Goal: Task Accomplishment & Management: Use online tool/utility

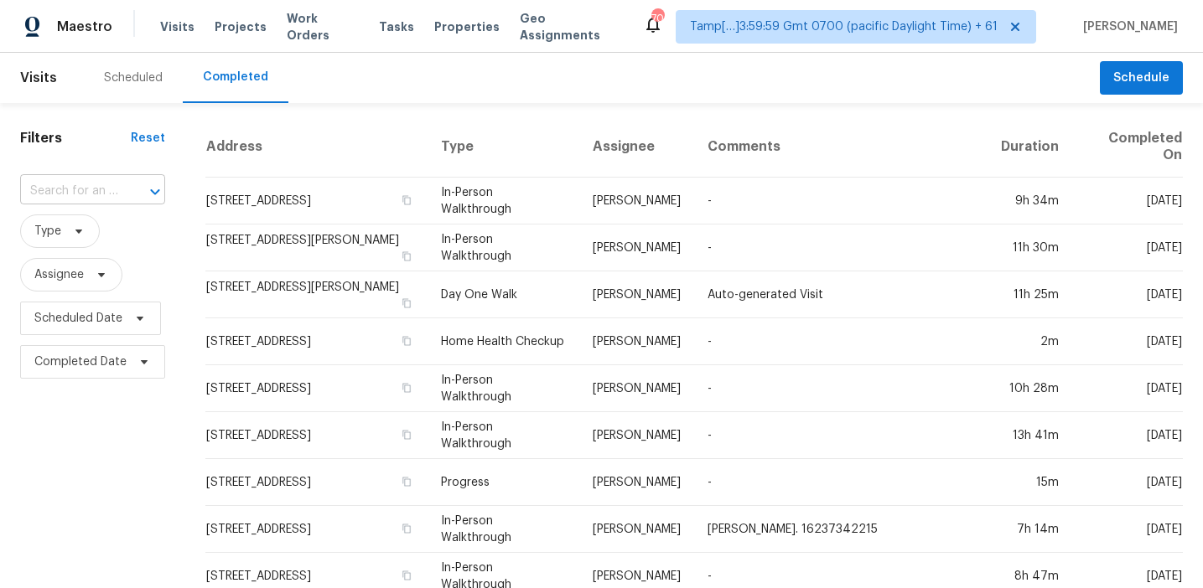
click at [97, 192] on input "text" at bounding box center [69, 192] width 98 height 26
paste input "[STREET_ADDRESS]"
type input "[STREET_ADDRESS]"
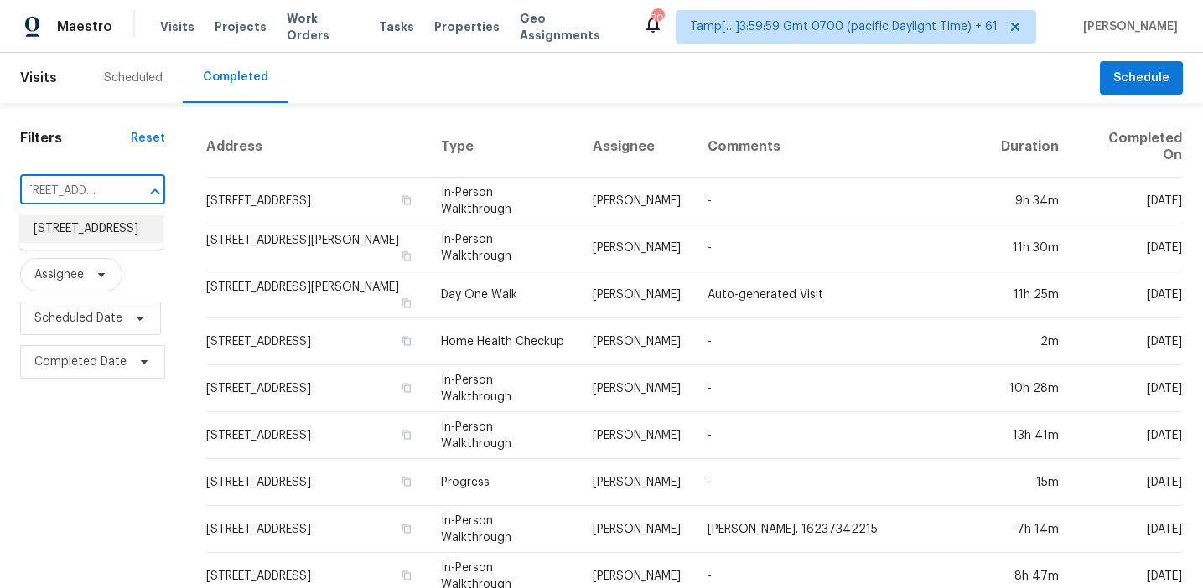
click at [101, 230] on li "2264 Edgewater Cir, Plainfield, IN 46168" at bounding box center [91, 229] width 142 height 28
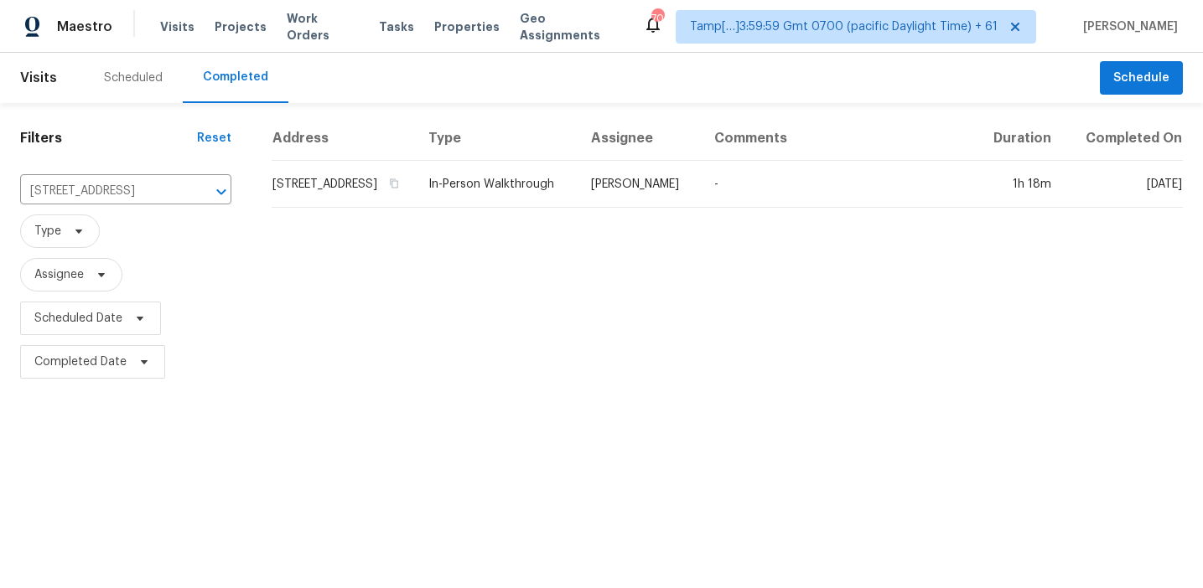
click at [310, 180] on td "2264 Edgewater Cir, Plainfield, IN 46168" at bounding box center [343, 184] width 143 height 47
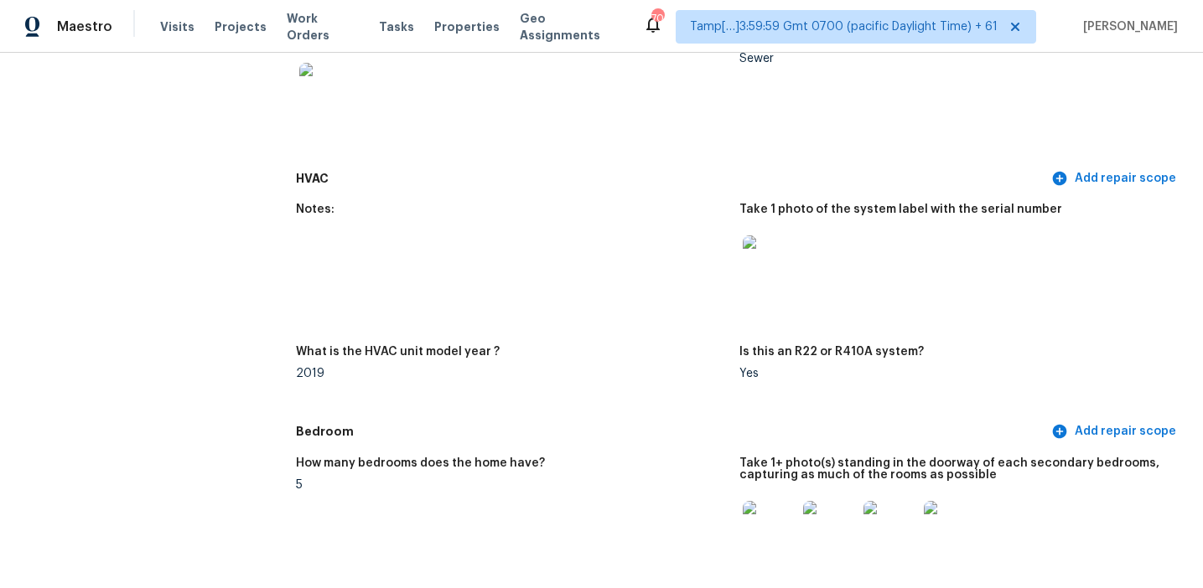
scroll to position [1011, 0]
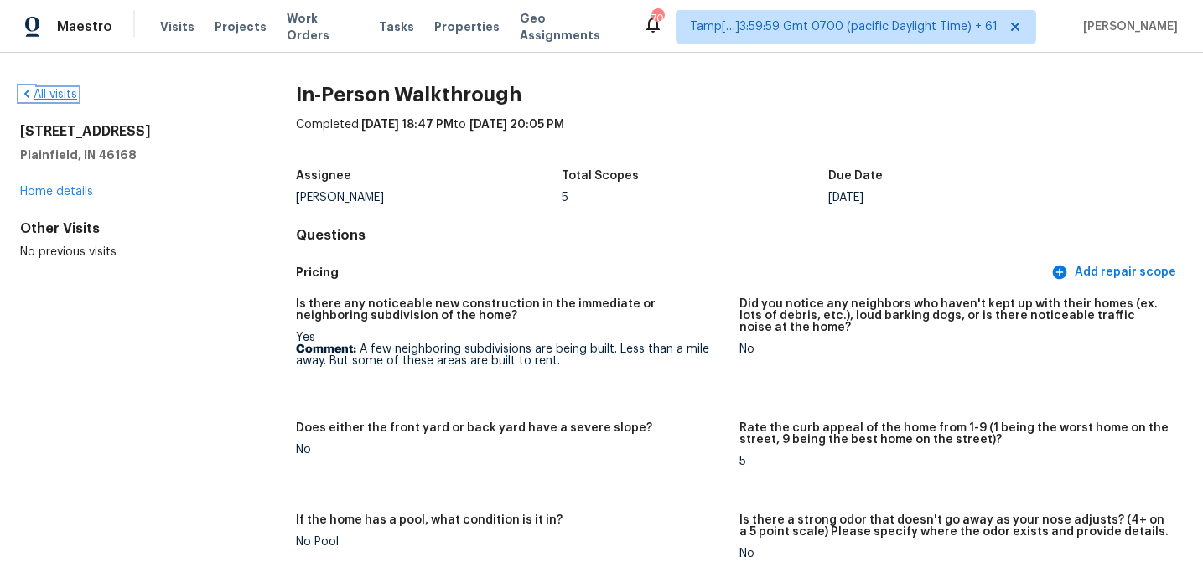
click at [64, 90] on link "All visits" at bounding box center [48, 95] width 57 height 12
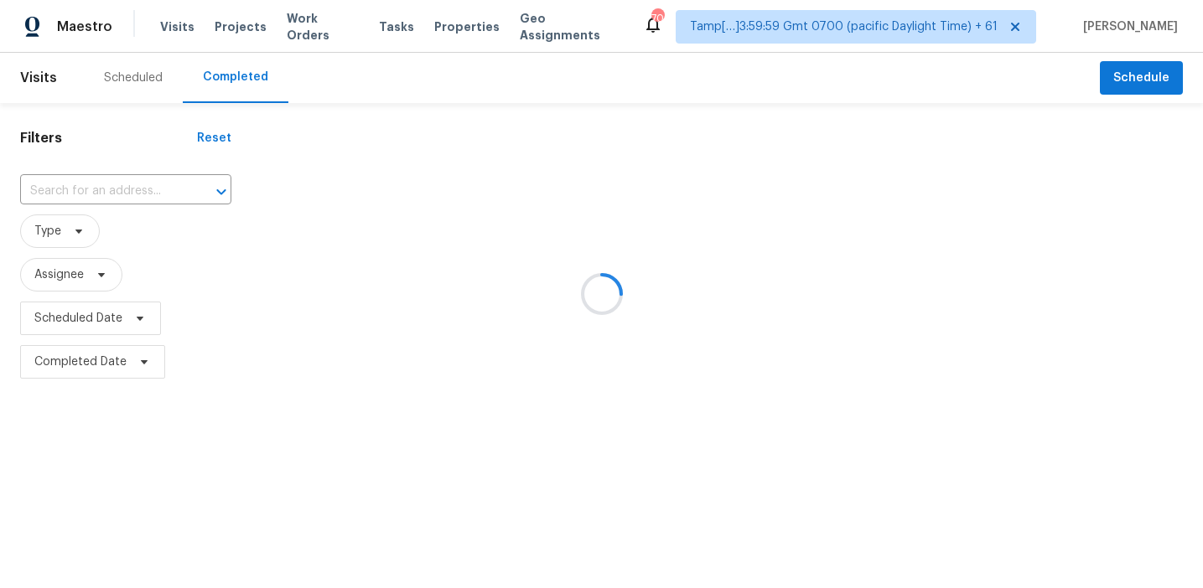
click at [117, 194] on div at bounding box center [601, 294] width 1203 height 588
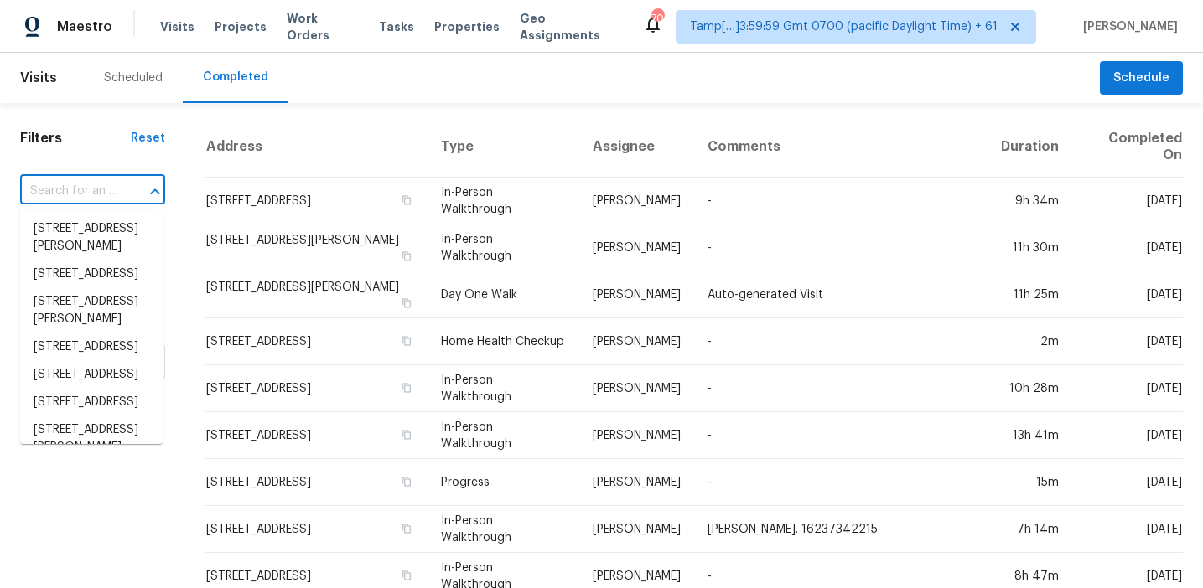
click at [105, 184] on input "text" at bounding box center [69, 192] width 98 height 26
paste input "2015 N Villas Ln, Chandler, AZ 85224"
type input "2015 N Villas Ln, Chandler, AZ 85224"
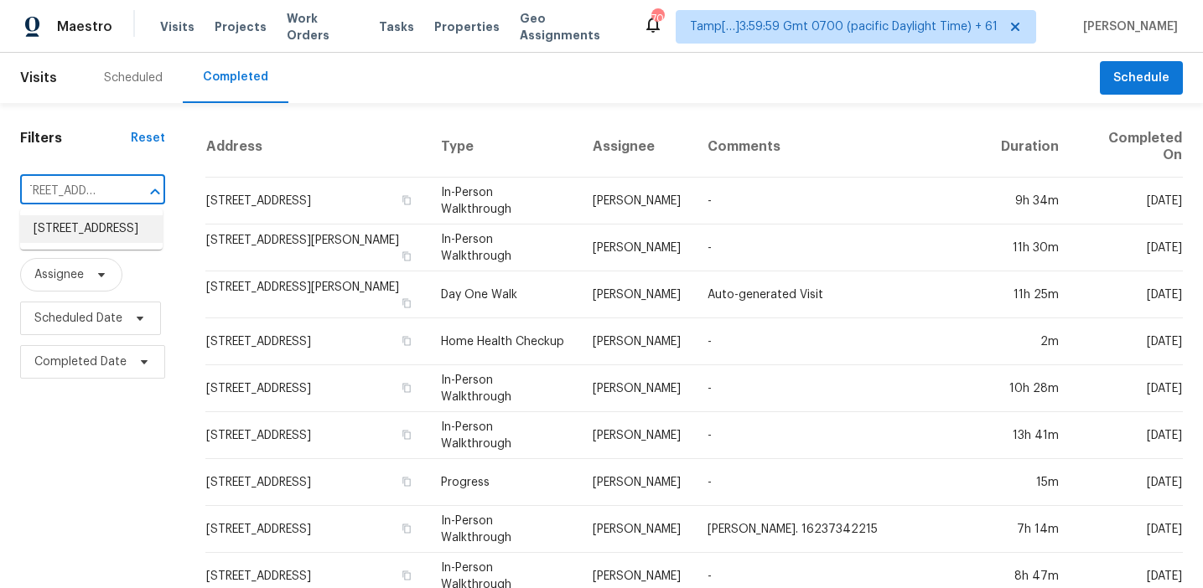
click at [106, 232] on li "2015 N Villas Ln, Chandler, AZ 85224" at bounding box center [91, 229] width 142 height 28
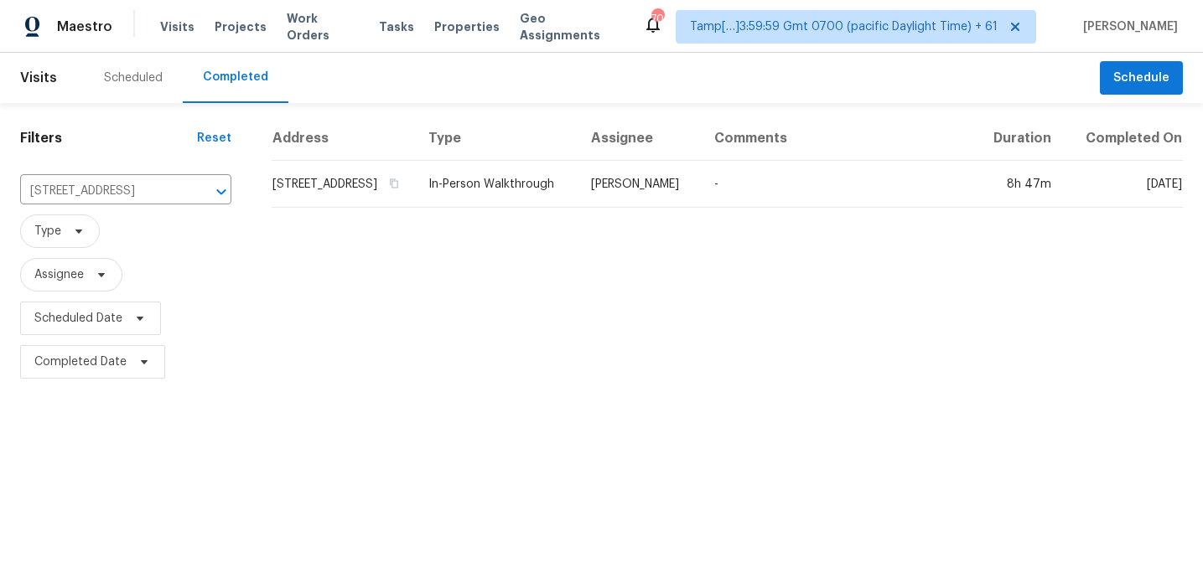
click at [415, 208] on td "2015 N Villas Ln, Chandler, AZ 85224" at bounding box center [343, 184] width 143 height 47
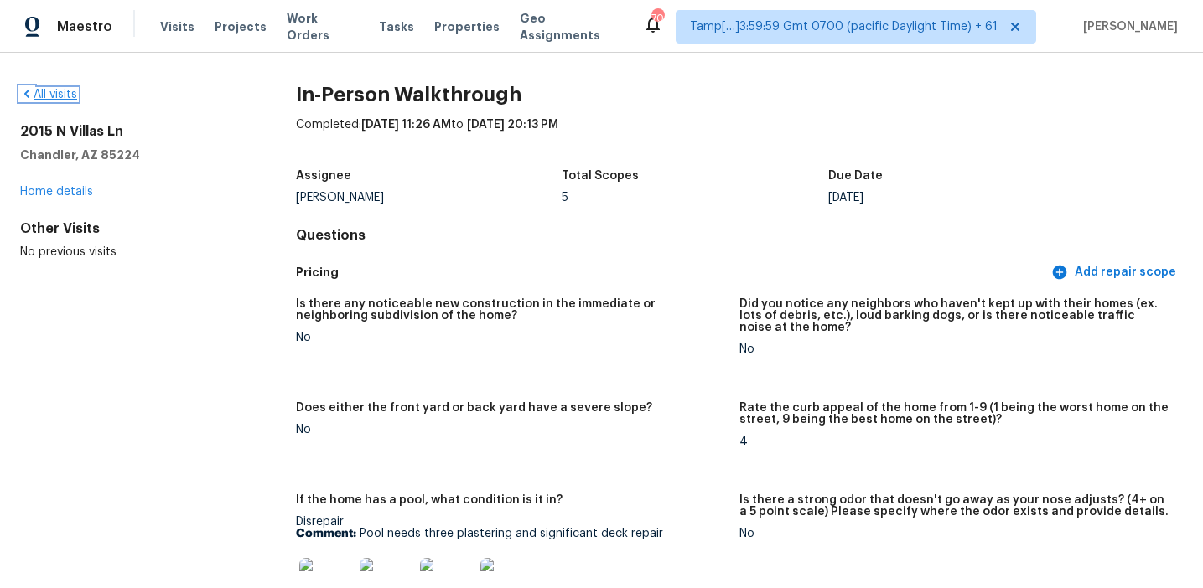
click at [69, 97] on link "All visits" at bounding box center [48, 95] width 57 height 12
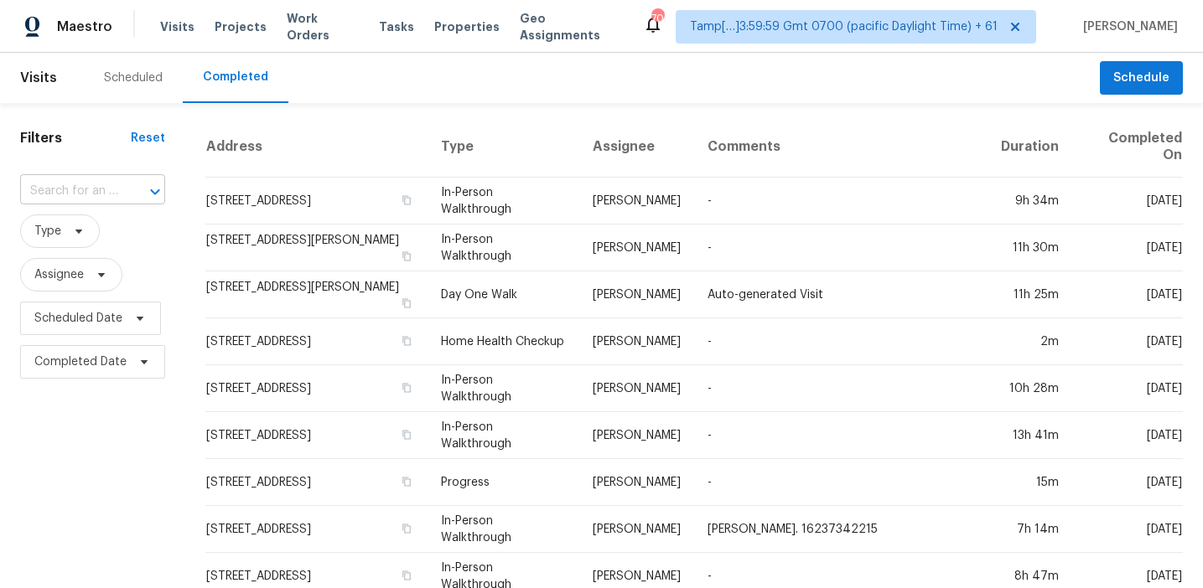
click at [111, 189] on input "text" at bounding box center [69, 192] width 98 height 26
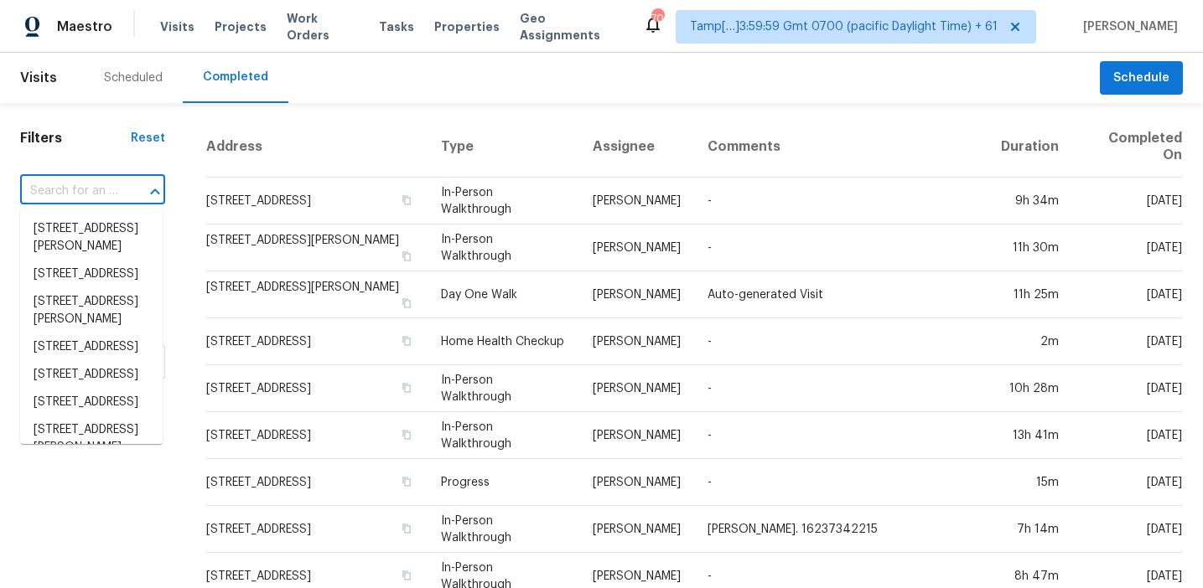
paste input "657 W Flintlock Way, Chandler, AZ 85286"
type input "657 W Flintlock Way, Chandler, AZ 85286"
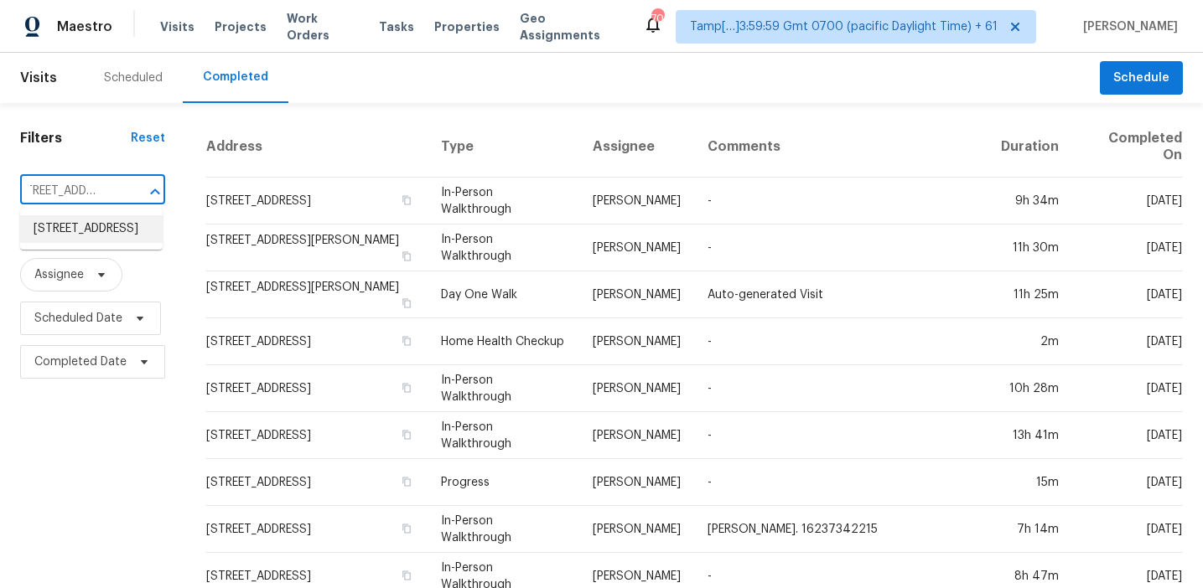
click at [105, 232] on li "657 W Flintlock Way, Chandler, AZ 85286" at bounding box center [91, 229] width 142 height 28
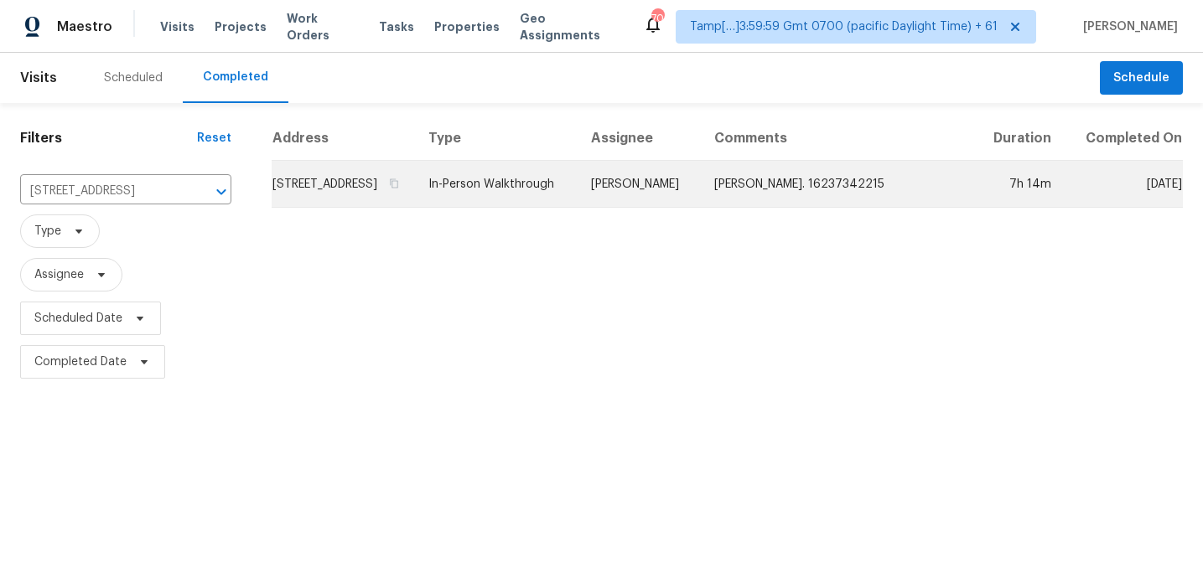
click at [368, 189] on td "657 W Flintlock Way, Chandler, AZ 85286" at bounding box center [343, 184] width 143 height 47
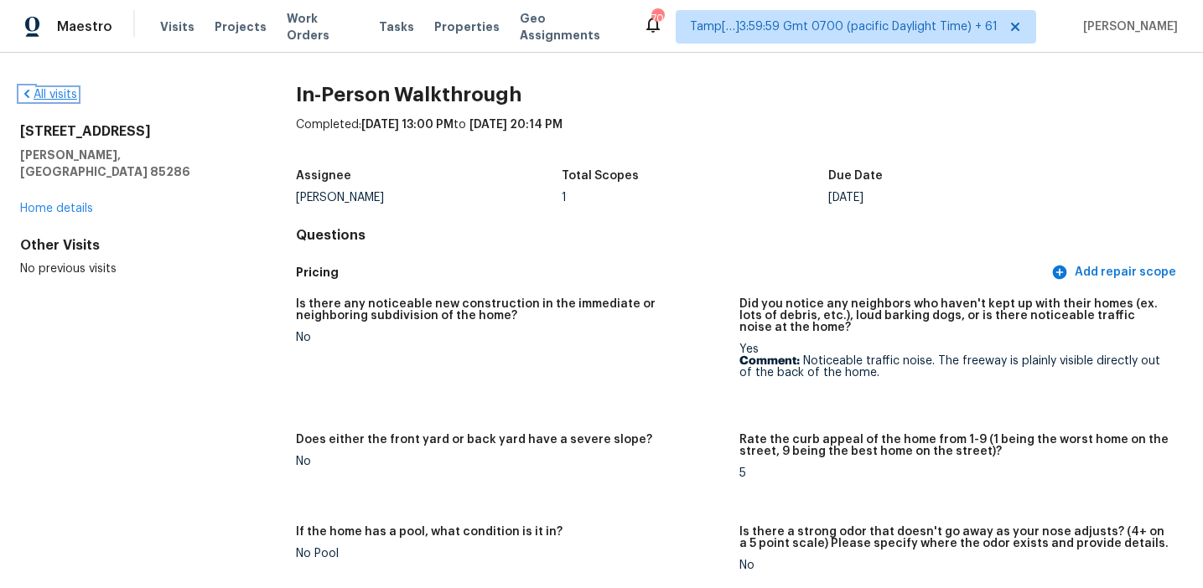
click at [65, 93] on link "All visits" at bounding box center [48, 95] width 57 height 12
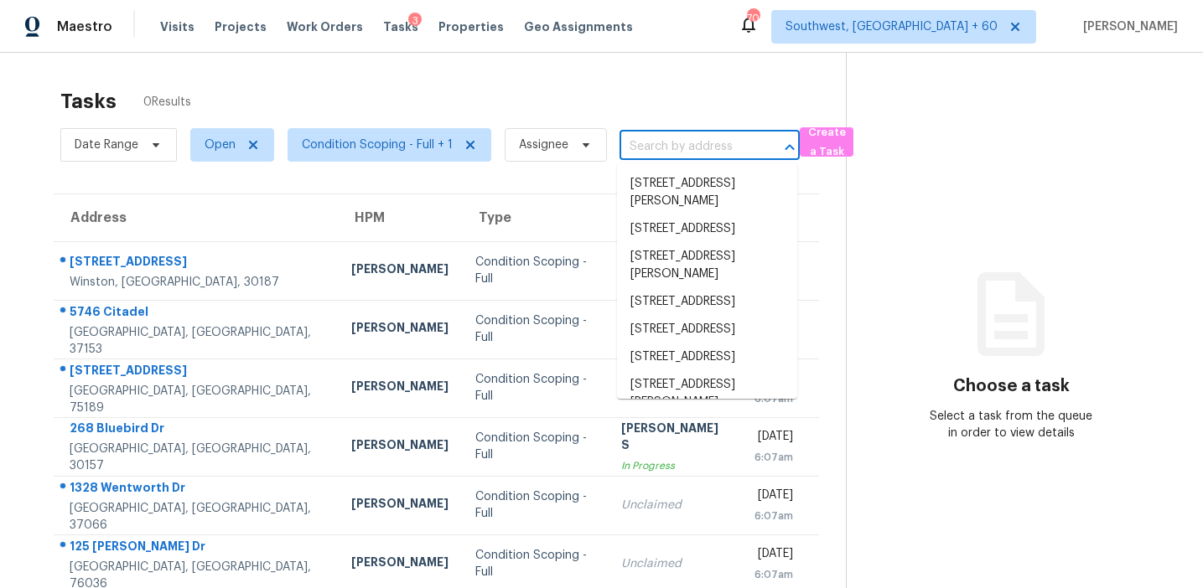
click at [661, 149] on input "text" at bounding box center [685, 147] width 133 height 26
click at [819, 138] on span "Create a Task" at bounding box center [826, 142] width 37 height 39
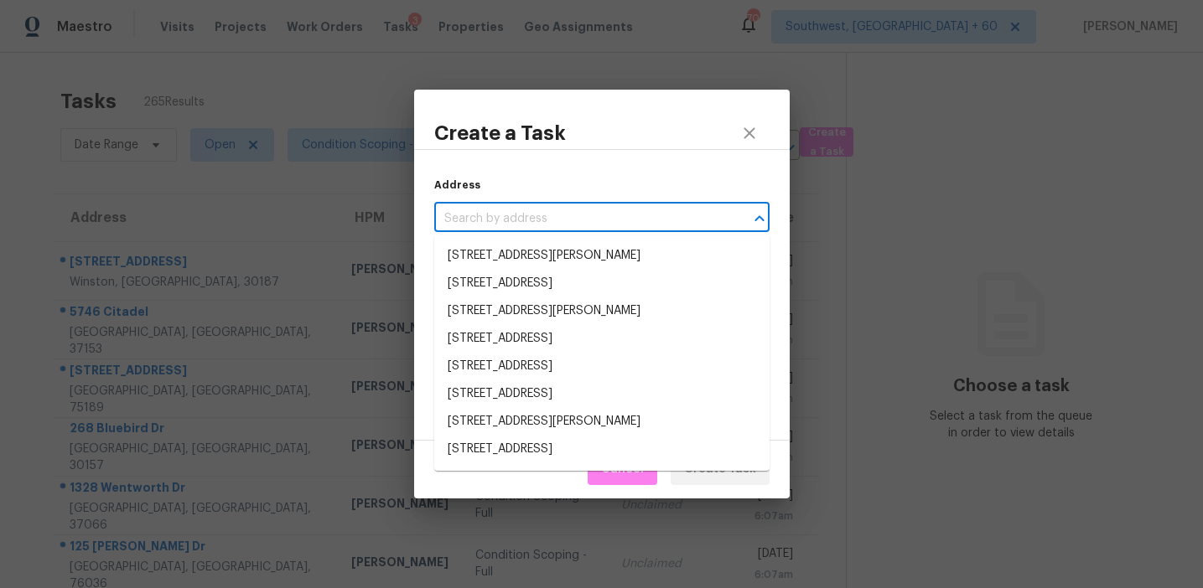
click at [635, 220] on input "text" at bounding box center [578, 219] width 288 height 26
paste input "138 Aylesbury Blvd, McDonough, GA 30252"
type input "138 Aylesbury Blvd, McDonough, GA 30252"
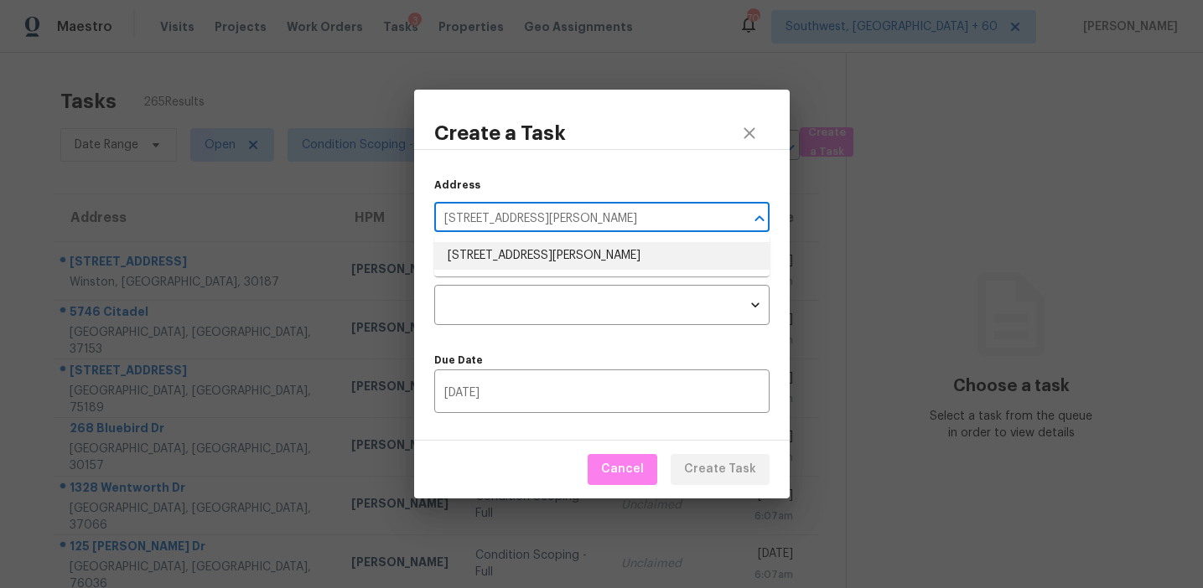
click at [619, 253] on li "138 Aylesbury Blvd, McDonough, GA 30252" at bounding box center [601, 256] width 335 height 28
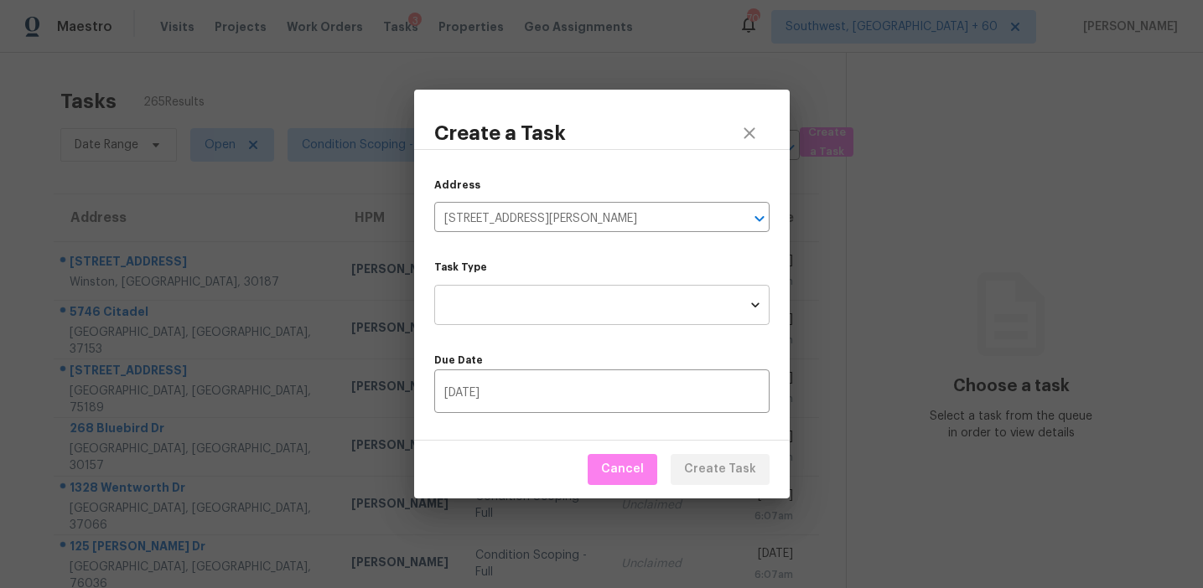
click at [605, 319] on body "Maestro Visits Projects Work Orders Tasks 3 Properties Geo Assignments 709 Sout…" at bounding box center [601, 294] width 1203 height 588
click at [604, 304] on li "Condition Scoping - Full" at bounding box center [601, 305] width 335 height 28
type input "virtual_full_assessment"
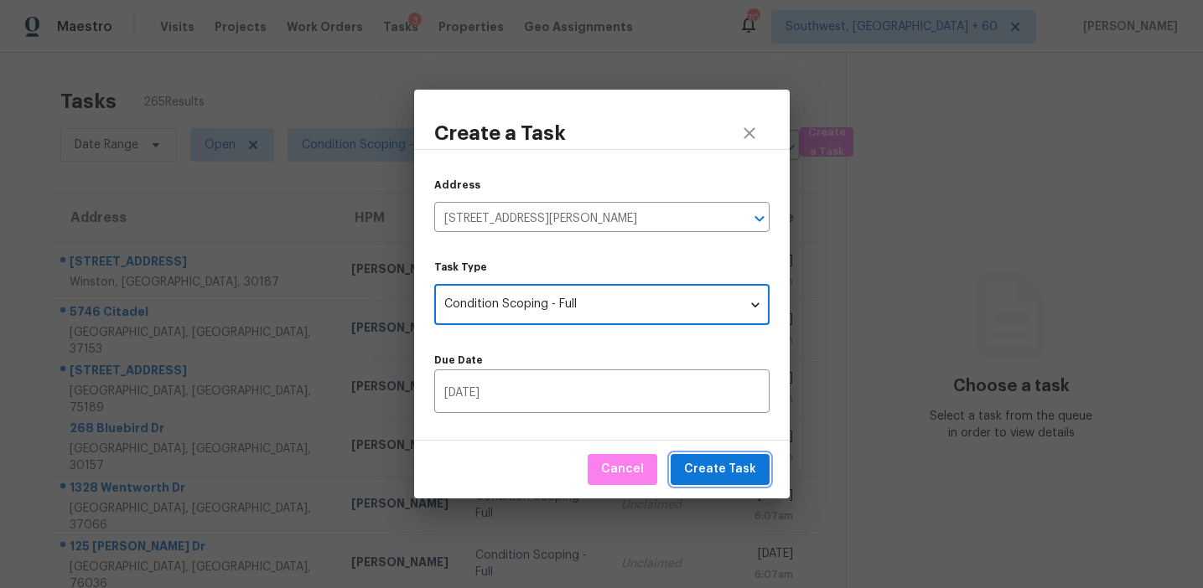
click at [739, 465] on span "Create Task" at bounding box center [720, 469] width 72 height 21
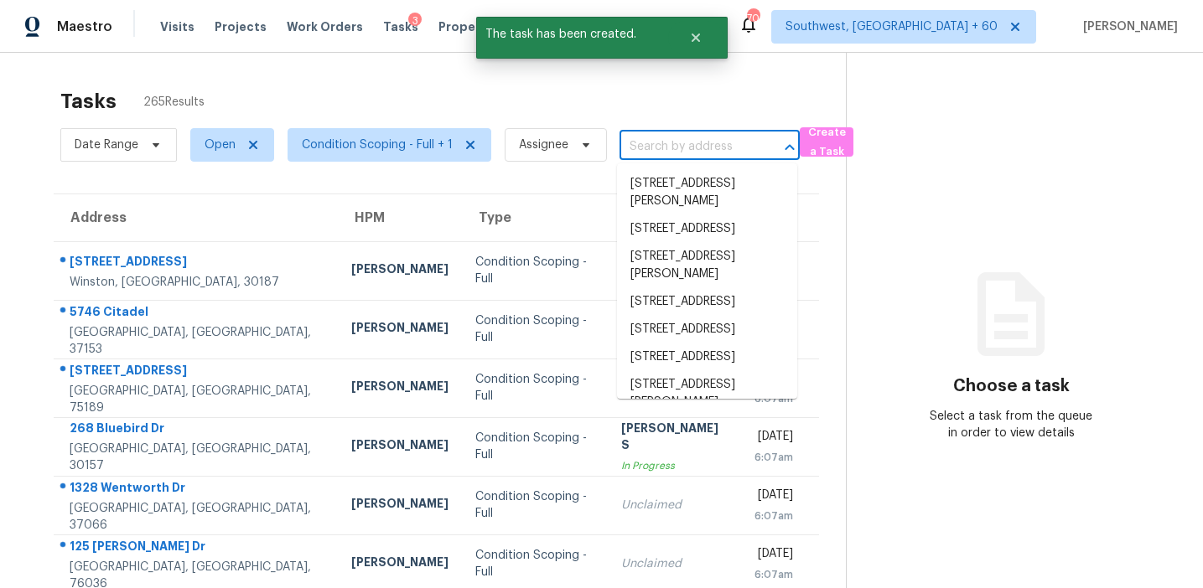
click at [655, 144] on input "text" at bounding box center [685, 147] width 133 height 26
paste input "138 Aylesbury Blvd, McDonough, GA 30252"
type input "138 Aylesbury Blvd, McDonough, GA 30252"
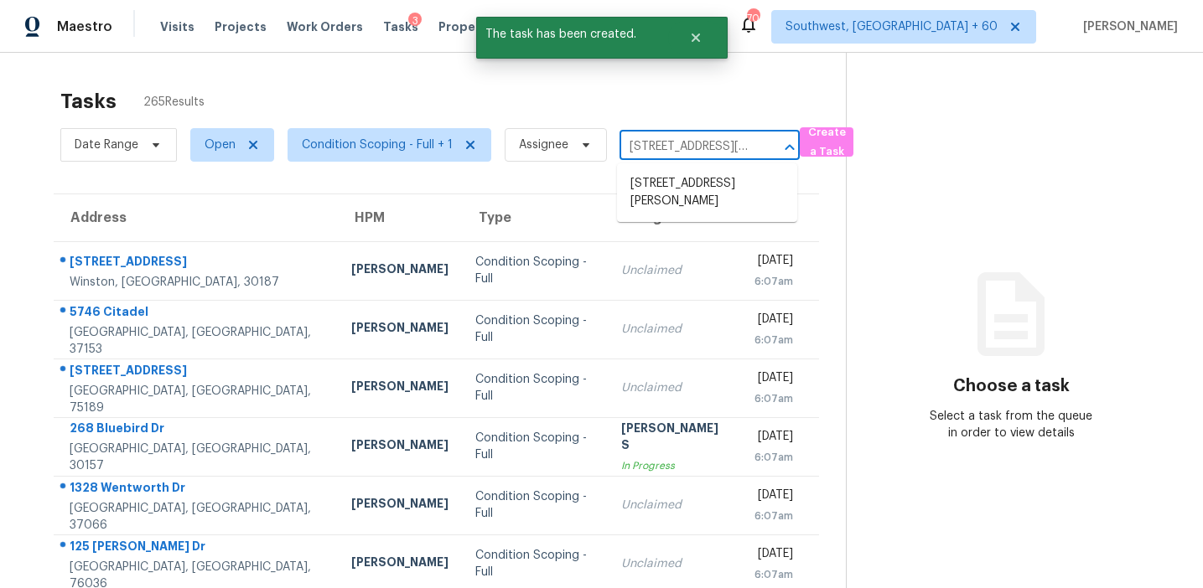
scroll to position [0, 114]
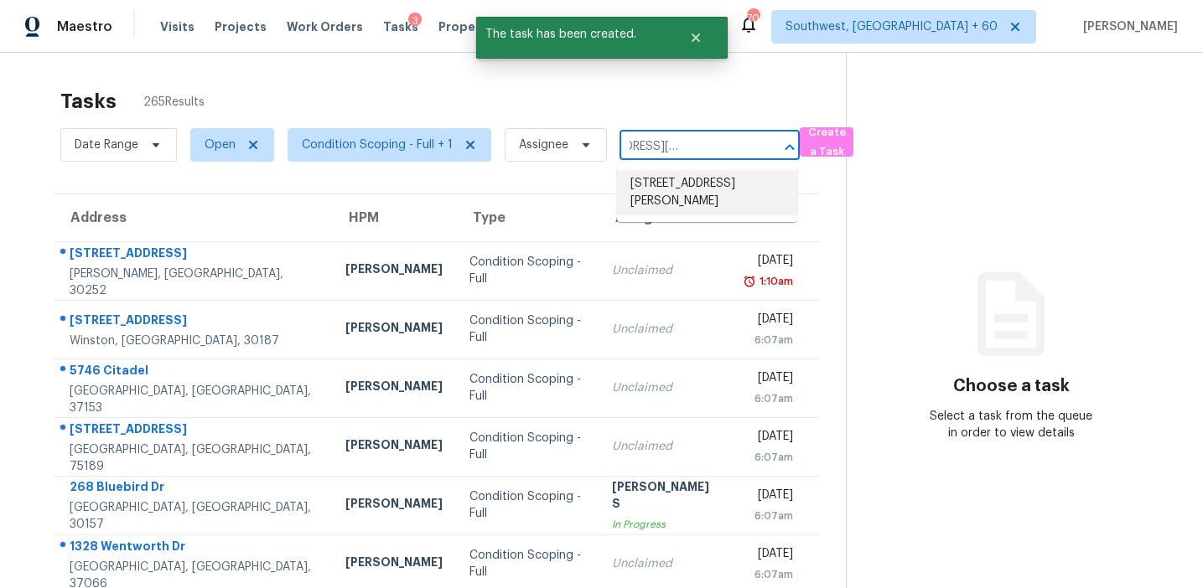
click at [671, 184] on li "138 Aylesbury Blvd, McDonough, GA 30252" at bounding box center [707, 192] width 180 height 45
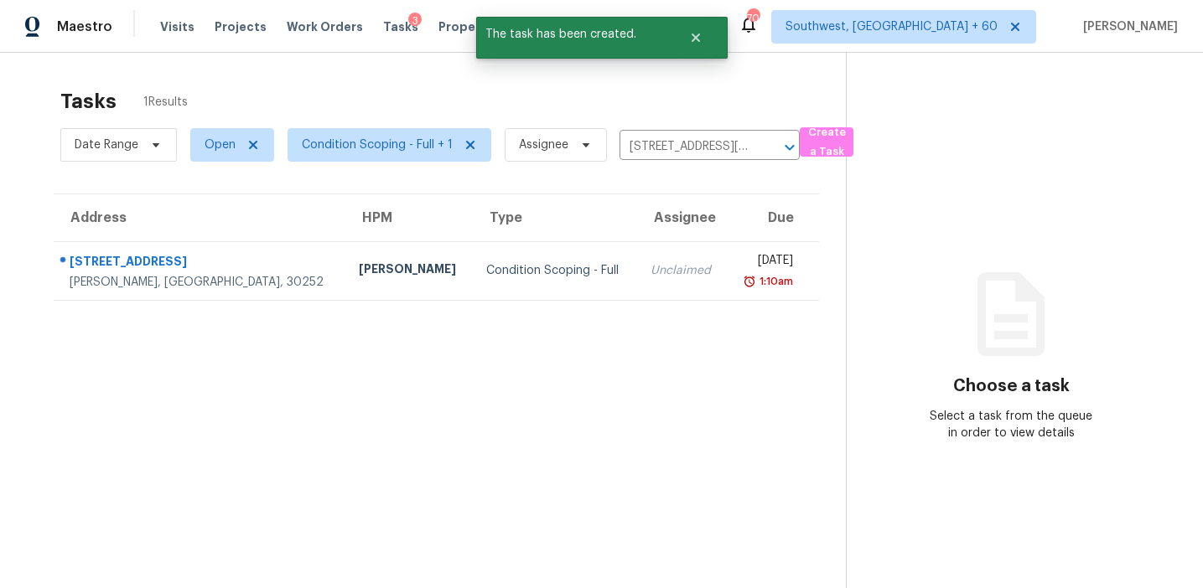
click at [640, 277] on td "Unclaimed" at bounding box center [682, 270] width 90 height 59
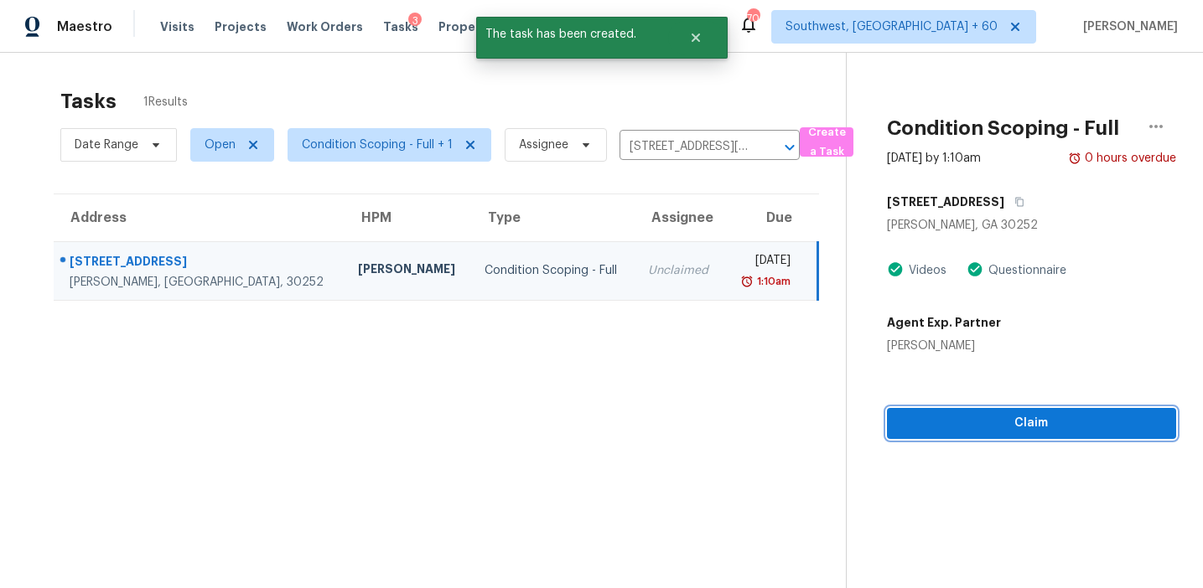
click at [966, 416] on span "Claim" at bounding box center [1031, 423] width 262 height 21
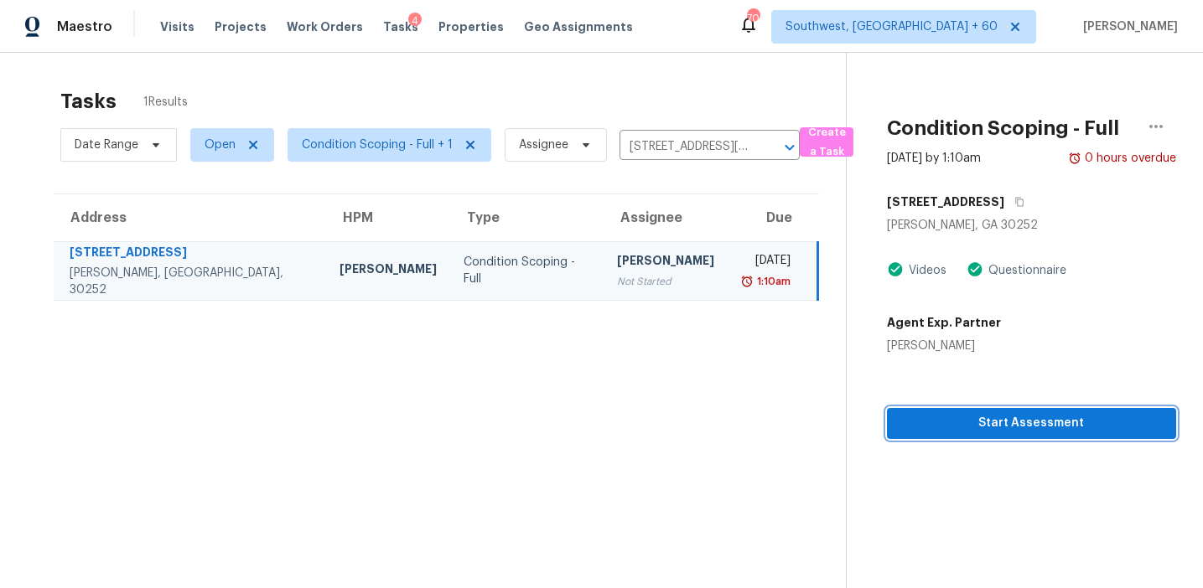
click at [998, 417] on span "Start Assessment" at bounding box center [1031, 423] width 262 height 21
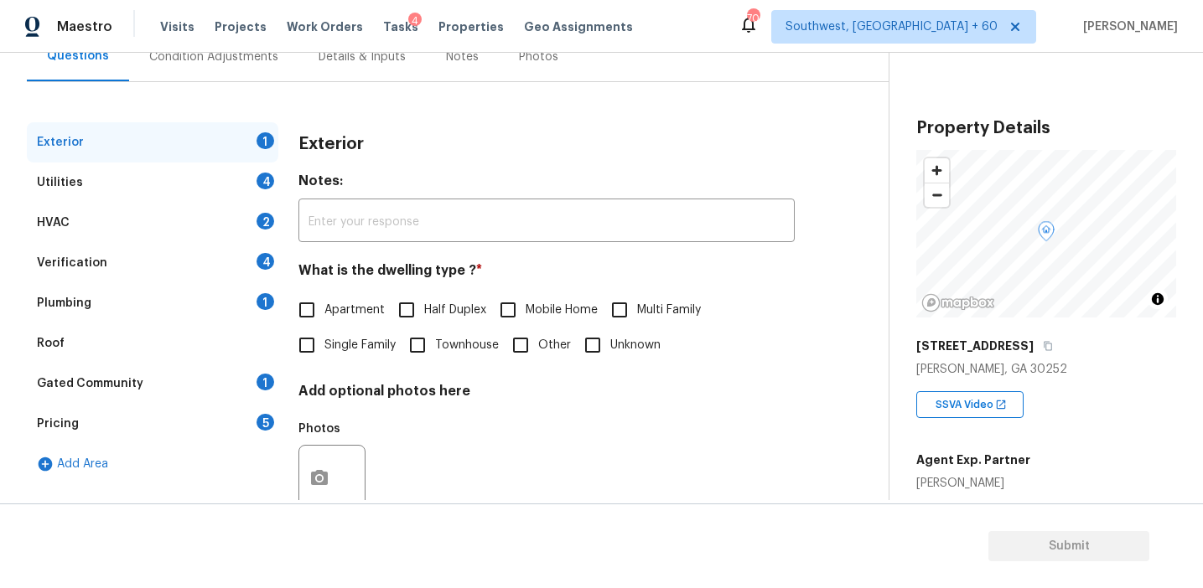
click at [254, 425] on div "Pricing 5" at bounding box center [152, 424] width 251 height 40
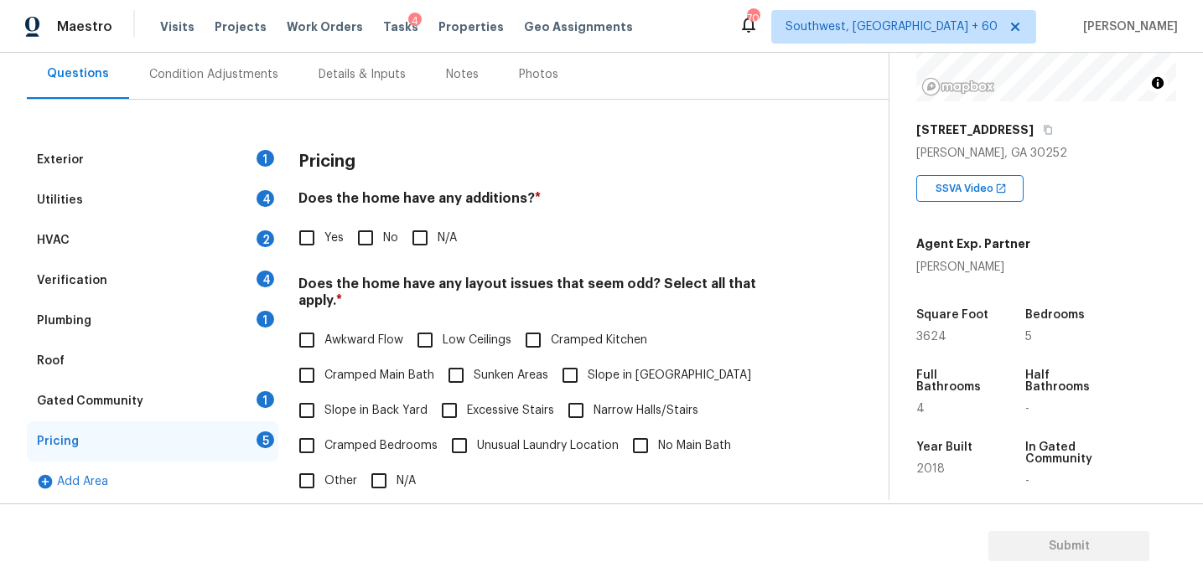
scroll to position [210, 0]
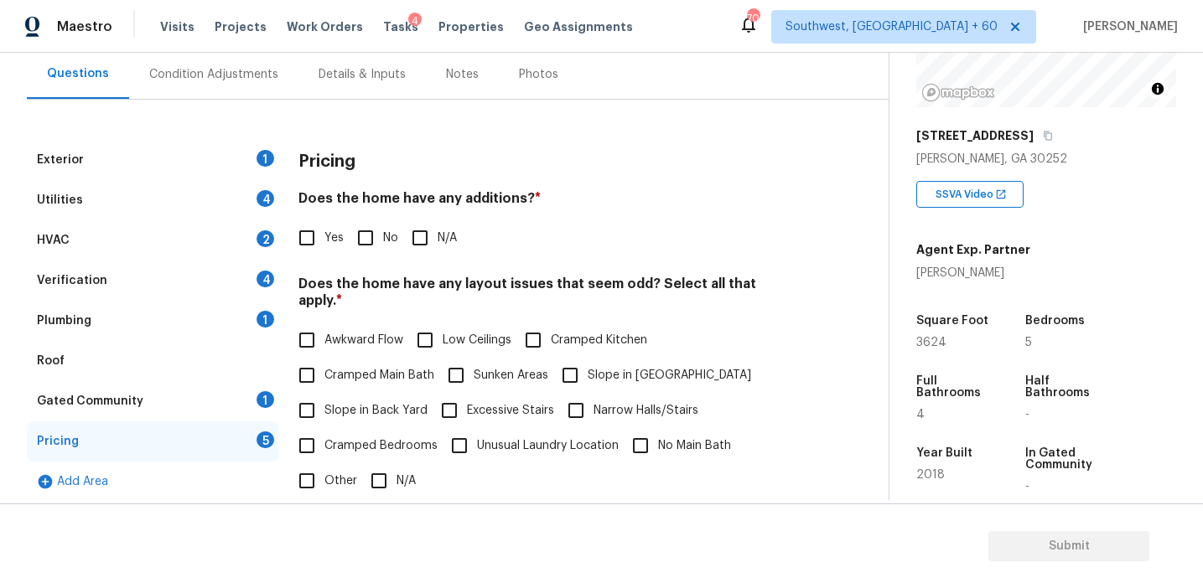
click at [220, 80] on div "Condition Adjustments" at bounding box center [213, 74] width 129 height 17
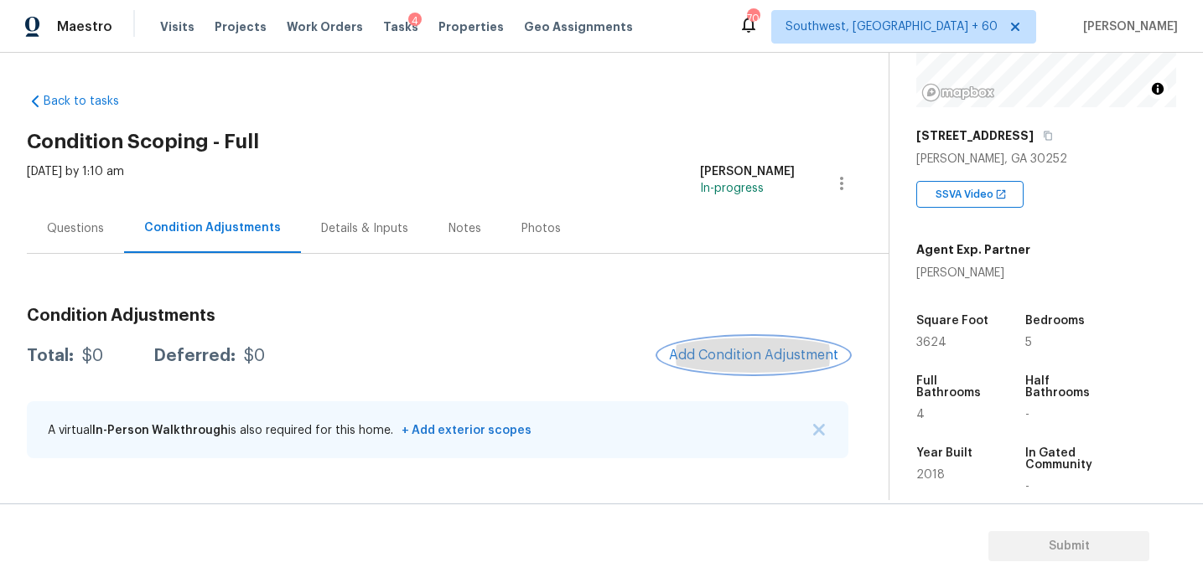
click at [713, 354] on span "Add Condition Adjustment" at bounding box center [753, 355] width 169 height 15
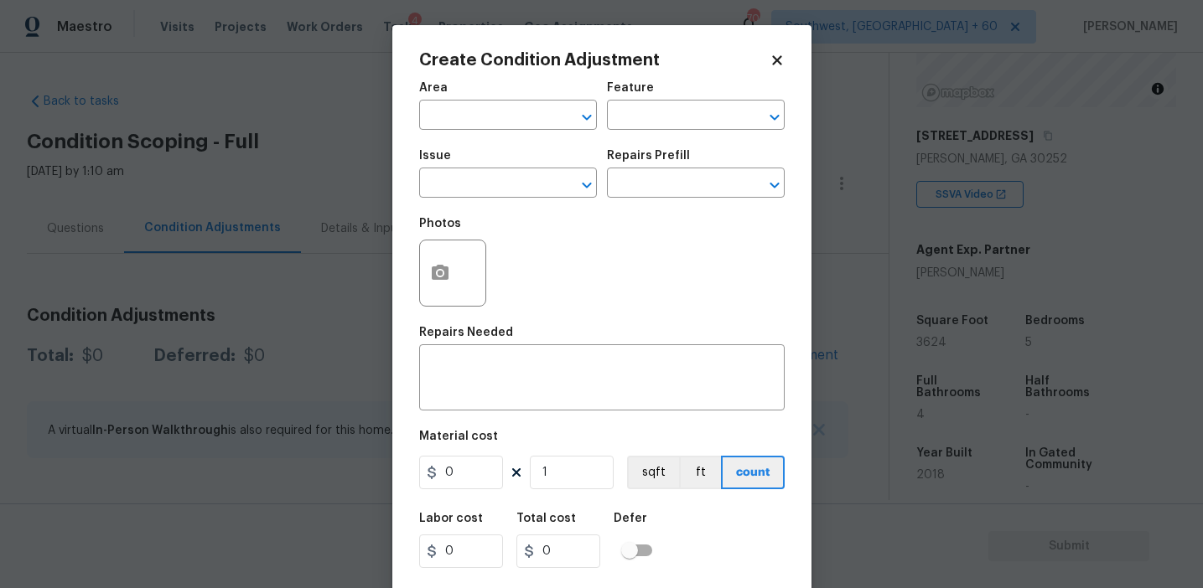
click at [480, 171] on div "Issue" at bounding box center [508, 161] width 178 height 22
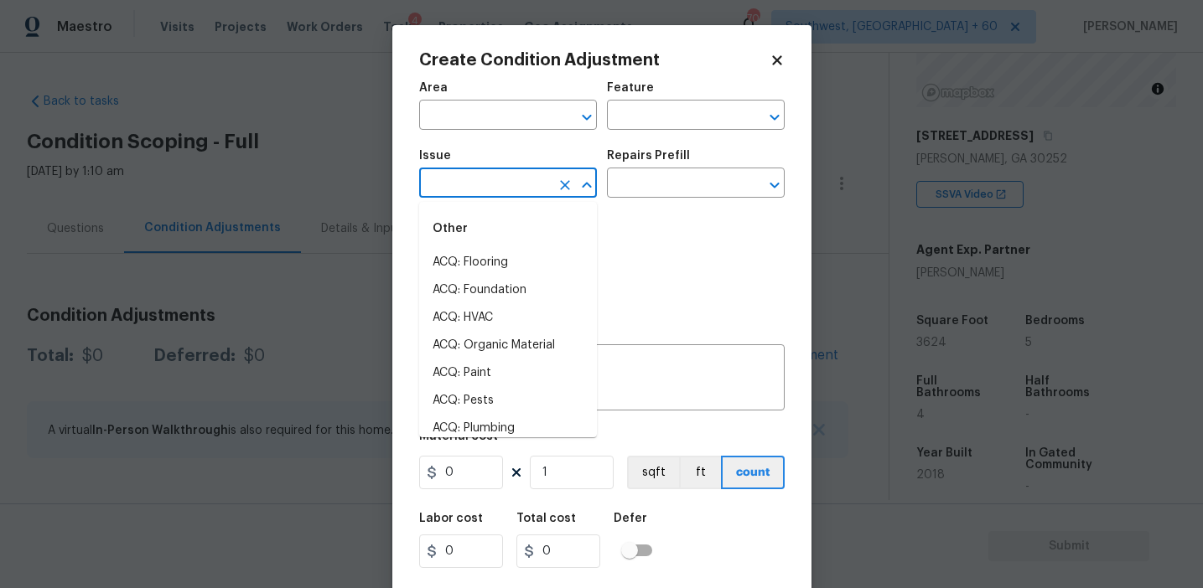
click at [484, 182] on input "text" at bounding box center [484, 185] width 131 height 26
click at [497, 256] on li "Light Pet Odor" at bounding box center [508, 263] width 178 height 28
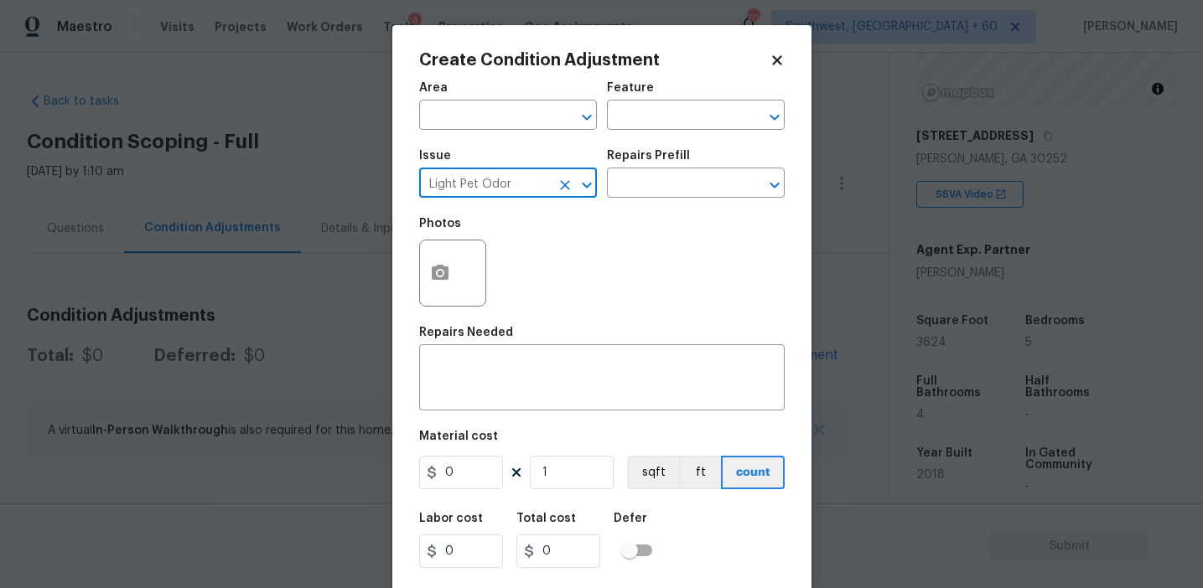
type input "Light Pet Odor"
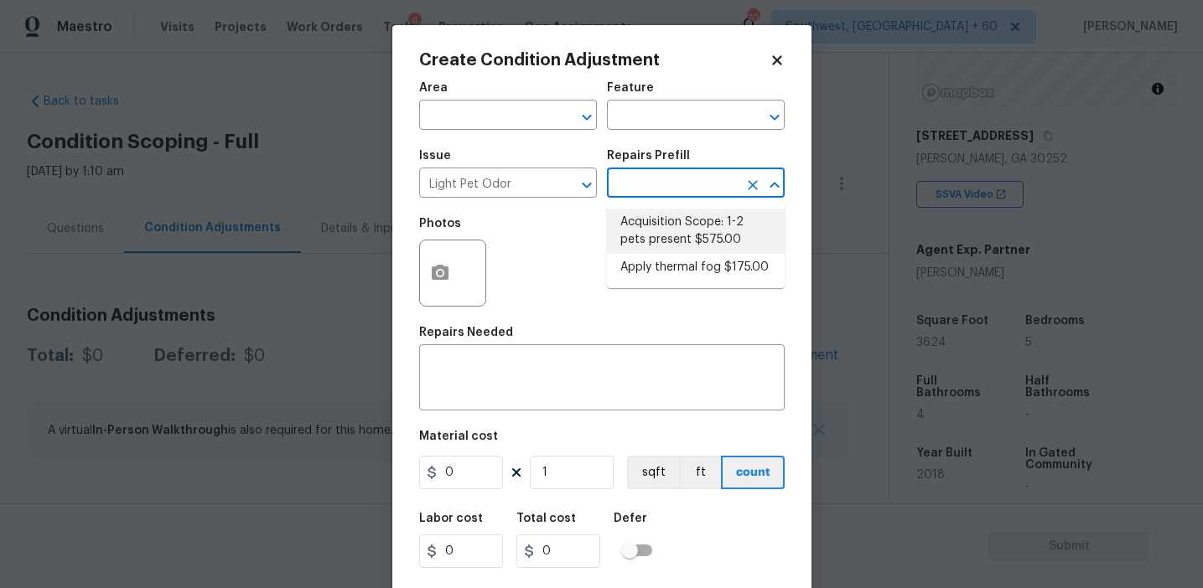
click at [659, 238] on li "Acquisition Scope: 1-2 pets present $575.00" at bounding box center [696, 231] width 178 height 45
type textarea "Acquisition Scope: 1-2 pets present"
type input "575"
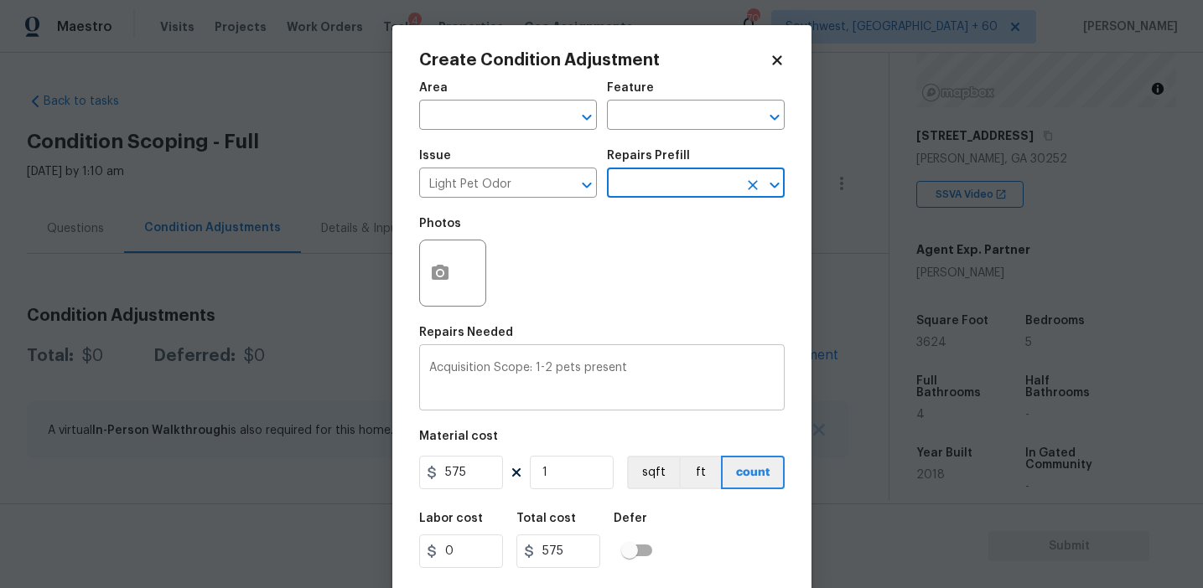
scroll to position [38, 0]
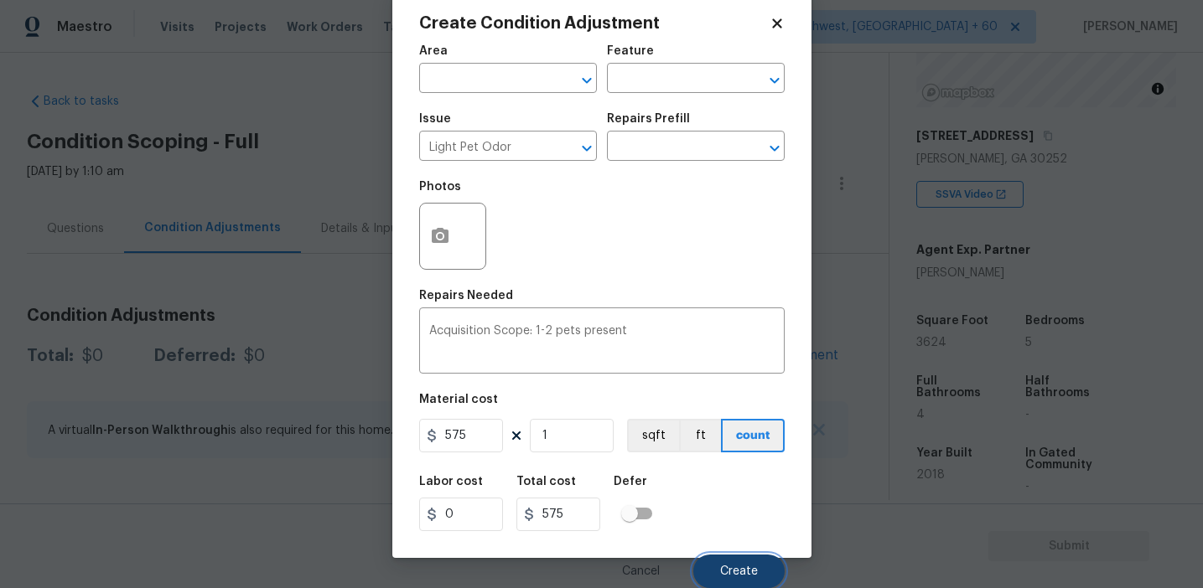
click at [724, 567] on span "Create" at bounding box center [739, 572] width 38 height 13
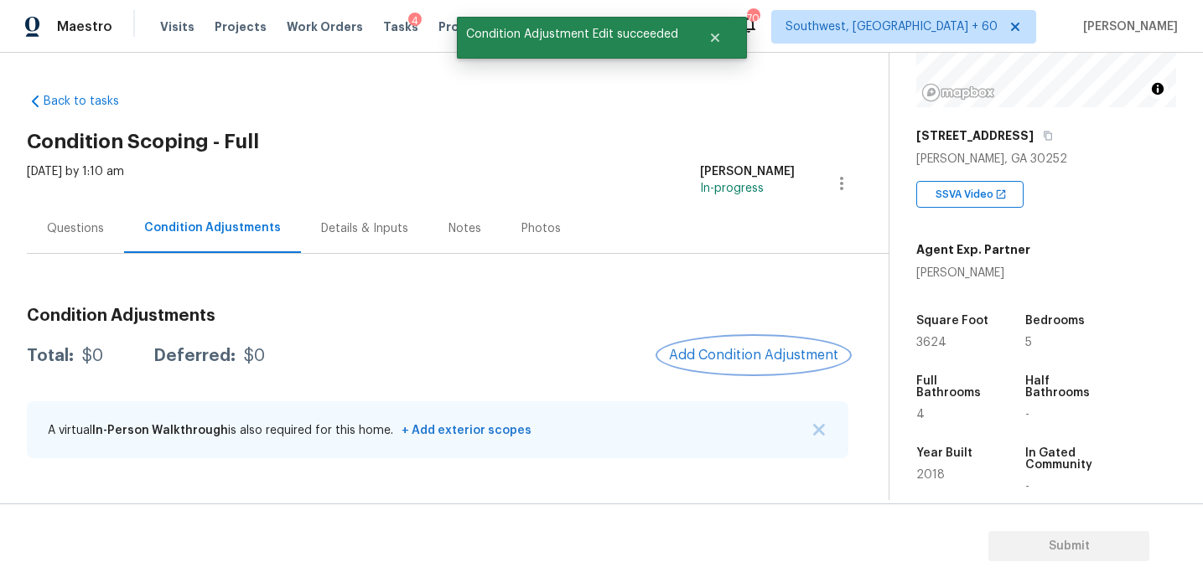
scroll to position [0, 0]
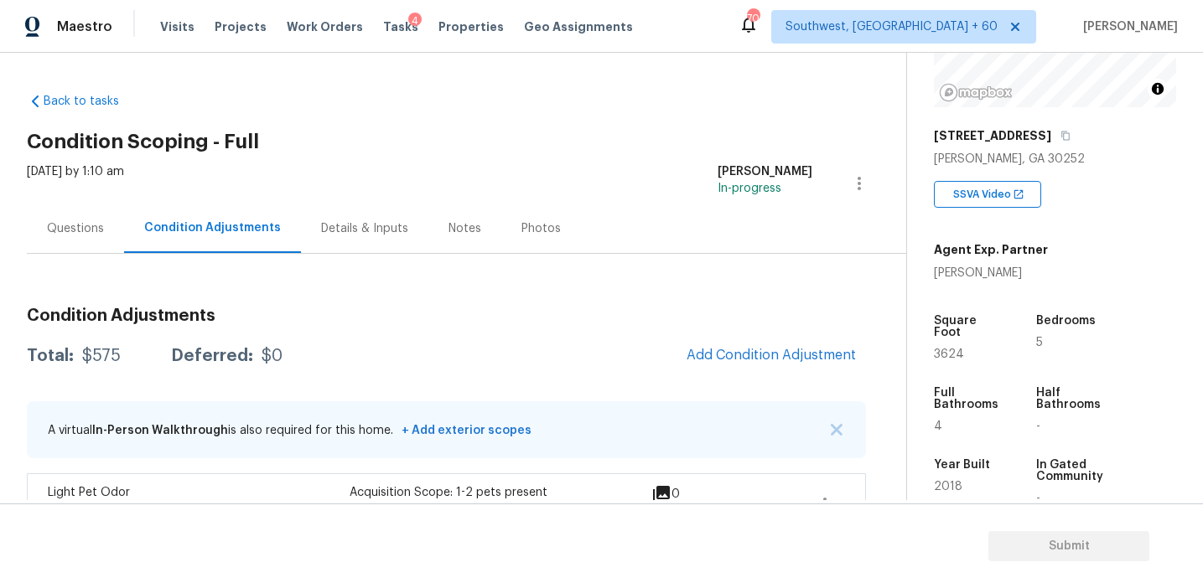
click at [102, 230] on div "Questions" at bounding box center [75, 228] width 57 height 17
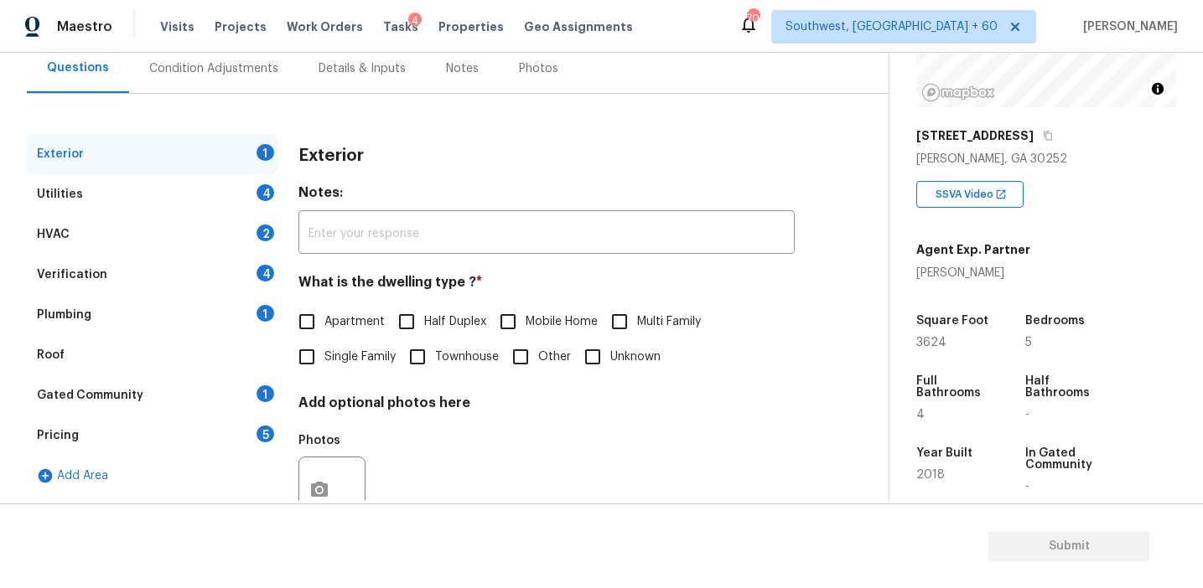
scroll to position [219, 0]
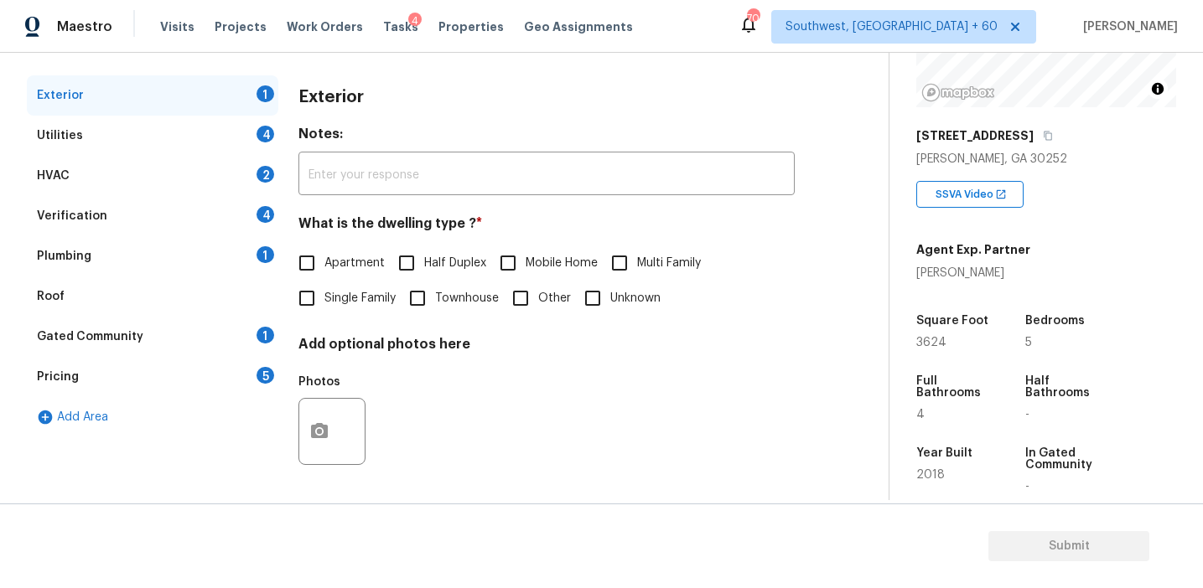
click at [228, 384] on div "Pricing 5" at bounding box center [152, 377] width 251 height 40
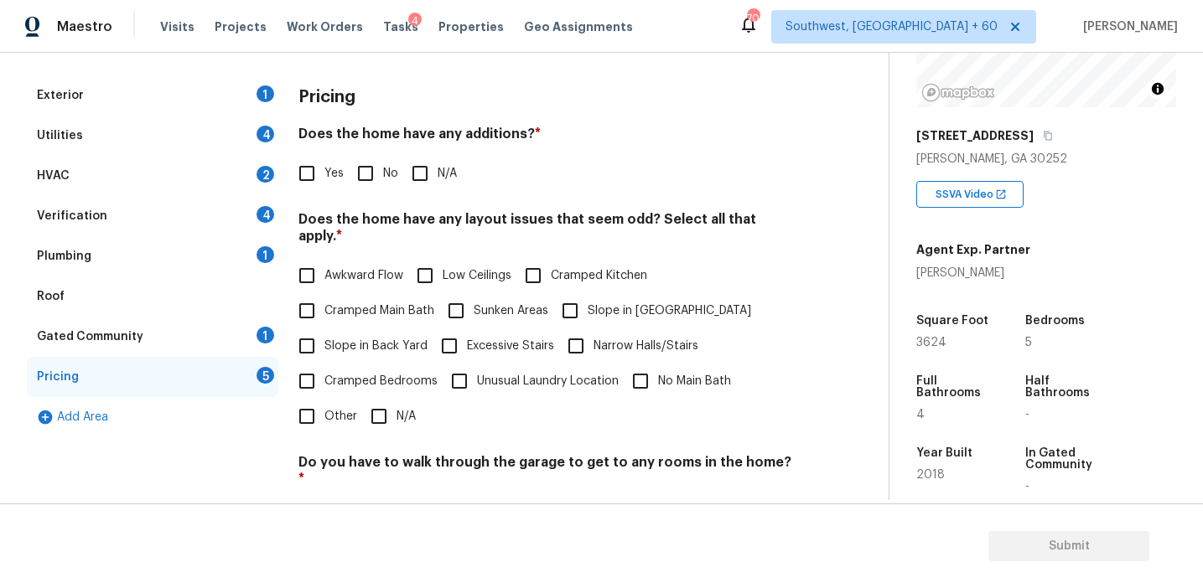
click at [383, 178] on span "No" at bounding box center [390, 174] width 15 height 18
click at [383, 178] on input "No" at bounding box center [365, 173] width 35 height 35
checkbox input "true"
click at [319, 401] on input "Other" at bounding box center [306, 418] width 35 height 35
checkbox input "true"
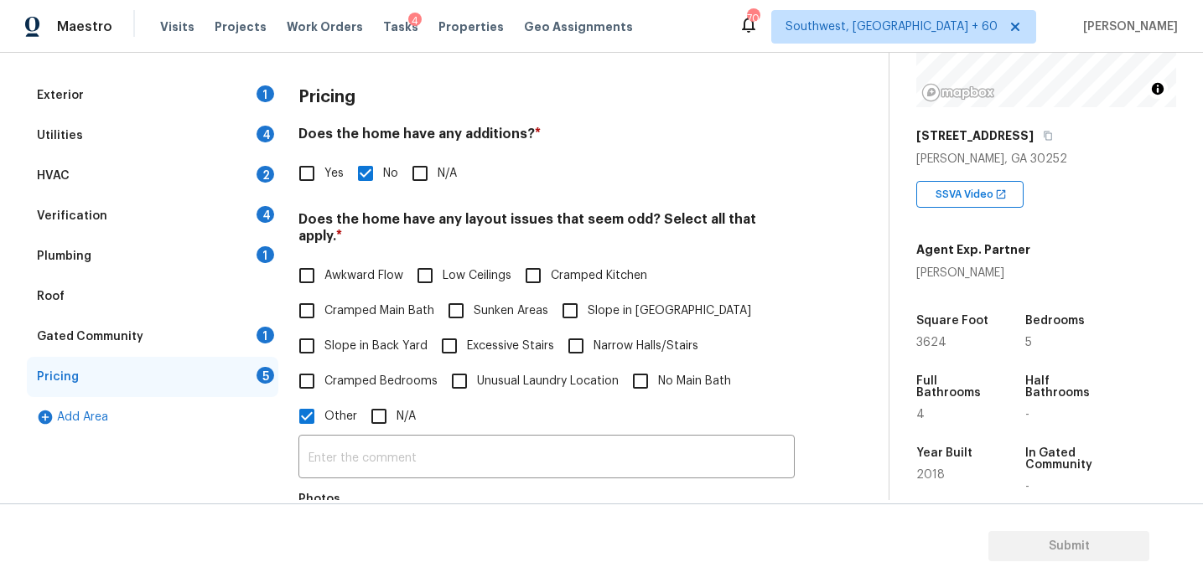
click at [365, 364] on label "Cramped Bedrooms" at bounding box center [363, 381] width 148 height 35
click at [324, 364] on input "Cramped Bedrooms" at bounding box center [306, 381] width 35 height 35
checkbox input "true"
click at [614, 303] on span "Slope in [GEOGRAPHIC_DATA]" at bounding box center [669, 312] width 163 height 18
click at [588, 293] on input "Slope in [GEOGRAPHIC_DATA]" at bounding box center [569, 310] width 35 height 35
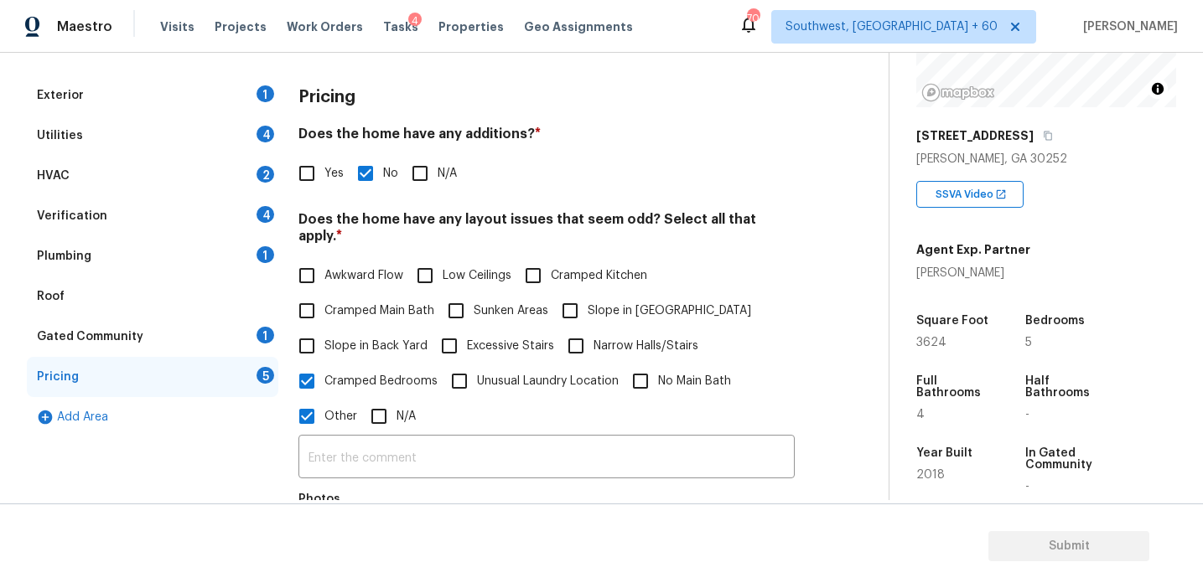
checkbox input "true"
click at [395, 338] on span "Slope in Back Yard" at bounding box center [375, 347] width 103 height 18
click at [324, 329] on input "Slope in Back Yard" at bounding box center [306, 346] width 35 height 35
checkbox input "true"
click at [396, 373] on span "Cramped Bedrooms" at bounding box center [380, 382] width 113 height 18
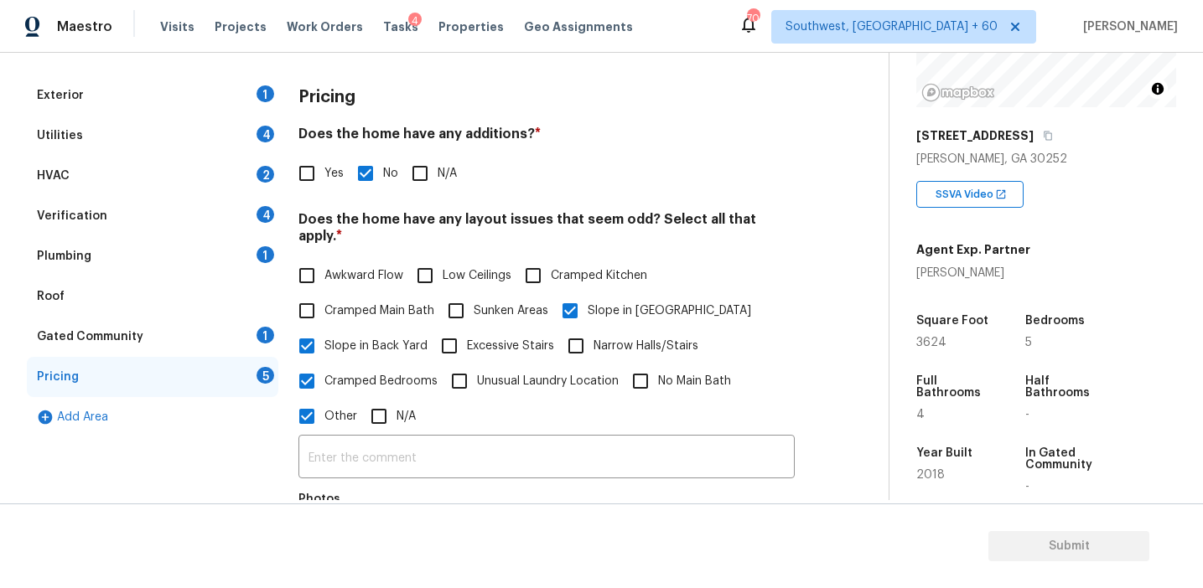
click at [324, 365] on input "Cramped Bedrooms" at bounding box center [306, 381] width 35 height 35
checkbox input "false"
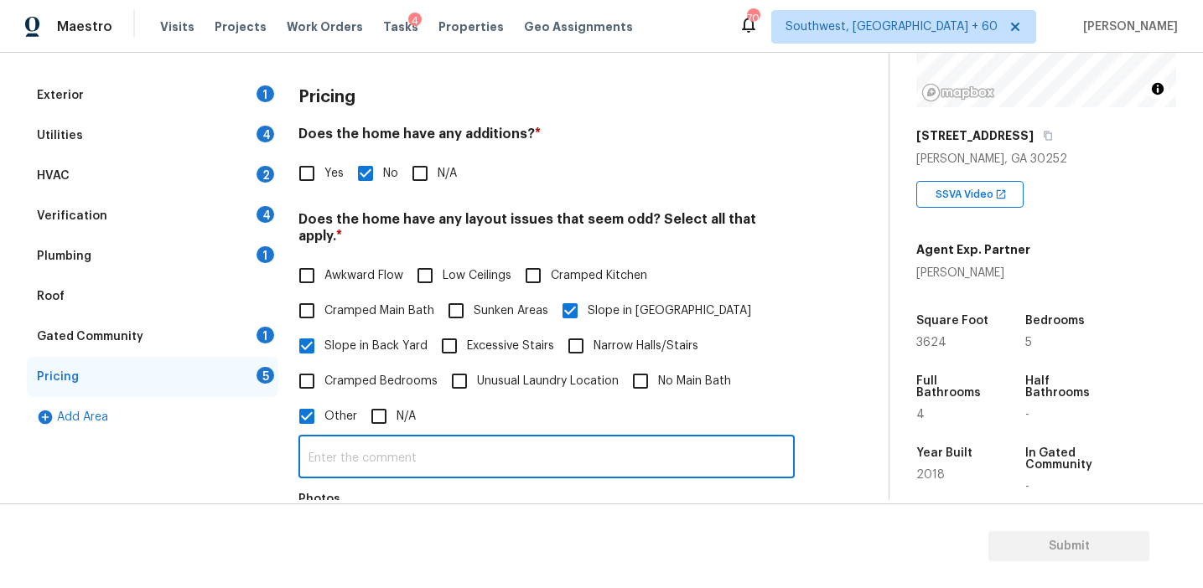
click at [411, 451] on input "text" at bounding box center [546, 458] width 496 height 39
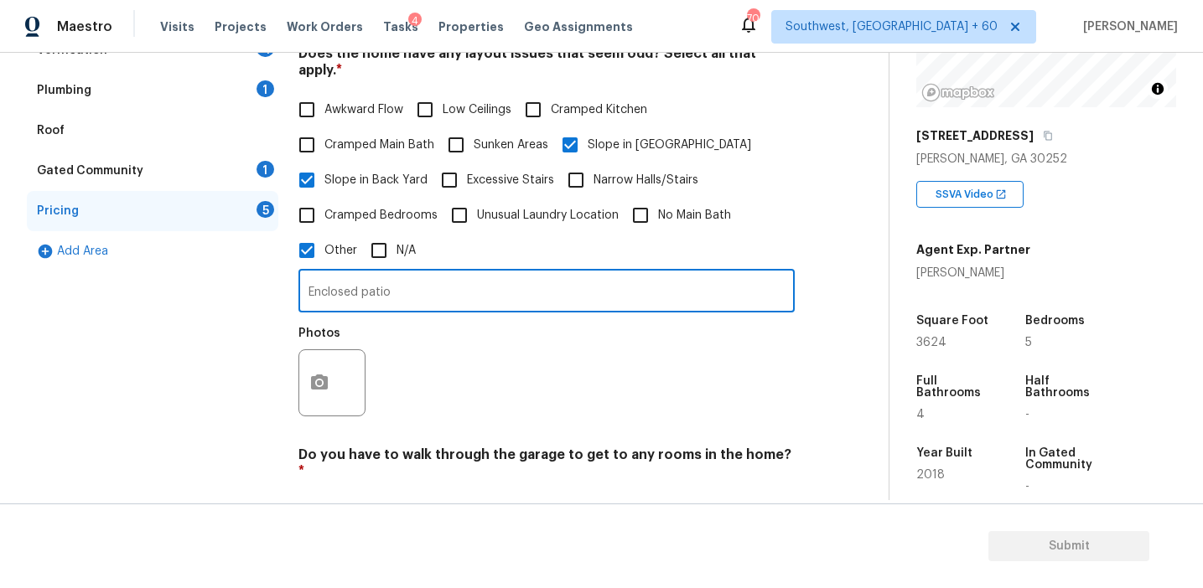
scroll to position [576, 0]
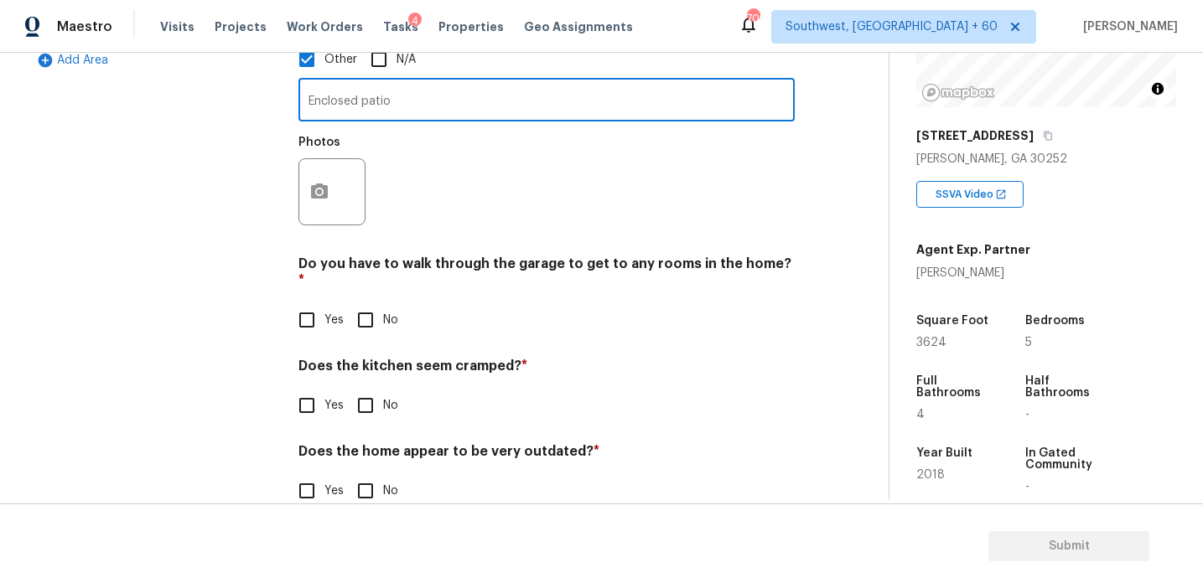
type input "Enclosed patio"
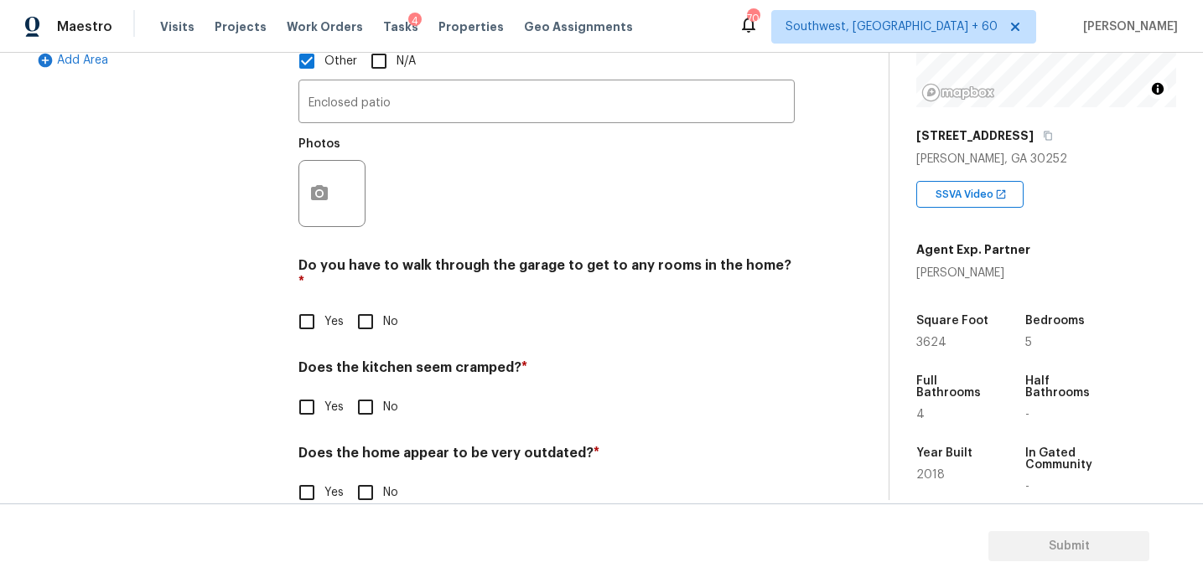
click at [365, 285] on div "Do you have to walk through the garage to get to any rooms in the home? * Yes No" at bounding box center [546, 298] width 496 height 82
click at [373, 388] on input "No" at bounding box center [365, 405] width 35 height 35
checkbox input "true"
click at [369, 303] on input "No" at bounding box center [365, 320] width 35 height 35
checkbox input "true"
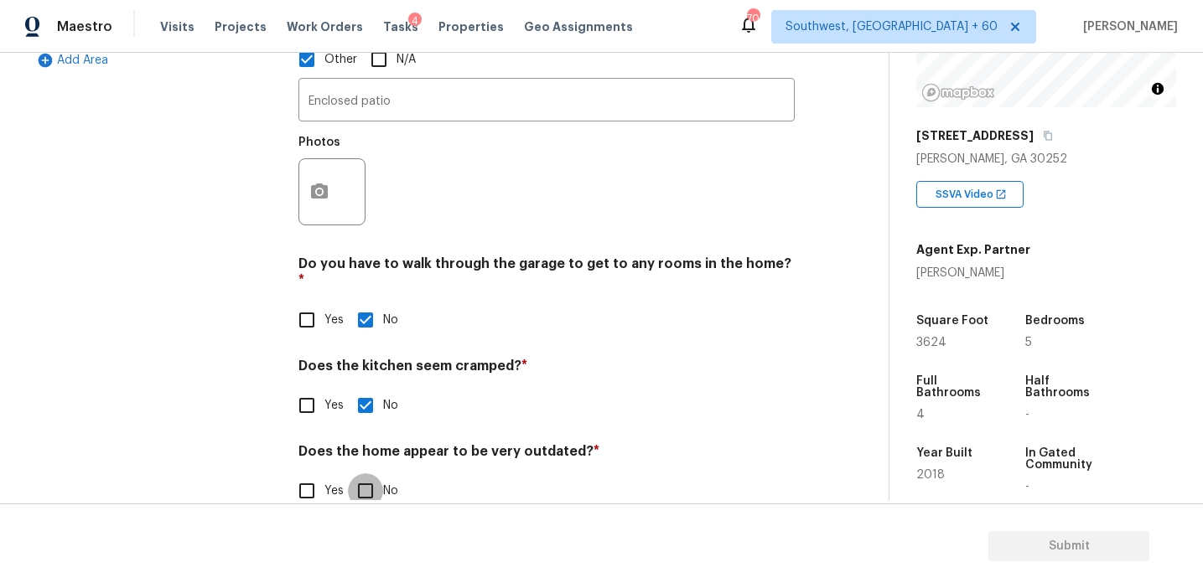
click at [363, 474] on input "No" at bounding box center [365, 491] width 35 height 35
checkbox input "true"
click at [332, 139] on div "Photos" at bounding box center [333, 148] width 70 height 22
click at [329, 194] on button "button" at bounding box center [319, 191] width 40 height 65
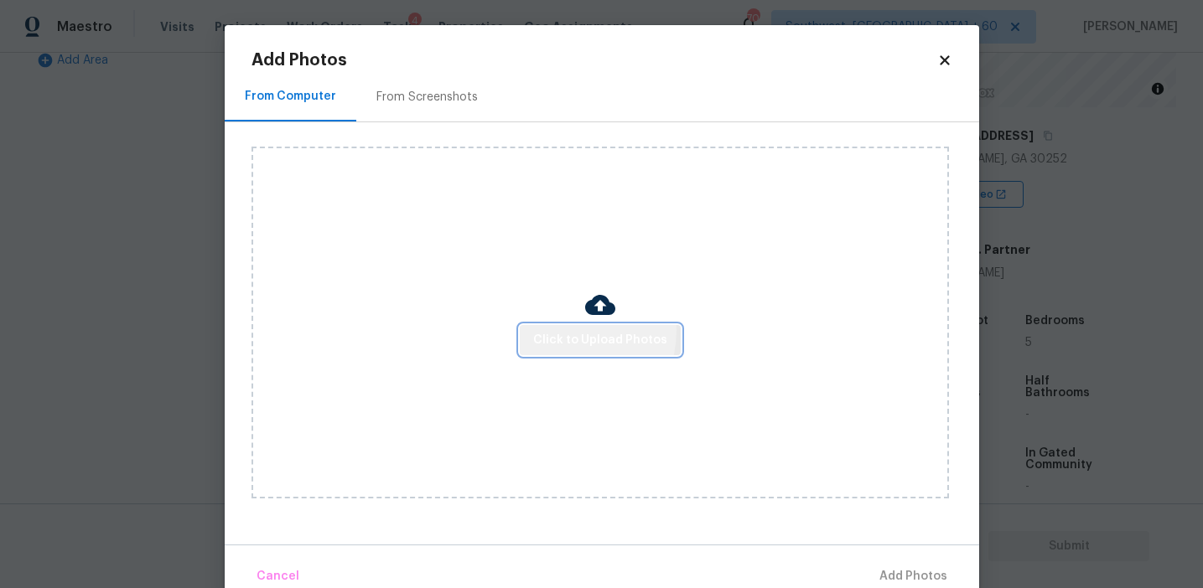
click at [565, 330] on span "Click to Upload Photos" at bounding box center [600, 340] width 134 height 21
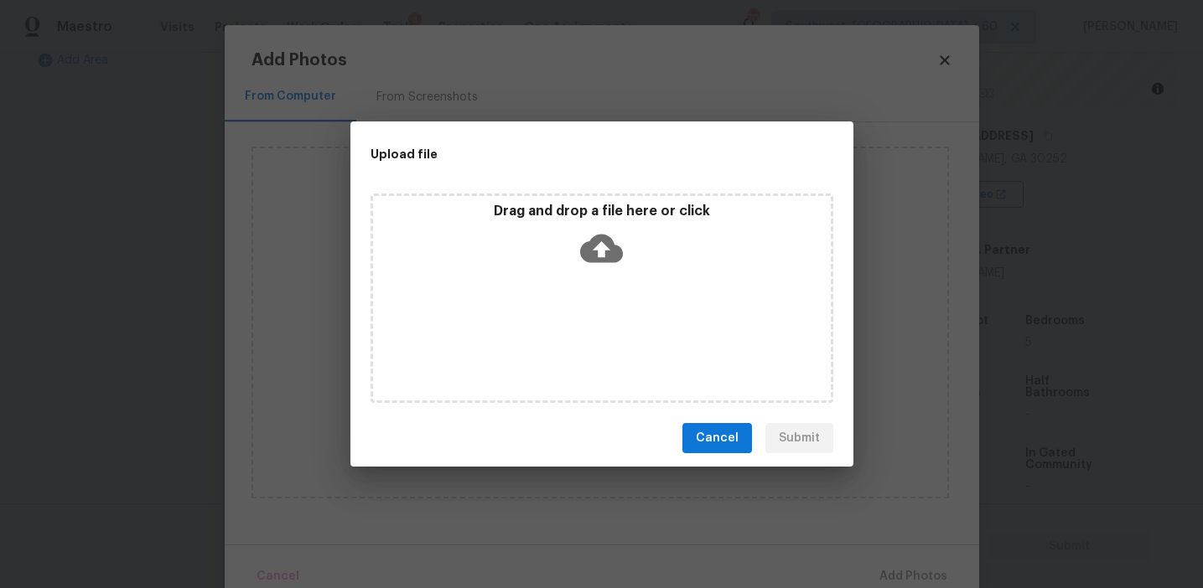
click at [565, 242] on div "Drag and drop a file here or click" at bounding box center [602, 239] width 458 height 72
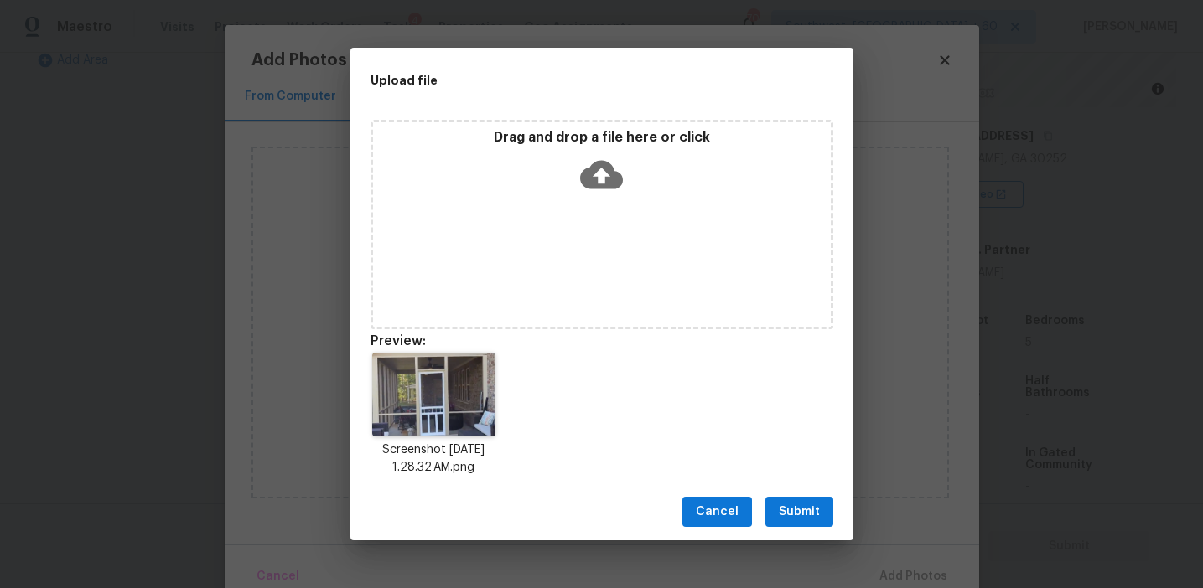
click at [801, 500] on button "Submit" at bounding box center [799, 512] width 68 height 31
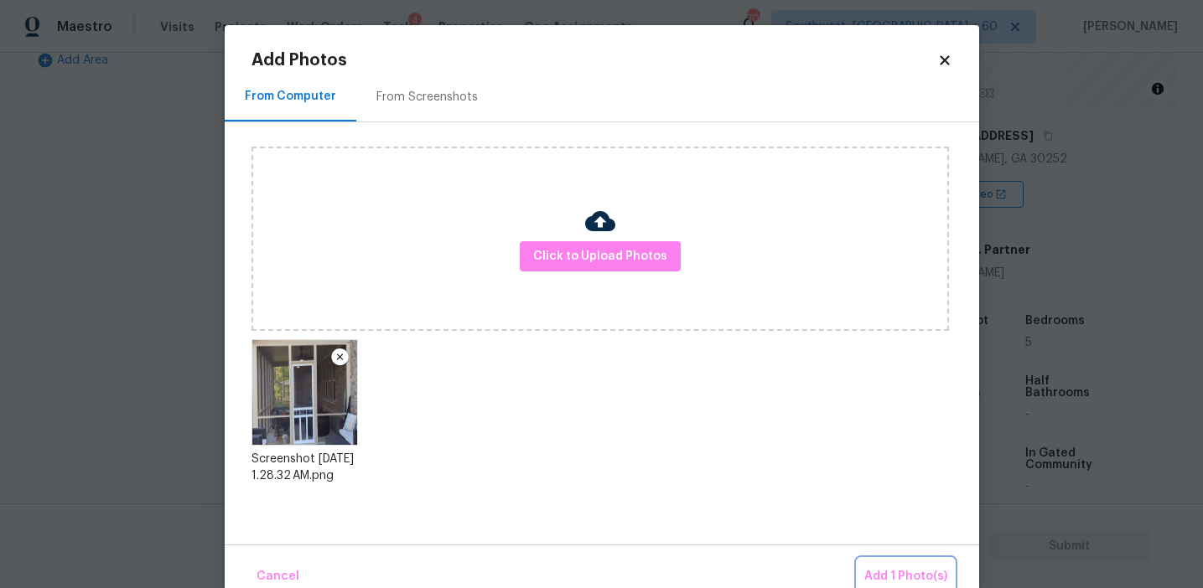
click at [884, 568] on span "Add 1 Photo(s)" at bounding box center [905, 577] width 83 height 21
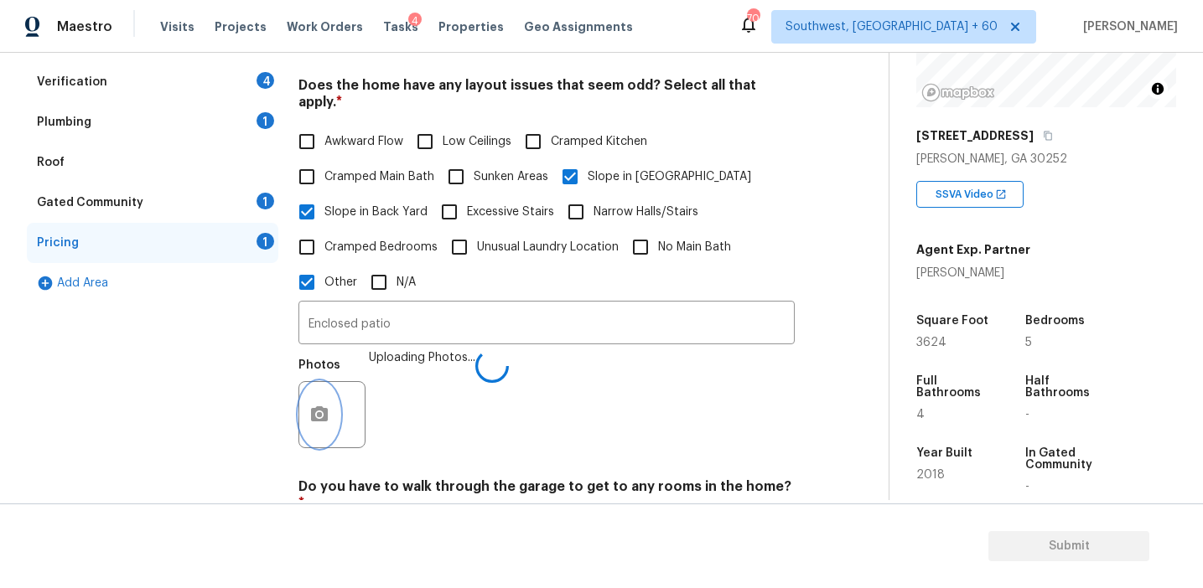
scroll to position [337, 0]
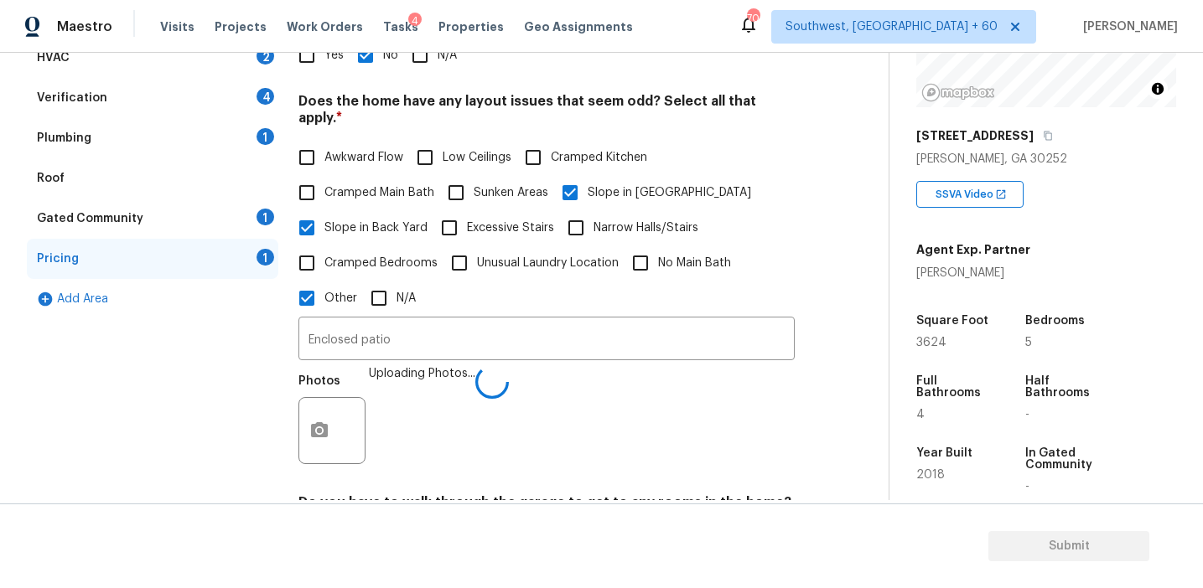
click at [256, 376] on div "Exterior 1 Utilities 4 HVAC 2 Verification 4 Plumbing 1 Roof Gated Community 1 …" at bounding box center [152, 362] width 251 height 811
click at [257, 215] on div "1" at bounding box center [265, 217] width 18 height 17
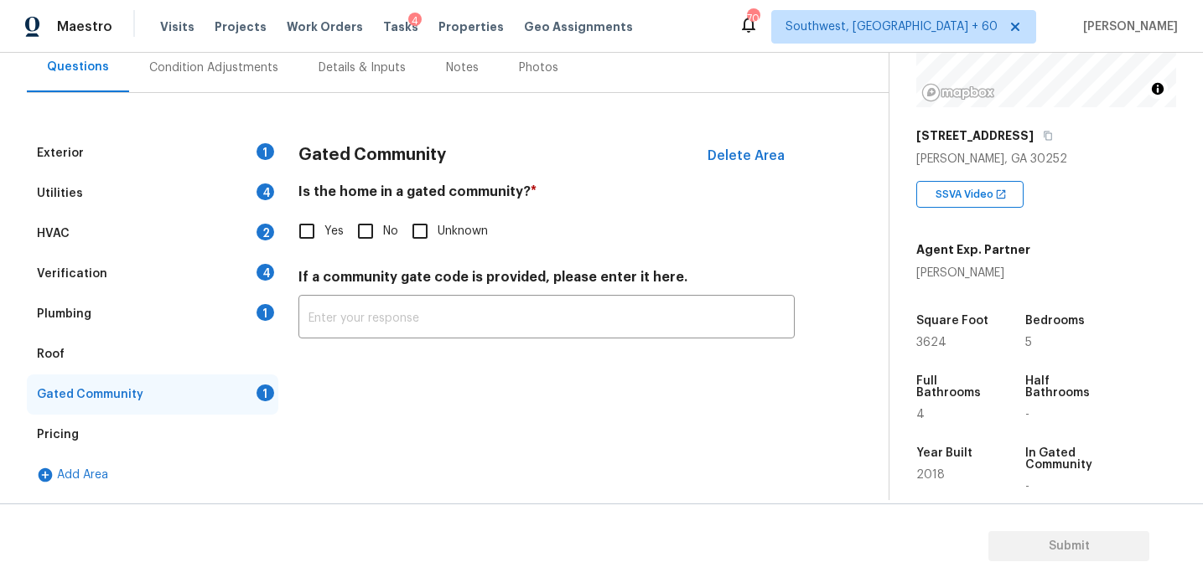
scroll to position [161, 0]
click at [368, 236] on input "No" at bounding box center [365, 231] width 35 height 35
checkbox input "true"
click at [259, 305] on div "Plumbing 1" at bounding box center [152, 314] width 251 height 40
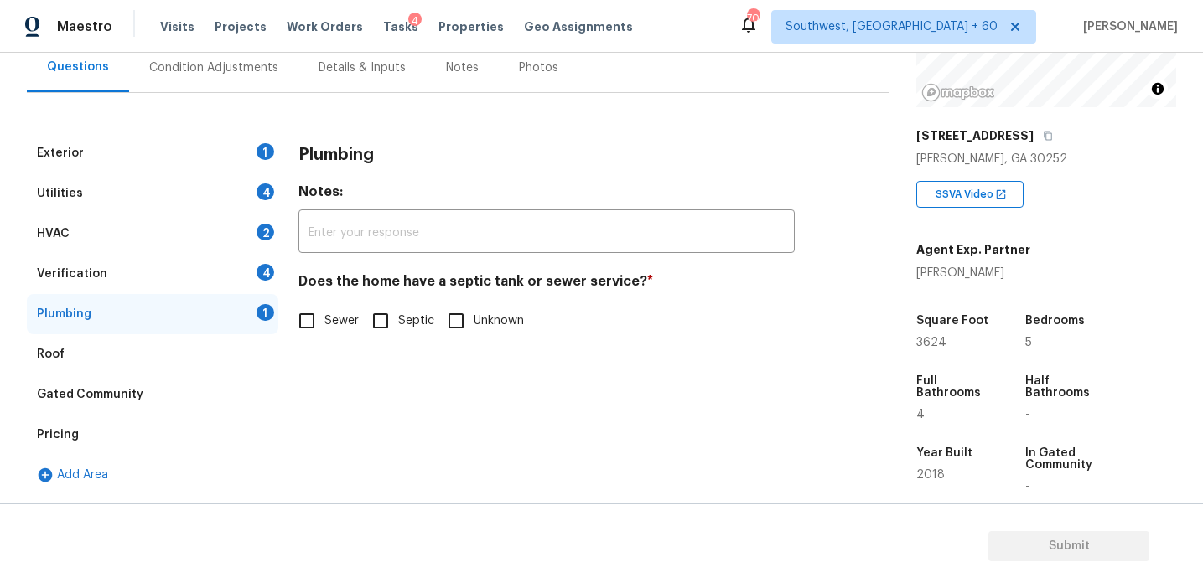
click at [336, 312] on label "Sewer" at bounding box center [324, 320] width 70 height 35
click at [324, 312] on input "Sewer" at bounding box center [306, 320] width 35 height 35
checkbox input "true"
click at [261, 260] on div "Verification 4" at bounding box center [152, 274] width 251 height 40
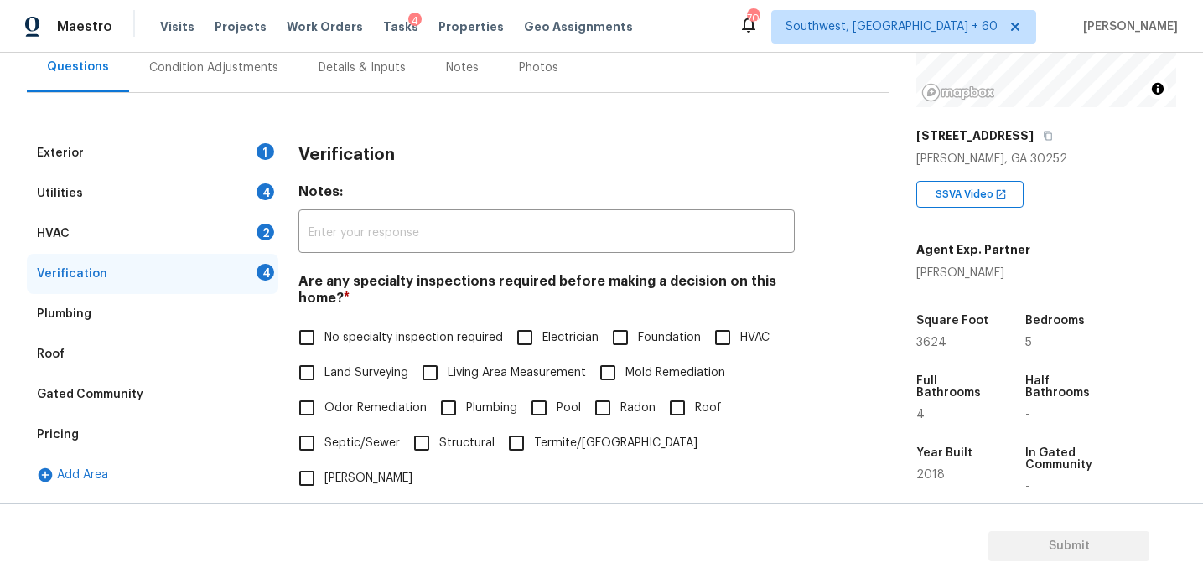
click at [353, 333] on span "No specialty inspection required" at bounding box center [413, 338] width 179 height 18
click at [324, 333] on input "No specialty inspection required" at bounding box center [306, 337] width 35 height 35
checkbox input "true"
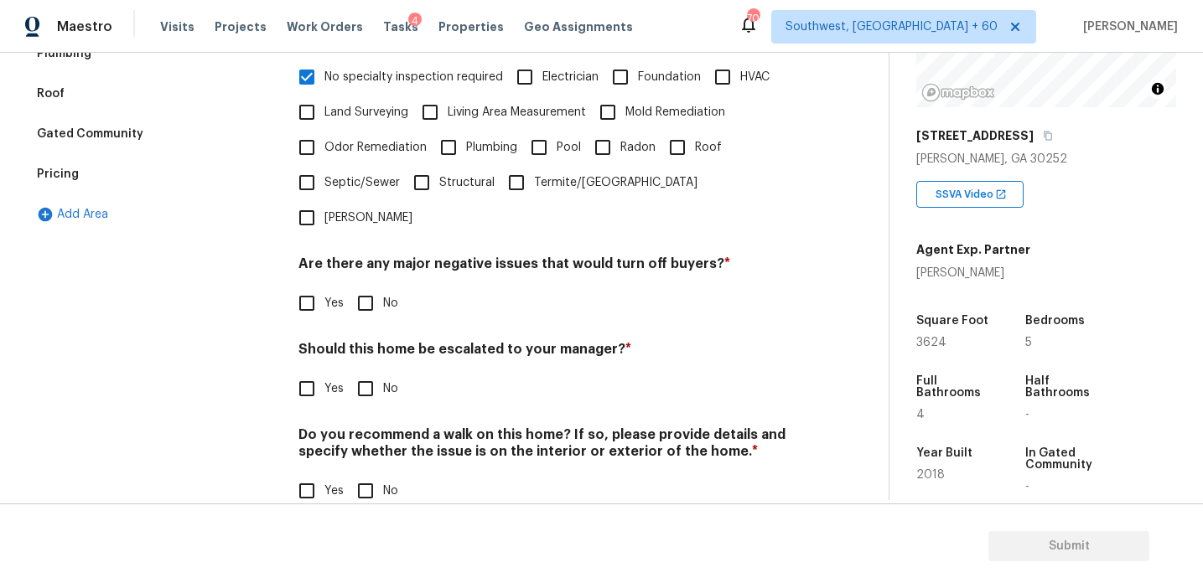
scroll to position [420, 0]
click at [358, 288] on input "No" at bounding box center [365, 305] width 35 height 35
checkbox input "true"
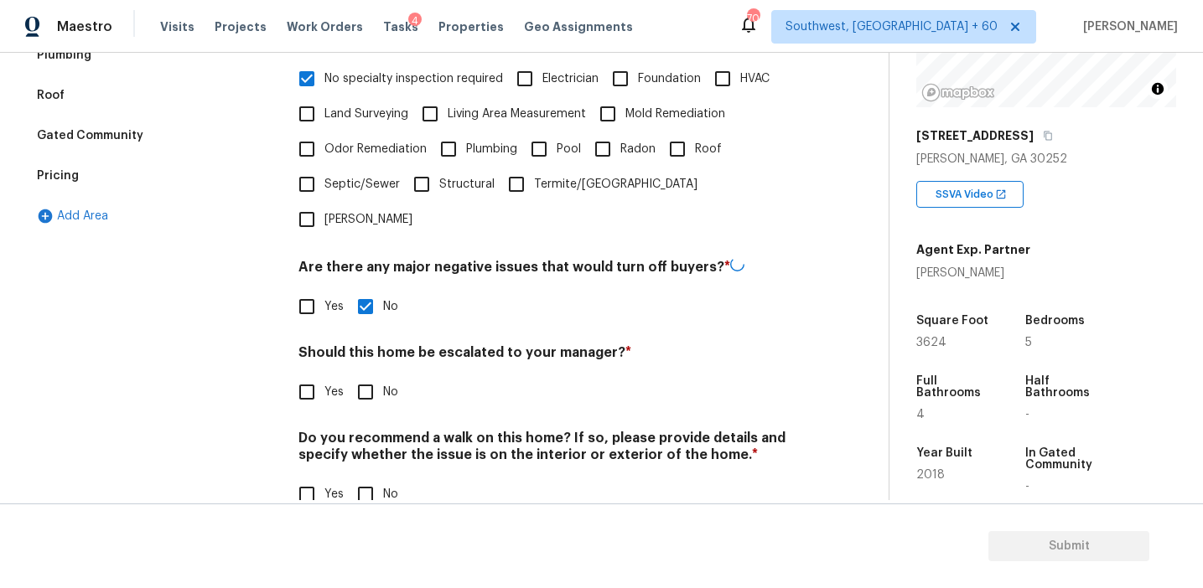
click at [365, 375] on input "No" at bounding box center [365, 392] width 35 height 35
checkbox input "true"
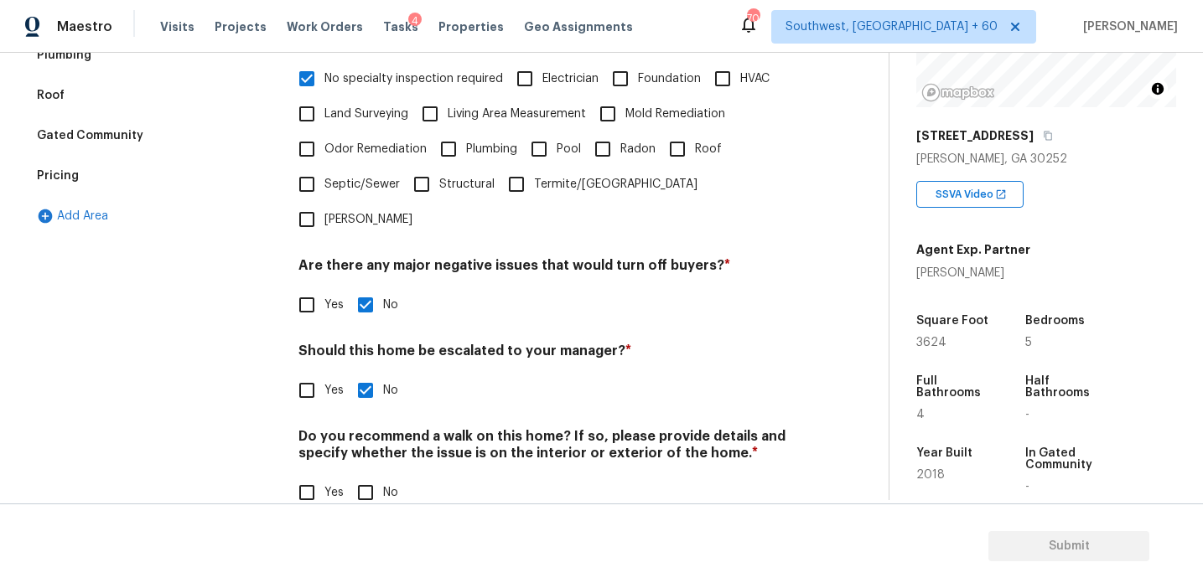
click at [370, 475] on input "No" at bounding box center [365, 492] width 35 height 35
checkbox input "true"
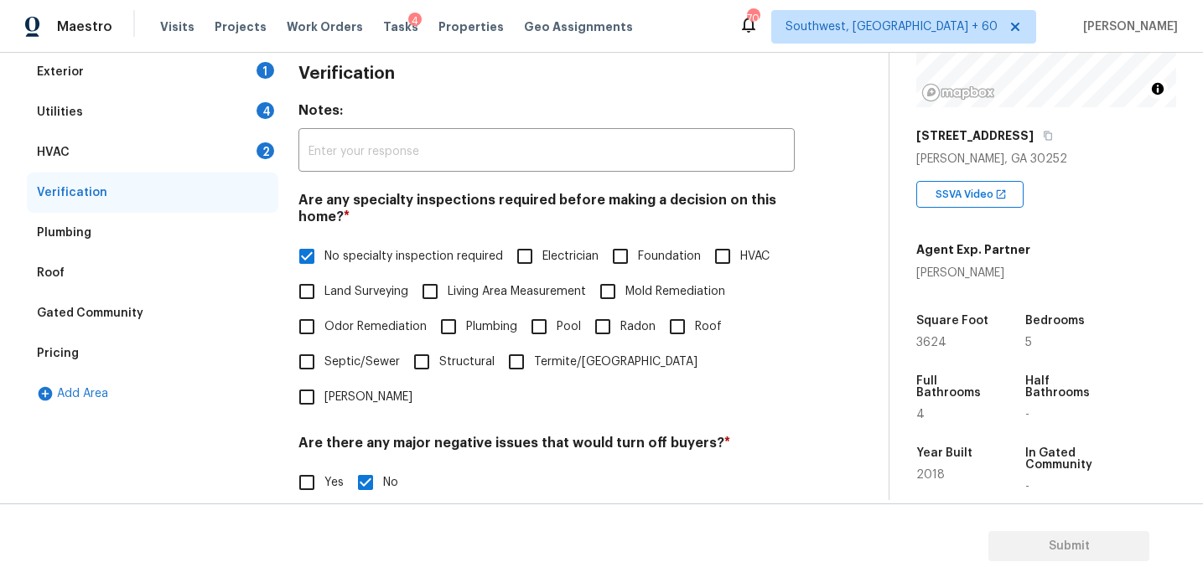
scroll to position [229, 0]
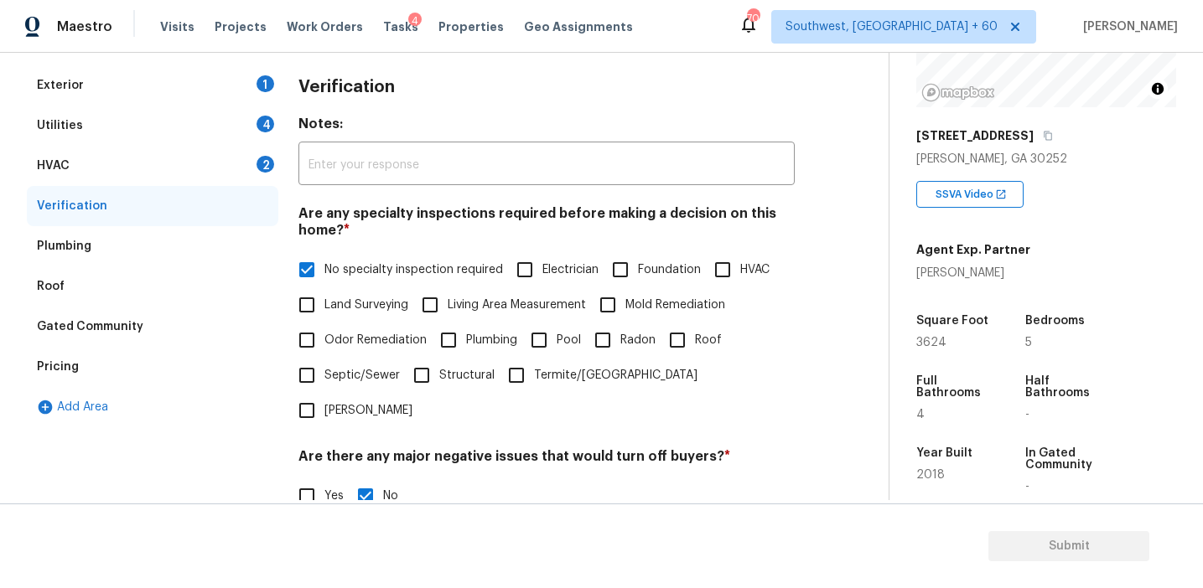
click at [256, 168] on div "HVAC 2" at bounding box center [152, 166] width 251 height 40
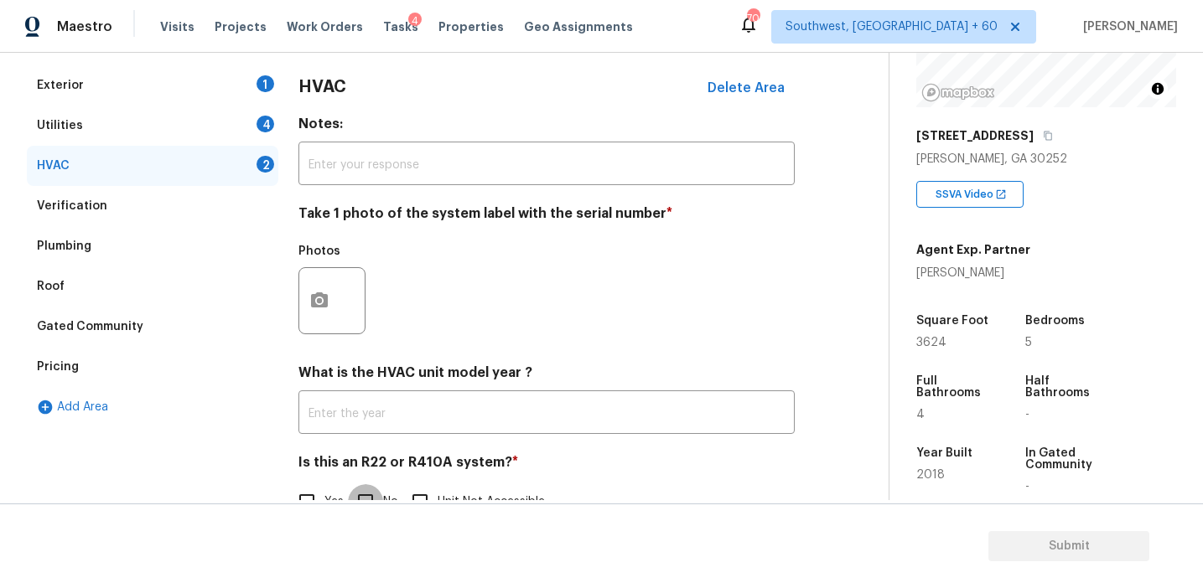
click at [361, 490] on input "No" at bounding box center [365, 501] width 35 height 35
checkbox input "true"
click at [312, 304] on icon "button" at bounding box center [319, 300] width 17 height 15
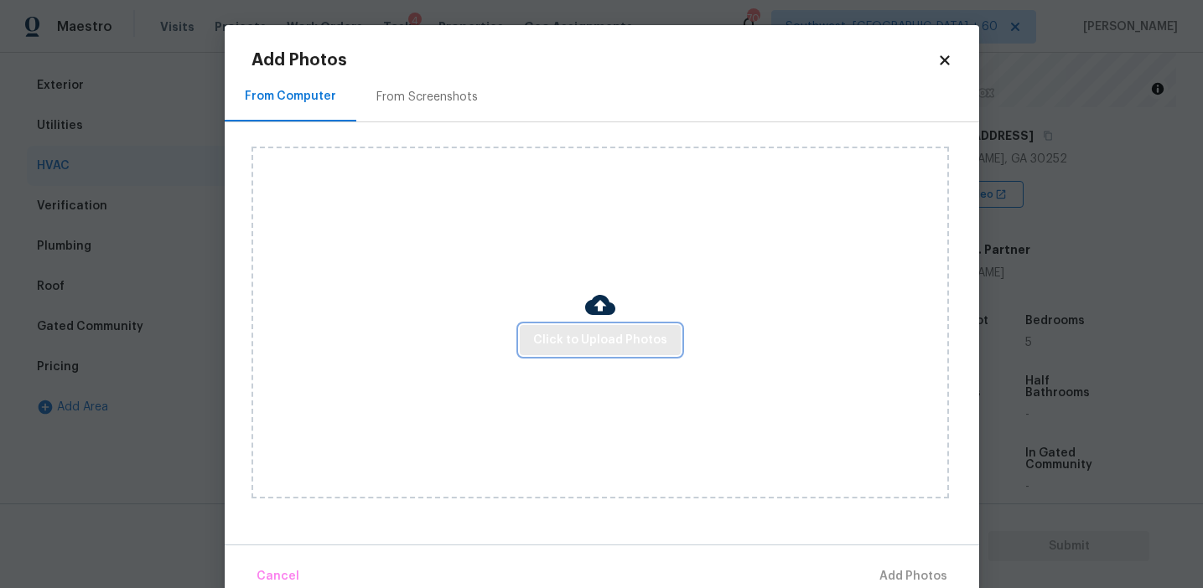
click at [604, 343] on span "Click to Upload Photos" at bounding box center [600, 340] width 134 height 21
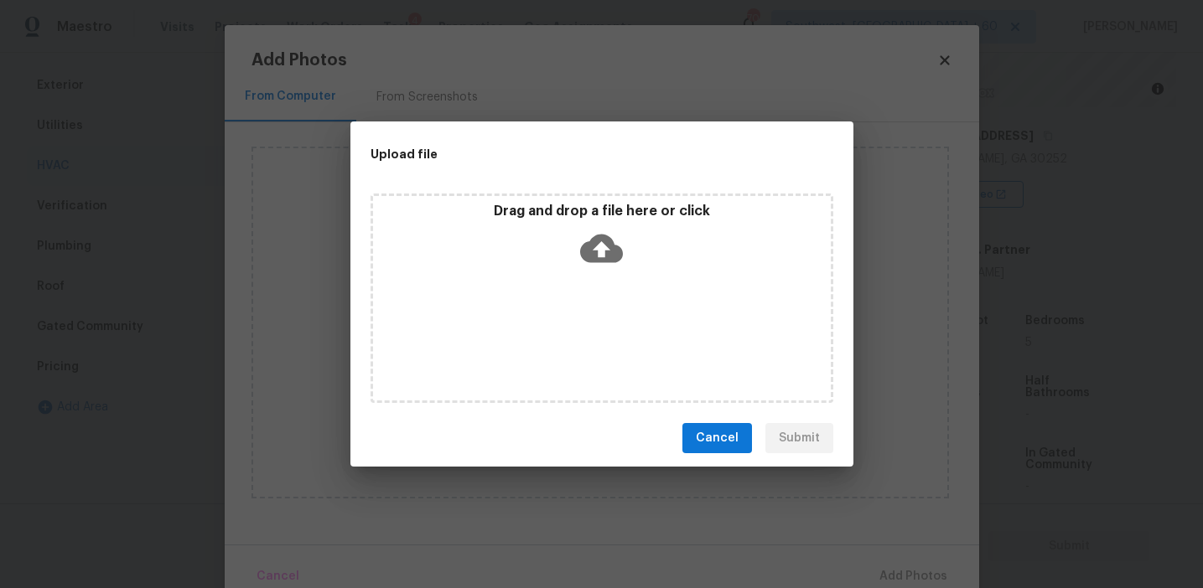
click at [604, 244] on icon at bounding box center [601, 248] width 43 height 43
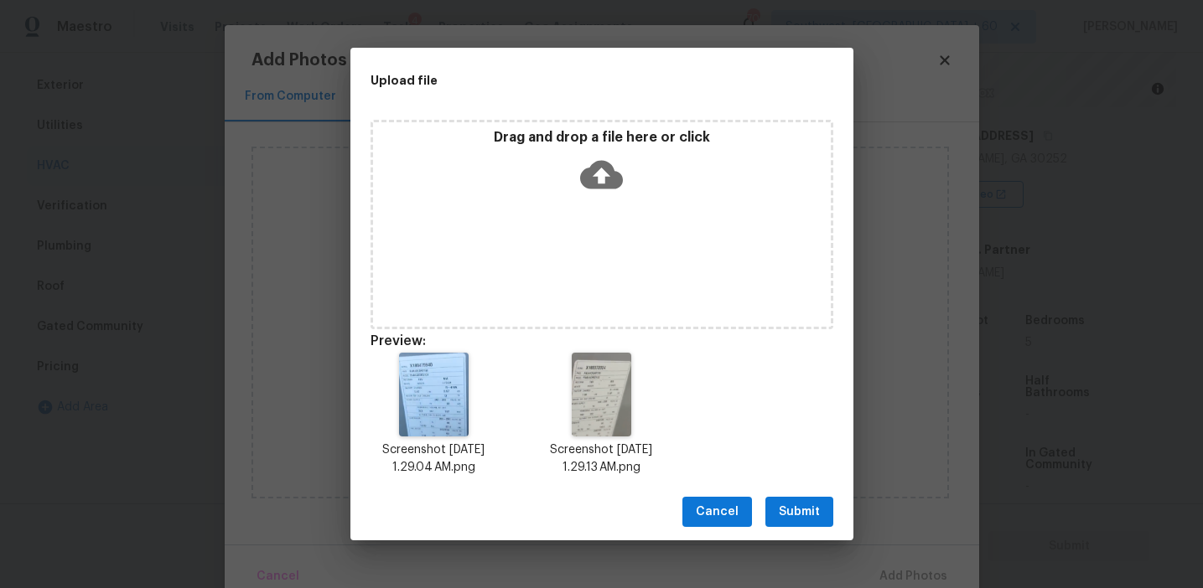
click at [796, 520] on span "Submit" at bounding box center [799, 512] width 41 height 21
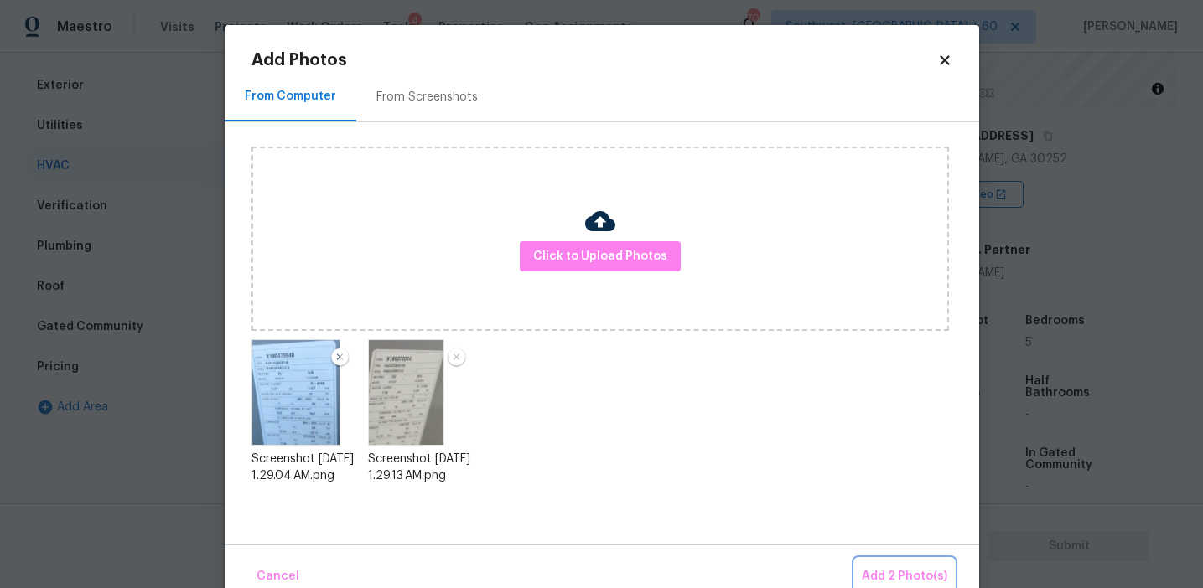
click at [896, 567] on span "Add 2 Photo(s)" at bounding box center [904, 577] width 85 height 21
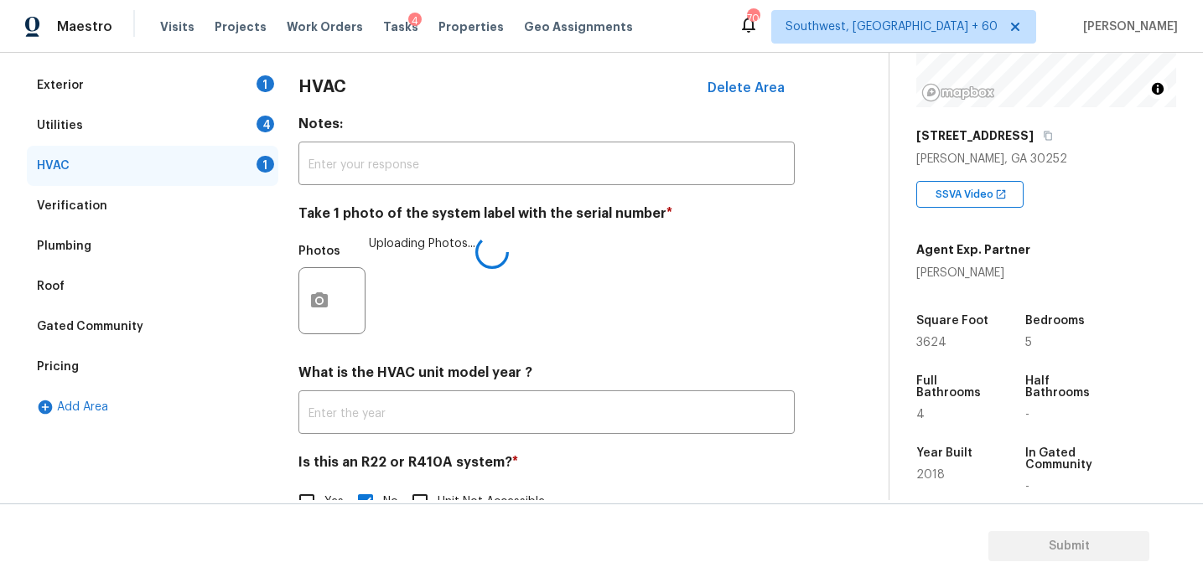
click at [302, 490] on input "Yes" at bounding box center [306, 501] width 35 height 35
checkbox input "true"
checkbox input "false"
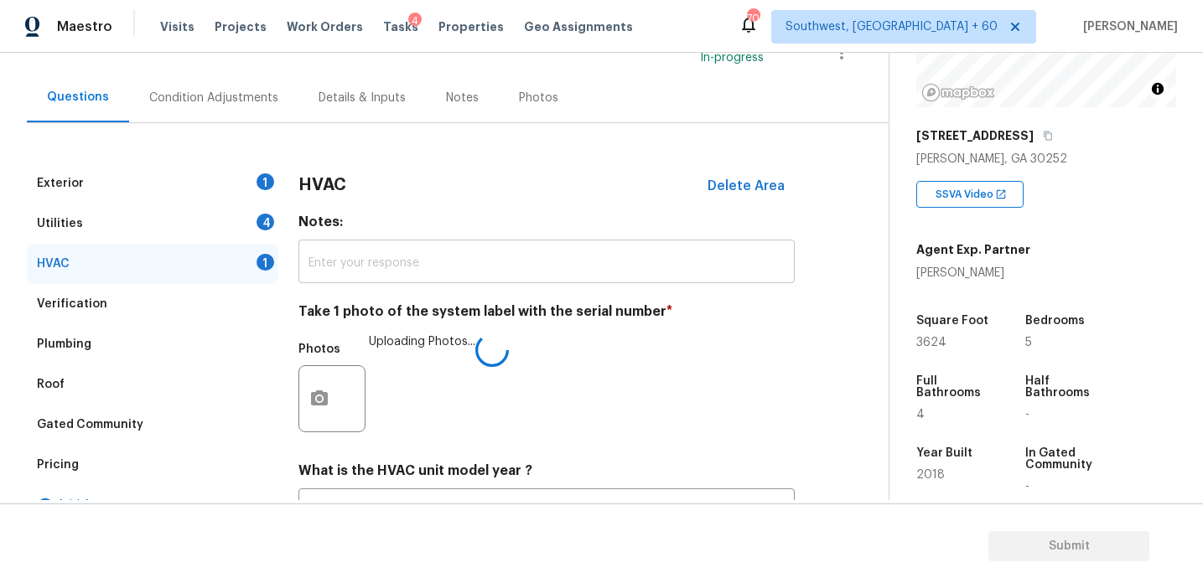
scroll to position [143, 0]
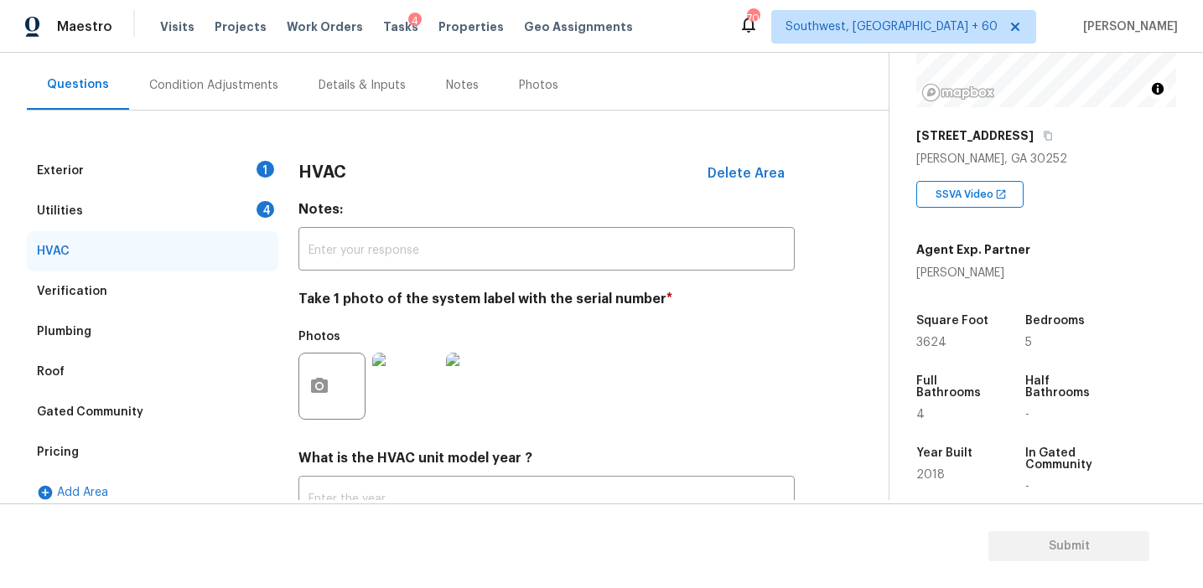
click at [262, 209] on div "4" at bounding box center [265, 209] width 18 height 17
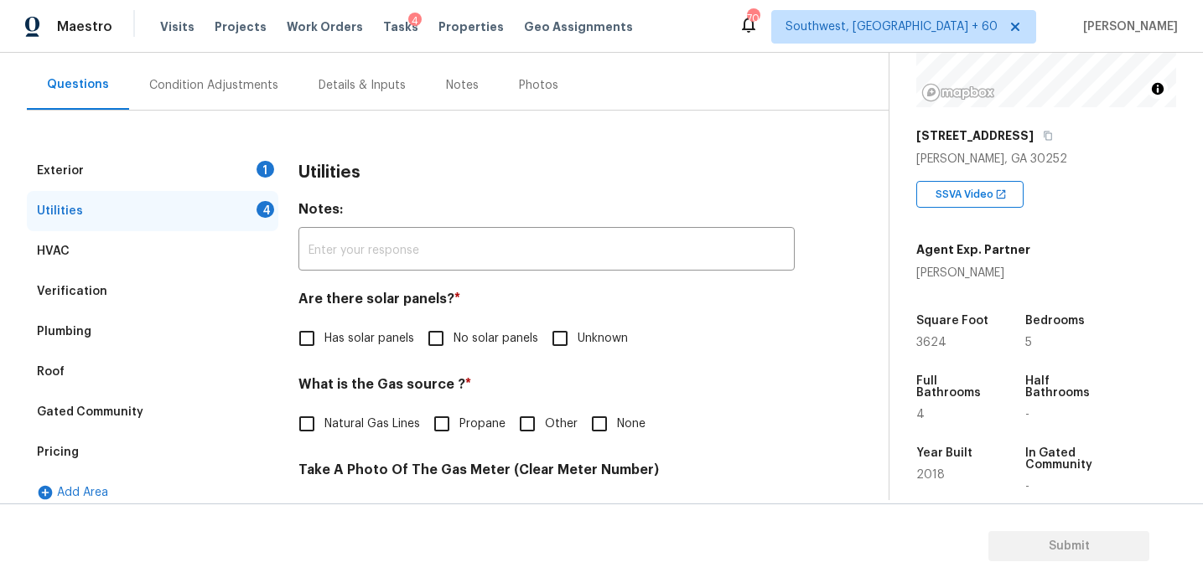
click at [439, 323] on input "No solar panels" at bounding box center [435, 338] width 35 height 35
checkbox input "true"
click at [370, 422] on span "Natural Gas Lines" at bounding box center [372, 425] width 96 height 18
click at [324, 422] on input "Natural Gas Lines" at bounding box center [306, 424] width 35 height 35
checkbox input "true"
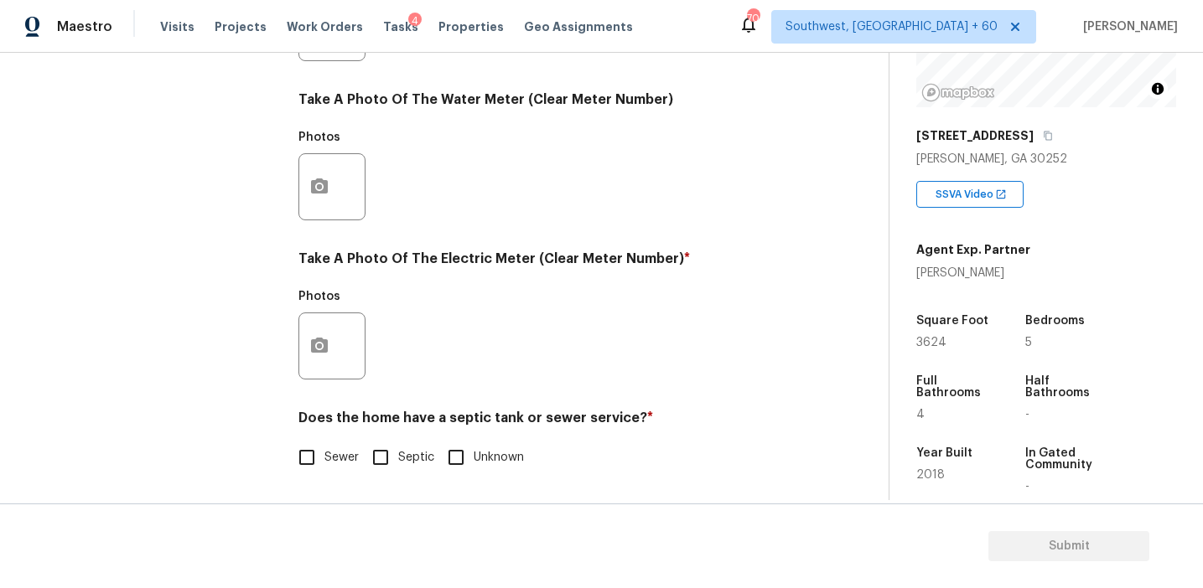
scroll to position [673, 0]
click at [317, 452] on input "Sewer" at bounding box center [306, 457] width 35 height 35
checkbox input "true"
click at [326, 360] on button "button" at bounding box center [319, 345] width 40 height 65
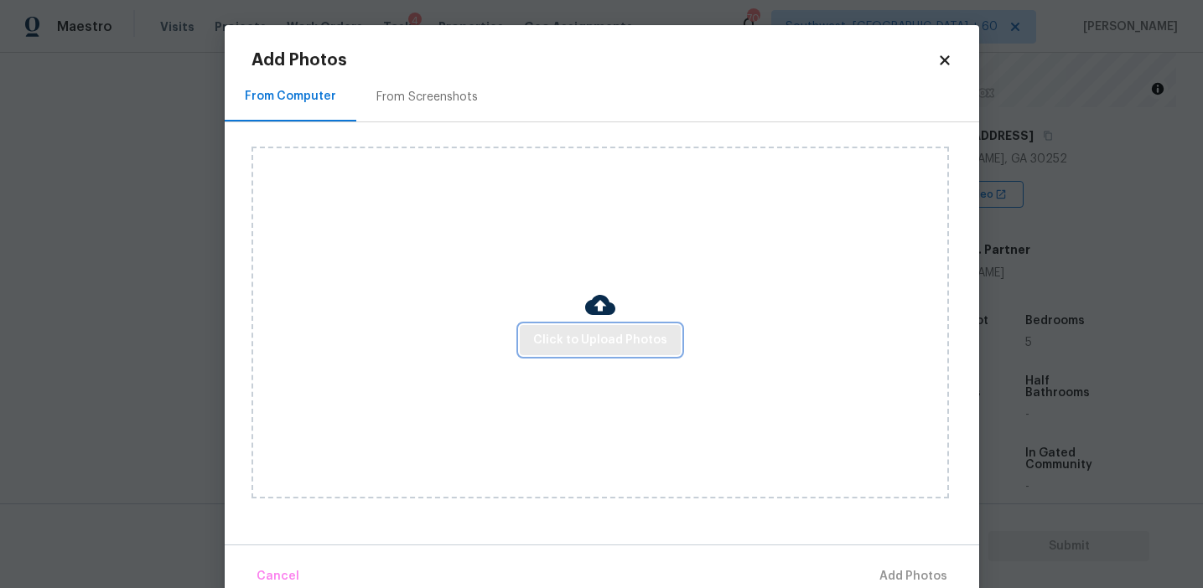
click at [560, 347] on span "Click to Upload Photos" at bounding box center [600, 340] width 134 height 21
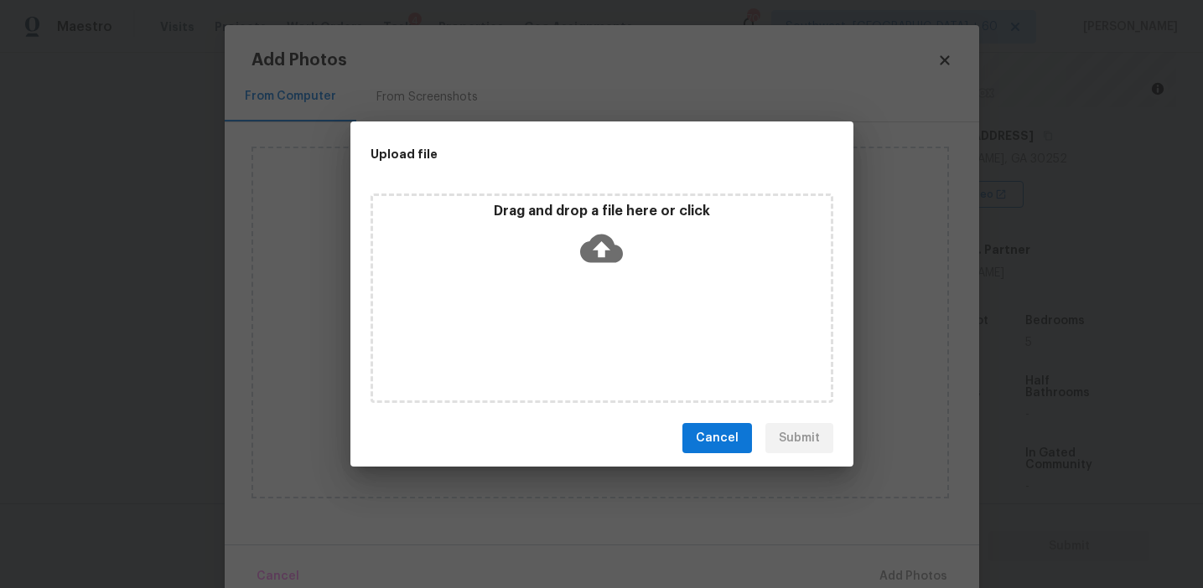
click at [566, 212] on p "Drag and drop a file here or click" at bounding box center [602, 212] width 458 height 18
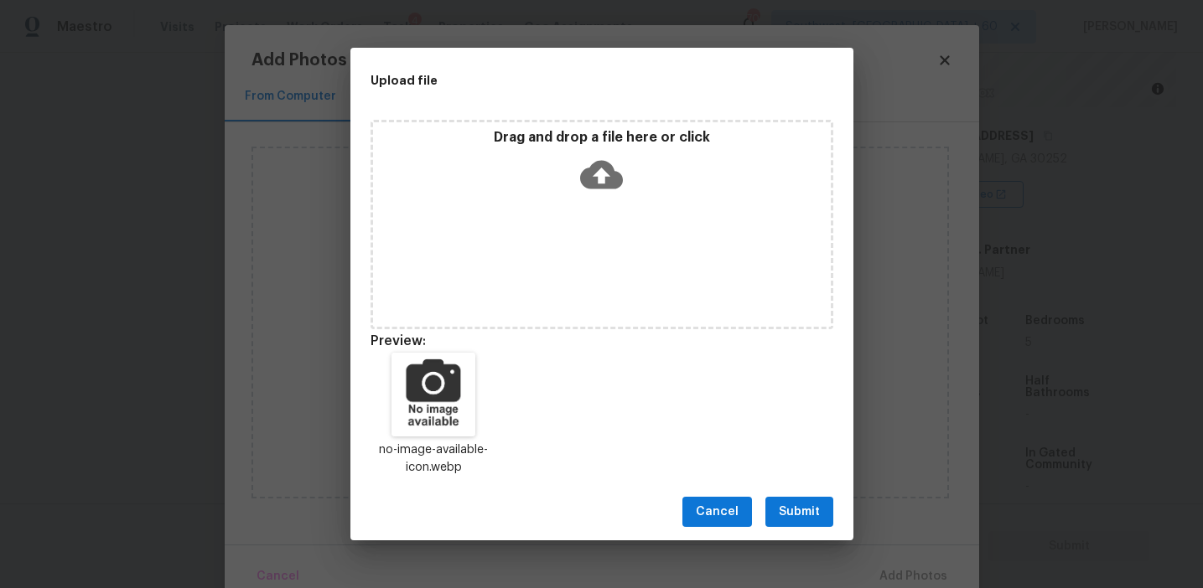
click at [800, 500] on button "Submit" at bounding box center [799, 512] width 68 height 31
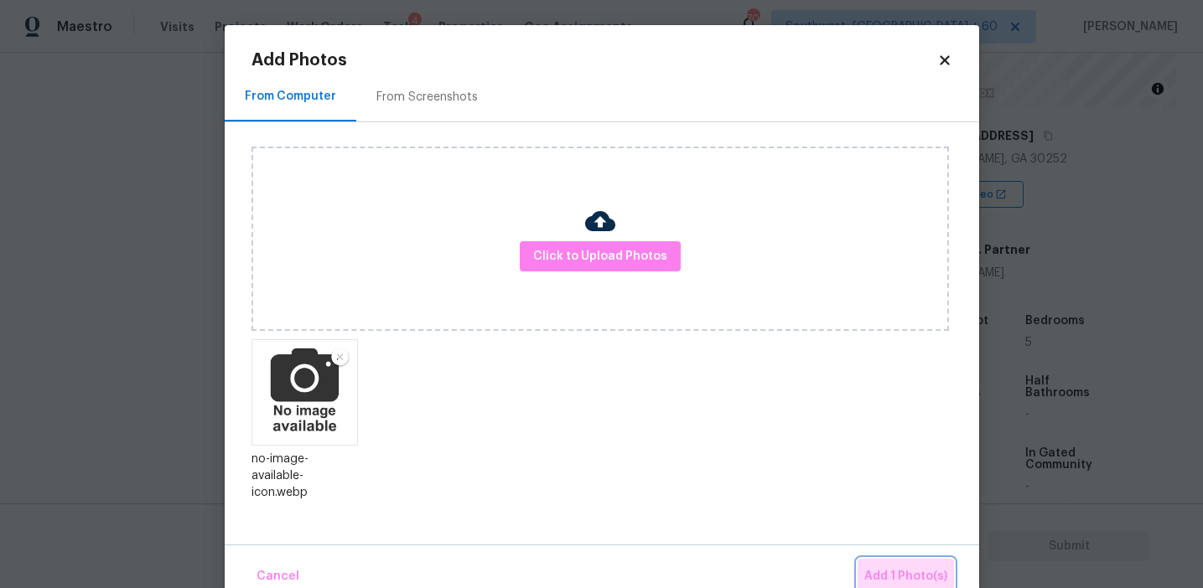
click at [905, 569] on span "Add 1 Photo(s)" at bounding box center [905, 577] width 83 height 21
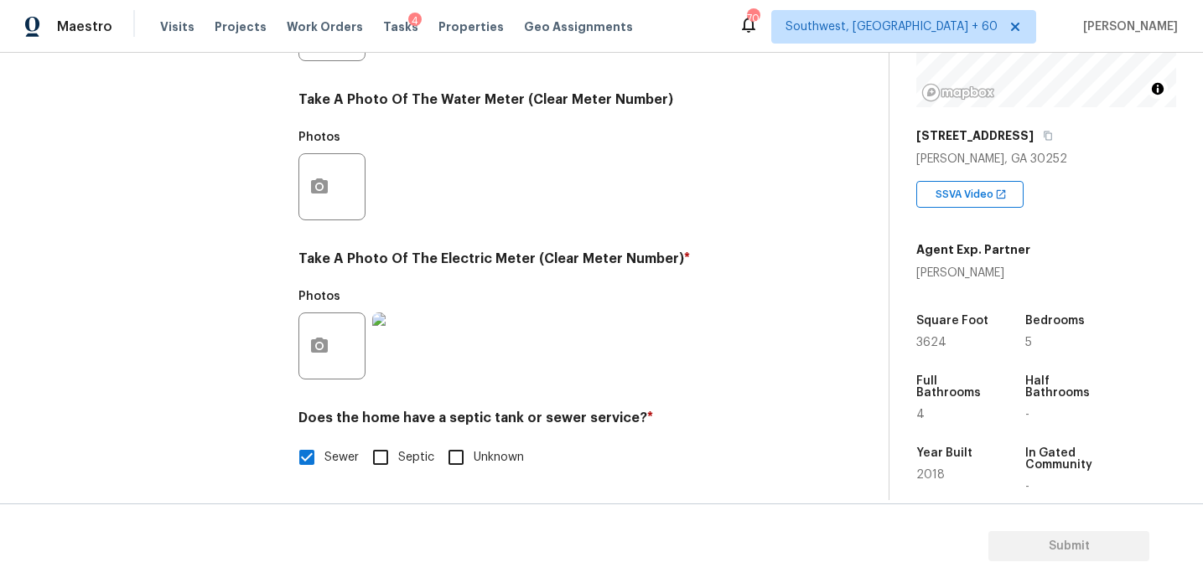
click at [546, 229] on div "Photos" at bounding box center [546, 176] width 496 height 109
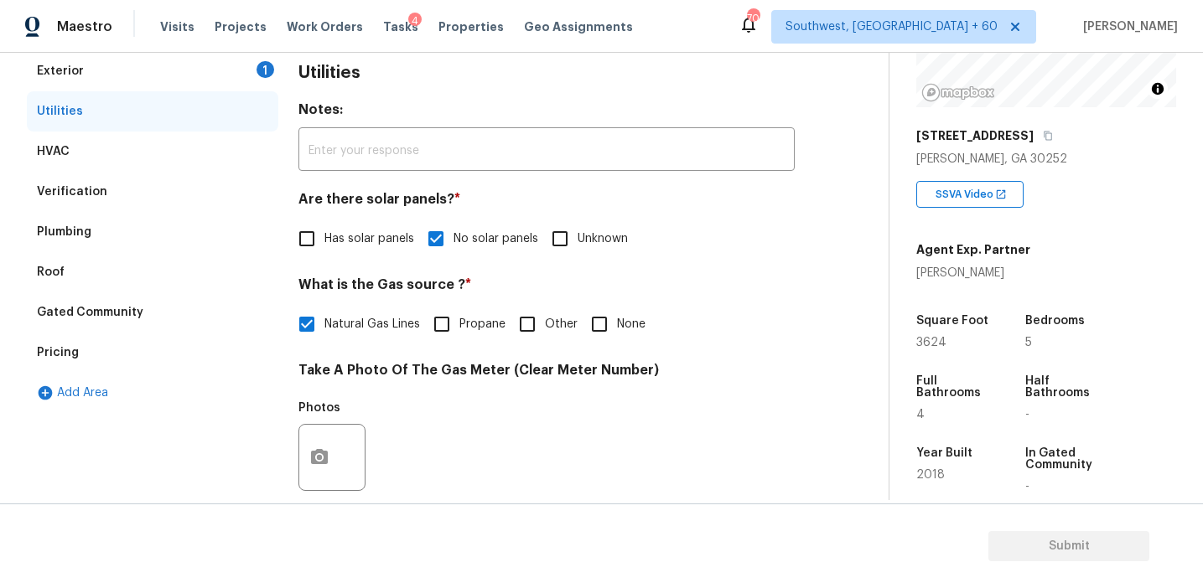
scroll to position [178, 0]
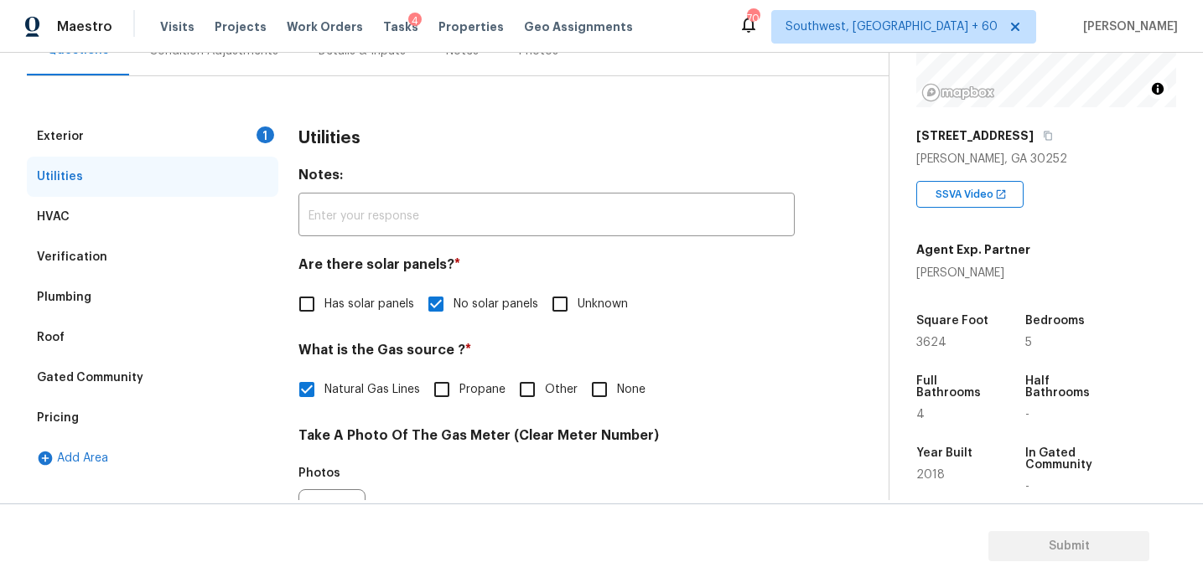
click at [224, 136] on div "Exterior 1" at bounding box center [152, 137] width 251 height 40
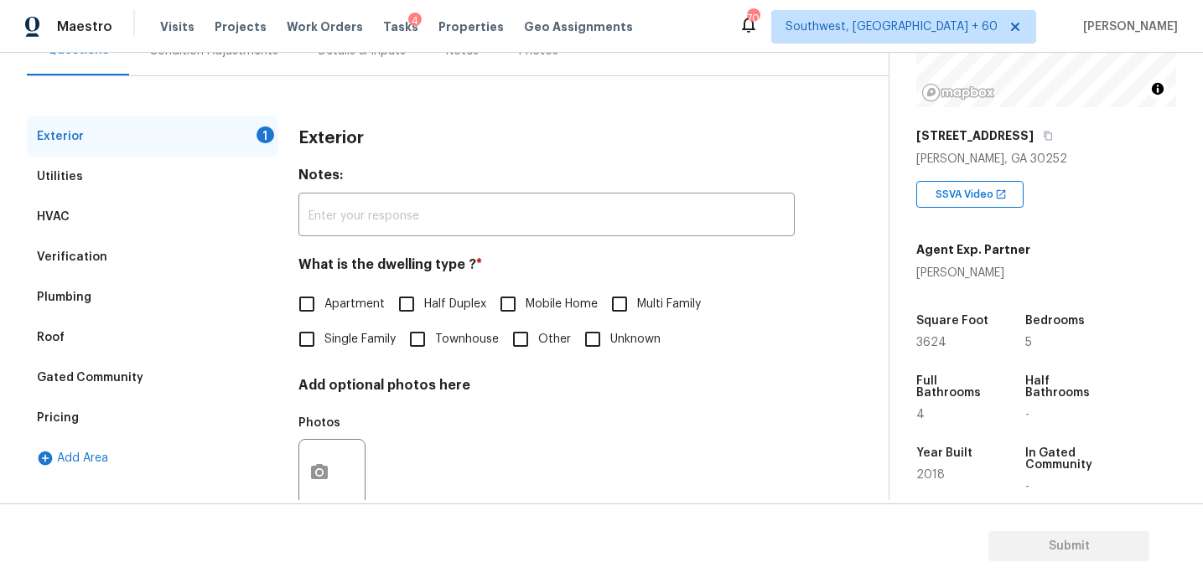
click at [340, 352] on label "Single Family" at bounding box center [342, 339] width 106 height 35
click at [324, 352] on input "Single Family" at bounding box center [306, 339] width 35 height 35
checkbox input "true"
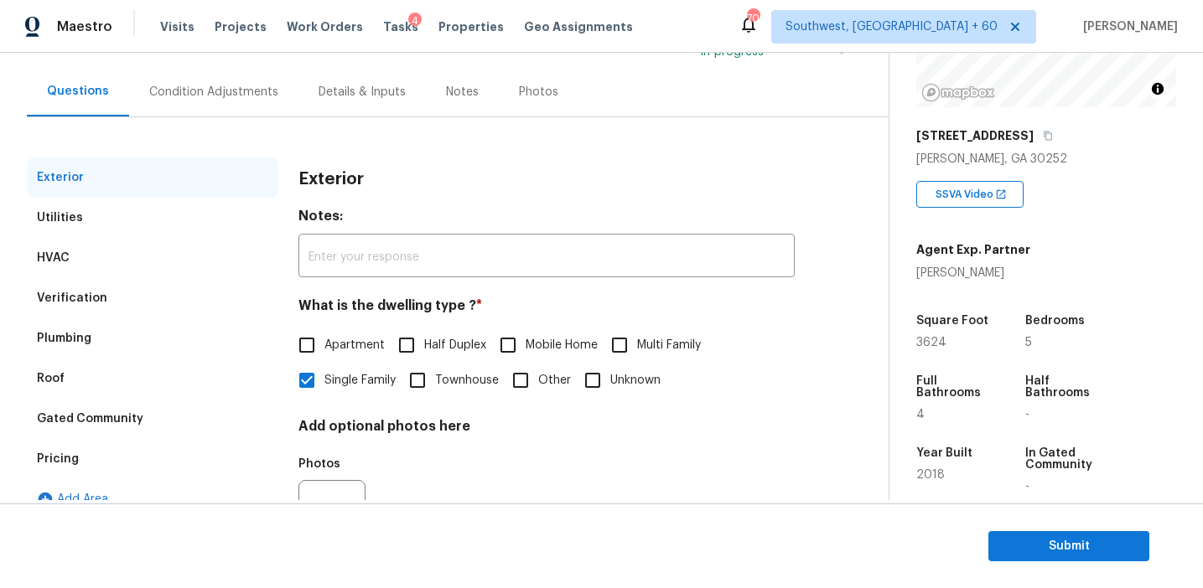
click at [253, 100] on div "Condition Adjustments" at bounding box center [213, 91] width 169 height 49
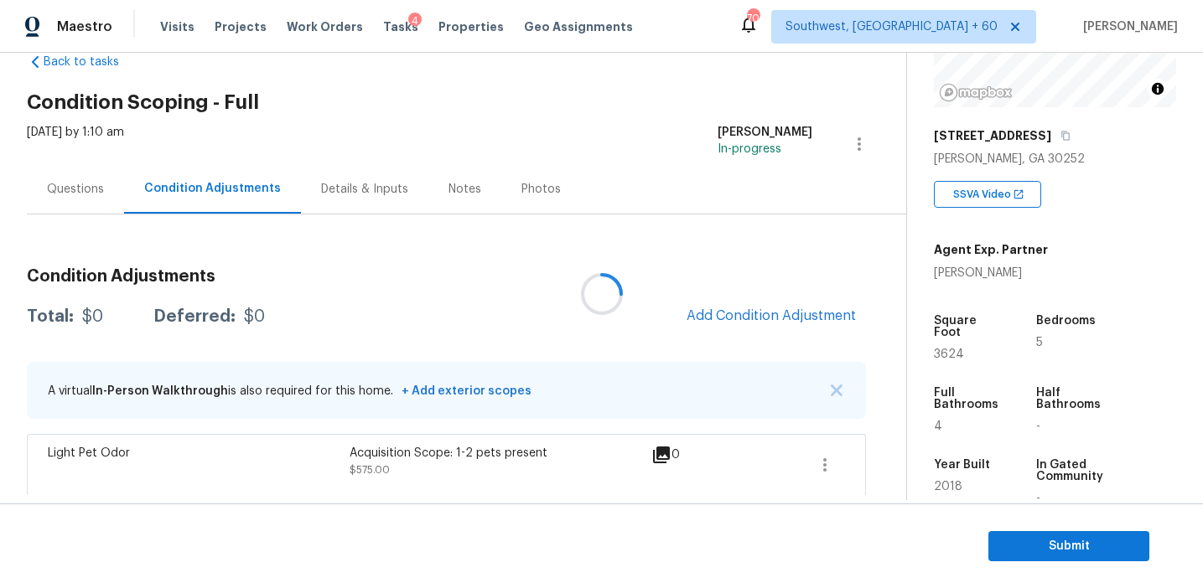
scroll to position [40, 0]
click at [735, 319] on span "Add Condition Adjustment" at bounding box center [770, 315] width 169 height 15
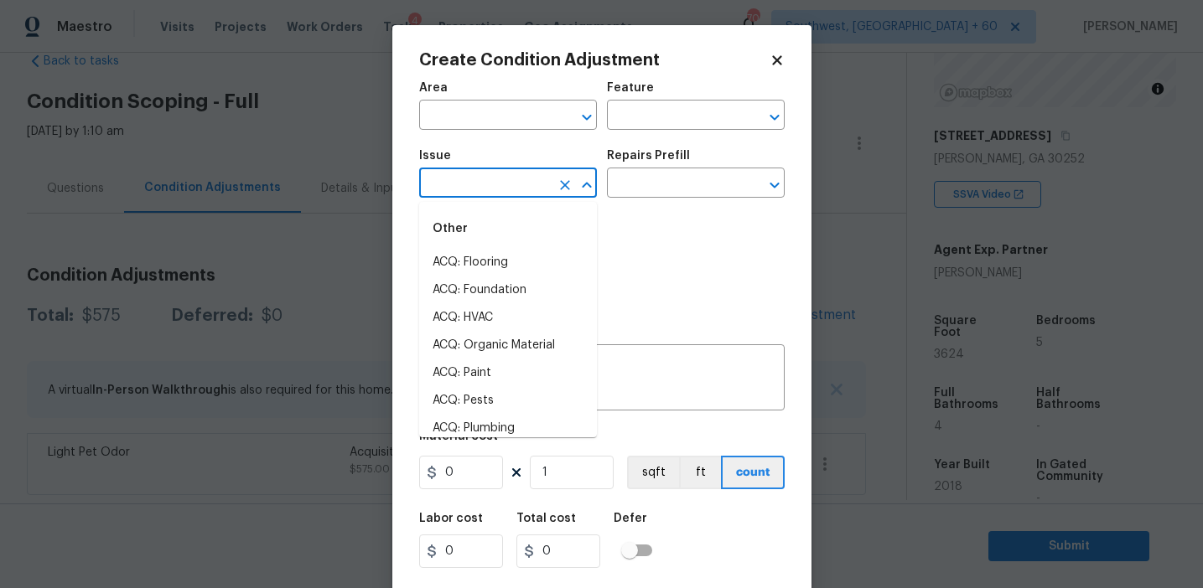
click at [483, 184] on input "text" at bounding box center [484, 185] width 131 height 26
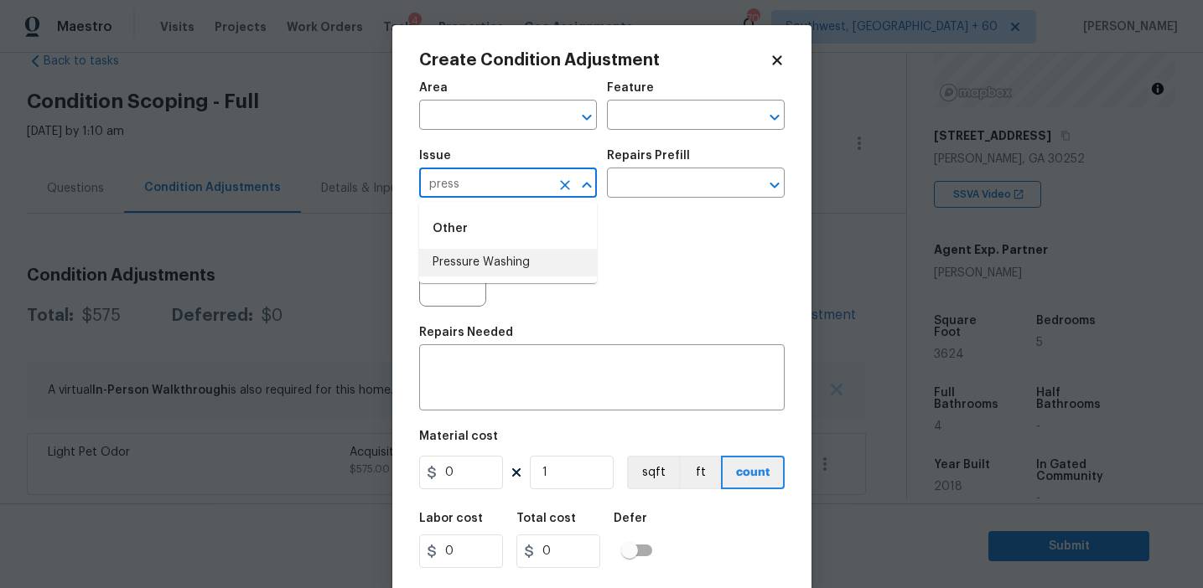
click at [512, 262] on li "Pressure Washing" at bounding box center [508, 263] width 178 height 28
type input "Pressure Washing"
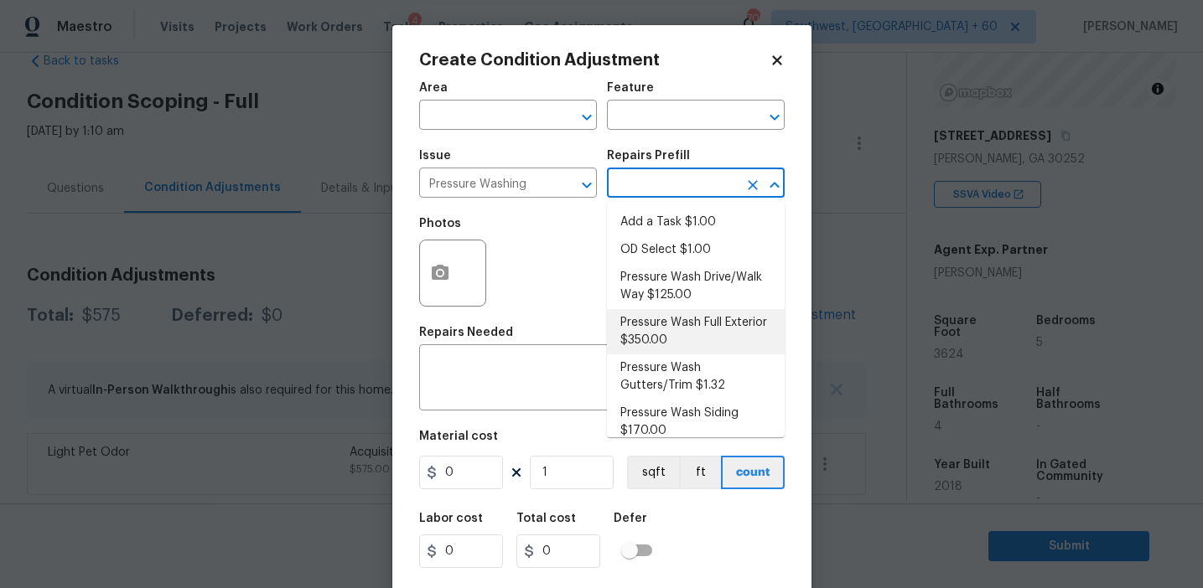
click at [645, 329] on li "Pressure Wash Full Exterior $350.00" at bounding box center [696, 331] width 178 height 45
type input "Siding"
type textarea "Pressure wash the House, Flatwork, Deck and Garage interior."
type input "350"
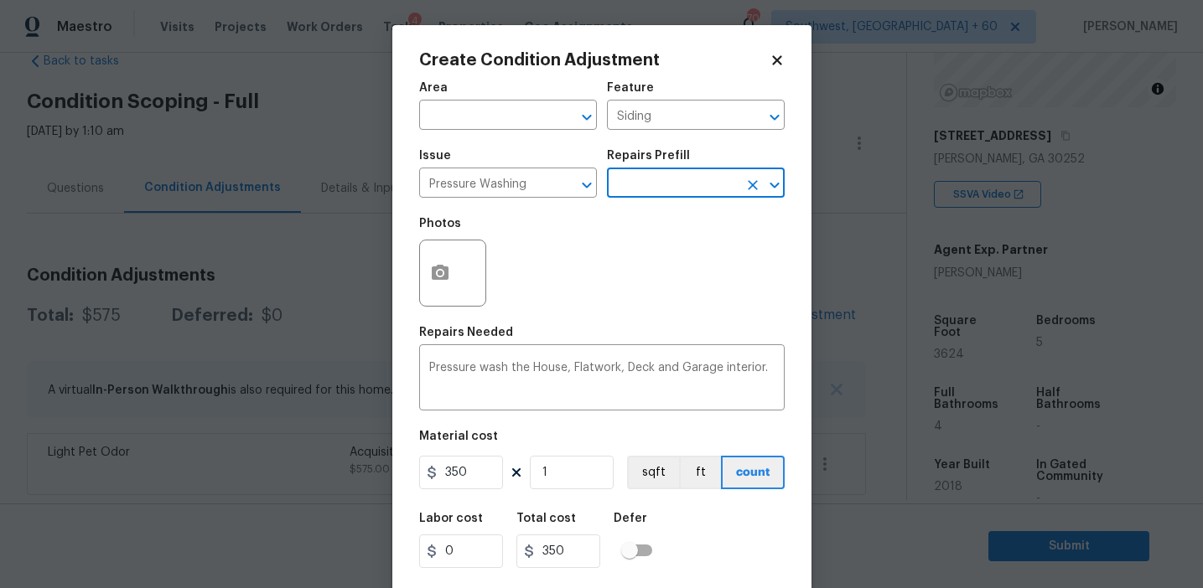
scroll to position [38, 0]
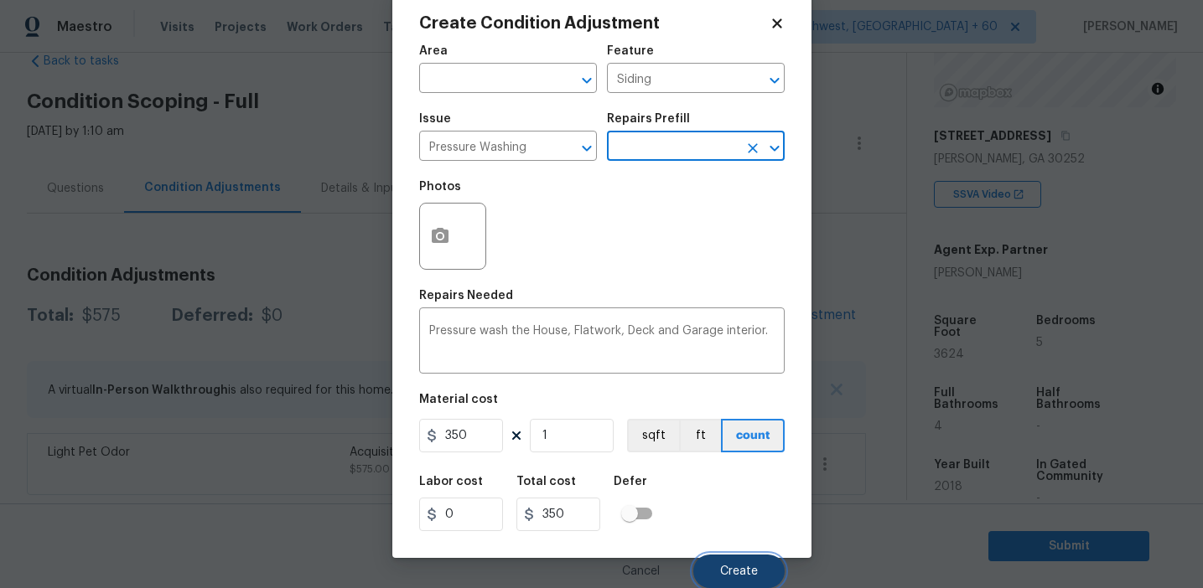
click at [713, 568] on button "Create" at bounding box center [738, 572] width 91 height 34
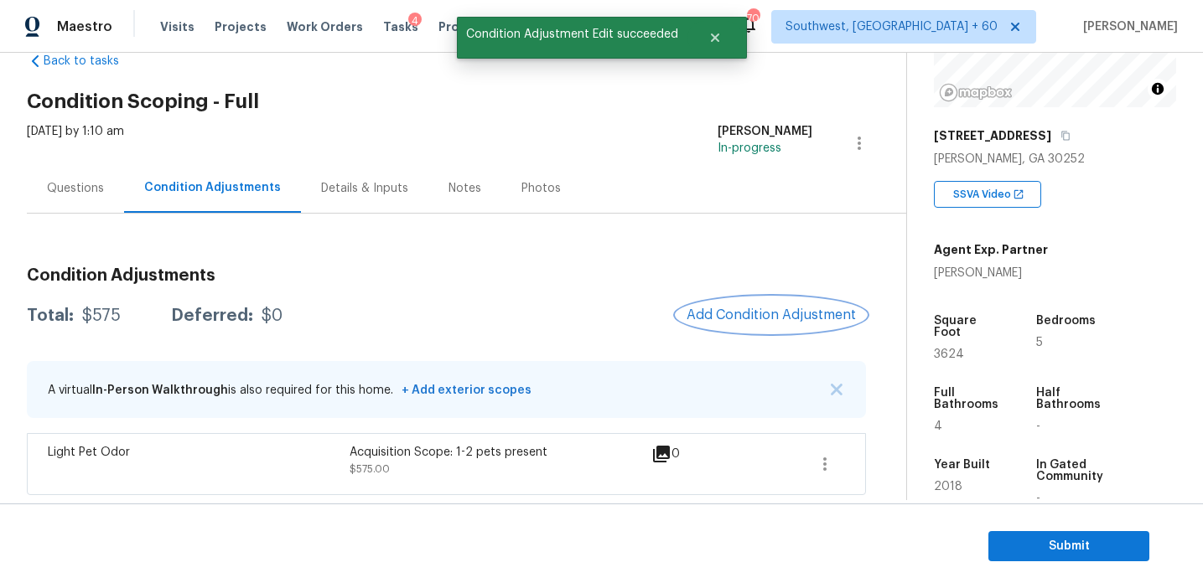
scroll to position [0, 0]
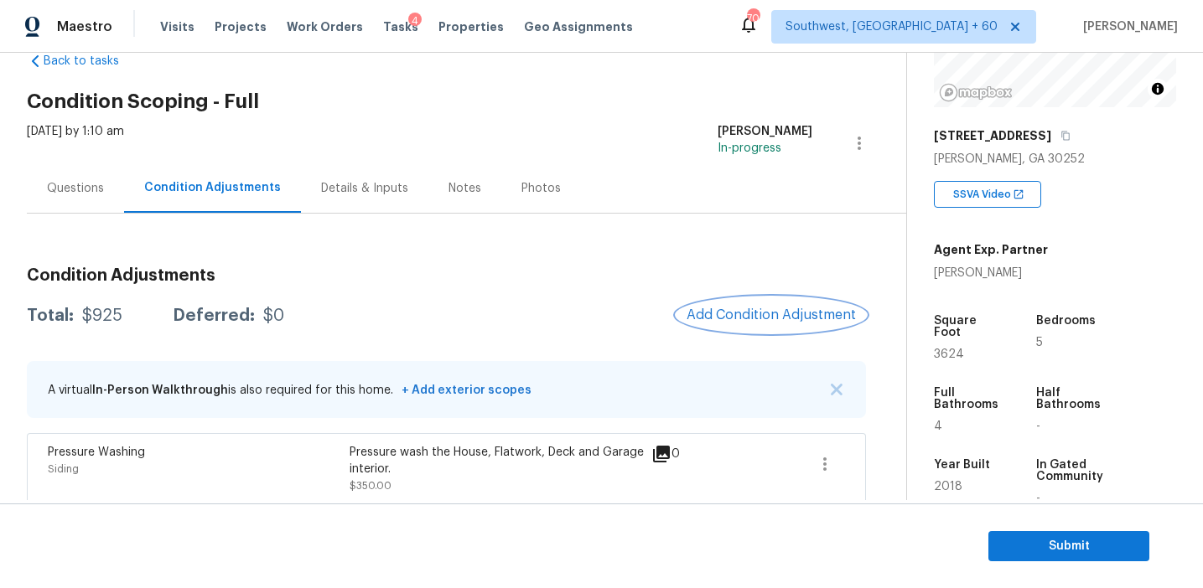
click at [749, 323] on span "Add Condition Adjustment" at bounding box center [770, 315] width 169 height 15
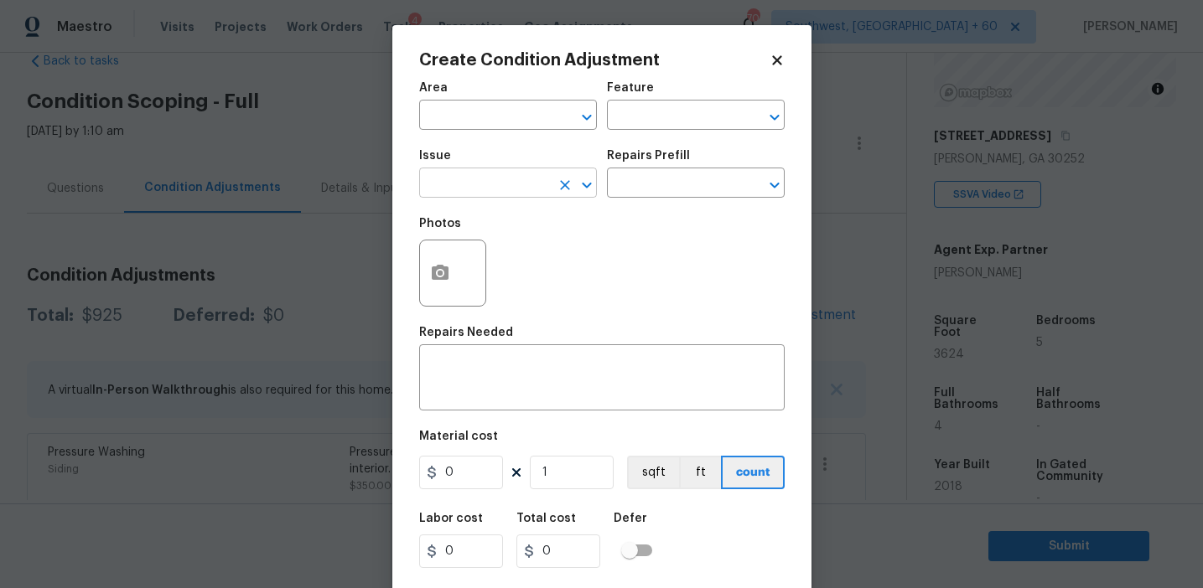
click at [461, 187] on input "text" at bounding box center [484, 185] width 131 height 26
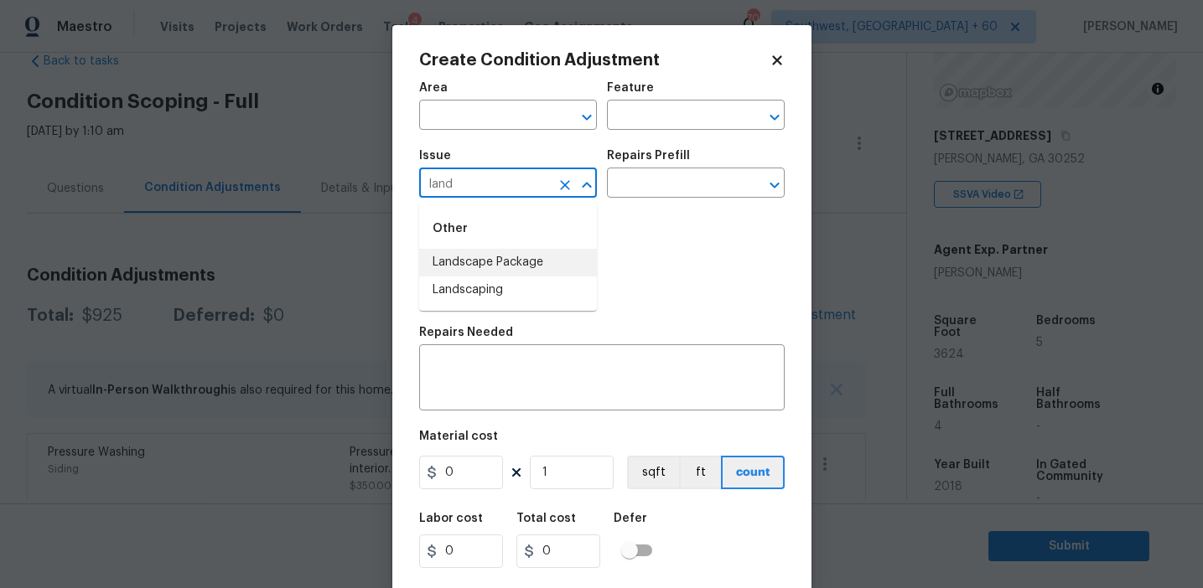
click at [505, 272] on li "Landscape Package" at bounding box center [508, 263] width 178 height 28
type input "Landscape Package"
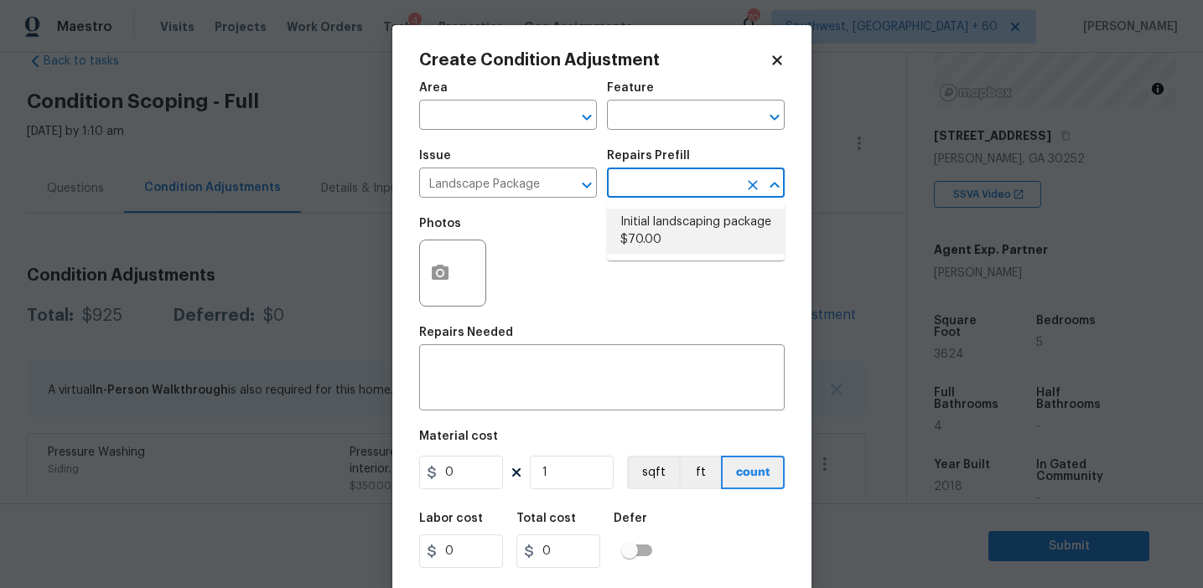
click at [672, 232] on li "Initial landscaping package $70.00" at bounding box center [696, 231] width 178 height 45
type input "Home Readiness Packages"
type textarea "Mowing of grass up to 6" in height. Mow, edge along driveways & sidewalks, trim…"
type input "70"
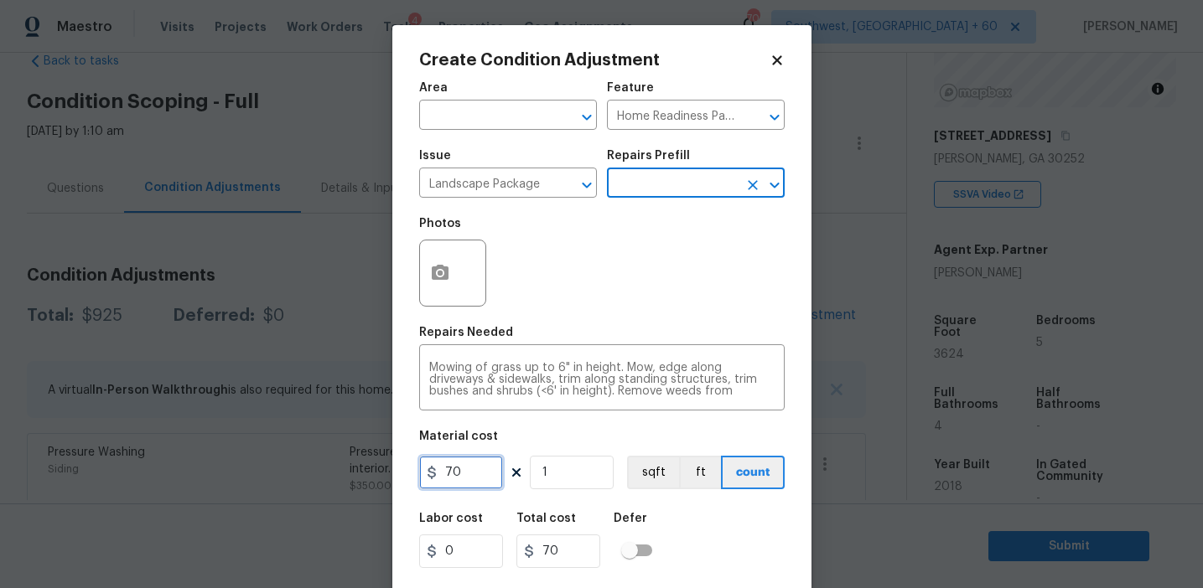
click at [458, 471] on input "70" at bounding box center [461, 473] width 84 height 34
type input "300"
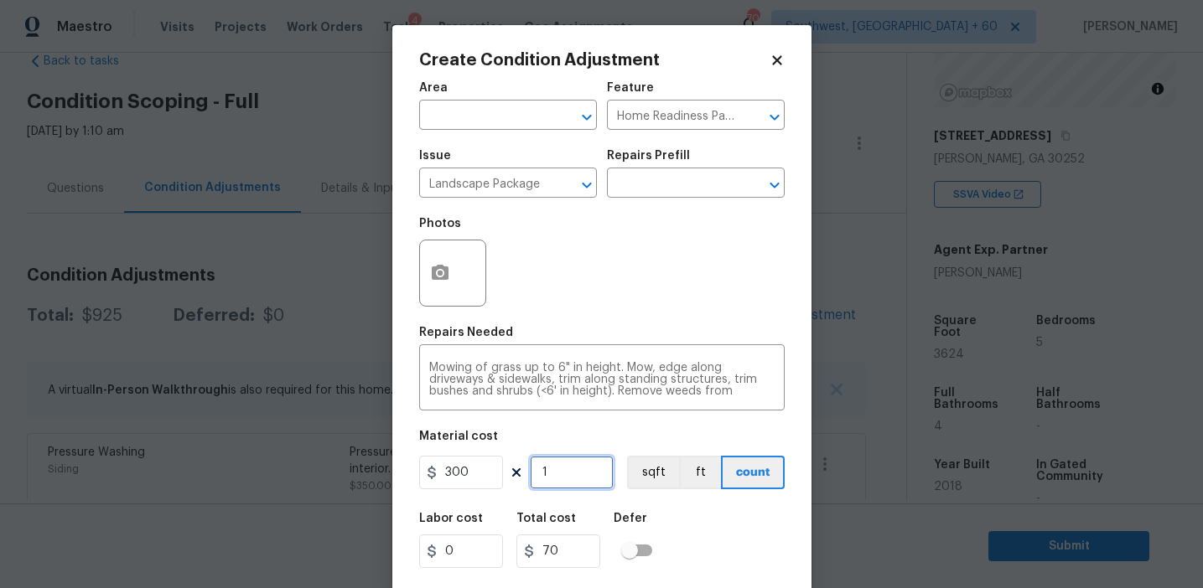
type input "300"
click at [438, 295] on button "button" at bounding box center [440, 273] width 40 height 65
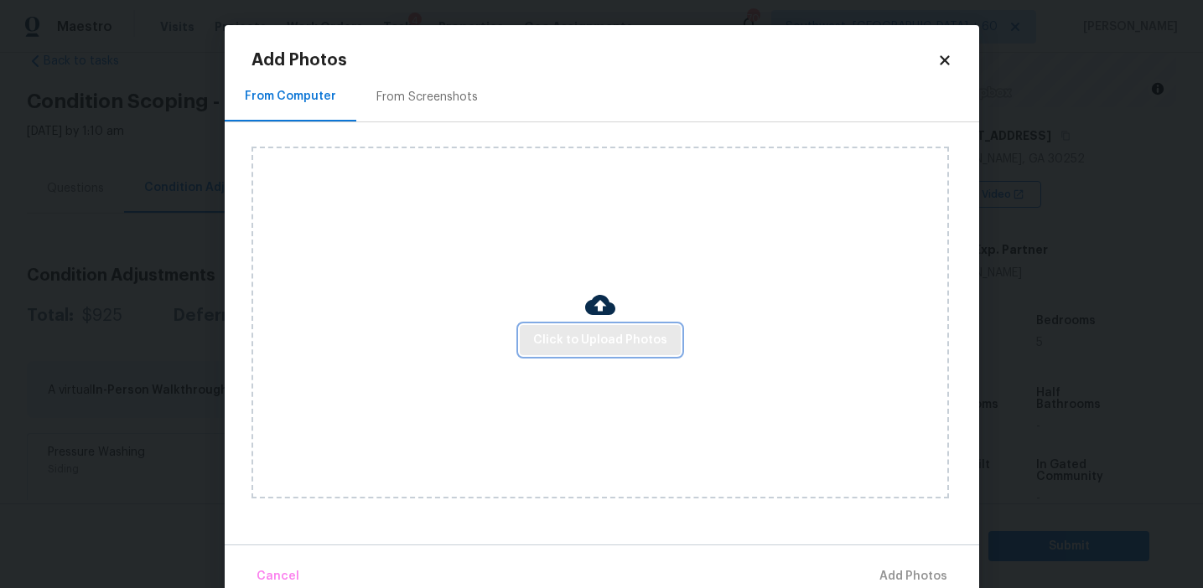
click at [582, 332] on span "Click to Upload Photos" at bounding box center [600, 340] width 134 height 21
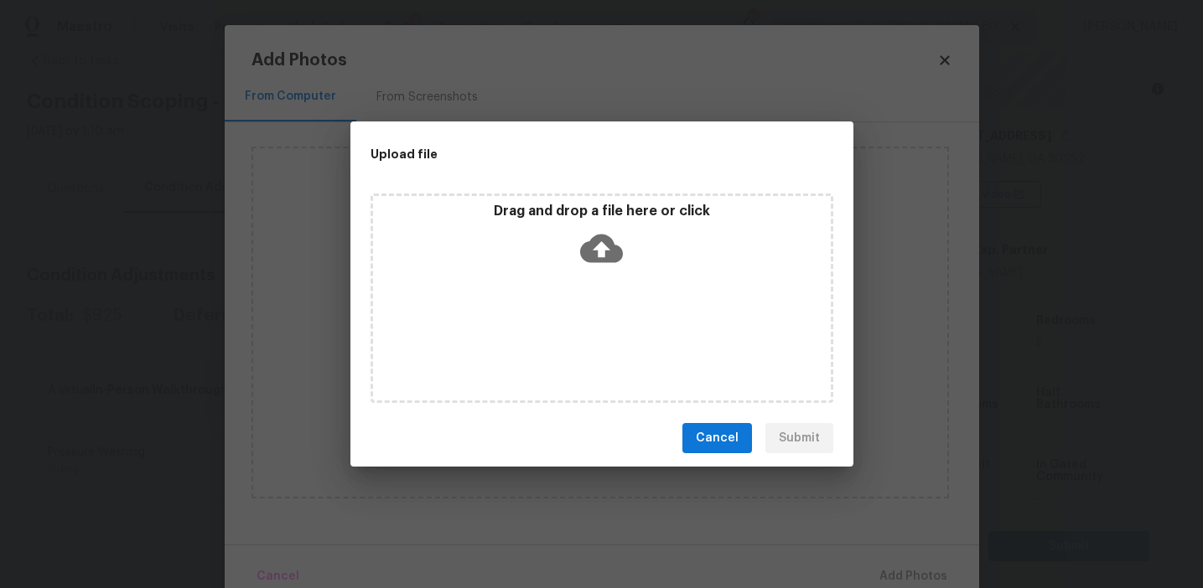
click at [278, 232] on div "Upload file Drag and drop a file here or click Cancel Submit" at bounding box center [601, 294] width 1203 height 588
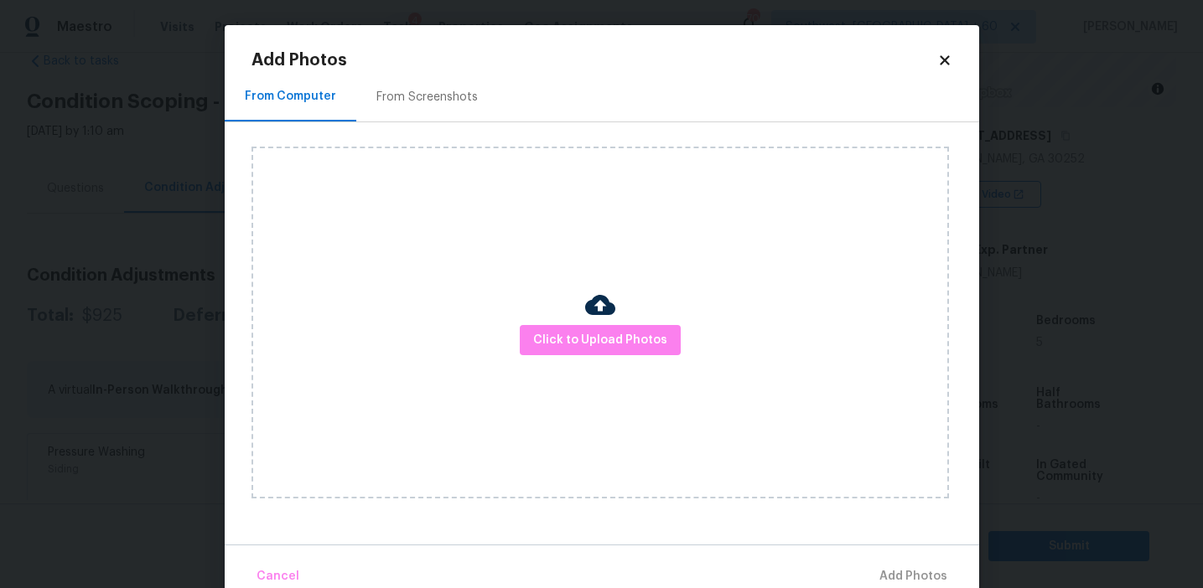
click at [442, 94] on div "From Screenshots" at bounding box center [426, 97] width 101 height 17
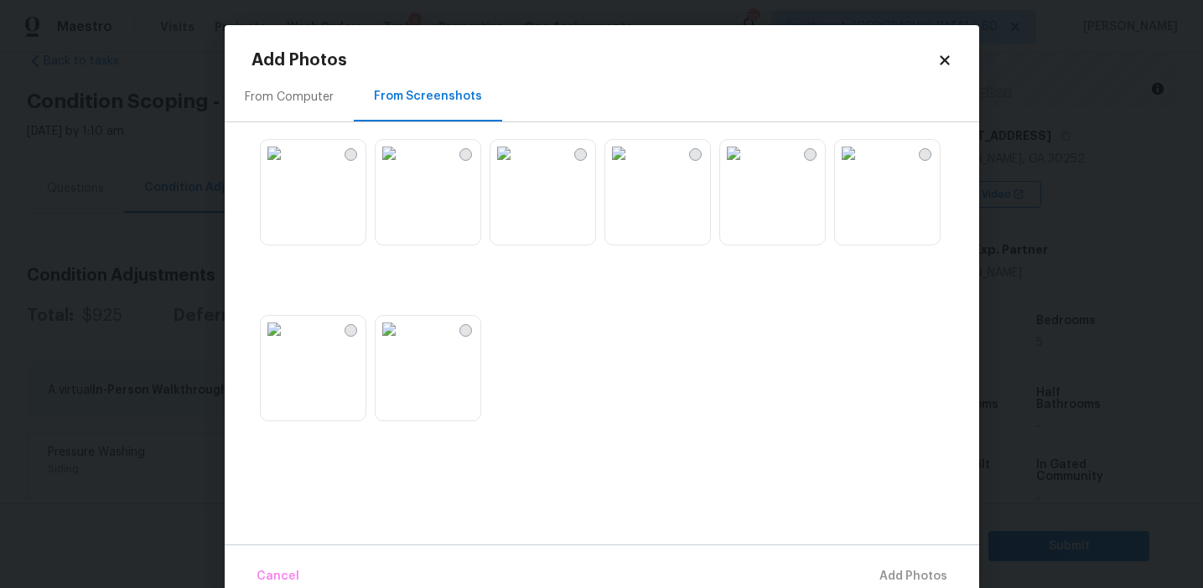
click at [402, 167] on img at bounding box center [389, 153] width 27 height 27
click at [879, 577] on span "Add 1 Photo(s)" at bounding box center [905, 577] width 83 height 21
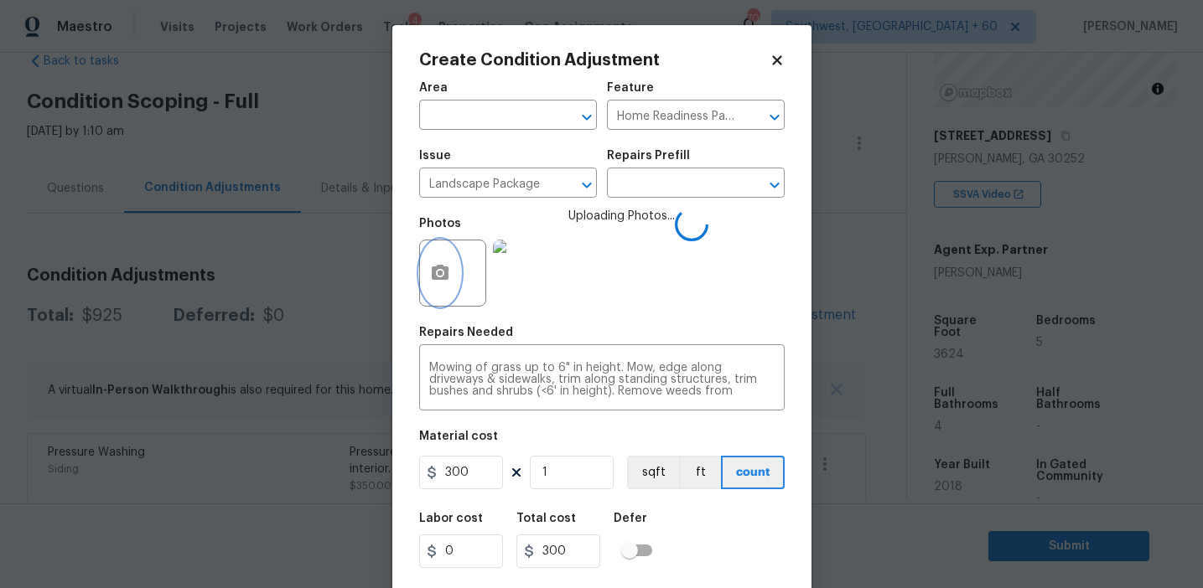
scroll to position [38, 0]
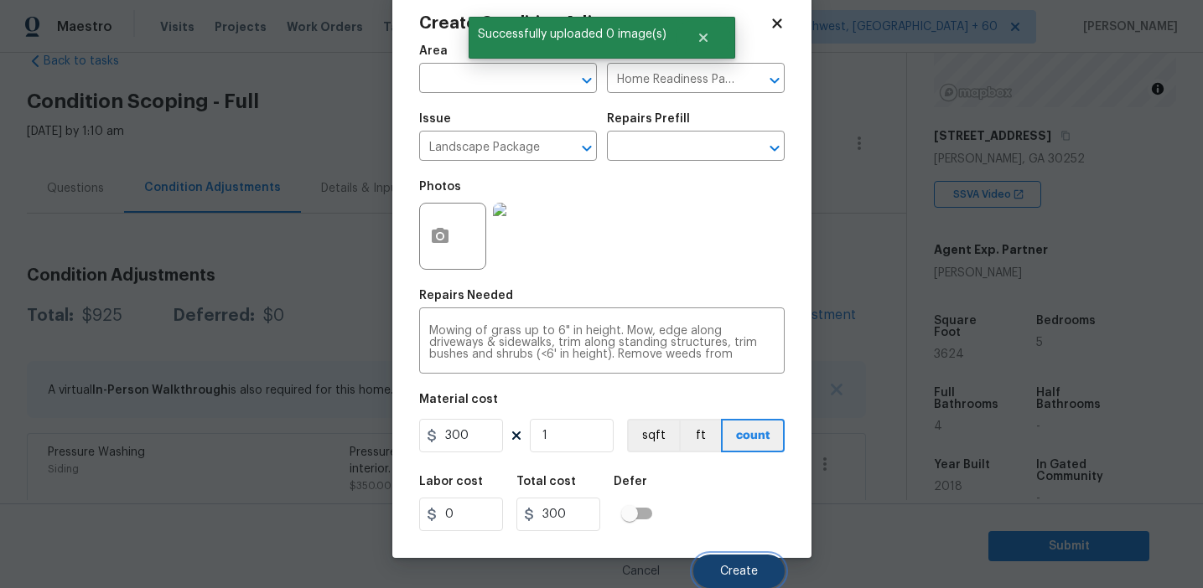
click at [743, 569] on span "Create" at bounding box center [739, 572] width 38 height 13
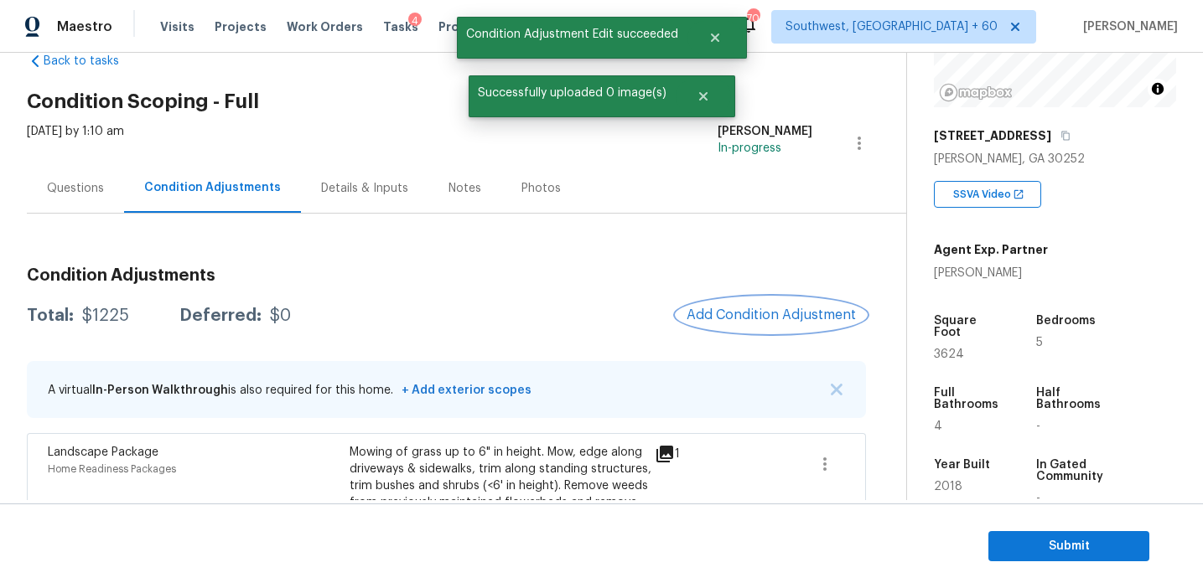
scroll to position [0, 0]
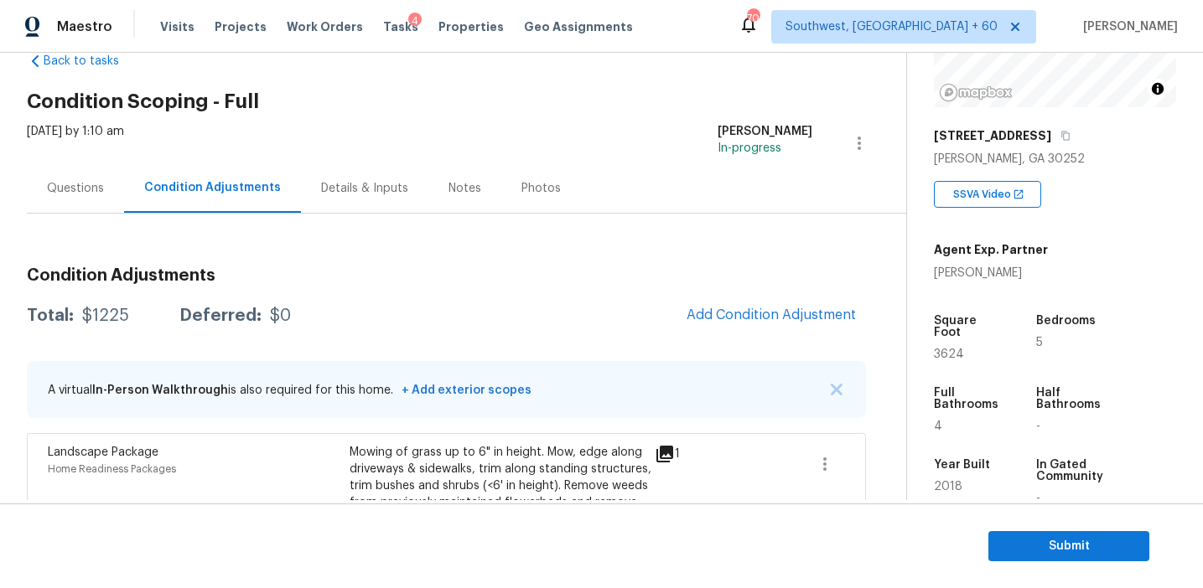
click at [385, 288] on div "Condition Adjustments Total: $1225 Deferred: $0 Add Condition Adjustment A virt…" at bounding box center [446, 488] width 839 height 468
click at [781, 304] on button "Add Condition Adjustment" at bounding box center [770, 315] width 189 height 35
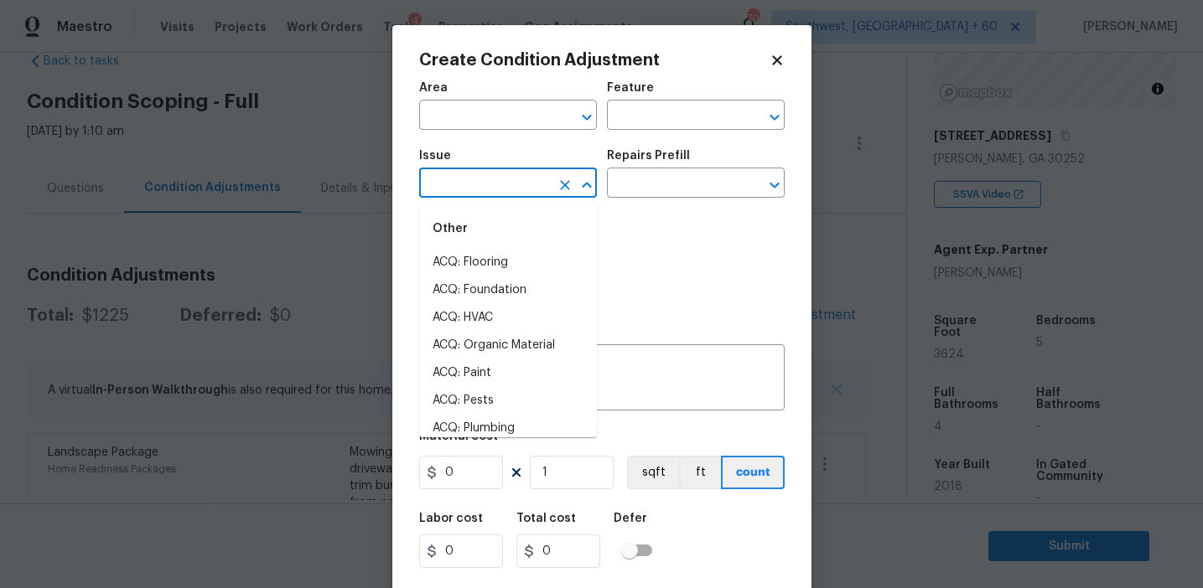
click at [465, 190] on input "text" at bounding box center [484, 185] width 131 height 26
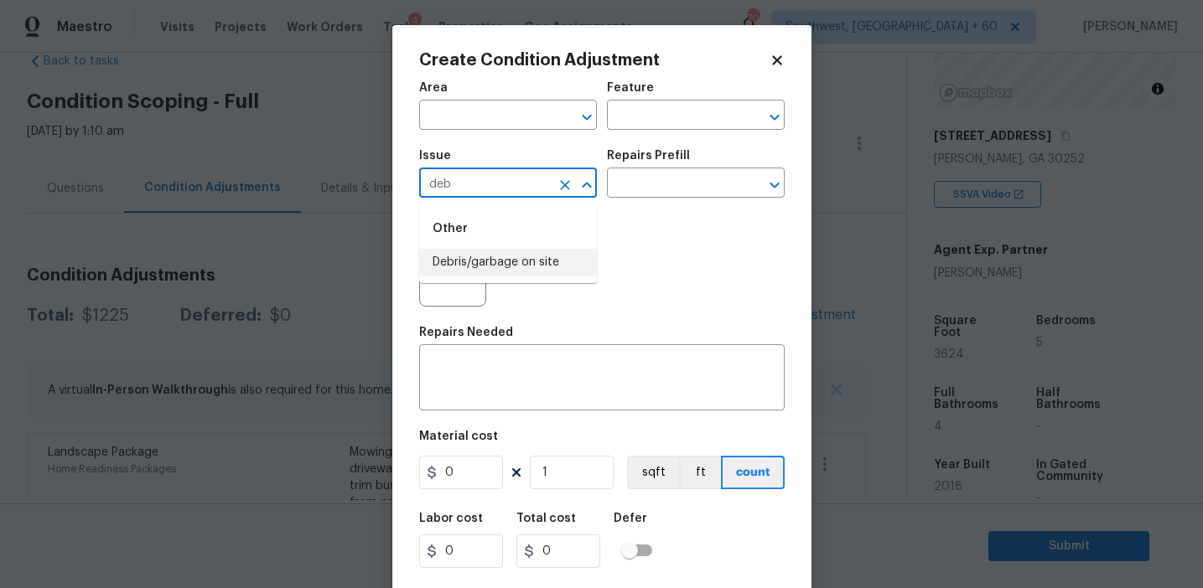
click at [494, 272] on li "Debris/garbage on site" at bounding box center [508, 263] width 178 height 28
type input "Debris/garbage on site"
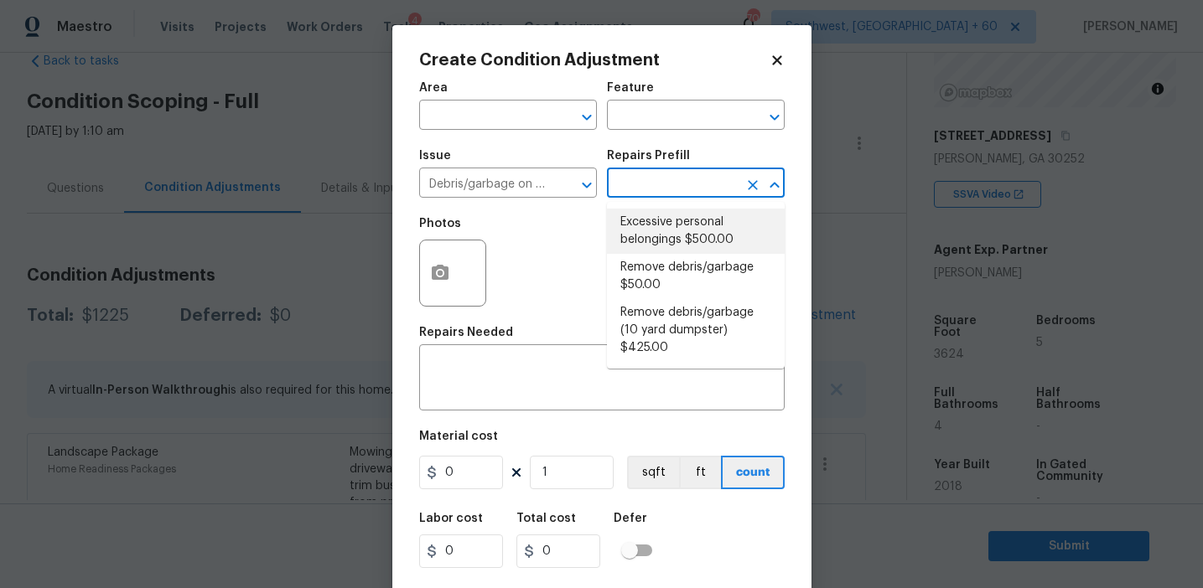
click at [666, 276] on li "Remove debris/garbage $50.00" at bounding box center [696, 276] width 178 height 45
type textarea "Remove, haul off, and properly dispose of any debris left by seller to offsite …"
type input "50"
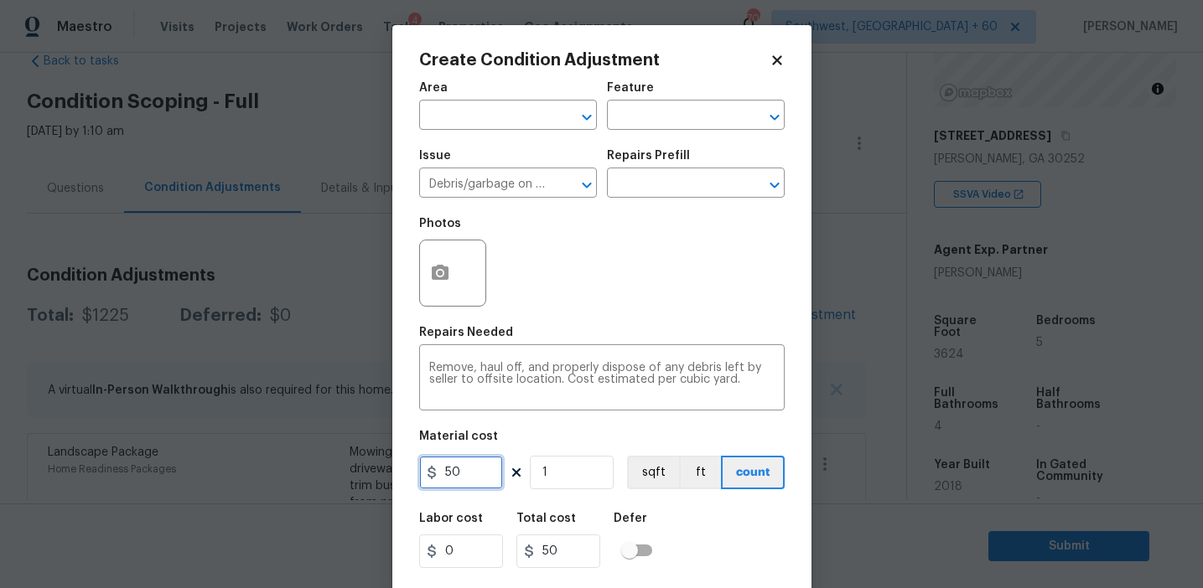
click at [441, 469] on input "50" at bounding box center [461, 473] width 84 height 34
type input "150"
click at [433, 256] on button "button" at bounding box center [440, 273] width 40 height 65
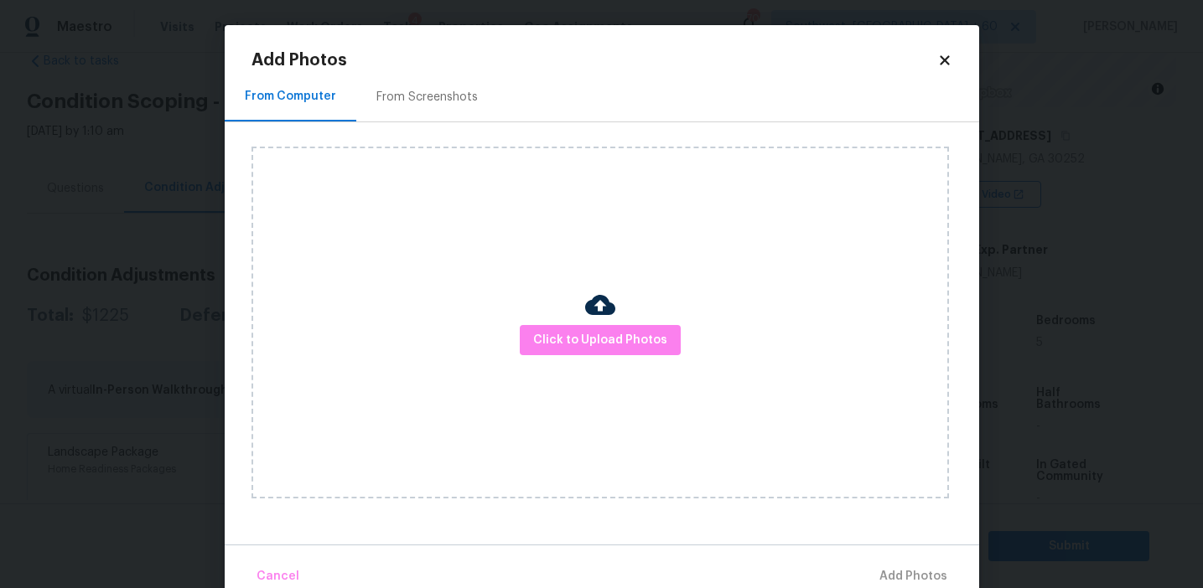
click at [446, 87] on div "From Screenshots" at bounding box center [427, 96] width 142 height 49
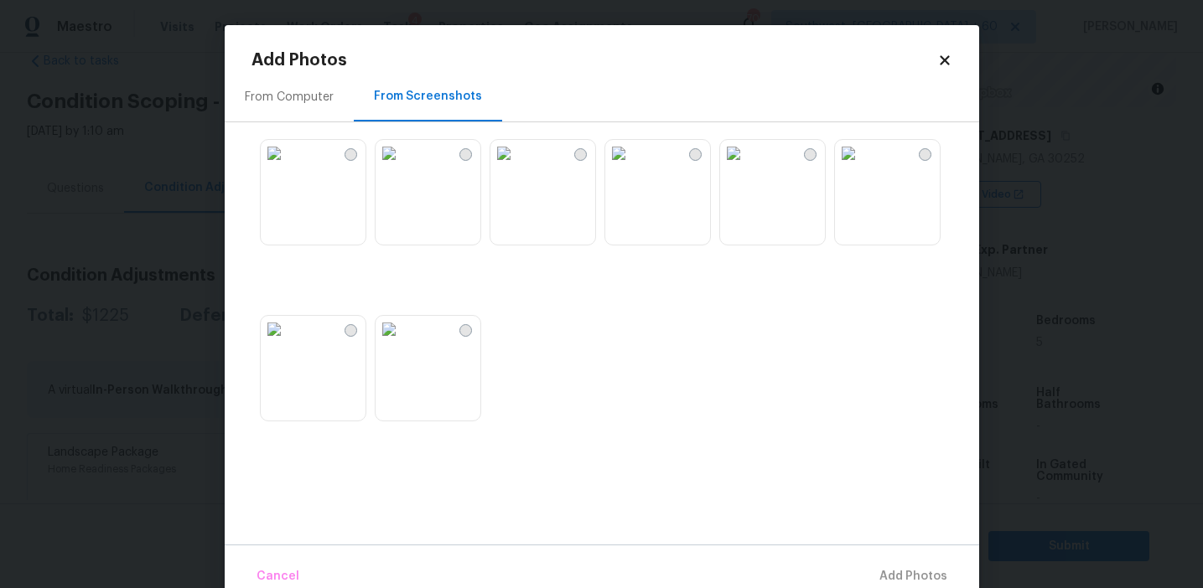
click at [288, 167] on img at bounding box center [274, 153] width 27 height 27
click at [890, 572] on span "Add 1 Photo(s)" at bounding box center [905, 577] width 83 height 21
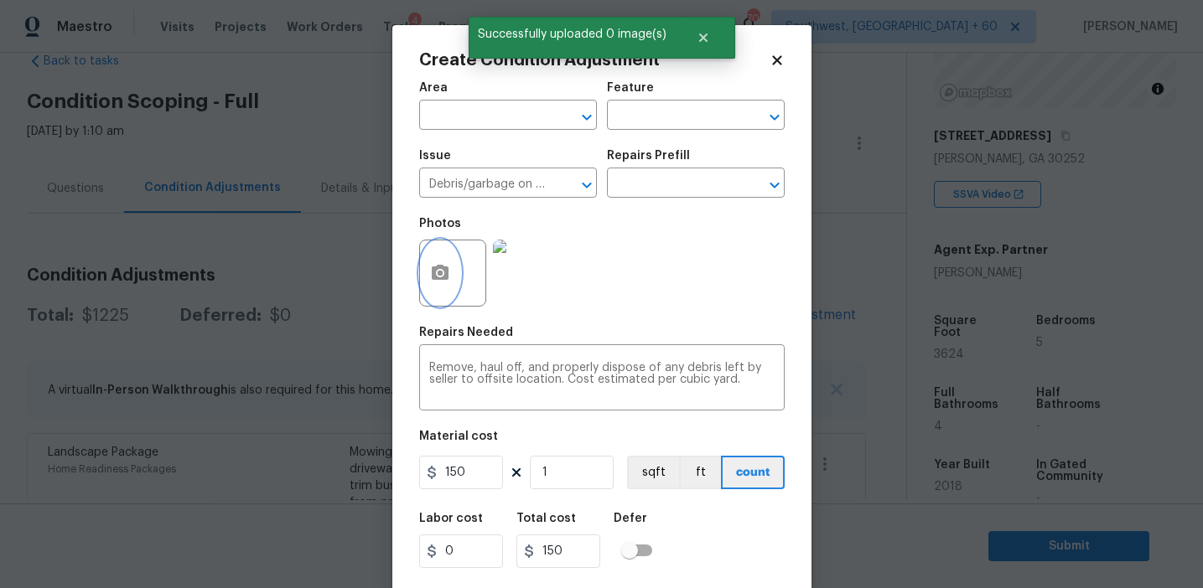
scroll to position [38, 0]
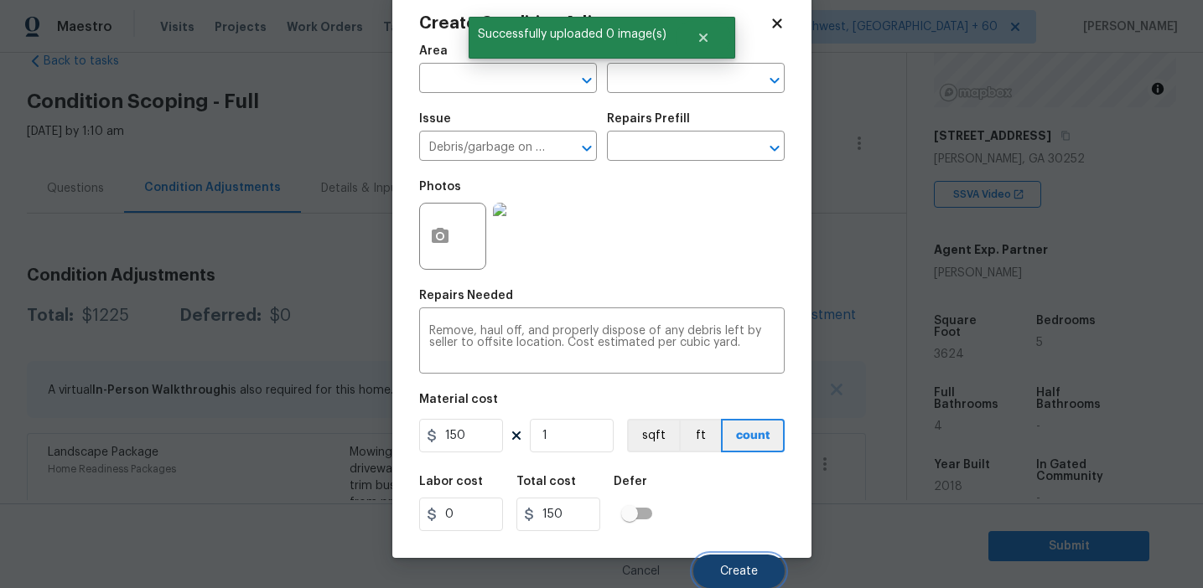
click at [742, 571] on span "Create" at bounding box center [739, 572] width 38 height 13
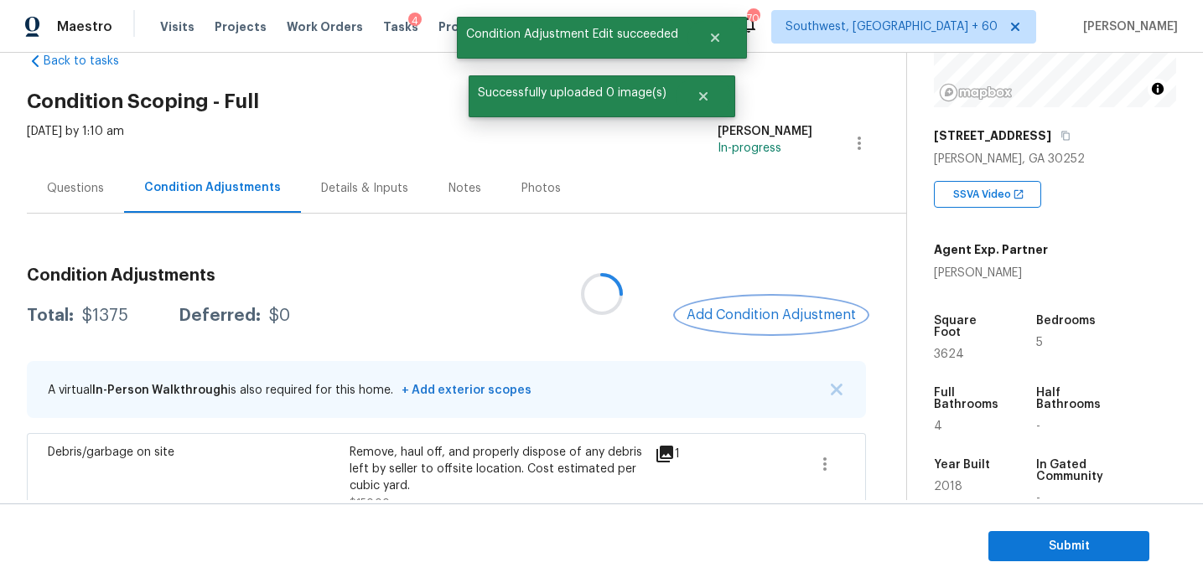
scroll to position [0, 0]
click at [761, 313] on span "Add Condition Adjustment" at bounding box center [770, 315] width 169 height 15
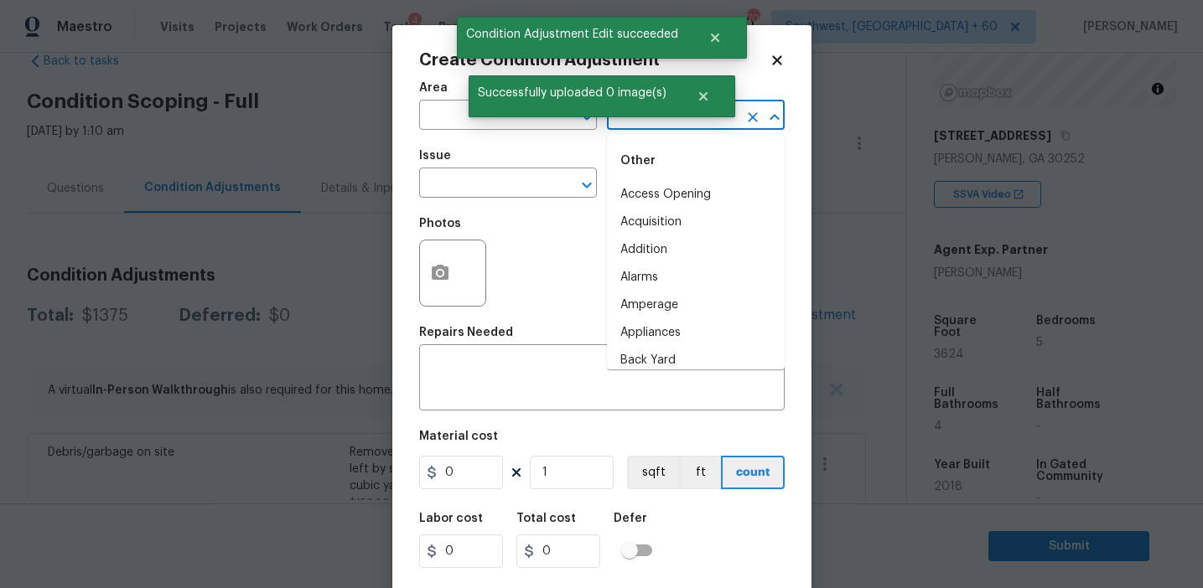
click at [663, 119] on input "text" at bounding box center [672, 117] width 131 height 26
click at [670, 184] on li "Overall" at bounding box center [696, 195] width 178 height 28
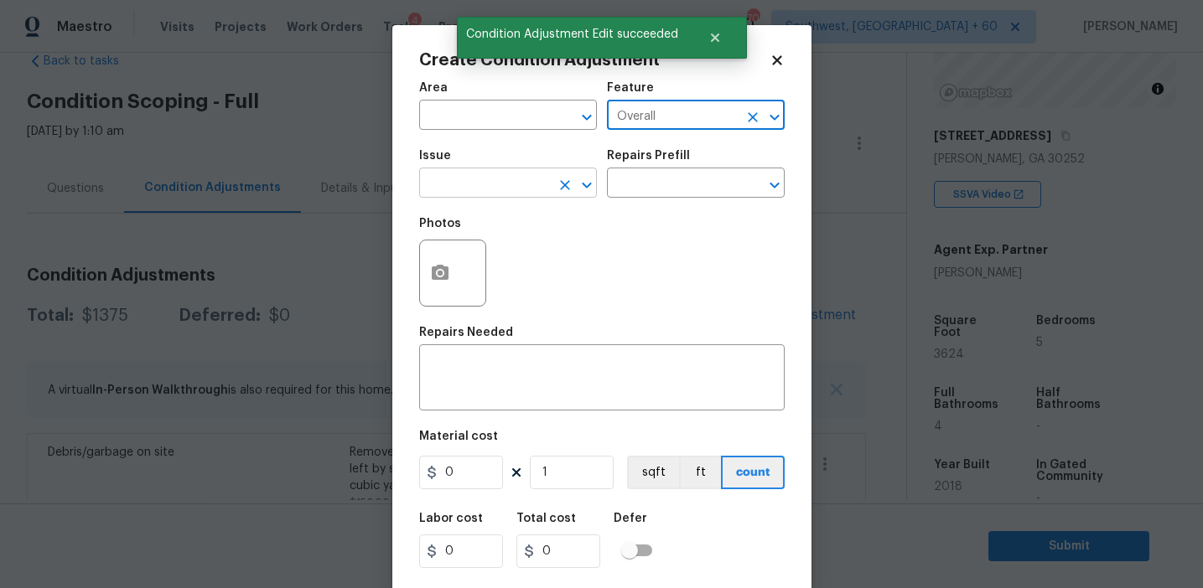
type input "Overall"
click at [475, 177] on input "text" at bounding box center [484, 185] width 131 height 26
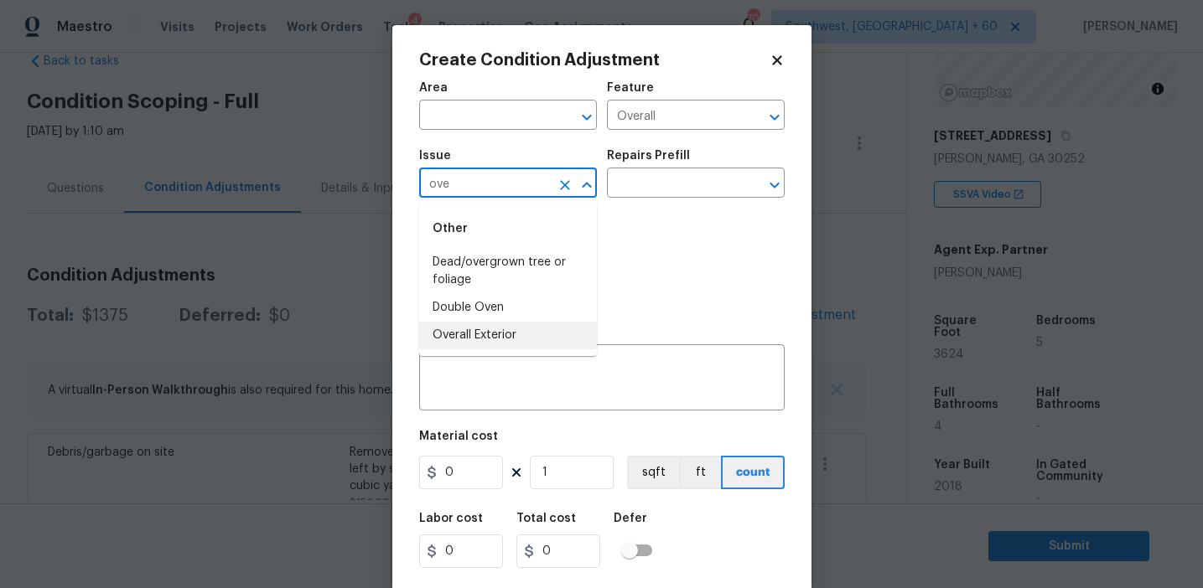
click at [491, 331] on li "Overall Exterior" at bounding box center [508, 336] width 178 height 28
type input "Overall Exterior"
click at [570, 368] on textarea at bounding box center [601, 379] width 345 height 35
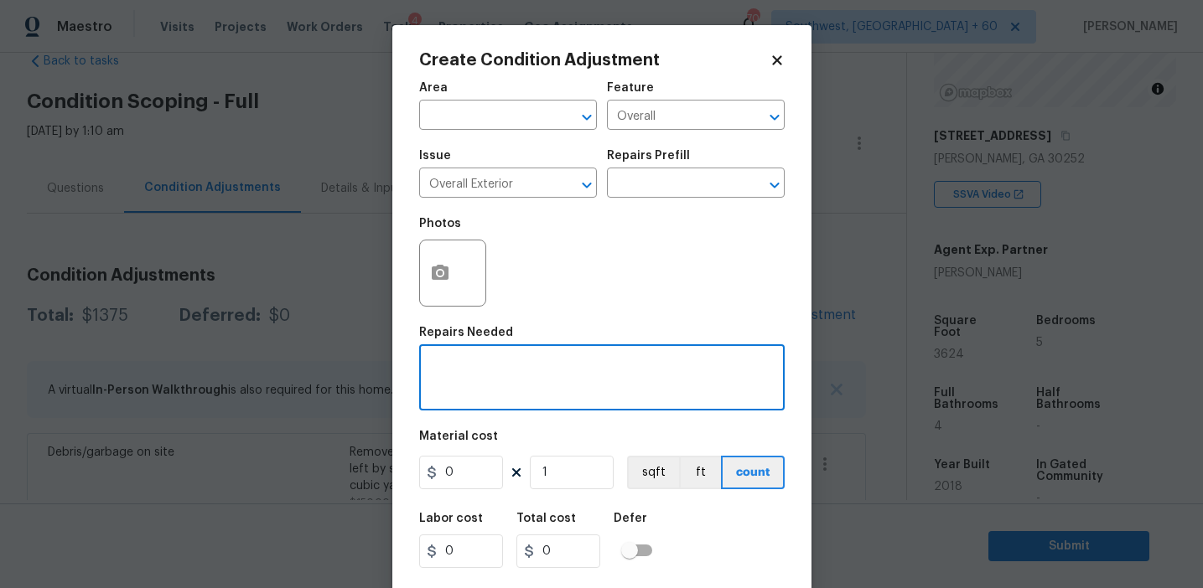
paste textarea "Overall exterior repairs (siding, stucco, fencing, soffit, [PERSON_NAME], trims…"
type textarea "Overall exterior repairs (siding, stucco, fencing, soffit, [PERSON_NAME], trims…"
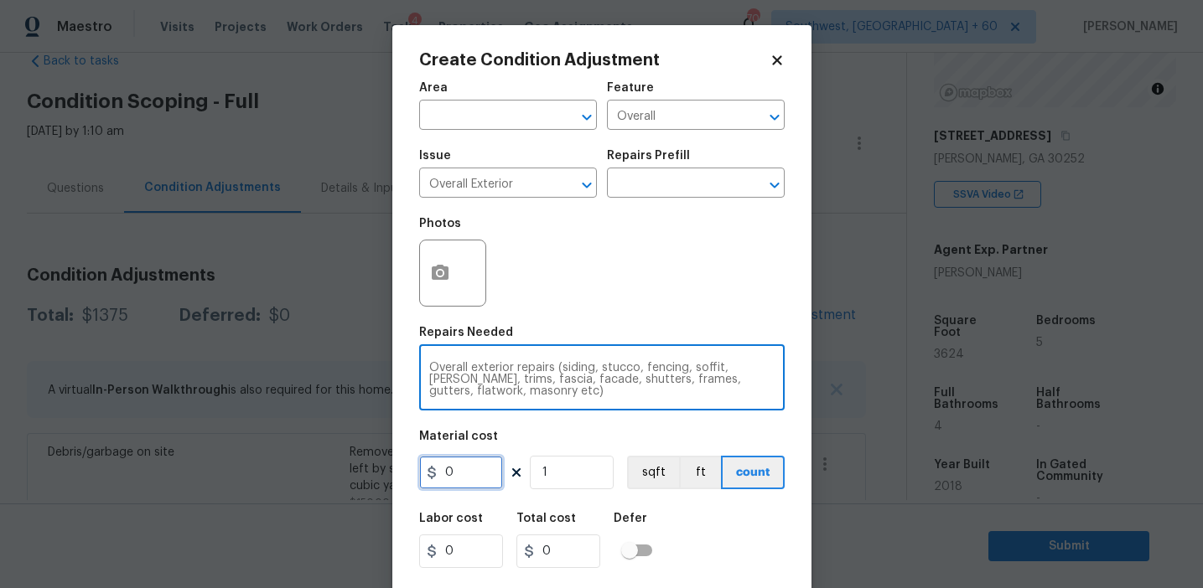
click at [461, 473] on input "0" at bounding box center [461, 473] width 84 height 34
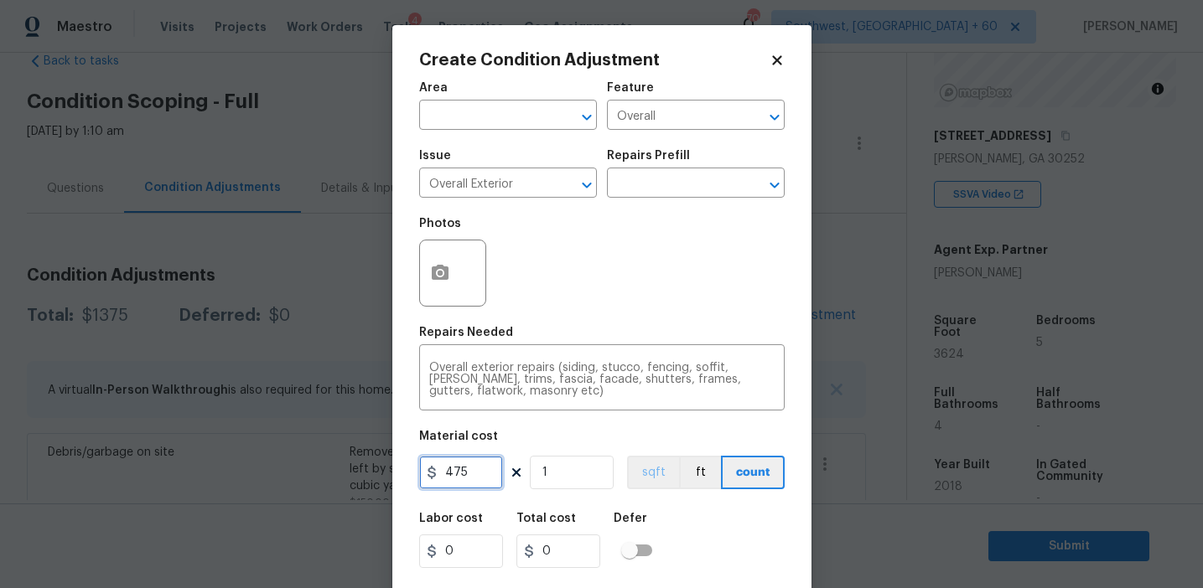
type input "475"
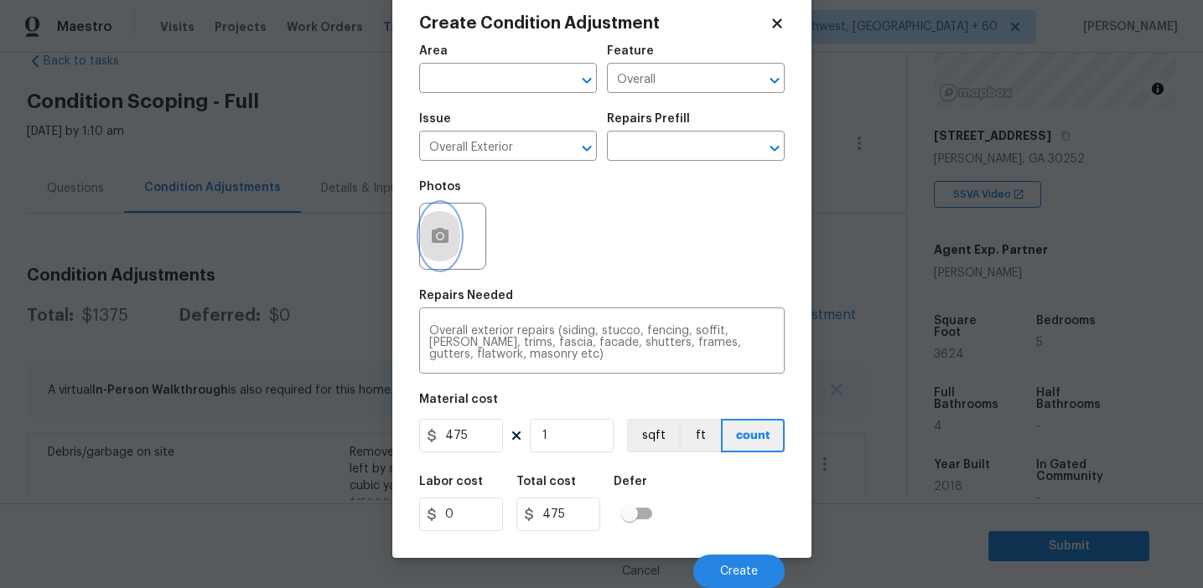
click at [432, 240] on icon "button" at bounding box center [440, 235] width 17 height 15
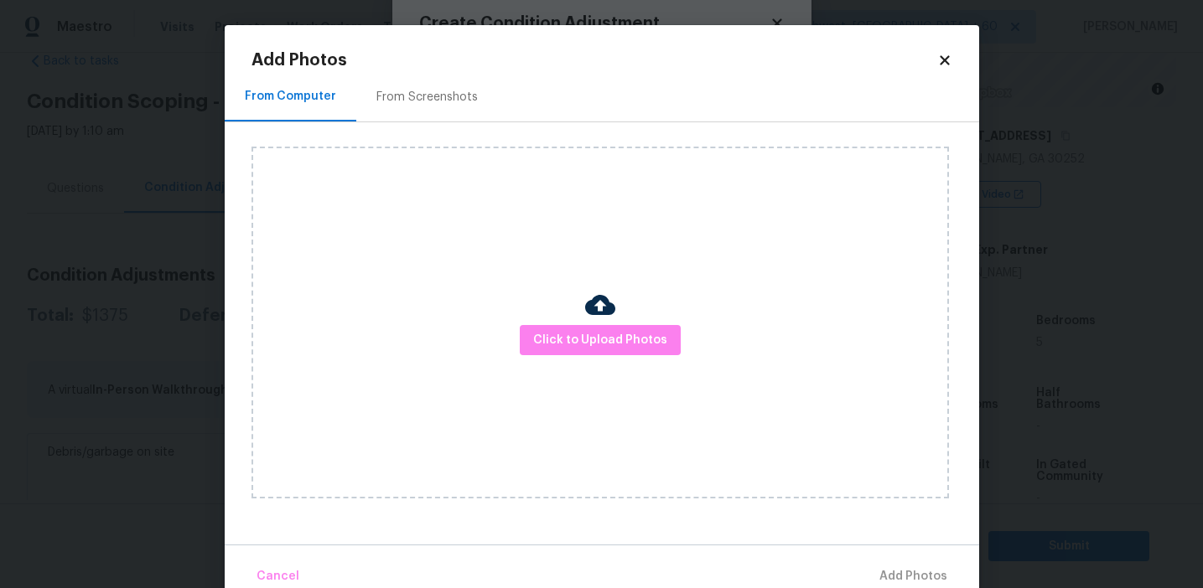
click at [437, 74] on div "From Screenshots" at bounding box center [427, 96] width 142 height 49
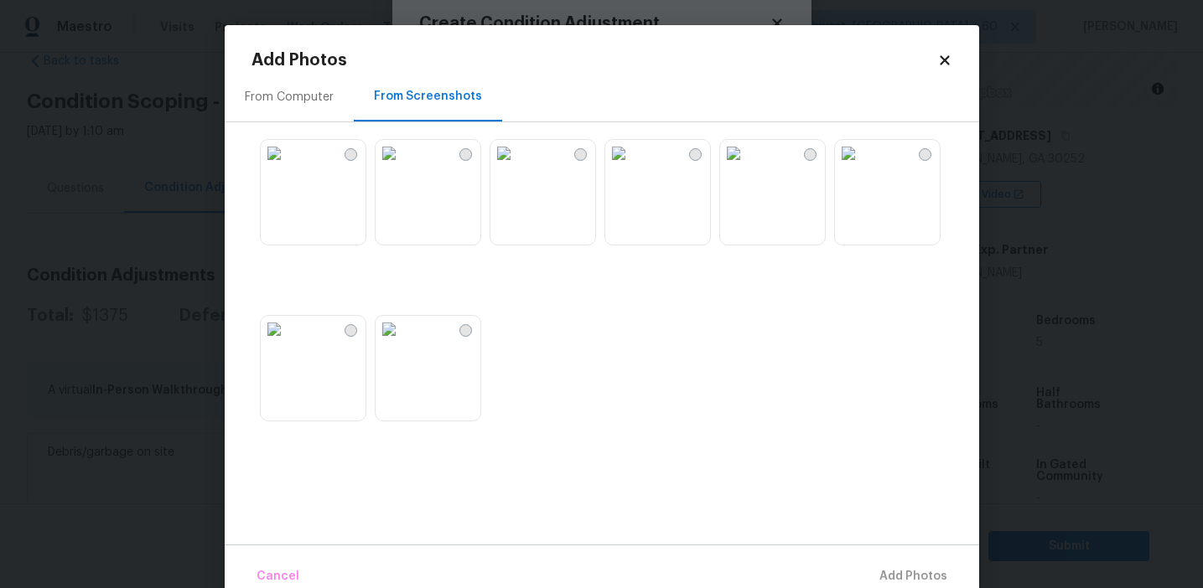
click at [632, 167] on img at bounding box center [618, 153] width 27 height 27
click at [888, 570] on span "Add 1 Photo(s)" at bounding box center [905, 577] width 83 height 21
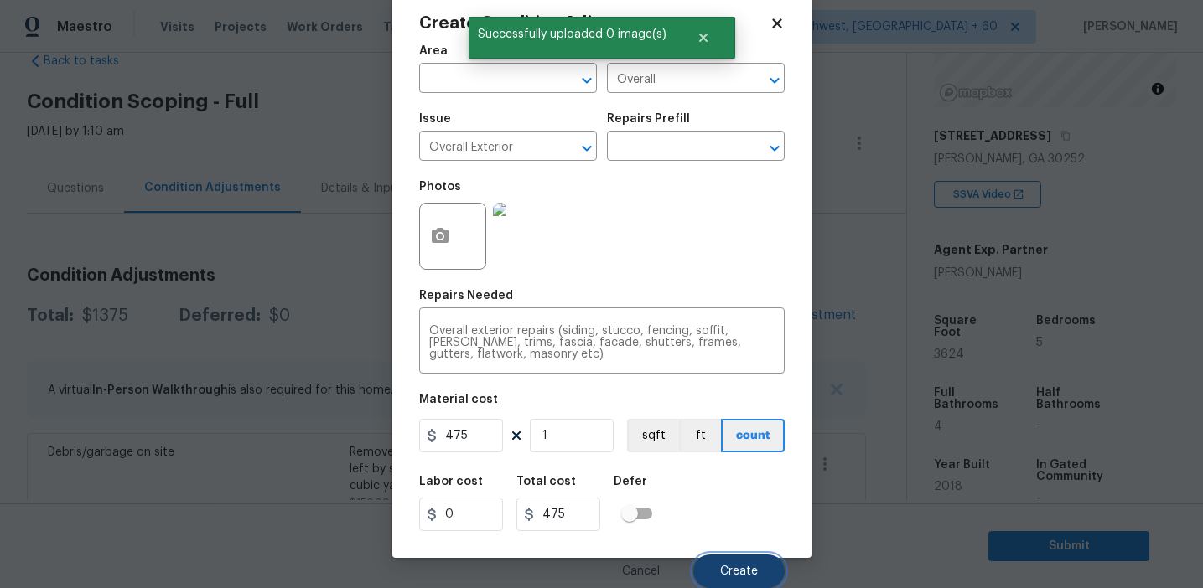
click at [735, 576] on span "Create" at bounding box center [739, 572] width 38 height 13
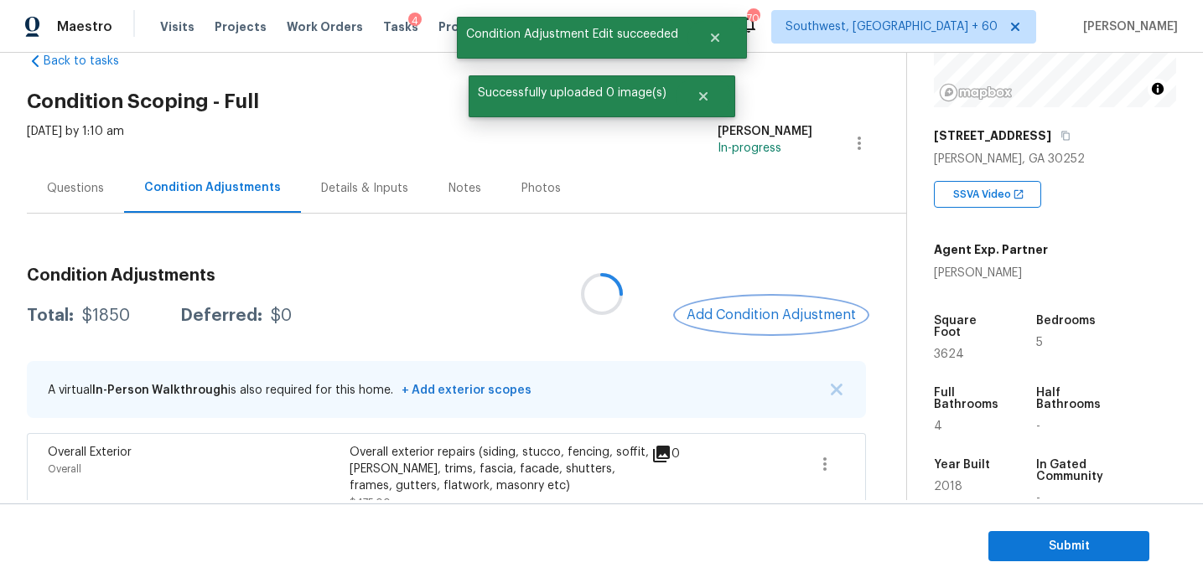
scroll to position [0, 0]
click at [748, 317] on span "Add Condition Adjustment" at bounding box center [770, 315] width 169 height 15
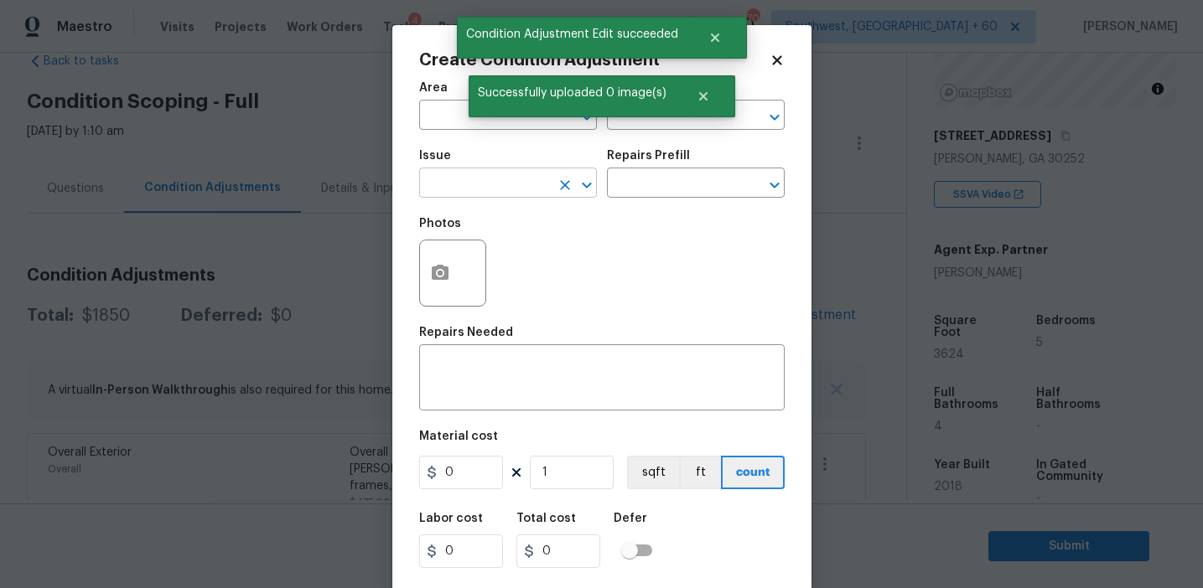
click at [473, 180] on input "text" at bounding box center [484, 185] width 131 height 26
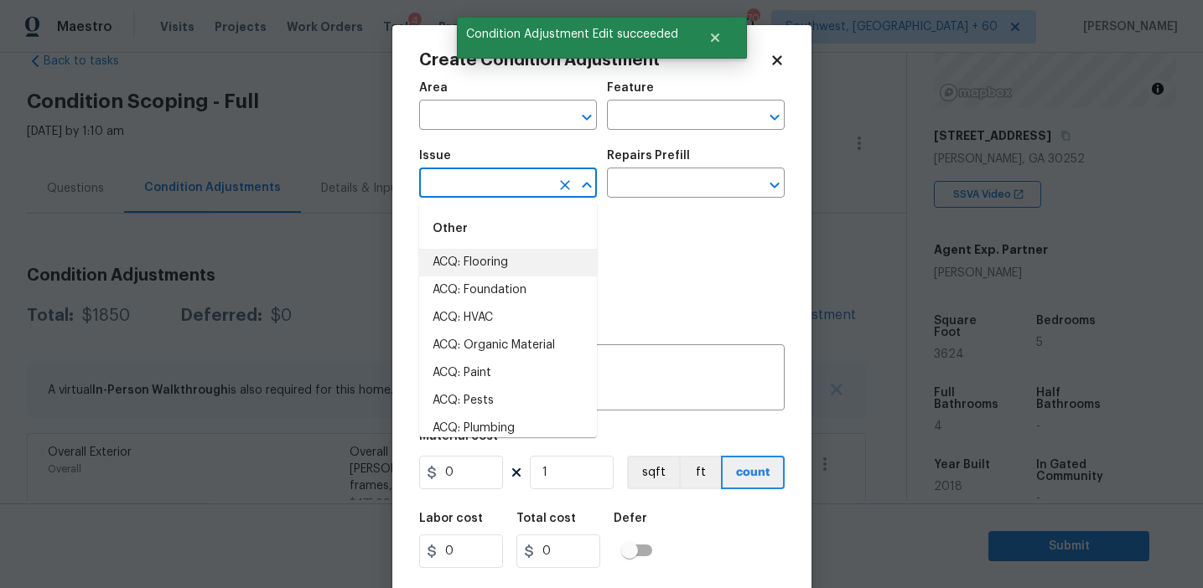
click at [609, 277] on div "Photos" at bounding box center [601, 262] width 365 height 109
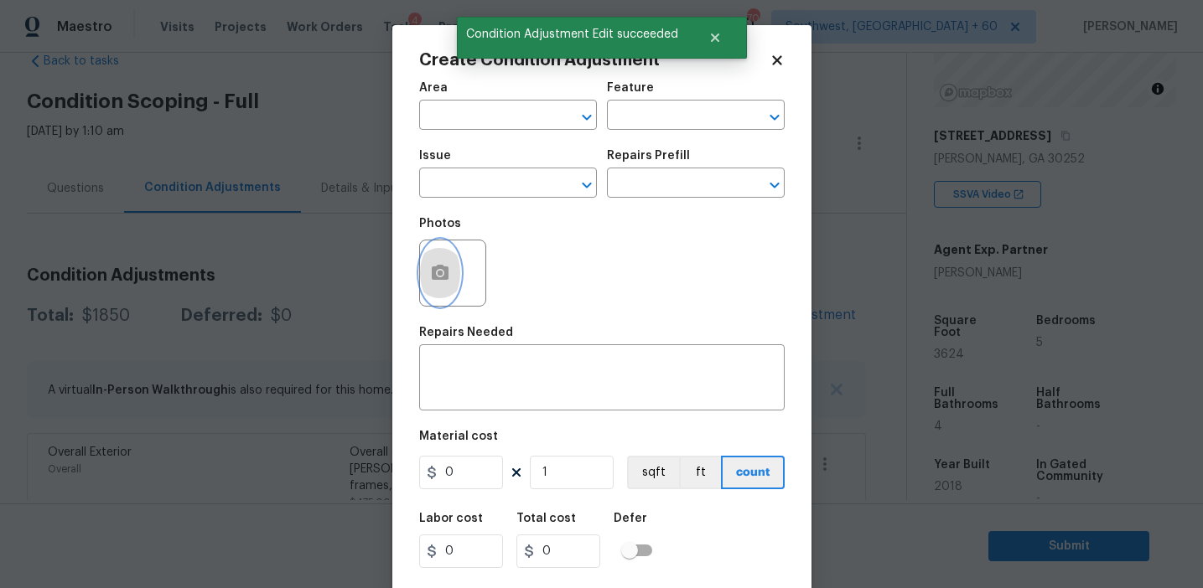
click at [455, 272] on button "button" at bounding box center [440, 273] width 40 height 65
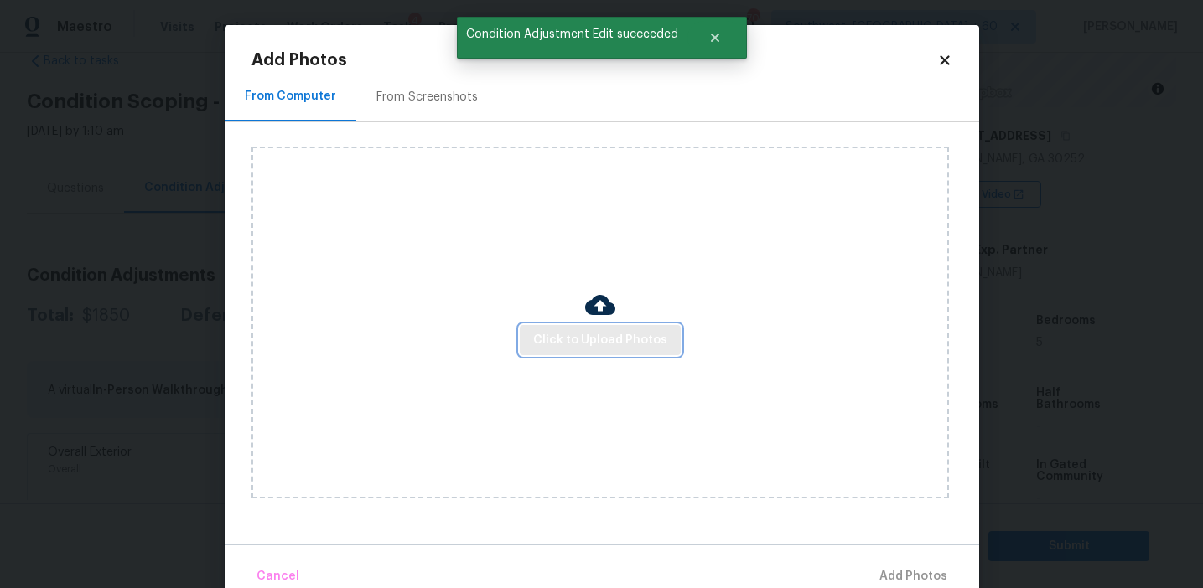
click at [605, 327] on button "Click to Upload Photos" at bounding box center [600, 340] width 161 height 31
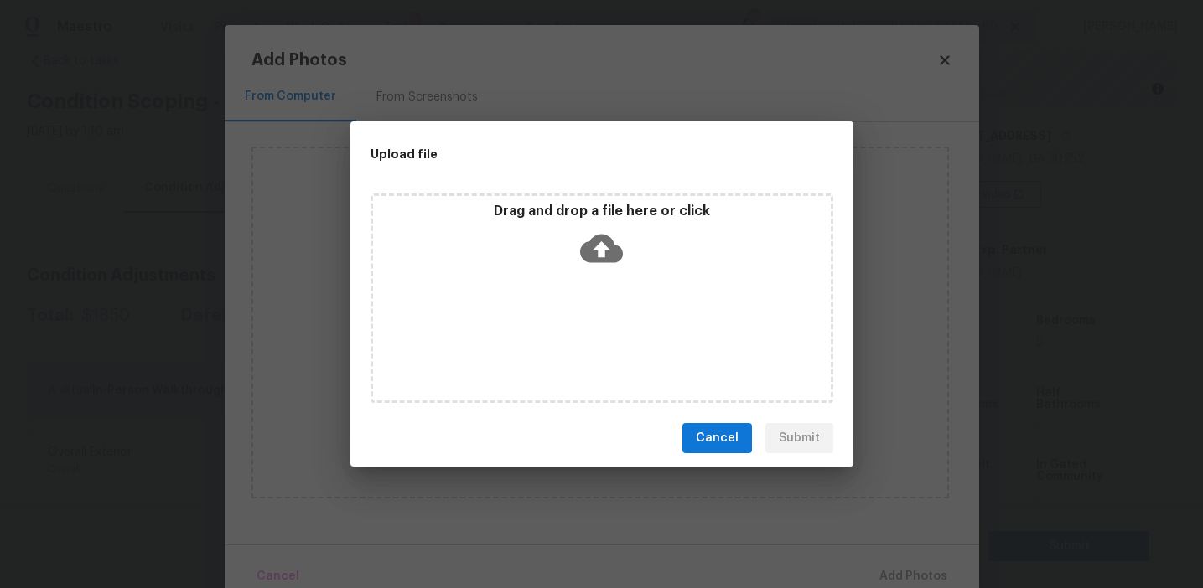
click at [605, 214] on p "Drag and drop a file here or click" at bounding box center [602, 212] width 458 height 18
click at [715, 439] on span "Cancel" at bounding box center [717, 438] width 43 height 21
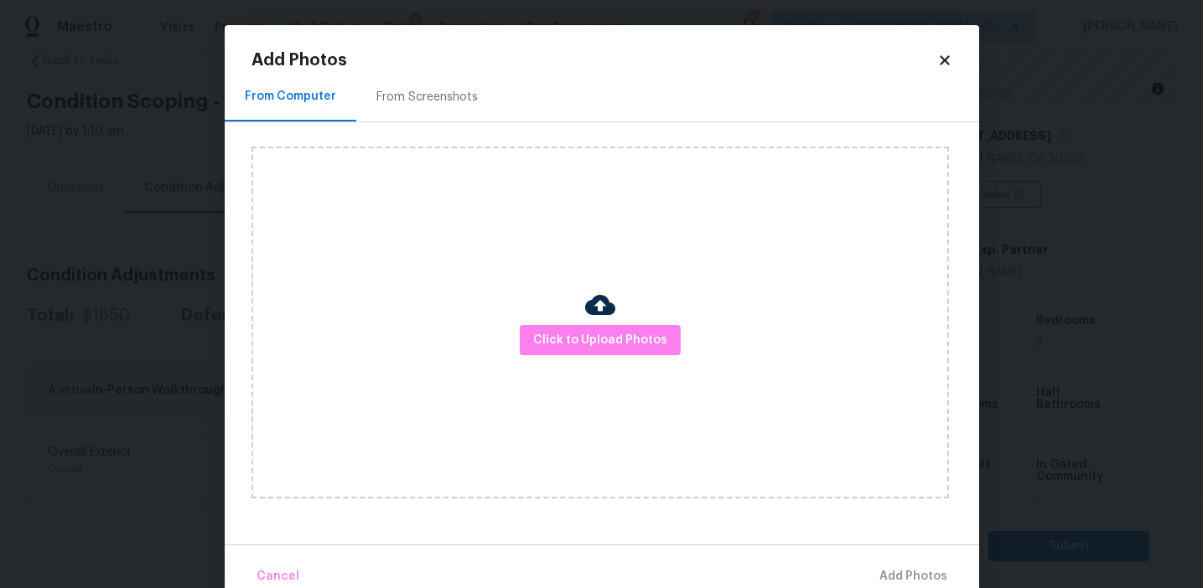
click at [371, 85] on div "From Screenshots" at bounding box center [427, 96] width 142 height 49
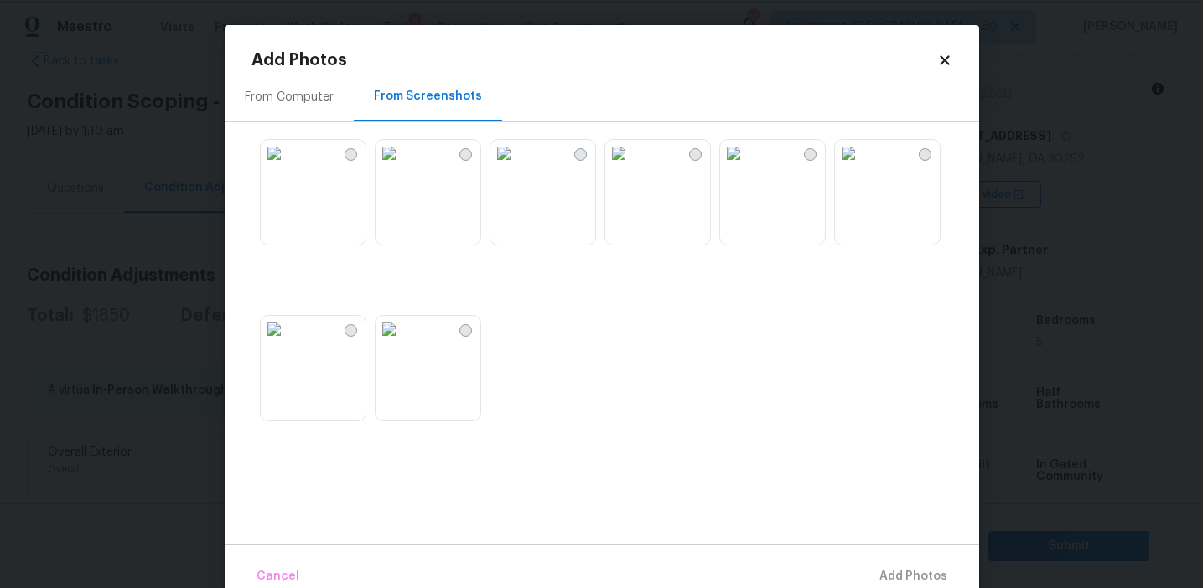
click at [165, 170] on body "Maestro Visits Projects Work Orders Tasks 4 Properties Geo Assignments 709 Sout…" at bounding box center [601, 294] width 1203 height 588
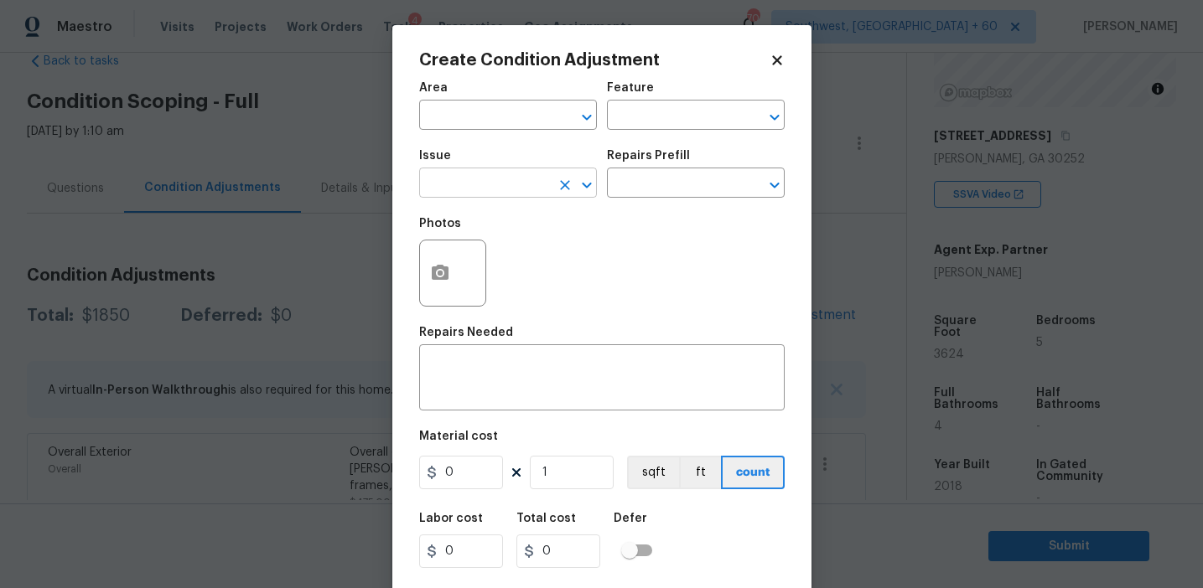
click at [474, 197] on input "text" at bounding box center [484, 185] width 131 height 26
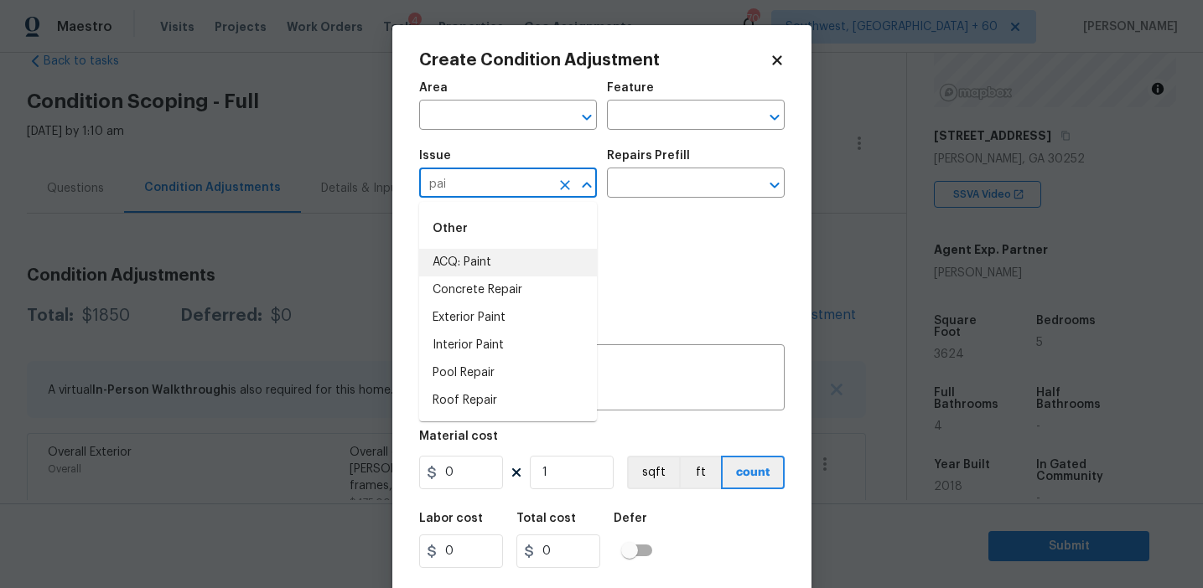
click at [508, 264] on li "ACQ: Paint" at bounding box center [508, 263] width 178 height 28
type input "ACQ: Paint"
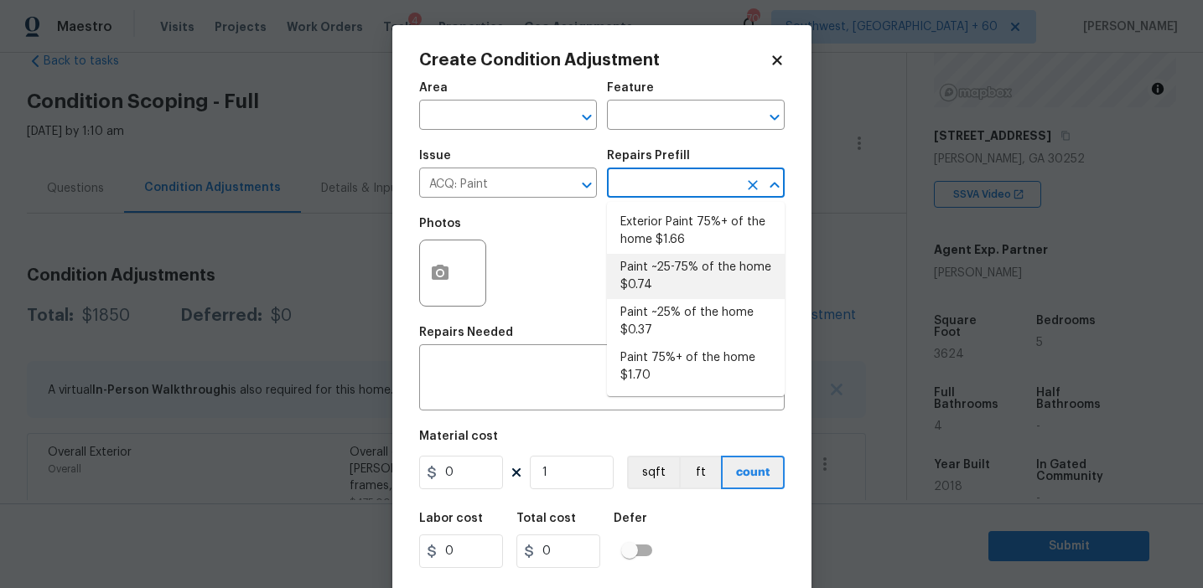
click at [656, 327] on li "Paint ~25% of the home $0.37" at bounding box center [696, 321] width 178 height 45
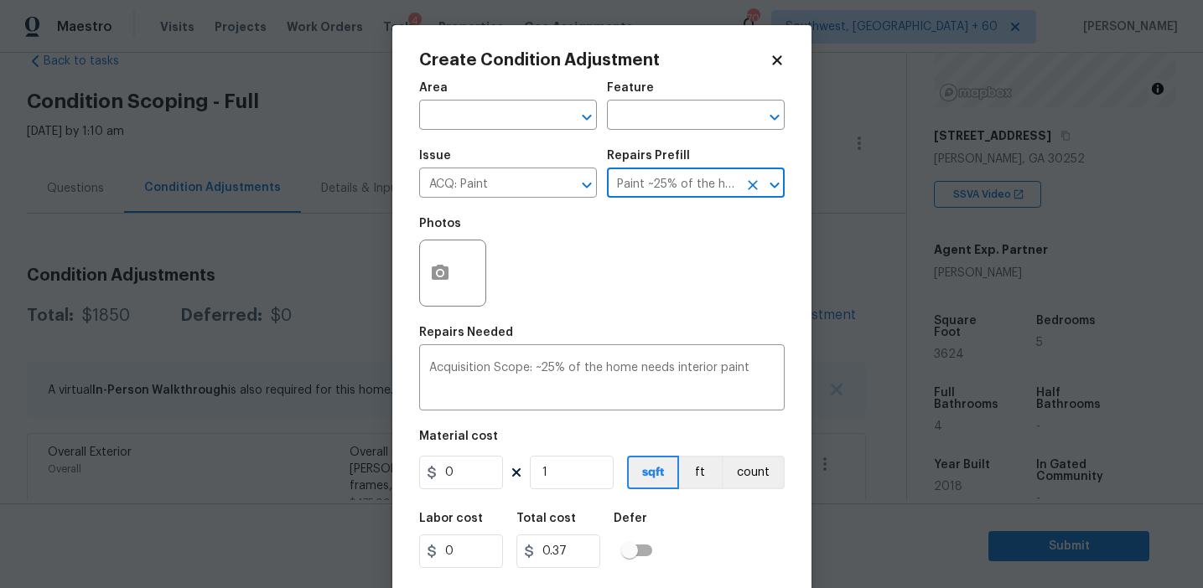
type input "Acquisition"
type textarea "Acquisition Scope: ~25% of the home needs interior paint"
type input "0.37"
click at [580, 475] on input "1" at bounding box center [572, 473] width 84 height 34
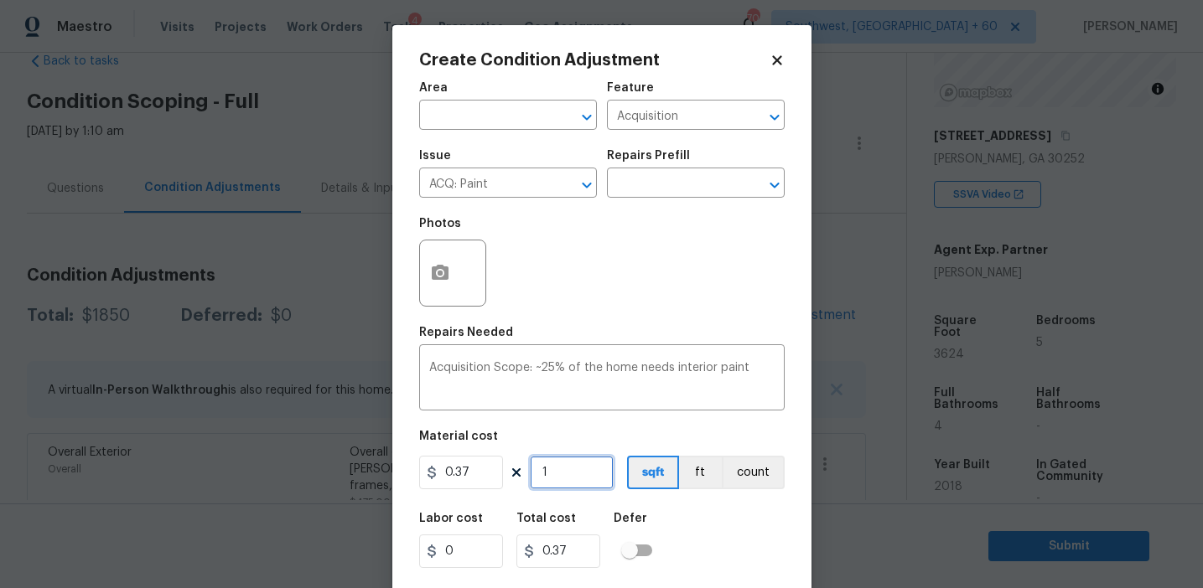
type input "0"
type input "3"
type input "1.11"
type input "36"
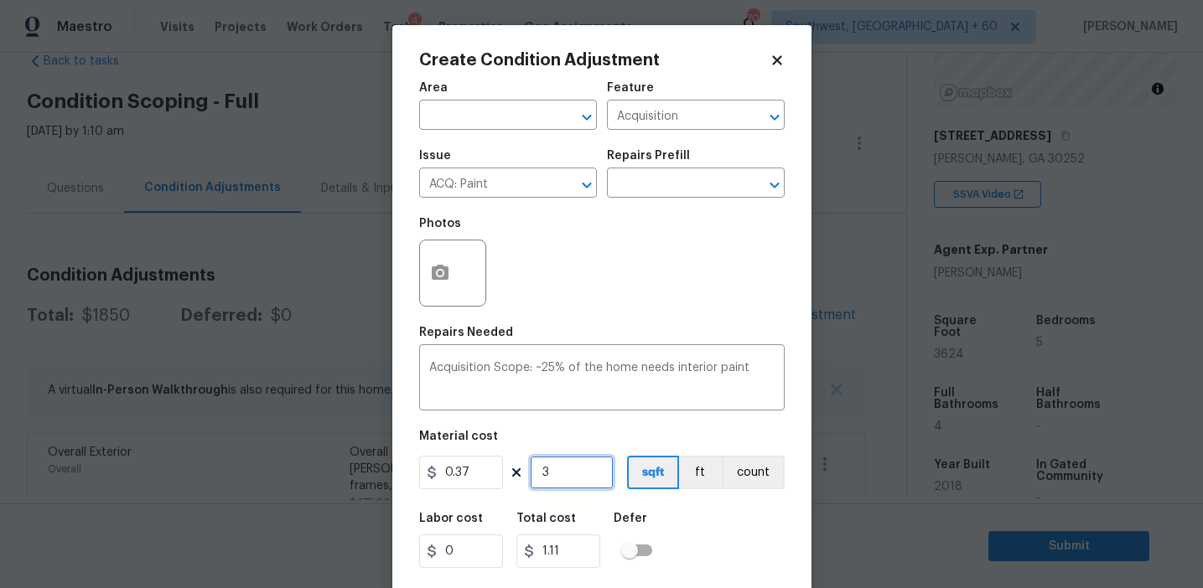
type input "13.32"
type input "362"
type input "133.94"
type input "3624"
type input "1340.88"
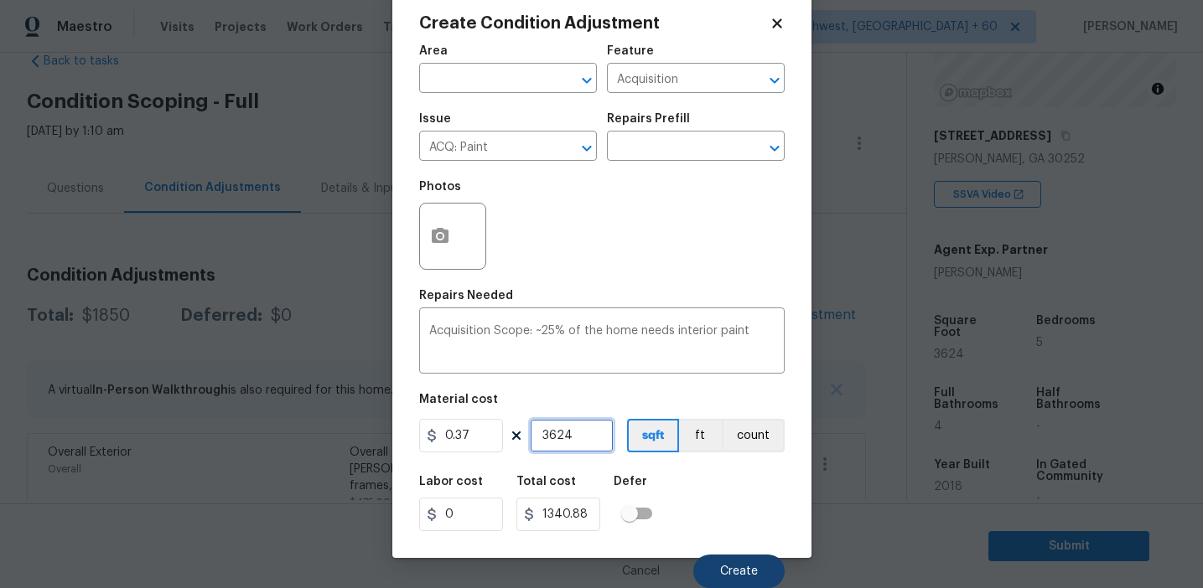
type input "3624"
click at [724, 566] on span "Create" at bounding box center [739, 572] width 38 height 13
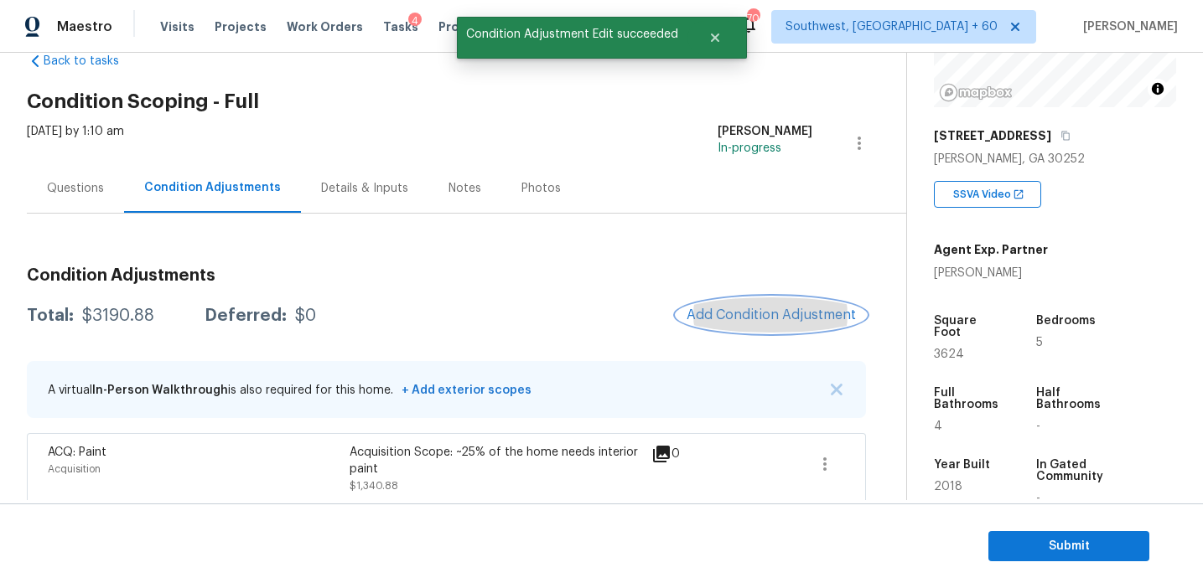
click at [725, 312] on span "Add Condition Adjustment" at bounding box center [770, 315] width 169 height 15
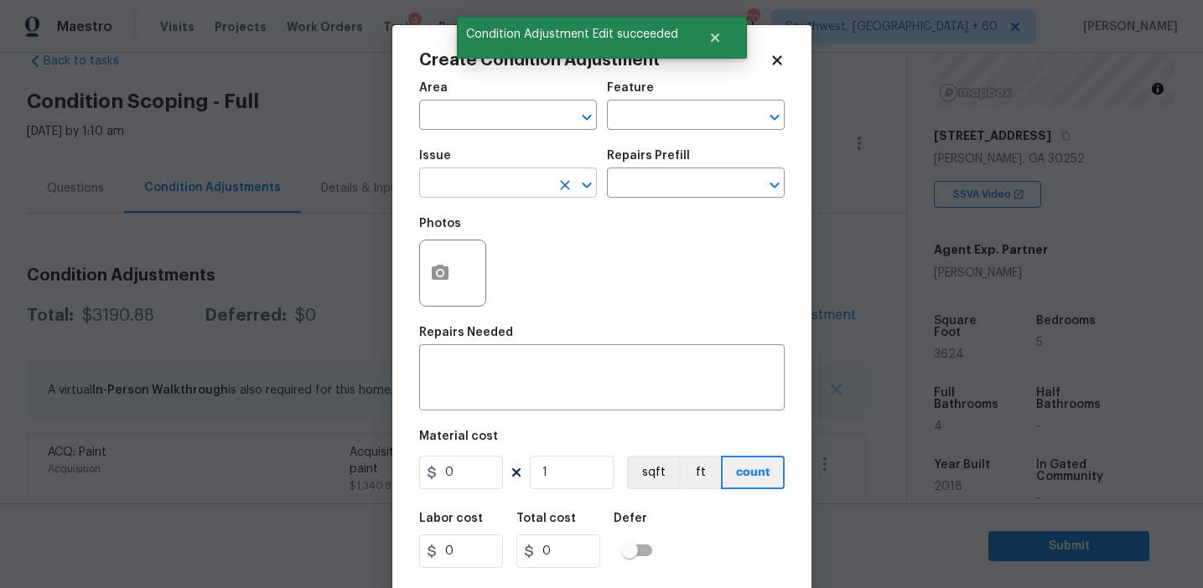
click at [482, 187] on input "text" at bounding box center [484, 185] width 131 height 26
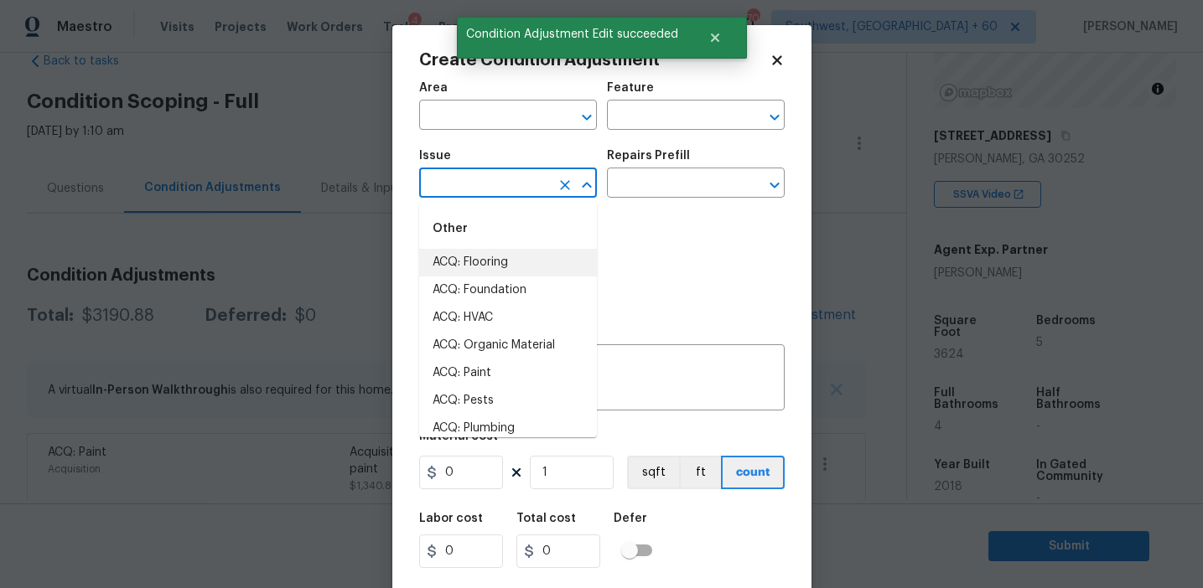
click at [510, 256] on li "ACQ: Flooring" at bounding box center [508, 263] width 178 height 28
type input "ACQ: Flooring"
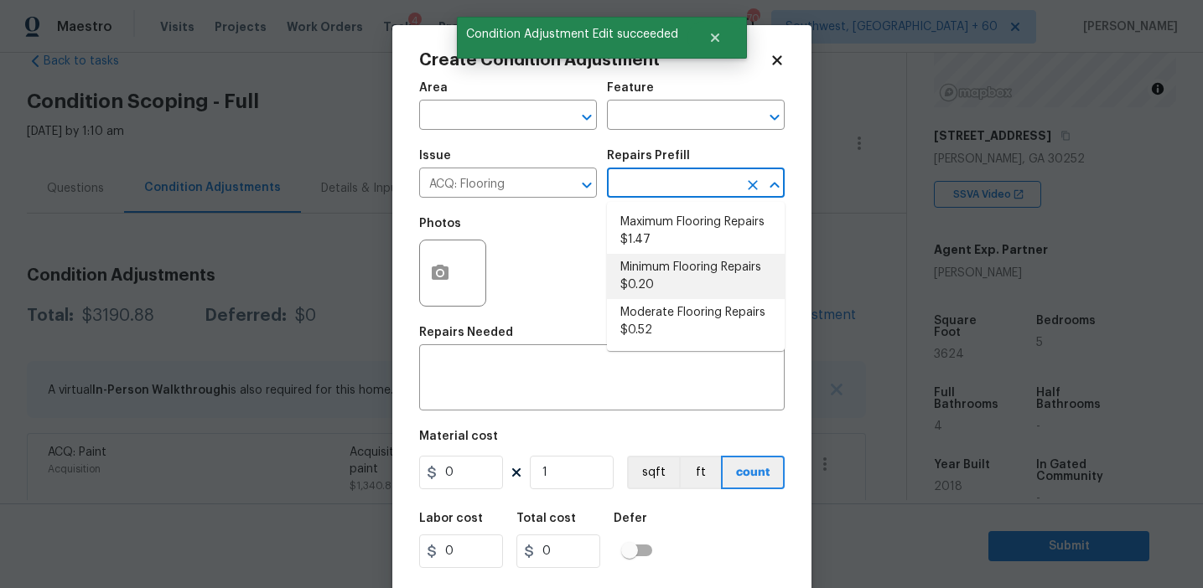
click at [662, 289] on li "Minimum Flooring Repairs $0.20" at bounding box center [696, 276] width 178 height 45
type input "Acquisition"
type textarea "Acquisition Scope: Minimum flooring repairs"
type input "0.2"
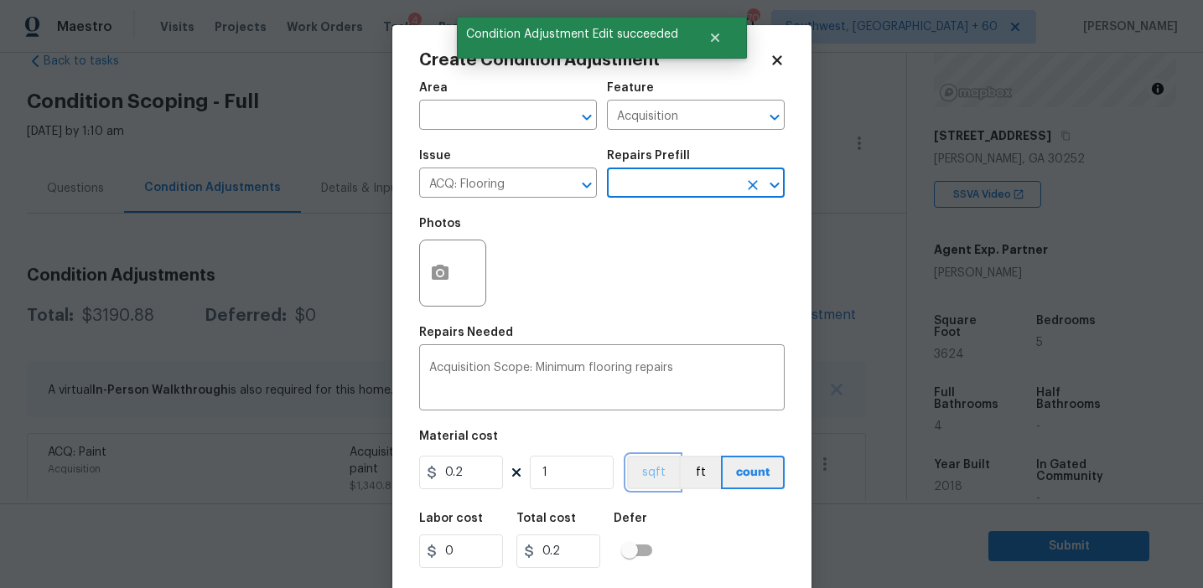
click at [657, 472] on button "sqft" at bounding box center [653, 473] width 52 height 34
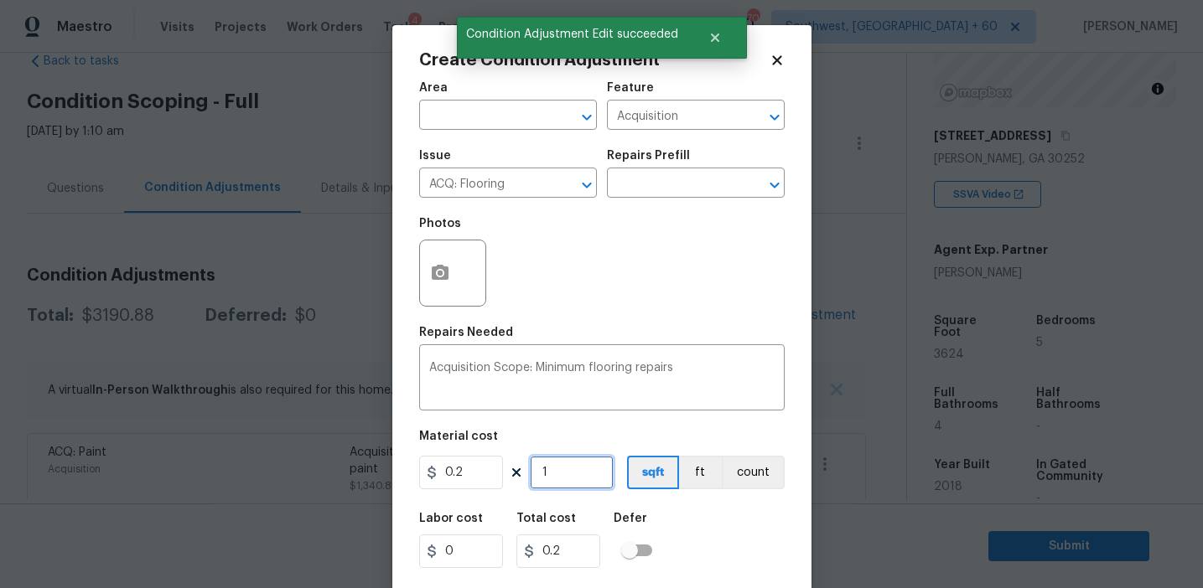
click at [577, 472] on input "1" at bounding box center [572, 473] width 84 height 34
type input "0"
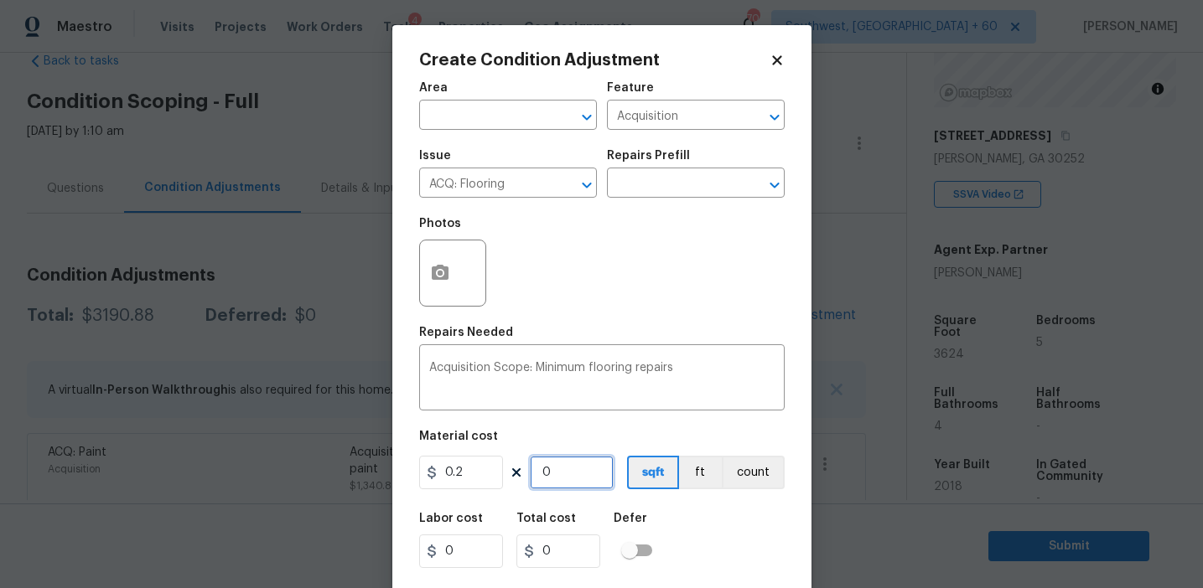
paste input "3624"
type input "3624"
type input "724.8"
type input "3624"
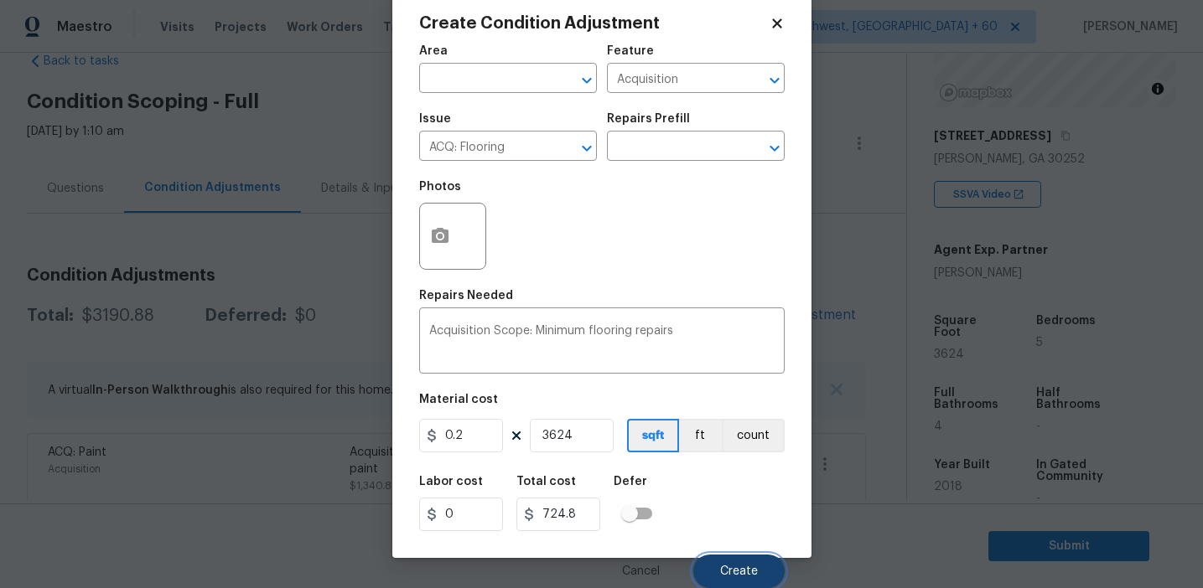
click at [721, 563] on button "Create" at bounding box center [738, 572] width 91 height 34
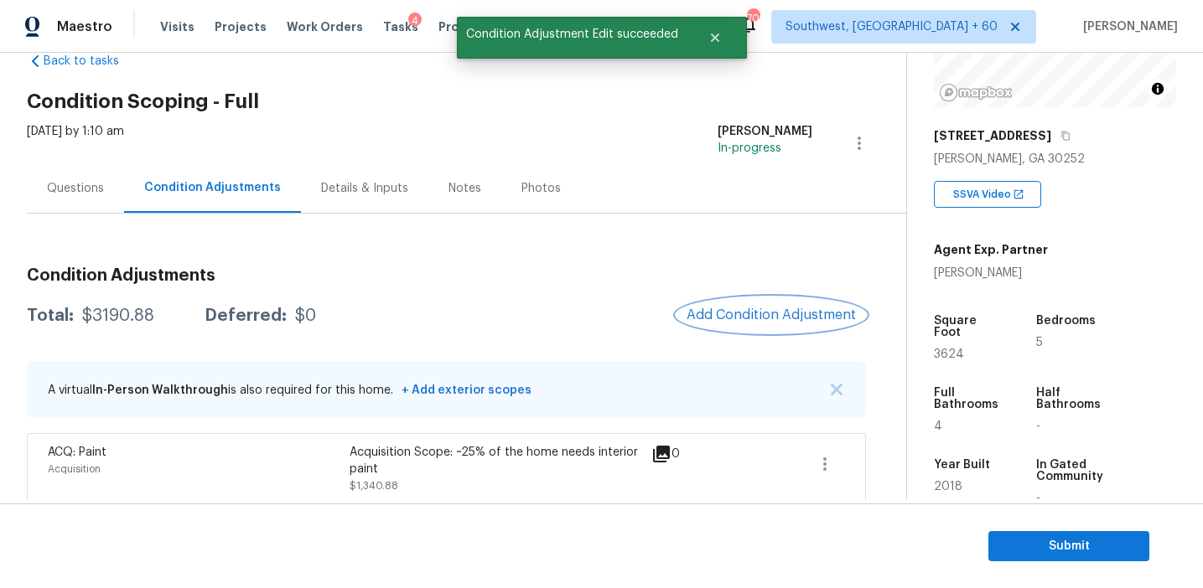
scroll to position [0, 0]
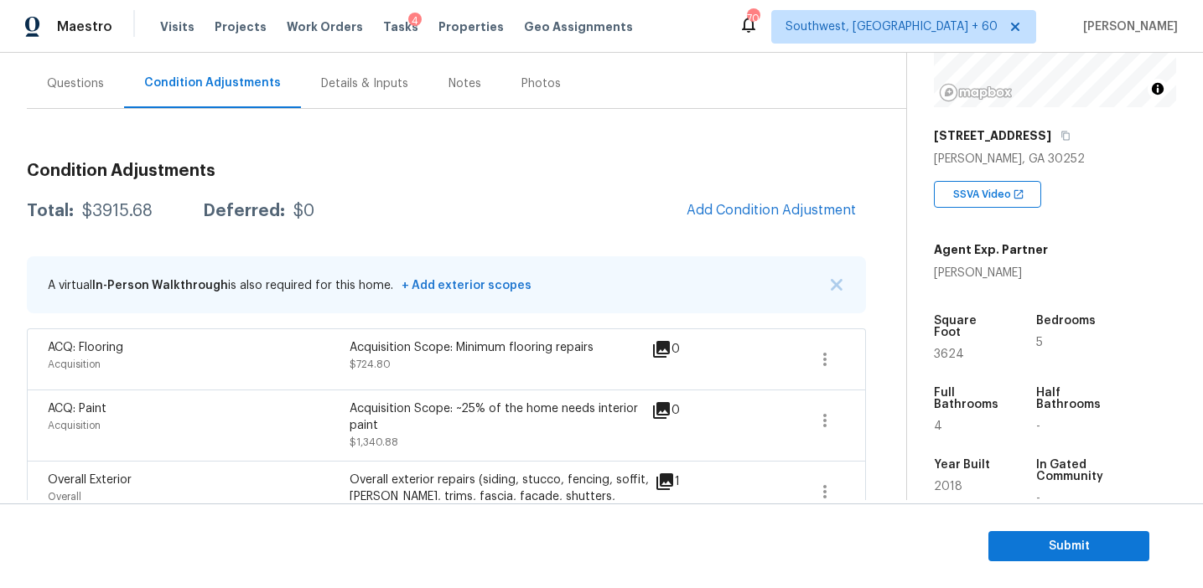
scroll to position [153, 0]
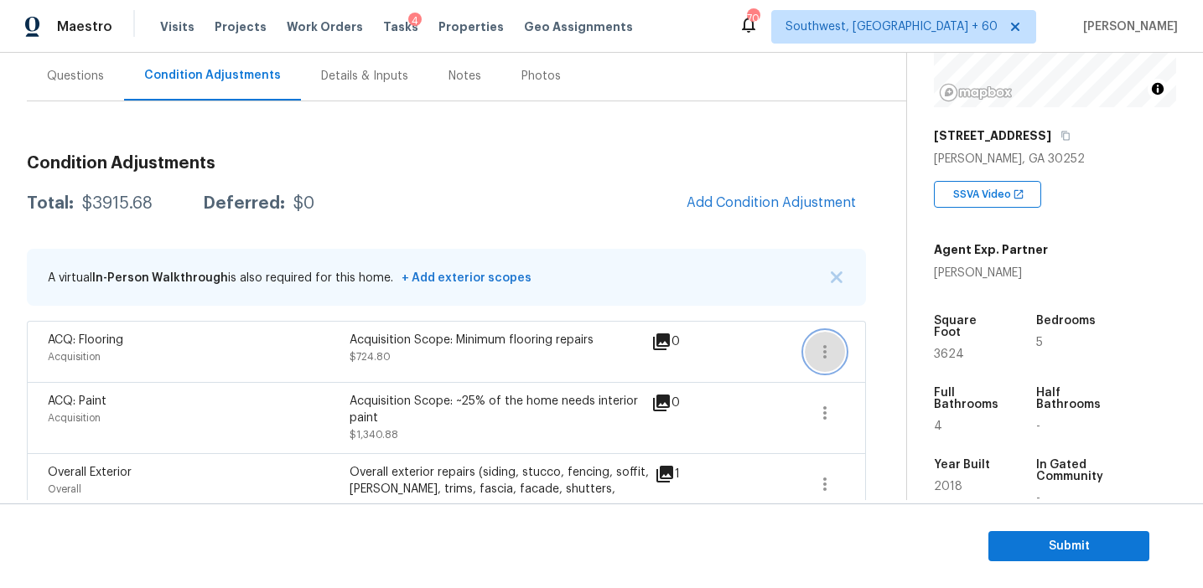
click at [822, 354] on icon "button" at bounding box center [825, 352] width 20 height 20
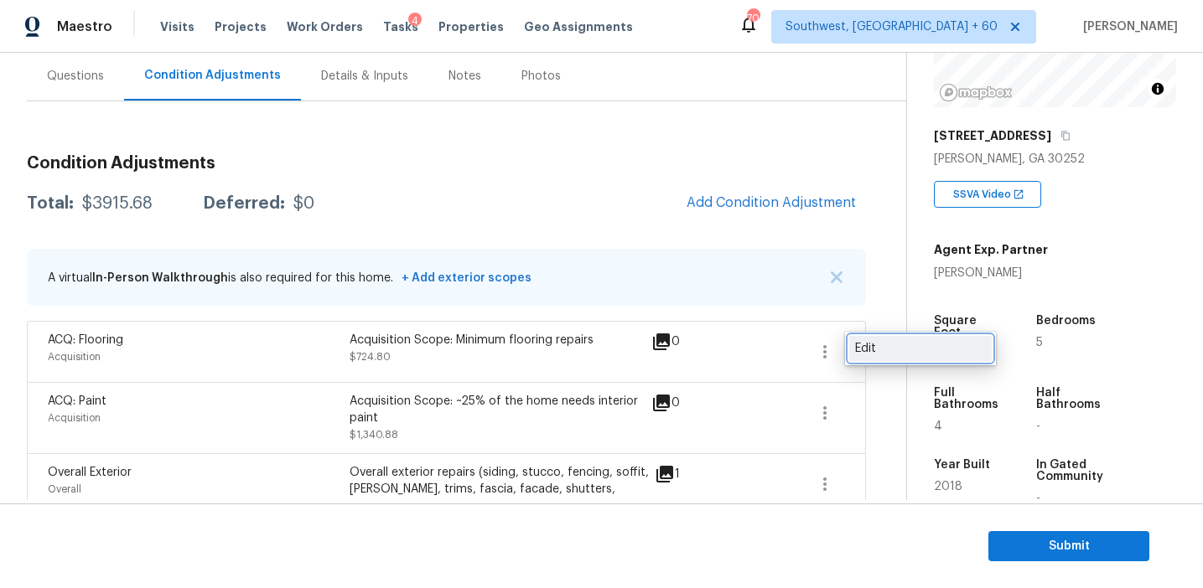
click at [868, 356] on link "Edit" at bounding box center [920, 348] width 142 height 25
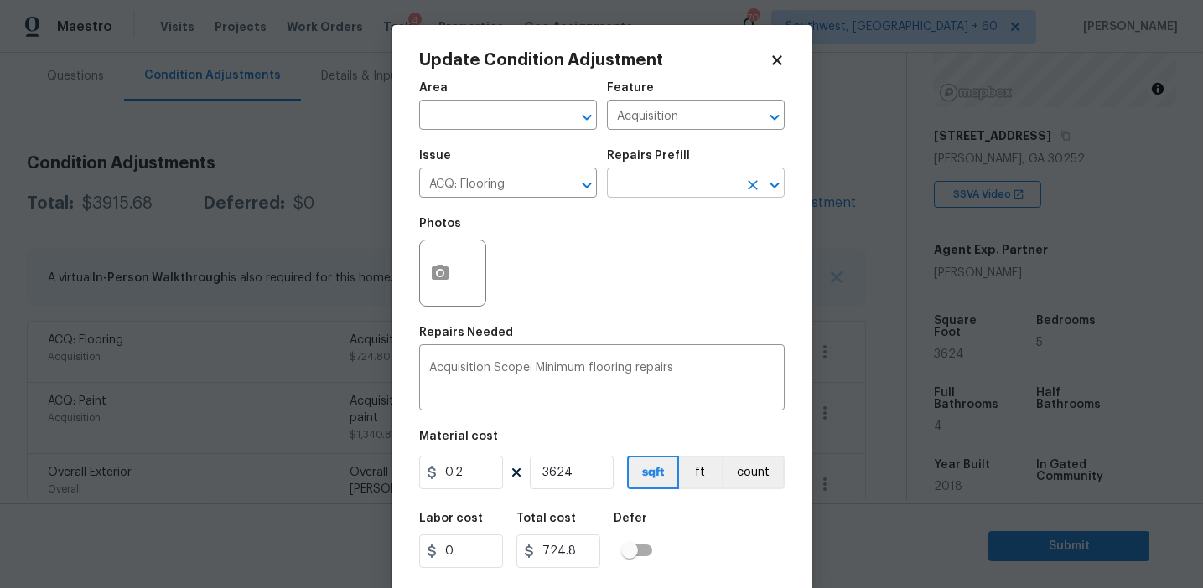
click at [647, 185] on input "text" at bounding box center [672, 185] width 131 height 26
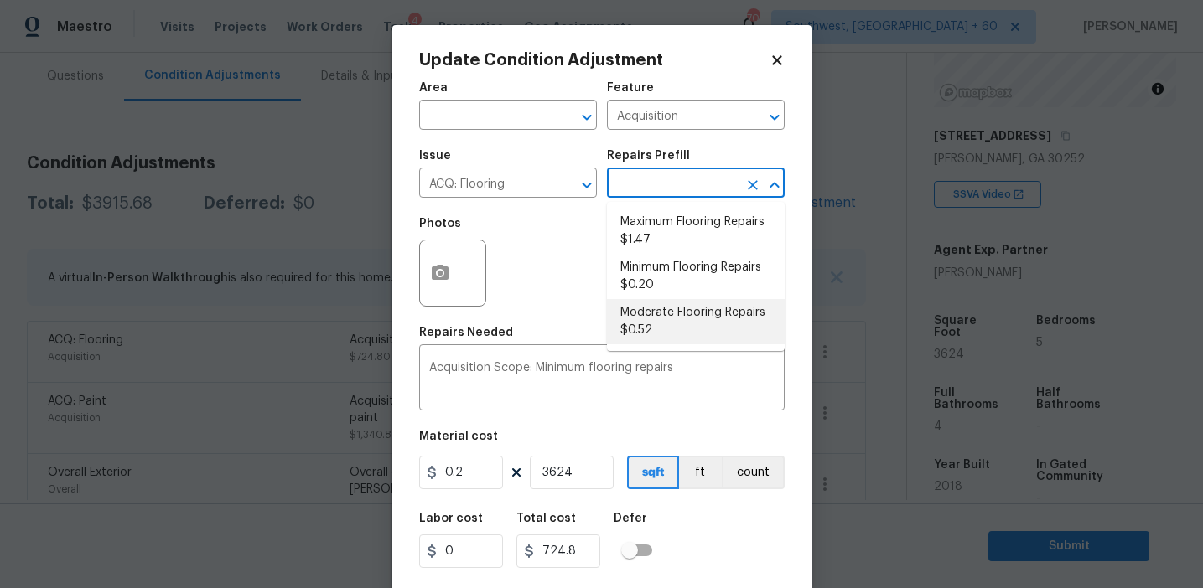
click at [664, 334] on li "Moderate Flooring Repairs $0.52" at bounding box center [696, 321] width 178 height 45
type textarea "Acquisition Scope: Moderate flooring repairs"
type input "0.52"
type input "1884.48"
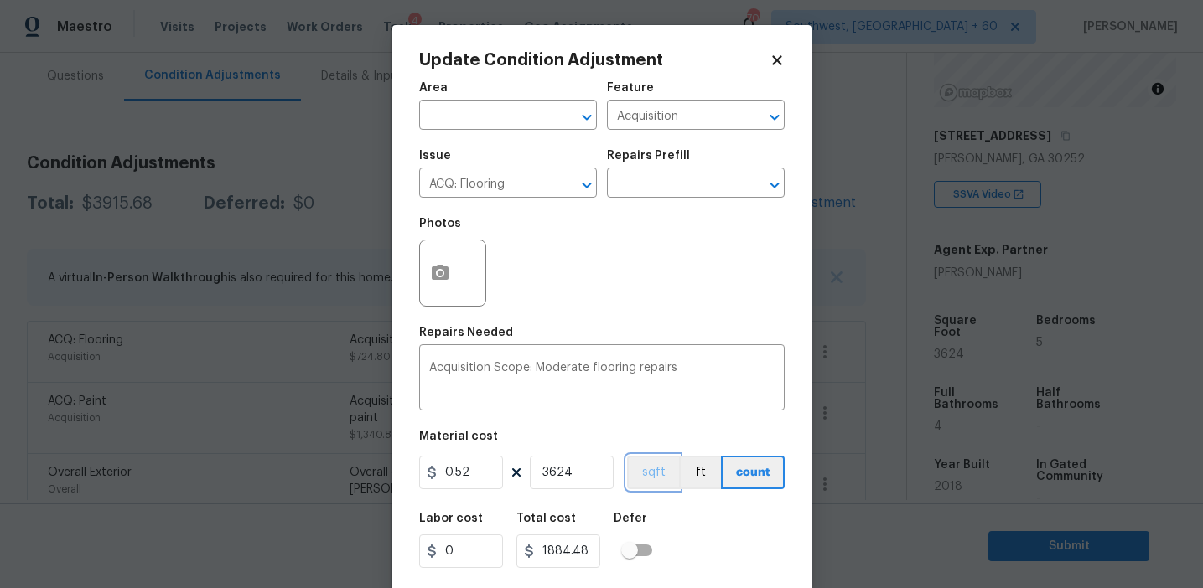
click at [652, 474] on button "sqft" at bounding box center [653, 473] width 52 height 34
click at [723, 522] on div "Labor cost 0 Total cost 1884.48 Defer" at bounding box center [601, 540] width 365 height 75
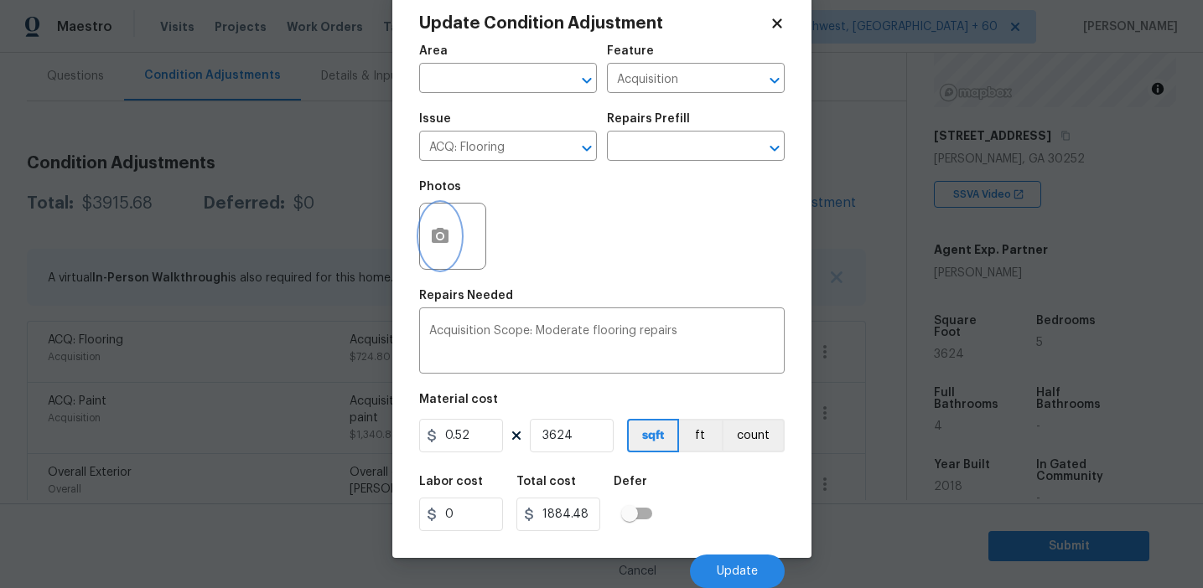
click at [432, 225] on button "button" at bounding box center [440, 236] width 40 height 65
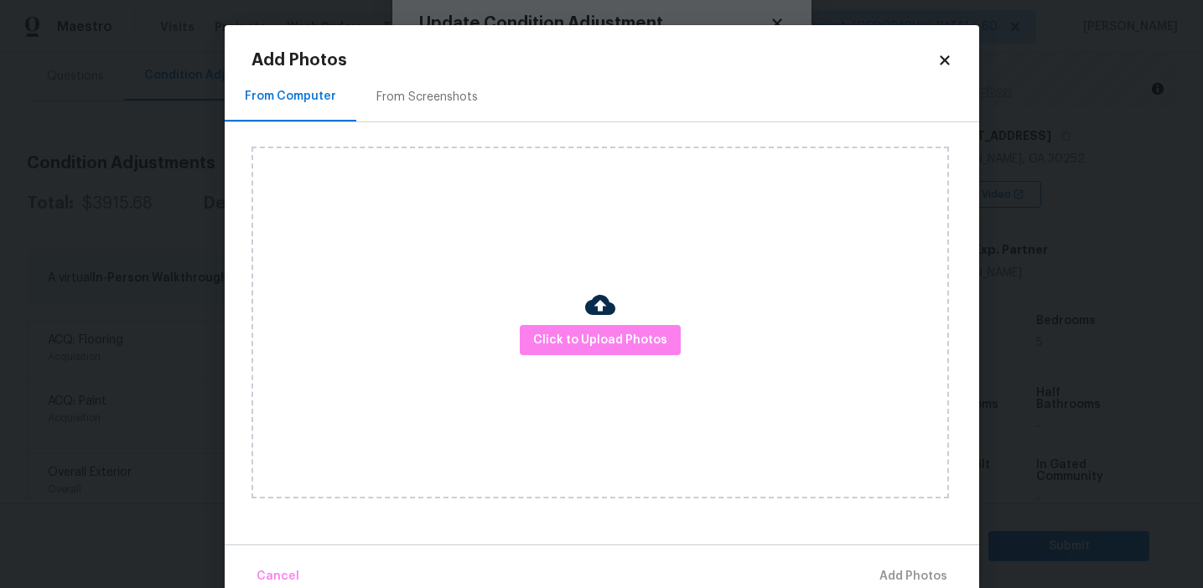
click at [445, 89] on div "From Screenshots" at bounding box center [426, 97] width 101 height 17
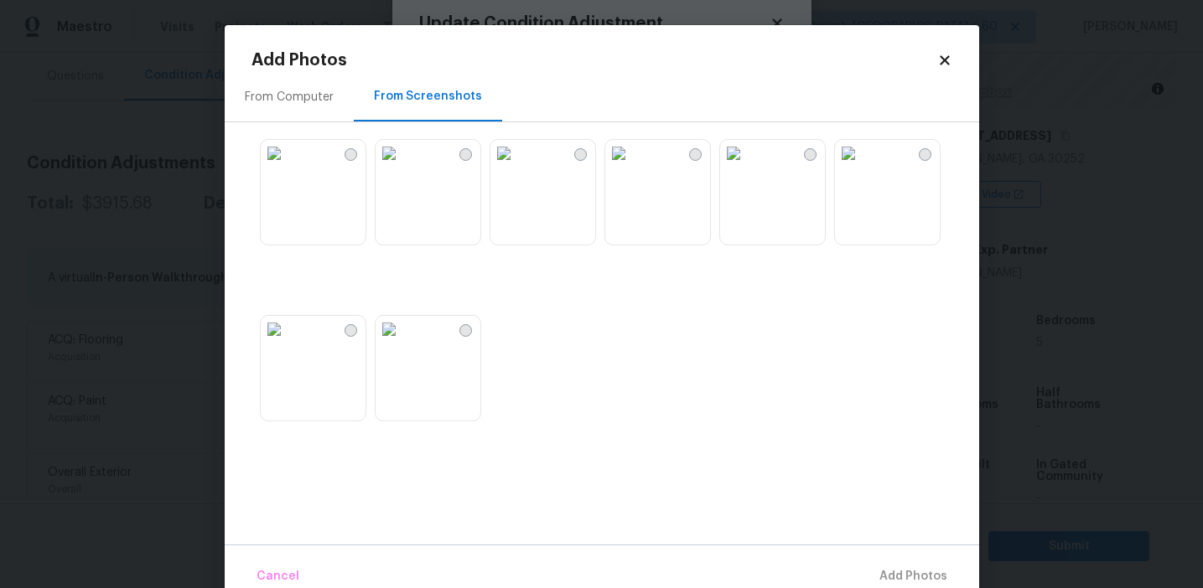
click at [306, 100] on div "From Computer" at bounding box center [289, 97] width 89 height 17
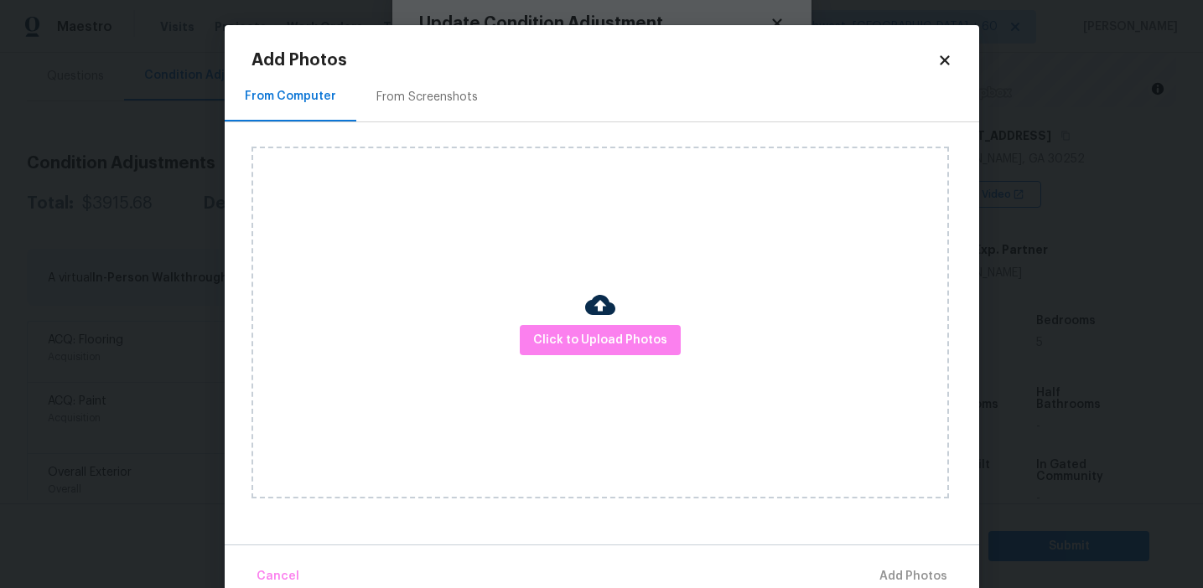
click at [888, 573] on div "Cancel Add Photos" at bounding box center [602, 570] width 754 height 50
click at [262, 565] on button "Cancel" at bounding box center [278, 577] width 56 height 36
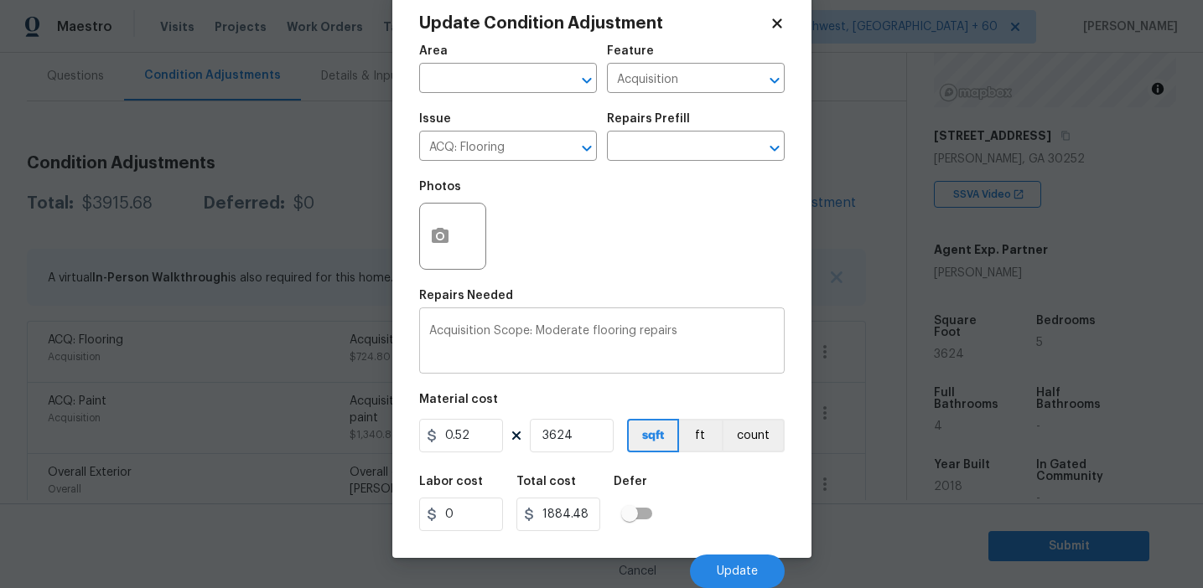
click at [720, 337] on textarea "Acquisition Scope: Moderate flooring repairs" at bounding box center [601, 342] width 345 height 35
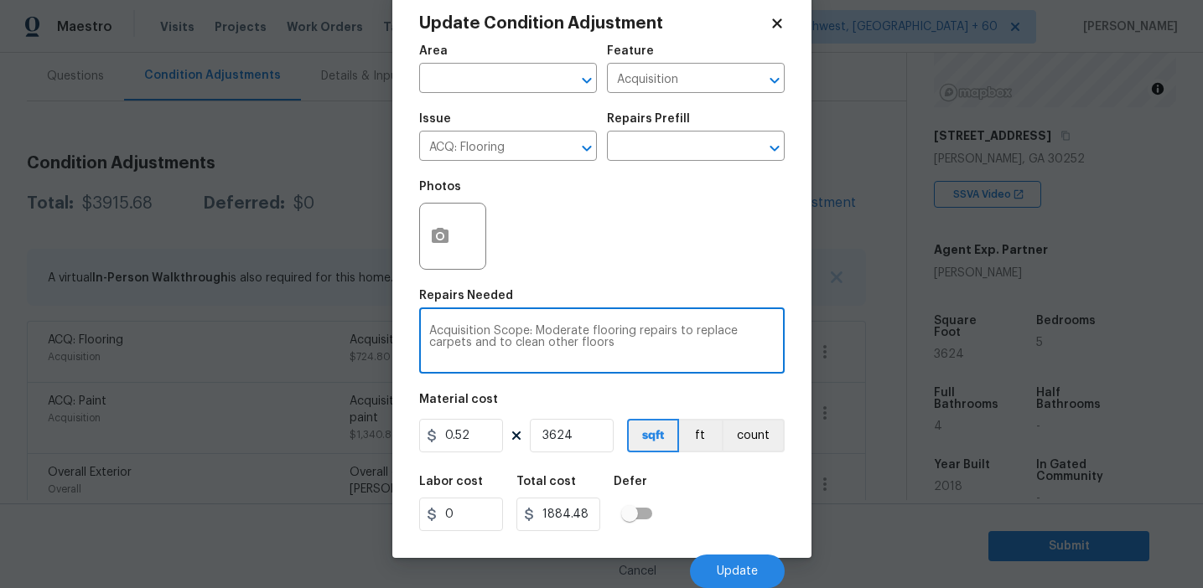
click at [676, 329] on textarea "Acquisition Scope: Moderate flooring repairs to replace carpets and to clean ot…" at bounding box center [601, 342] width 345 height 35
click at [681, 344] on textarea "Acquisition Scope: Moderate flooring repairs (to replace carpets and to clean o…" at bounding box center [601, 342] width 345 height 35
type textarea "Acquisition Scope: Moderate flooring repairs (to replace carpets and to clean o…"
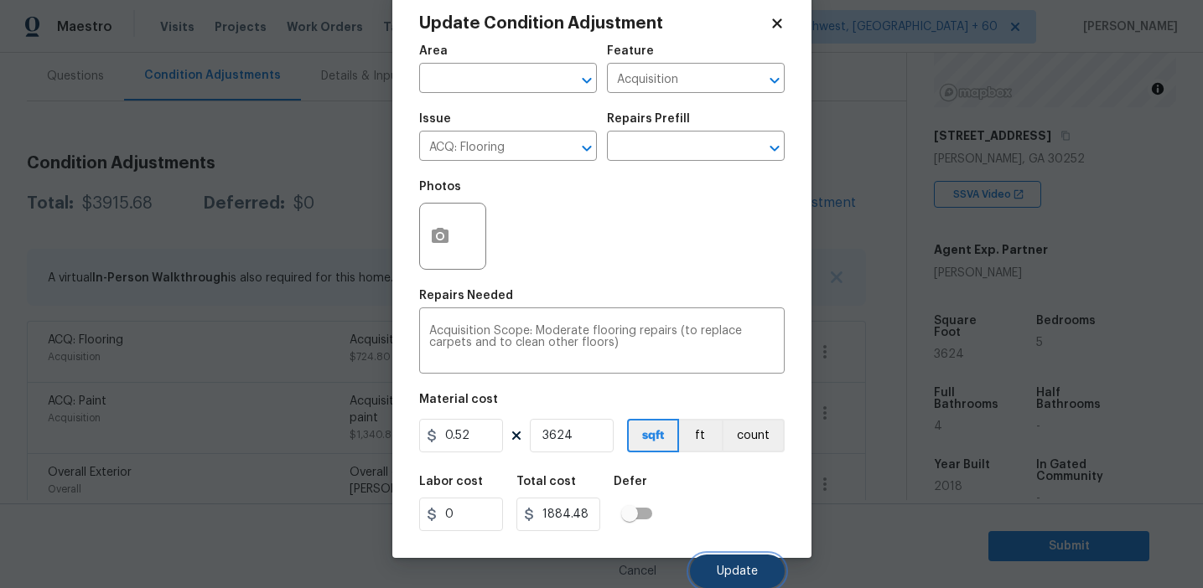
click at [721, 562] on button "Update" at bounding box center [737, 572] width 95 height 34
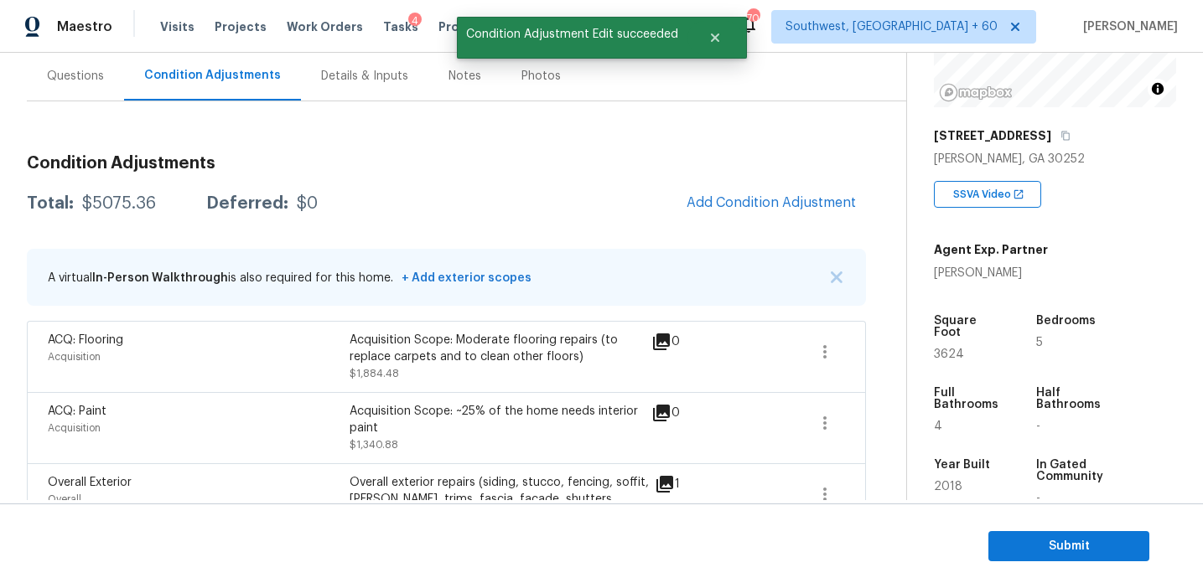
scroll to position [0, 0]
click at [125, 201] on div "$5075.36" at bounding box center [119, 203] width 74 height 17
copy div "5075.36"
click at [305, 168] on h3 "Condition Adjustments" at bounding box center [446, 163] width 839 height 17
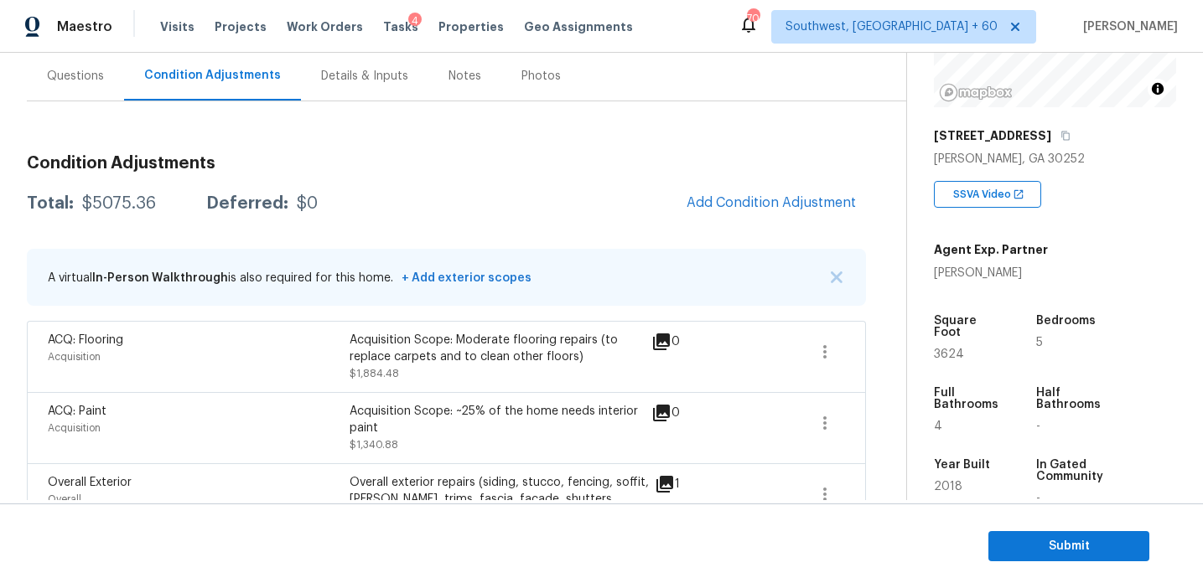
click at [267, 157] on h3 "Condition Adjustments" at bounding box center [446, 163] width 839 height 17
click at [743, 199] on span "Add Condition Adjustment" at bounding box center [770, 202] width 169 height 15
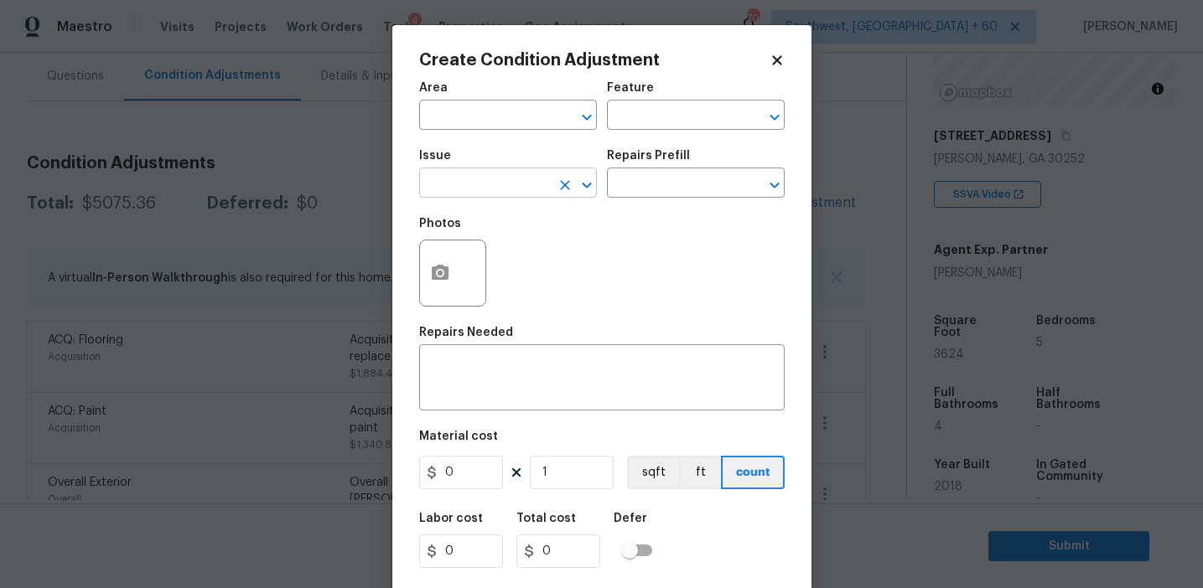
click at [506, 191] on input "text" at bounding box center [484, 185] width 131 height 26
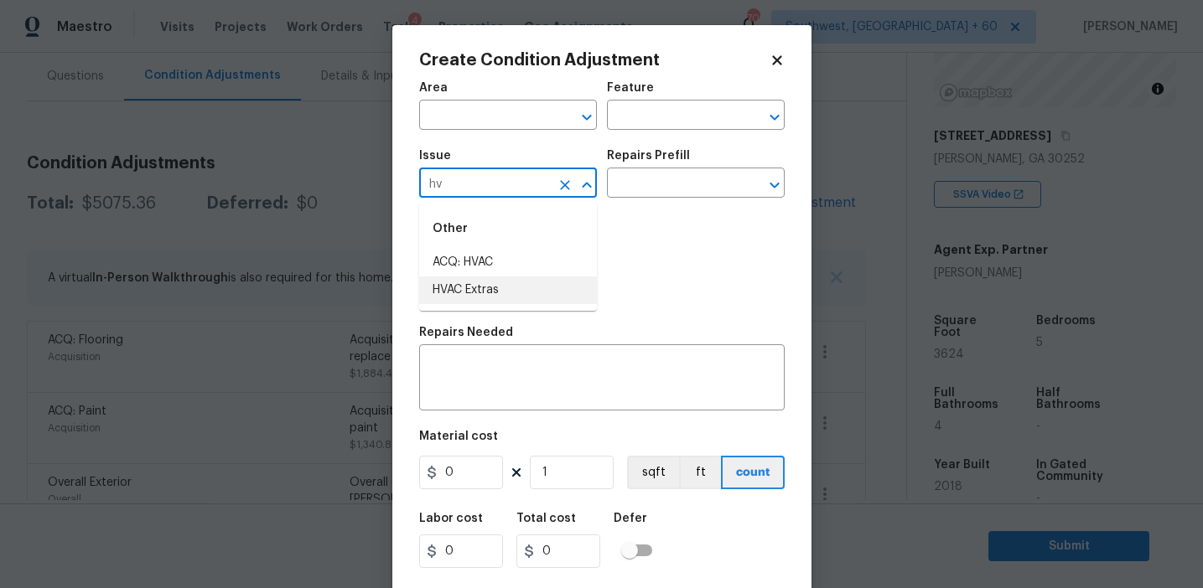
click at [528, 297] on li "HVAC Extras" at bounding box center [508, 291] width 178 height 28
type input "HVAC Extras"
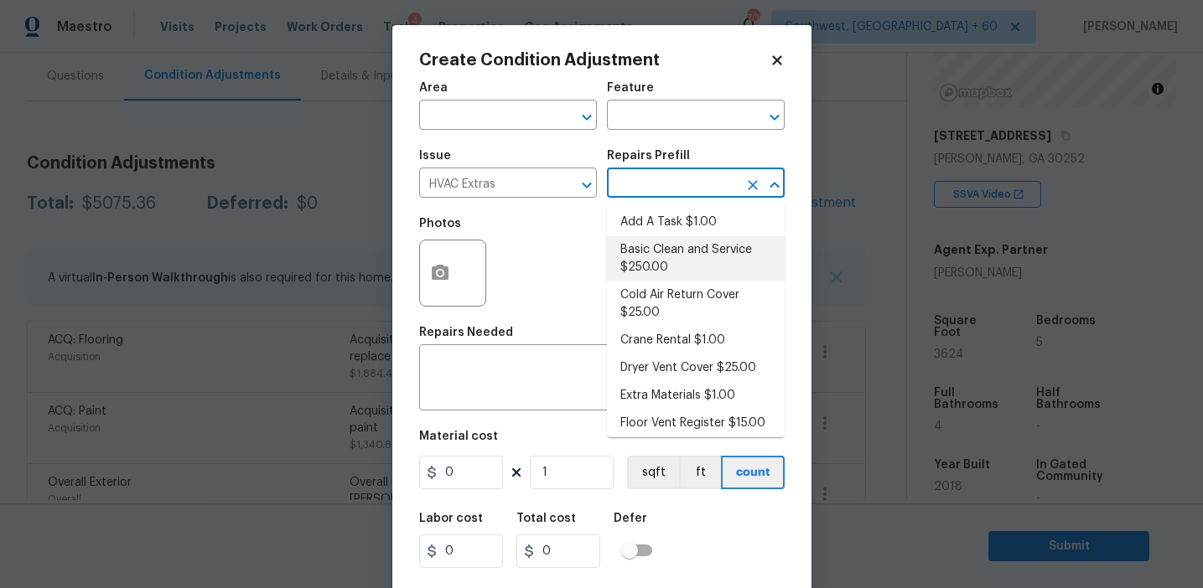
click at [678, 276] on li "Basic Clean and Service $250.00" at bounding box center [696, 258] width 178 height 45
type input "HVAC"
type textarea "General Service HVAC system including: cleaning condenser and evaporator coils,…"
type input "250"
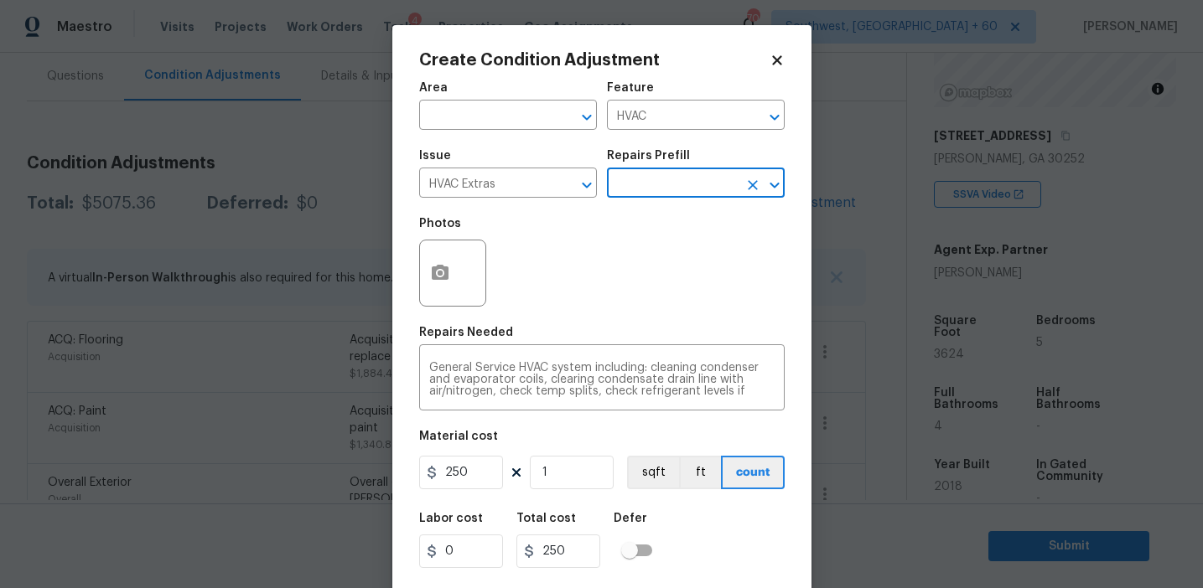
scroll to position [38, 0]
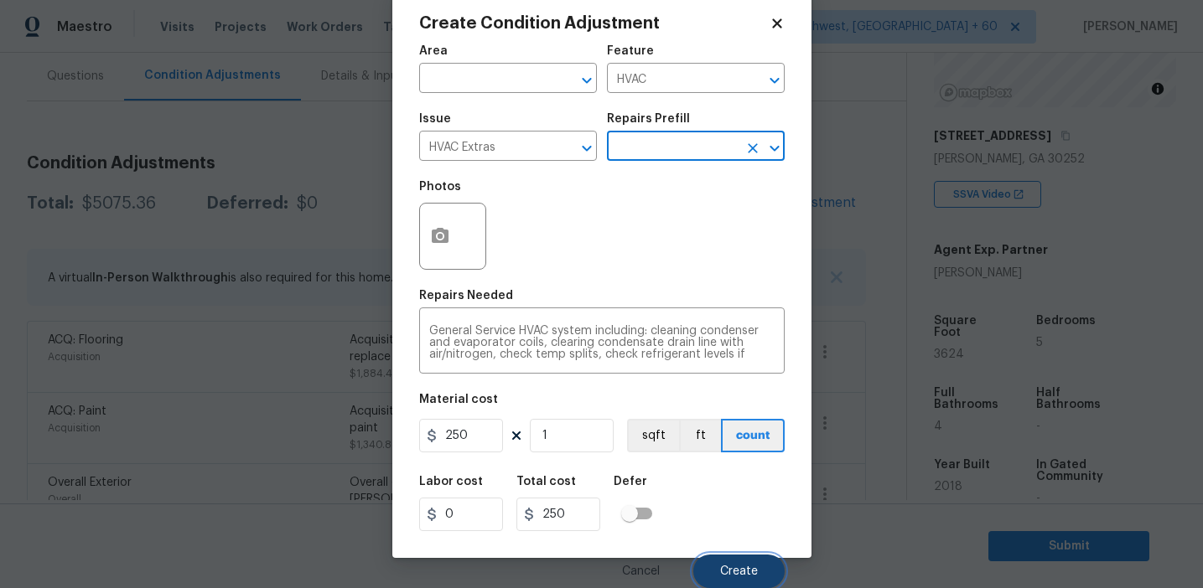
click at [726, 578] on button "Create" at bounding box center [738, 572] width 91 height 34
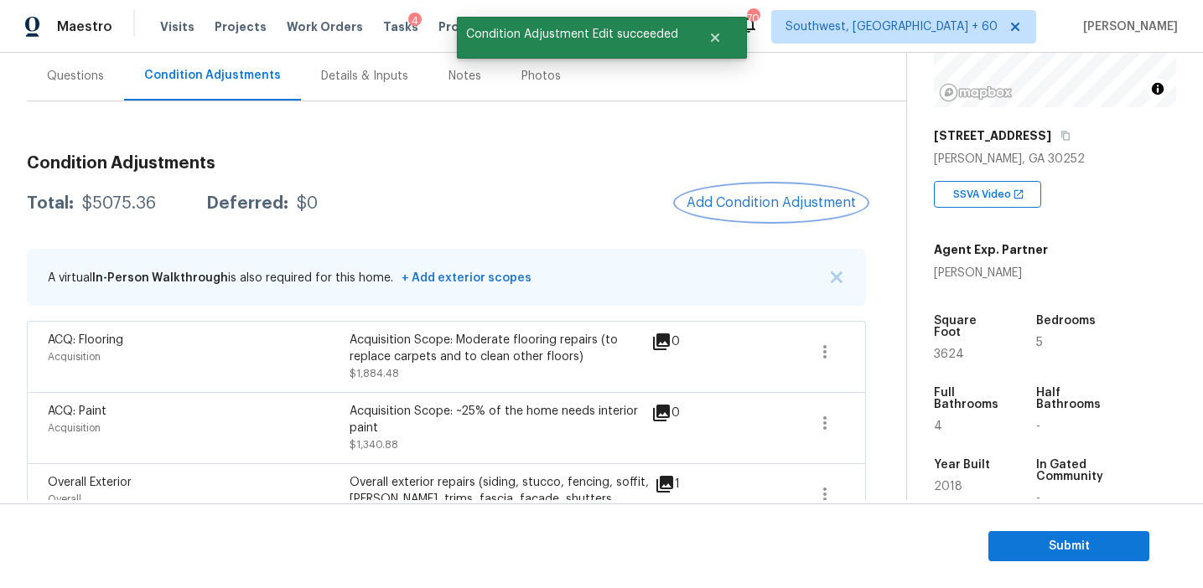
scroll to position [0, 0]
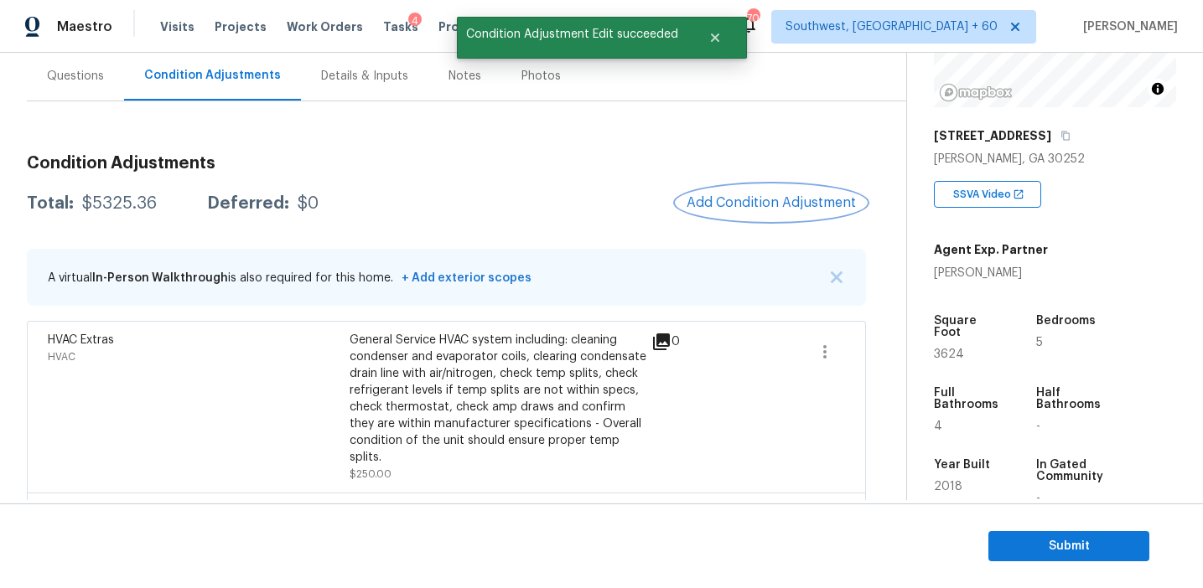
click at [749, 213] on button "Add Condition Adjustment" at bounding box center [770, 202] width 189 height 35
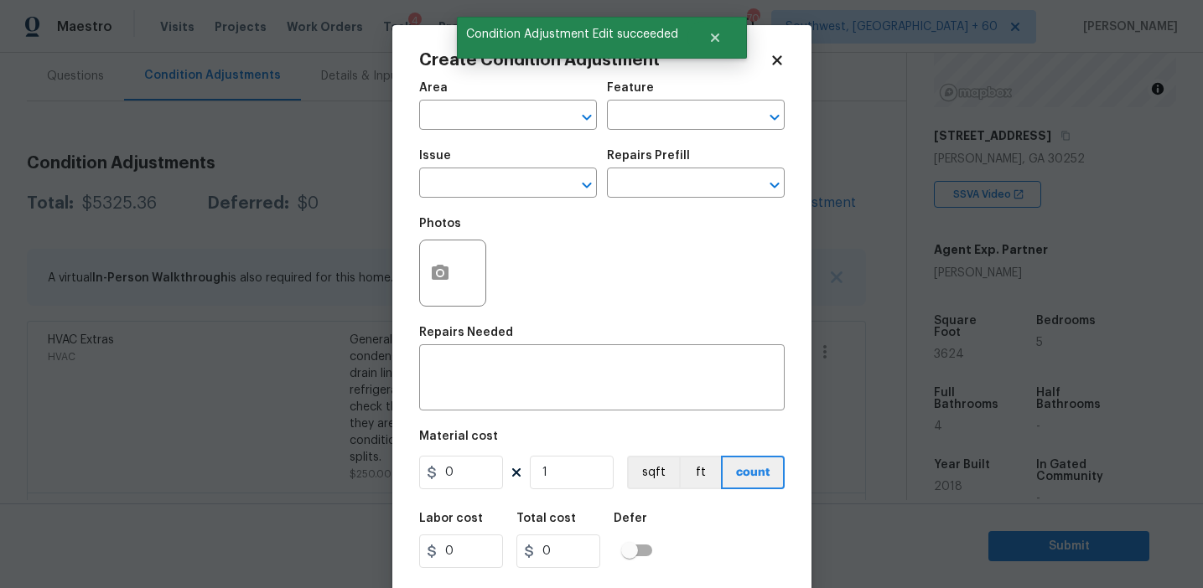
click at [665, 132] on div "Area ​ Feature ​" at bounding box center [601, 106] width 365 height 68
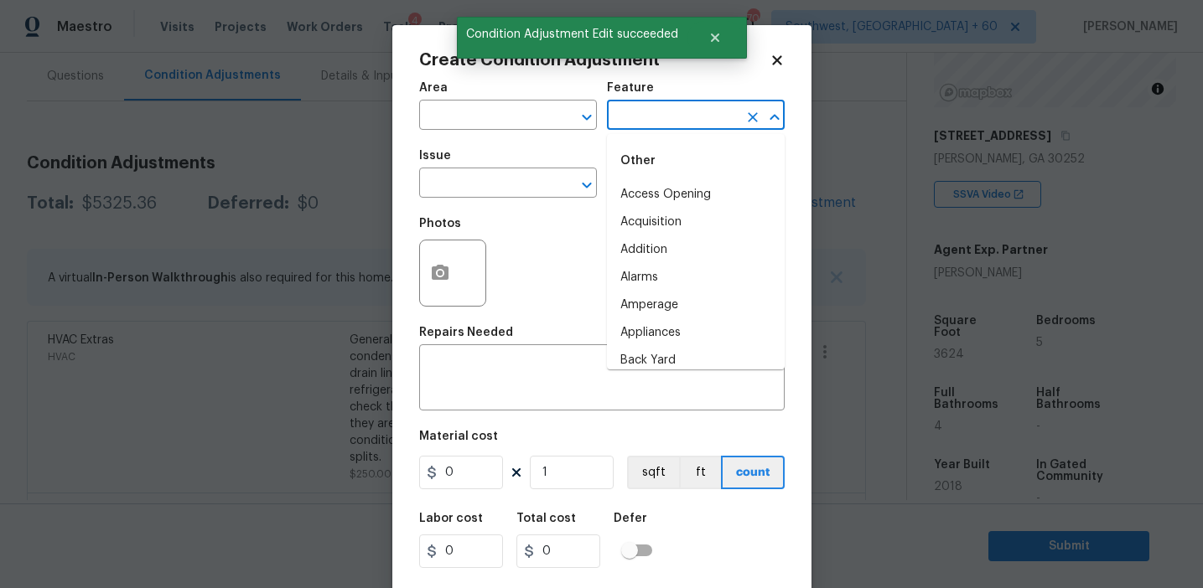
click at [655, 117] on input "text" at bounding box center [672, 117] width 131 height 26
click at [667, 209] on li "Roof" at bounding box center [696, 223] width 178 height 28
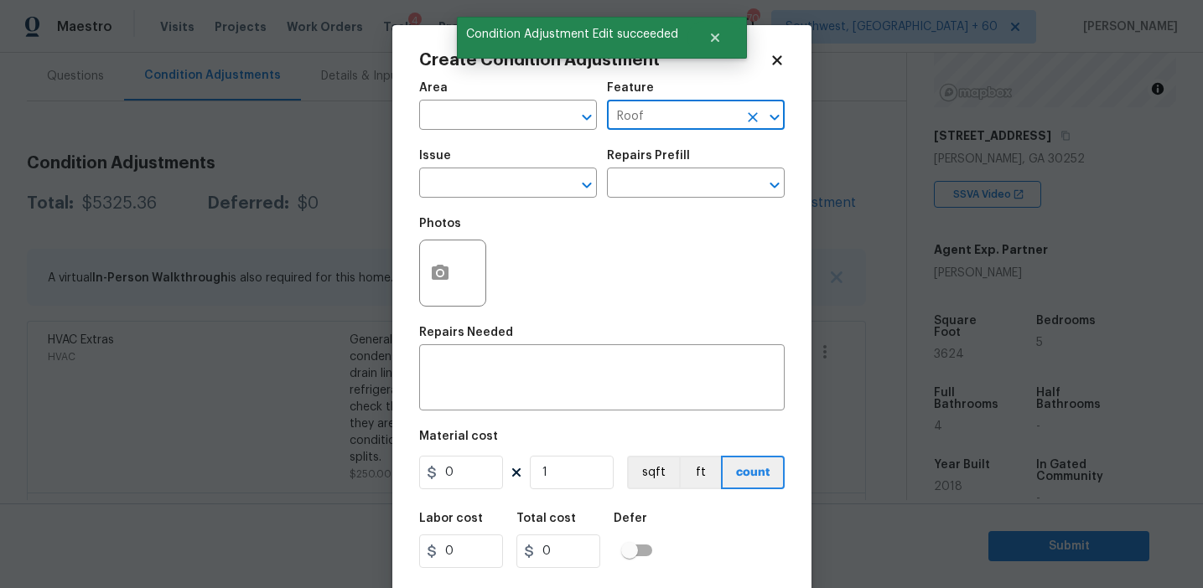
click at [624, 119] on input "Roof" at bounding box center [672, 117] width 131 height 26
type input "Roof"
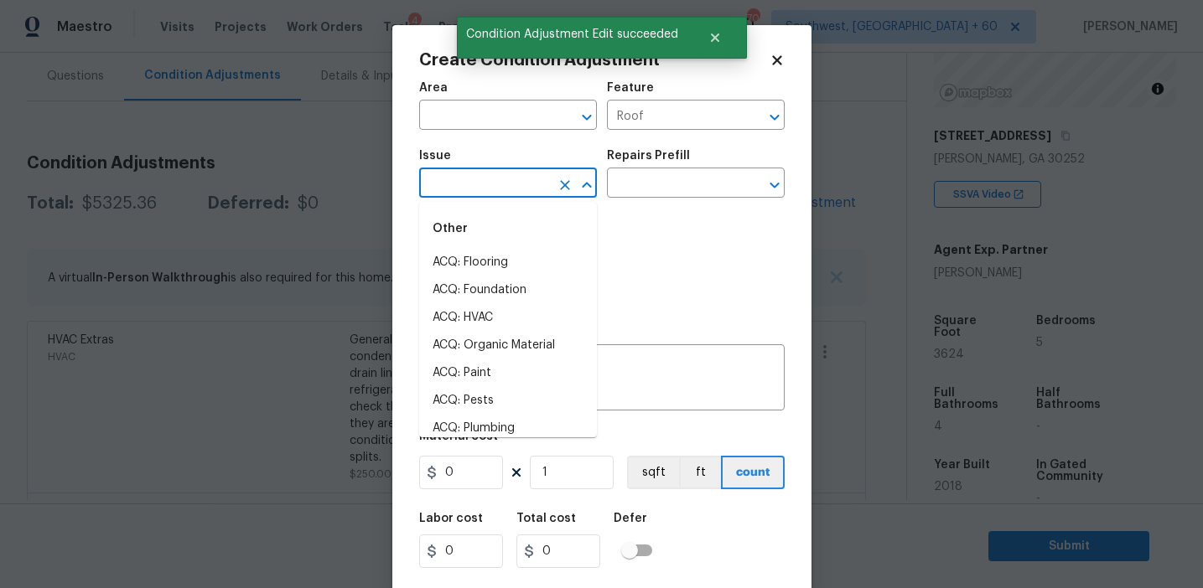
click at [510, 186] on input "text" at bounding box center [484, 185] width 131 height 26
paste input "Roof"
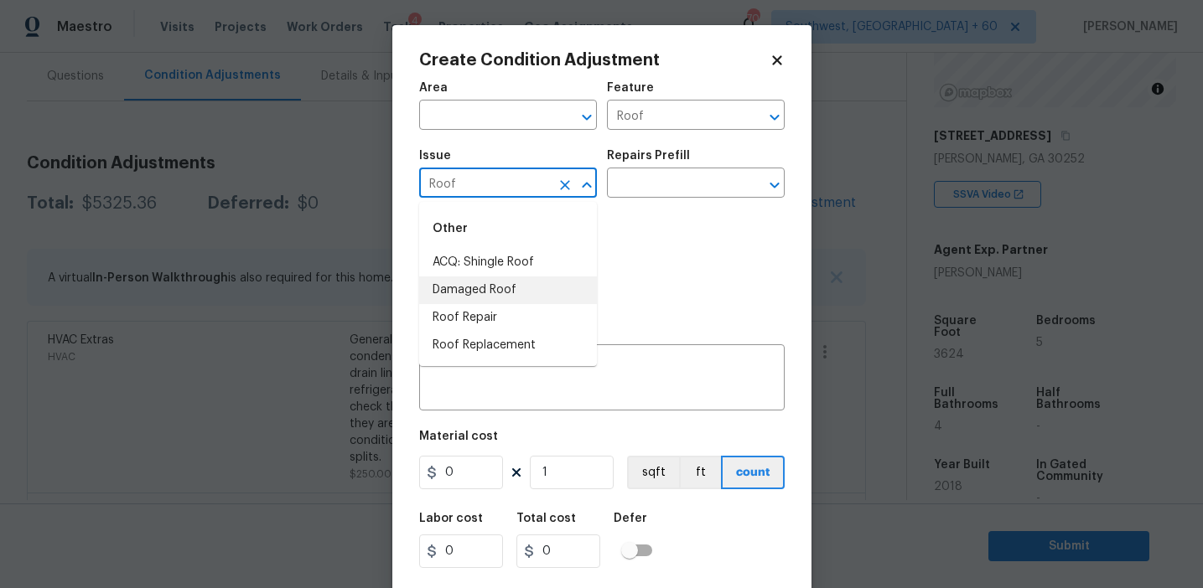
click at [486, 318] on li "Roof Repair" at bounding box center [508, 318] width 178 height 28
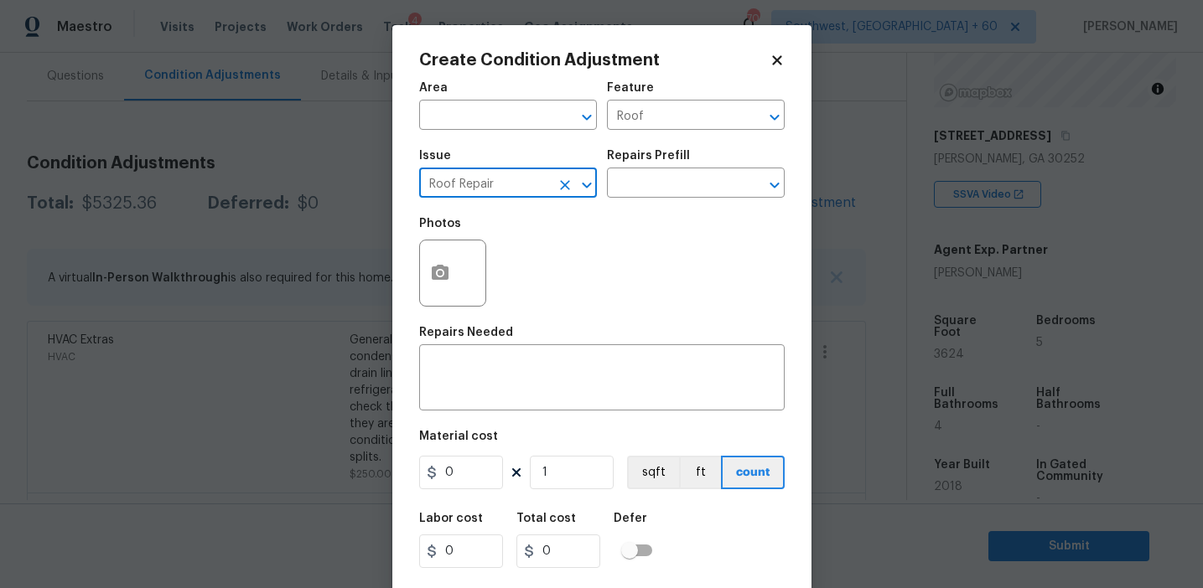
click at [475, 188] on input "Roof Repair" at bounding box center [484, 185] width 131 height 26
type input "Roof Repair"
click at [515, 381] on textarea at bounding box center [601, 379] width 345 height 35
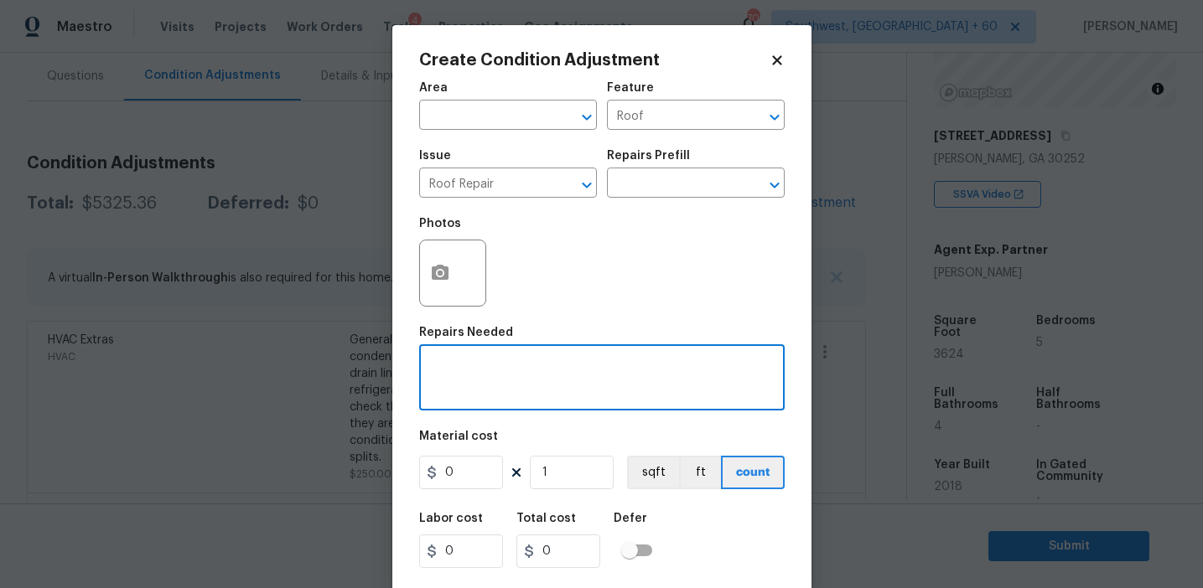
paste textarea "Roof Repair"
type textarea "Roof Repair"
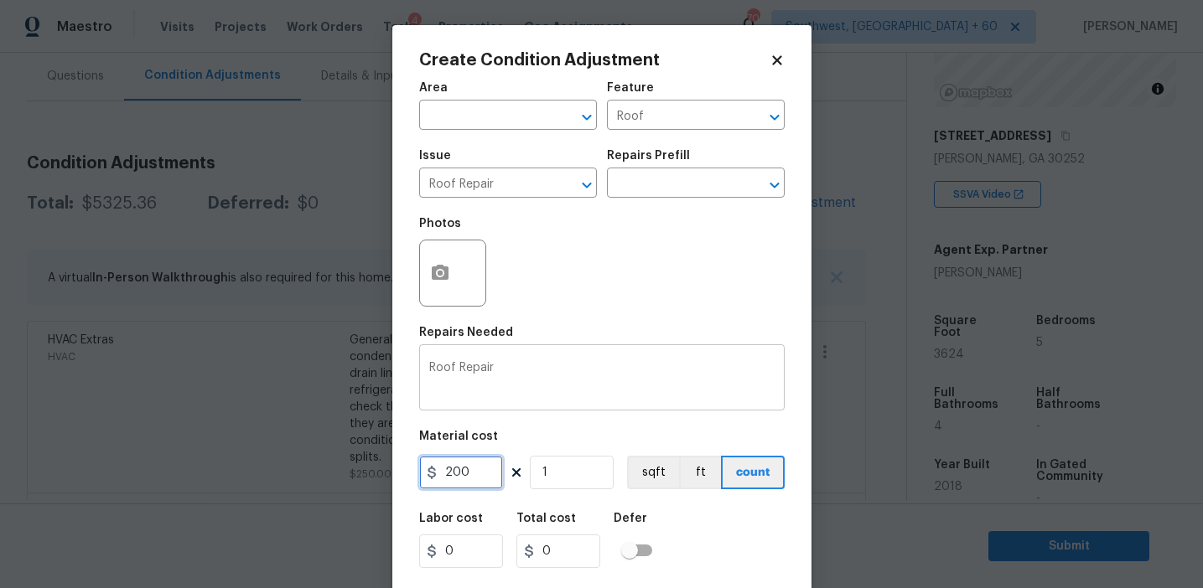
type input "200"
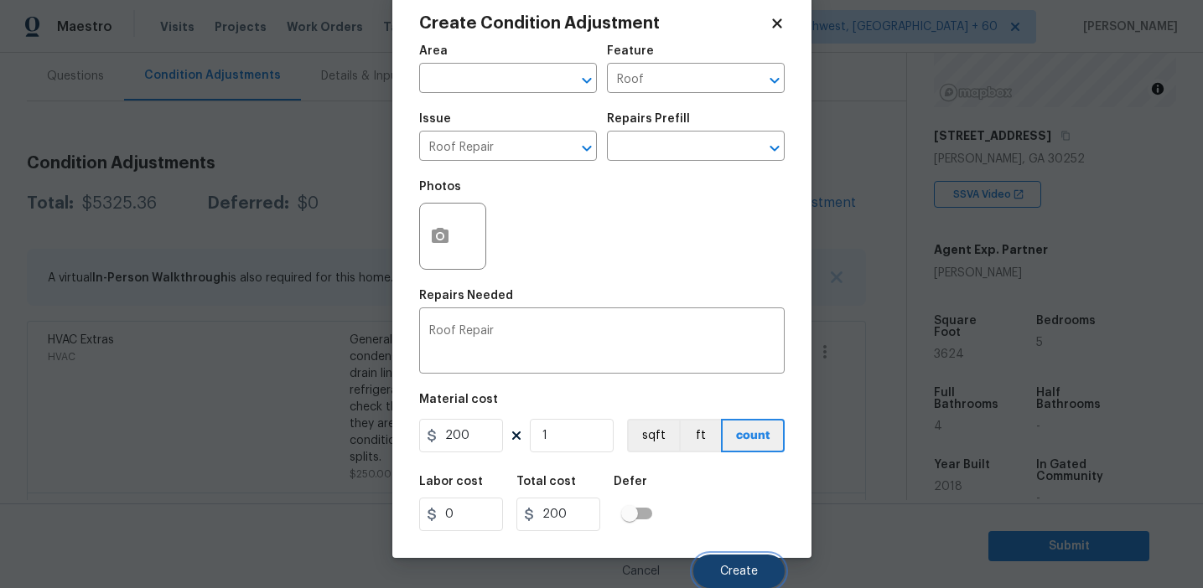
click at [734, 562] on button "Create" at bounding box center [738, 572] width 91 height 34
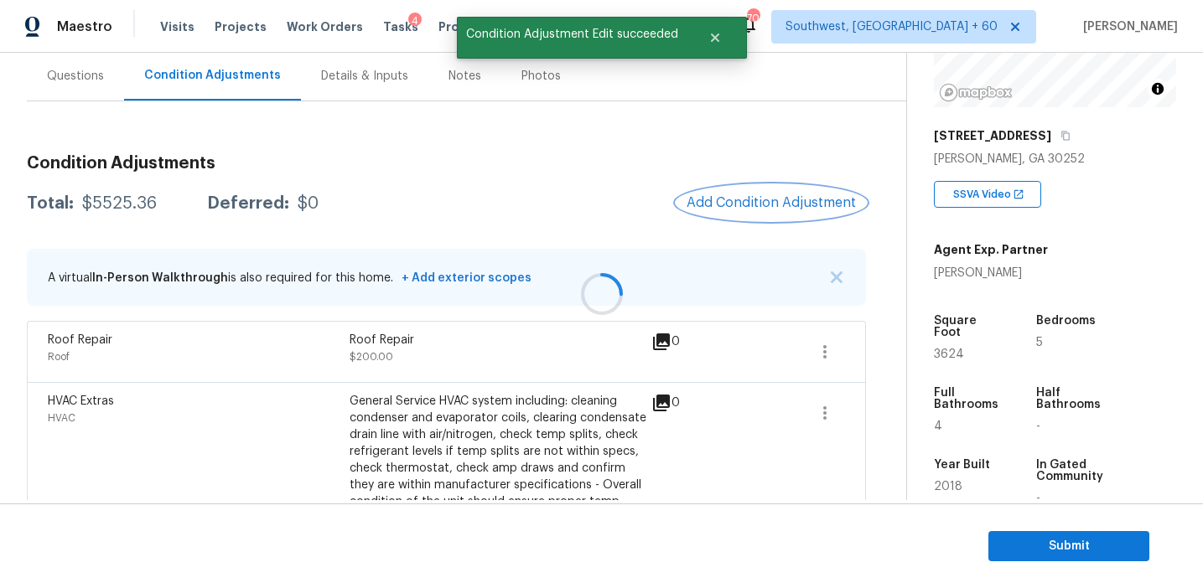
scroll to position [0, 0]
click at [113, 202] on div "$5525.36" at bounding box center [119, 203] width 75 height 17
copy div "5525.36"
click at [282, 197] on div "Total: $5525.36 Deferred: $0" at bounding box center [173, 203] width 292 height 17
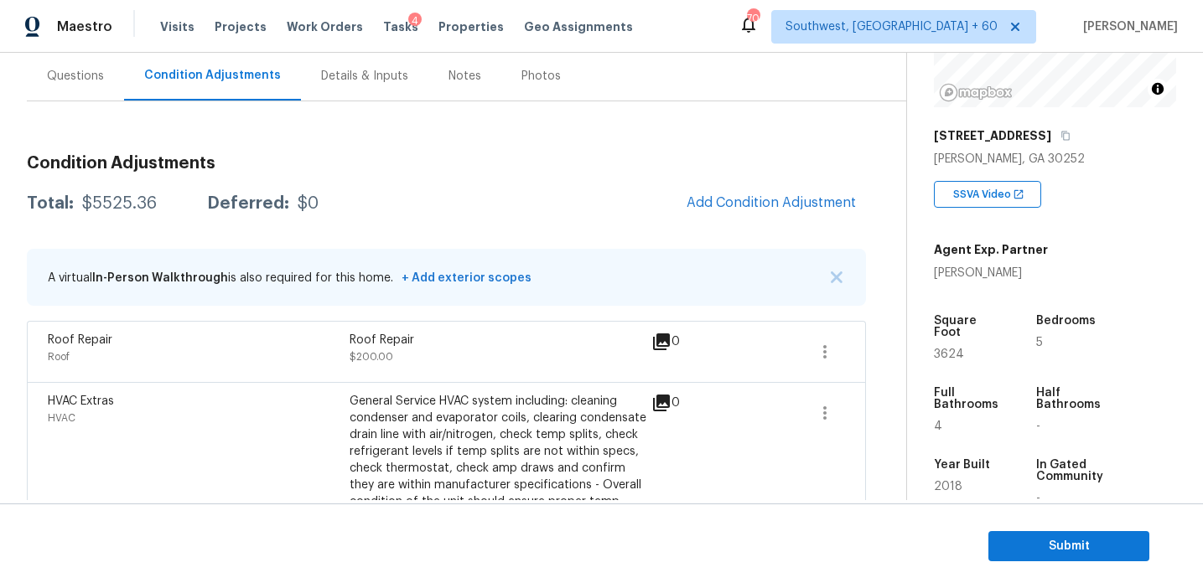
click at [104, 84] on div "Questions" at bounding box center [75, 75] width 97 height 49
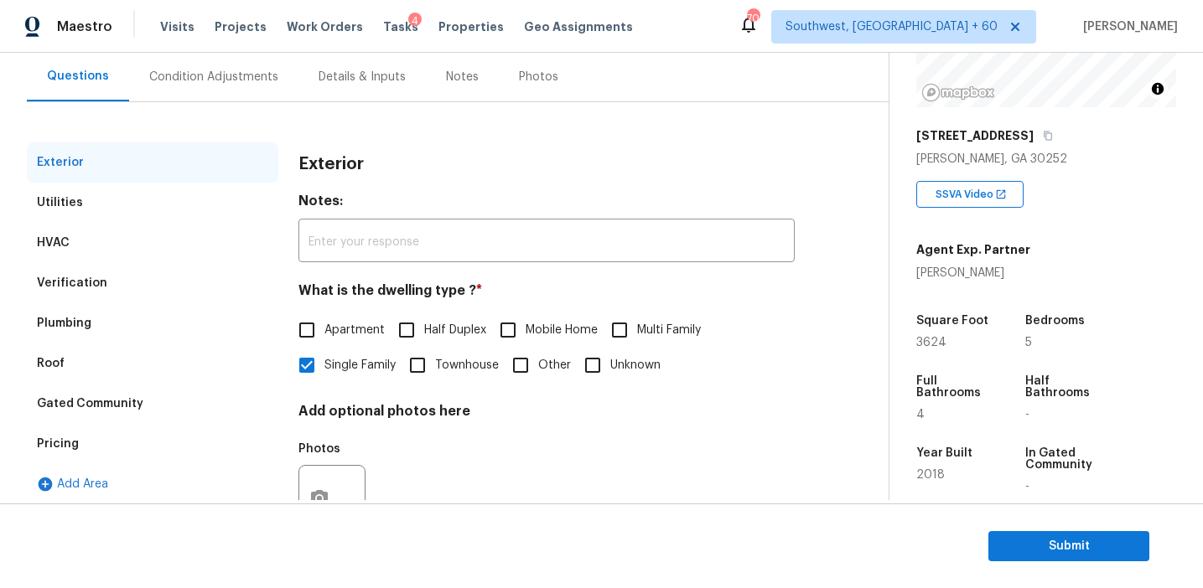
click at [148, 438] on div "Pricing" at bounding box center [152, 444] width 251 height 40
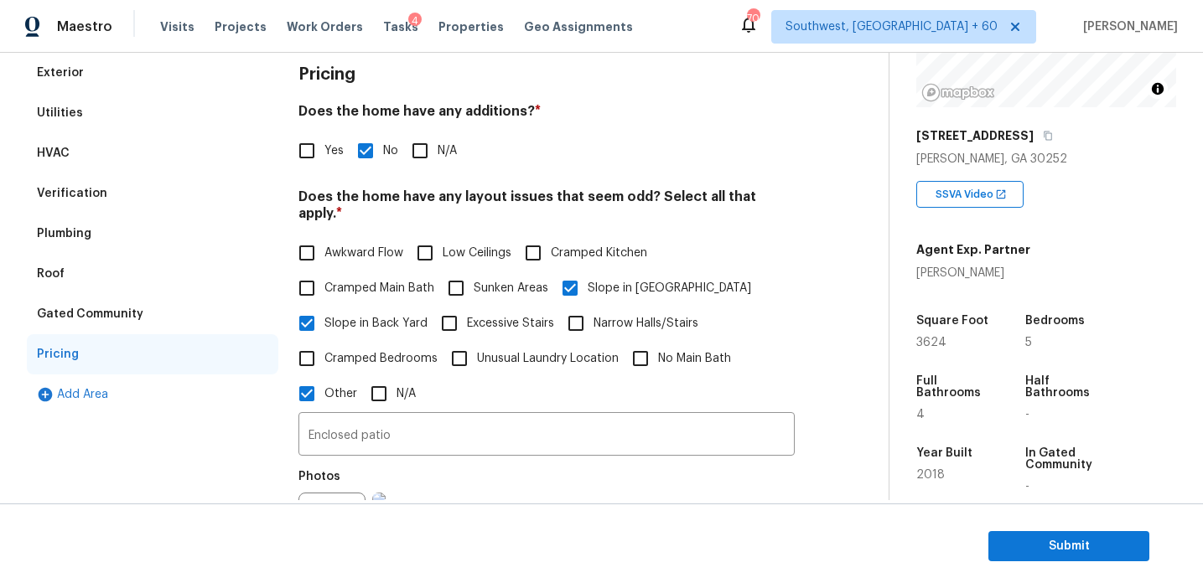
click at [180, 308] on div "Gated Community" at bounding box center [152, 314] width 251 height 40
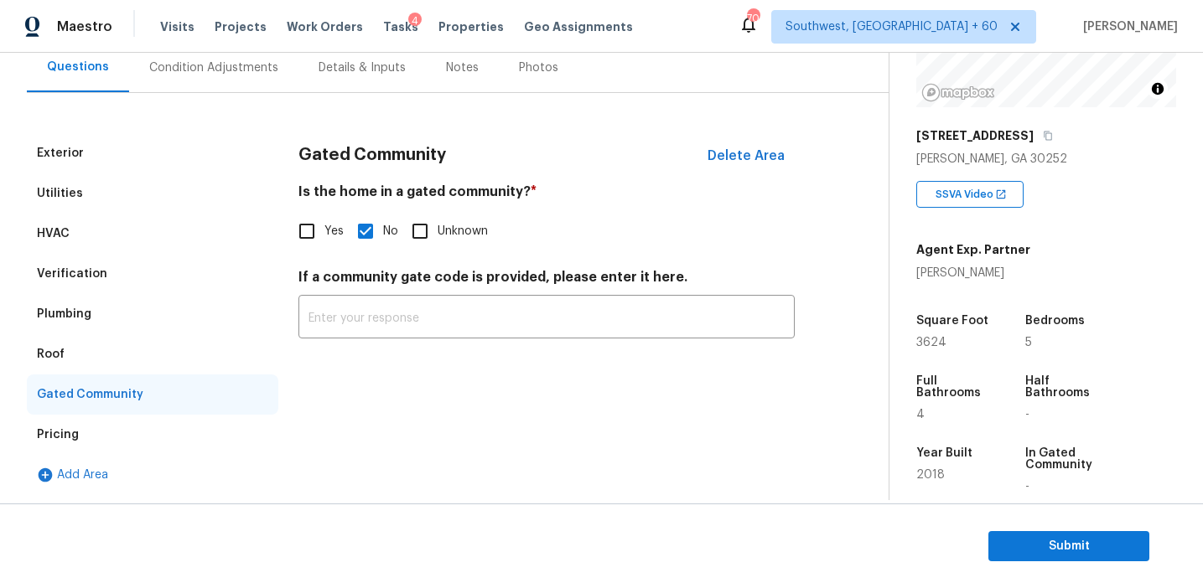
scroll to position [161, 0]
click at [89, 339] on div "Roof" at bounding box center [152, 354] width 251 height 40
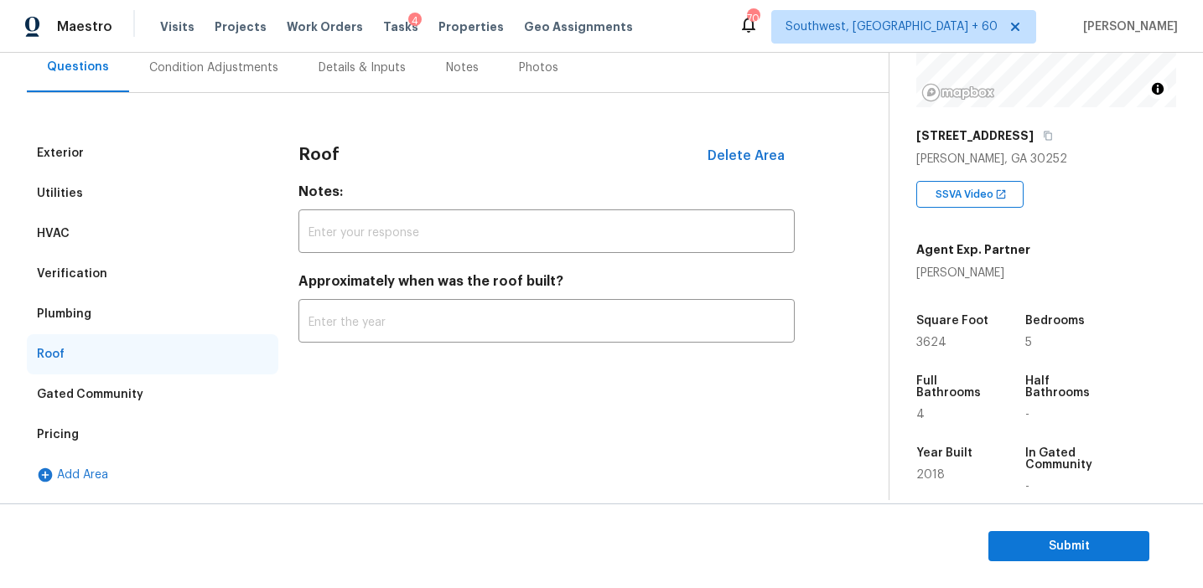
click at [101, 308] on div "Plumbing" at bounding box center [152, 314] width 251 height 40
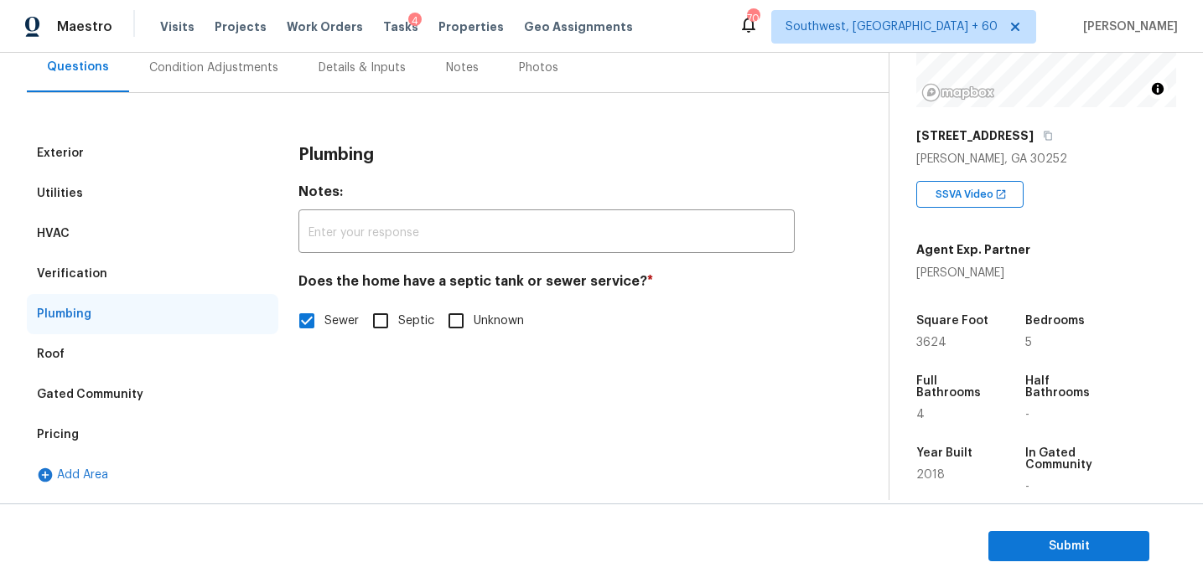
click at [111, 279] on div "Verification" at bounding box center [152, 274] width 251 height 40
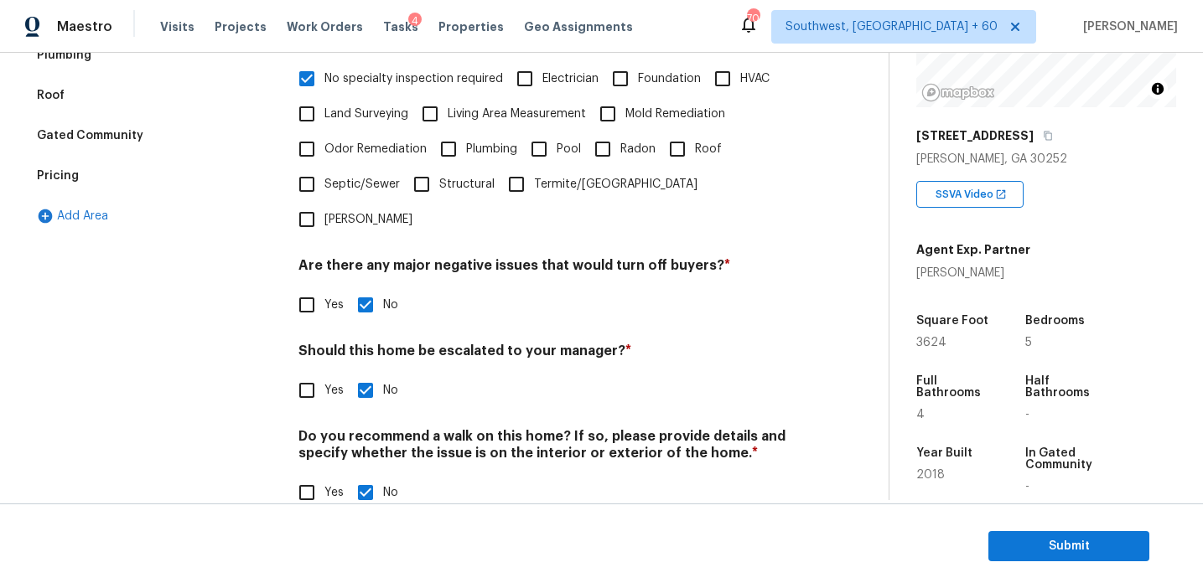
scroll to position [137, 0]
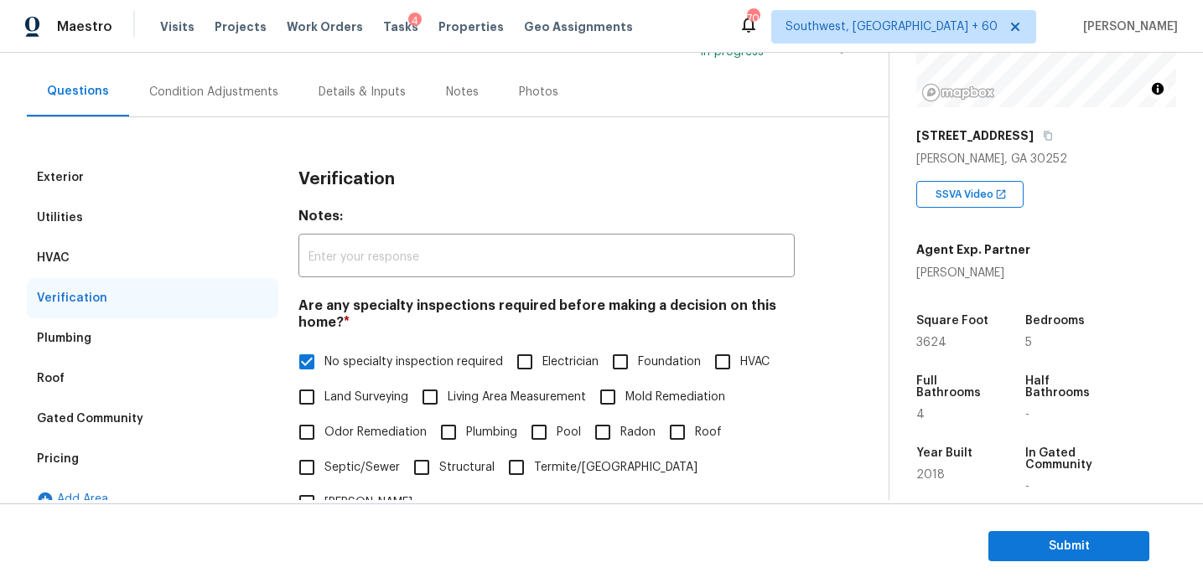
click at [177, 258] on div "HVAC" at bounding box center [152, 258] width 251 height 40
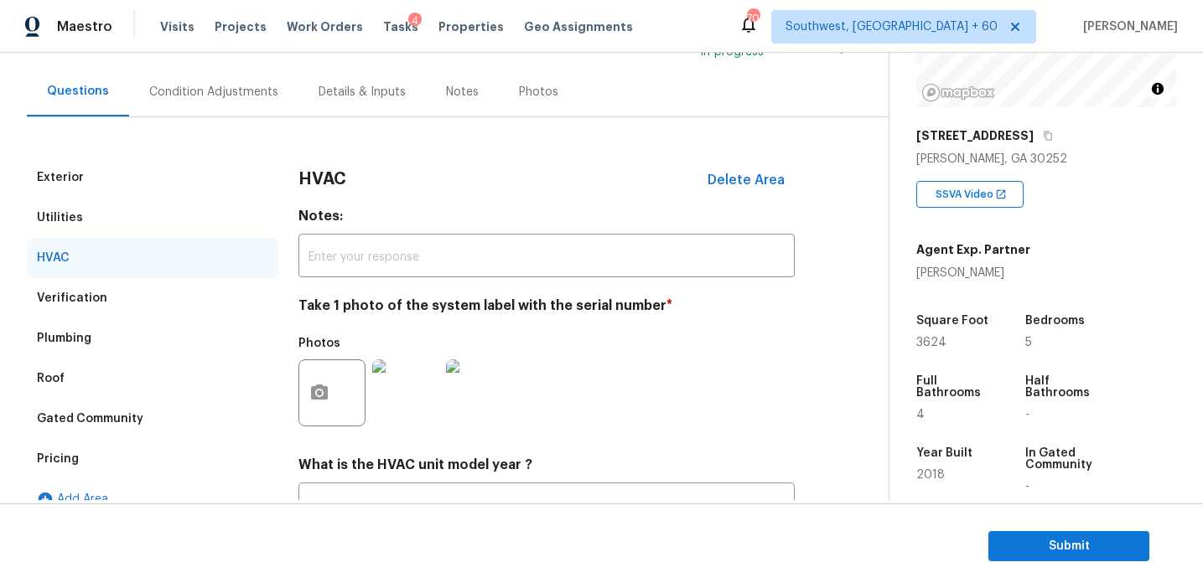
click at [174, 203] on div "Utilities" at bounding box center [152, 218] width 251 height 40
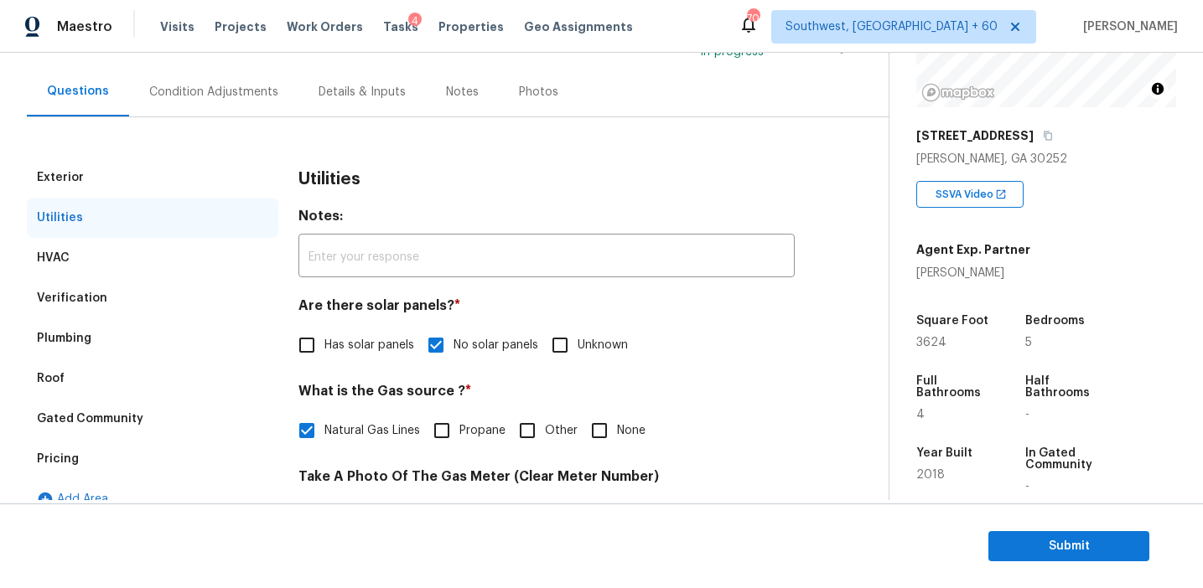
click at [174, 175] on div "Exterior" at bounding box center [152, 178] width 251 height 40
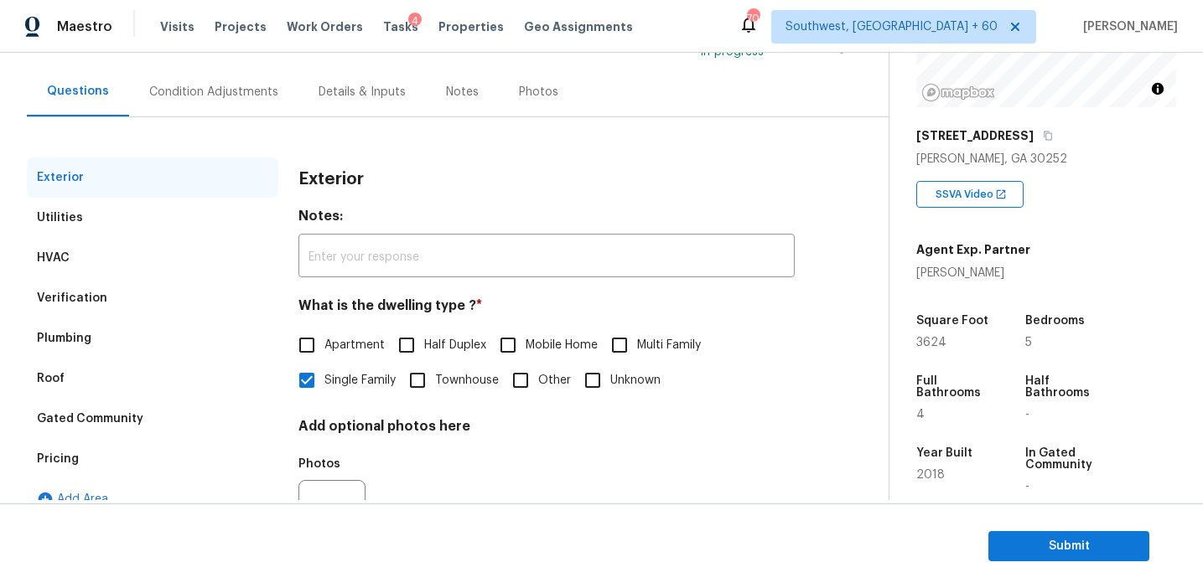
scroll to position [143, 0]
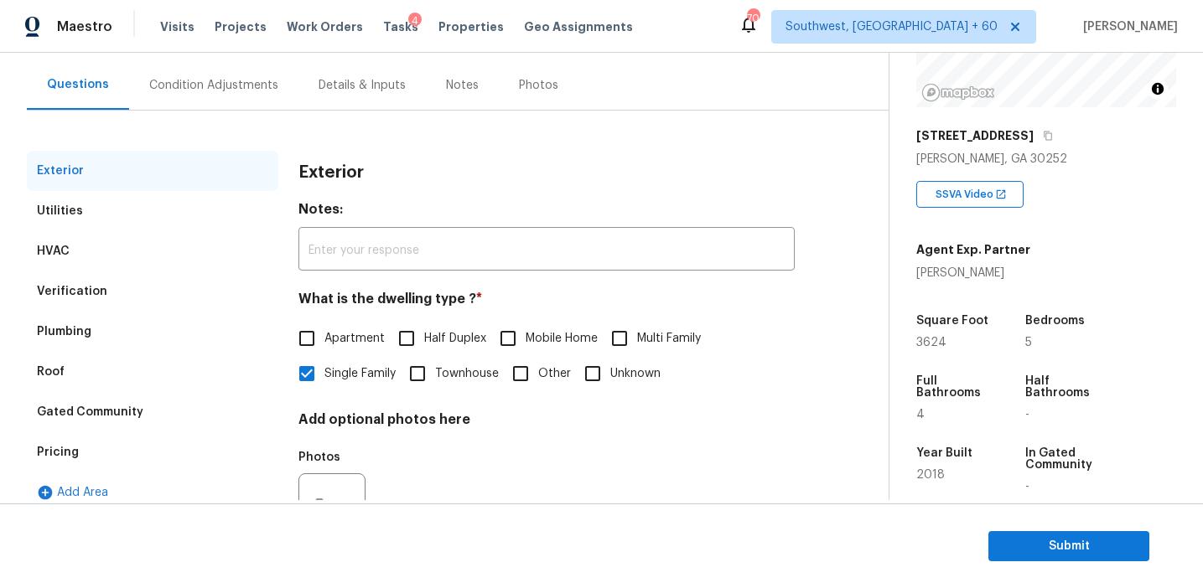
click at [228, 104] on div "Condition Adjustments" at bounding box center [213, 84] width 169 height 49
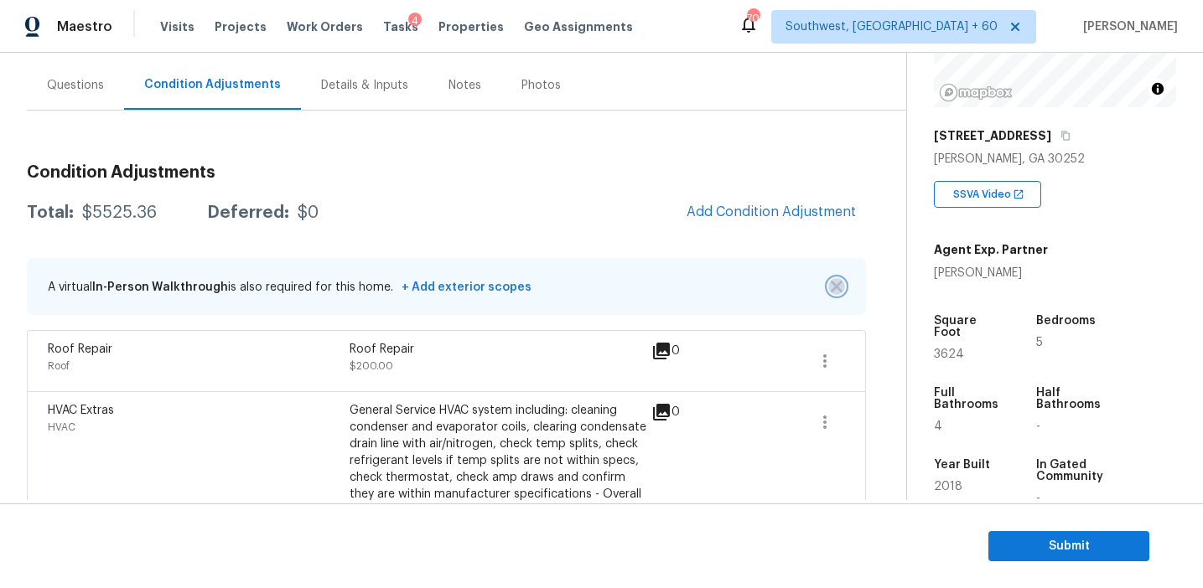
click at [837, 278] on button "button" at bounding box center [836, 286] width 17 height 17
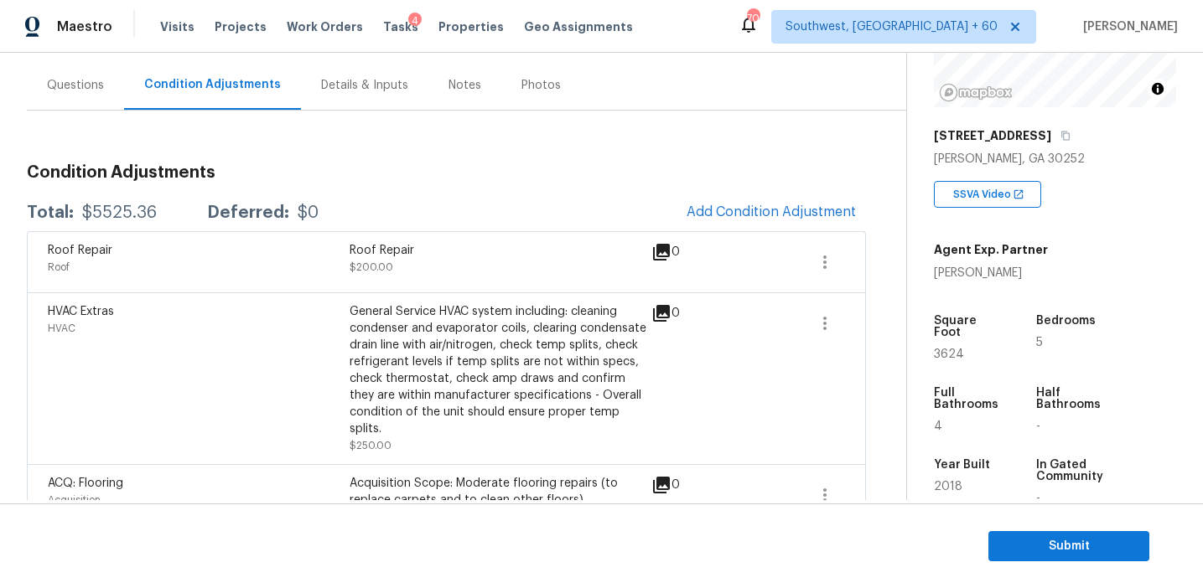
scroll to position [705, 0]
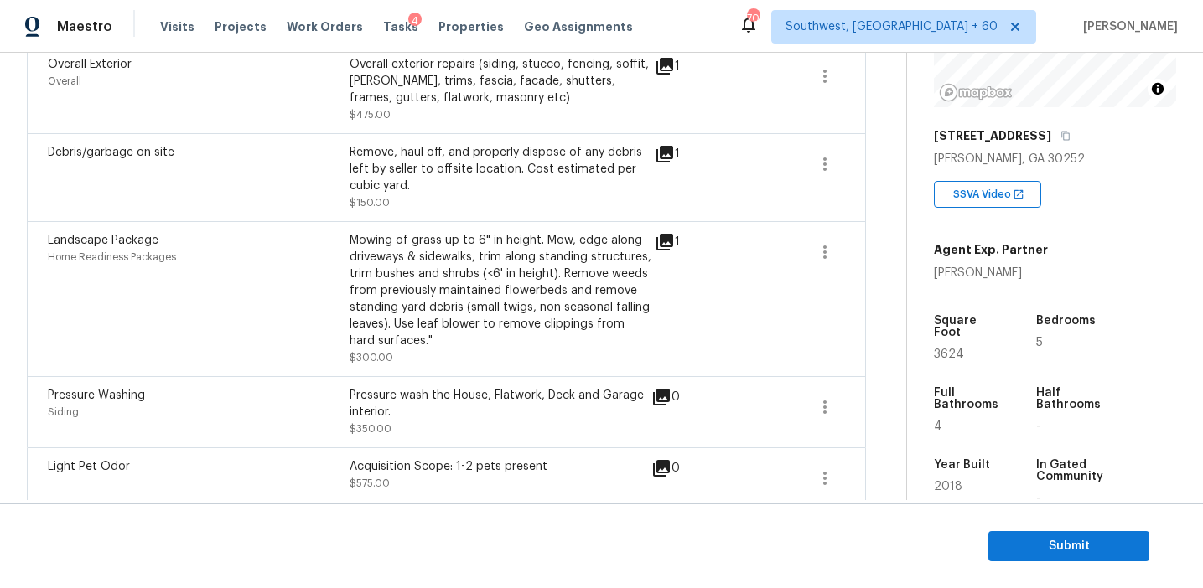
click at [712, 327] on div "1" at bounding box center [694, 299] width 79 height 134
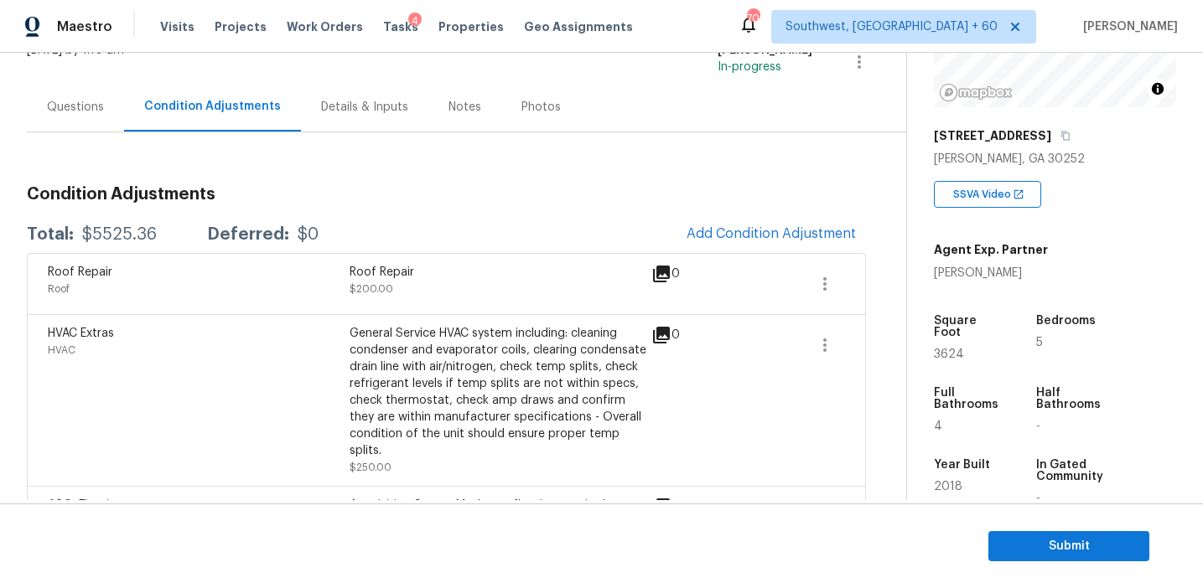
scroll to position [127, 0]
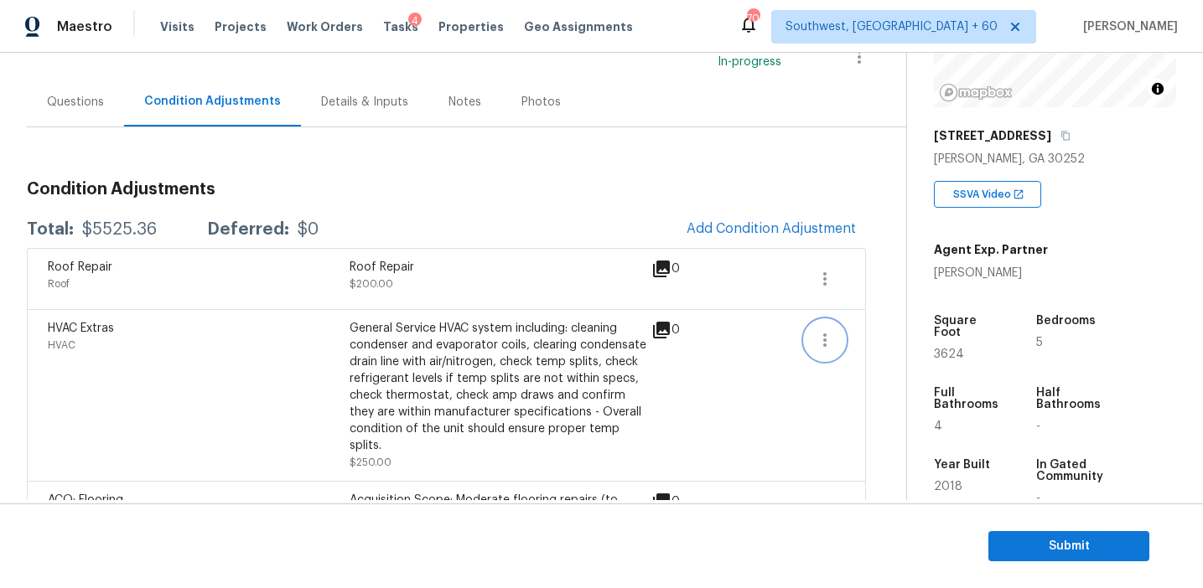
click at [819, 342] on icon "button" at bounding box center [825, 340] width 20 height 20
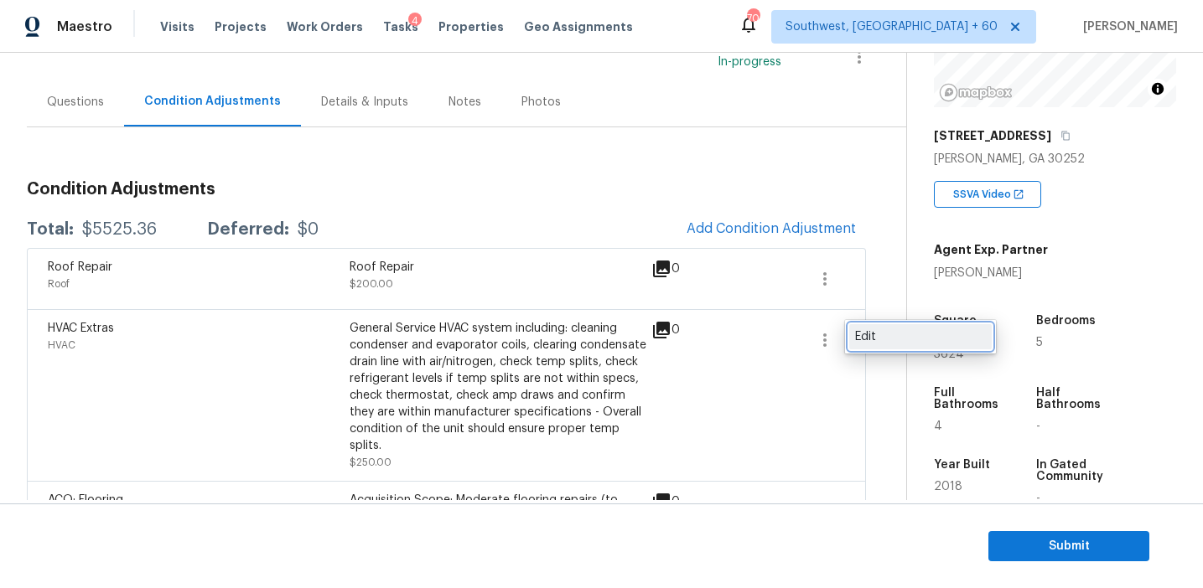
click at [872, 341] on div "Edit" at bounding box center [920, 337] width 131 height 17
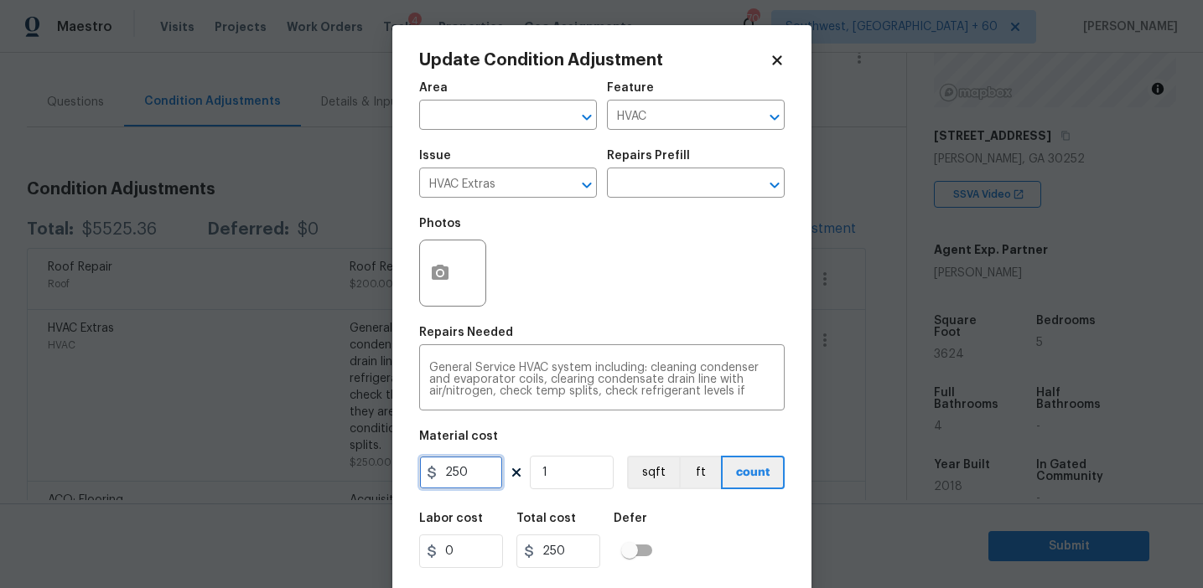
click at [484, 479] on input "250" at bounding box center [461, 473] width 84 height 34
type input "225"
type input "2"
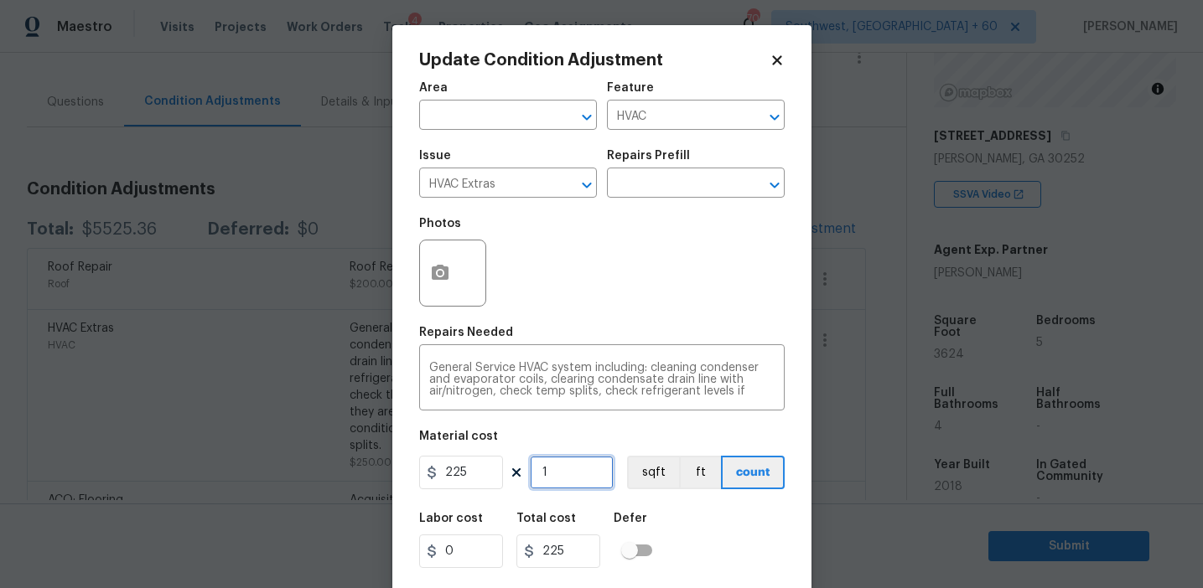
type input "450"
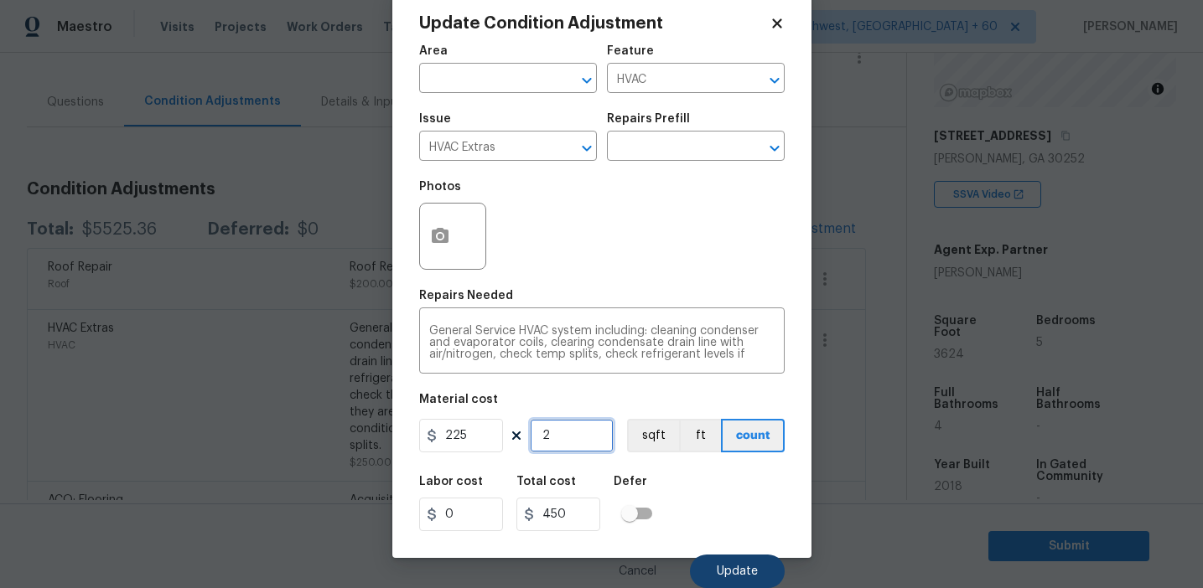
type input "2"
click at [738, 567] on span "Update" at bounding box center [737, 572] width 41 height 13
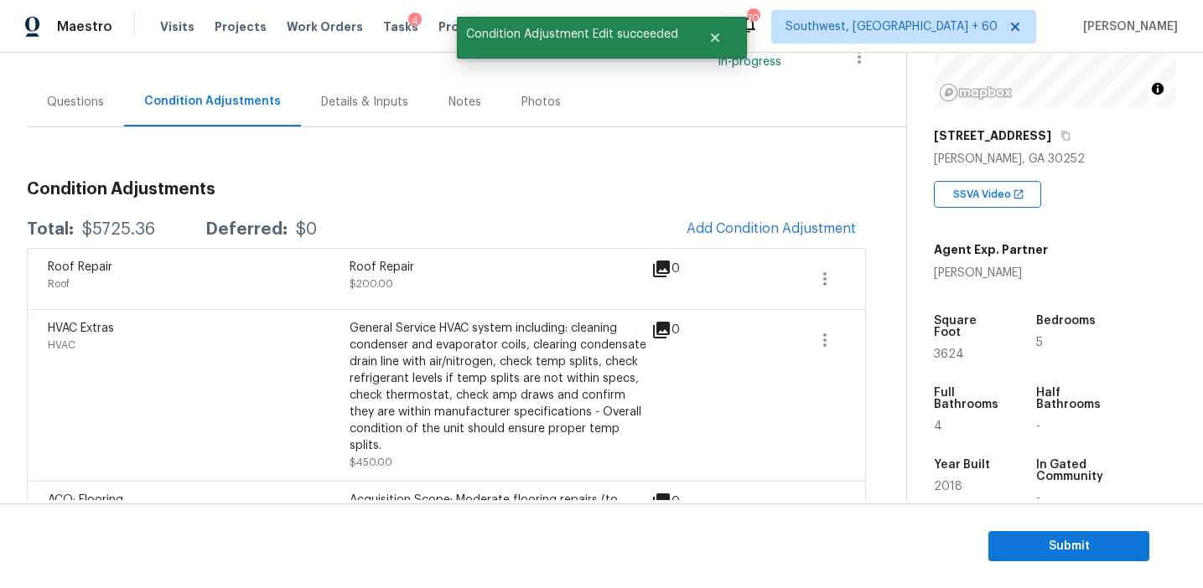
scroll to position [0, 0]
click at [117, 231] on div "$5725.36" at bounding box center [118, 229] width 73 height 17
click at [116, 230] on div "$5725.36" at bounding box center [118, 229] width 73 height 17
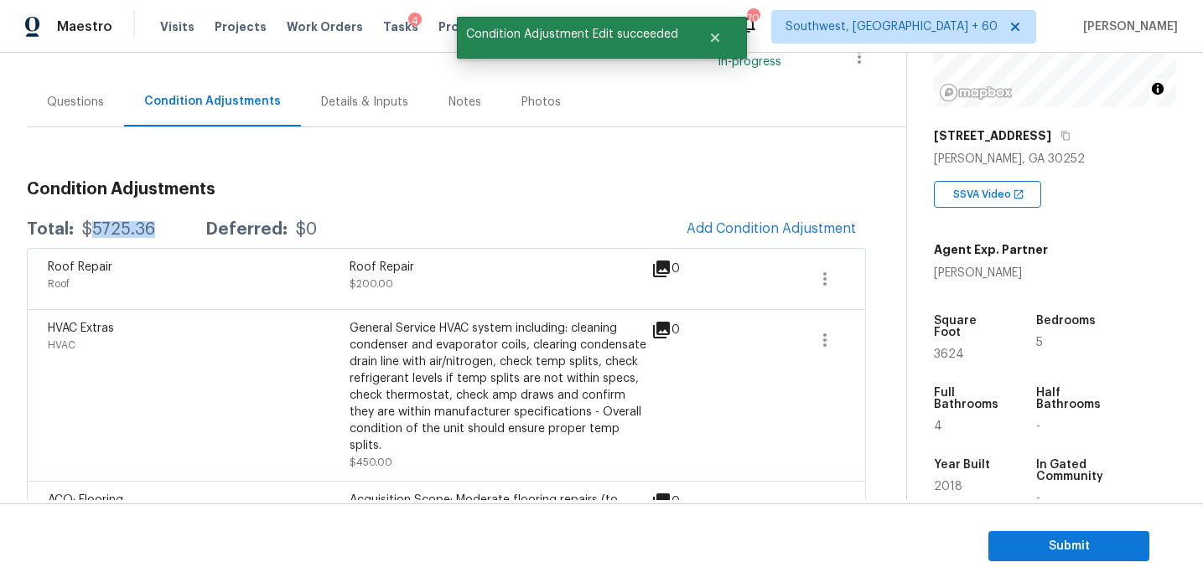
copy div "5725.36"
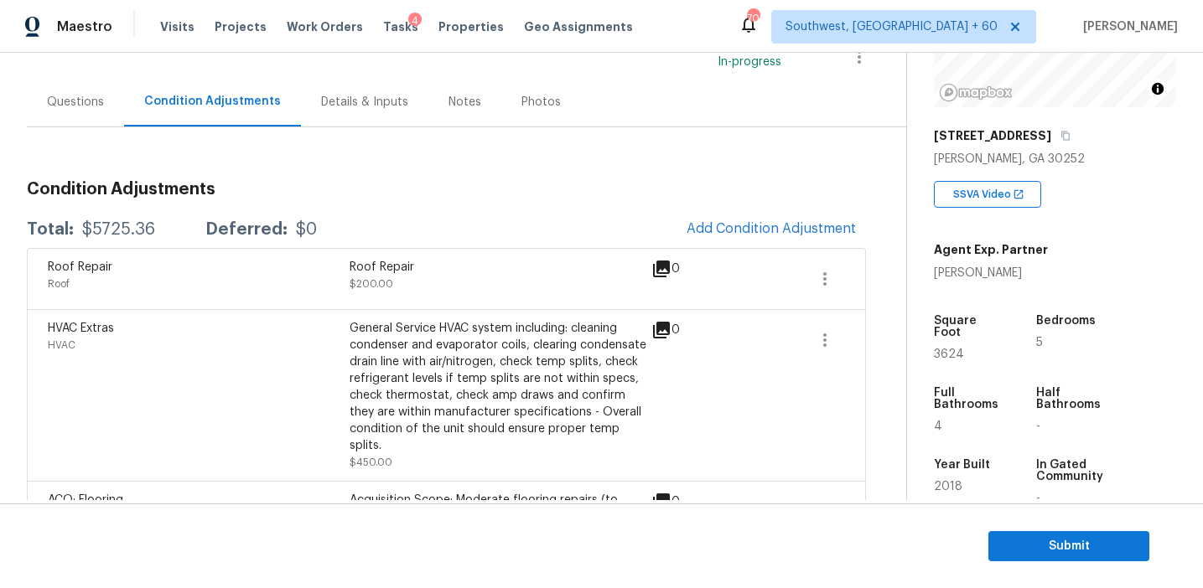
click at [495, 224] on div "Total: $5725.36 Deferred: $0 Add Condition Adjustment" at bounding box center [446, 229] width 839 height 37
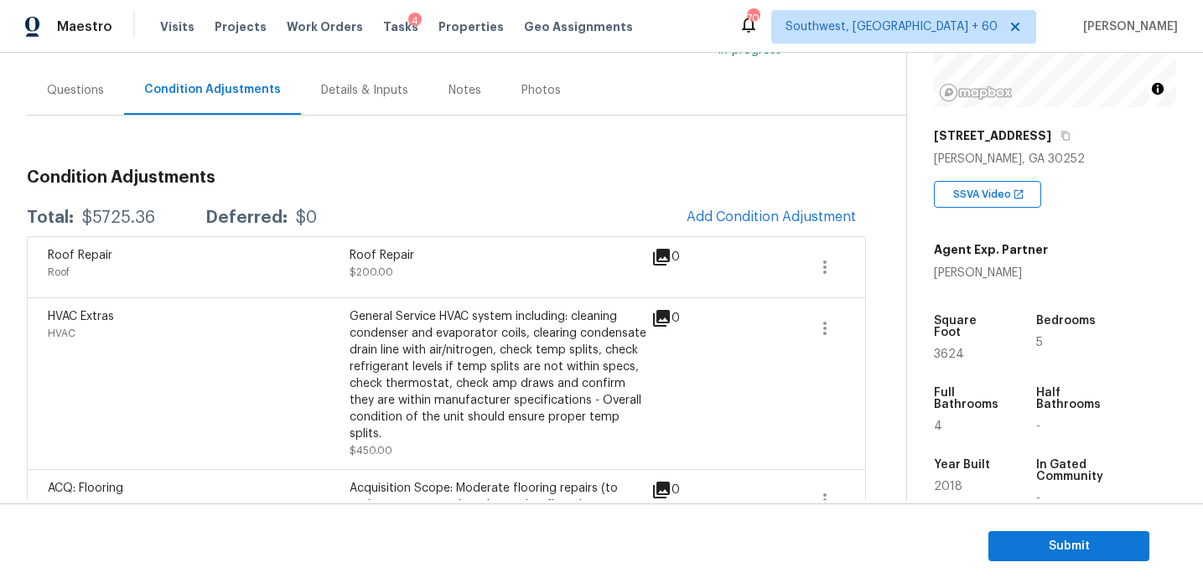
scroll to position [137, 0]
click at [1059, 571] on section "Submit" at bounding box center [601, 546] width 1203 height 85
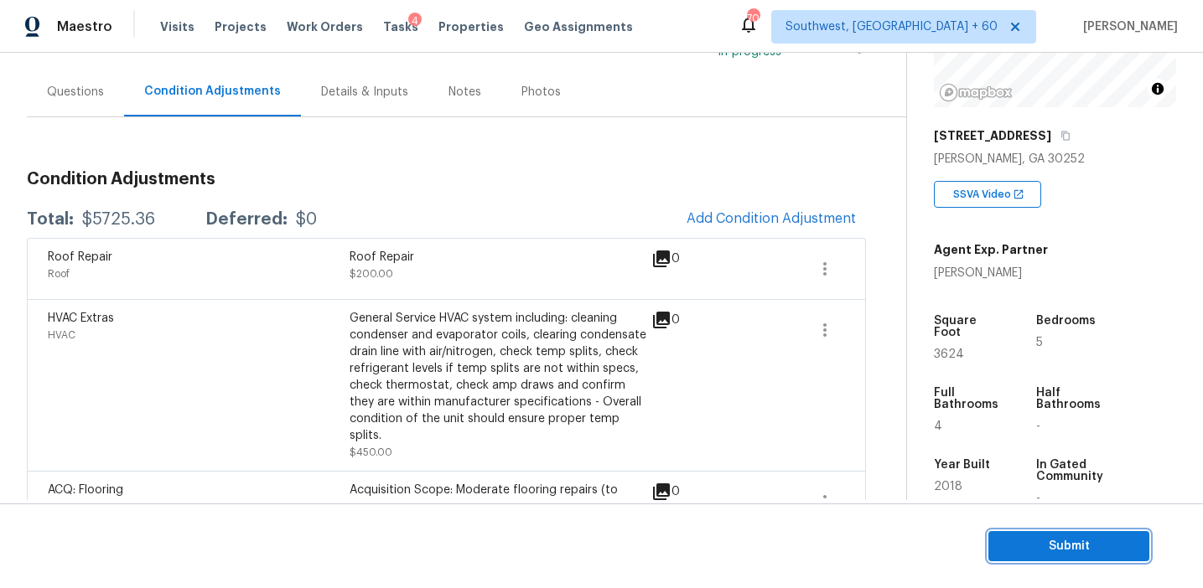
click at [1051, 537] on span "Submit" at bounding box center [1069, 546] width 134 height 21
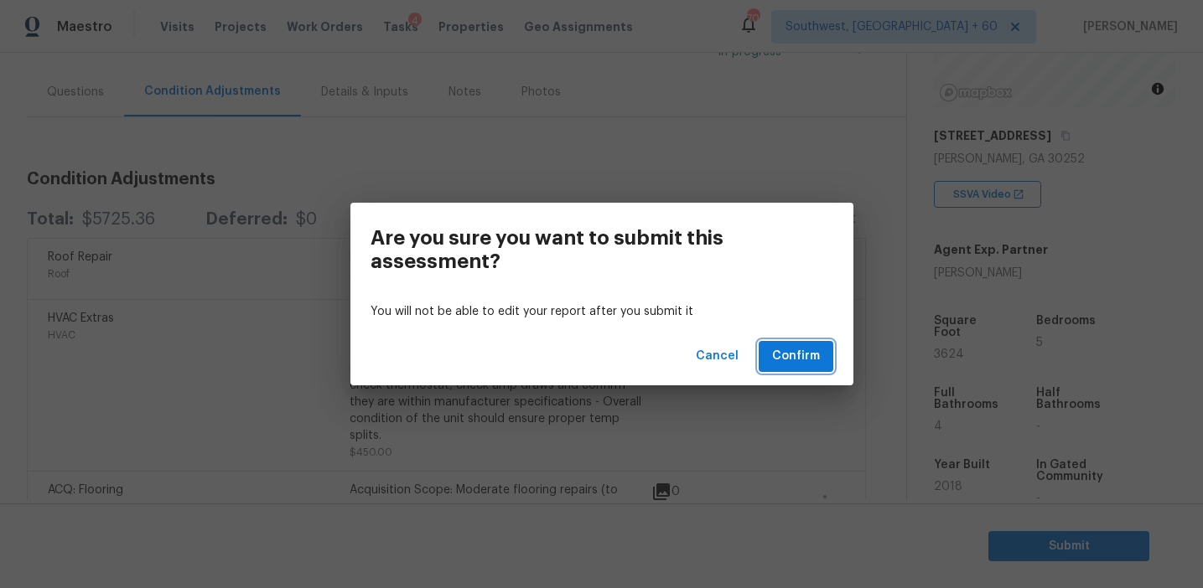
click at [786, 355] on span "Confirm" at bounding box center [796, 356] width 48 height 21
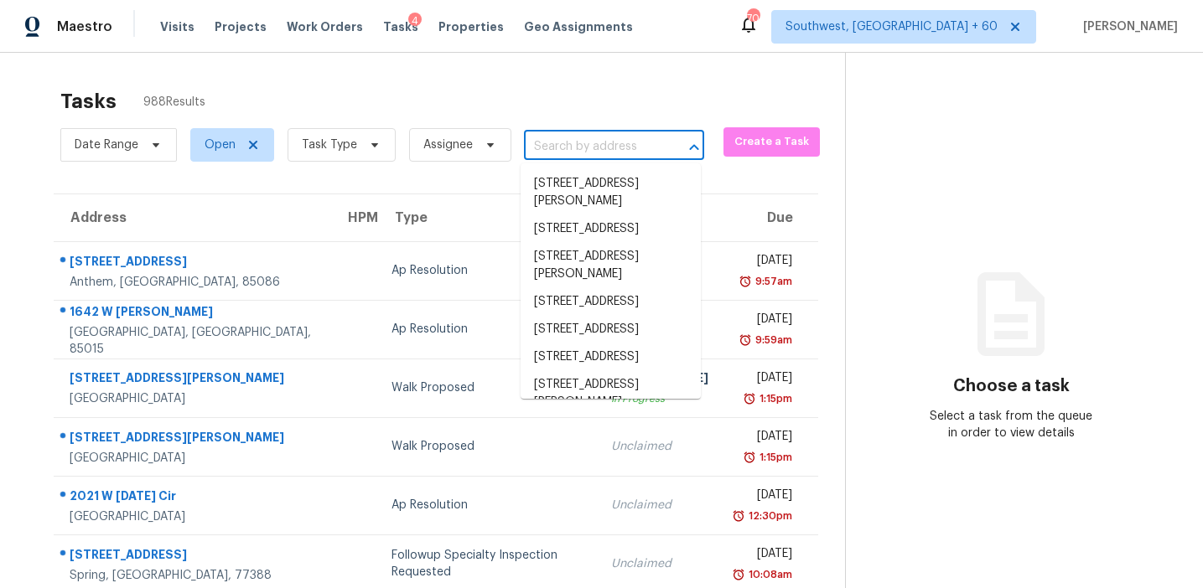
click at [583, 147] on input "text" at bounding box center [590, 147] width 133 height 26
paste input "5255 Post Rd Winston, GA, 30187"
type input "5255 Post Rd Winston, GA, 30187"
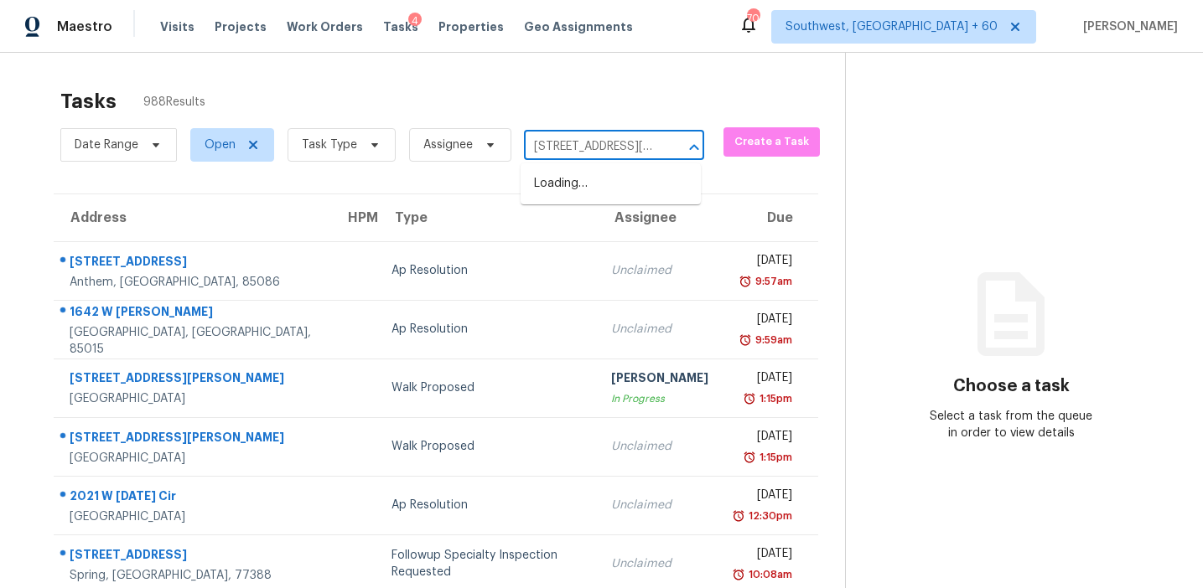
scroll to position [0, 58]
click at [592, 190] on li "5255 Post Rd, Winston, GA 30187" at bounding box center [611, 192] width 180 height 45
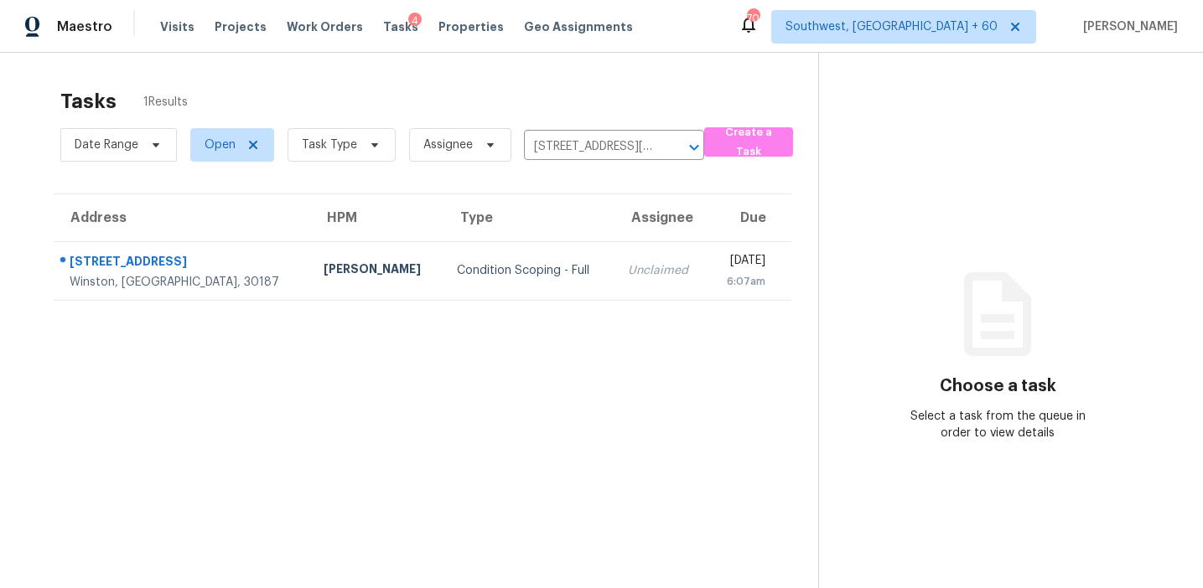
click at [614, 282] on td "Unclaimed" at bounding box center [661, 270] width 94 height 59
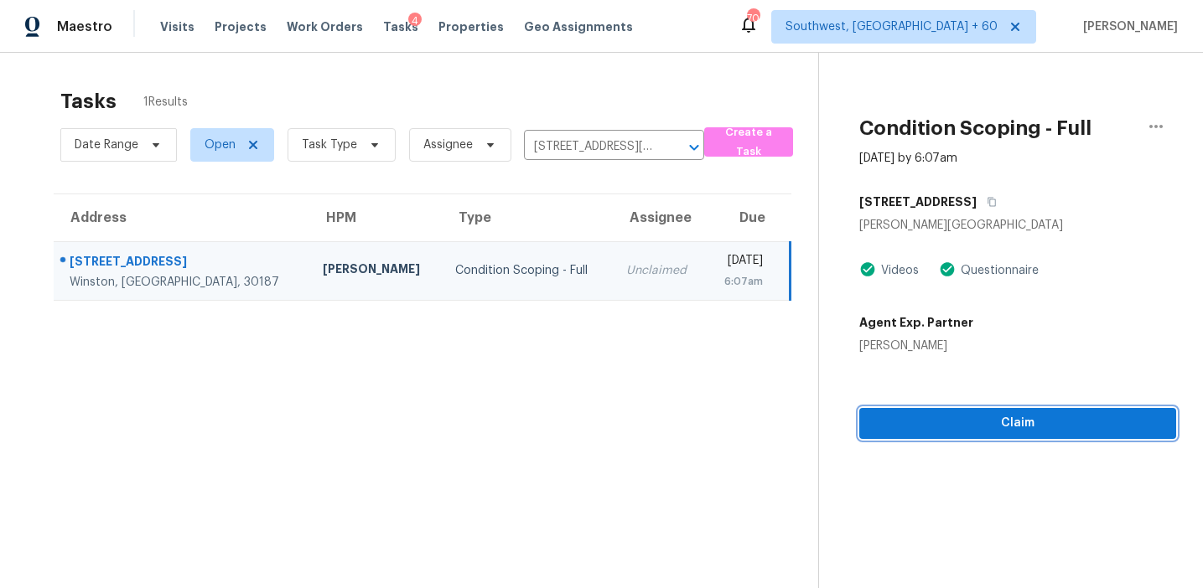
click at [925, 427] on span "Claim" at bounding box center [1018, 423] width 290 height 21
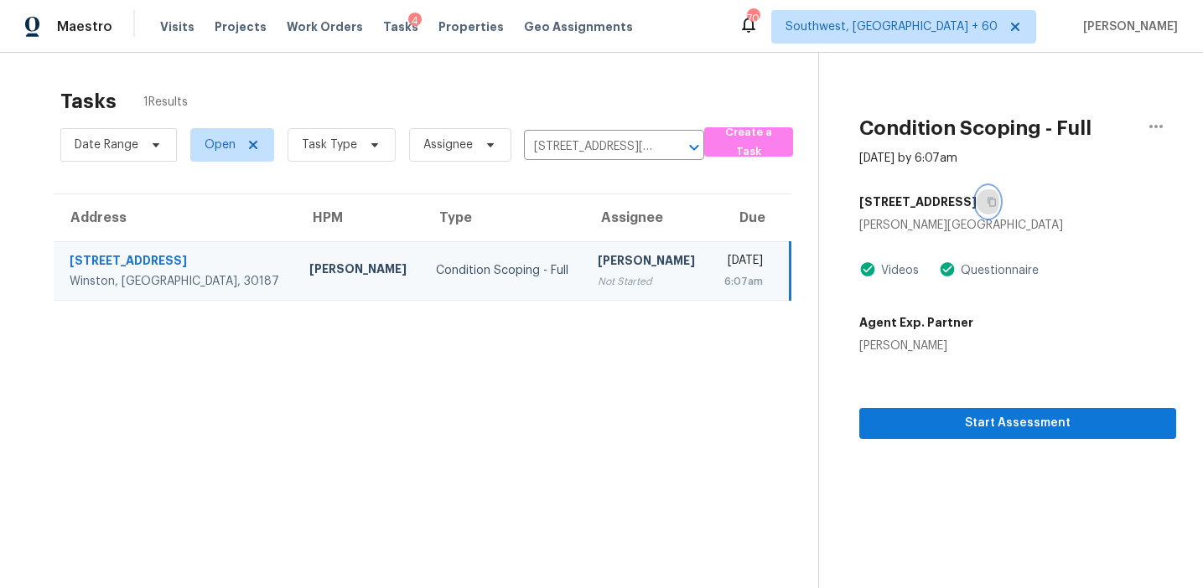
click at [977, 209] on button "button" at bounding box center [988, 202] width 23 height 30
click at [720, 370] on section "Tasks 1 Results Date Range Open Task Type Assignee 5255 Post Rd, Winston, GA 30…" at bounding box center [422, 361] width 791 height 562
click at [973, 425] on span "Start Assessment" at bounding box center [1018, 423] width 290 height 21
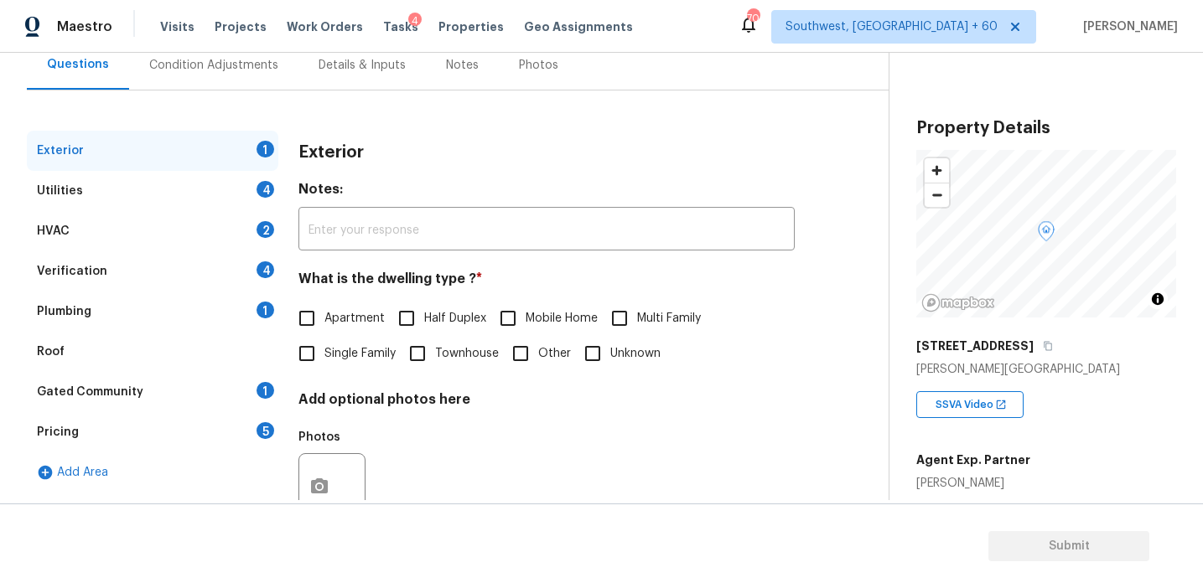
scroll to position [158, 0]
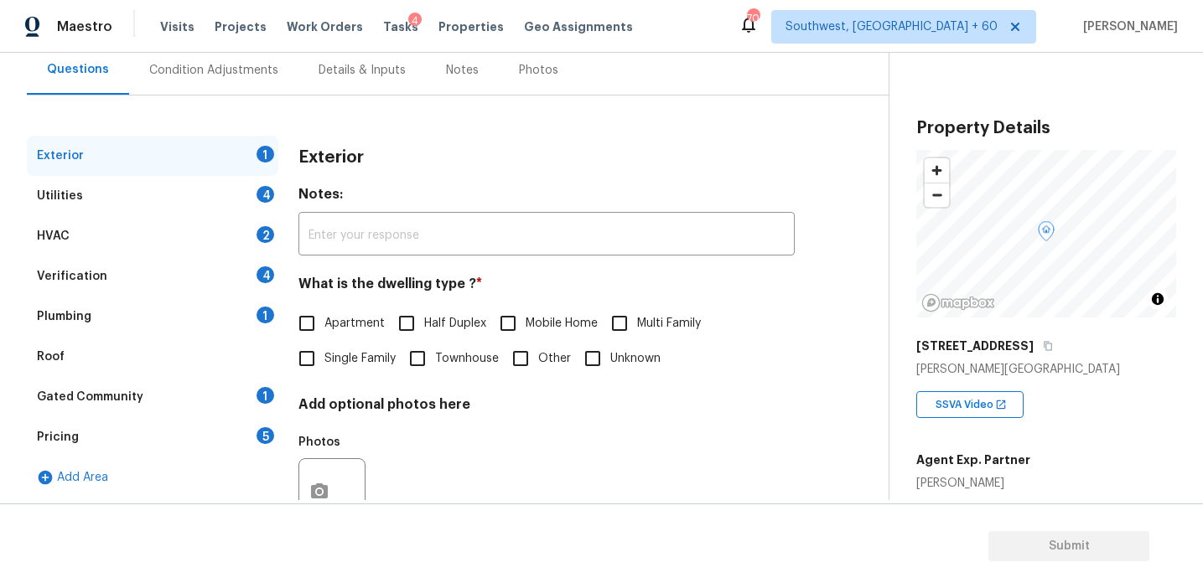
click at [226, 433] on div "Pricing 5" at bounding box center [152, 437] width 251 height 40
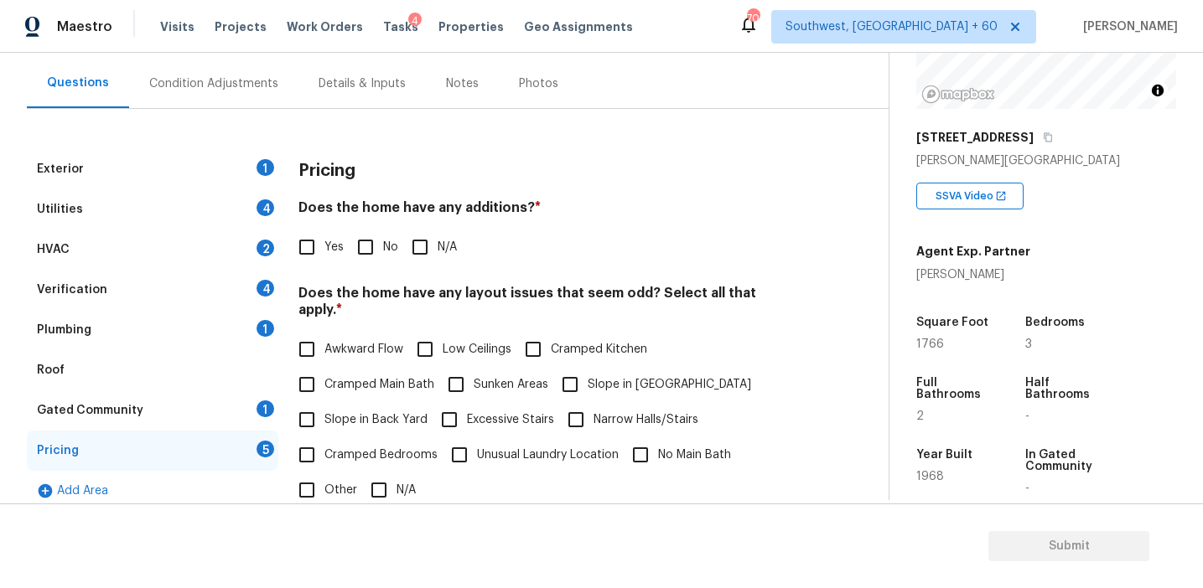
scroll to position [202, 0]
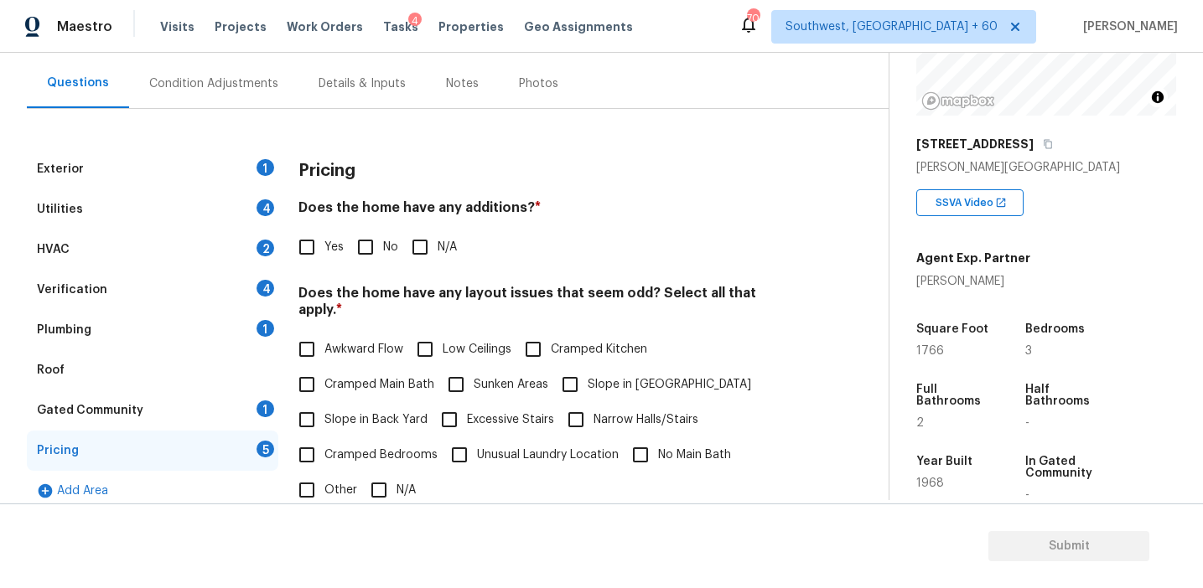
click at [251, 415] on div "Gated Community 1" at bounding box center [152, 411] width 251 height 40
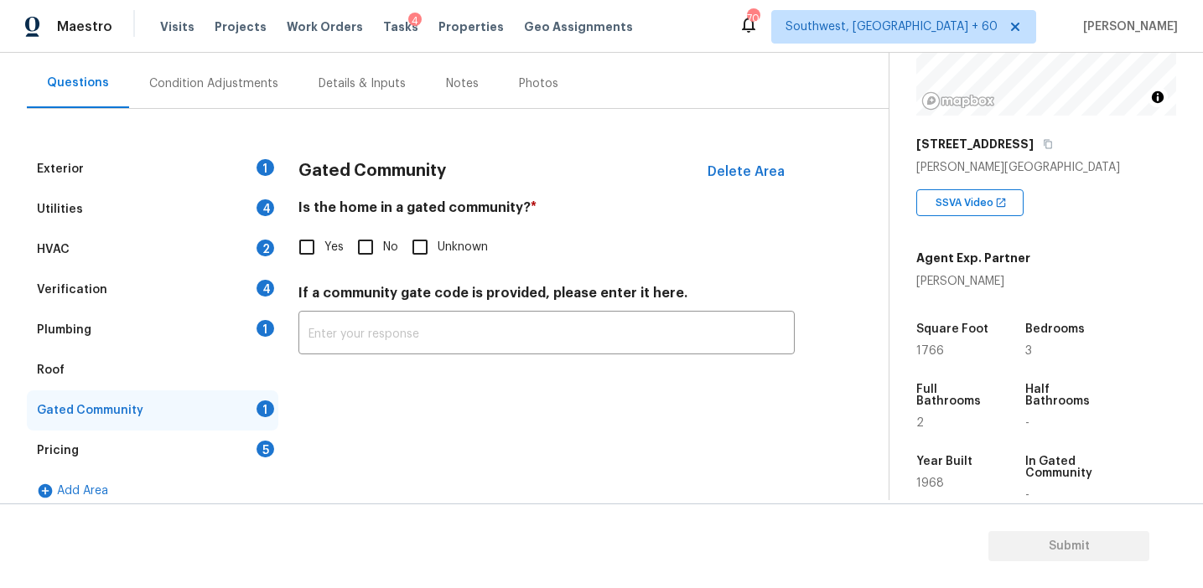
click at [253, 331] on div "Plumbing 1" at bounding box center [152, 330] width 251 height 40
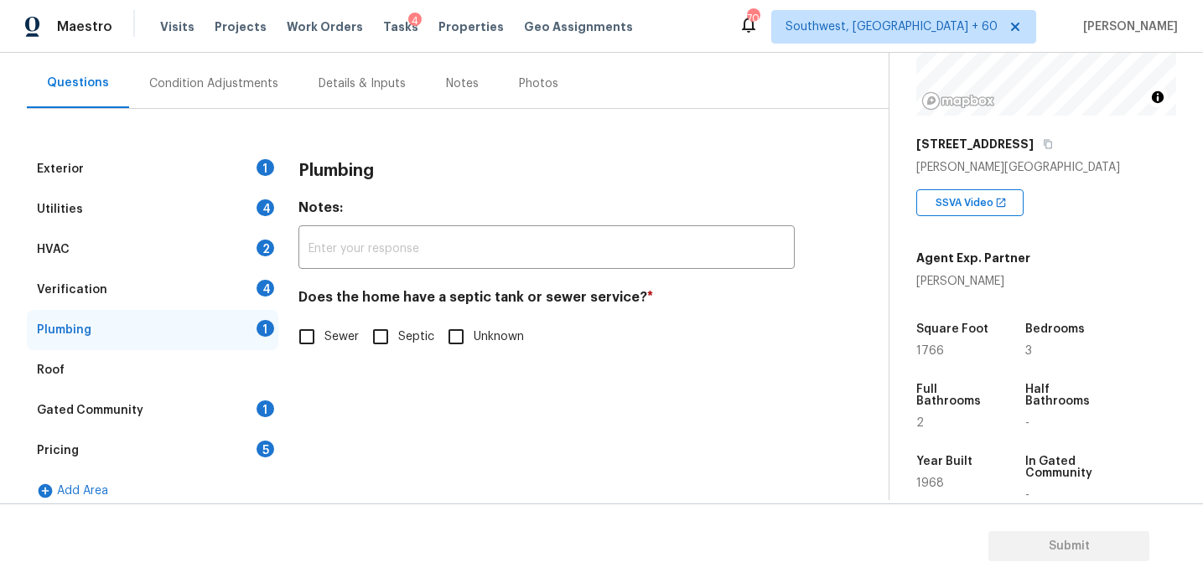
click at [401, 324] on label "Septic" at bounding box center [398, 336] width 71 height 35
click at [398, 324] on input "Septic" at bounding box center [380, 336] width 35 height 35
checkbox input "true"
click at [250, 199] on div "Utilities 4" at bounding box center [152, 209] width 251 height 40
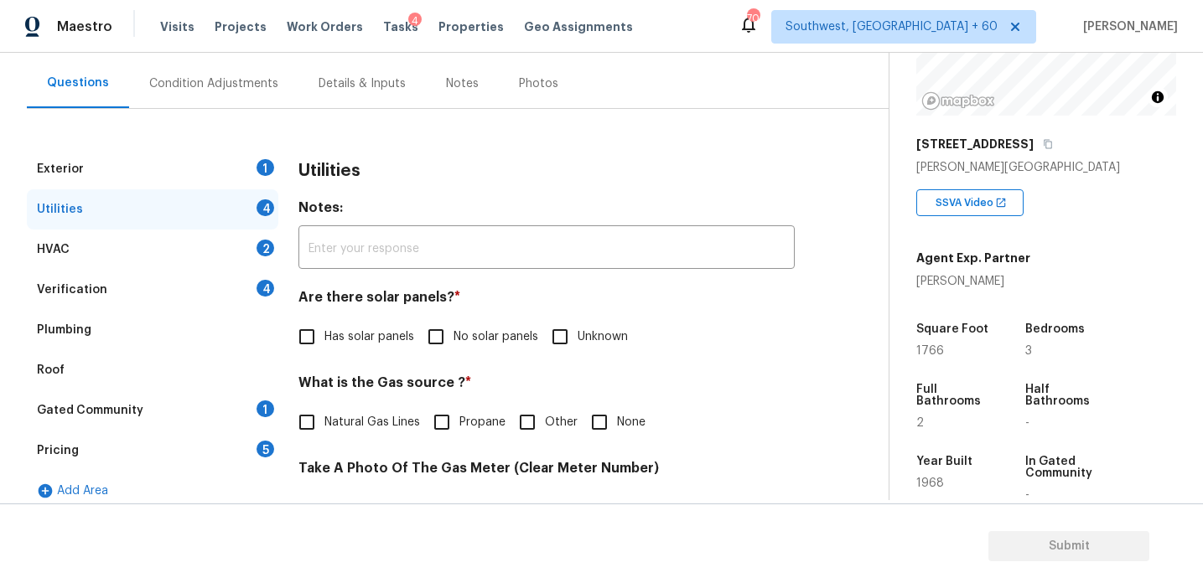
scroll to position [673, 0]
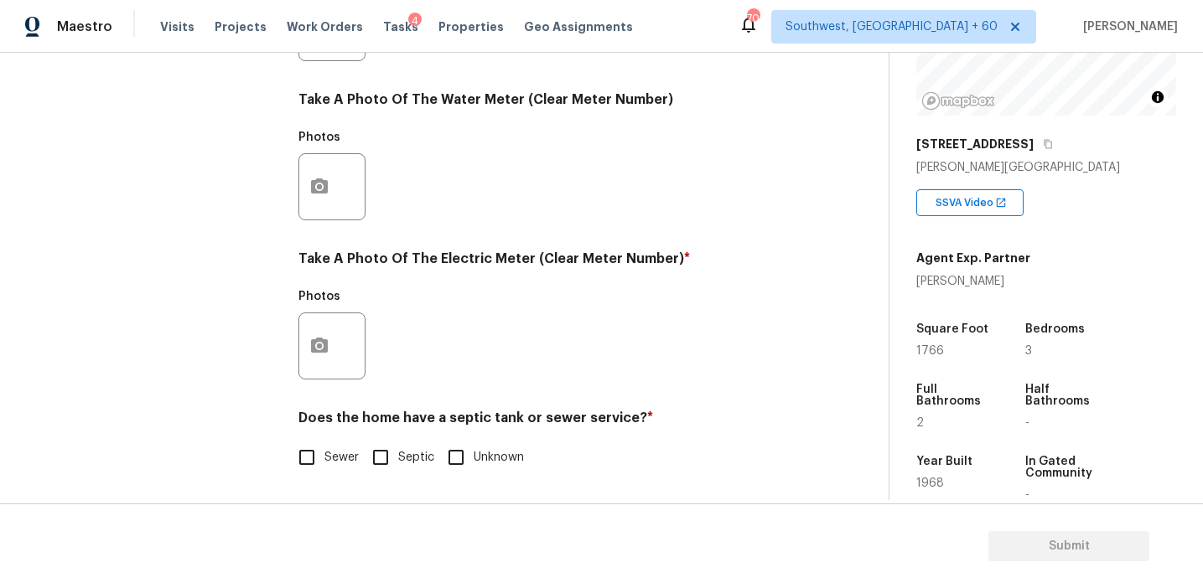
click at [399, 448] on label "Septic" at bounding box center [398, 457] width 71 height 35
click at [398, 448] on input "Septic" at bounding box center [380, 457] width 35 height 35
checkbox input "true"
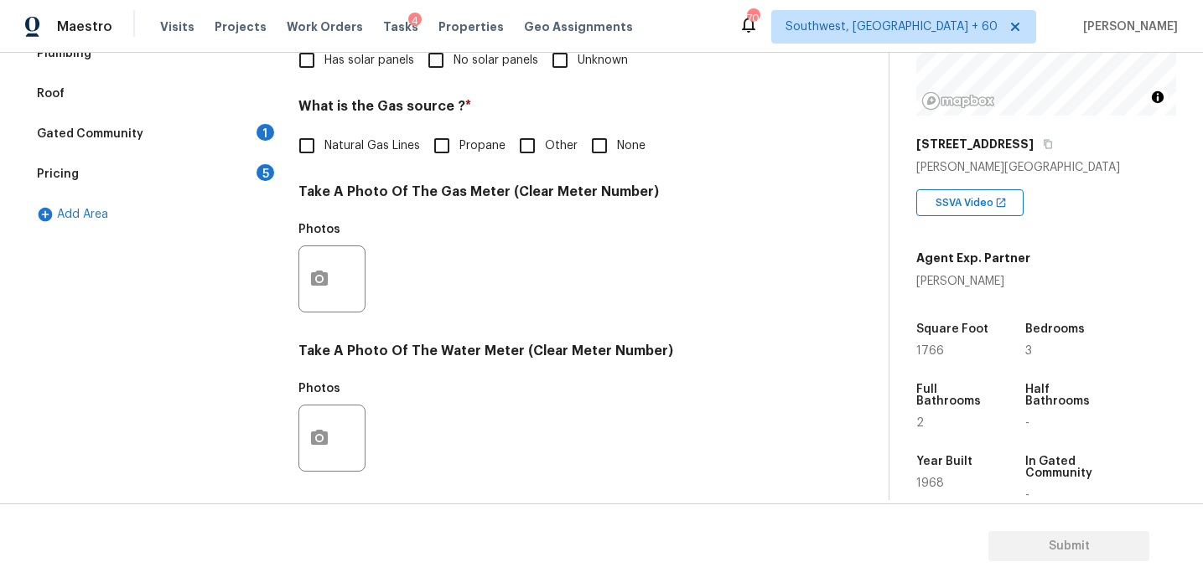
click at [250, 169] on div "Pricing 5" at bounding box center [152, 174] width 251 height 40
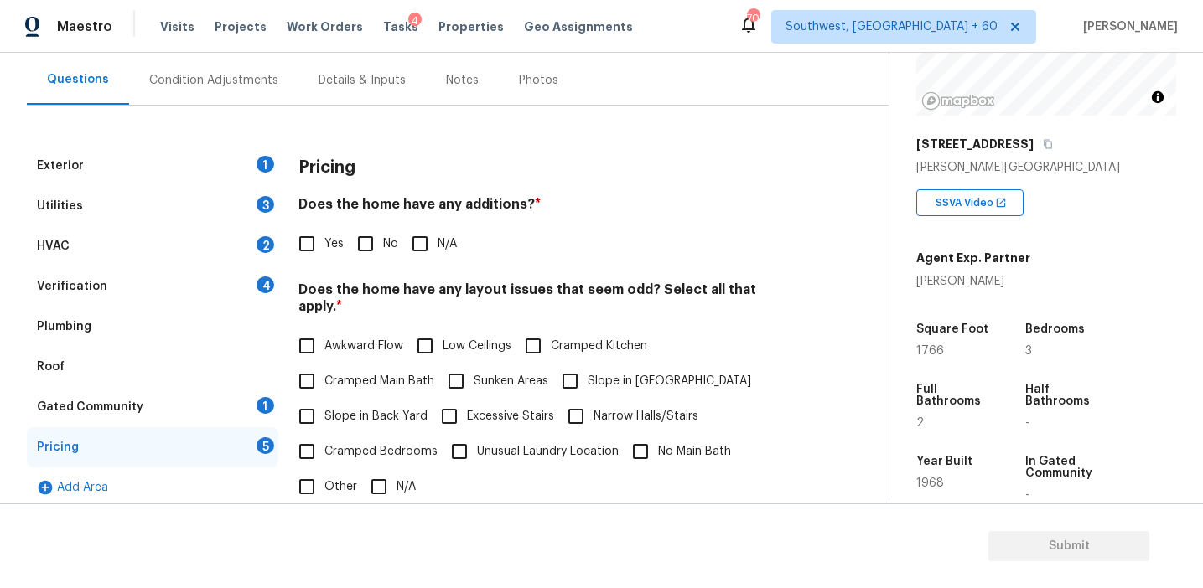
scroll to position [144, 0]
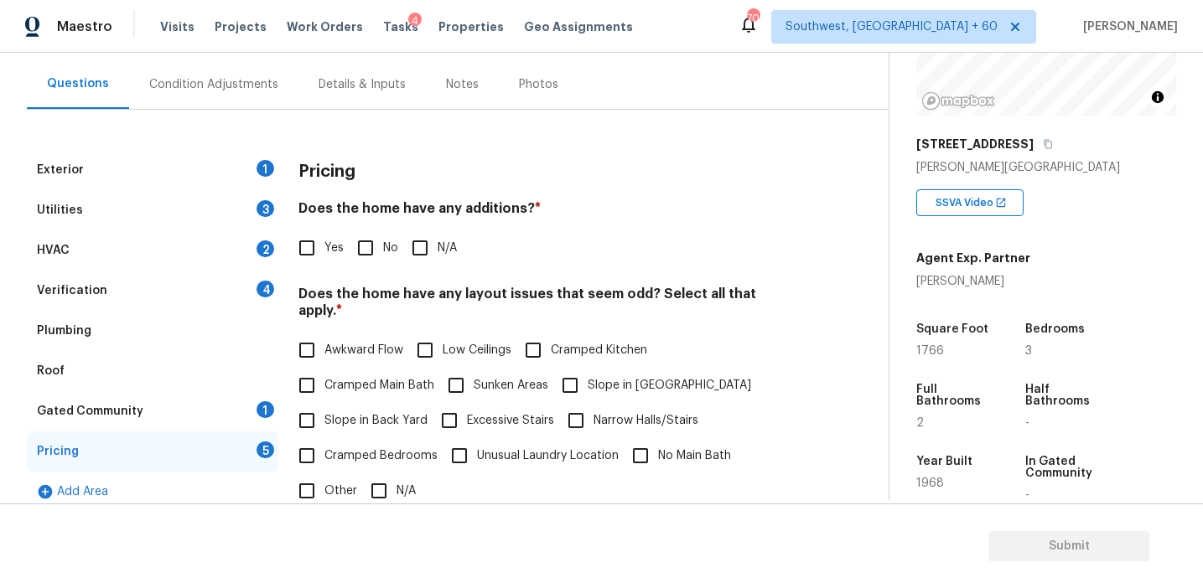
click at [356, 163] on div "Pricing" at bounding box center [546, 172] width 496 height 44
click at [431, 194] on div "Pricing Does the home have any additions? * Yes No N/A Does the home have any l…" at bounding box center [546, 476] width 496 height 652
click at [435, 187] on div "Pricing" at bounding box center [546, 172] width 496 height 44
click at [1040, 301] on div "Square Foot 1766 Bedrooms 3 Full Bathrooms 2 Half Bathrooms - Year Built 1968 I…" at bounding box center [1046, 412] width 260 height 245
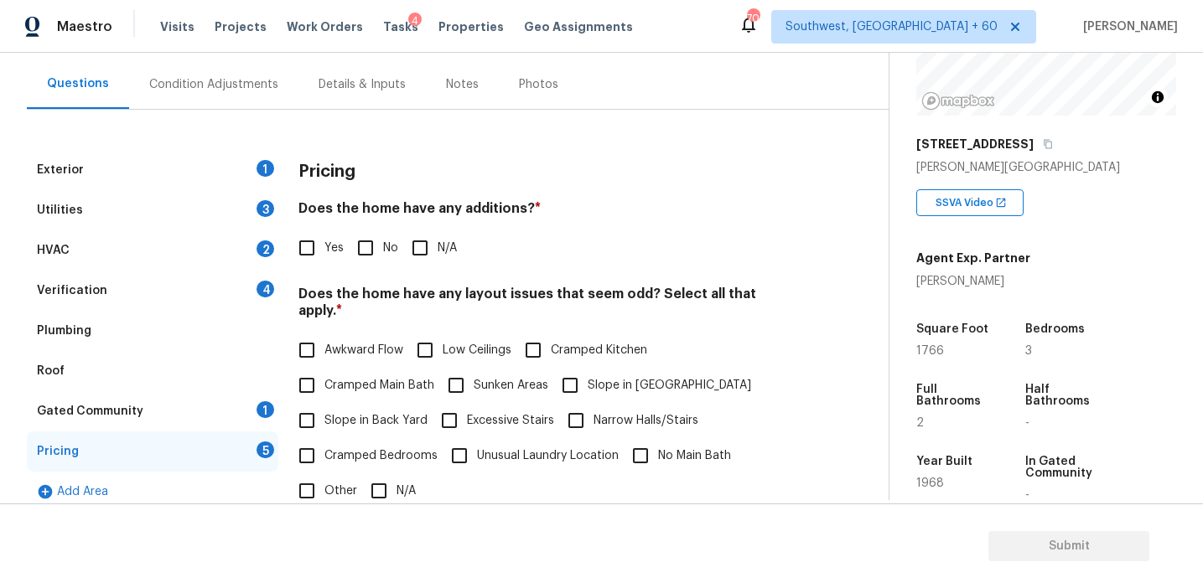
click at [366, 253] on input "No" at bounding box center [365, 248] width 35 height 35
checkbox input "true"
click at [310, 256] on input "Yes" at bounding box center [306, 248] width 35 height 35
checkbox input "true"
checkbox input "false"
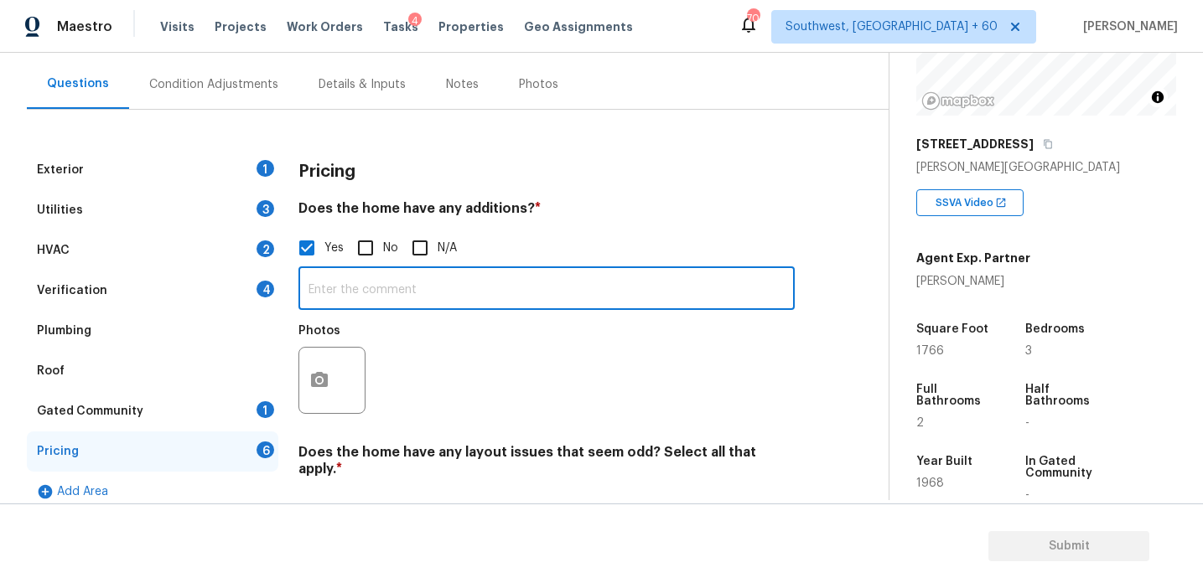
click at [345, 290] on input "text" at bounding box center [546, 290] width 496 height 39
type input "Structural change"
click at [304, 381] on button "button" at bounding box center [319, 380] width 40 height 65
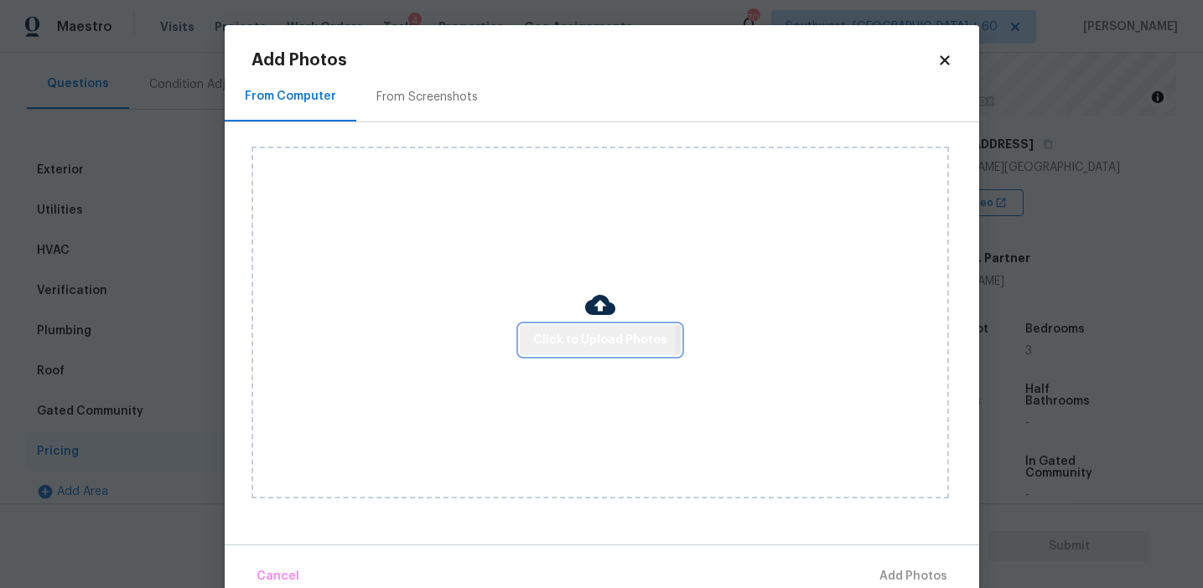
click at [576, 334] on span "Click to Upload Photos" at bounding box center [600, 340] width 134 height 21
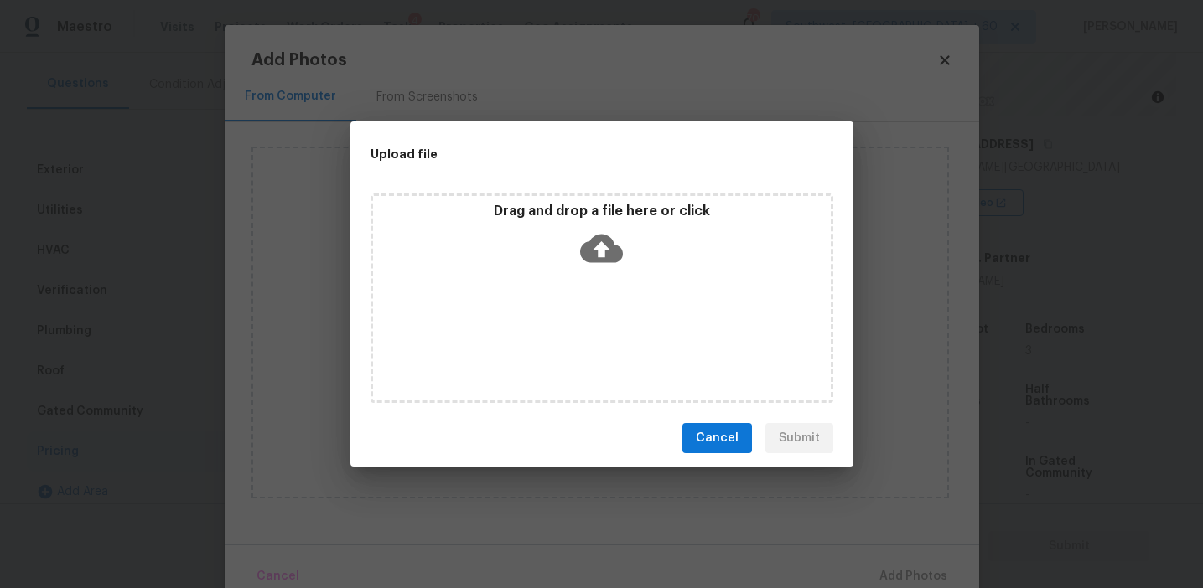
click at [577, 210] on p "Drag and drop a file here or click" at bounding box center [602, 212] width 458 height 18
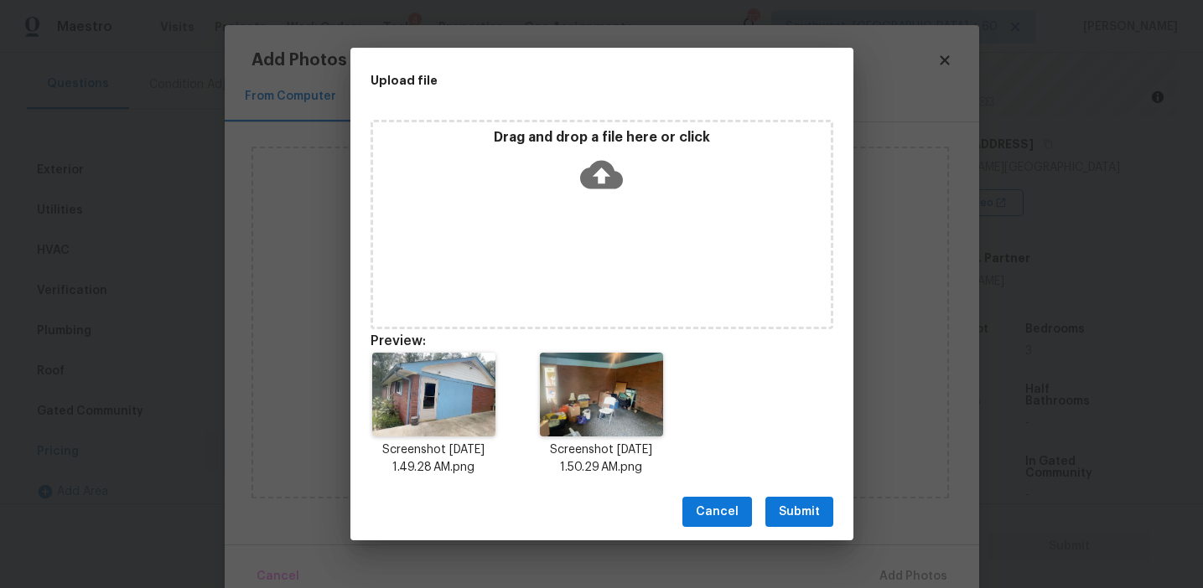
click at [813, 520] on span "Submit" at bounding box center [799, 512] width 41 height 21
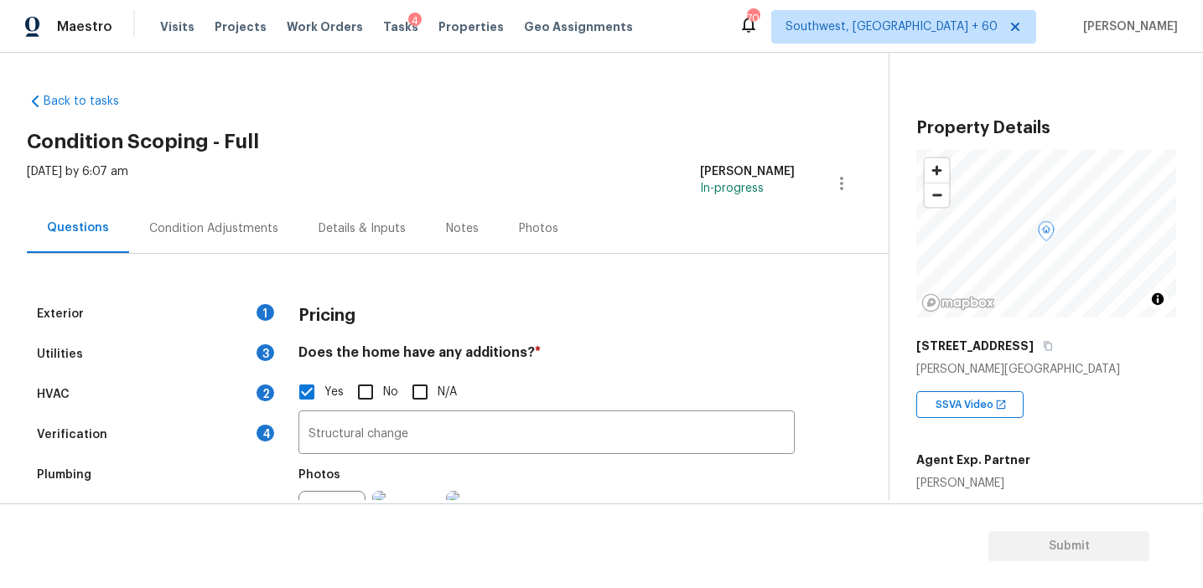
scroll to position [202, 0]
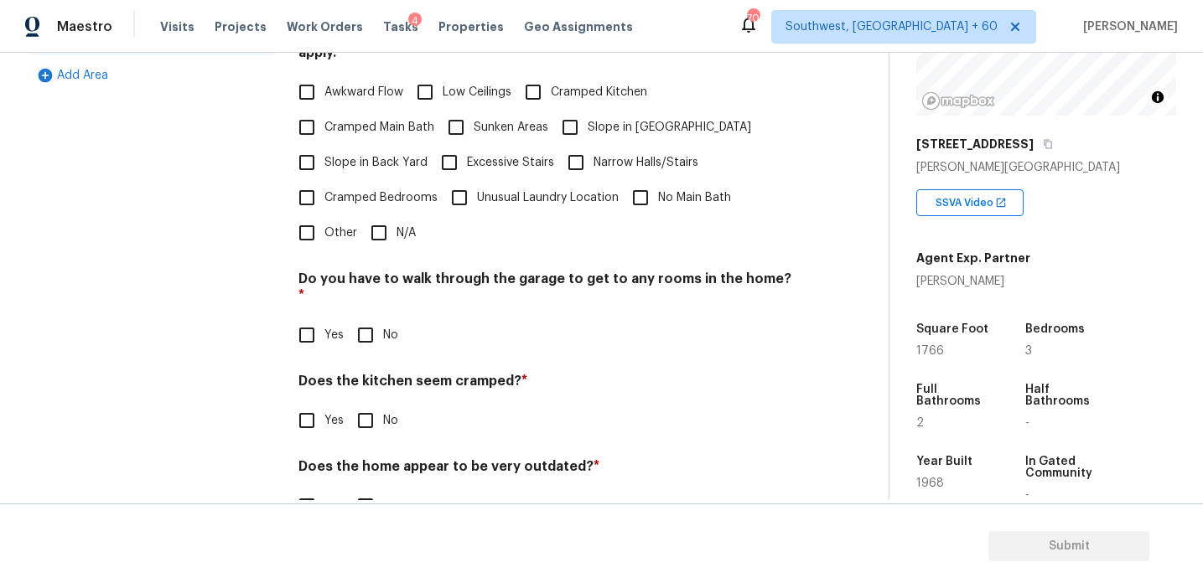
click at [499, 331] on div "Pricing Does the home have any additions? * Yes No N/A Structural change ​ Phot…" at bounding box center [546, 138] width 496 height 811
click at [476, 119] on span "Sunken Areas" at bounding box center [511, 128] width 75 height 18
click at [474, 110] on input "Sunken Areas" at bounding box center [455, 127] width 35 height 35
checkbox input "true"
click at [357, 81] on label "Awkward Flow" at bounding box center [346, 93] width 114 height 35
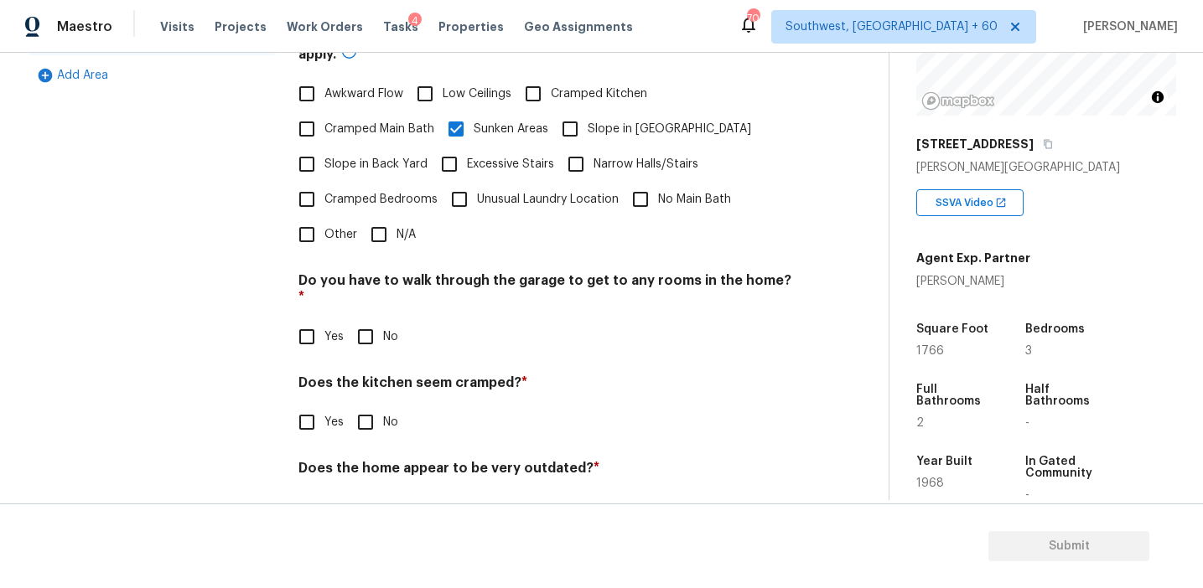
click at [324, 81] on input "Awkward Flow" at bounding box center [306, 93] width 35 height 35
checkbox input "true"
click at [406, 189] on span "Cramped Bedrooms" at bounding box center [380, 198] width 113 height 18
click at [324, 180] on input "Cramped Bedrooms" at bounding box center [306, 197] width 35 height 35
checkbox input "true"
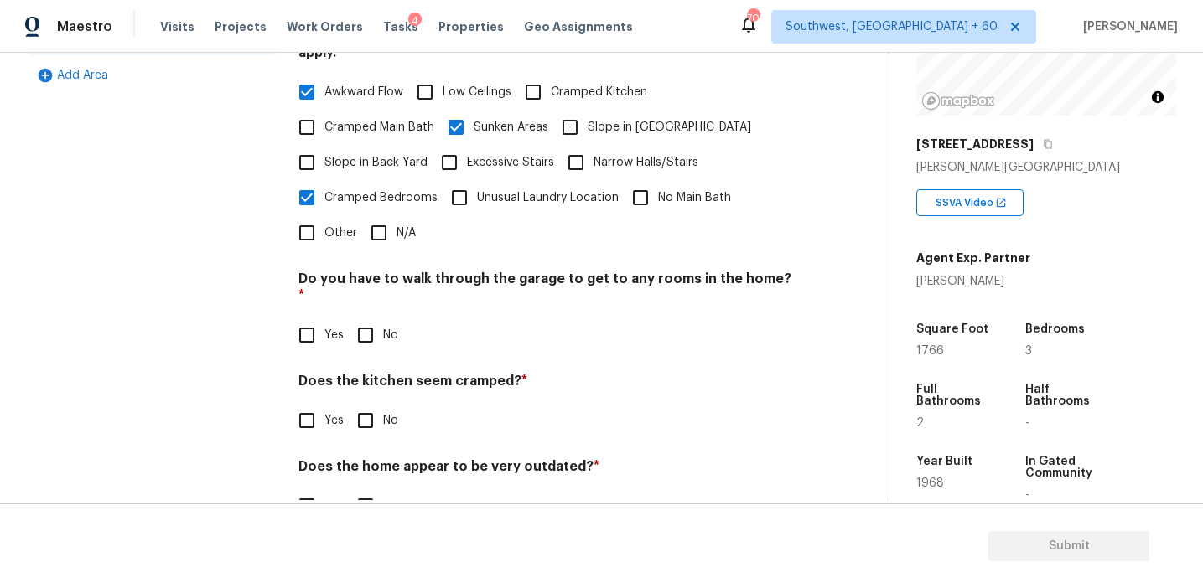
click at [422, 119] on span "Cramped Main Bath" at bounding box center [379, 128] width 110 height 18
click at [324, 116] on input "Cramped Main Bath" at bounding box center [306, 127] width 35 height 35
checkbox input "true"
click at [367, 319] on input "No" at bounding box center [365, 335] width 35 height 35
checkbox input "true"
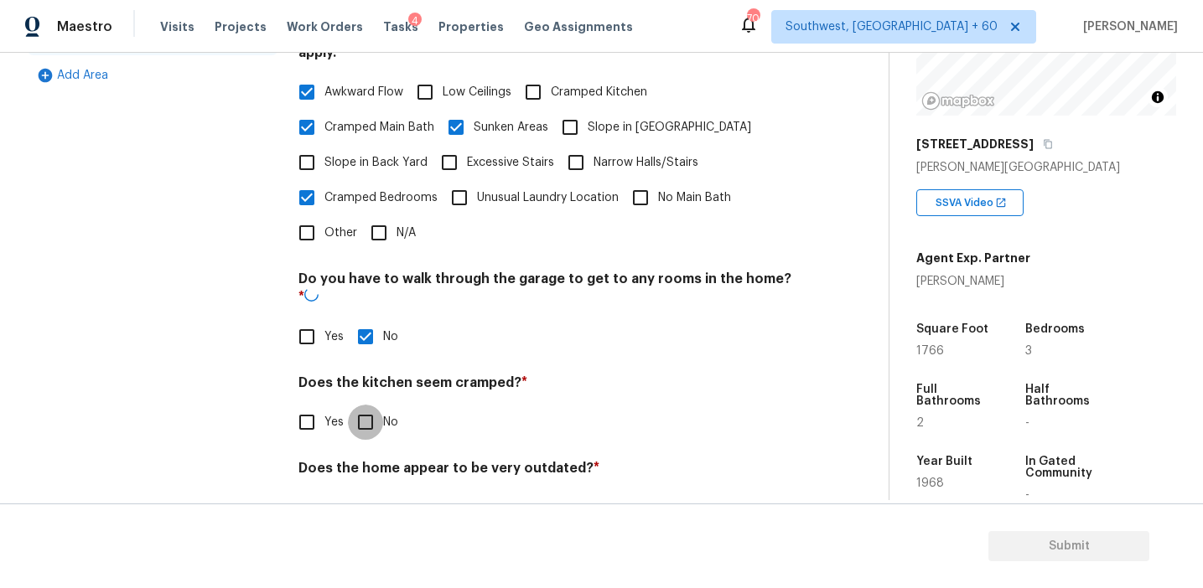
click at [370, 405] on input "No" at bounding box center [365, 422] width 35 height 35
checkbox input "true"
click at [364, 489] on input "No" at bounding box center [365, 506] width 35 height 35
checkbox input "true"
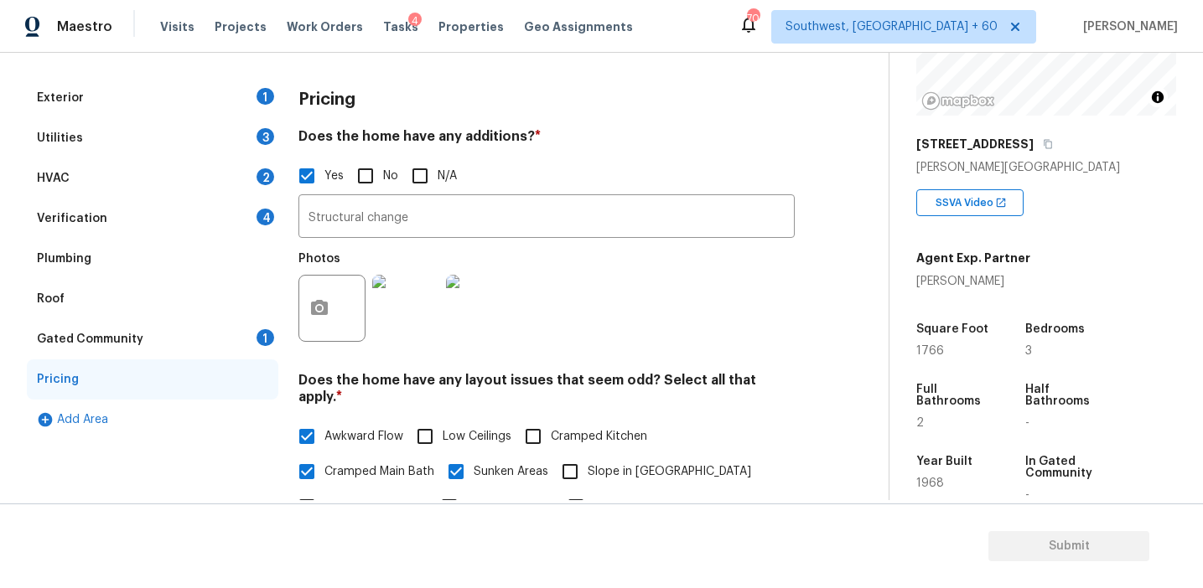
click at [227, 343] on div "Gated Community 1" at bounding box center [152, 339] width 251 height 40
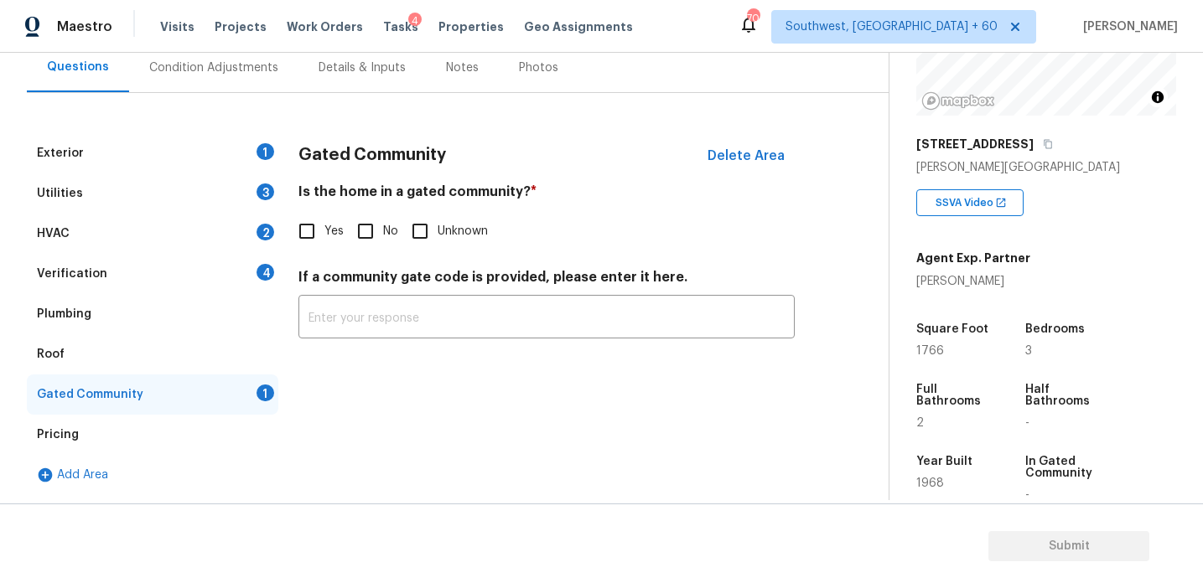
click at [378, 229] on input "No" at bounding box center [365, 231] width 35 height 35
checkbox input "true"
click at [246, 277] on div "Verification 4" at bounding box center [152, 274] width 251 height 40
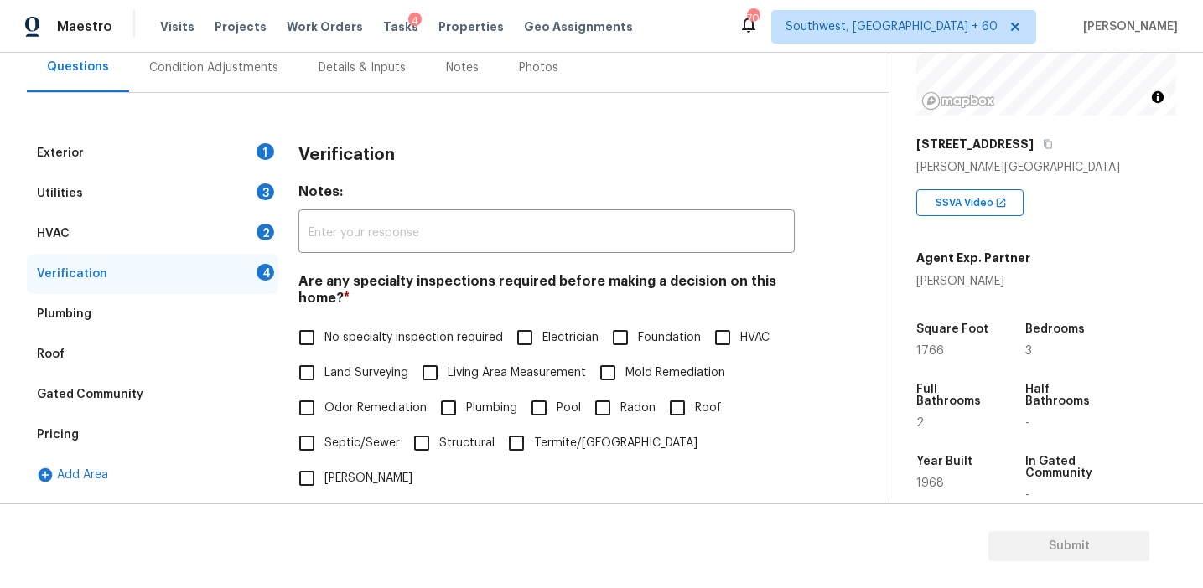
click at [344, 328] on label "No specialty inspection required" at bounding box center [396, 337] width 214 height 35
click at [324, 328] on input "No specialty inspection required" at bounding box center [306, 337] width 35 height 35
checkbox input "true"
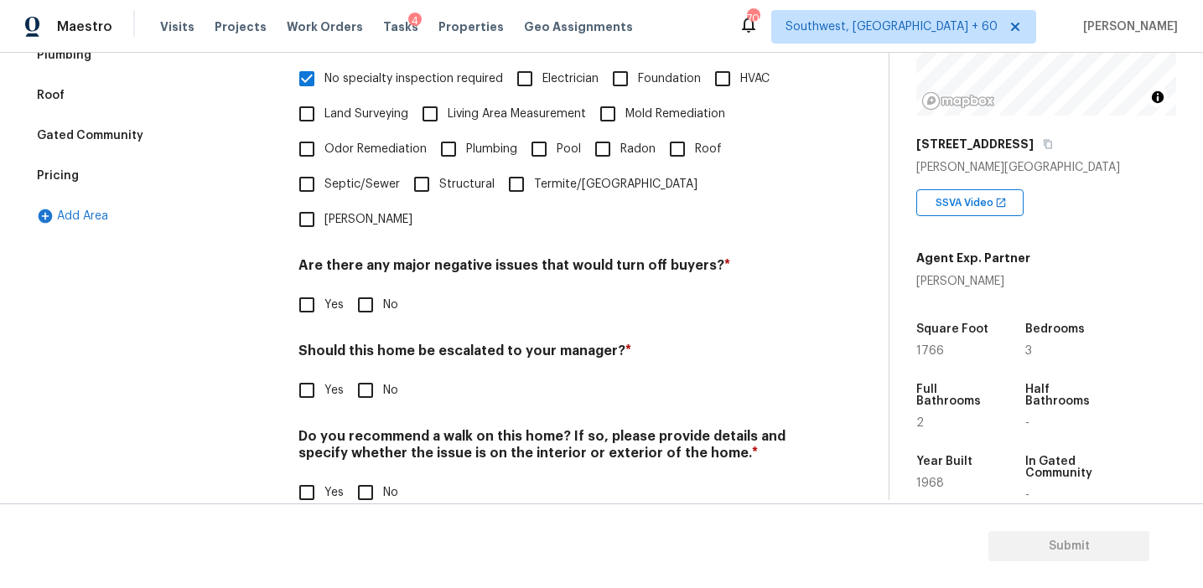
click at [360, 288] on input "No" at bounding box center [365, 305] width 35 height 35
checkbox input "true"
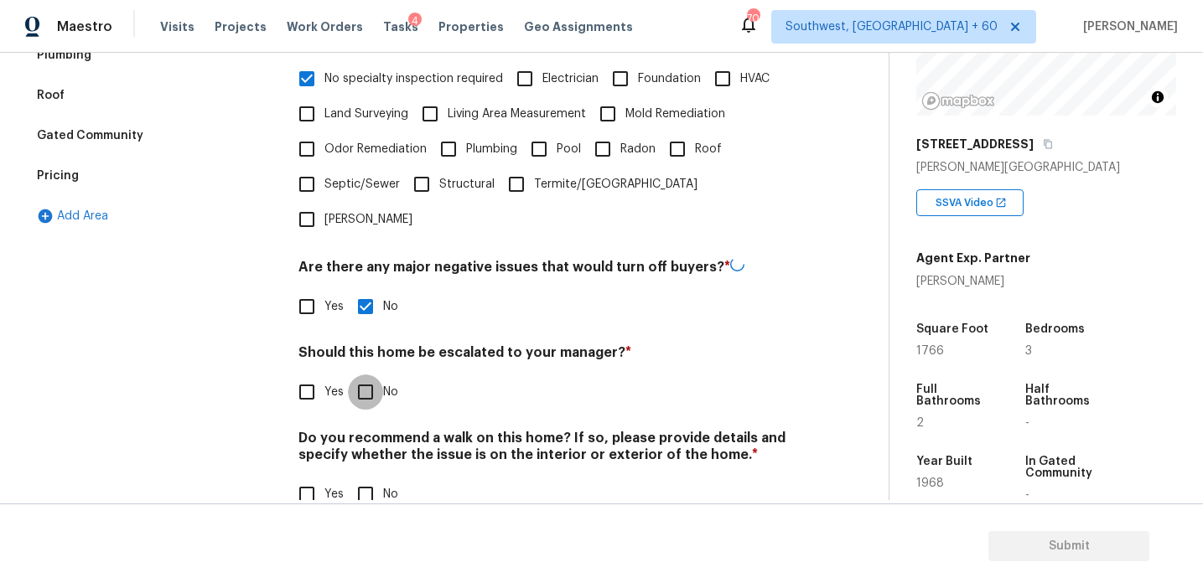
click at [364, 375] on input "No" at bounding box center [365, 392] width 35 height 35
checkbox input "true"
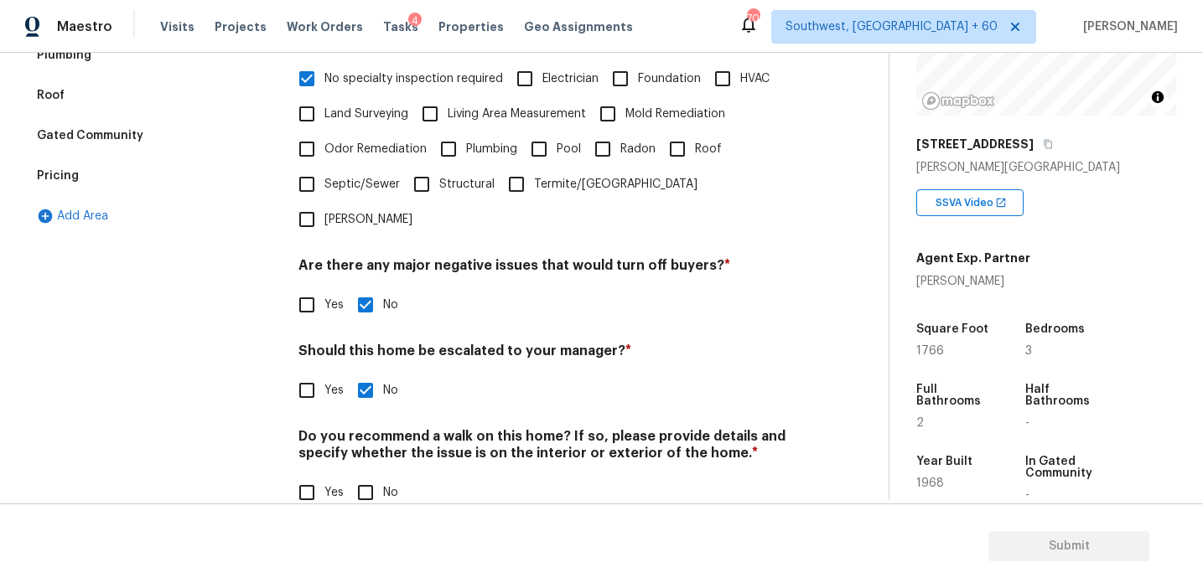
click at [376, 475] on input "No" at bounding box center [365, 492] width 35 height 35
checkbox input "true"
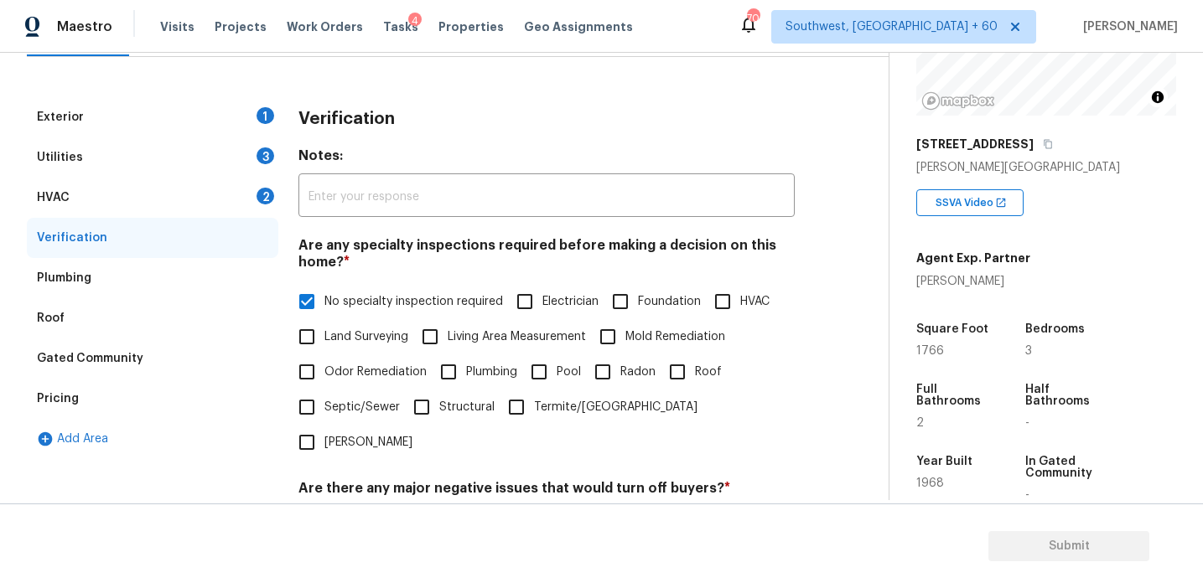
click at [256, 197] on div "2" at bounding box center [265, 196] width 18 height 17
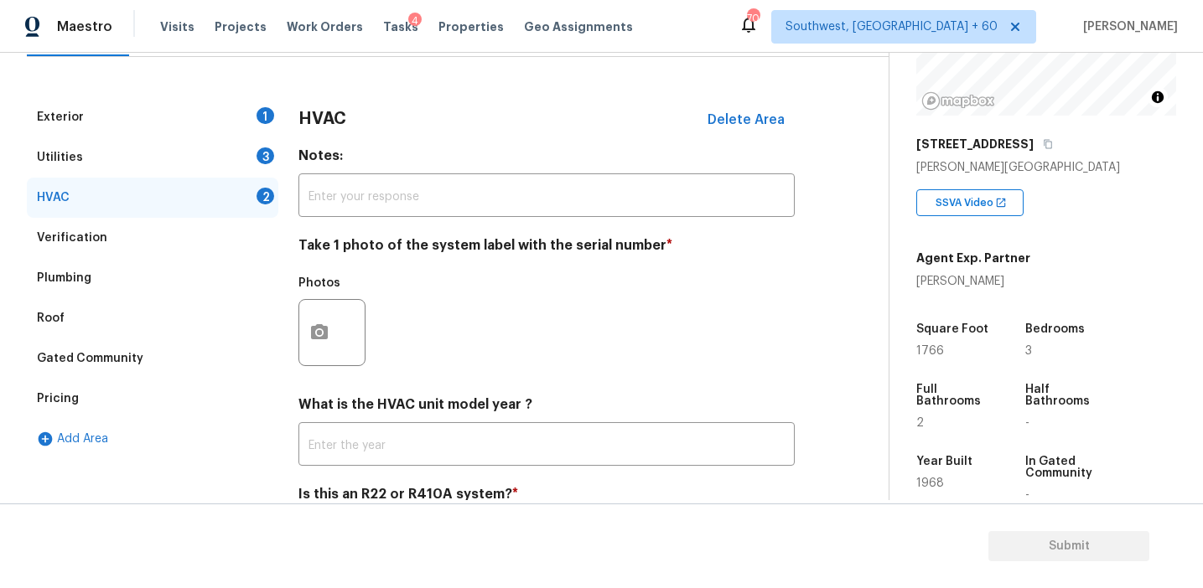
scroll to position [274, 0]
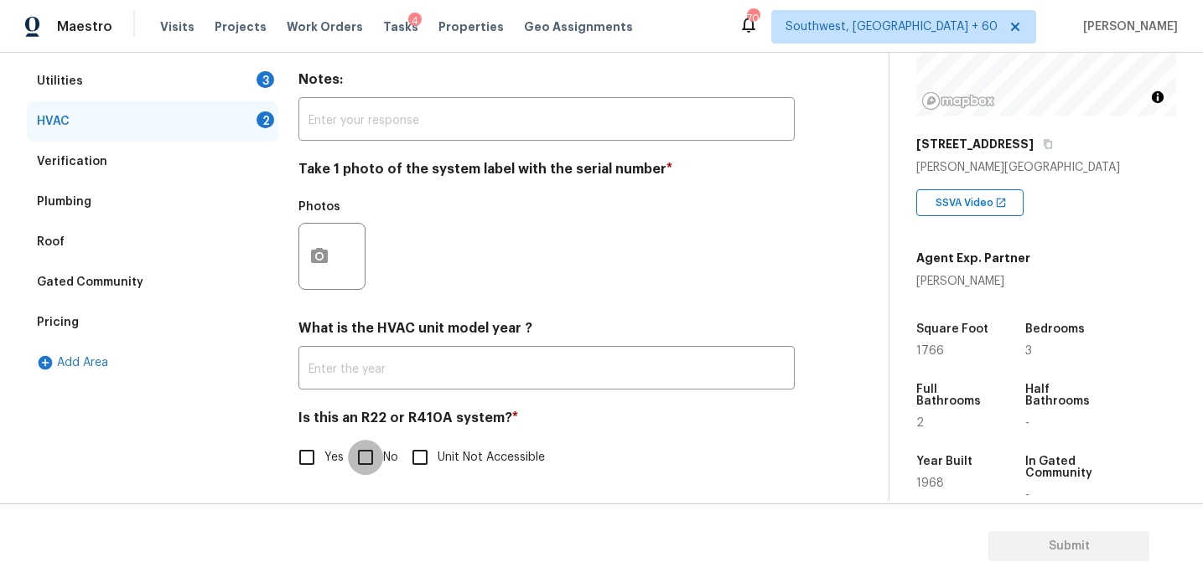
click at [372, 452] on input "No" at bounding box center [365, 457] width 35 height 35
checkbox input "true"
click at [324, 262] on icon "button" at bounding box center [319, 255] width 17 height 15
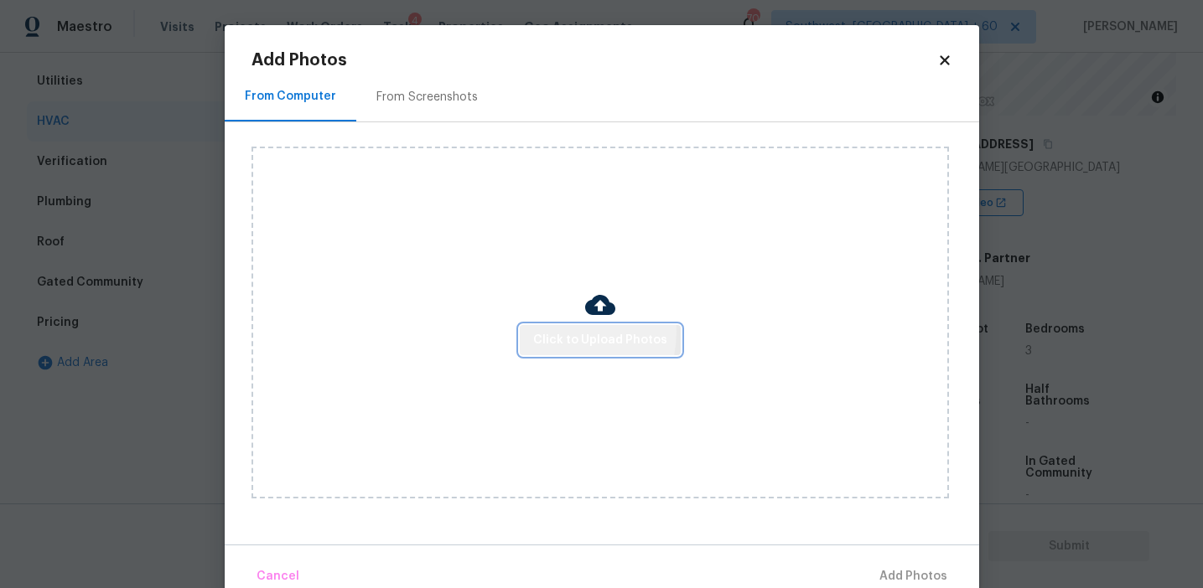
click at [558, 331] on span "Click to Upload Photos" at bounding box center [600, 340] width 134 height 21
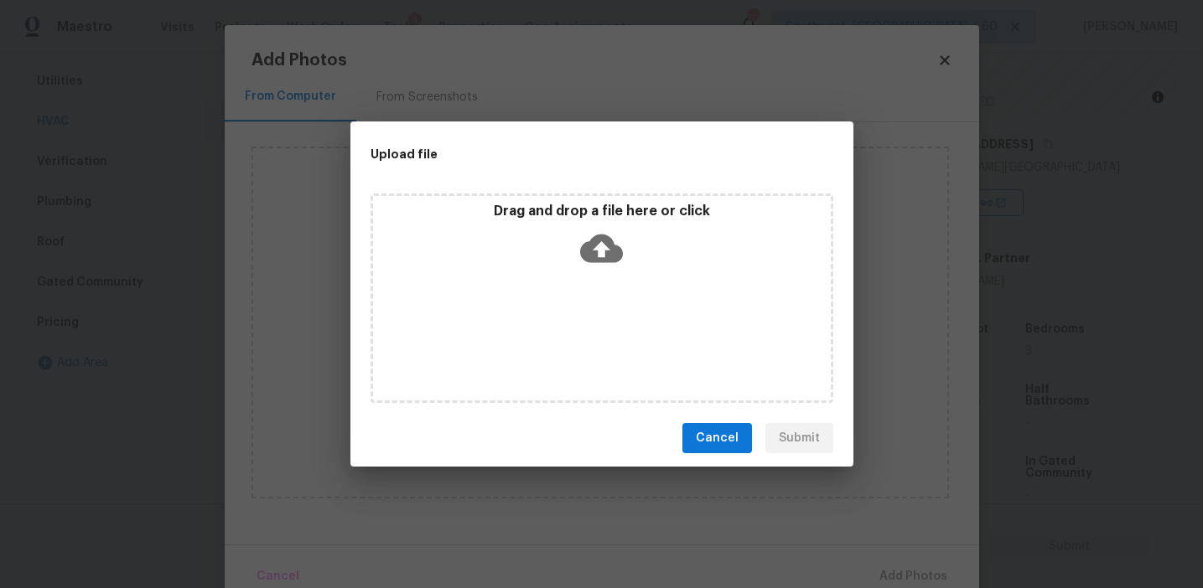
click at [558, 236] on div "Drag and drop a file here or click" at bounding box center [602, 239] width 458 height 72
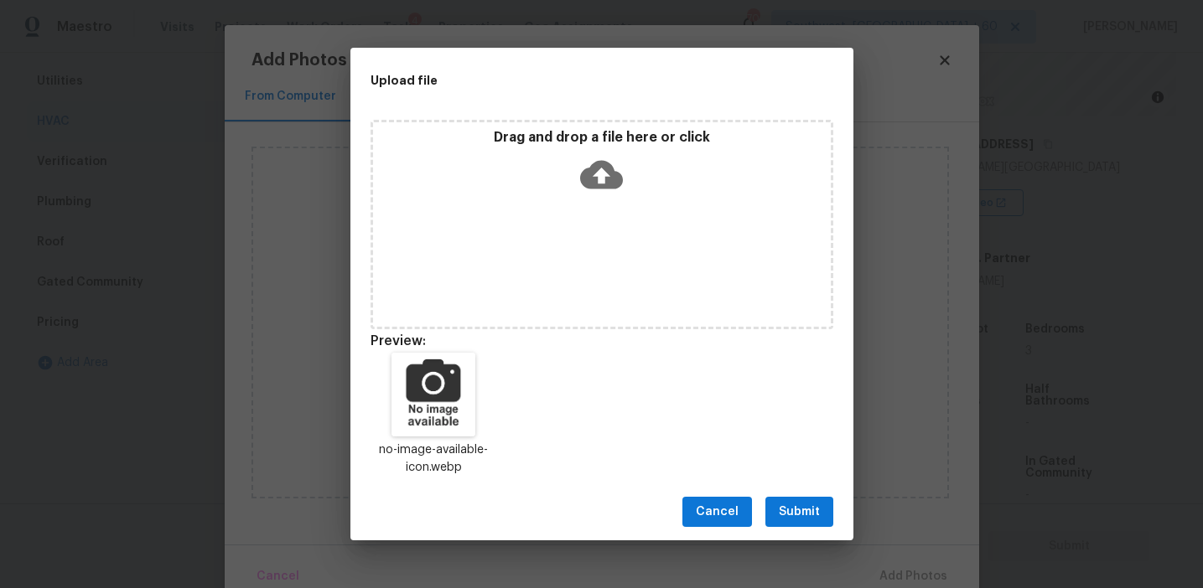
click at [807, 500] on button "Submit" at bounding box center [799, 512] width 68 height 31
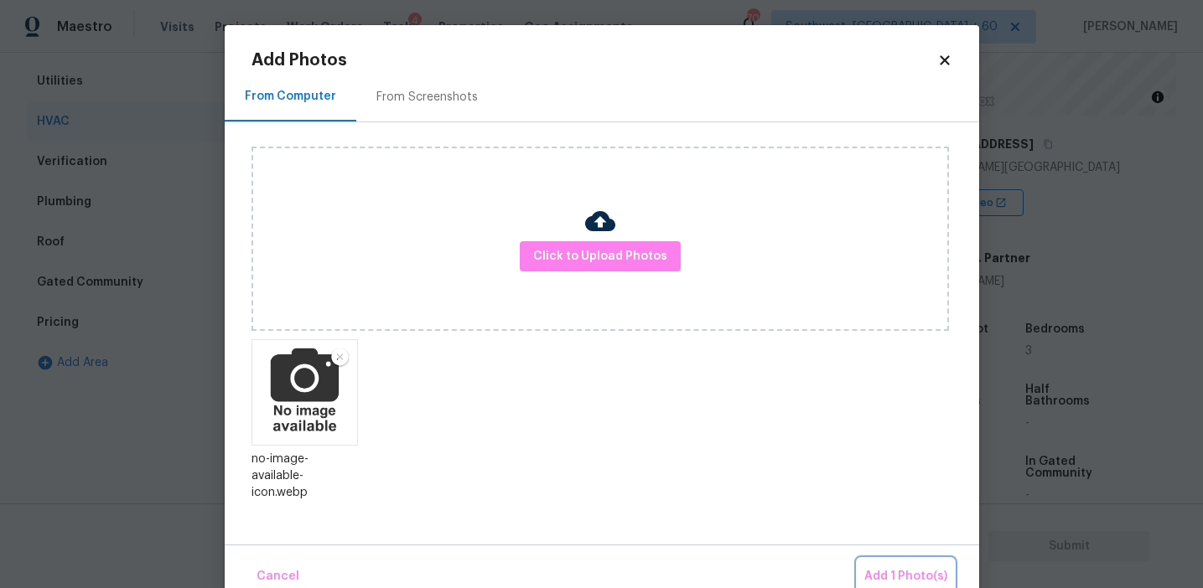
click at [893, 578] on span "Add 1 Photo(s)" at bounding box center [905, 577] width 83 height 21
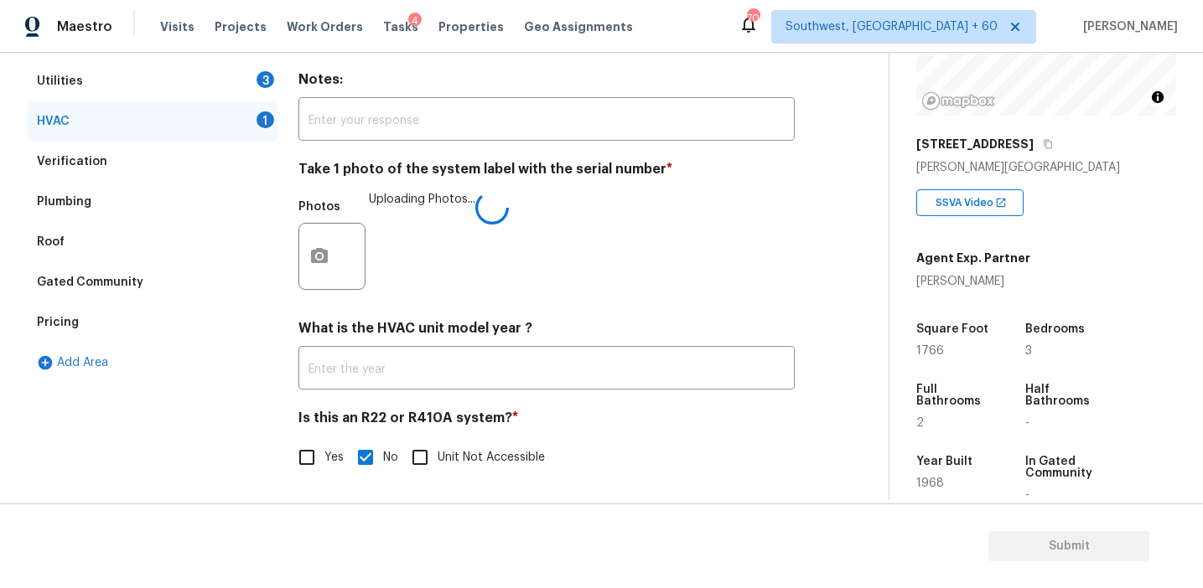
click at [635, 267] on div "Photos Uploading Photos..." at bounding box center [546, 245] width 496 height 109
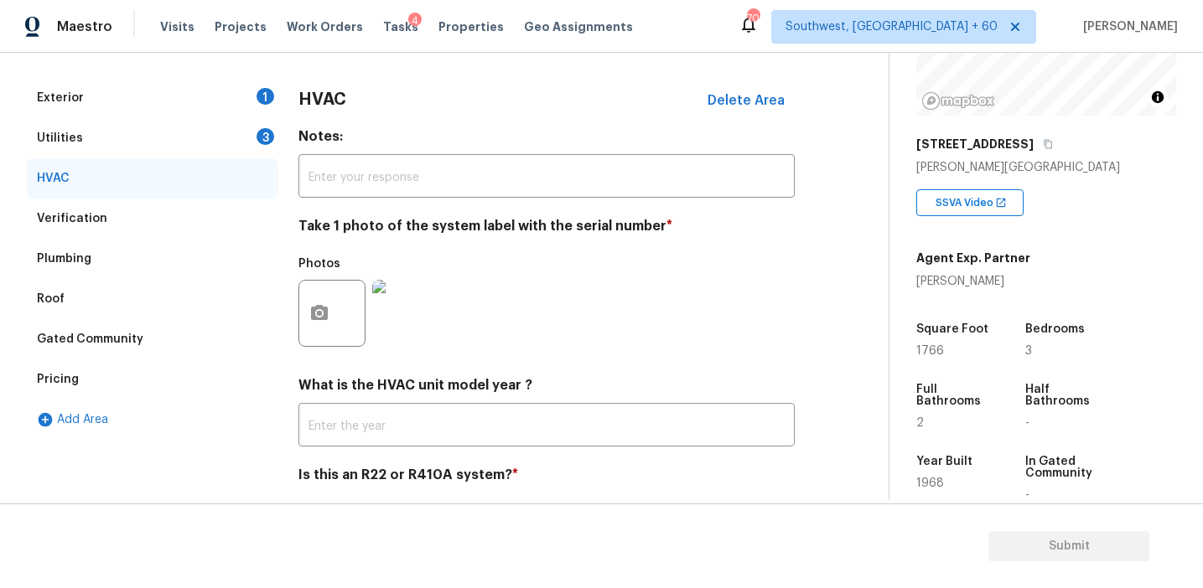
scroll to position [210, 0]
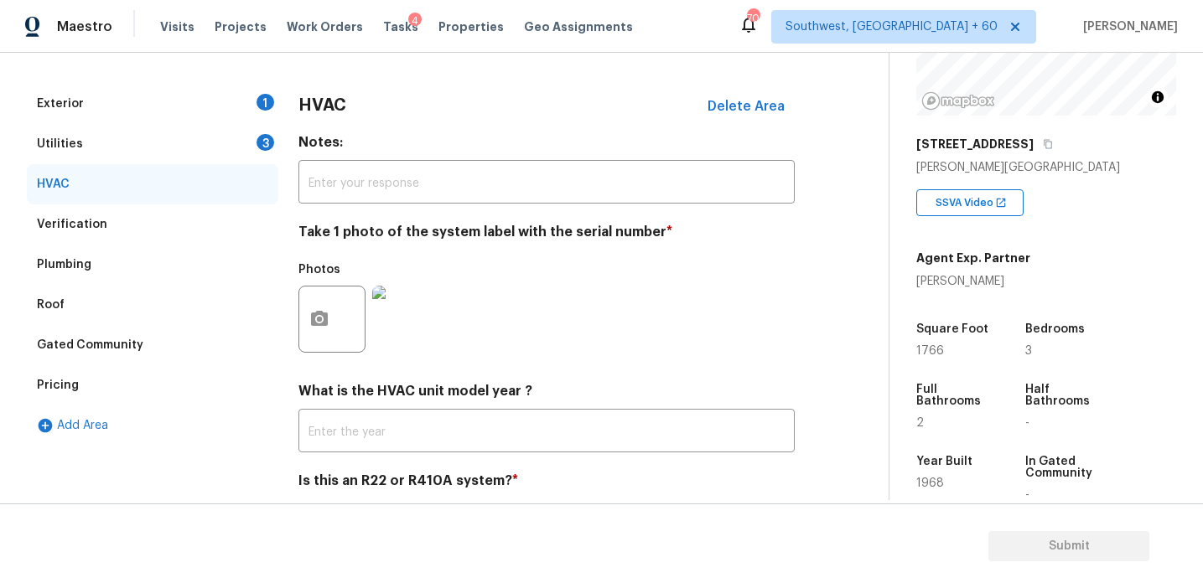
click at [244, 147] on div "Utilities 3" at bounding box center [152, 144] width 251 height 40
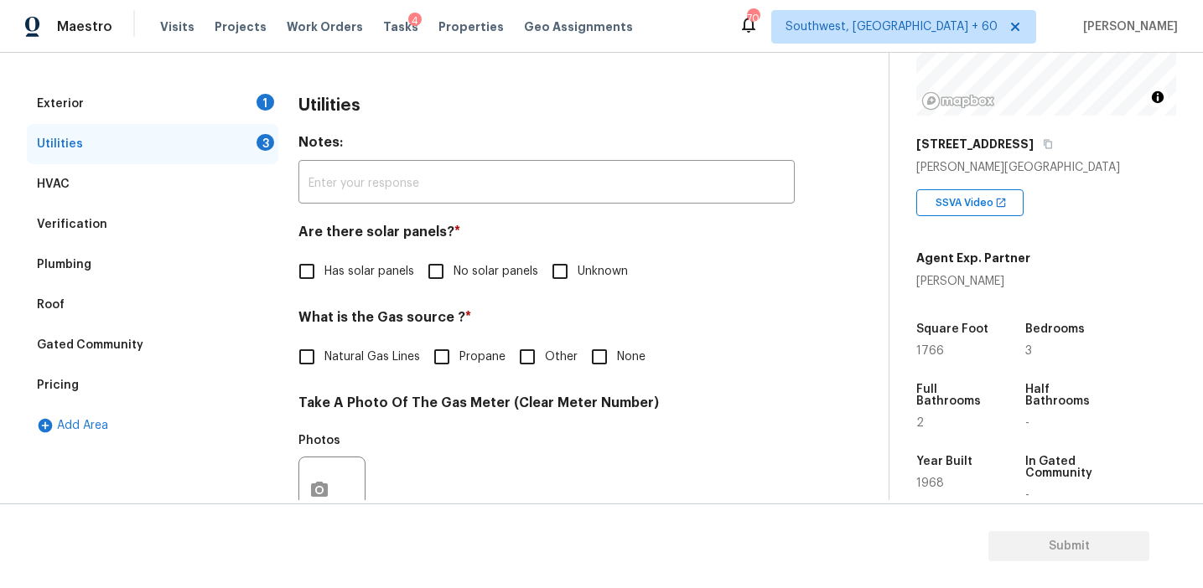
click at [454, 279] on span "No solar panels" at bounding box center [495, 272] width 85 height 18
click at [453, 279] on input "No solar panels" at bounding box center [435, 271] width 35 height 35
checkbox input "true"
click at [389, 356] on span "Natural Gas Lines" at bounding box center [372, 358] width 96 height 18
click at [324, 356] on input "Natural Gas Lines" at bounding box center [306, 356] width 35 height 35
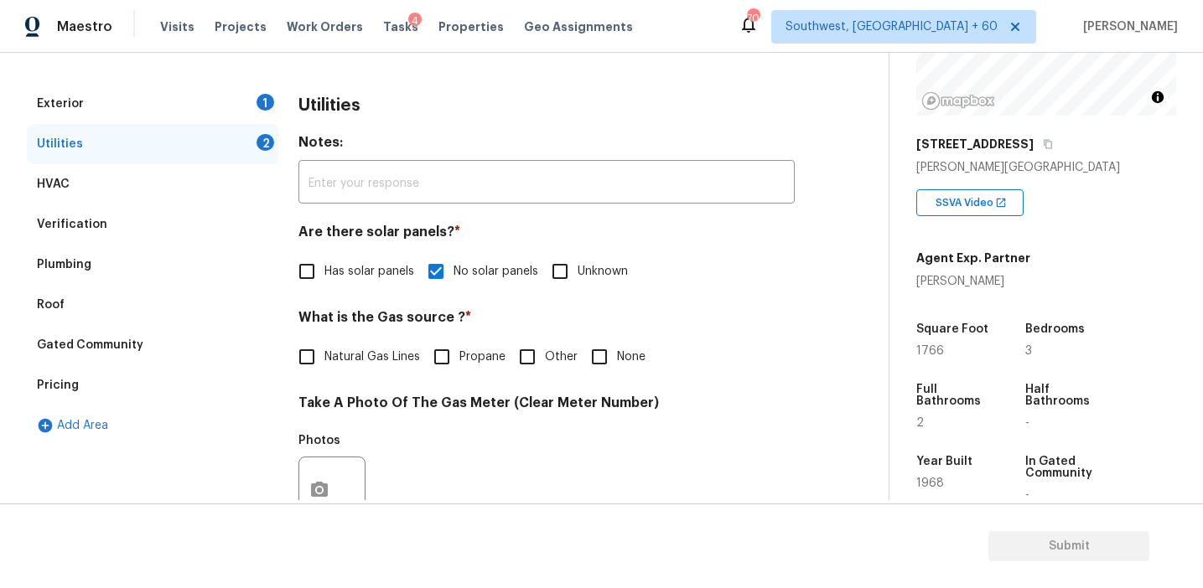
checkbox input "true"
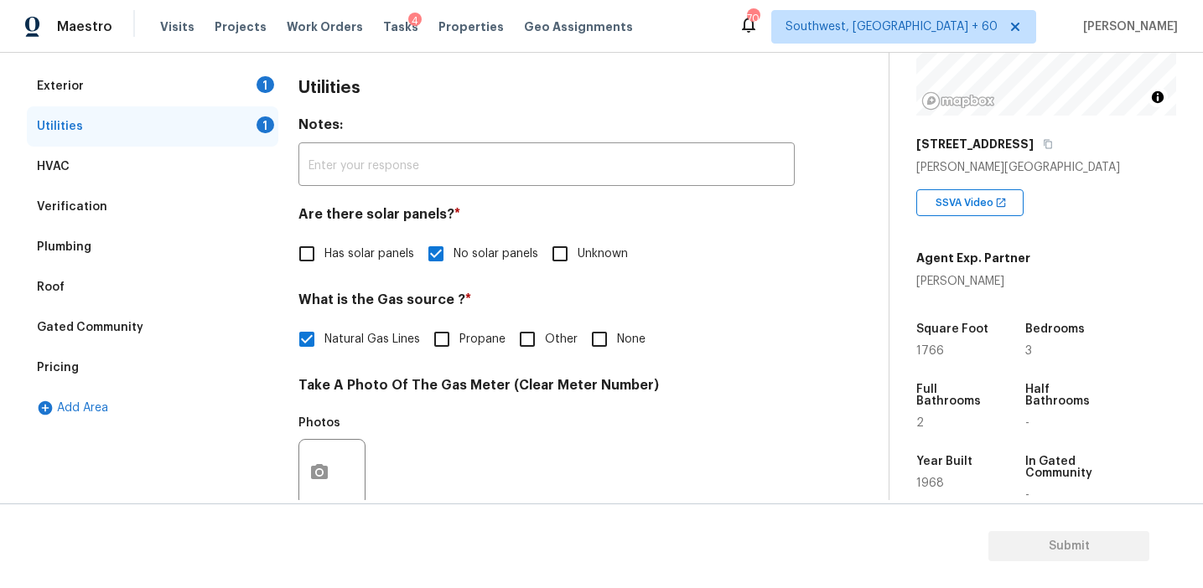
scroll to position [673, 0]
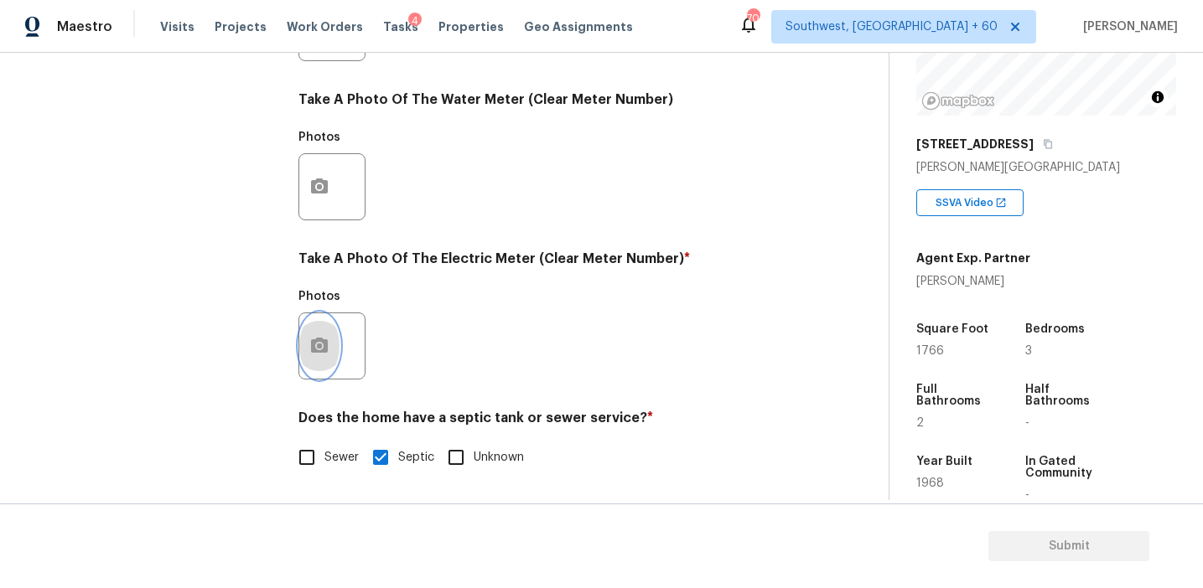
click at [325, 374] on button "button" at bounding box center [319, 345] width 40 height 65
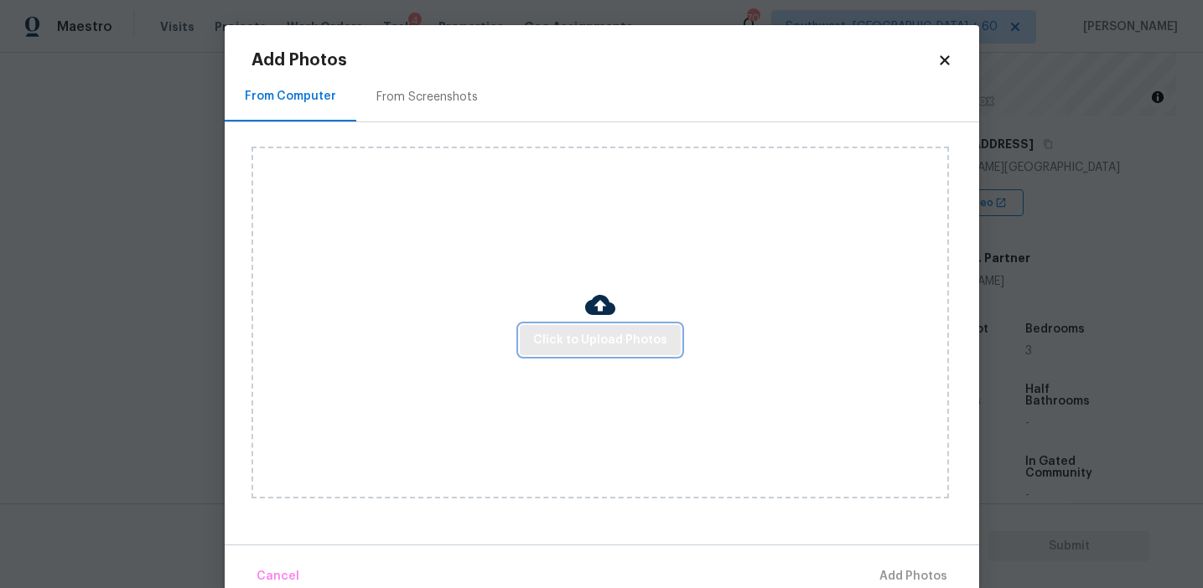
click at [567, 339] on span "Click to Upload Photos" at bounding box center [600, 340] width 134 height 21
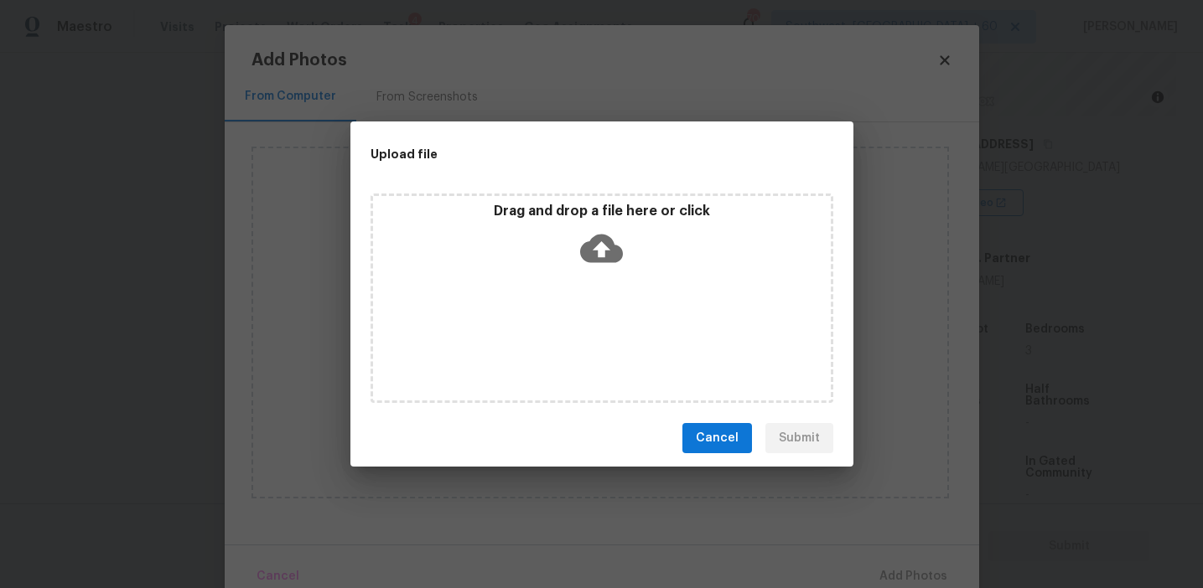
click at [570, 203] on p "Drag and drop a file here or click" at bounding box center [602, 212] width 458 height 18
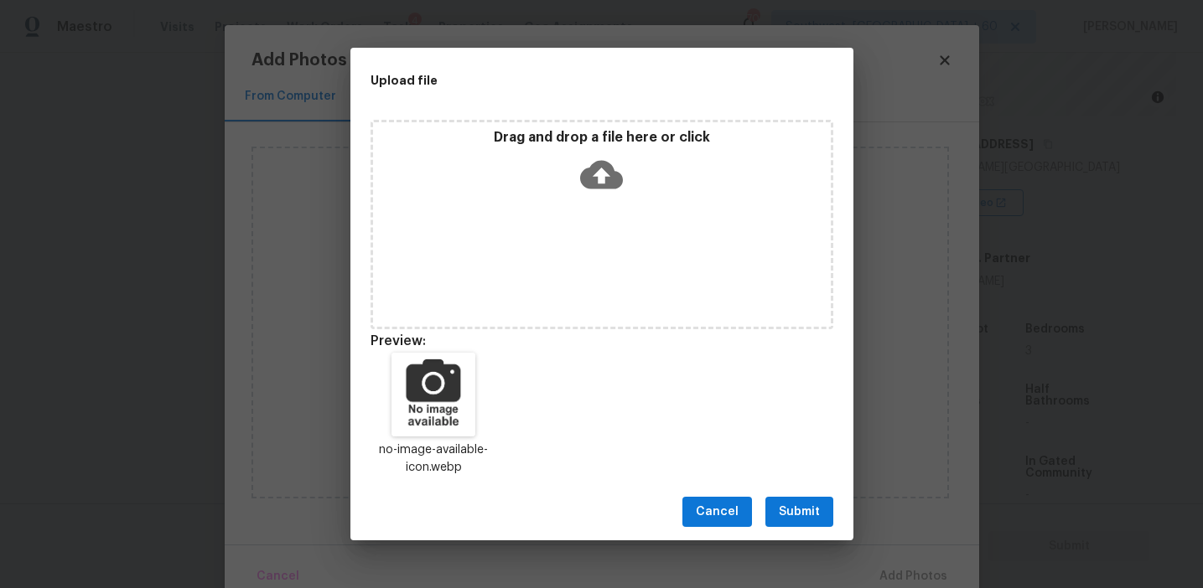
click at [783, 503] on span "Submit" at bounding box center [799, 512] width 41 height 21
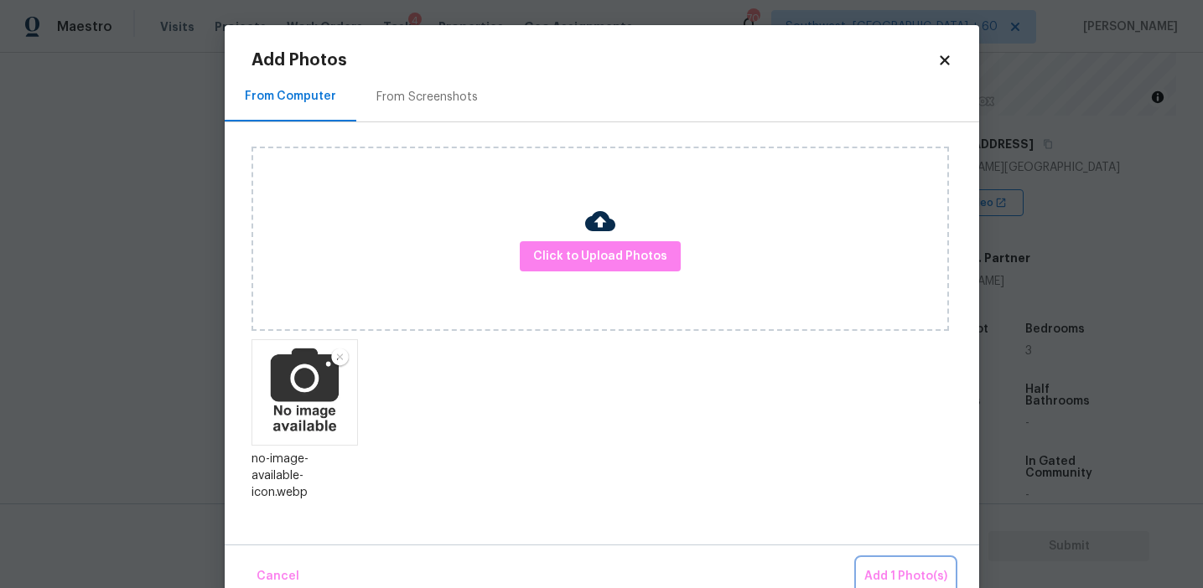
click at [906, 565] on button "Add 1 Photo(s)" at bounding box center [905, 577] width 96 height 36
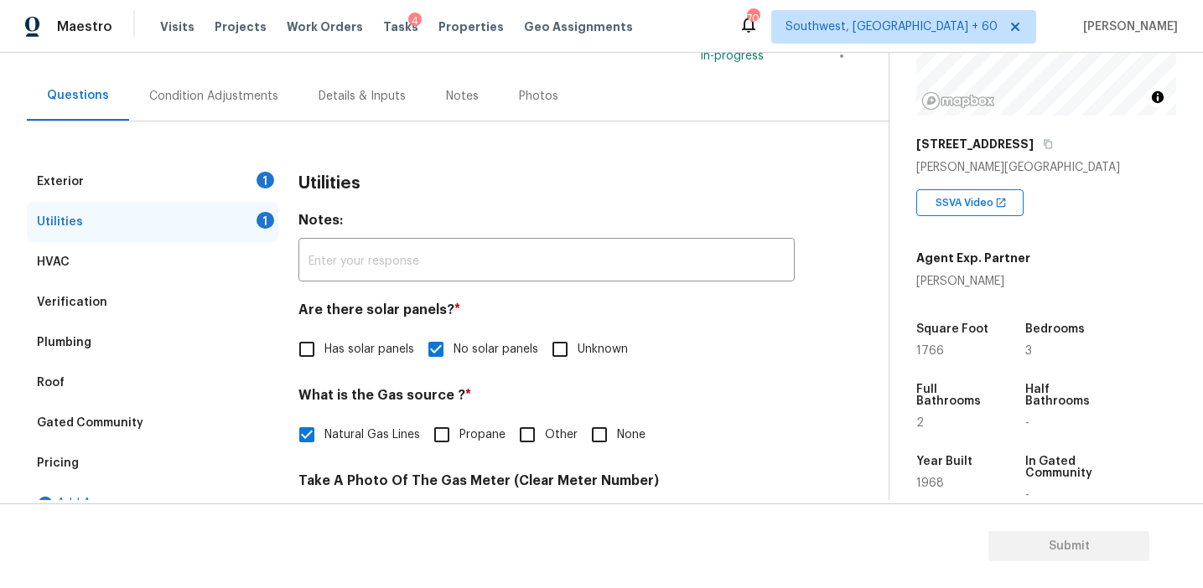
scroll to position [145, 0]
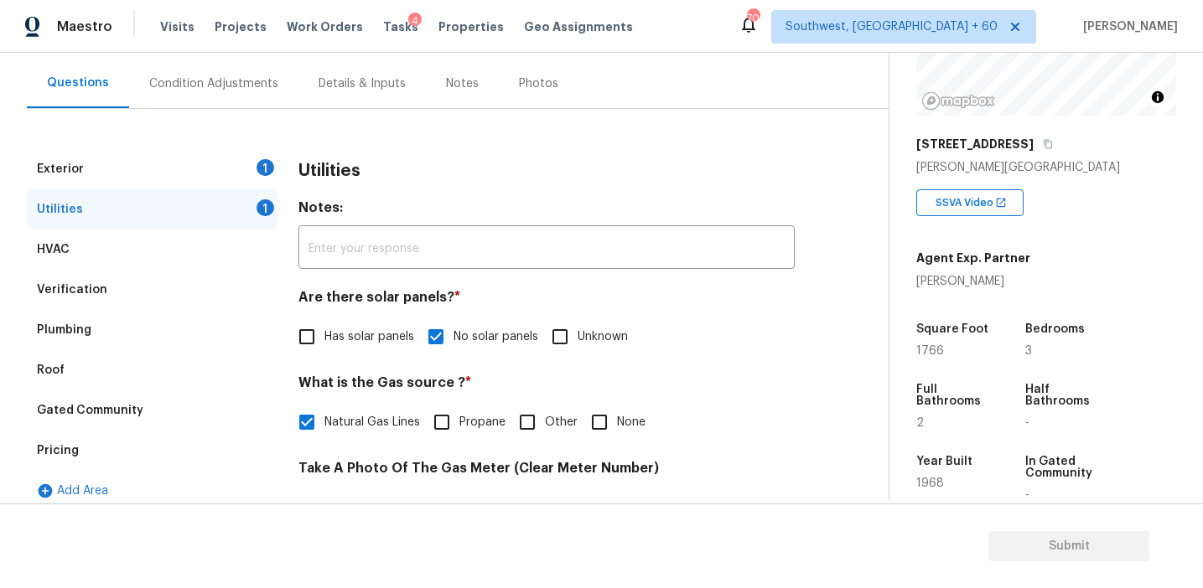
click at [215, 330] on div "Plumbing" at bounding box center [152, 330] width 251 height 40
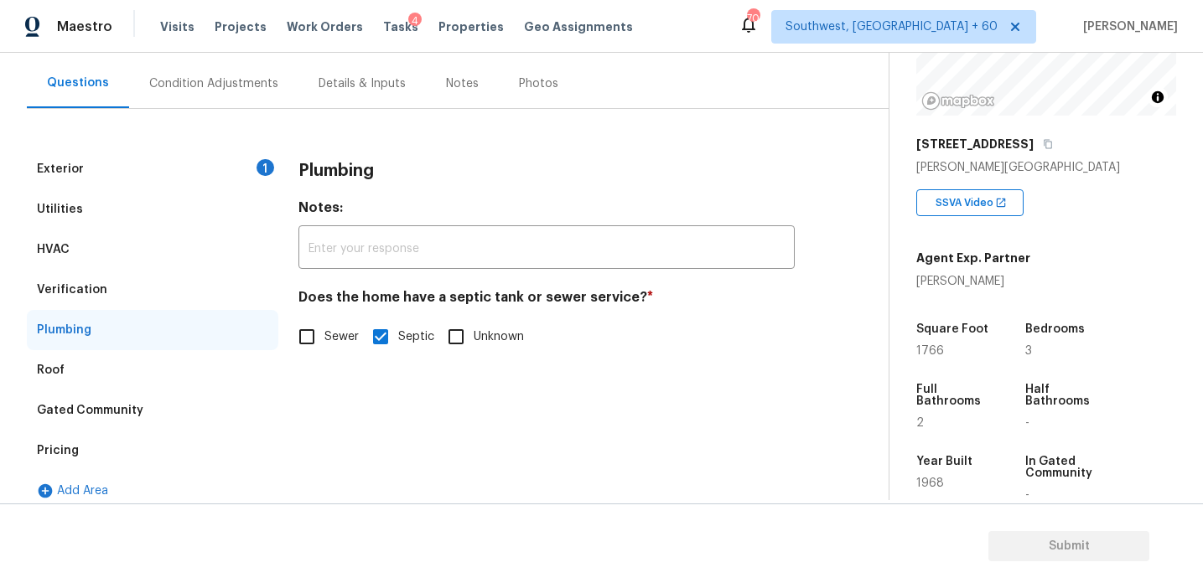
click at [260, 168] on div "1" at bounding box center [265, 167] width 18 height 17
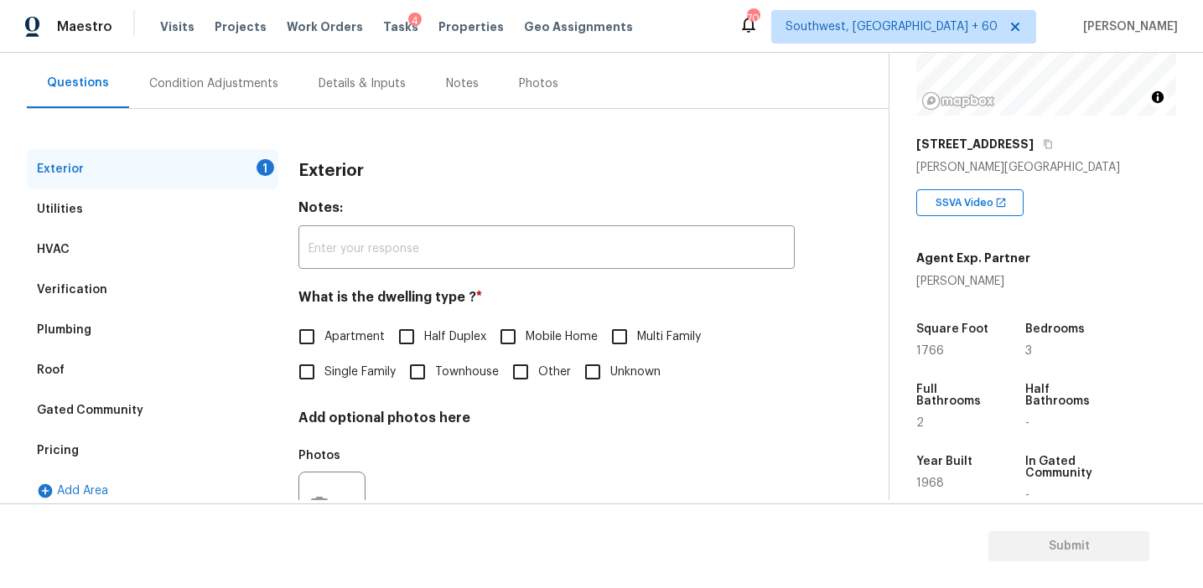
click at [338, 376] on span "Single Family" at bounding box center [359, 373] width 71 height 18
click at [324, 376] on input "Single Family" at bounding box center [306, 372] width 35 height 35
checkbox input "true"
click at [267, 82] on div "Condition Adjustments" at bounding box center [213, 83] width 129 height 17
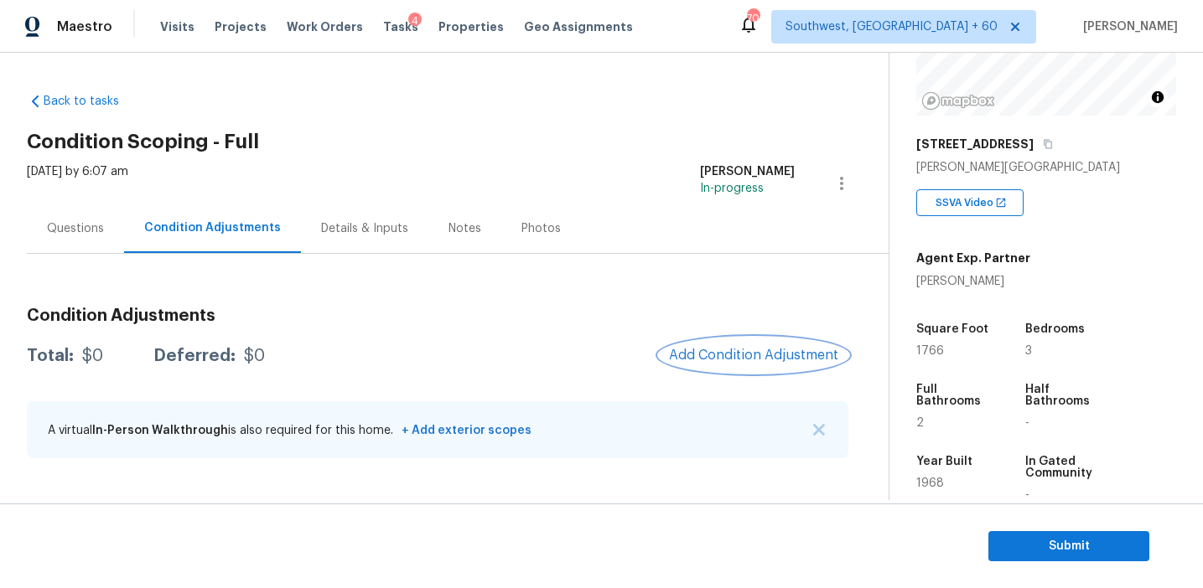
click at [711, 351] on span "Add Condition Adjustment" at bounding box center [753, 355] width 169 height 15
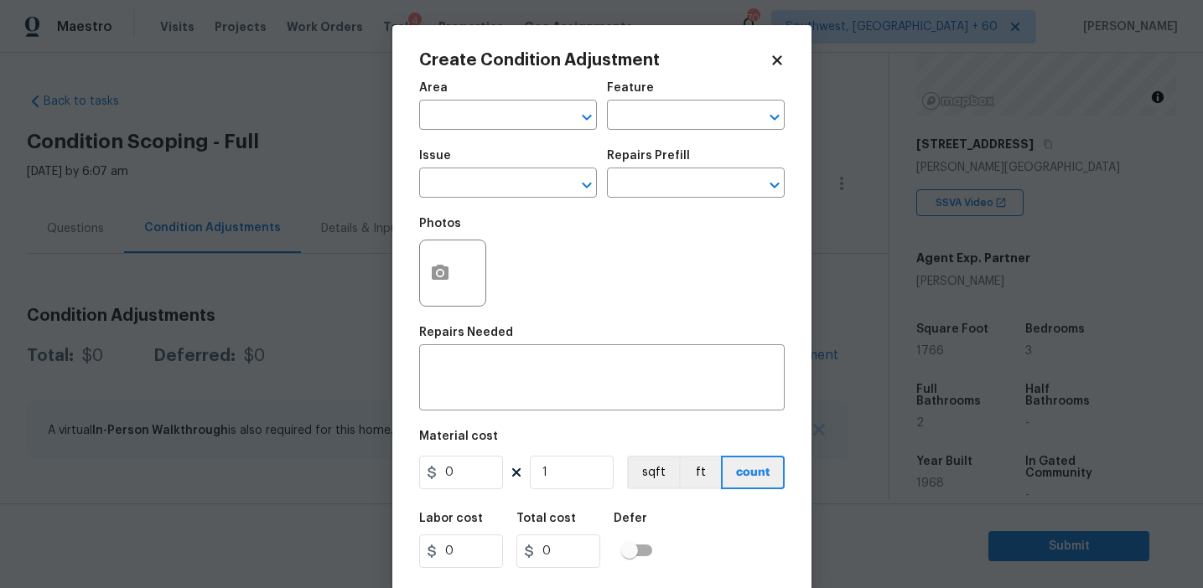
click at [332, 125] on body "Maestro Visits Projects Work Orders Tasks 4 Properties Geo Assignments 709 Sout…" at bounding box center [601, 294] width 1203 height 588
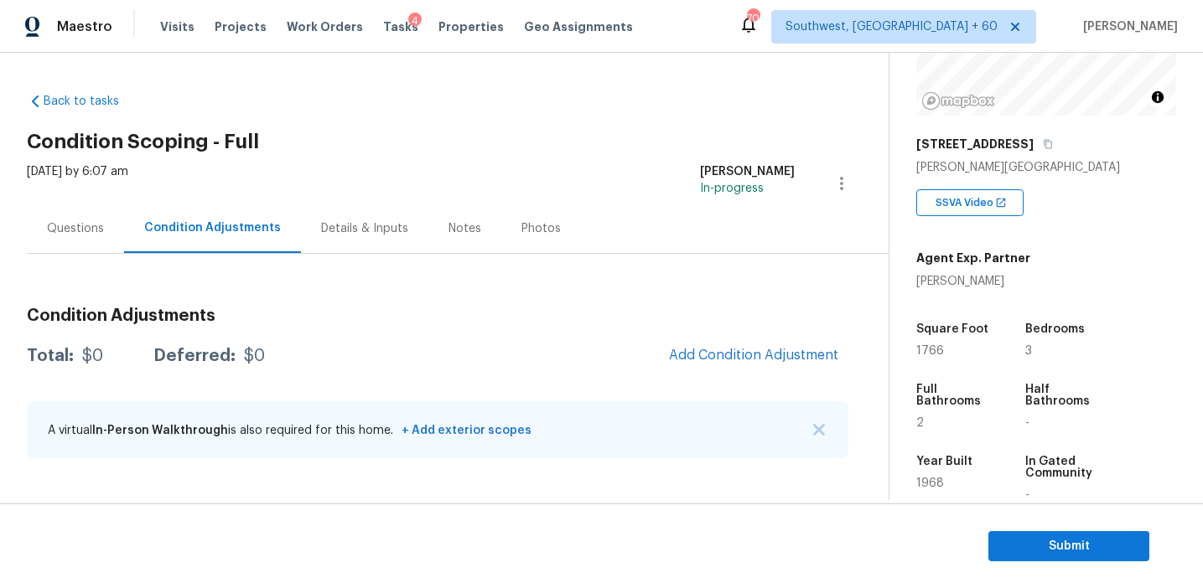
click at [553, 344] on div "Total: $0 Deferred: $0 Add Condition Adjustment" at bounding box center [437, 356] width 821 height 37
click at [701, 357] on span "Add Condition Adjustment" at bounding box center [753, 355] width 169 height 15
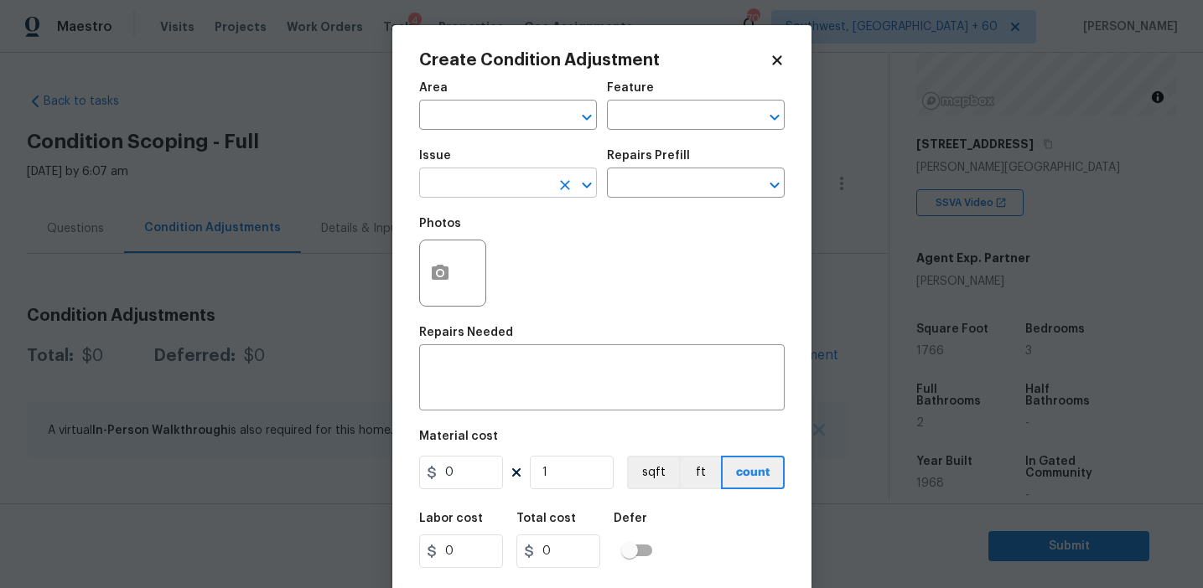
click at [500, 184] on input "text" at bounding box center [484, 185] width 131 height 26
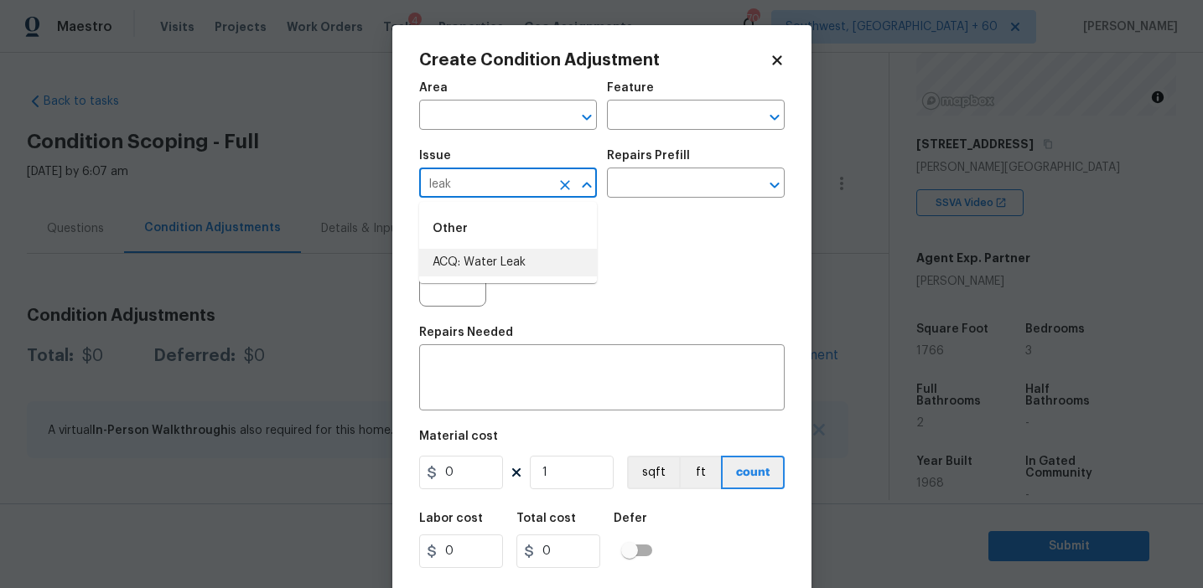
click at [526, 259] on li "ACQ: Water Leak" at bounding box center [508, 263] width 178 height 28
type input "ACQ: Water Leak"
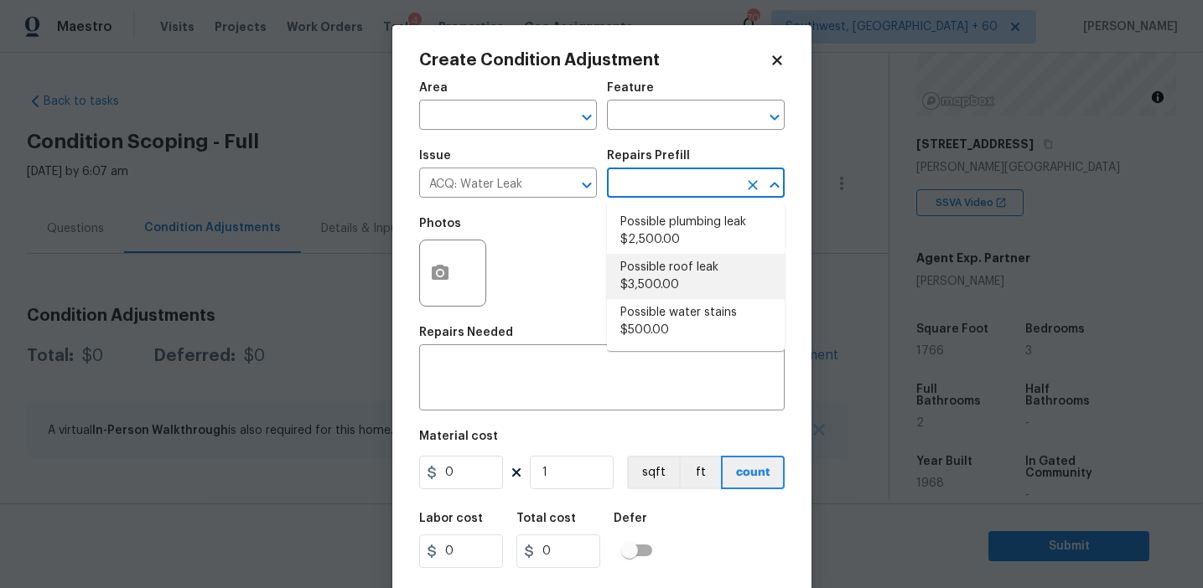
click at [672, 281] on li "Possible roof leak $3,500.00" at bounding box center [696, 276] width 178 height 45
type input "Acquisition"
type textarea "Acquisition Scope: Possible roof leak"
type input "3500"
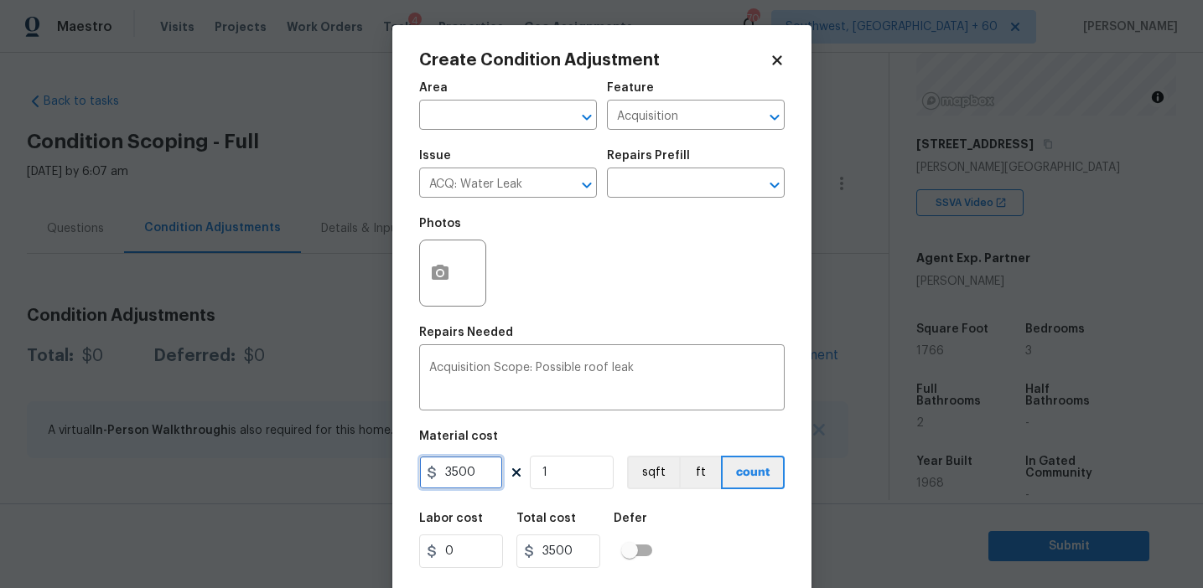
click at [448, 477] on input "3500" at bounding box center [461, 473] width 84 height 34
type input "2500"
click at [664, 370] on textarea "Acquisition Scope: Possible roof leak" at bounding box center [601, 379] width 345 height 35
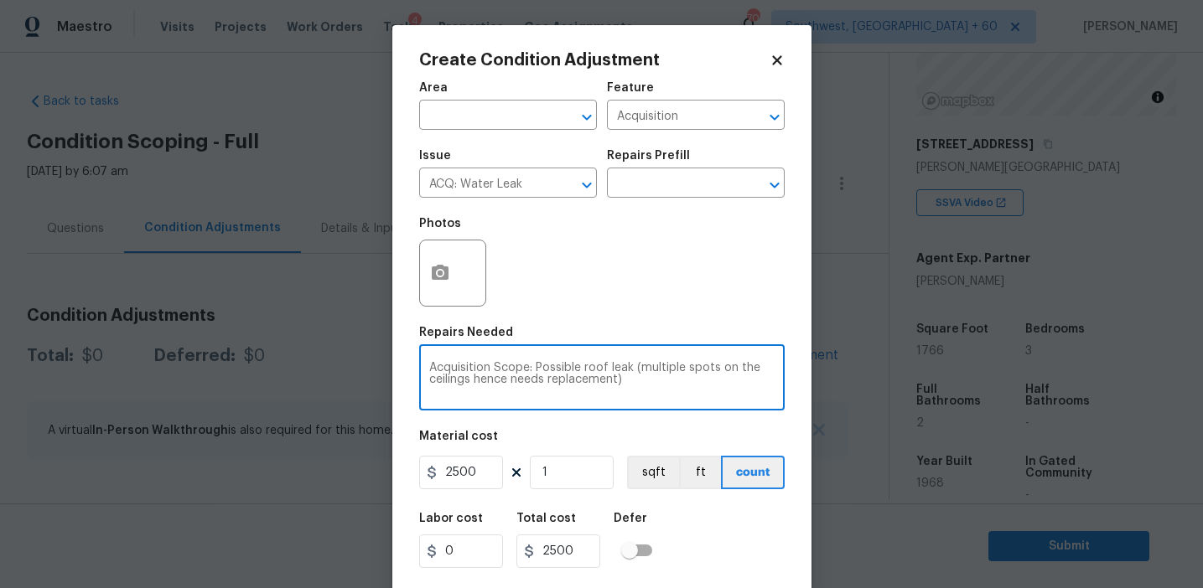
type textarea "Acquisition Scope: Possible roof leak (multiple spots on the ceilings hence nee…"
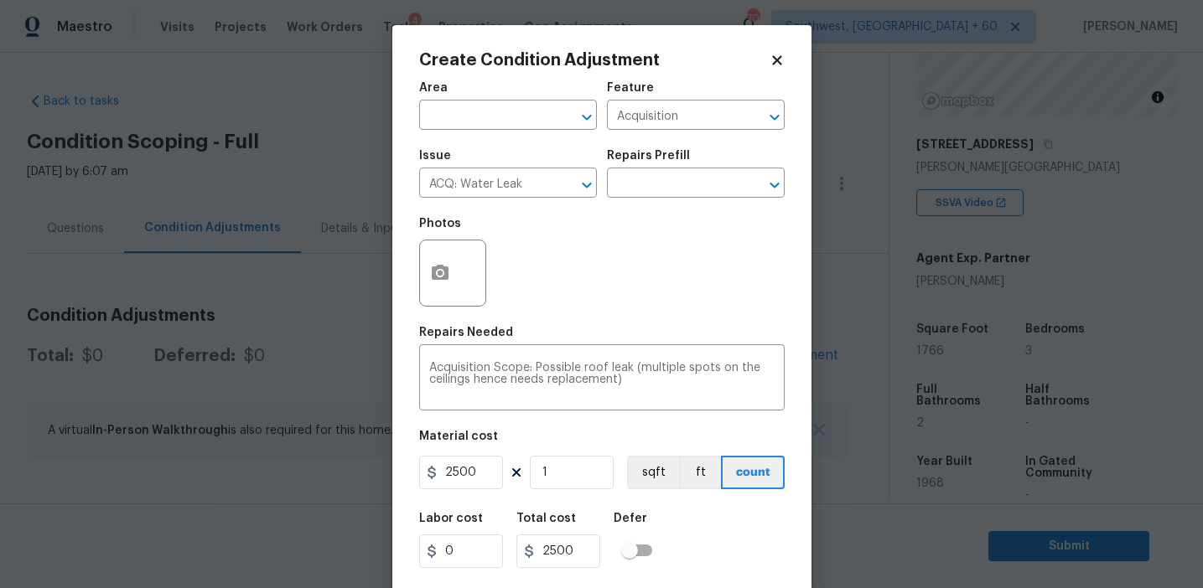
click at [407, 263] on div "Create Condition Adjustment Area ​ Feature Acquisition ​ Issue ACQ: Water Leak …" at bounding box center [601, 310] width 419 height 570
click at [443, 272] on icon "button" at bounding box center [440, 272] width 17 height 15
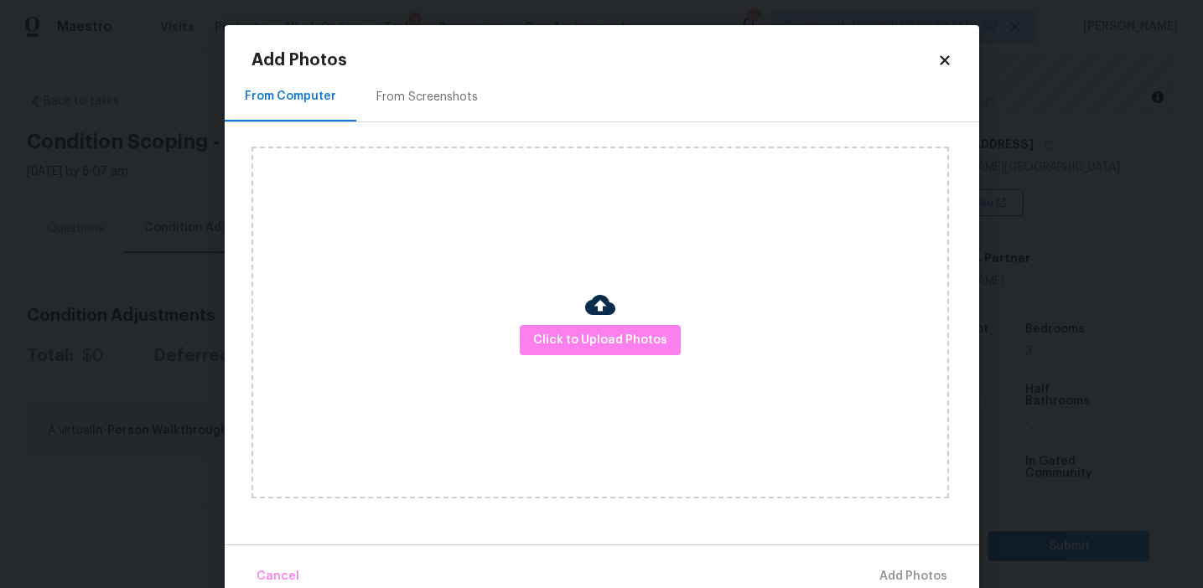
click at [459, 80] on div "From Screenshots" at bounding box center [427, 96] width 142 height 49
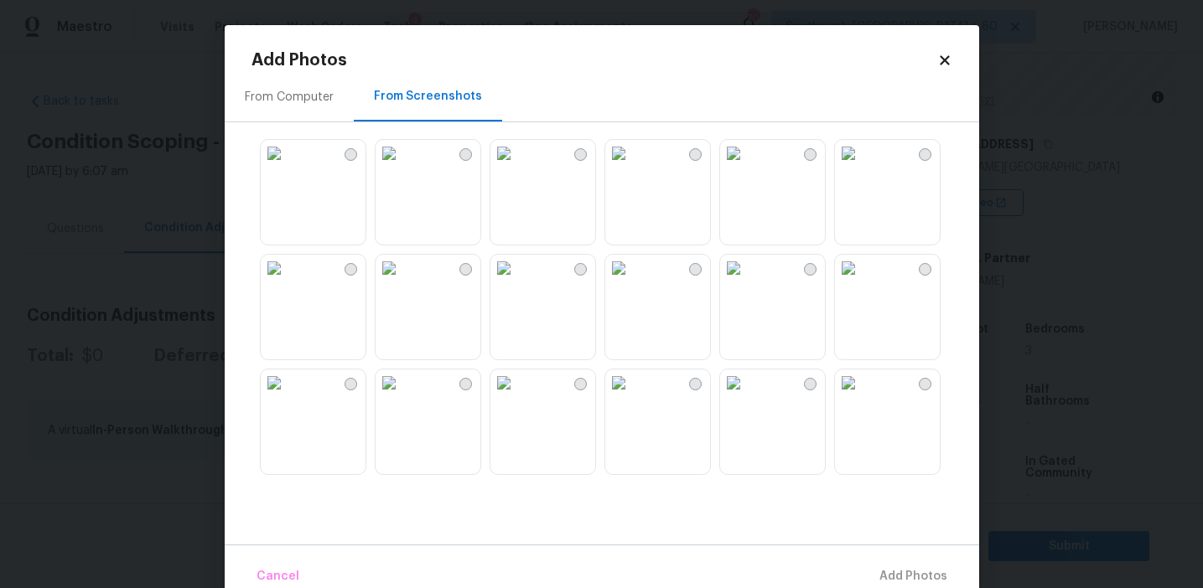
click at [288, 167] on img at bounding box center [274, 153] width 27 height 27
click at [402, 167] on img at bounding box center [389, 153] width 27 height 27
click at [747, 167] on img at bounding box center [733, 153] width 27 height 27
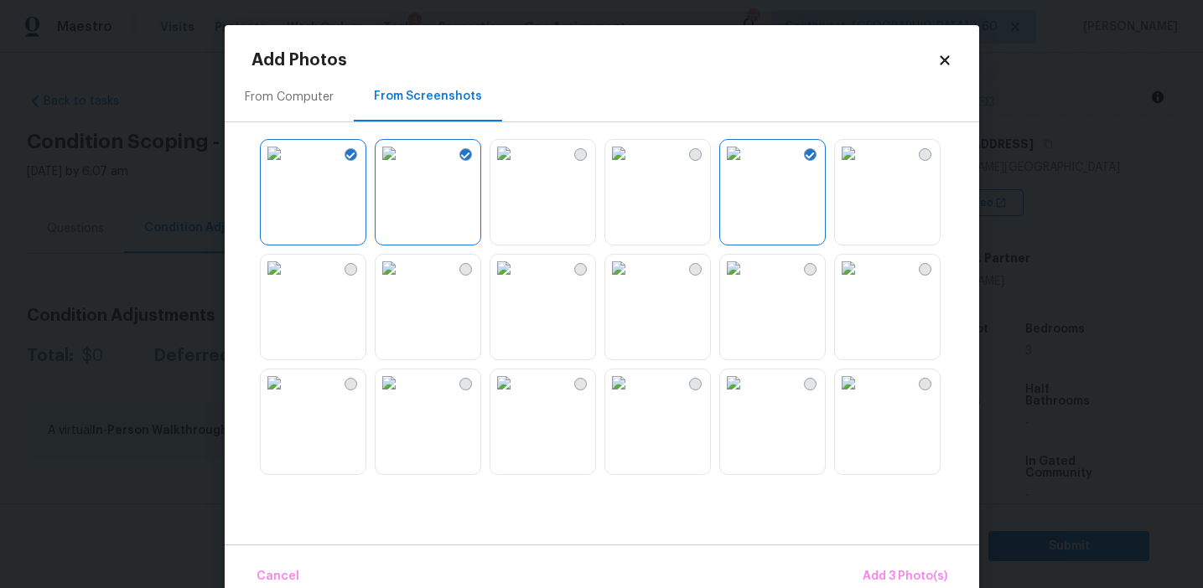
click at [632, 282] on img at bounding box center [618, 268] width 27 height 27
click at [876, 567] on span "Add 4 Photo(s)" at bounding box center [904, 577] width 86 height 21
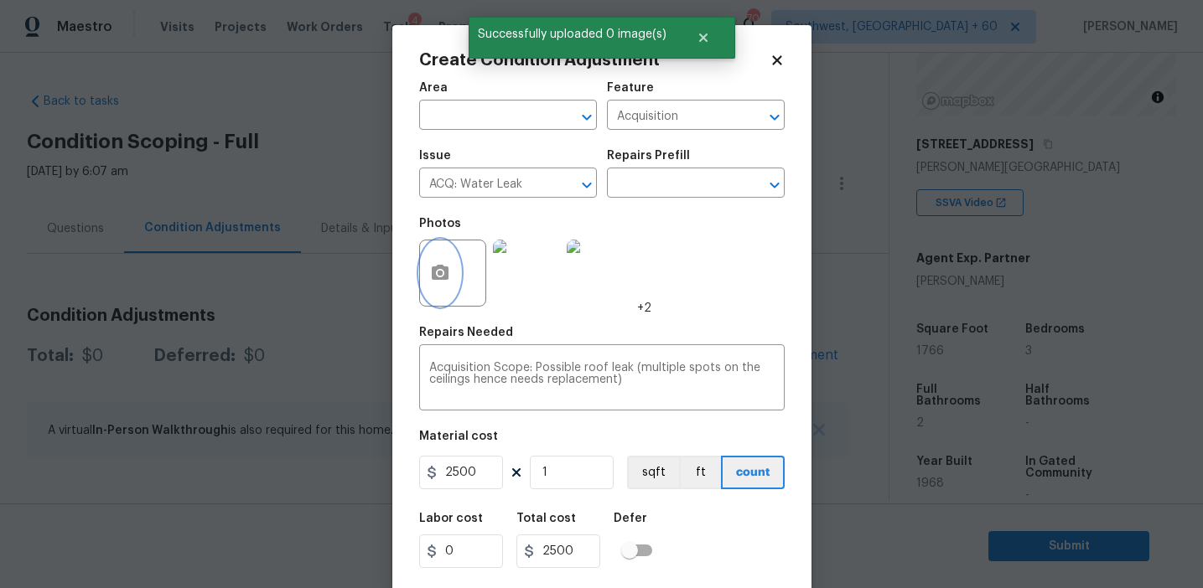
scroll to position [38, 0]
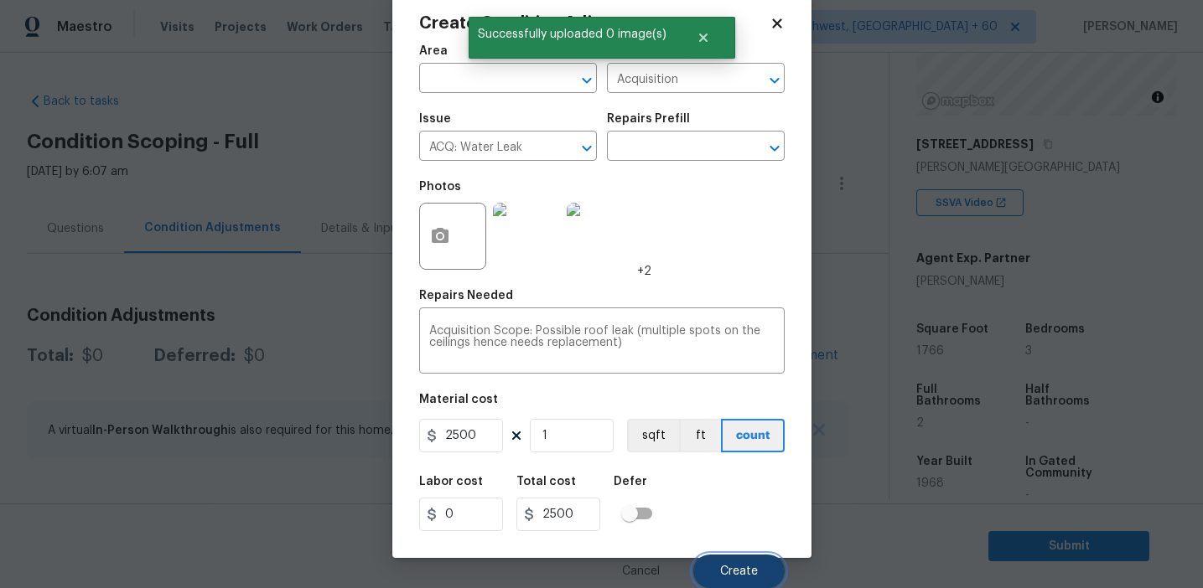
click at [754, 555] on button "Create" at bounding box center [738, 572] width 91 height 34
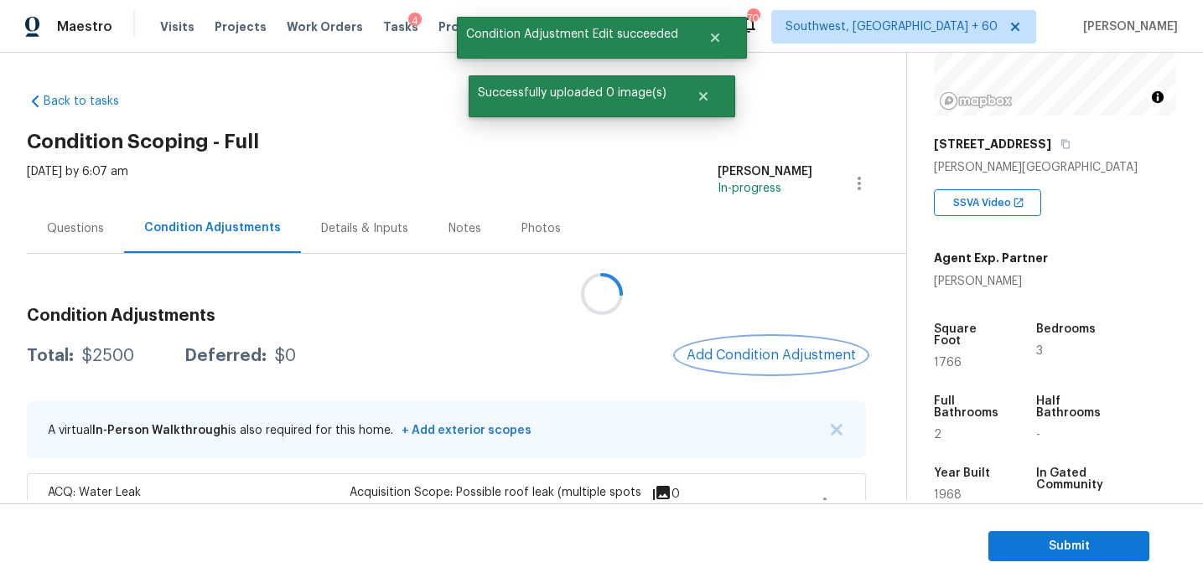
scroll to position [0, 0]
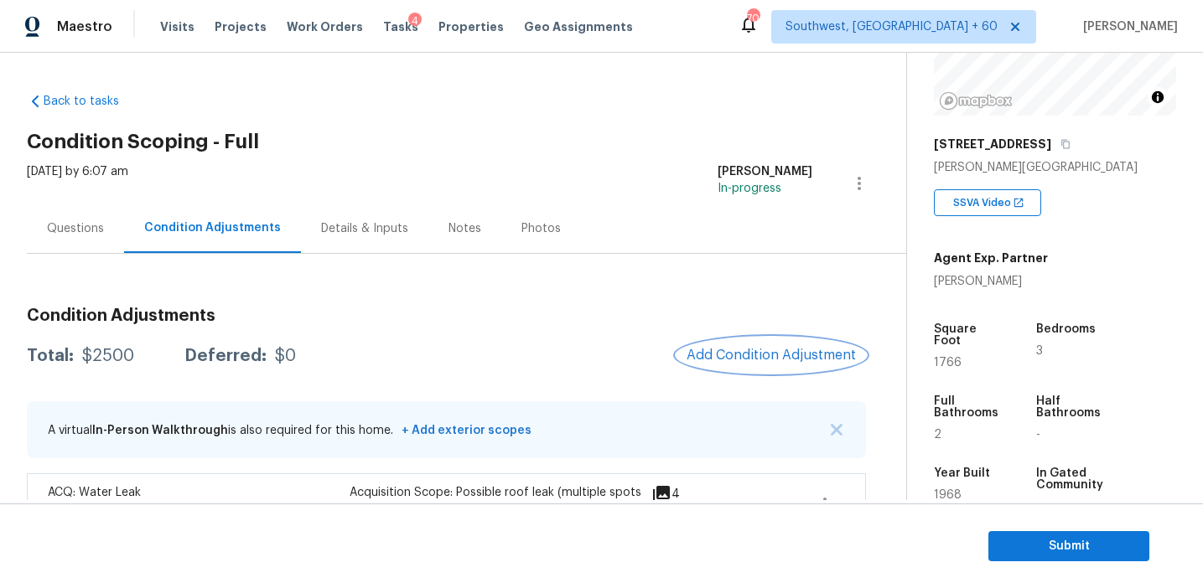
click at [733, 364] on button "Add Condition Adjustment" at bounding box center [770, 355] width 189 height 35
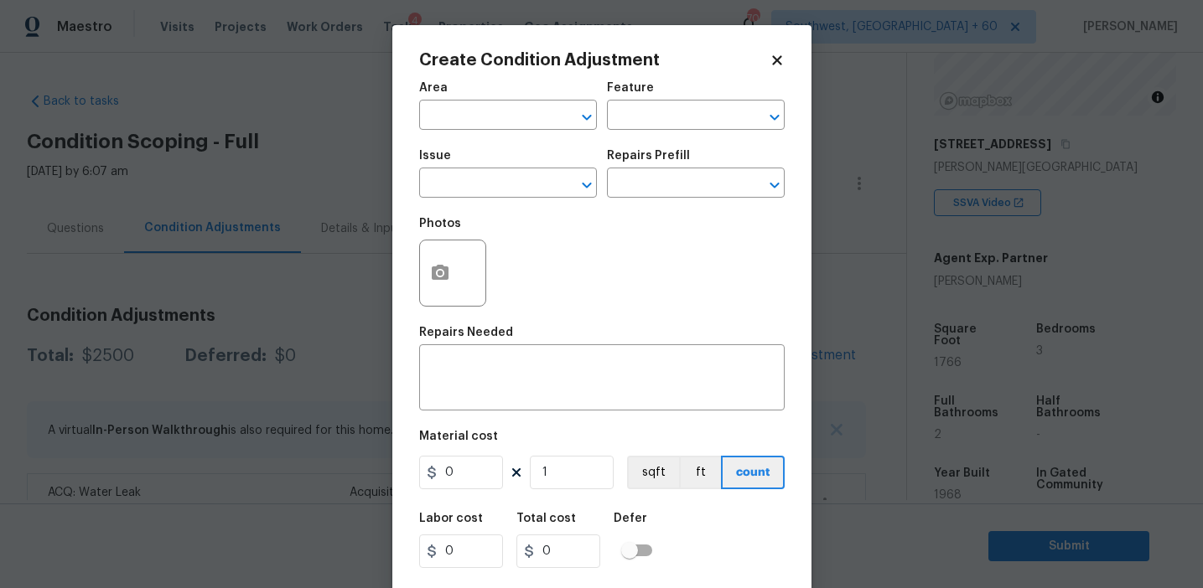
click at [361, 289] on body "Maestro Visits Projects Work Orders Tasks 4 Properties Geo Assignments 709 Sout…" at bounding box center [601, 294] width 1203 height 588
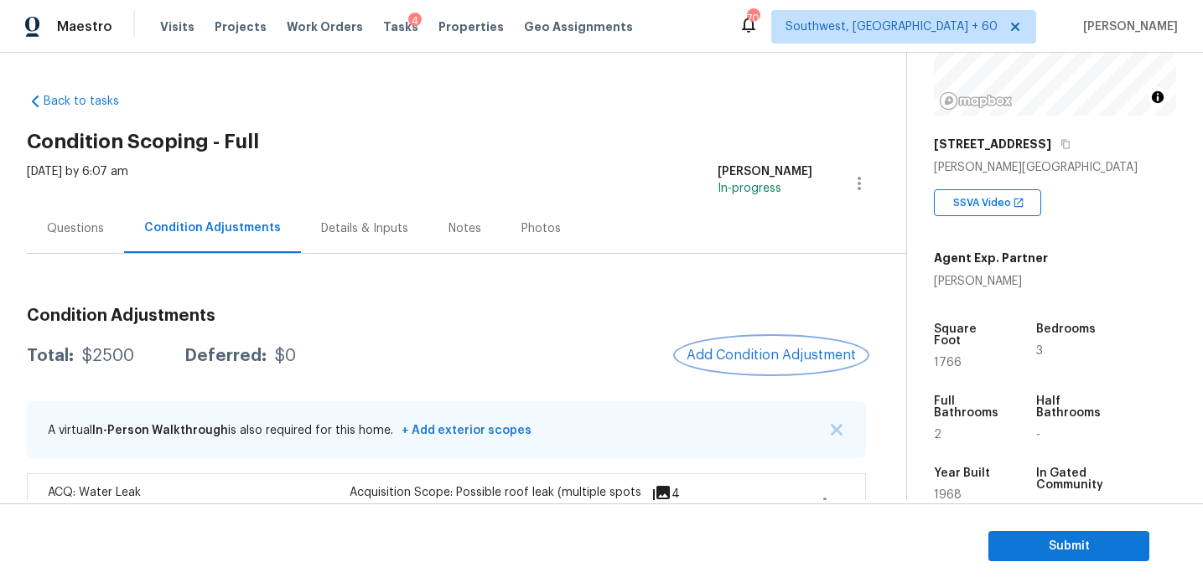
scroll to position [50, 0]
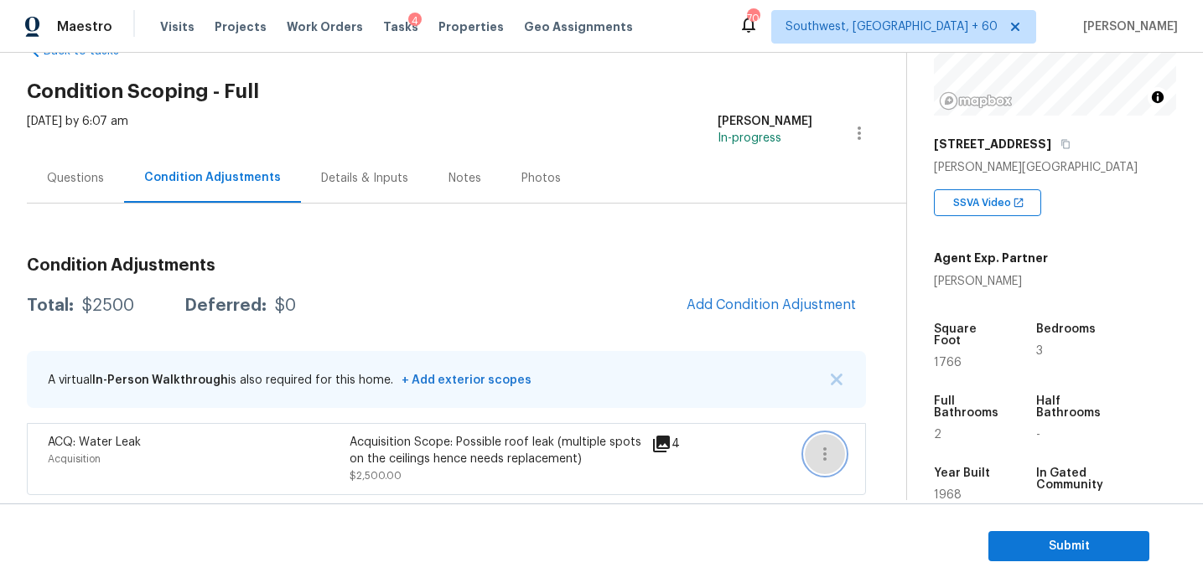
click at [833, 458] on button "button" at bounding box center [825, 454] width 40 height 40
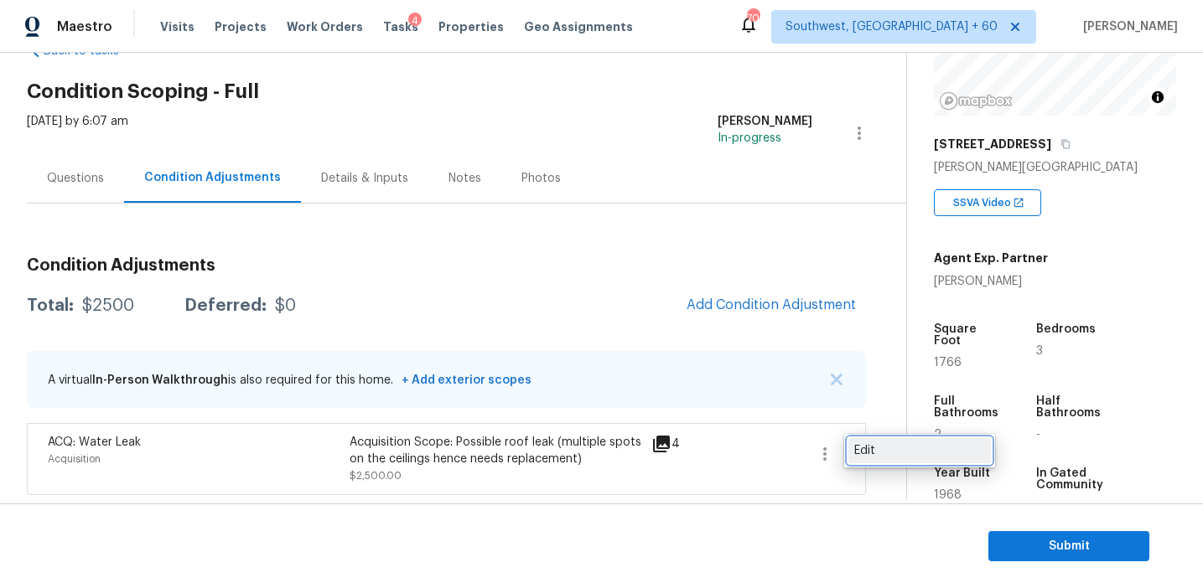
click at [890, 455] on div "Edit" at bounding box center [919, 451] width 131 height 17
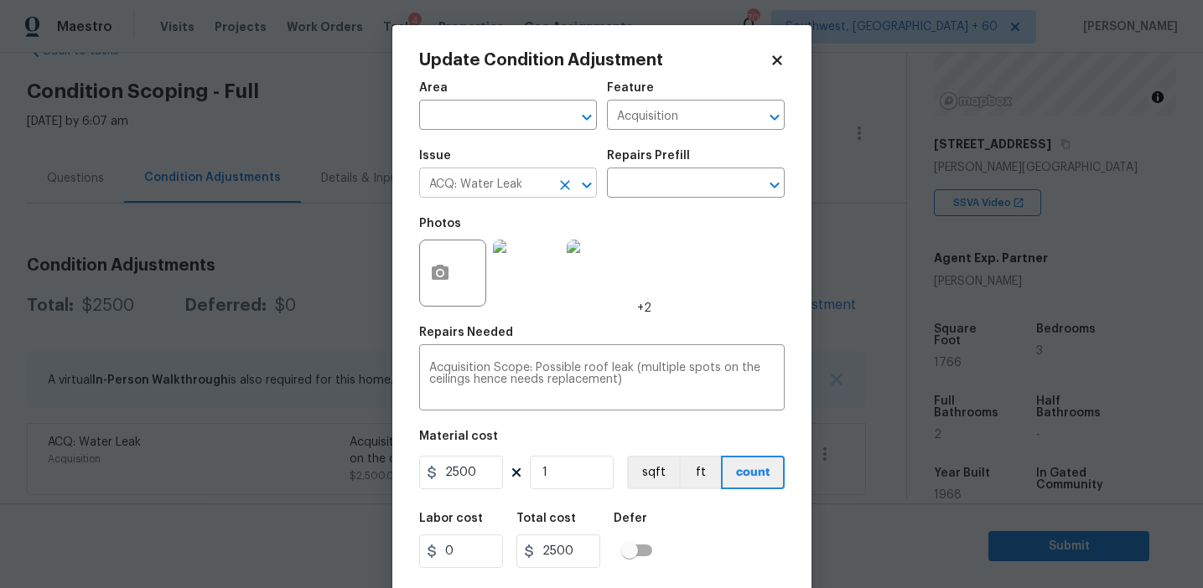
click at [562, 189] on icon "Clear" at bounding box center [565, 185] width 17 height 17
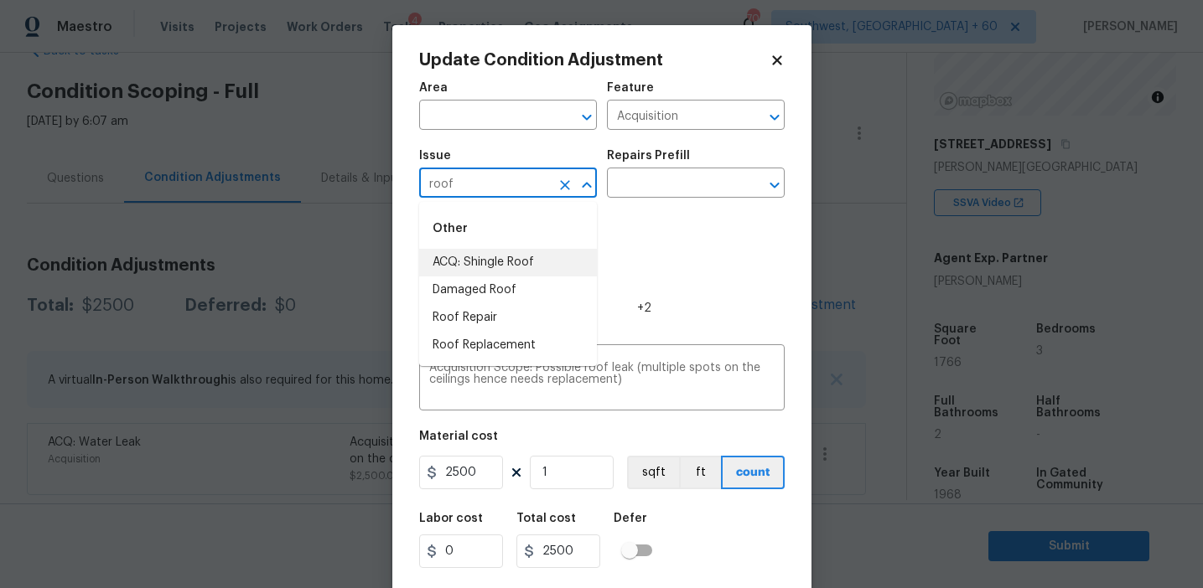
click at [532, 259] on li "ACQ: Shingle Roof" at bounding box center [508, 263] width 178 height 28
type input "ACQ: Shingle Roof"
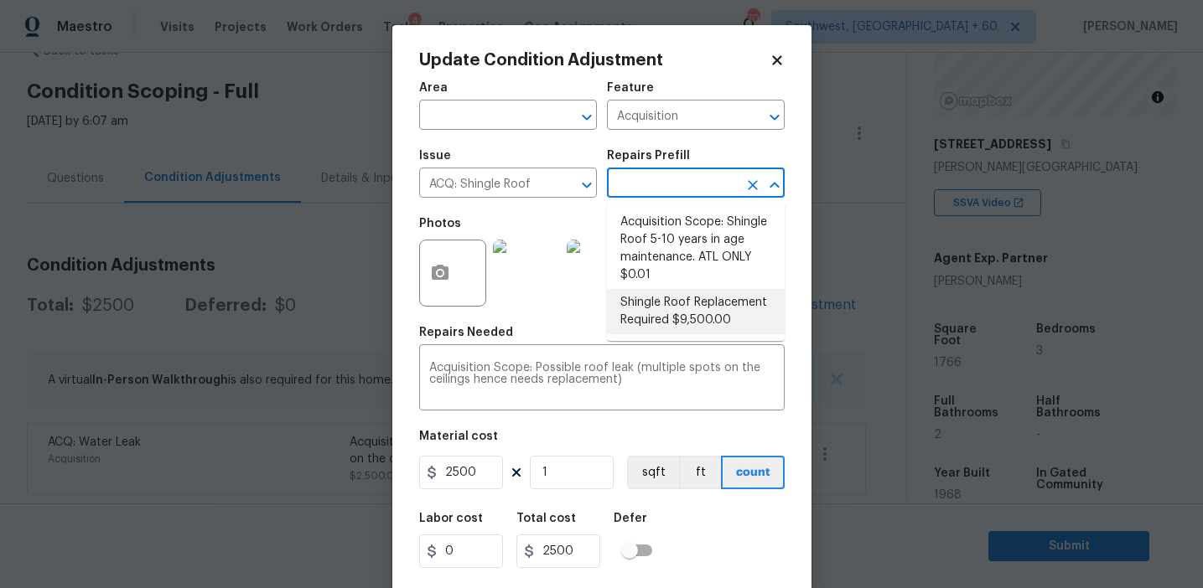
click at [667, 319] on li "Shingle Roof Replacement Required $9,500.00" at bounding box center [696, 311] width 178 height 45
type textarea "Acquisition Scope: Shingle Roof Replacement required."
type input "9500"
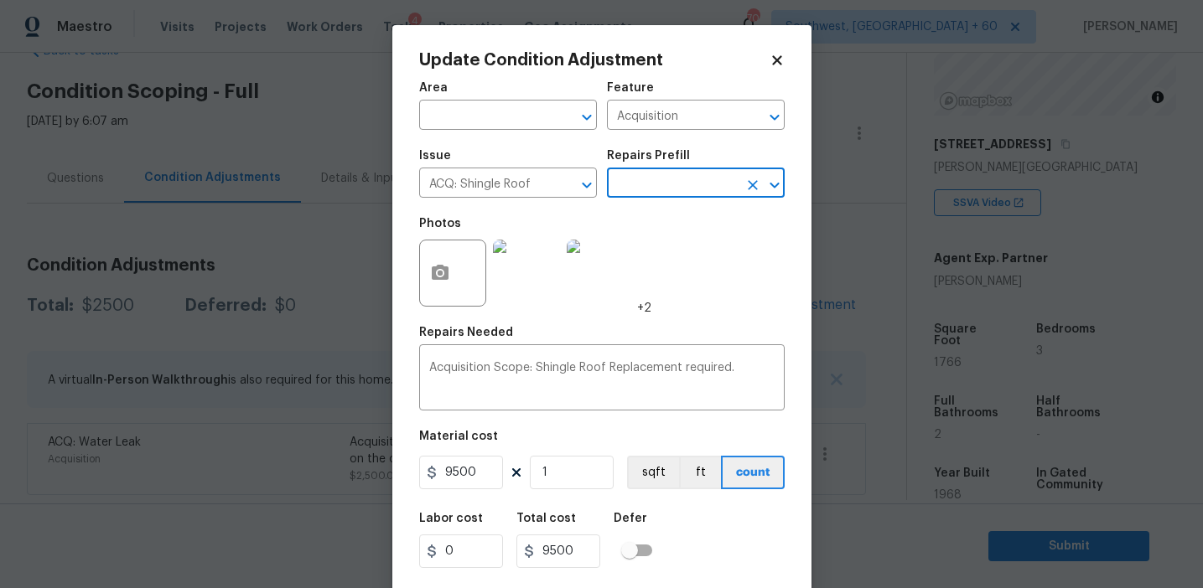
scroll to position [38, 0]
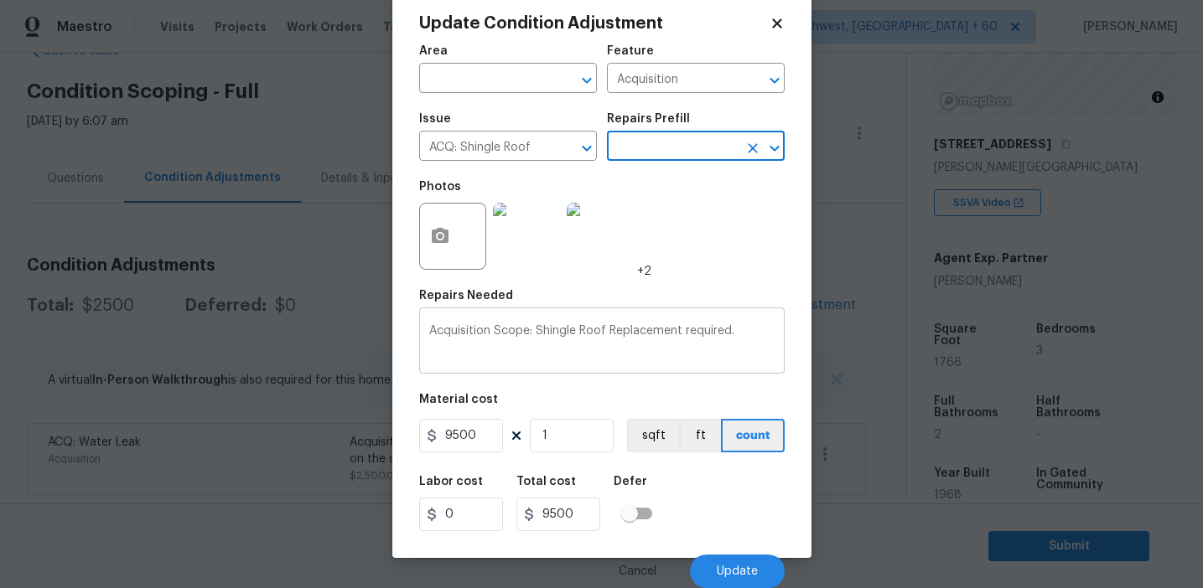
click at [742, 330] on textarea "Acquisition Scope: Shingle Roof Replacement required." at bounding box center [601, 342] width 345 height 35
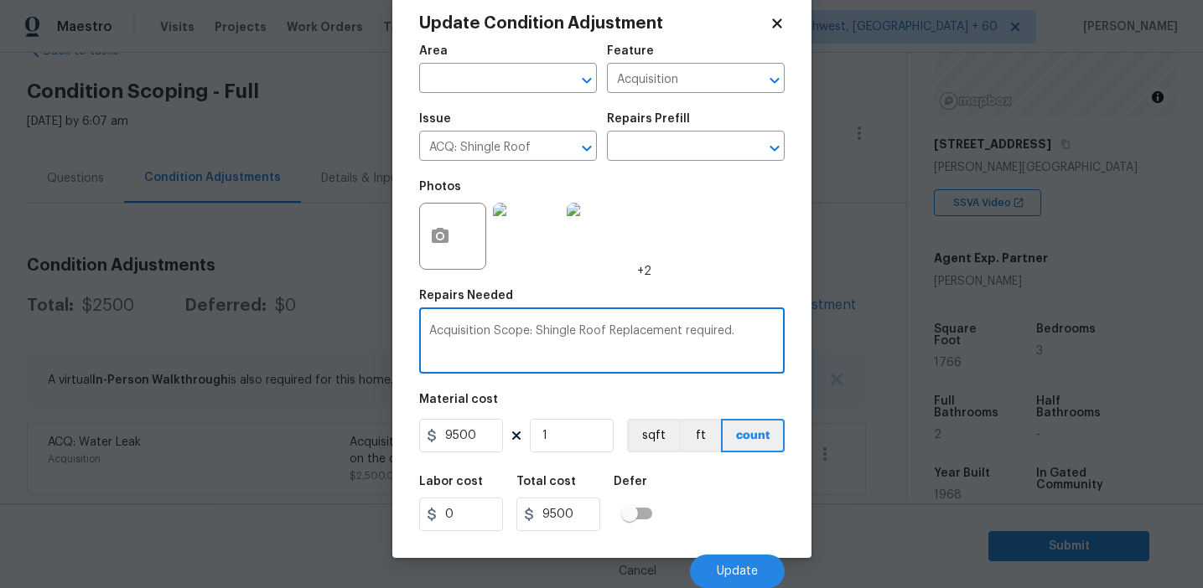
click at [742, 330] on textarea "Acquisition Scope: Shingle Roof Replacement required." at bounding box center [601, 342] width 345 height 35
type textarea "Acquisition Scope: Shingle Roof Replacement required"
click at [449, 241] on icon "button" at bounding box center [440, 236] width 20 height 20
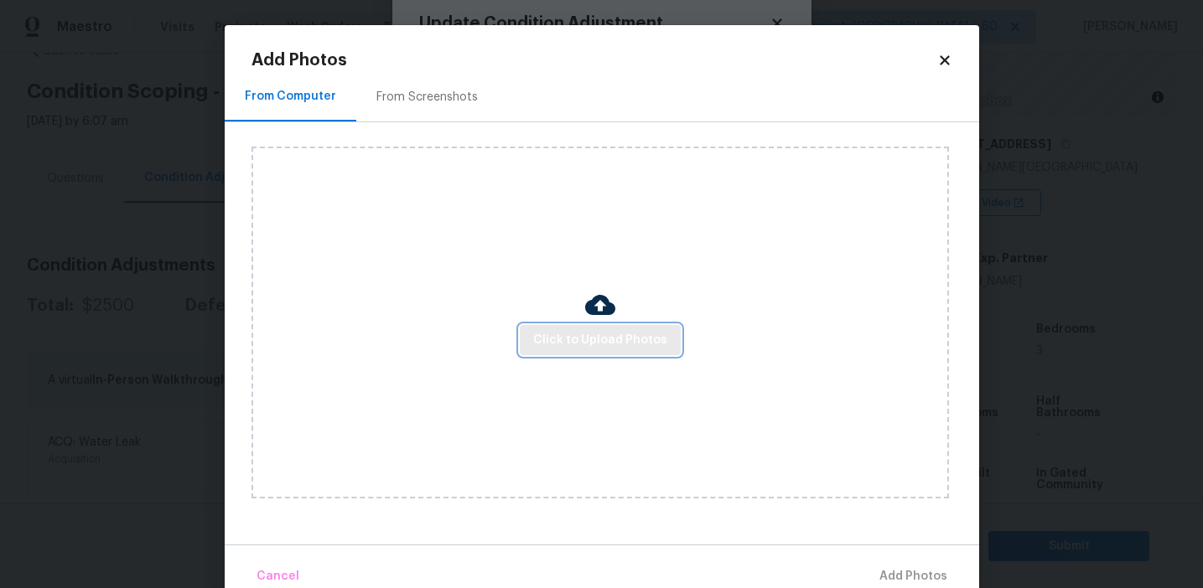
click at [621, 341] on span "Click to Upload Photos" at bounding box center [600, 340] width 134 height 21
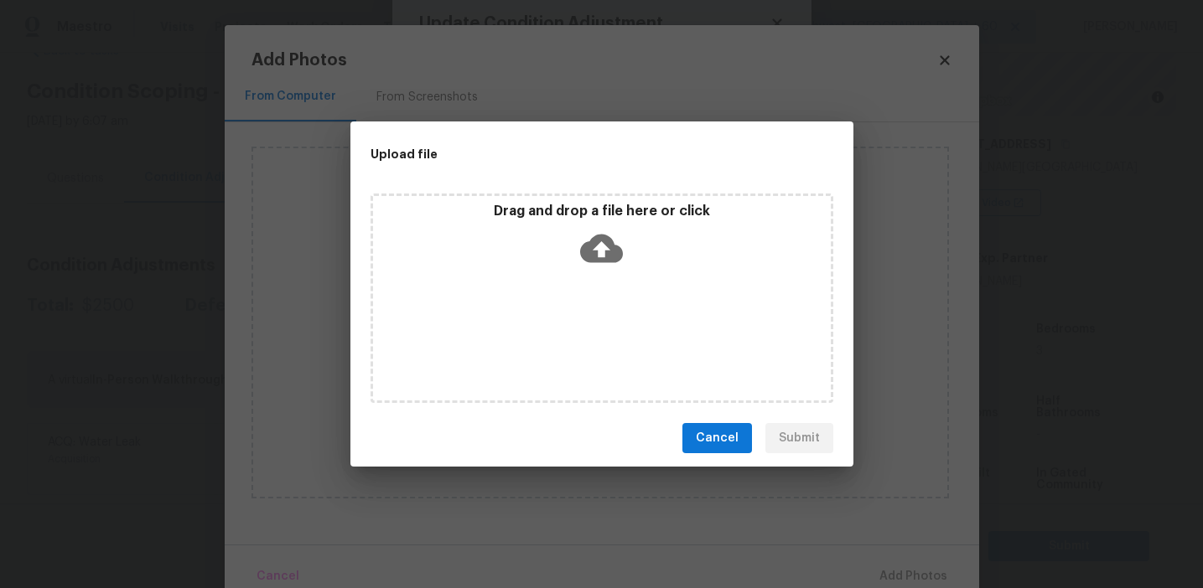
click at [621, 259] on icon at bounding box center [601, 248] width 43 height 43
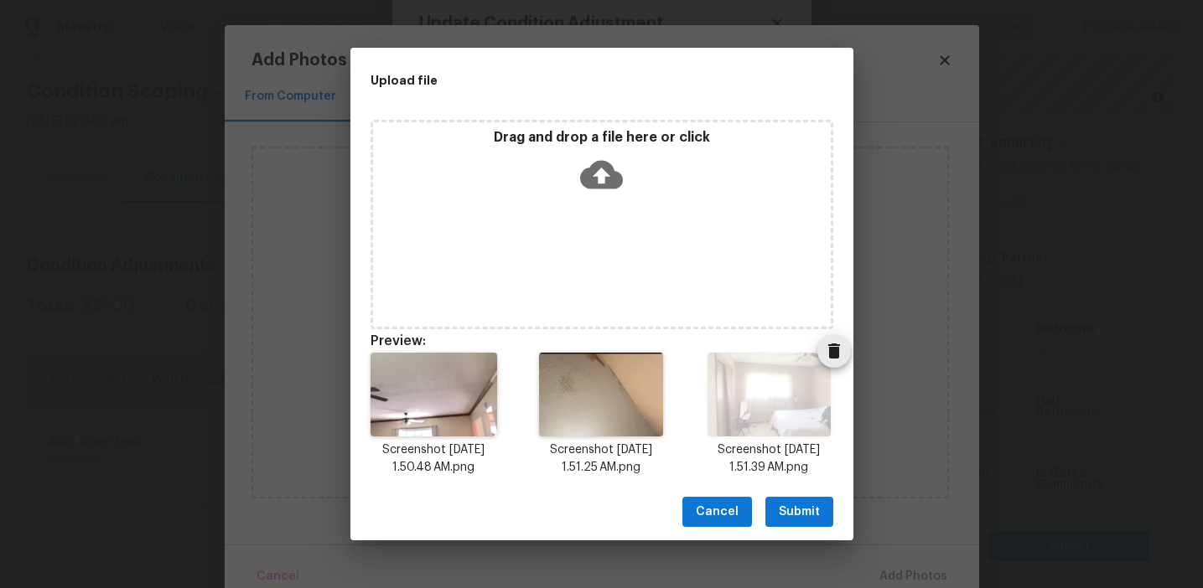
click at [825, 355] on icon "Delete" at bounding box center [834, 351] width 20 height 20
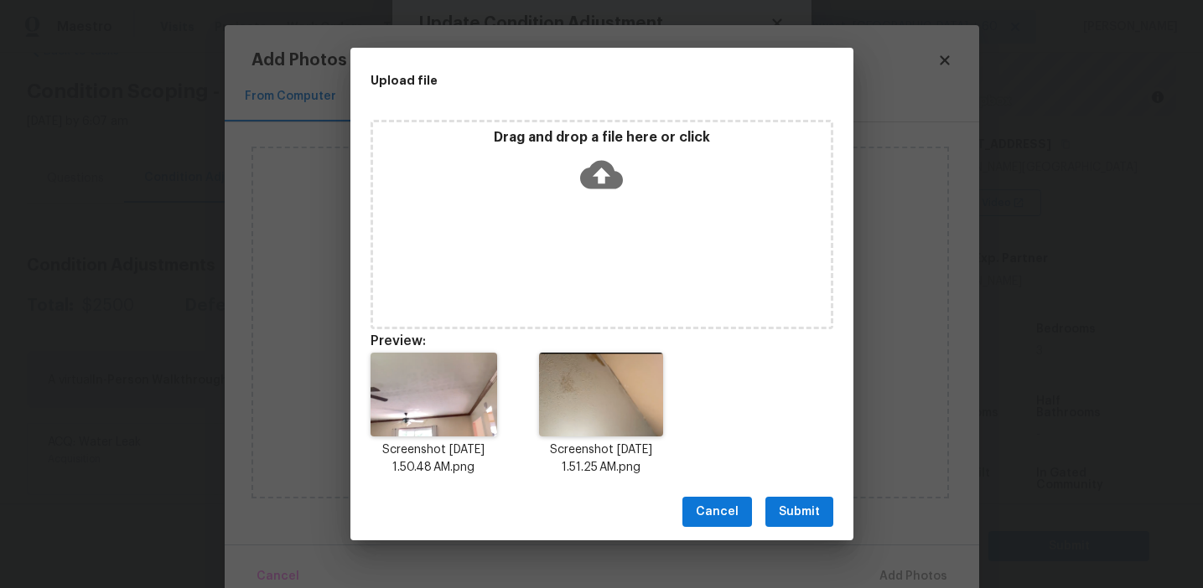
click at [677, 138] on p "Drag and drop a file here or click" at bounding box center [602, 138] width 458 height 18
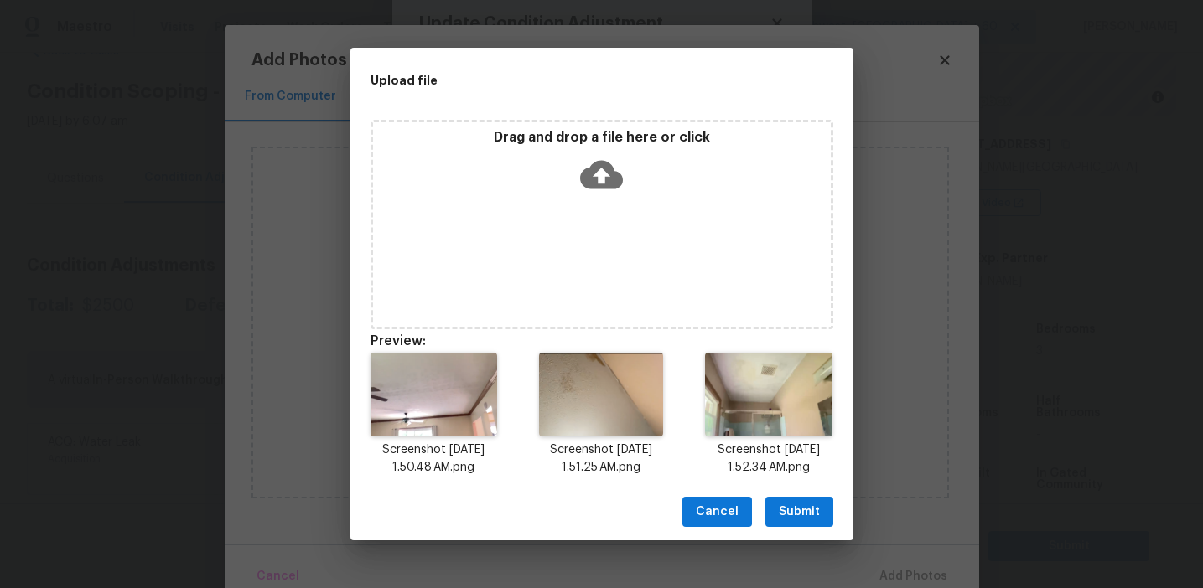
click at [806, 512] on span "Submit" at bounding box center [799, 512] width 41 height 21
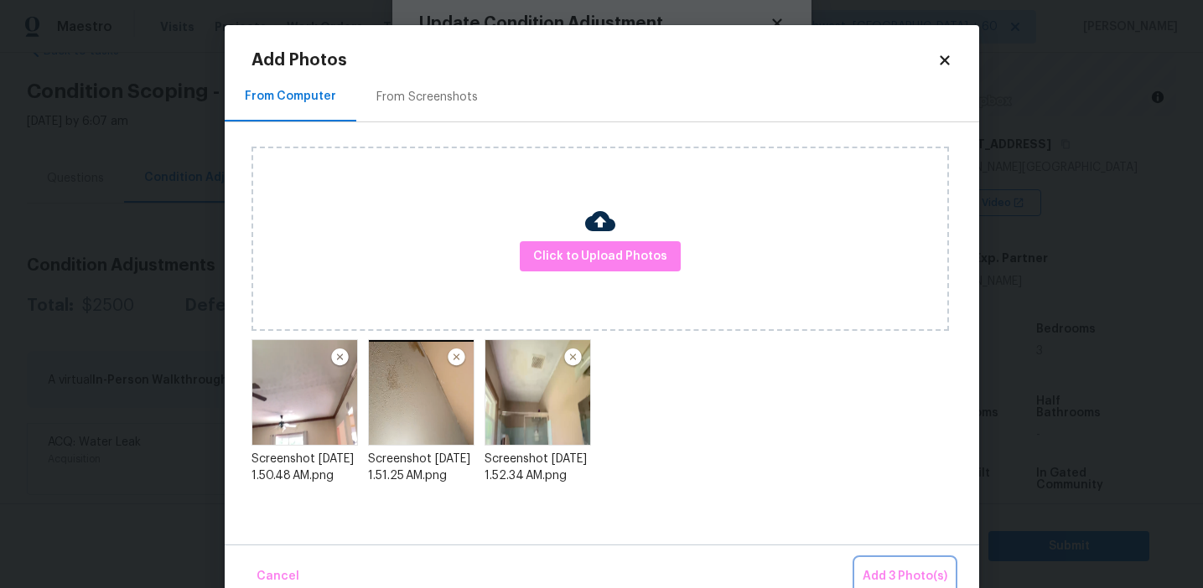
click at [891, 570] on span "Add 3 Photo(s)" at bounding box center [905, 577] width 85 height 21
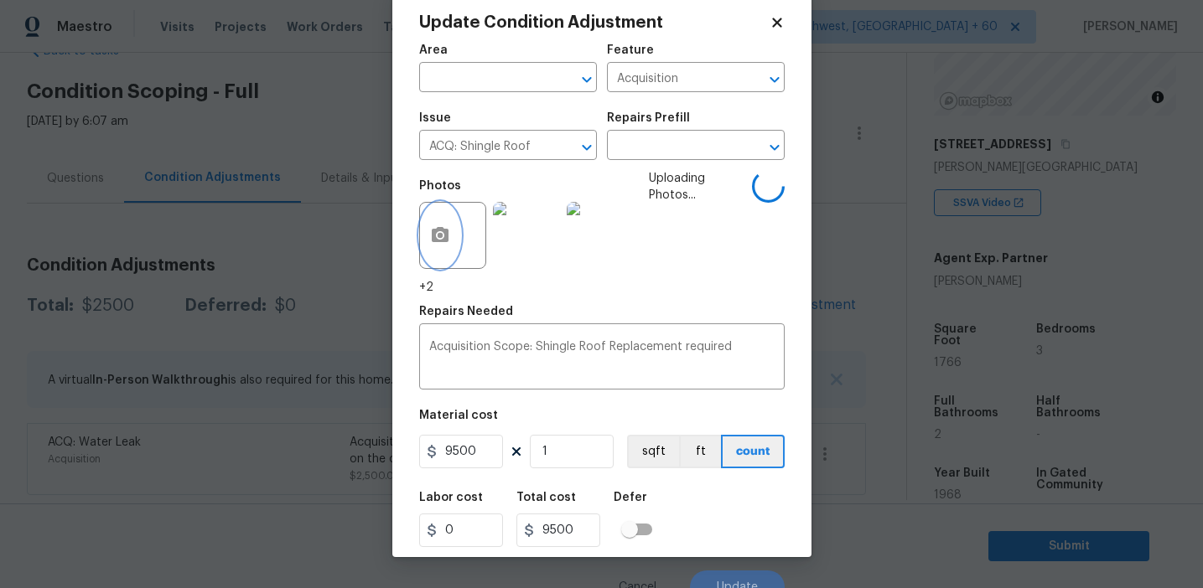
scroll to position [54, 0]
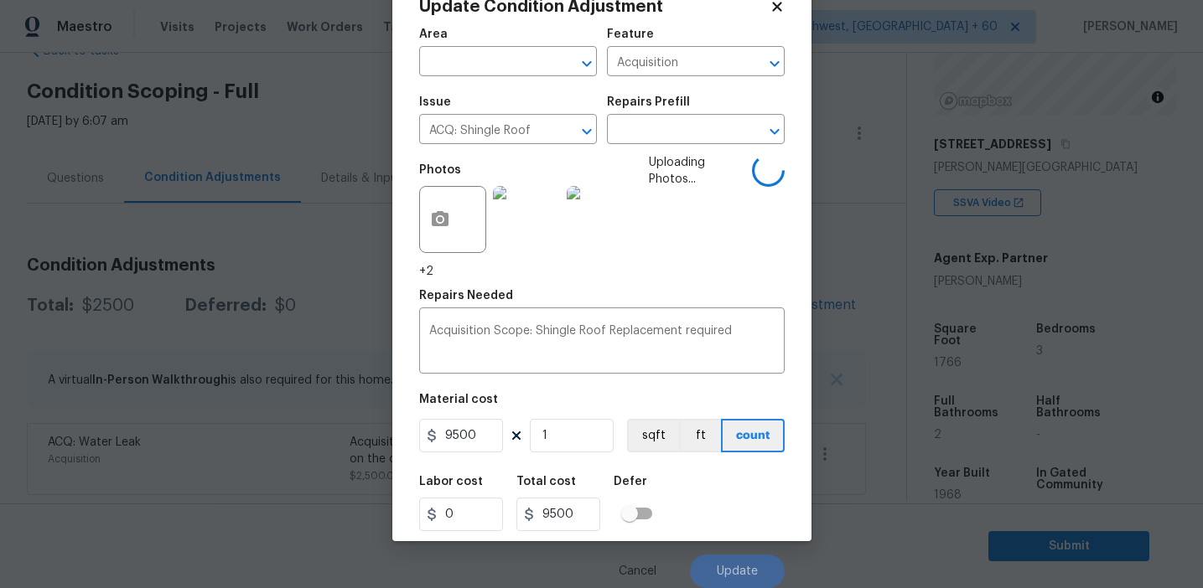
click at [710, 510] on div "Labor cost 0 Total cost 9500 Defer" at bounding box center [601, 503] width 365 height 75
click at [712, 512] on div "Labor cost 0 Total cost 9500 Defer" at bounding box center [601, 503] width 365 height 75
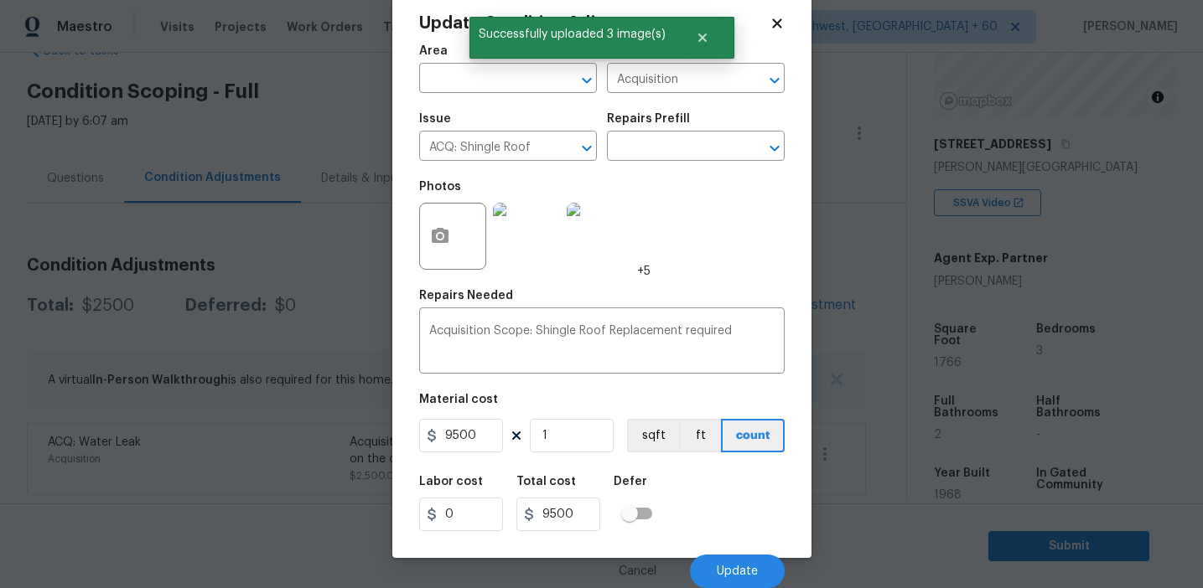
scroll to position [38, 0]
click at [726, 568] on span "Update" at bounding box center [737, 572] width 41 height 13
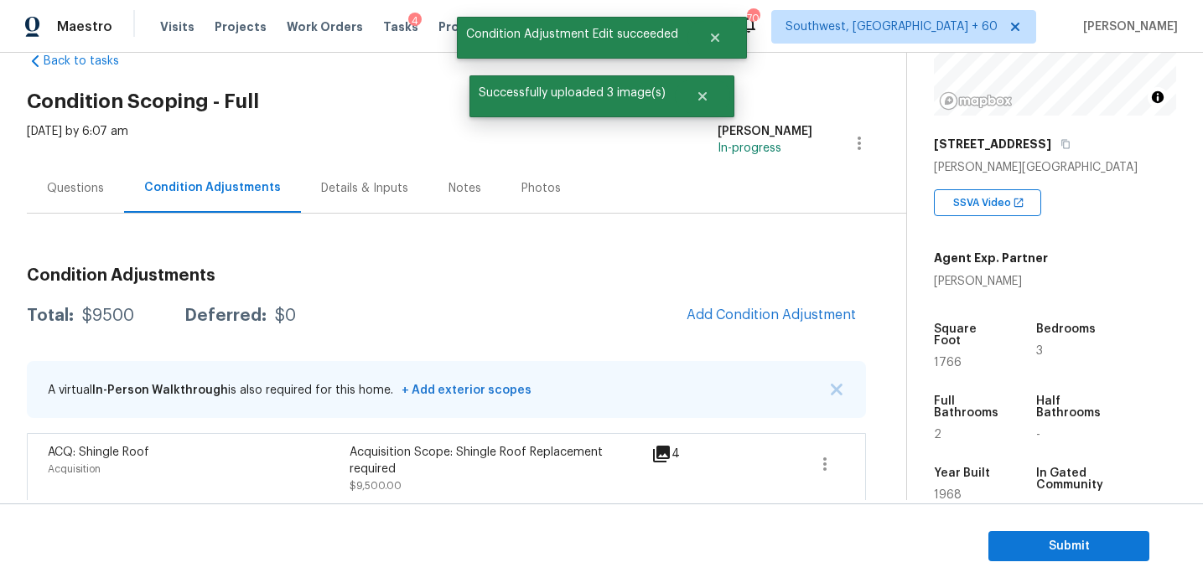
scroll to position [0, 0]
click at [729, 321] on span "Add Condition Adjustment" at bounding box center [770, 315] width 169 height 15
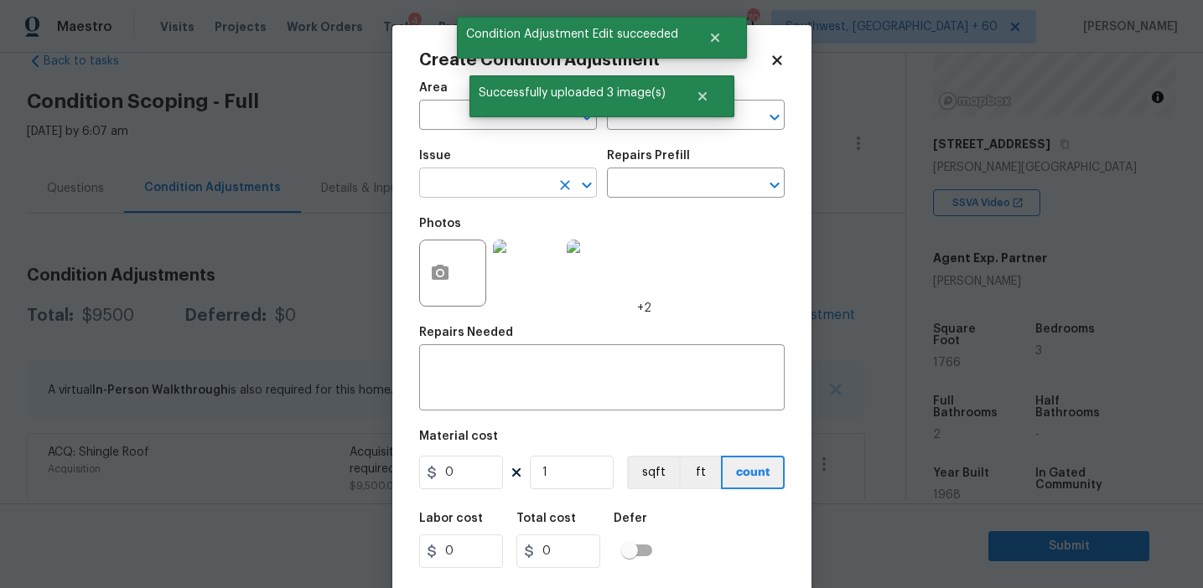
click at [511, 179] on input "text" at bounding box center [484, 185] width 131 height 26
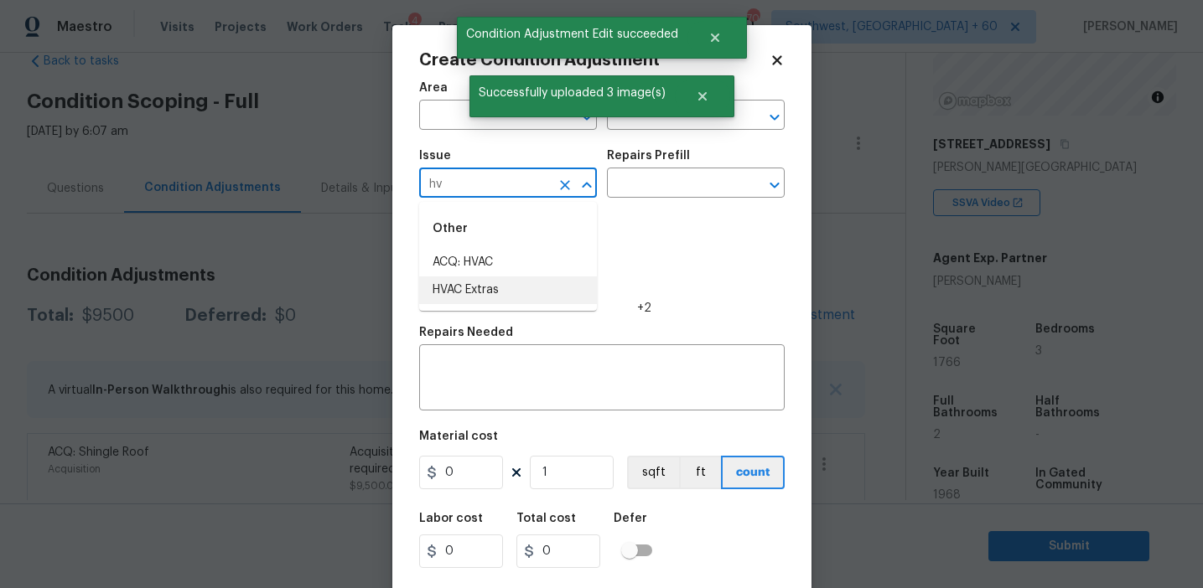
click at [529, 288] on li "HVAC Extras" at bounding box center [508, 291] width 178 height 28
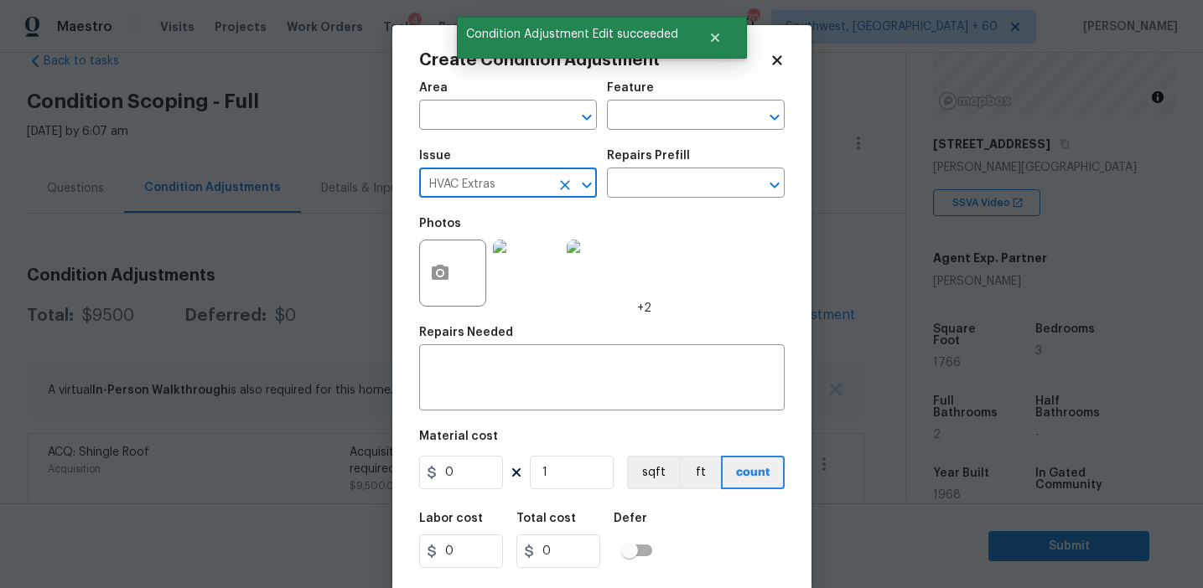
type input "HVAC Extras"
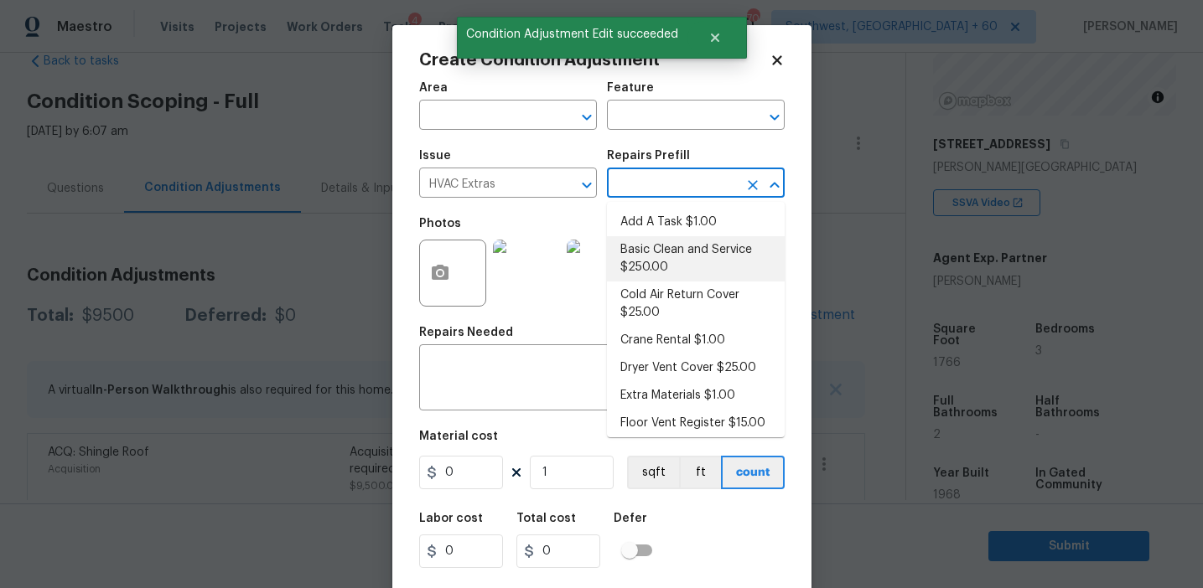
click at [689, 247] on li "Basic Clean and Service $250.00" at bounding box center [696, 258] width 178 height 45
type input "HVAC"
type textarea "General Service HVAC system including: cleaning condenser and evaporator coils,…"
type input "250"
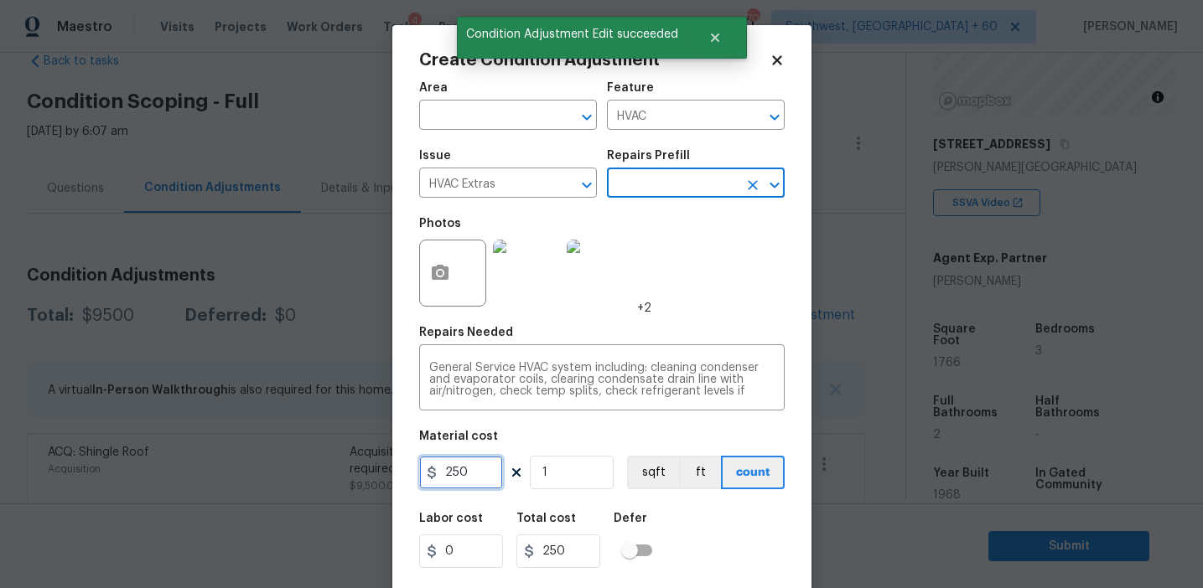
click at [452, 469] on input "250" at bounding box center [461, 473] width 84 height 34
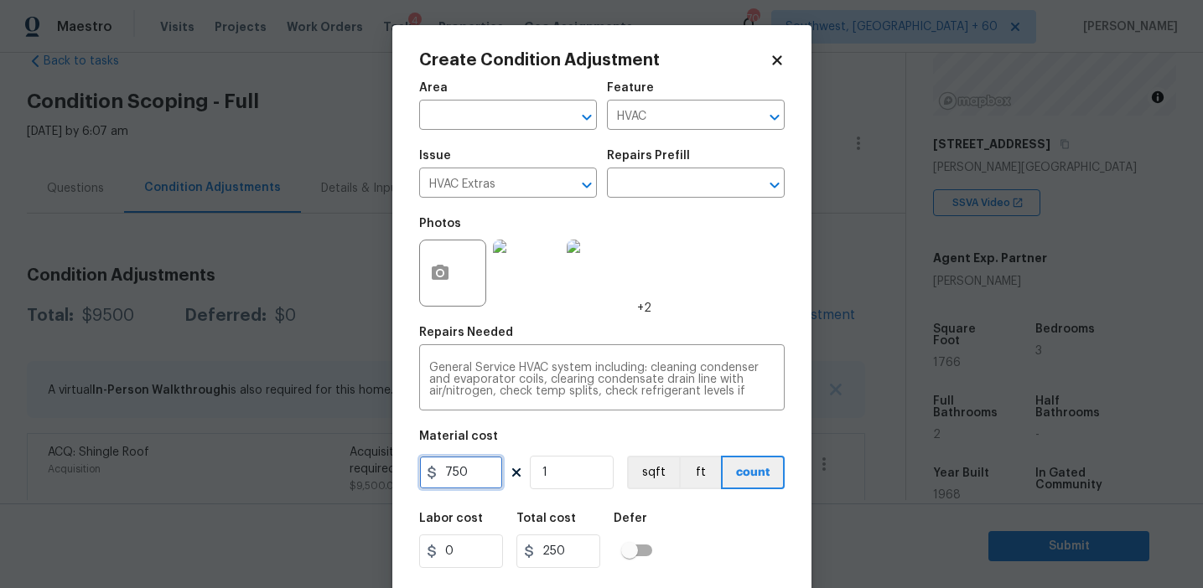
type input "750"
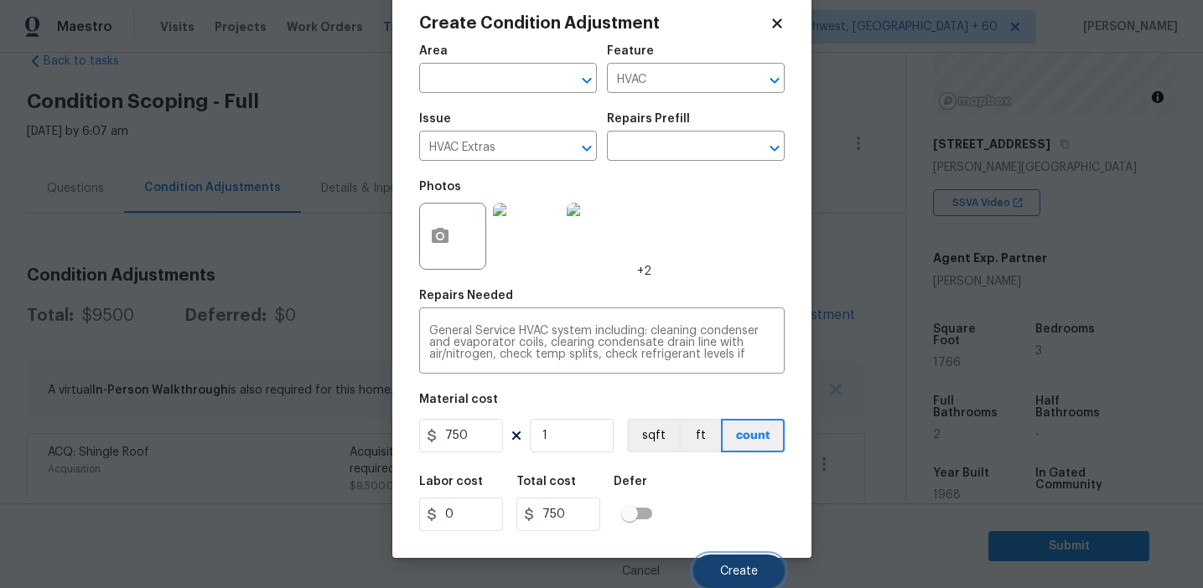
click at [727, 561] on button "Create" at bounding box center [738, 572] width 91 height 34
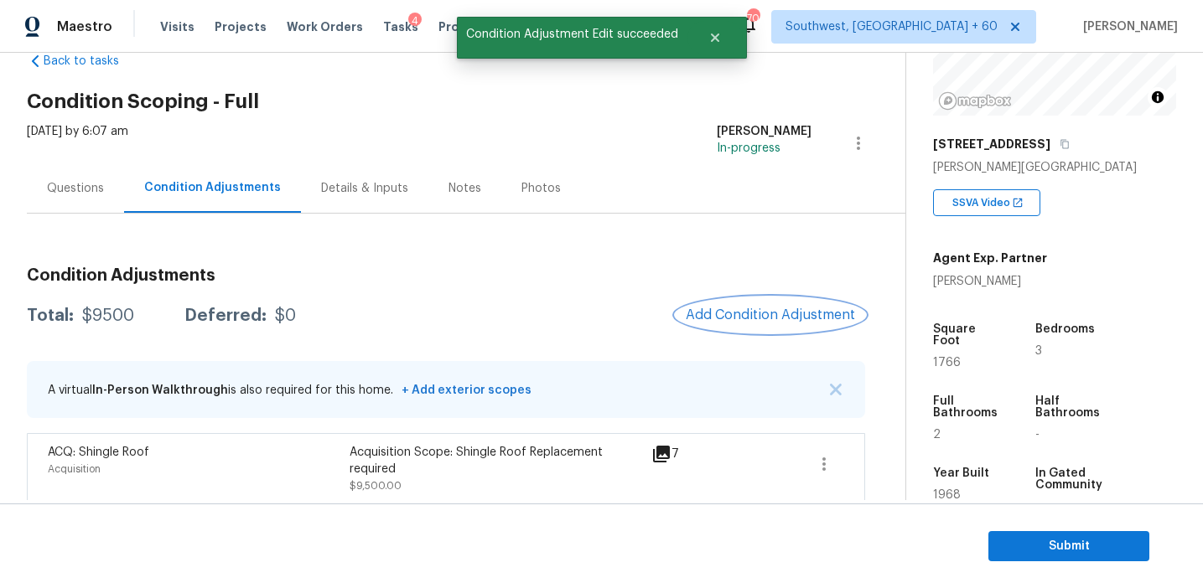
scroll to position [0, 0]
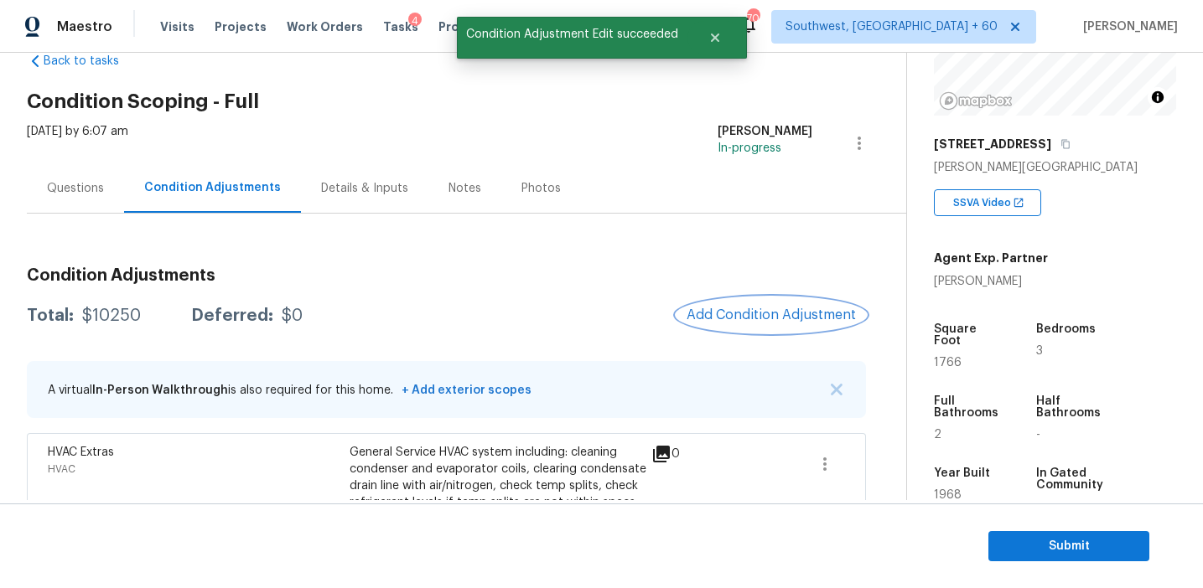
click at [730, 310] on span "Add Condition Adjustment" at bounding box center [770, 315] width 169 height 15
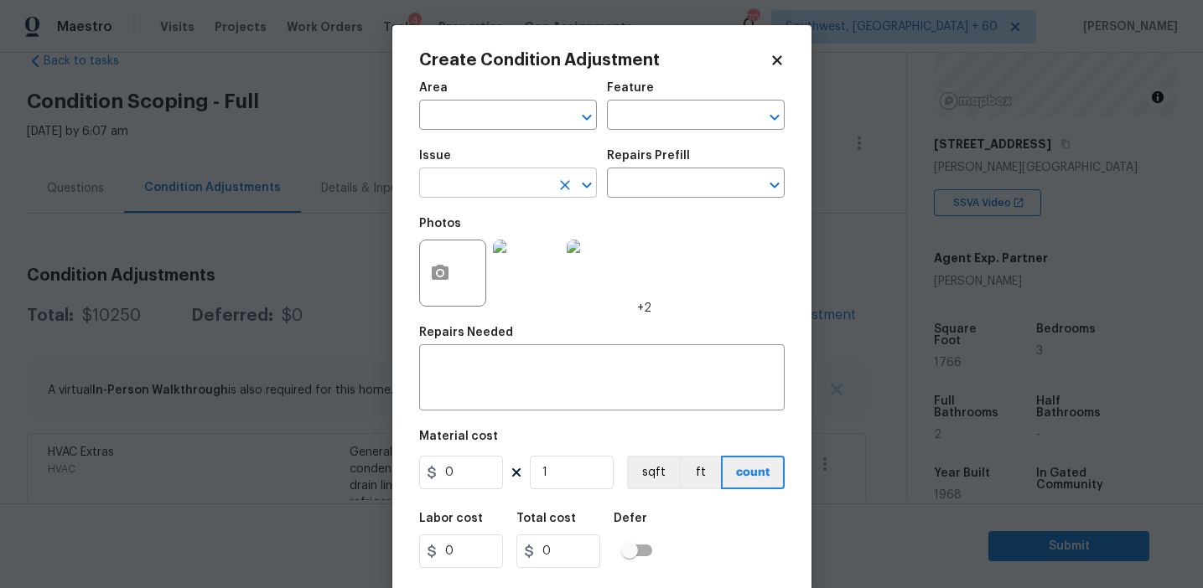
click at [502, 184] on input "text" at bounding box center [484, 185] width 131 height 26
click at [536, 264] on li "Pressure Washing" at bounding box center [508, 263] width 178 height 28
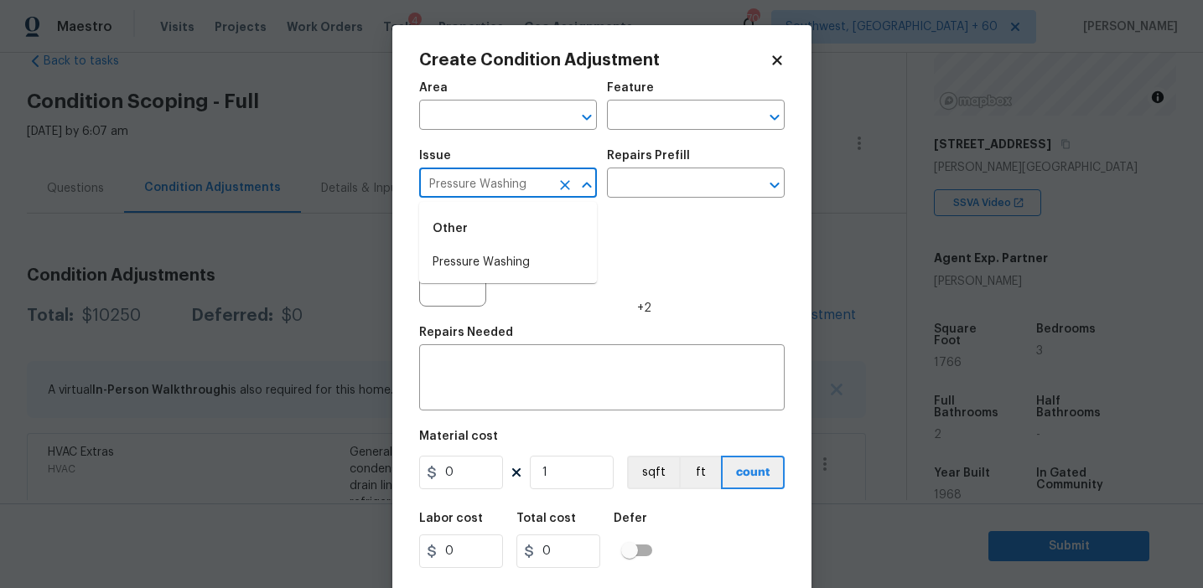
type input "Pressure Washing"
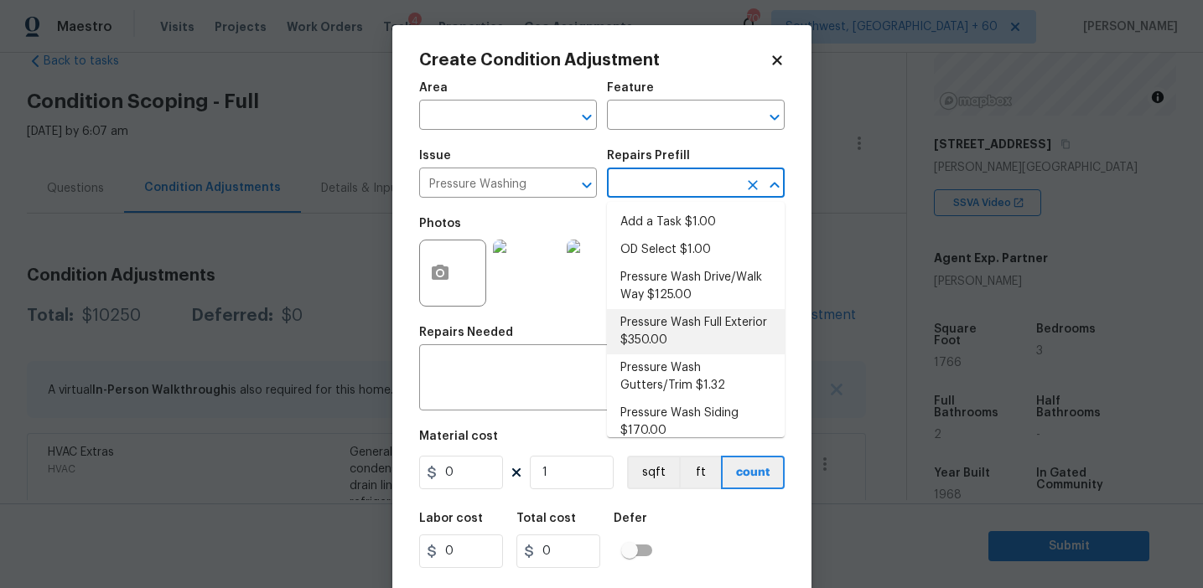
click at [660, 338] on li "Pressure Wash Full Exterior $350.00" at bounding box center [696, 331] width 178 height 45
type input "Siding"
type textarea "Pressure wash the House, Flatwork, Deck and Garage interior."
type input "350"
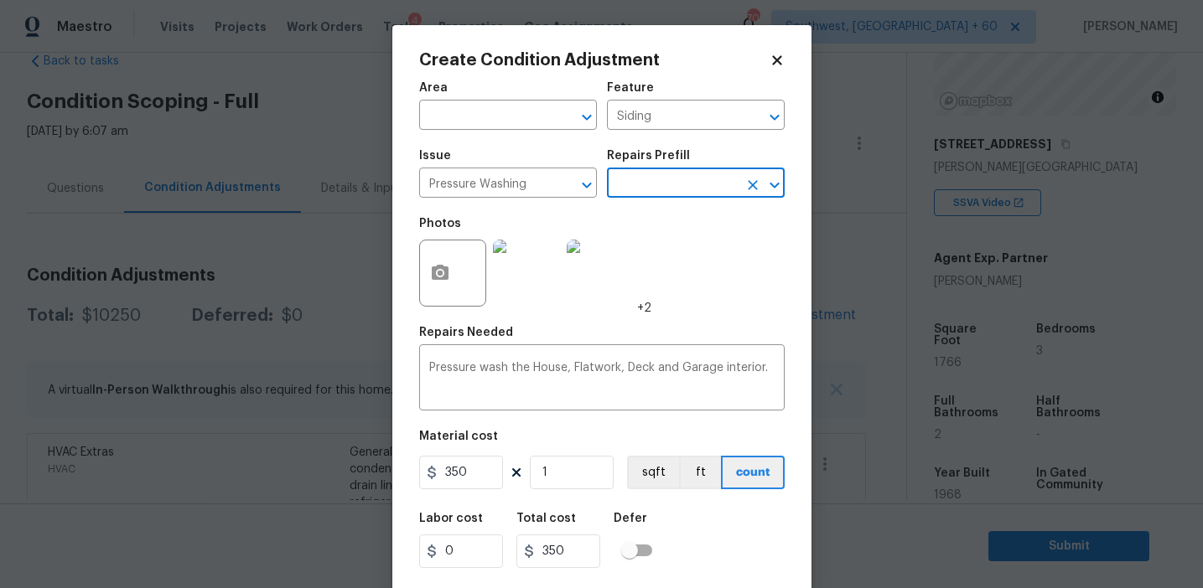
scroll to position [38, 0]
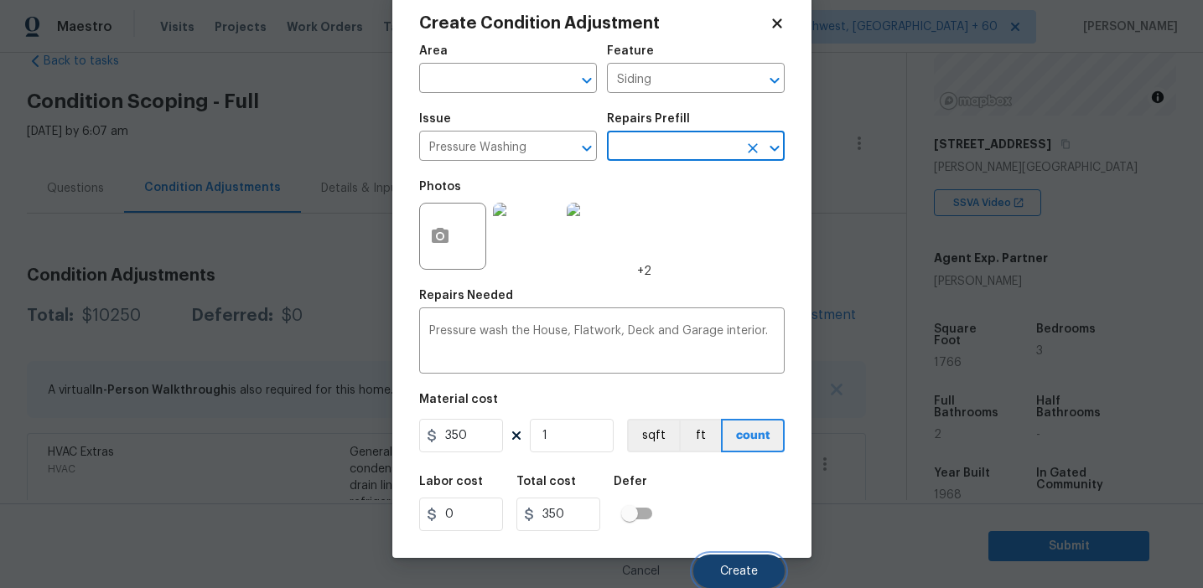
click at [729, 570] on span "Create" at bounding box center [739, 572] width 38 height 13
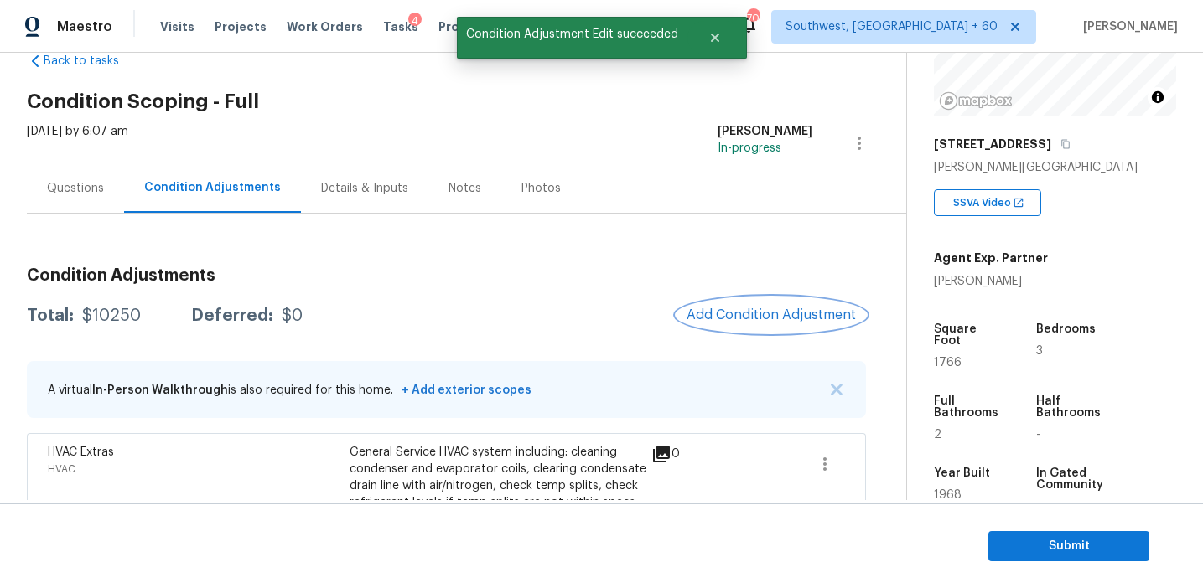
scroll to position [0, 0]
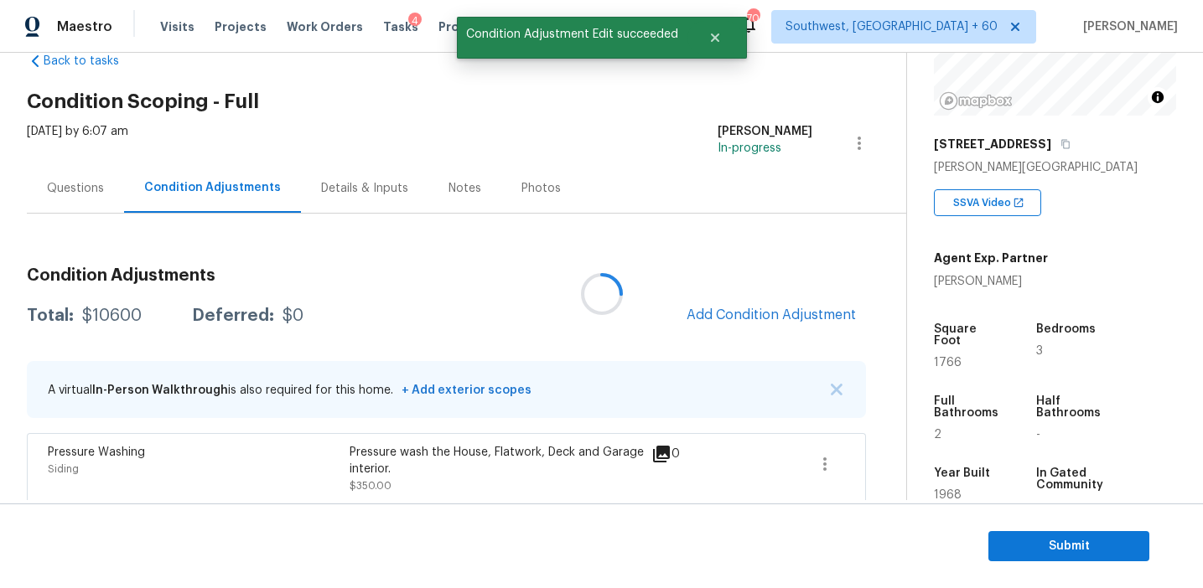
click at [719, 321] on div at bounding box center [601, 294] width 1203 height 588
click at [719, 321] on span "Add Condition Adjustment" at bounding box center [770, 315] width 169 height 15
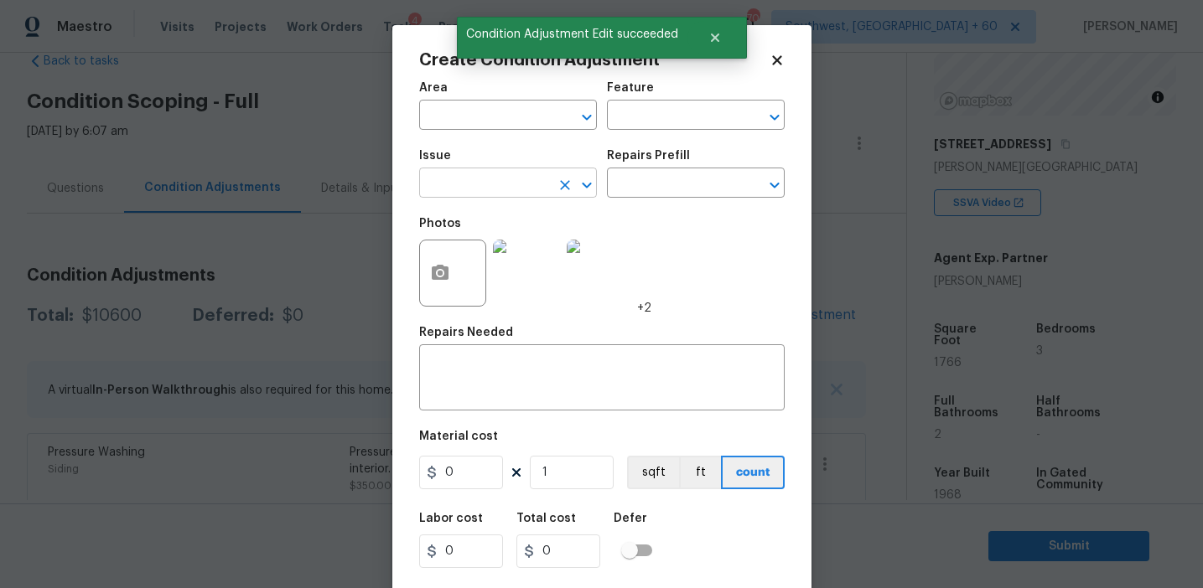
click at [497, 186] on input "text" at bounding box center [484, 185] width 131 height 26
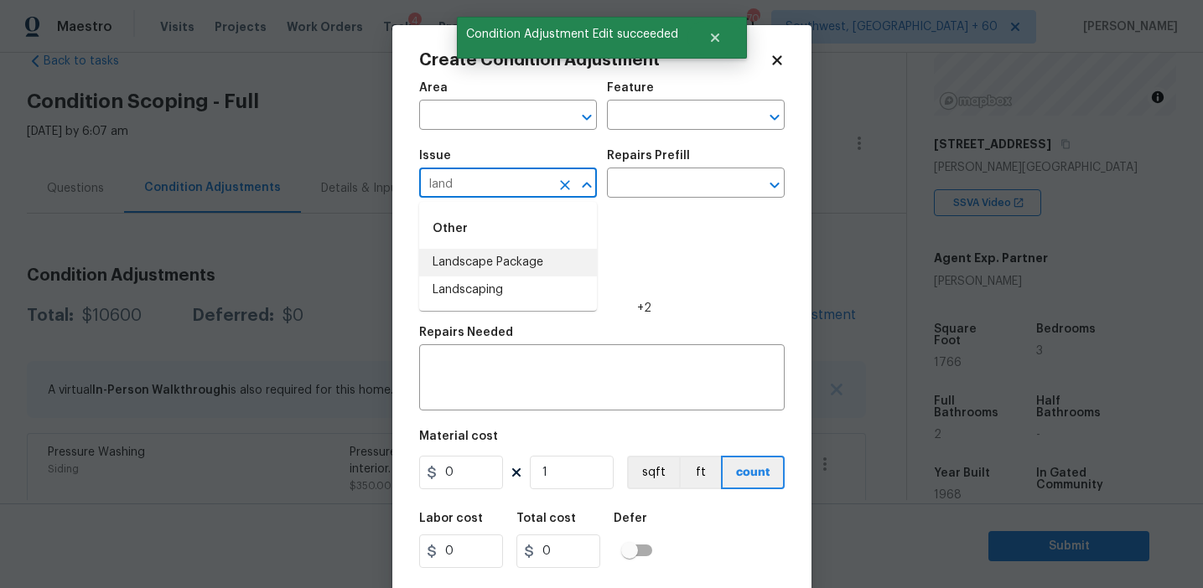
click at [548, 254] on li "Landscape Package" at bounding box center [508, 263] width 178 height 28
type input "Landscape Package"
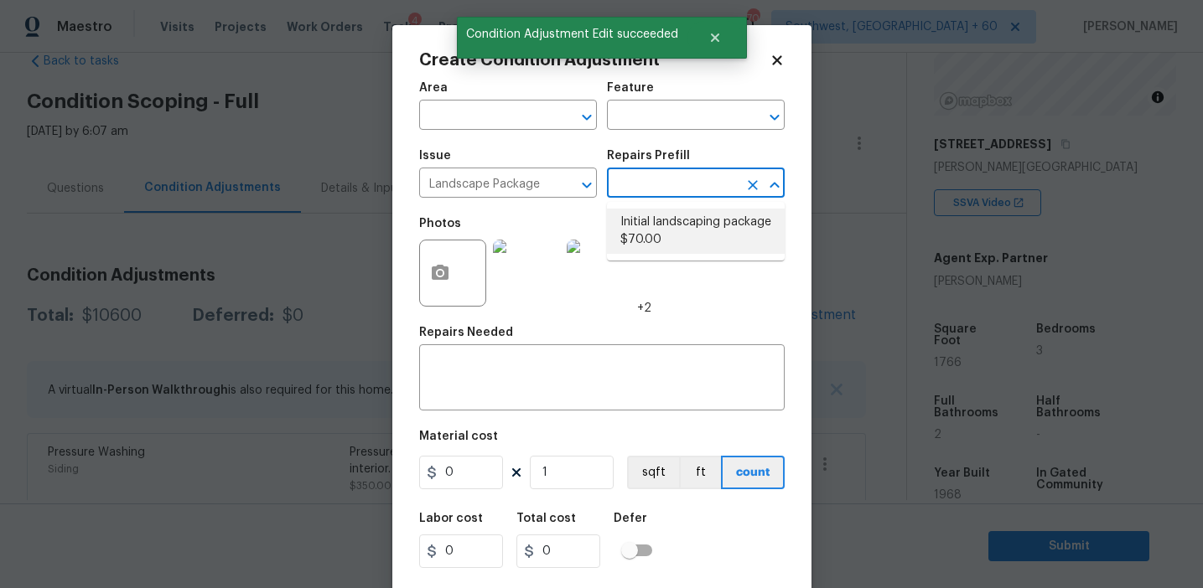
click at [690, 220] on li "Initial landscaping package $70.00" at bounding box center [696, 231] width 178 height 45
type input "Home Readiness Packages"
type textarea "Mowing of grass up to 6" in height. Mow, edge along driveways & sidewalks, trim…"
type input "70"
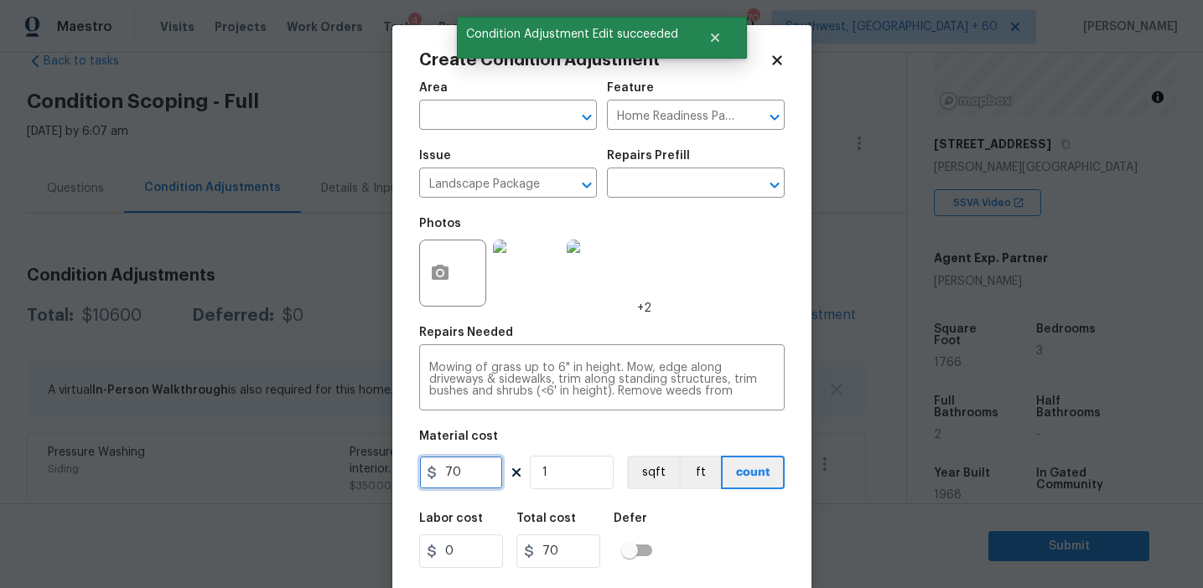
click at [450, 472] on input "70" at bounding box center [461, 473] width 84 height 34
type input "750"
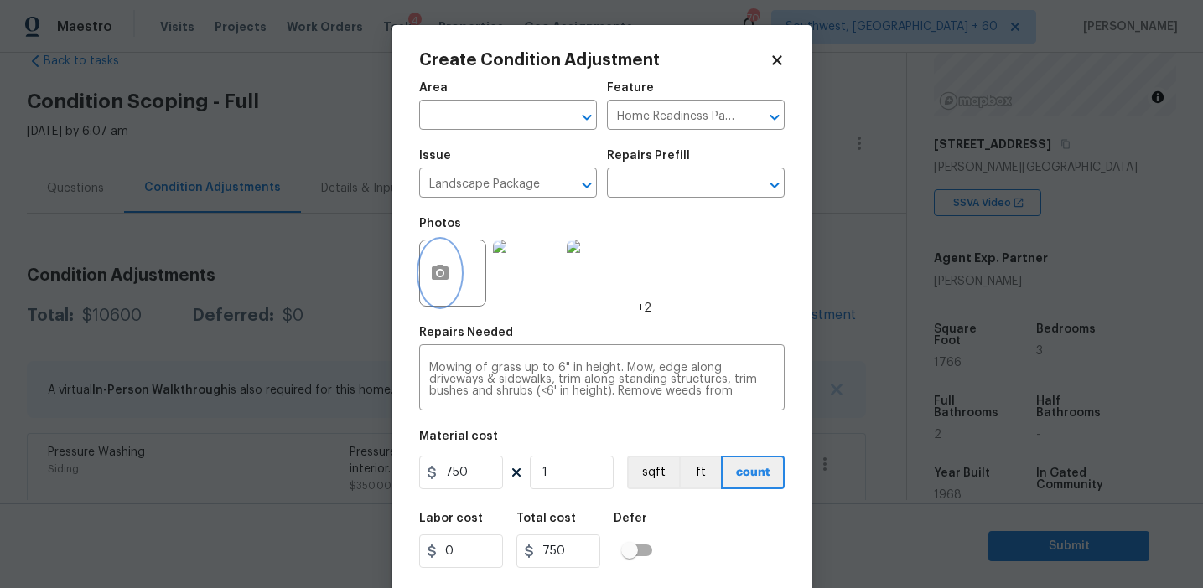
click at [438, 280] on icon "button" at bounding box center [440, 272] width 17 height 15
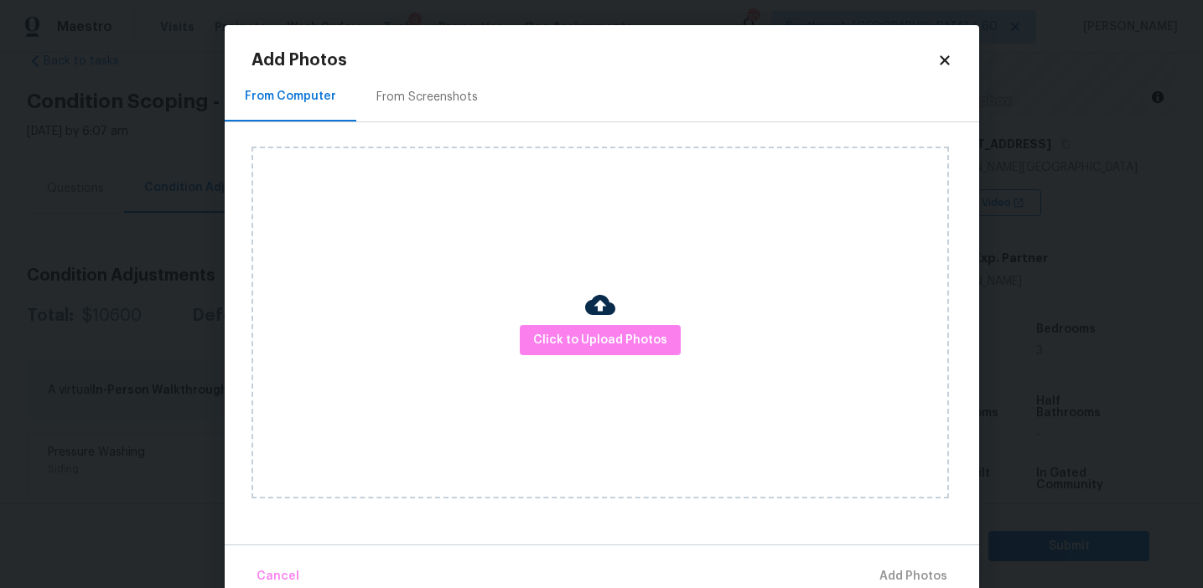
click at [453, 91] on div "From Screenshots" at bounding box center [426, 97] width 101 height 17
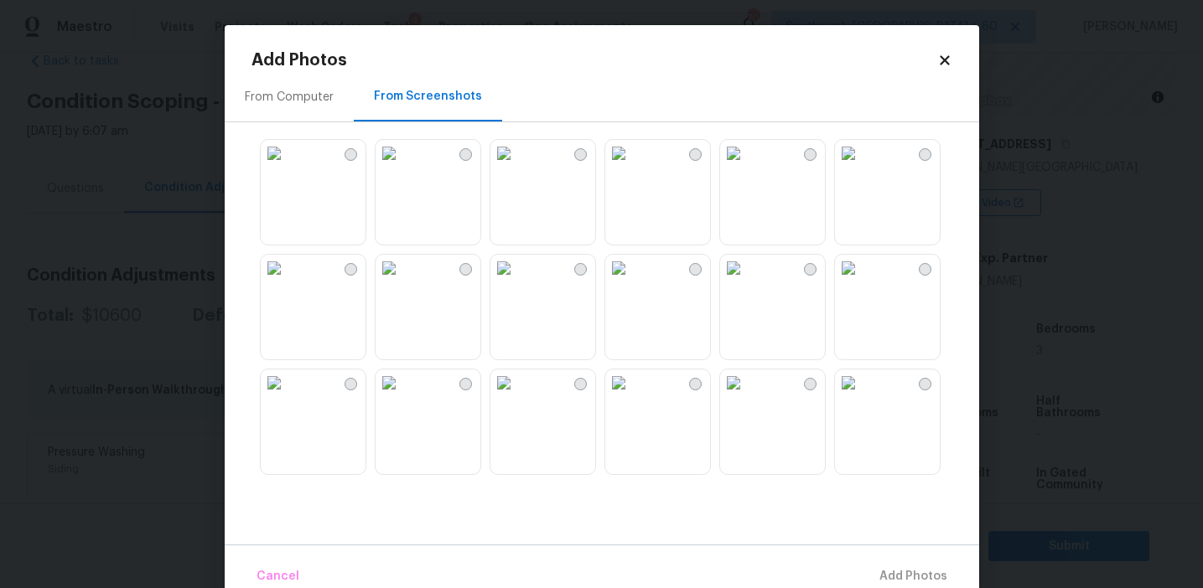
click at [288, 167] on img at bounding box center [274, 153] width 27 height 27
click at [402, 167] on img at bounding box center [389, 153] width 27 height 27
click at [632, 282] on img at bounding box center [618, 268] width 27 height 27
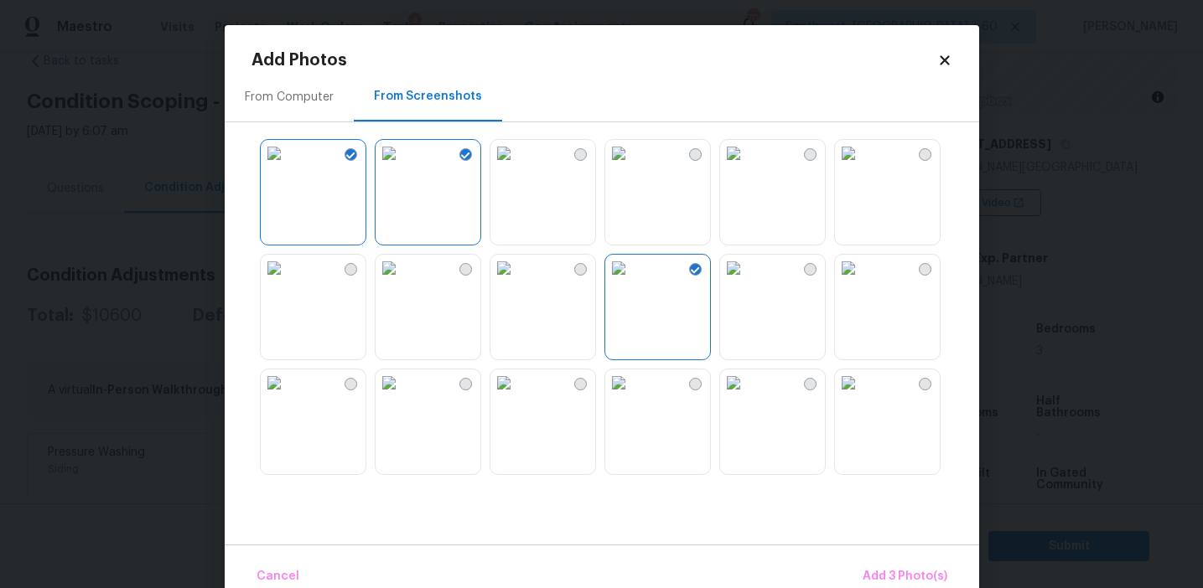
click at [747, 167] on img at bounding box center [733, 153] width 27 height 27
click at [913, 572] on span "Add 4 Photo(s)" at bounding box center [904, 577] width 86 height 21
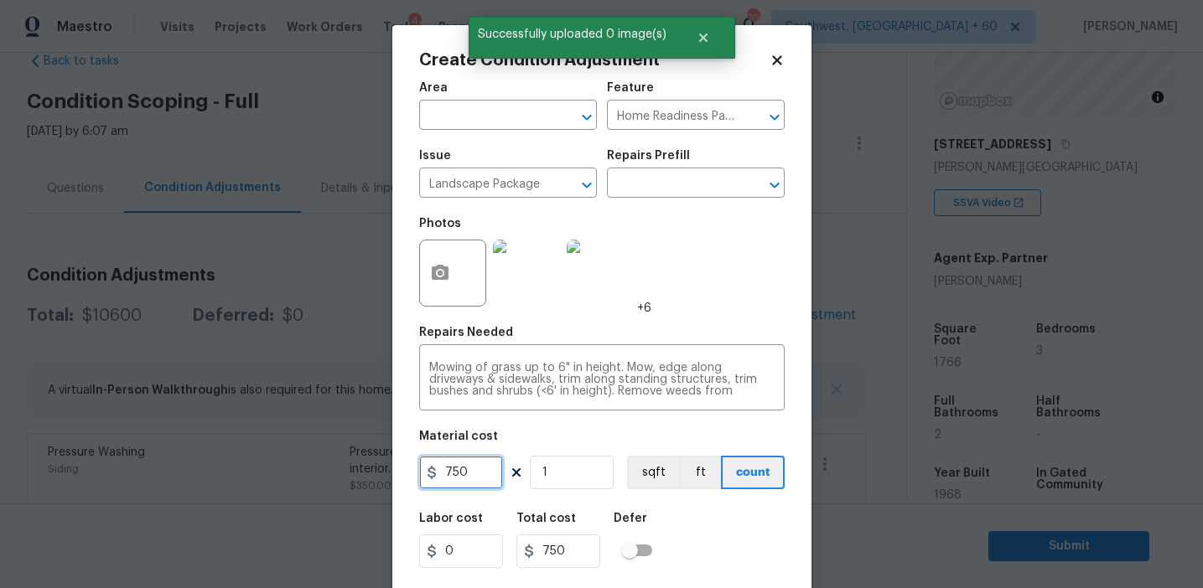
click at [452, 471] on input "750" at bounding box center [461, 473] width 84 height 34
type input "1500"
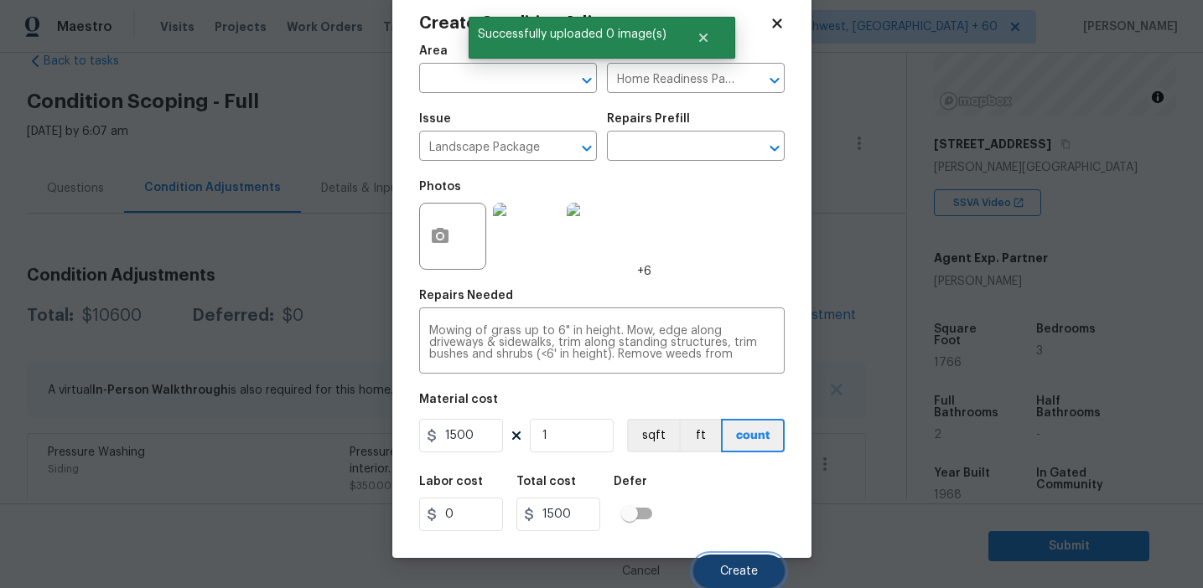
click at [738, 583] on button "Create" at bounding box center [738, 572] width 91 height 34
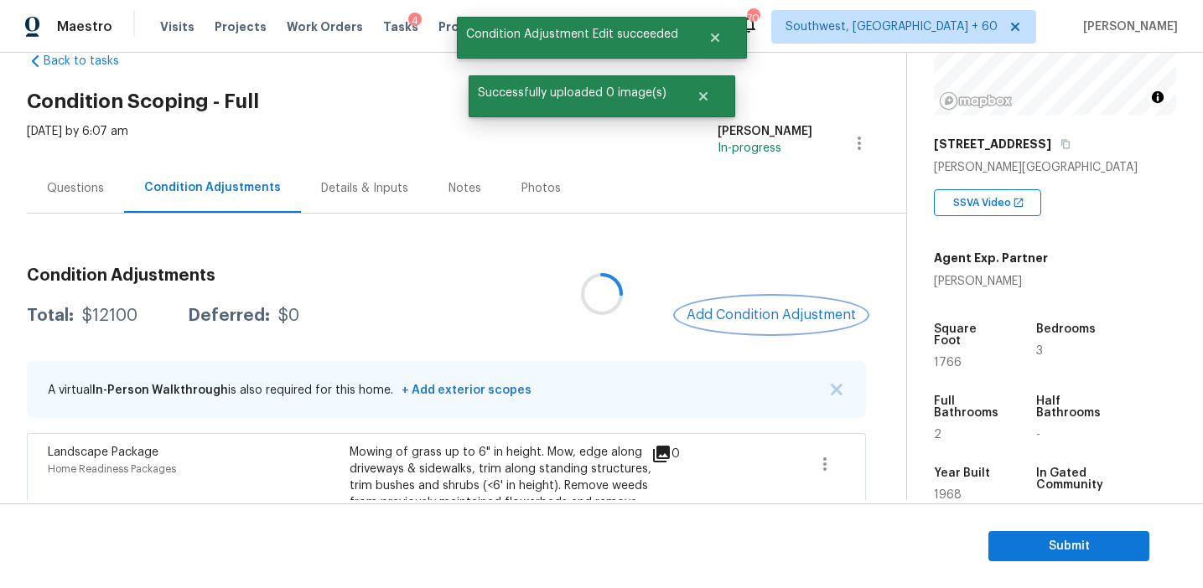
scroll to position [0, 0]
click at [731, 306] on button "Add Condition Adjustment" at bounding box center [770, 315] width 189 height 35
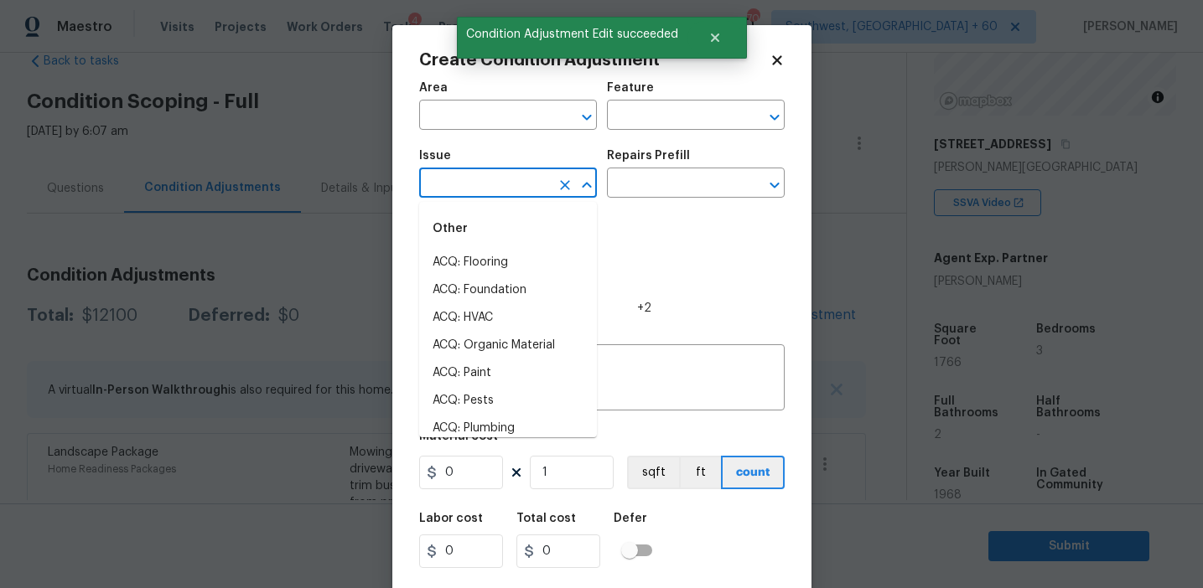
click at [443, 194] on input "text" at bounding box center [484, 185] width 131 height 26
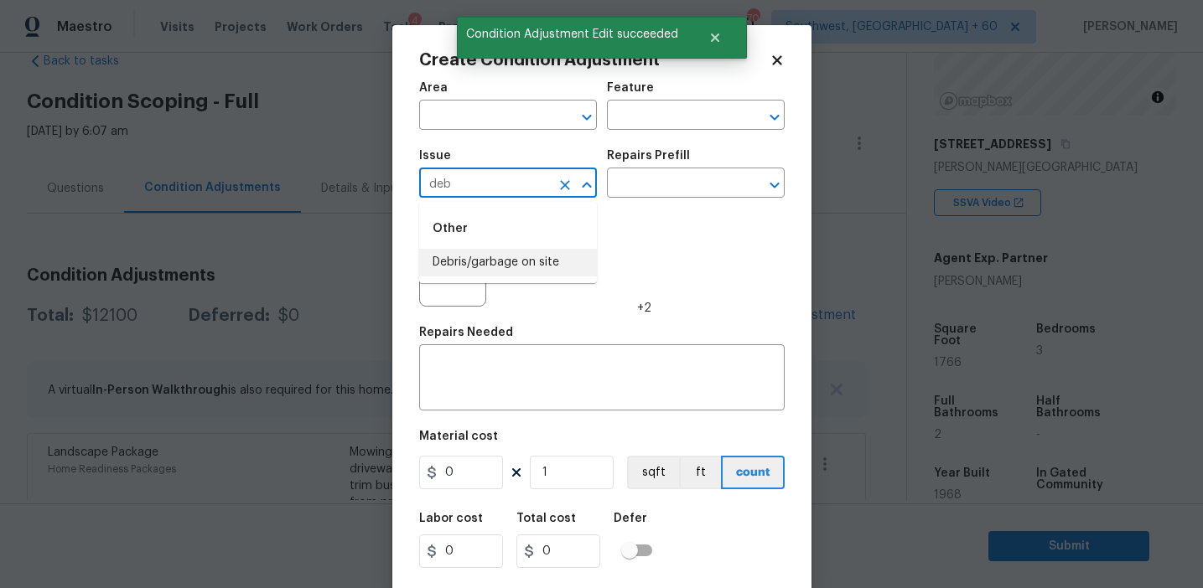
click at [477, 271] on li "Debris/garbage on site" at bounding box center [508, 263] width 178 height 28
type input "Debris/garbage on site"
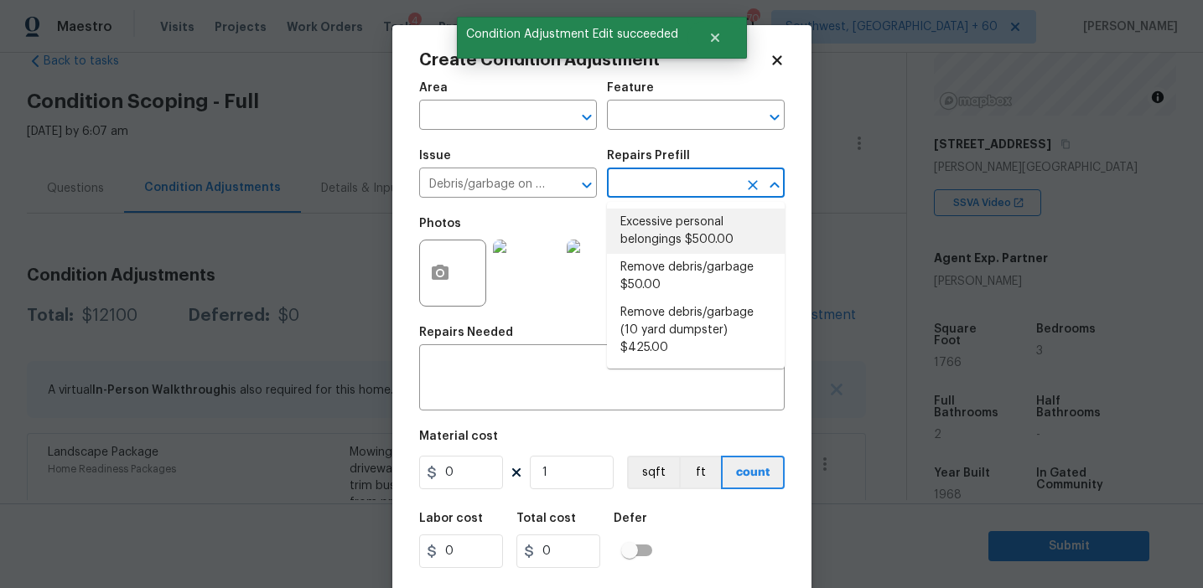
click at [650, 277] on li "Remove debris/garbage $50.00" at bounding box center [696, 276] width 178 height 45
type textarea "Remove, haul off, and properly dispose of any debris left by seller to offsite …"
type input "50"
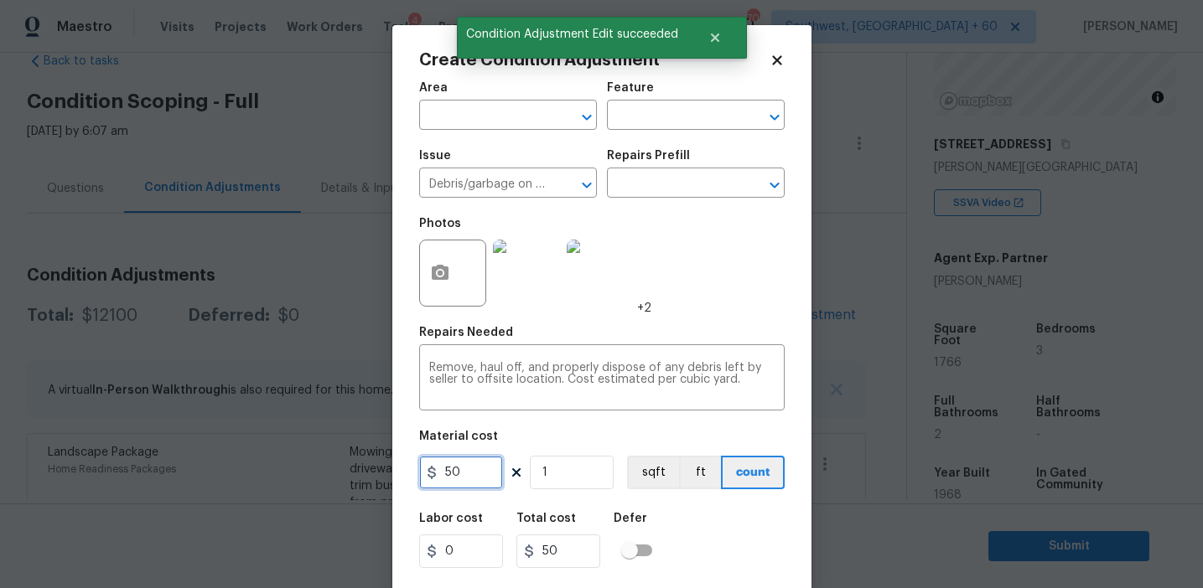
click at [443, 471] on input "50" at bounding box center [461, 473] width 84 height 34
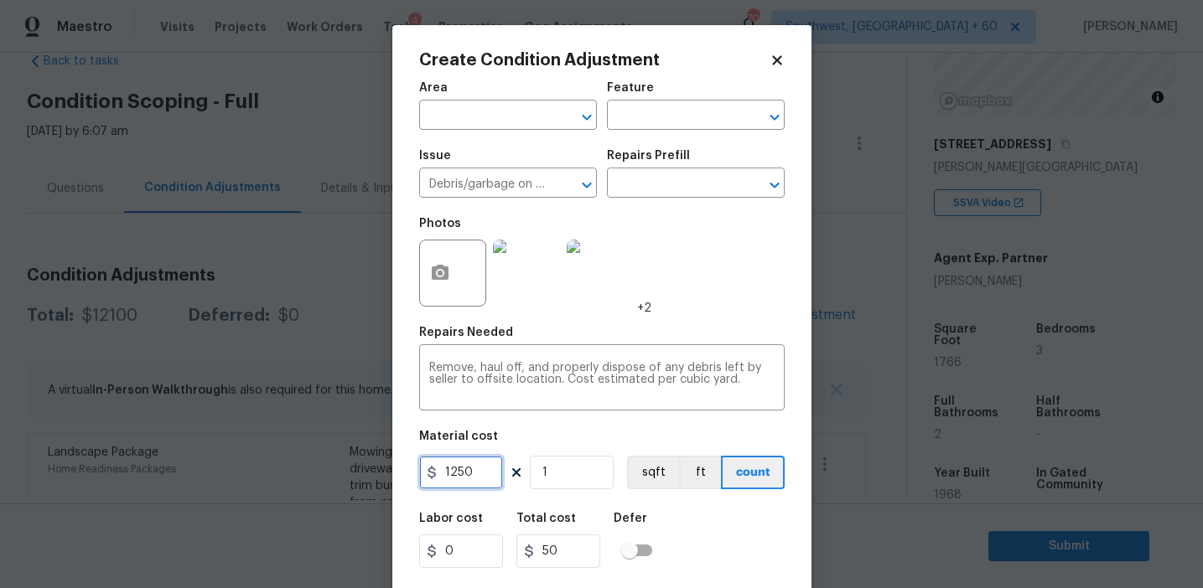
type input "1250"
click at [438, 267] on icon "button" at bounding box center [440, 272] width 17 height 15
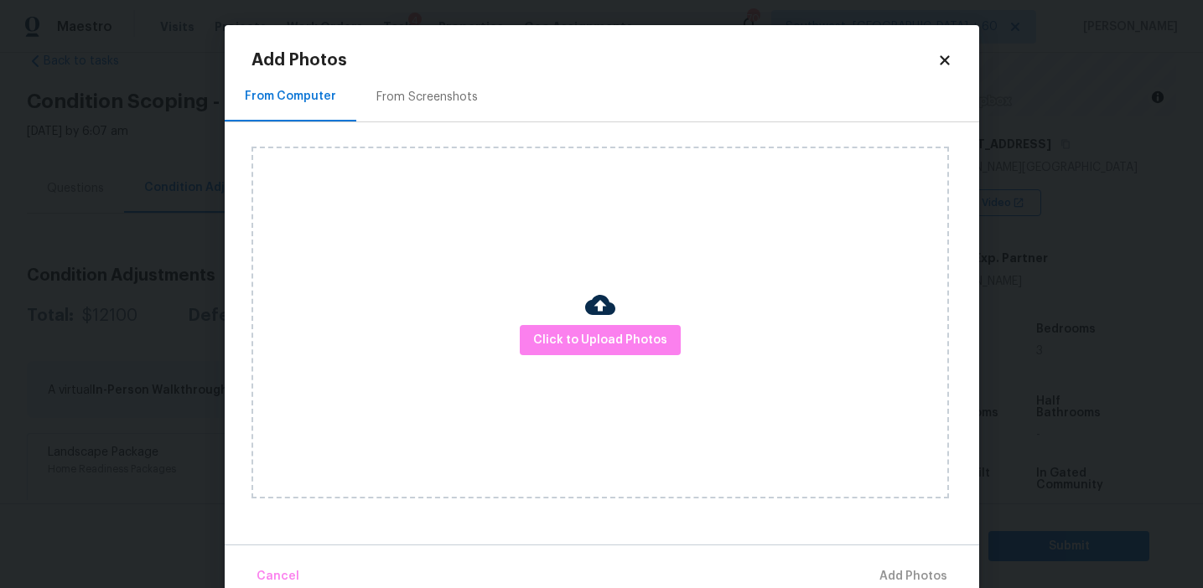
click at [457, 78] on div "From Screenshots" at bounding box center [427, 96] width 142 height 49
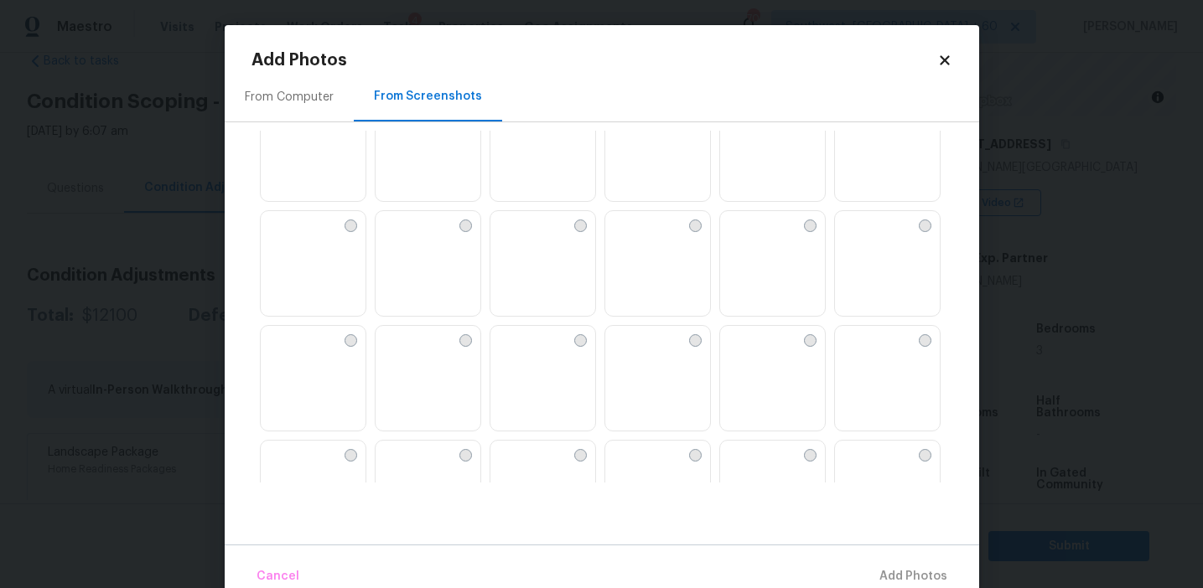
scroll to position [1601, 0]
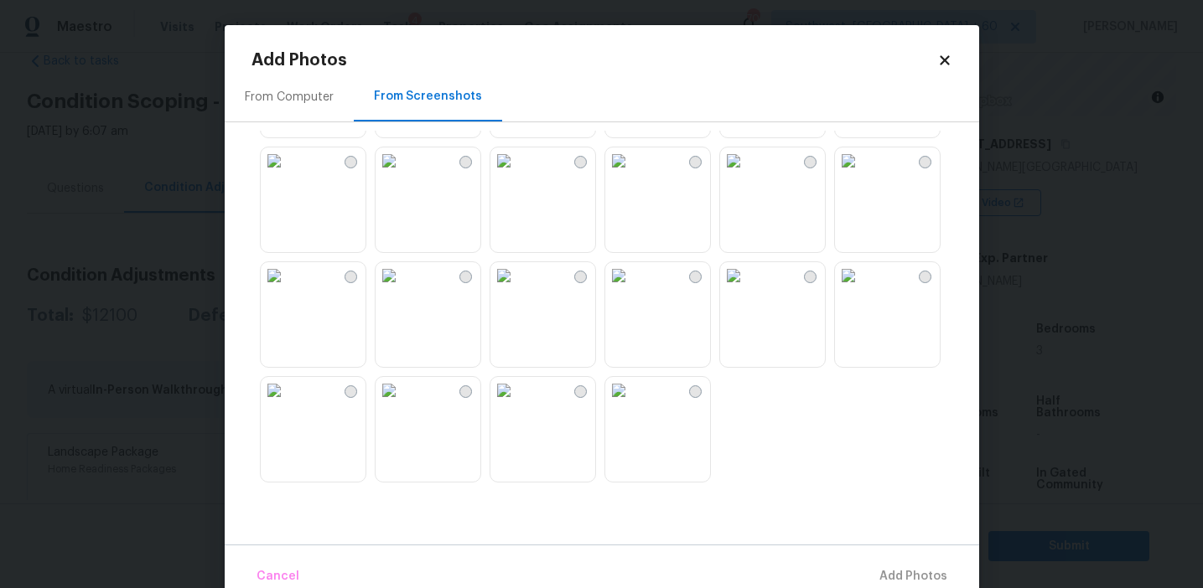
click at [402, 174] on img at bounding box center [389, 161] width 27 height 27
click at [517, 174] on img at bounding box center [503, 161] width 27 height 27
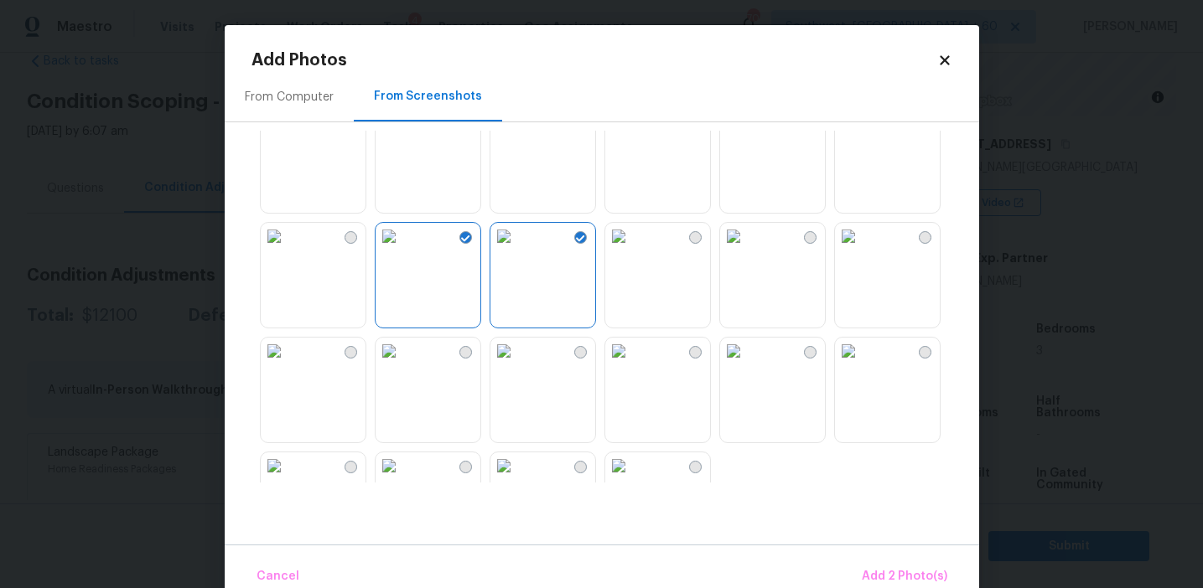
scroll to position [1428, 0]
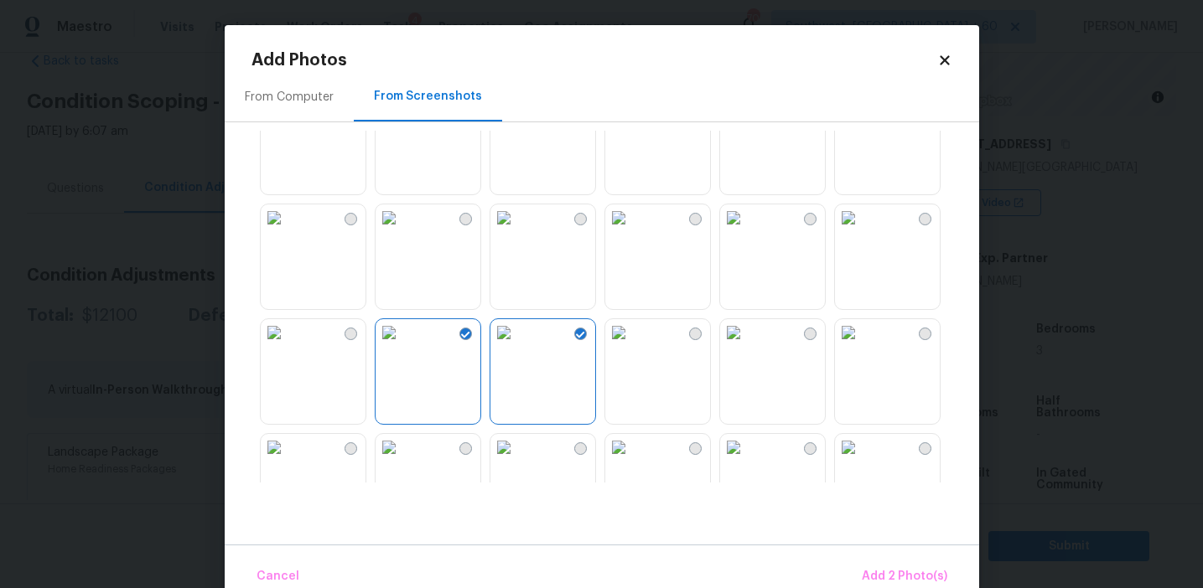
click at [747, 346] on img at bounding box center [733, 332] width 27 height 27
click at [517, 231] on img at bounding box center [503, 218] width 27 height 27
click at [899, 575] on span "Add 4 Photo(s)" at bounding box center [904, 577] width 86 height 21
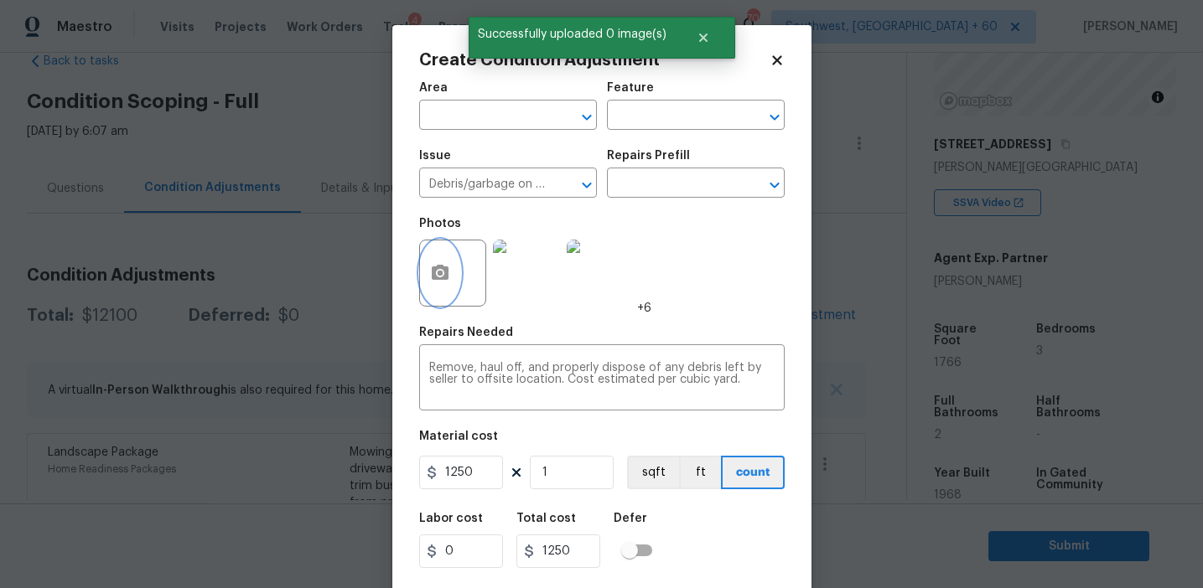
scroll to position [38, 0]
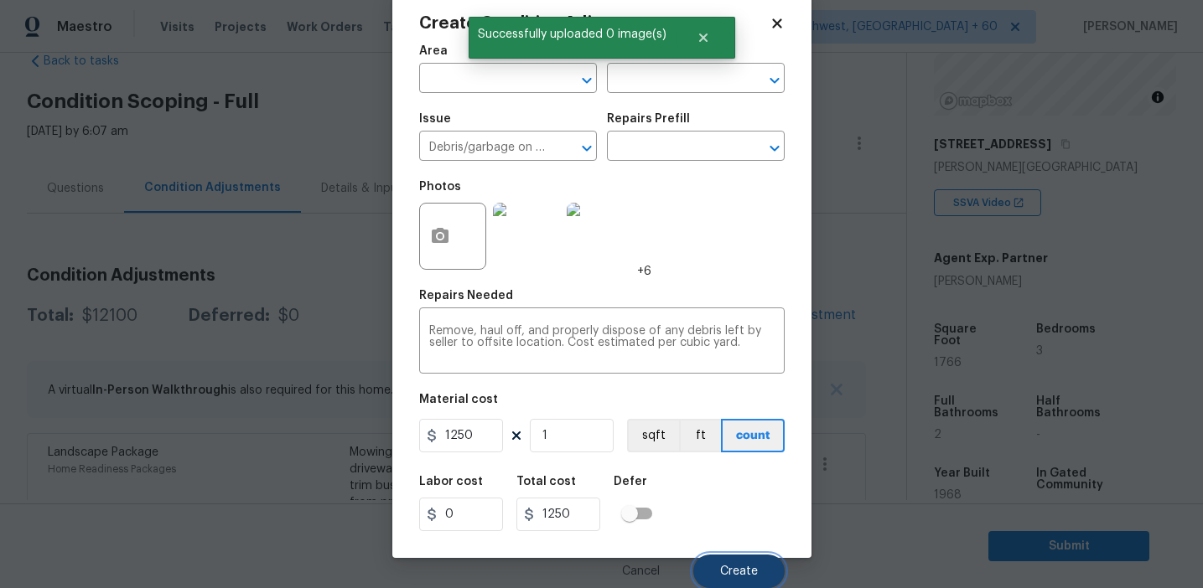
click at [727, 571] on span "Create" at bounding box center [739, 572] width 38 height 13
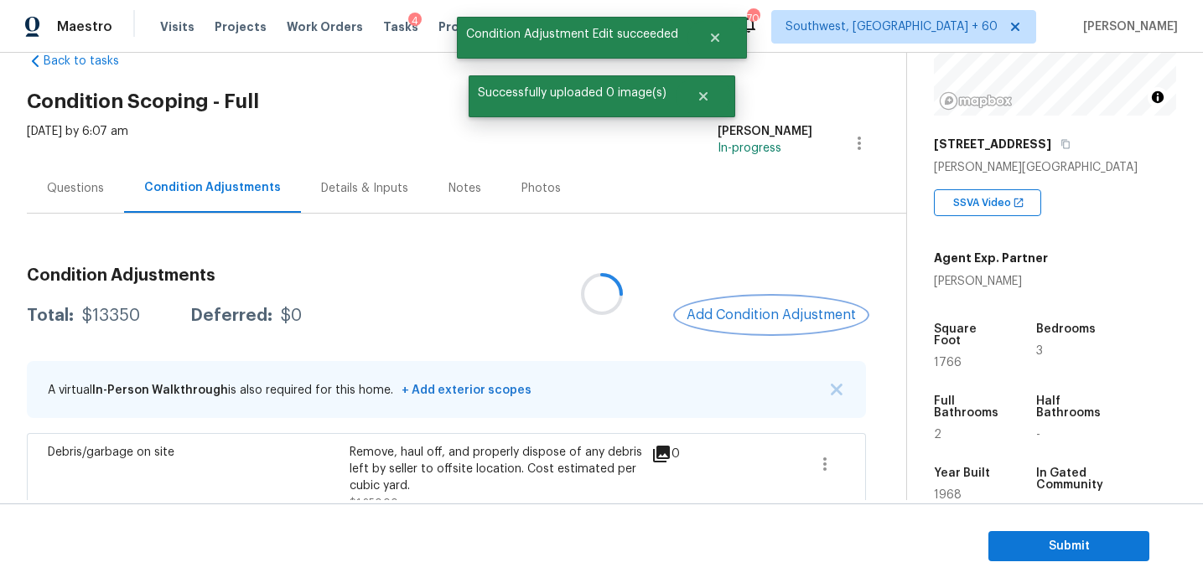
scroll to position [0, 0]
click at [738, 315] on span "Add Condition Adjustment" at bounding box center [770, 315] width 169 height 15
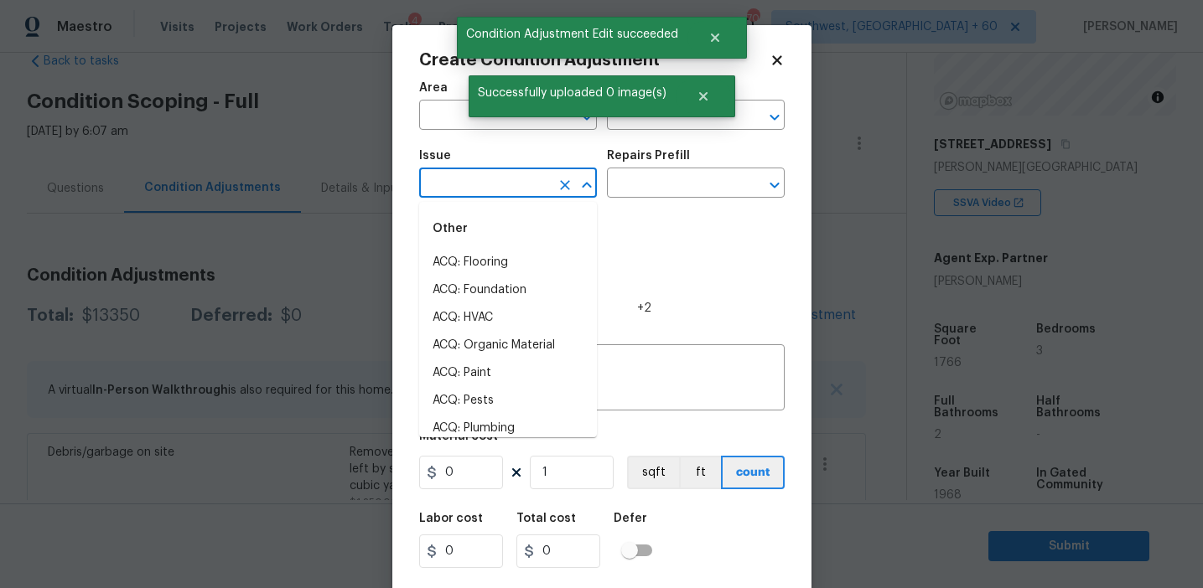
click at [472, 188] on input "text" at bounding box center [484, 185] width 131 height 26
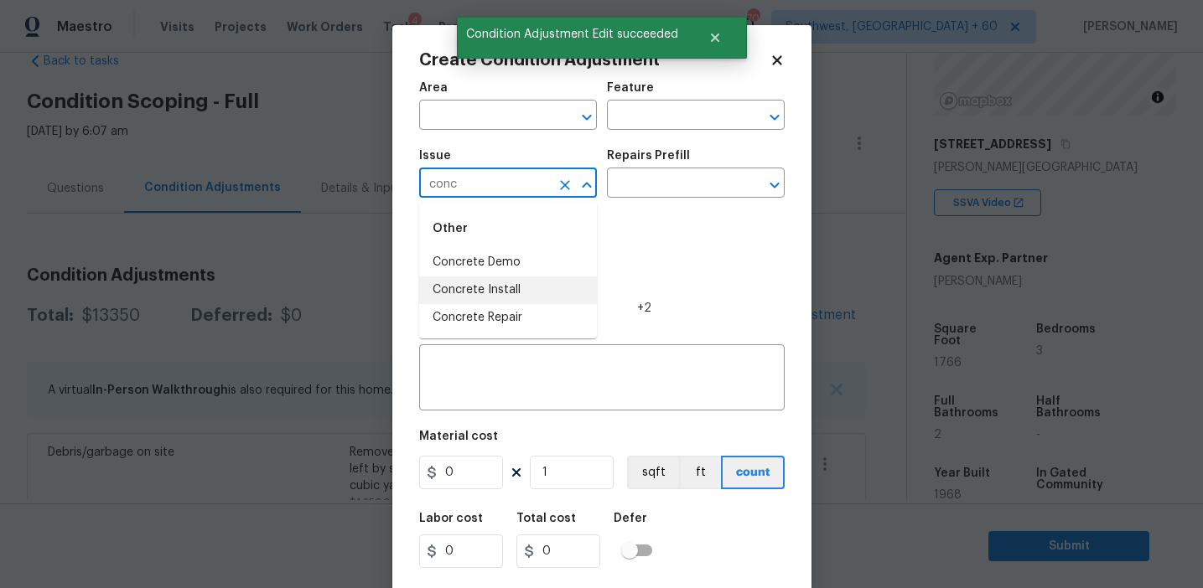
click at [500, 291] on li "Concrete Install" at bounding box center [508, 291] width 178 height 28
type input "Concrete Install"
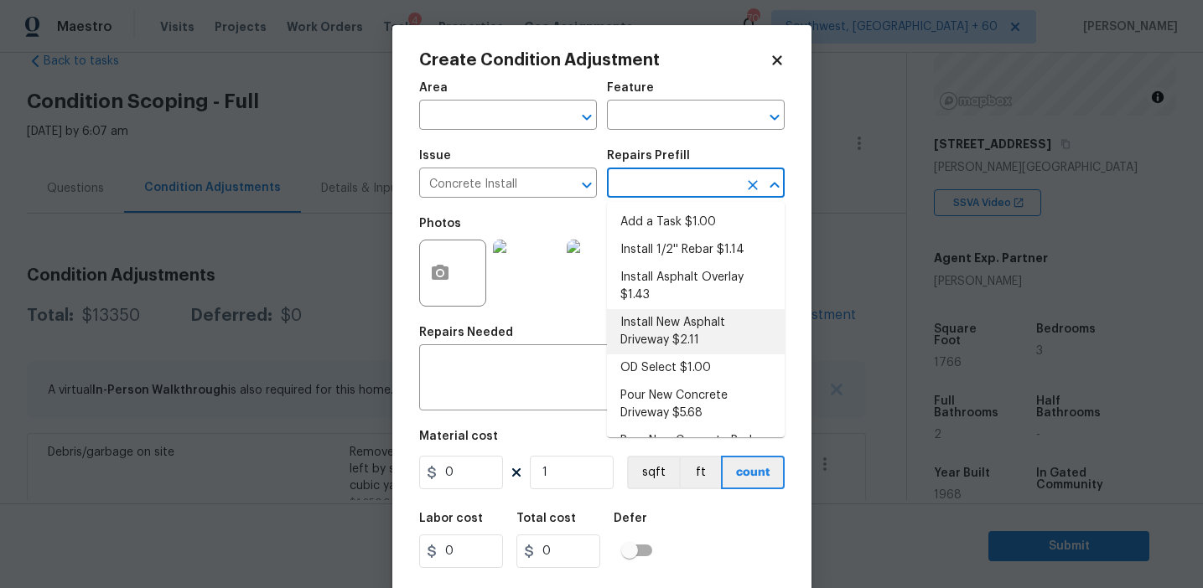
click at [656, 324] on li "Install New Asphalt Driveway $2.11" at bounding box center [696, 331] width 178 height 45
type input "Flatwork"
type textarea "Prep the area, backfill/compact as needed, form, reinforce and install a new as…"
type input "2.11"
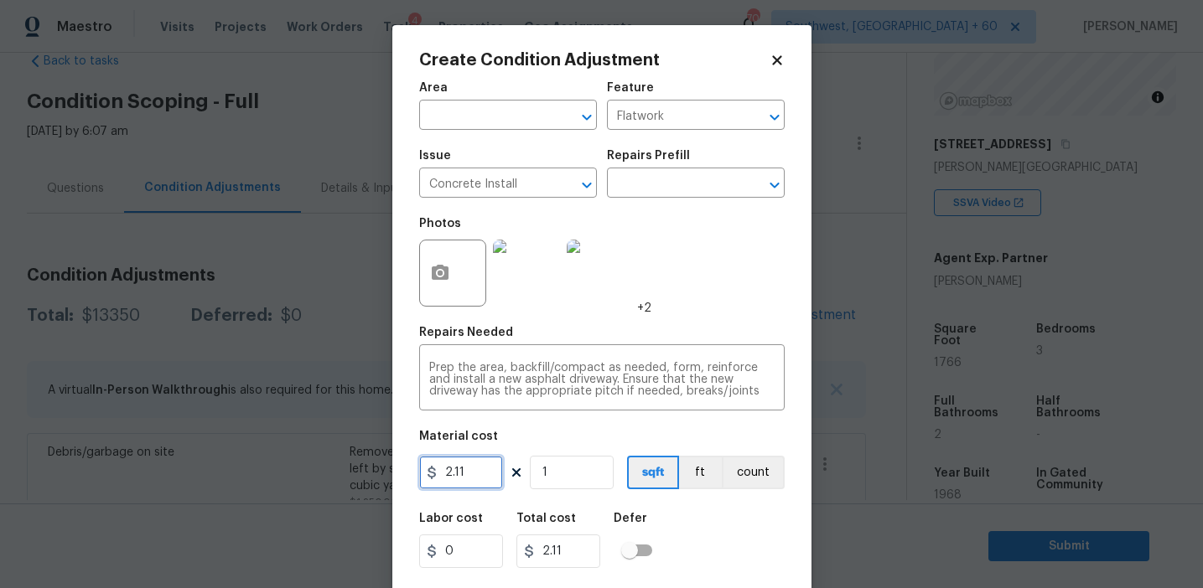
click at [462, 483] on input "2.11" at bounding box center [461, 473] width 84 height 34
type input "4500"
click at [438, 244] on button "button" at bounding box center [440, 273] width 40 height 65
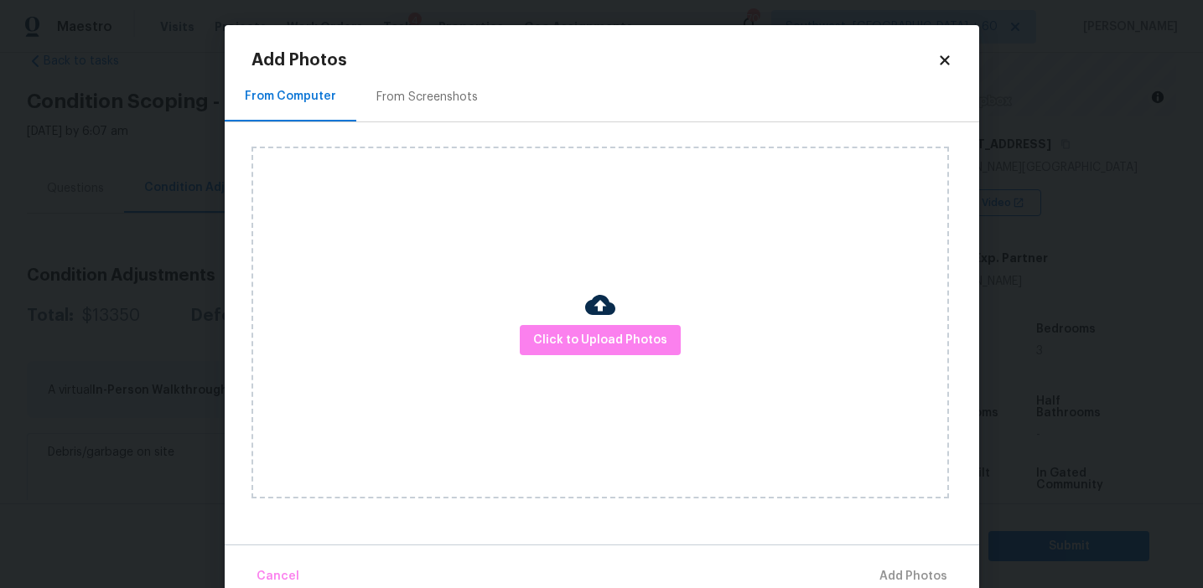
click at [440, 114] on div "From Screenshots" at bounding box center [427, 96] width 142 height 49
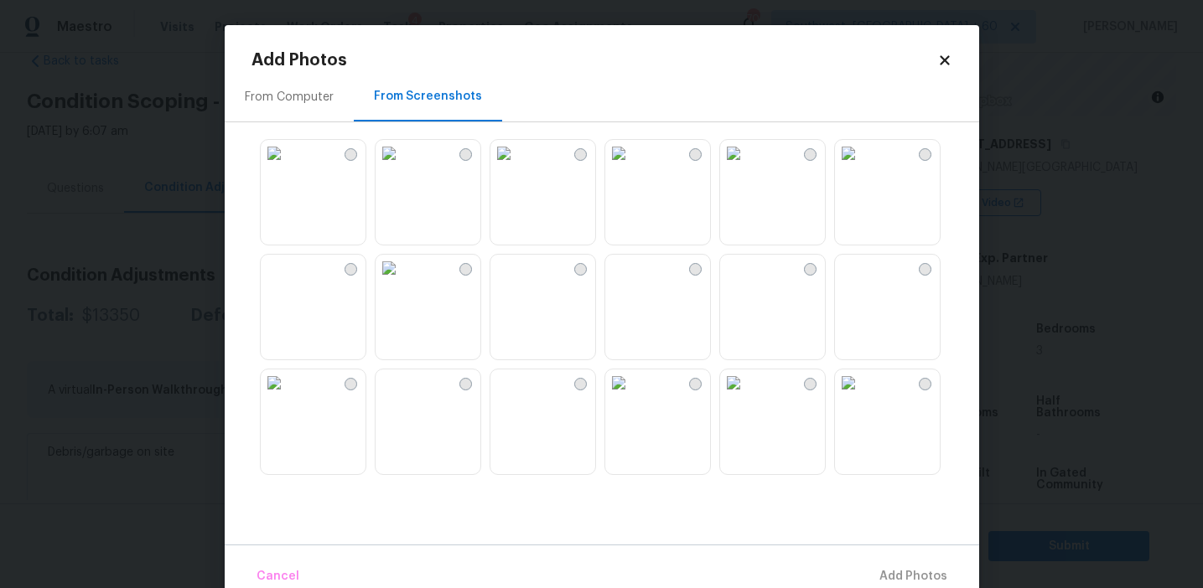
click at [391, 167] on img at bounding box center [389, 153] width 27 height 27
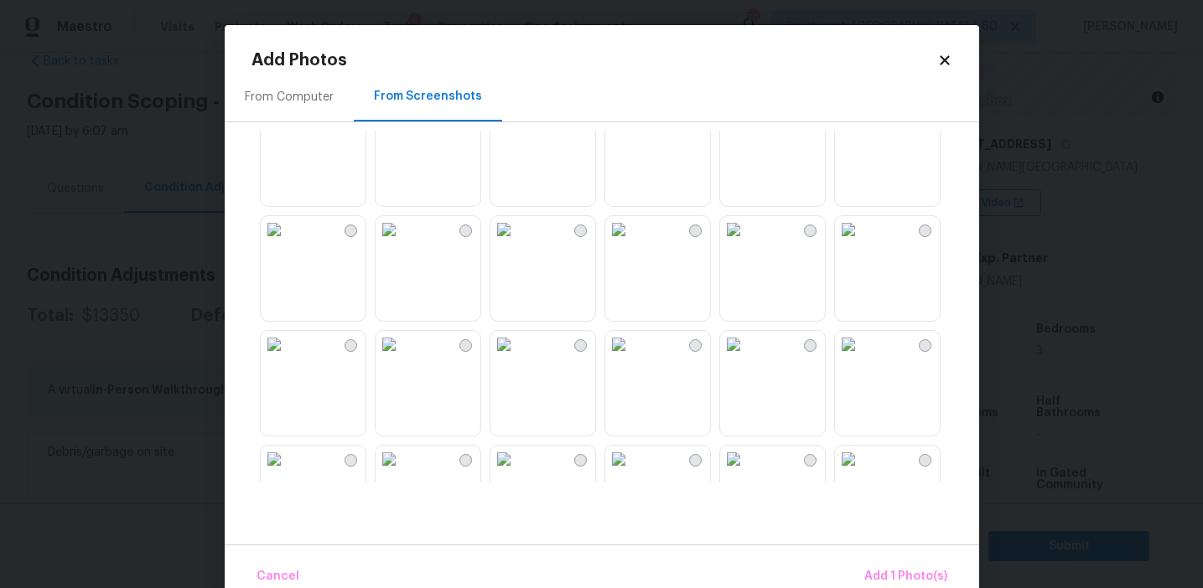
scroll to position [465, 0]
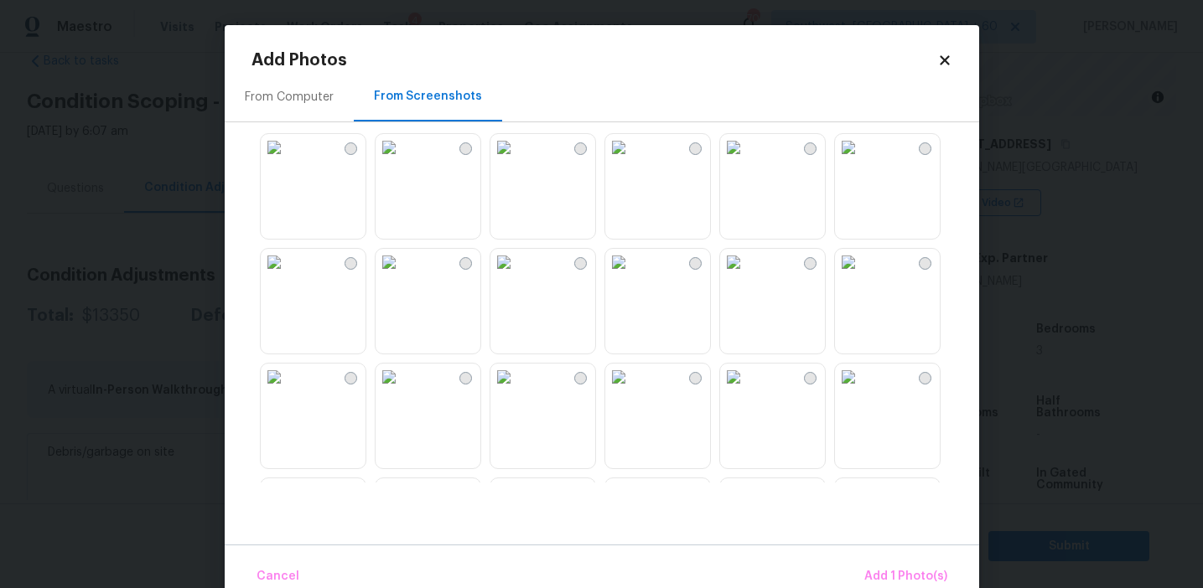
click at [288, 161] on img at bounding box center [274, 147] width 27 height 27
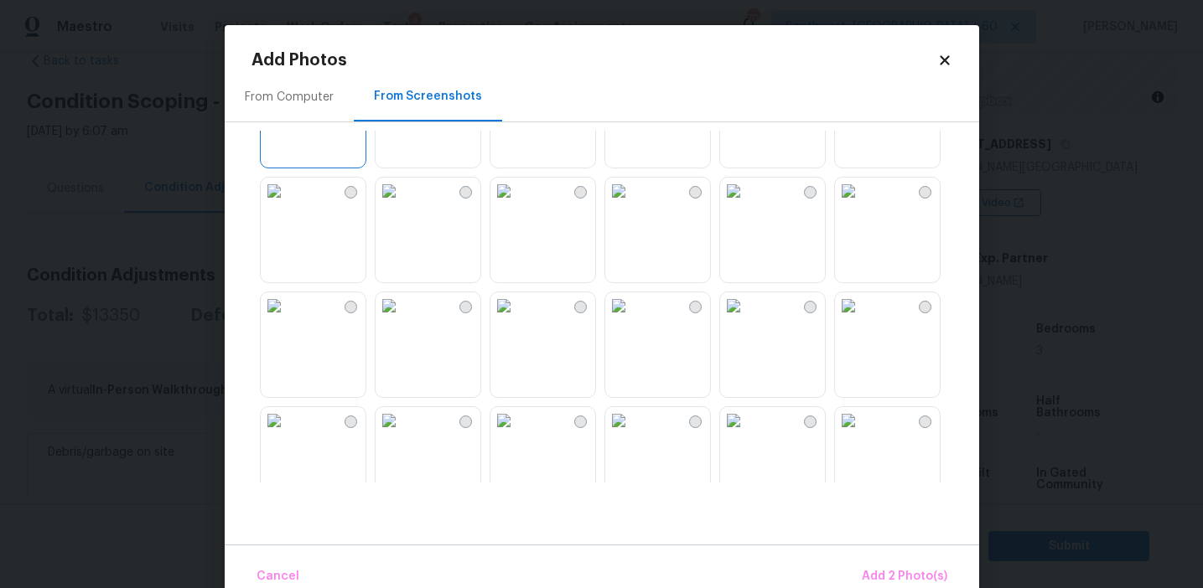
scroll to position [634, 0]
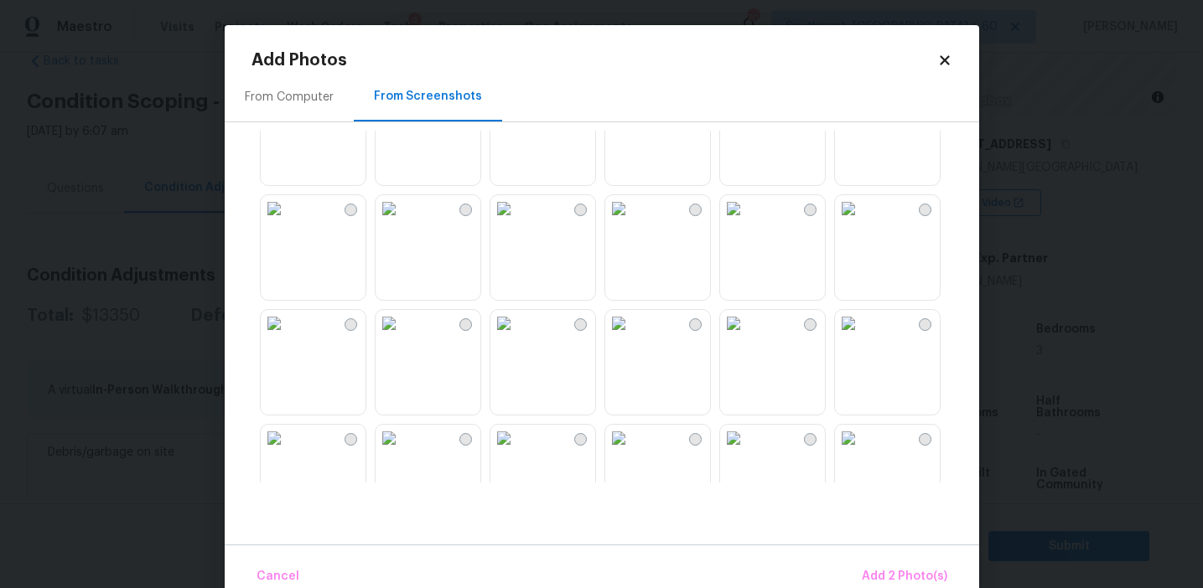
click at [402, 222] on img at bounding box center [389, 208] width 27 height 27
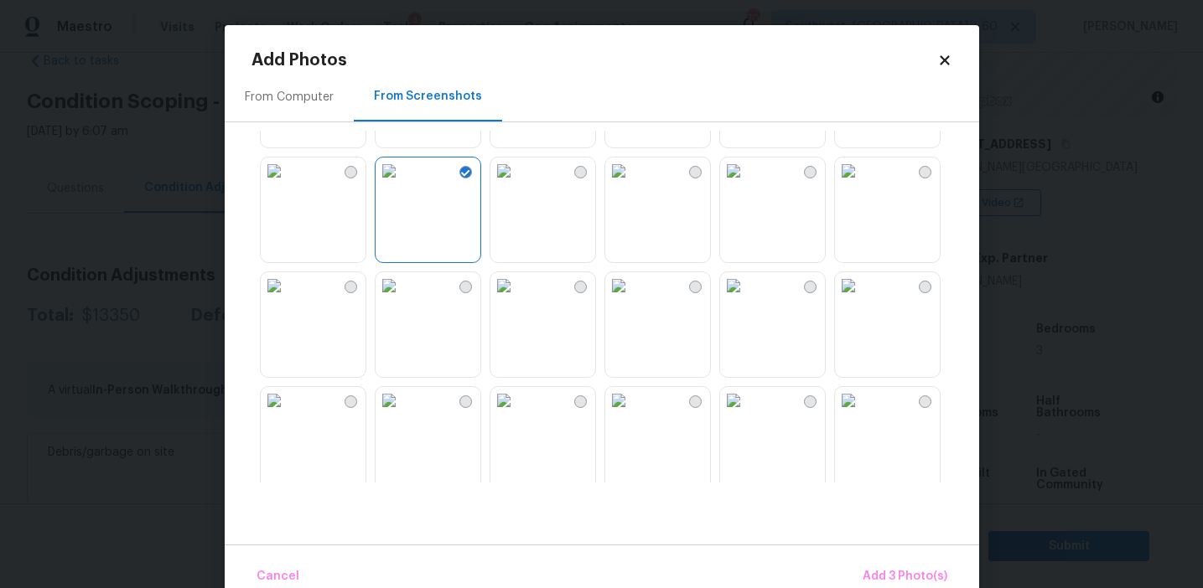
scroll to position [721, 0]
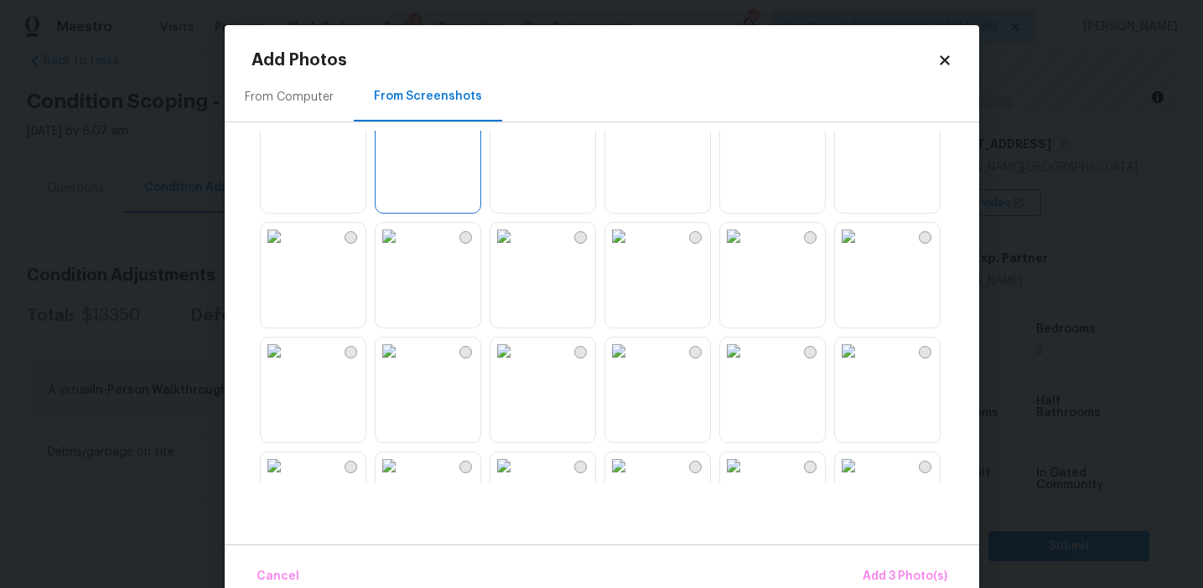
click at [288, 135] on img at bounding box center [274, 121] width 27 height 27
click at [747, 135] on img at bounding box center [733, 121] width 27 height 27
click at [876, 567] on span "Add 5 Photo(s)" at bounding box center [905, 577] width 85 height 21
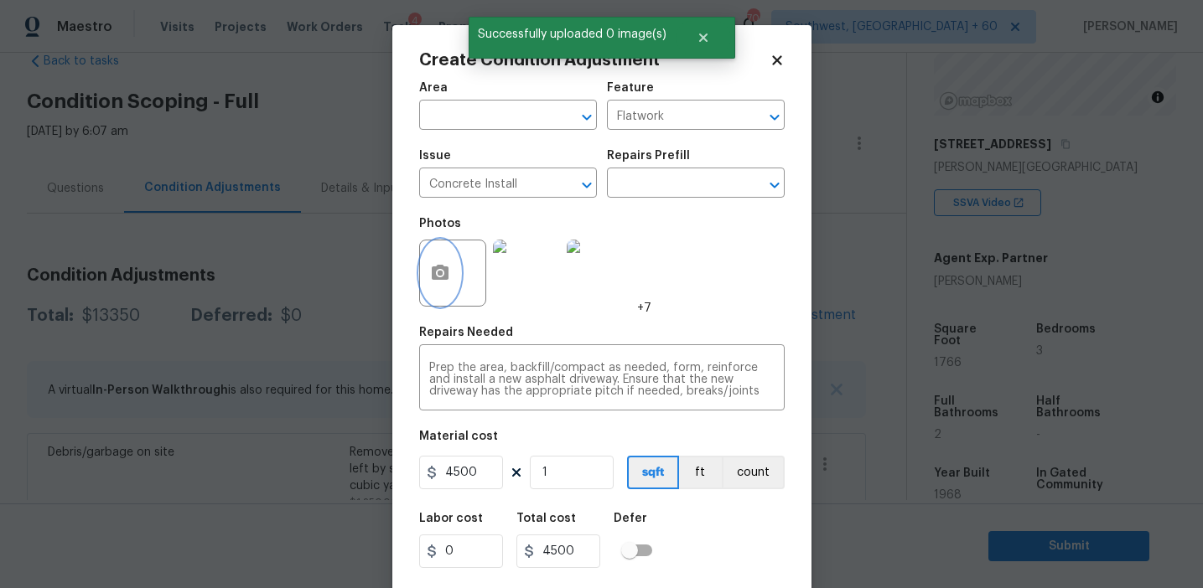
scroll to position [38, 0]
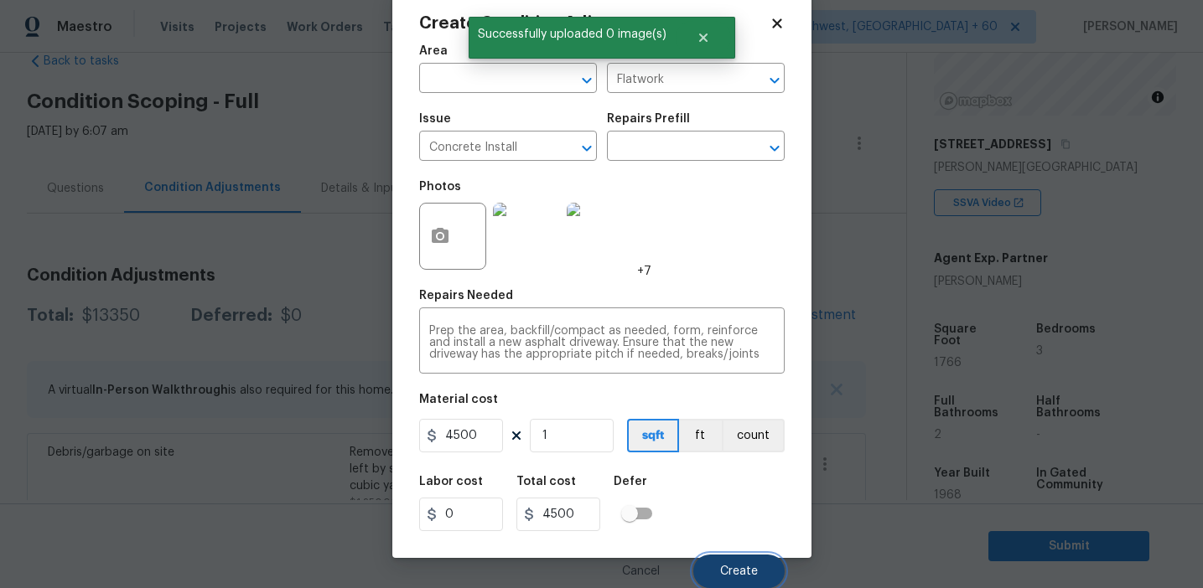
click at [745, 574] on span "Create" at bounding box center [739, 572] width 38 height 13
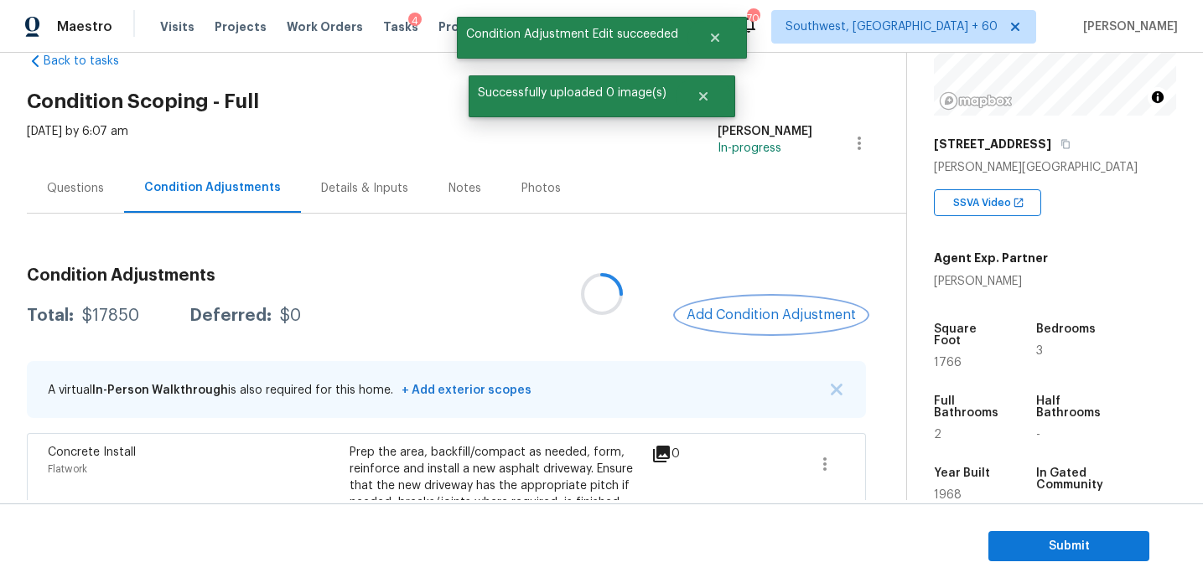
scroll to position [0, 0]
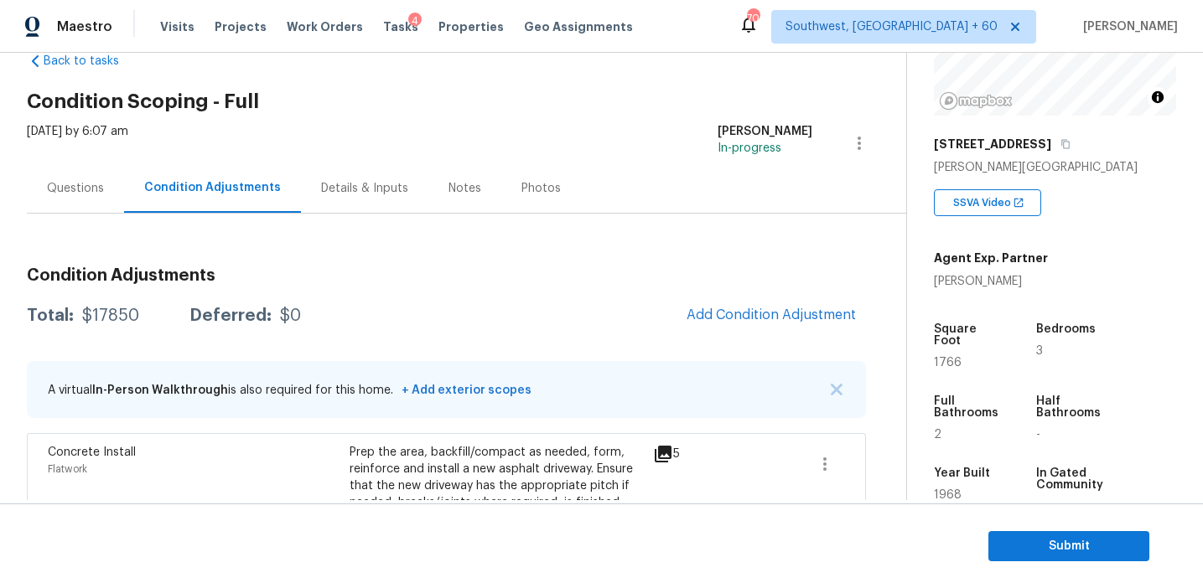
click at [583, 299] on div "Total: $17850 Deferred: $0 Add Condition Adjustment" at bounding box center [446, 316] width 839 height 37
click at [728, 319] on span "Add Condition Adjustment" at bounding box center [770, 315] width 169 height 15
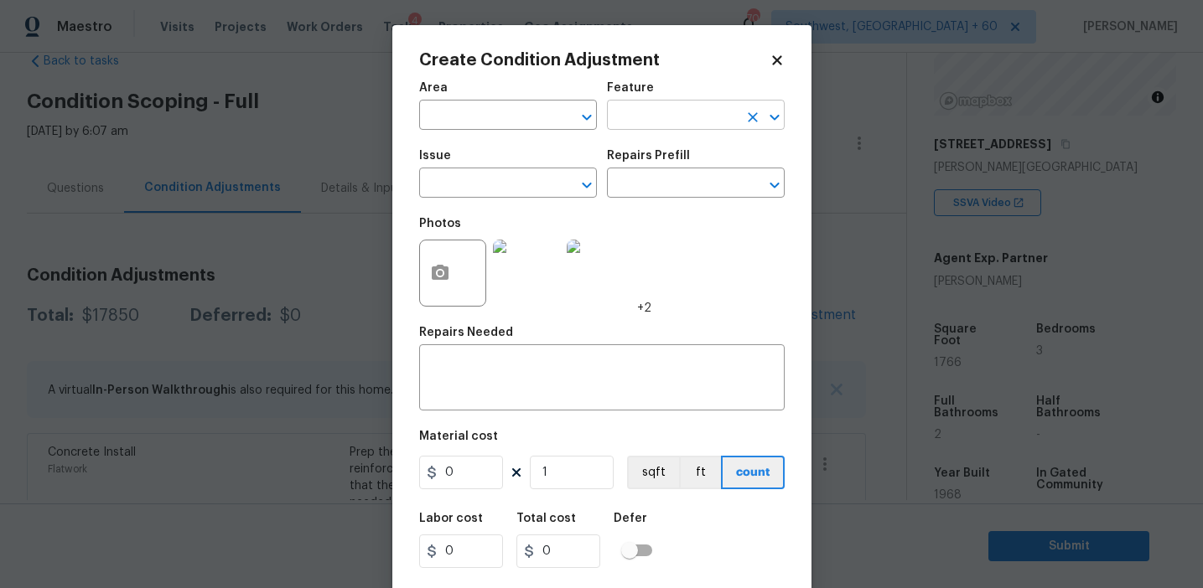
click at [629, 118] on input "text" at bounding box center [672, 117] width 131 height 26
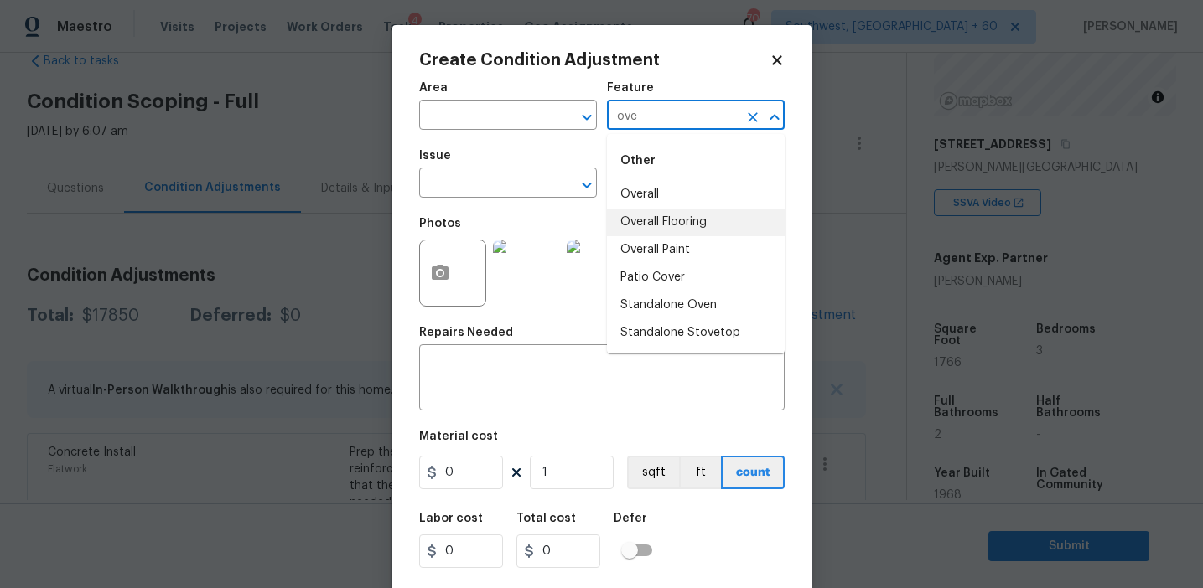
click at [658, 203] on li "Overall" at bounding box center [696, 195] width 178 height 28
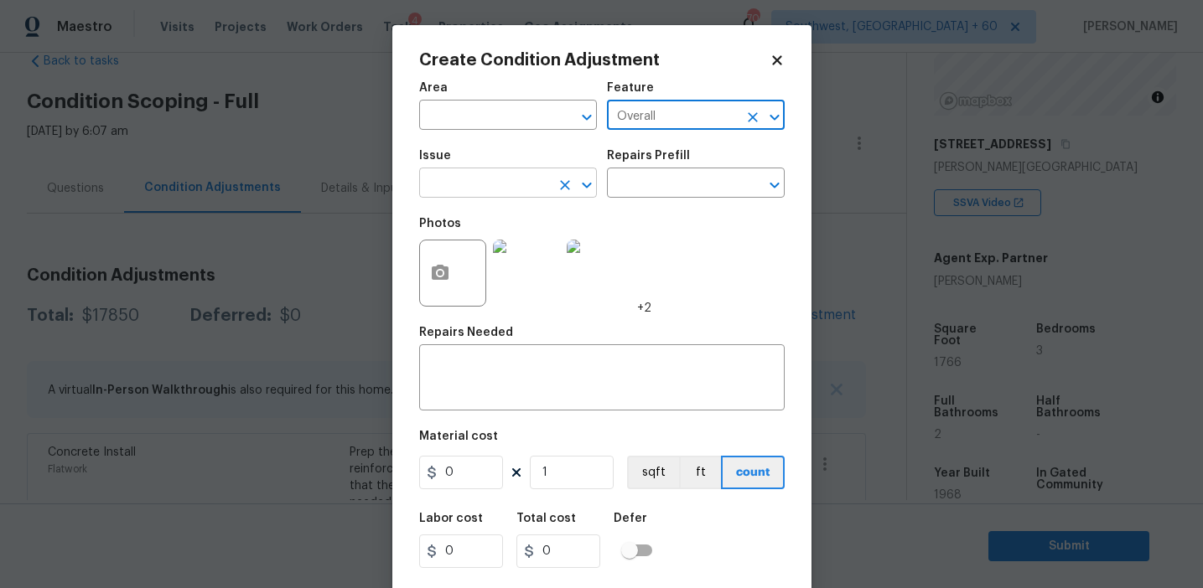
type input "Overall"
click at [517, 184] on input "text" at bounding box center [484, 185] width 131 height 26
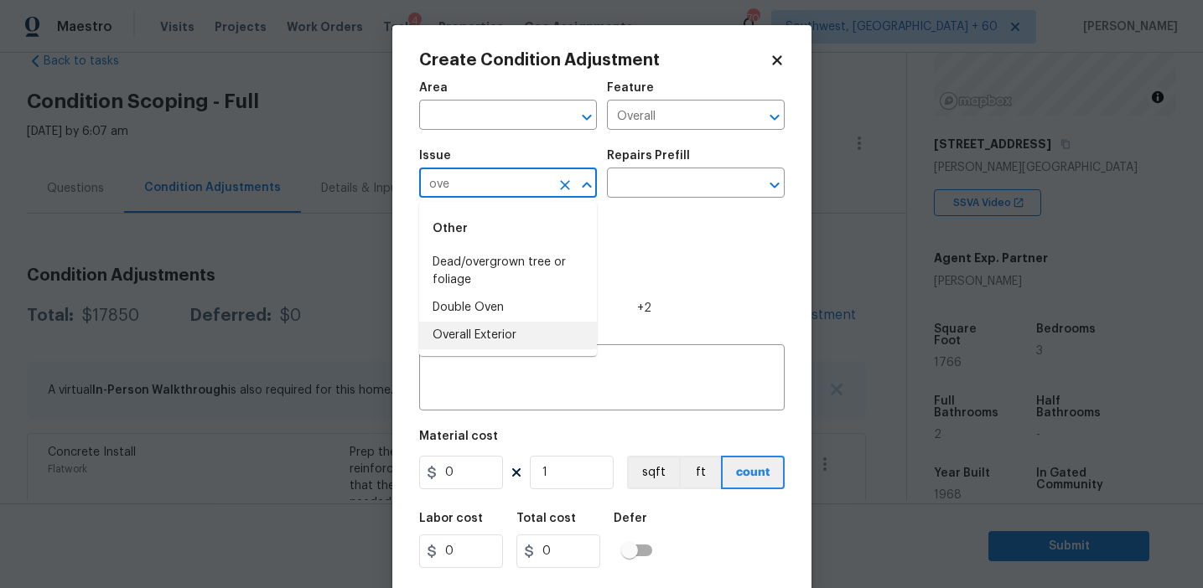
click at [526, 334] on li "Overall Exterior" at bounding box center [508, 336] width 178 height 28
type input "Overall Exterior"
click at [589, 381] on textarea at bounding box center [601, 379] width 345 height 35
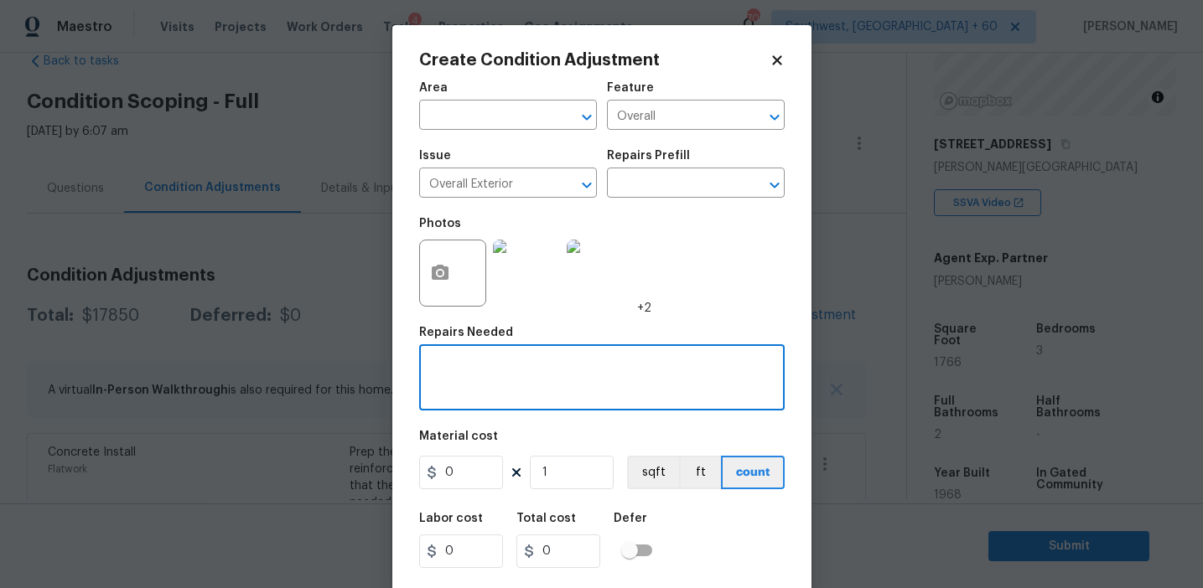
paste textarea "Overall exterior repairs (siding, stucco, fencing, soffit, [PERSON_NAME], trims…"
type textarea "Overall exterior repairs (siding, stucco, fencing, soffit, [PERSON_NAME], trims…"
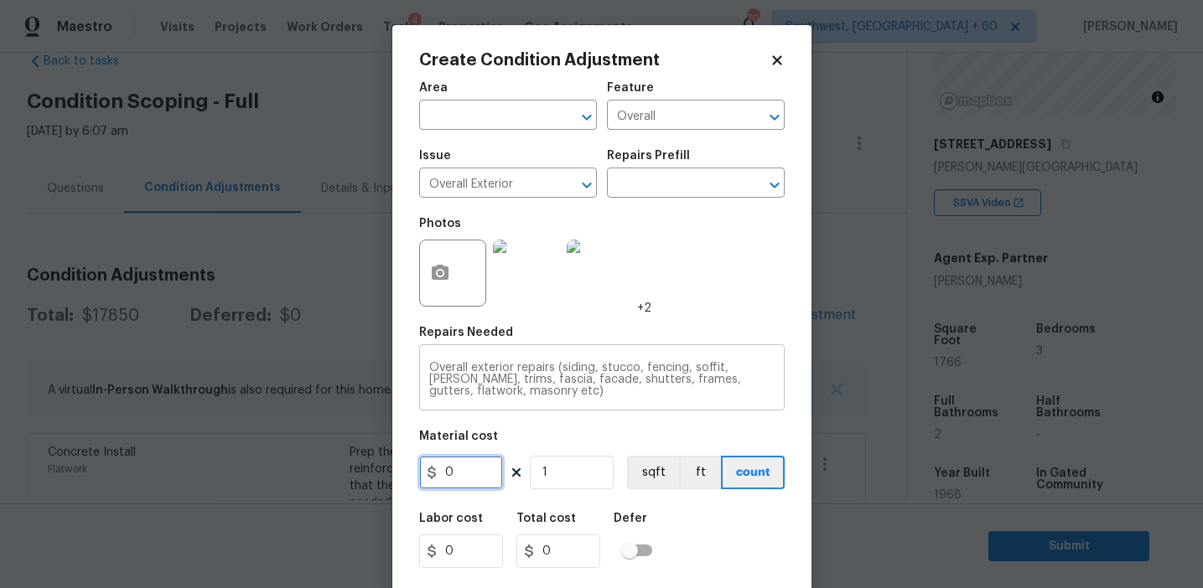
scroll to position [0, 0]
click at [553, 381] on textarea "Overall exterior repairs (siding, stucco, fencing, soffit, [PERSON_NAME], trims…" at bounding box center [601, 379] width 345 height 35
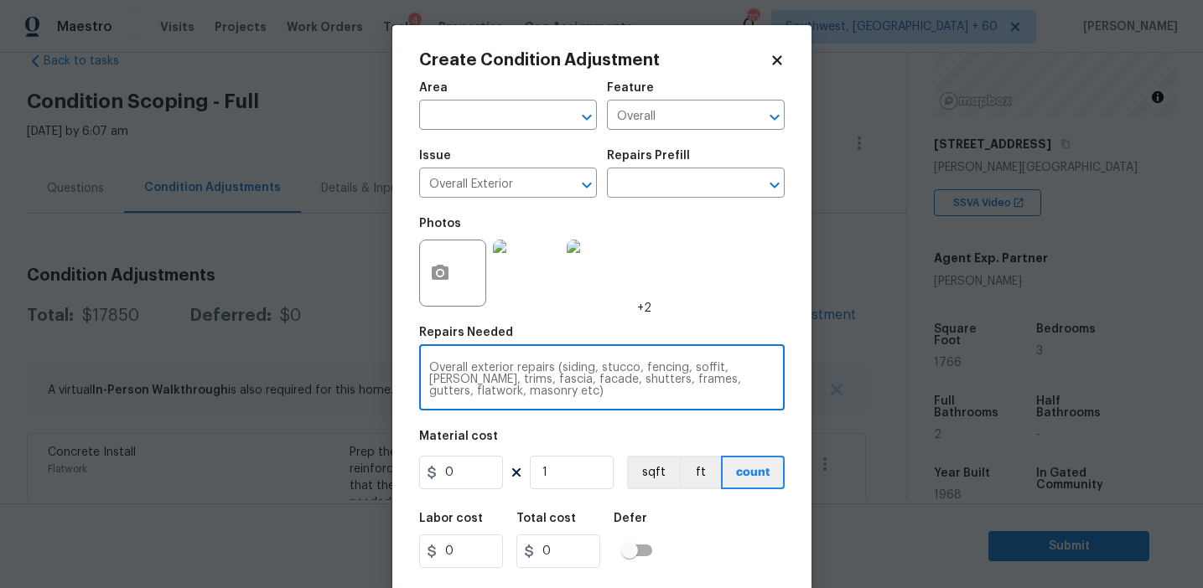
click at [570, 399] on div "Overall exterior repairs (siding, stucco, fencing, soffit, eaves, trims, fascia…" at bounding box center [601, 380] width 365 height 62
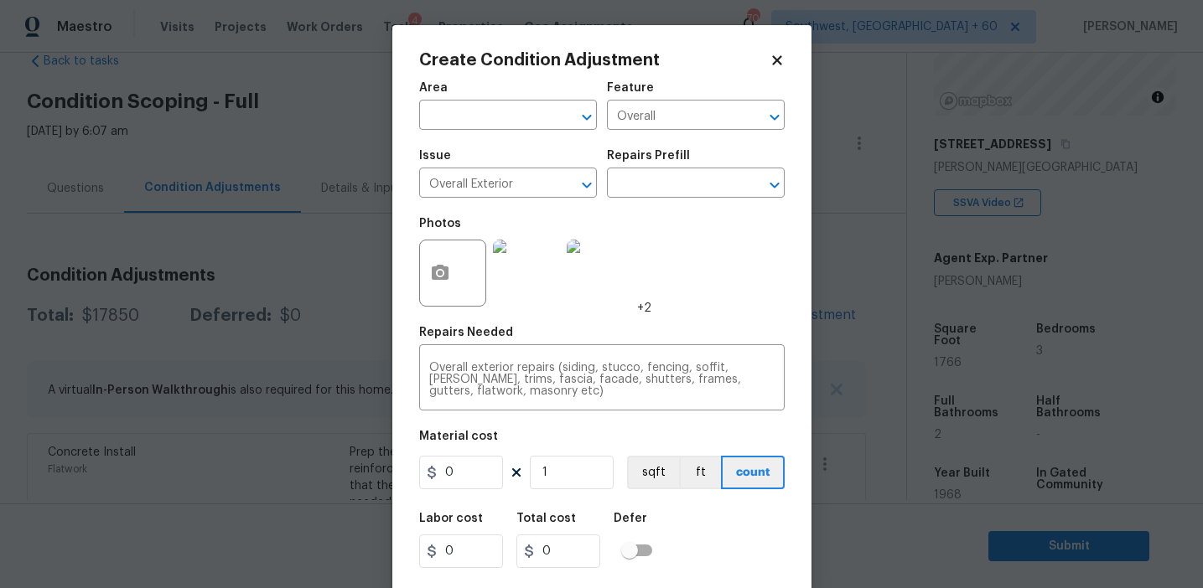
click at [607, 444] on div "Material cost" at bounding box center [601, 442] width 365 height 22
click at [493, 484] on input "0" at bounding box center [461, 473] width 84 height 34
type input "2450"
click at [430, 287] on button "button" at bounding box center [440, 273] width 40 height 65
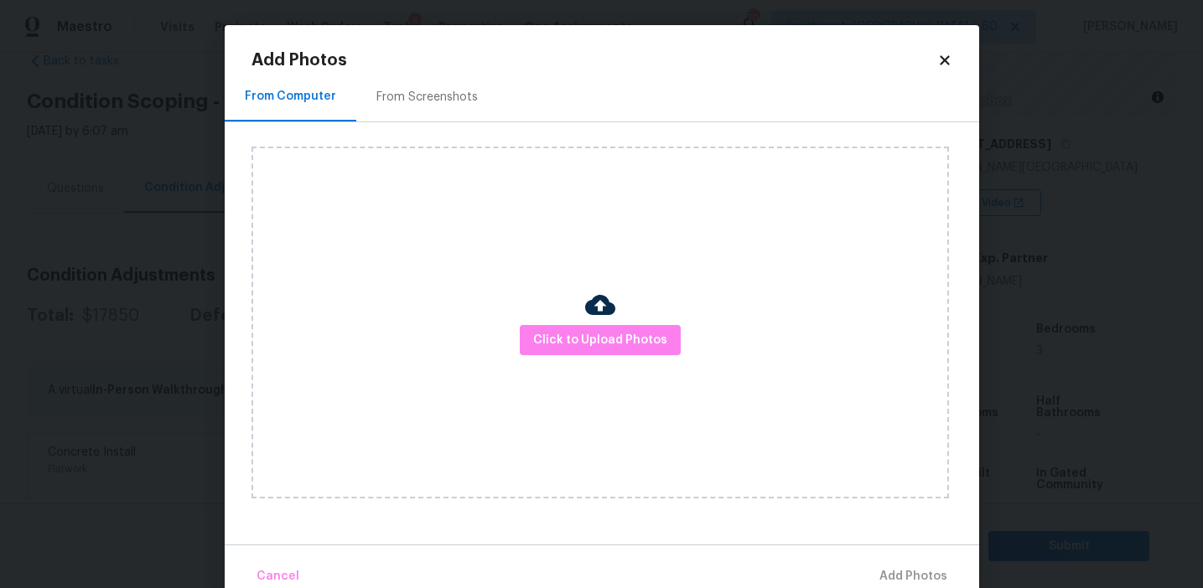
click at [448, 98] on div "From Screenshots" at bounding box center [426, 97] width 101 height 17
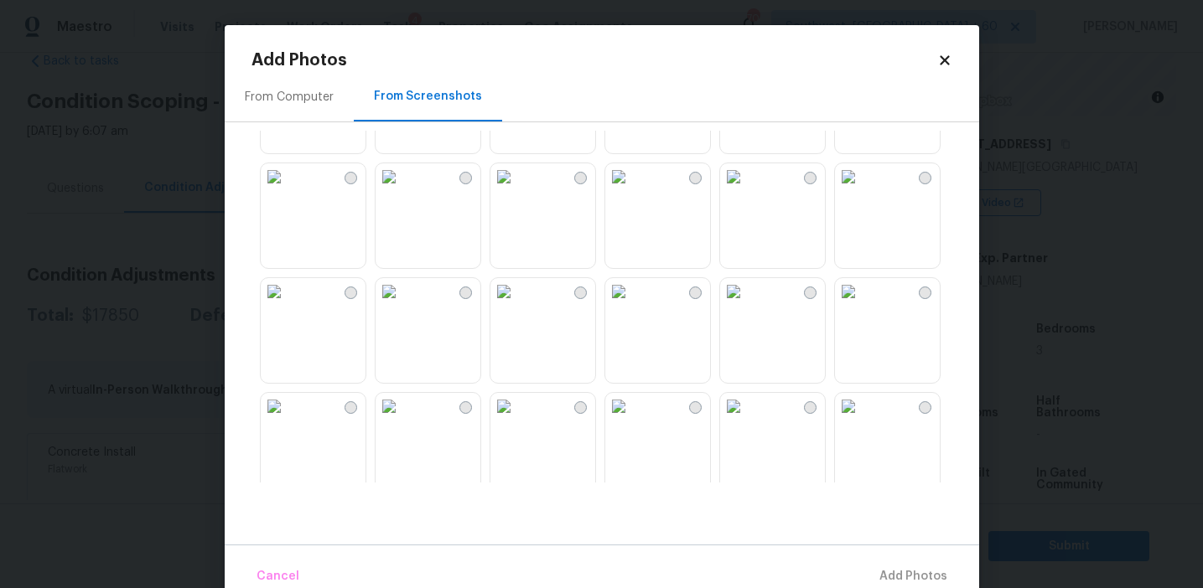
scroll to position [1601, 0]
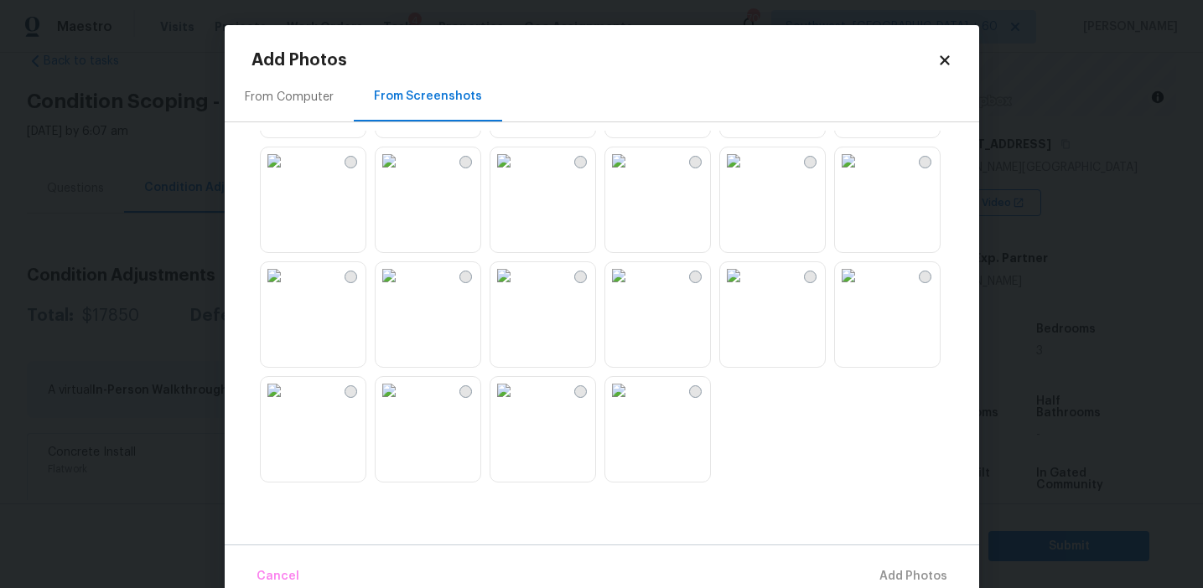
click at [402, 174] on img at bounding box center [389, 161] width 27 height 27
click at [747, 174] on img at bounding box center [733, 161] width 27 height 27
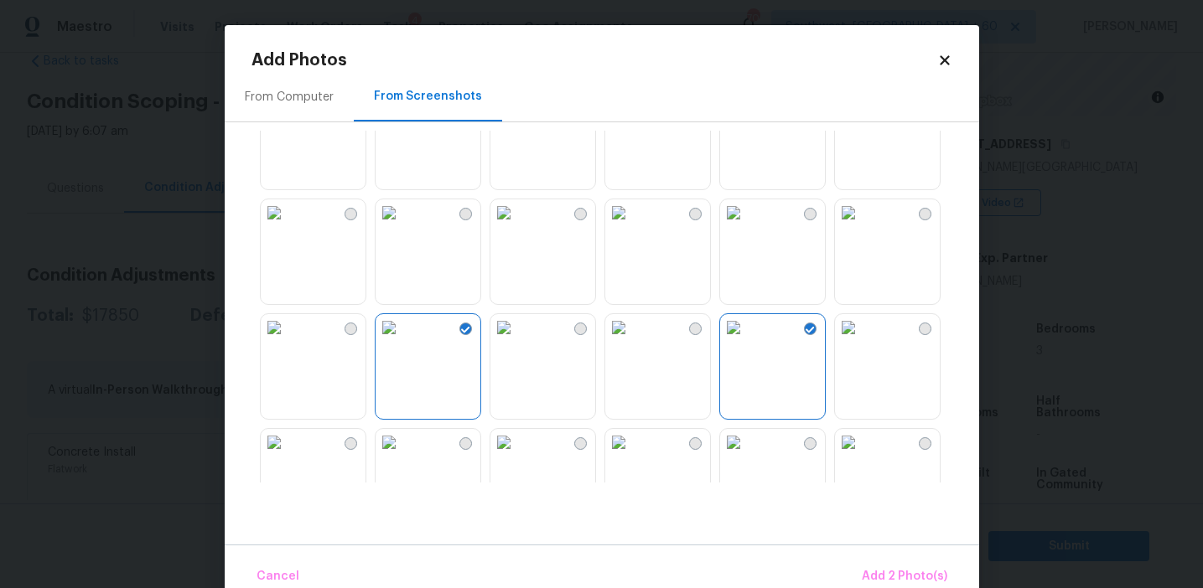
scroll to position [1391, 0]
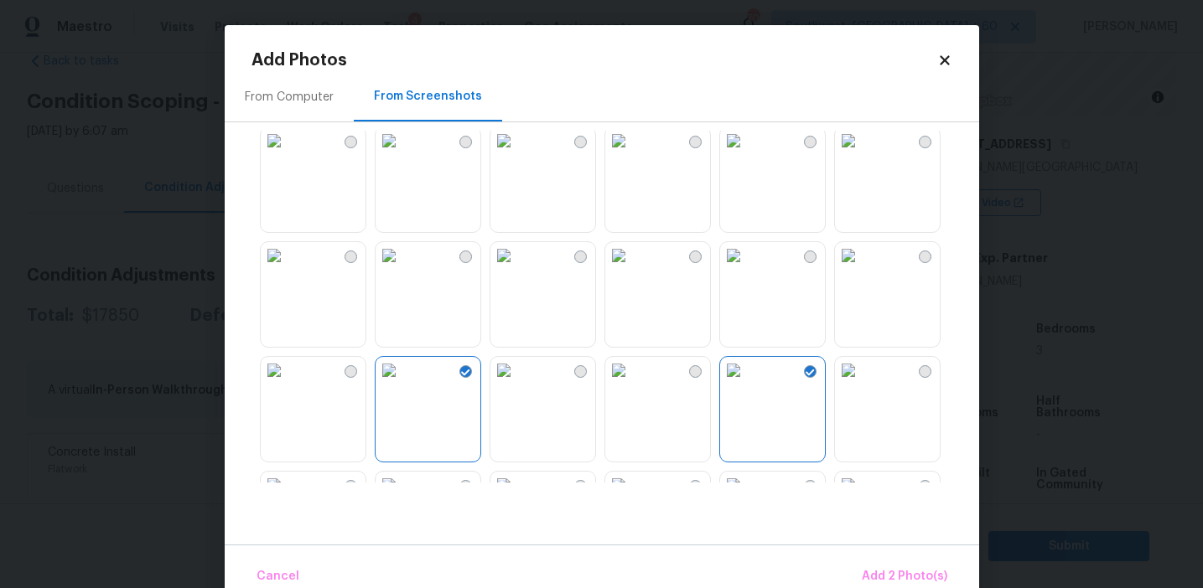
click at [381, 269] on img at bounding box center [389, 255] width 27 height 27
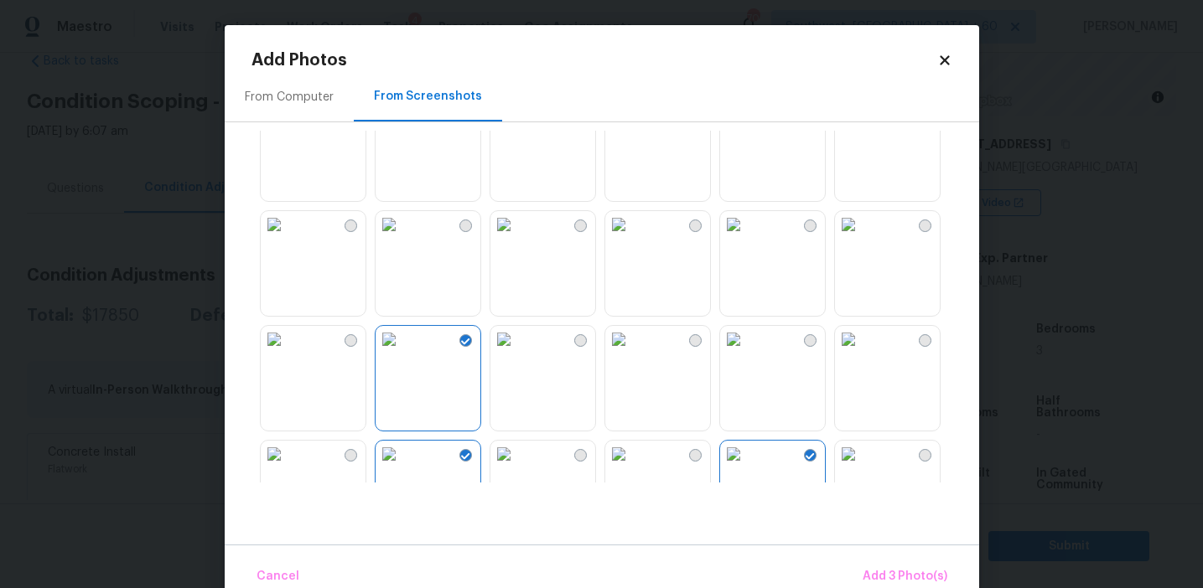
scroll to position [1300, 0]
click at [288, 245] on img at bounding box center [274, 231] width 27 height 27
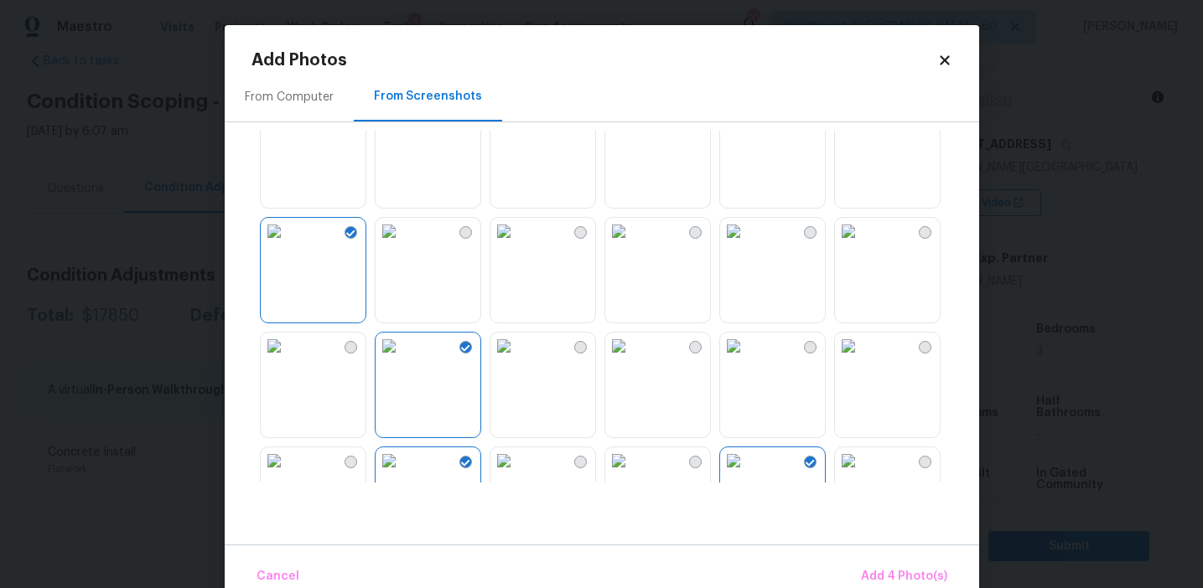
click at [621, 130] on img at bounding box center [618, 116] width 27 height 27
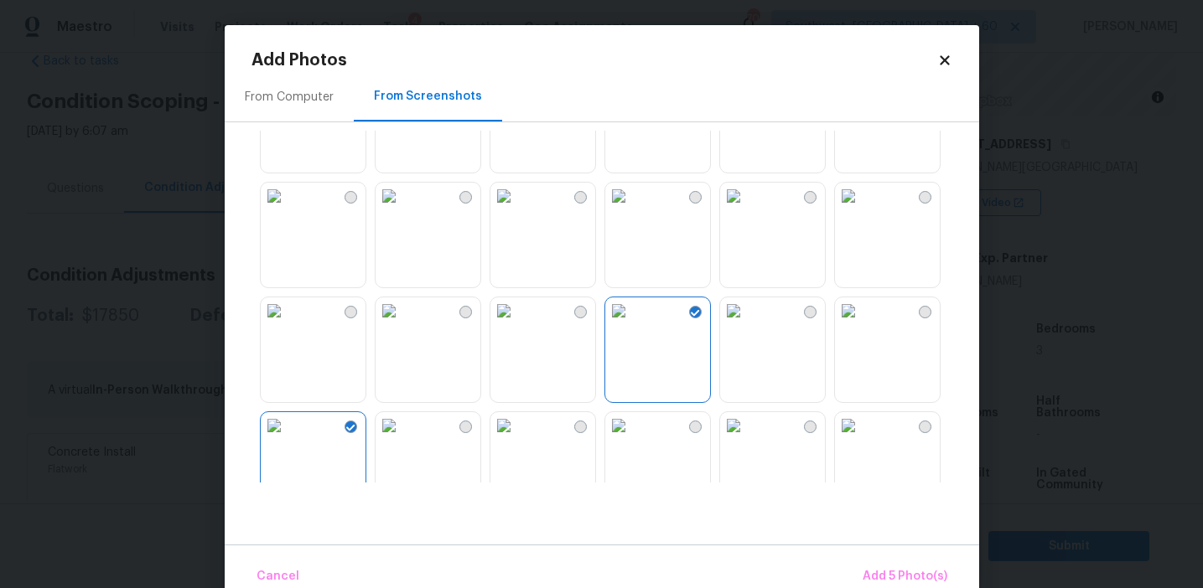
scroll to position [1049, 0]
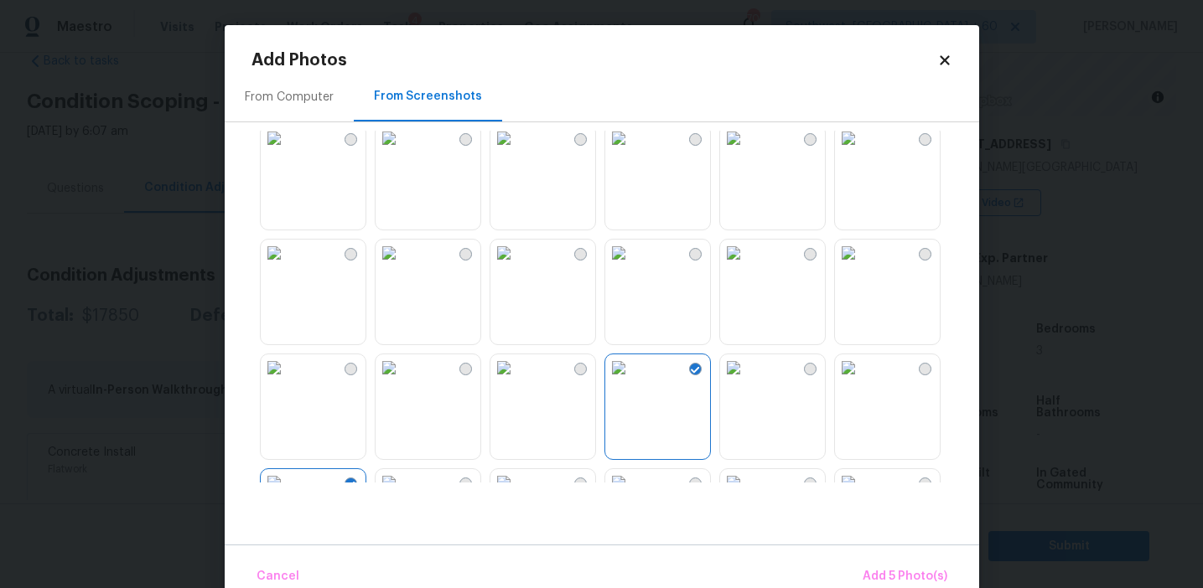
click at [402, 267] on img at bounding box center [389, 253] width 27 height 27
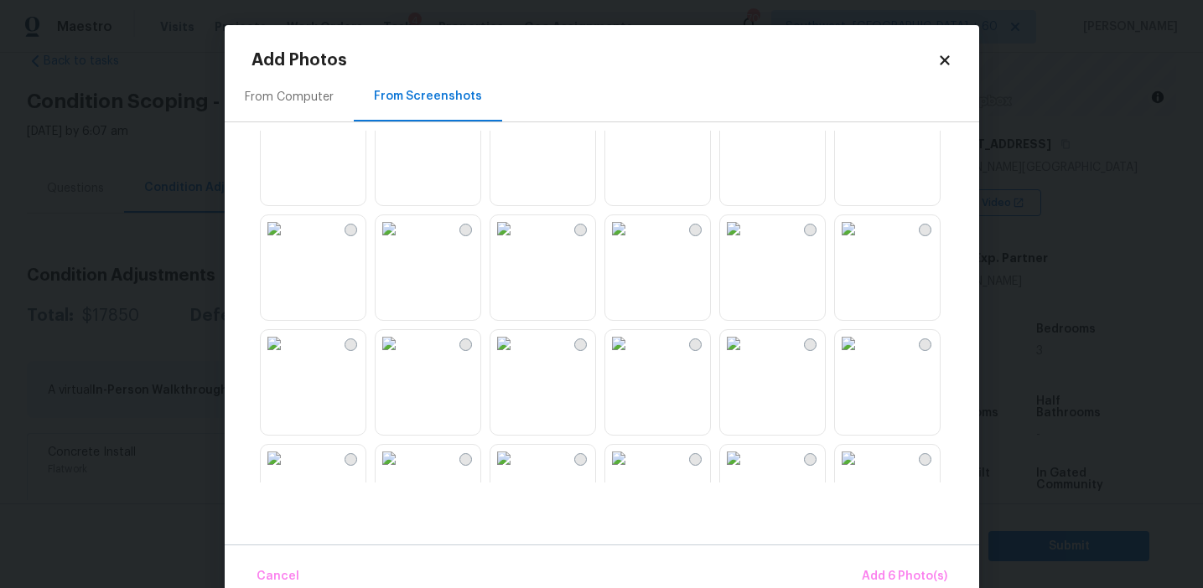
scroll to position [695, 0]
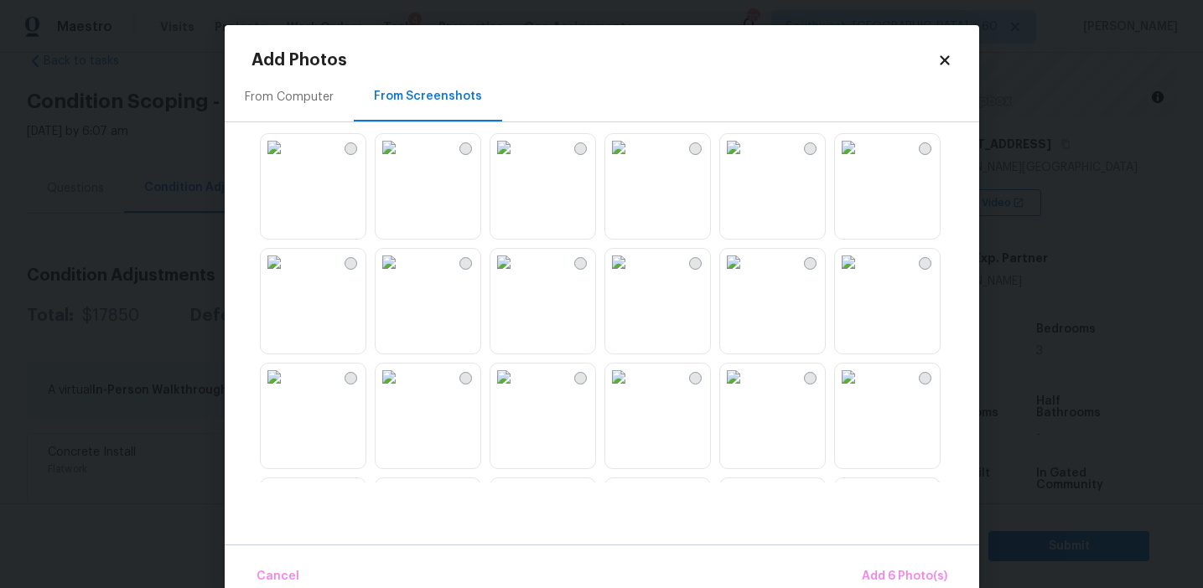
click at [632, 161] on img at bounding box center [618, 147] width 27 height 27
click at [725, 161] on img at bounding box center [733, 147] width 27 height 27
click at [722, 161] on img at bounding box center [733, 147] width 27 height 27
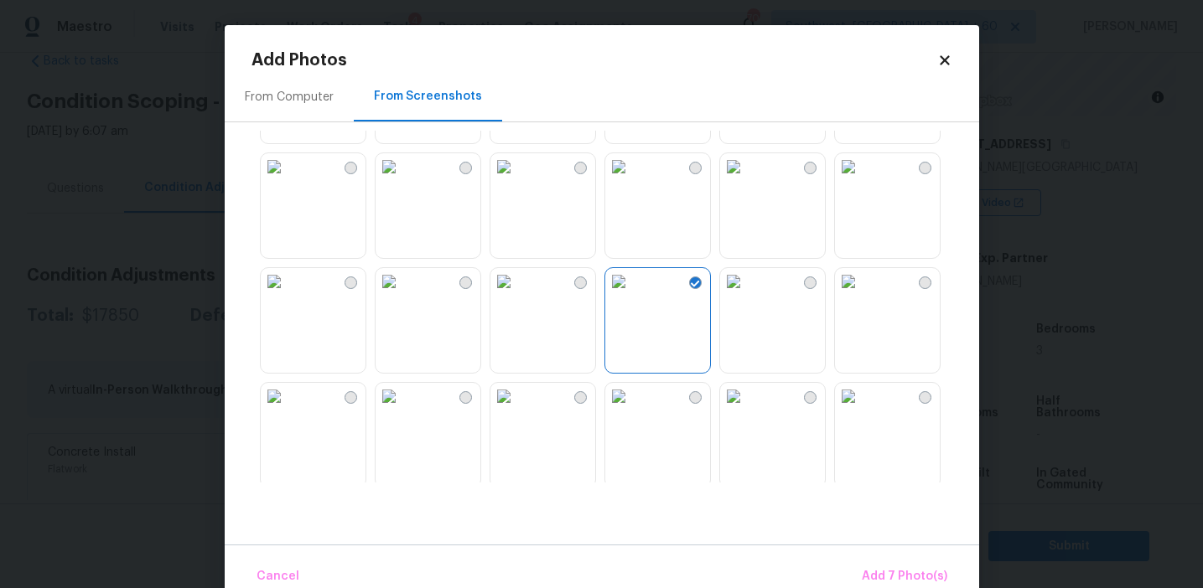
scroll to position [526, 0]
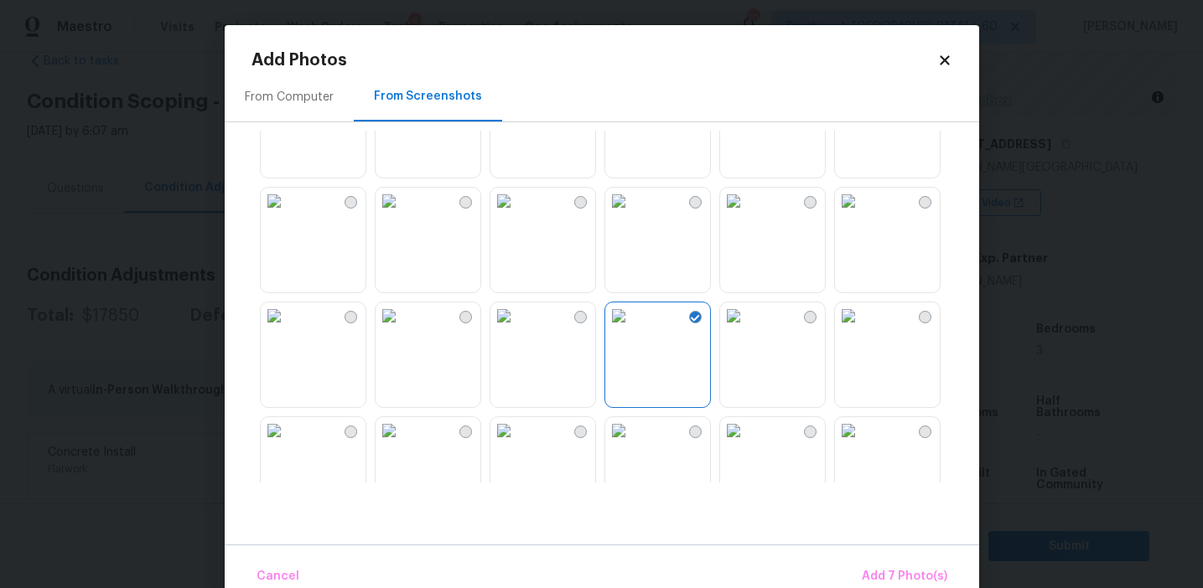
click at [862, 215] on img at bounding box center [848, 201] width 27 height 27
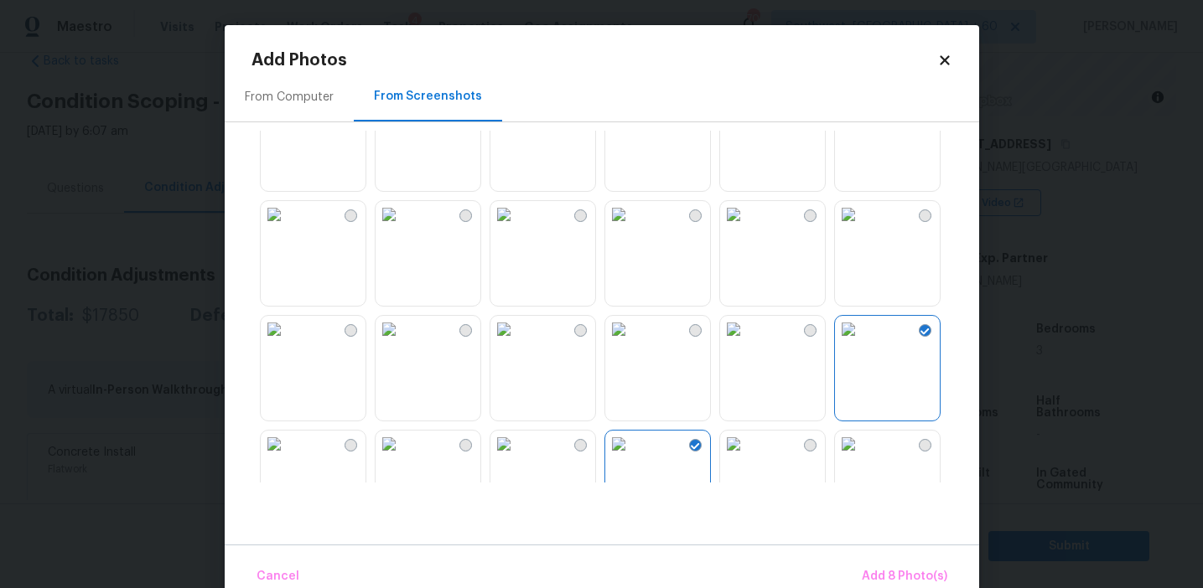
click at [288, 228] on img at bounding box center [274, 214] width 27 height 27
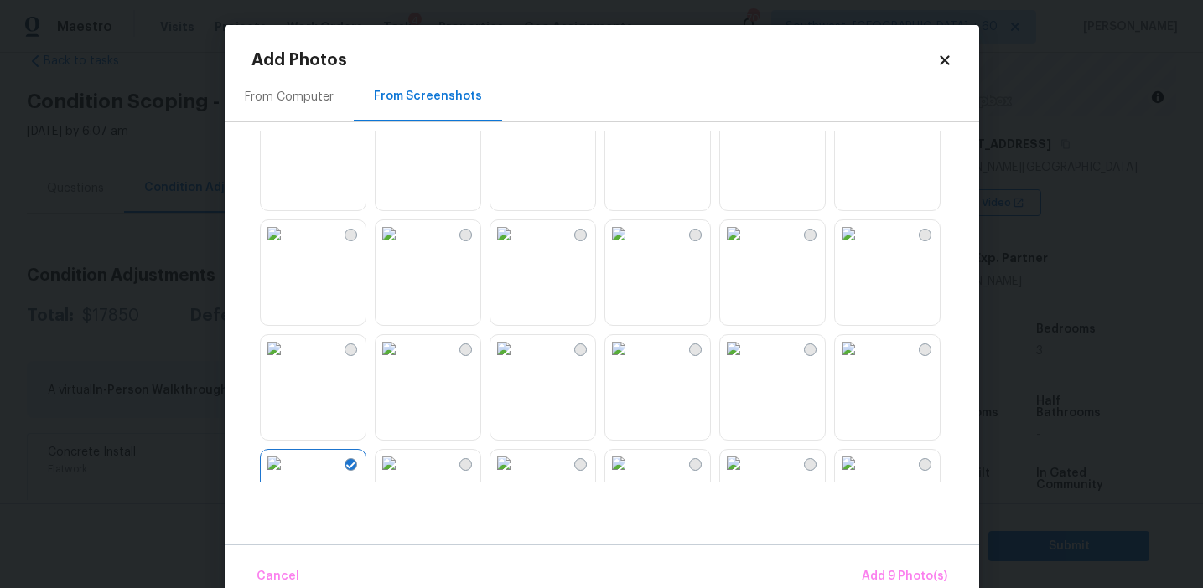
scroll to position [8, 0]
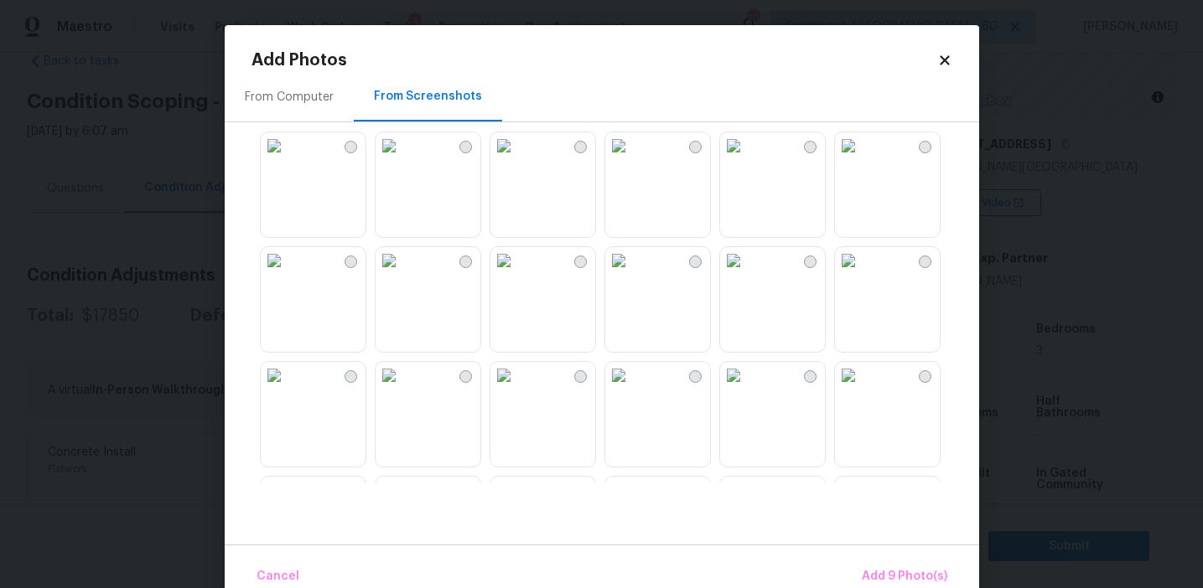
click at [710, 304] on div at bounding box center [615, 307] width 728 height 352
click at [632, 282] on img at bounding box center [618, 268] width 27 height 27
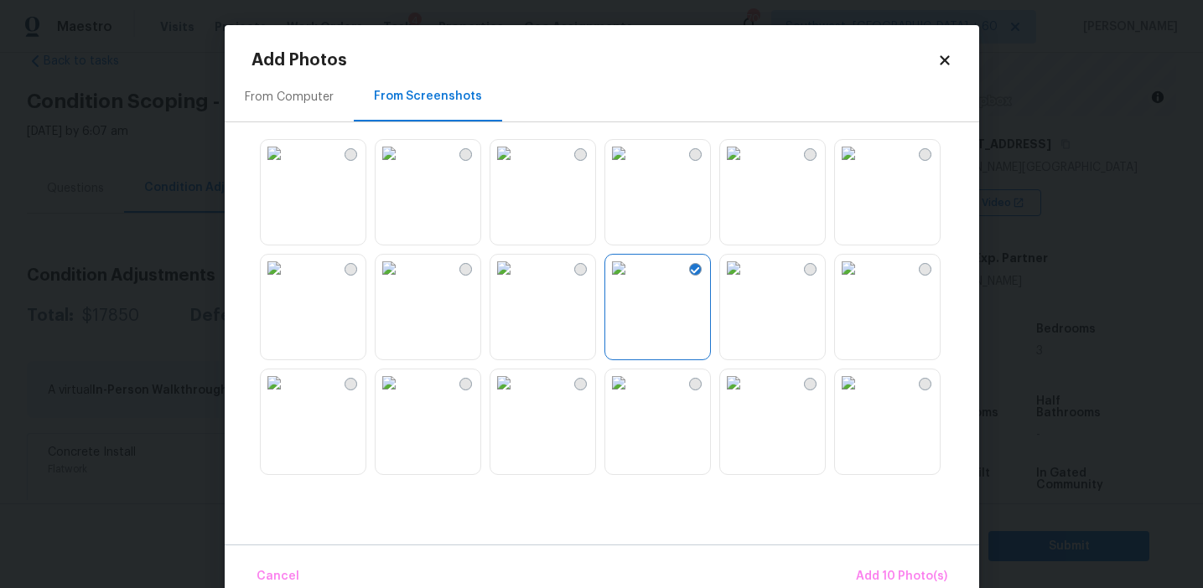
click at [394, 167] on img at bounding box center [389, 153] width 27 height 27
click at [894, 571] on span "Add 11 Photo(s)" at bounding box center [903, 577] width 88 height 21
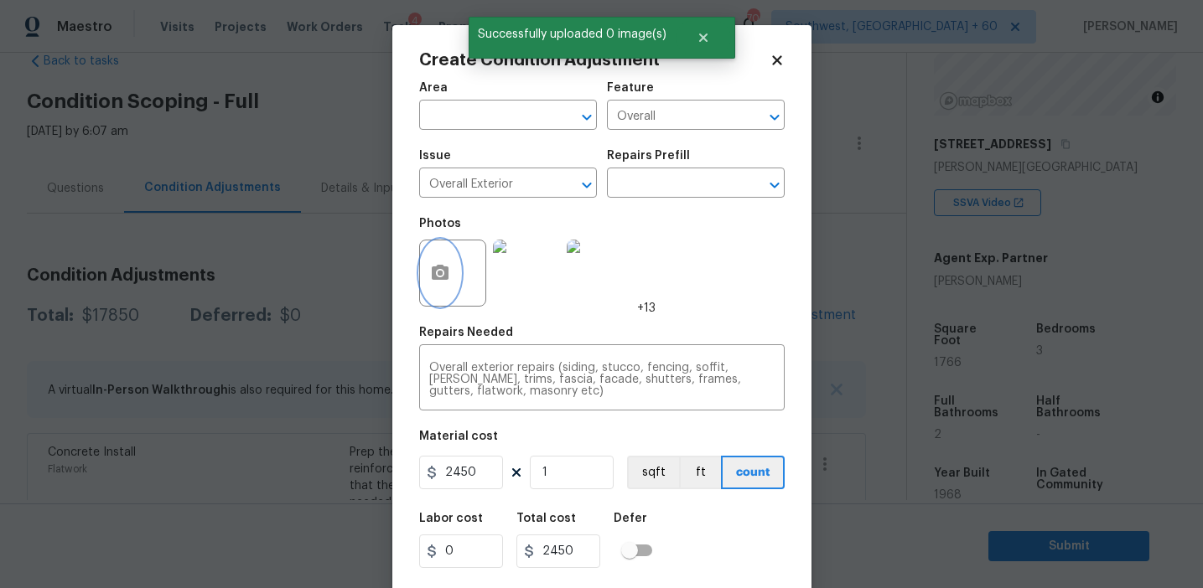
scroll to position [38, 0]
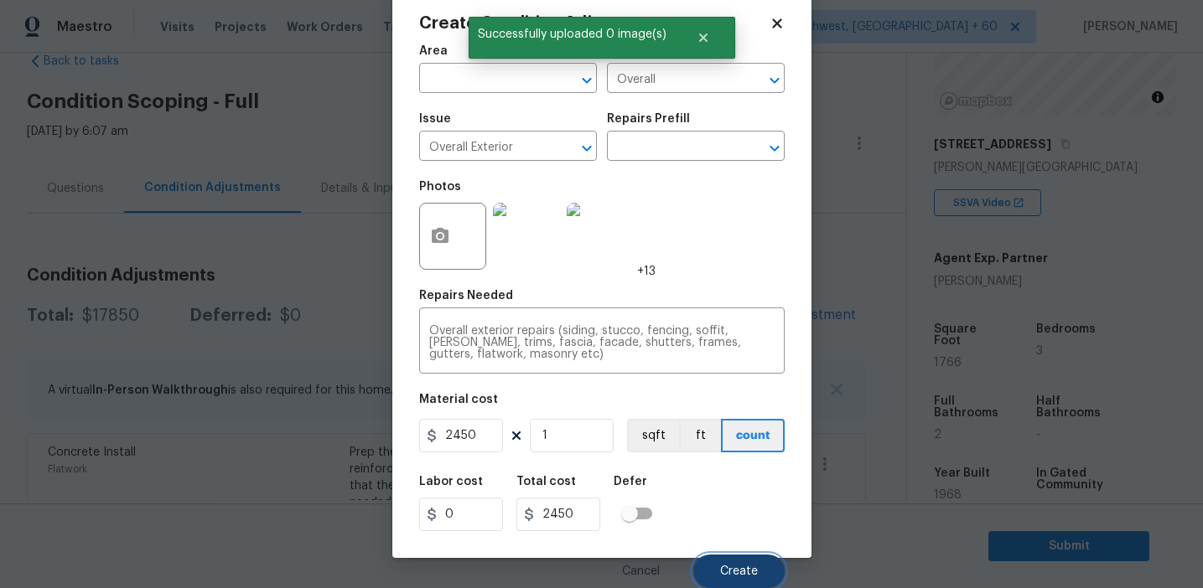
click at [762, 574] on button "Create" at bounding box center [738, 572] width 91 height 34
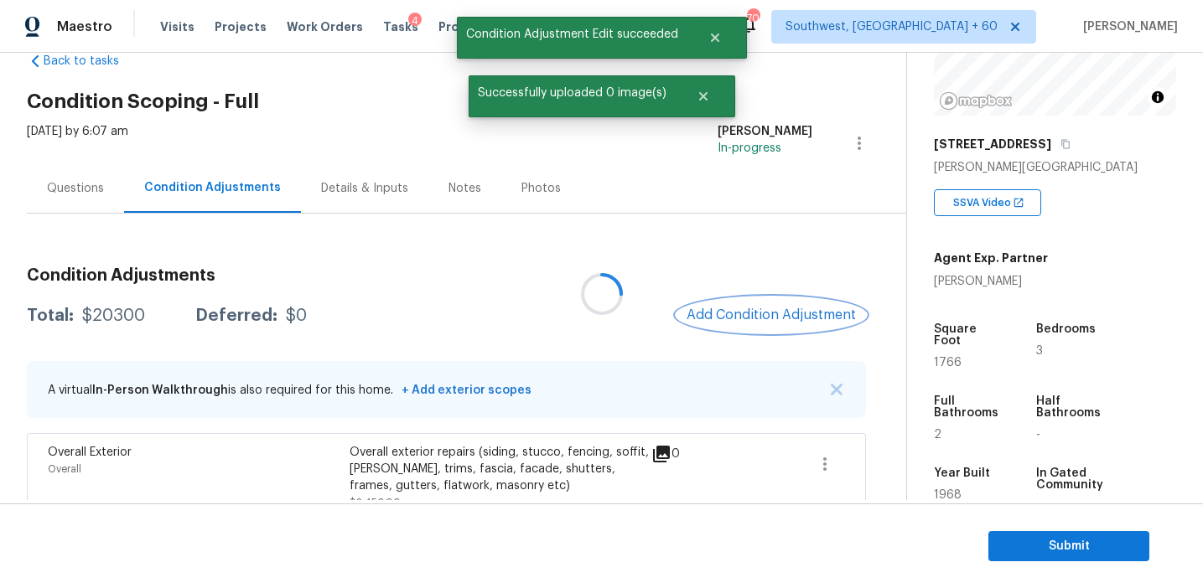
scroll to position [0, 0]
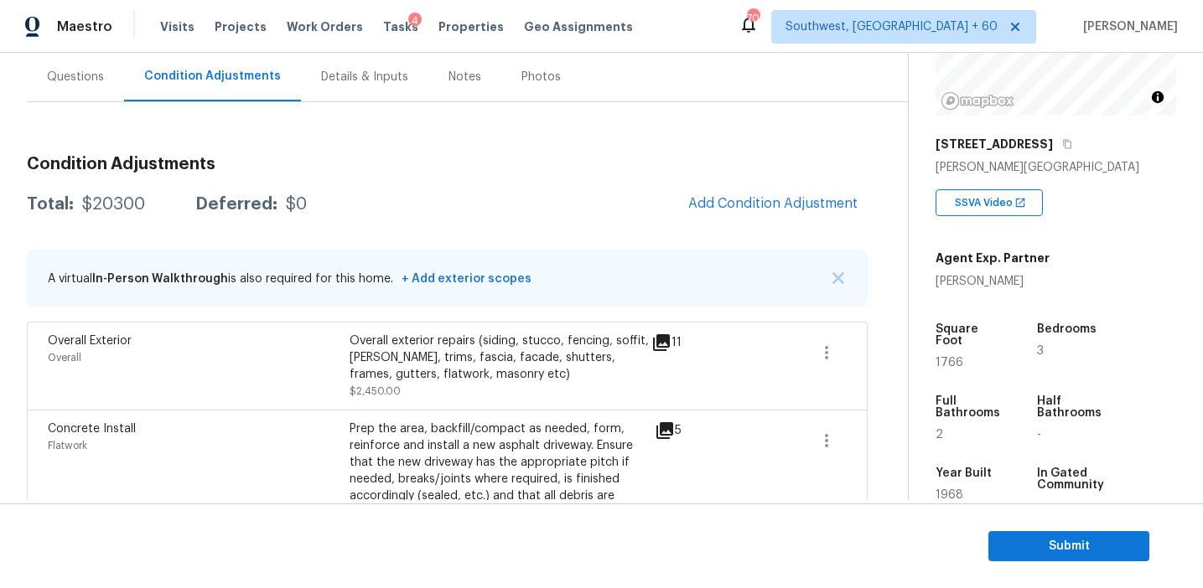
scroll to position [148, 0]
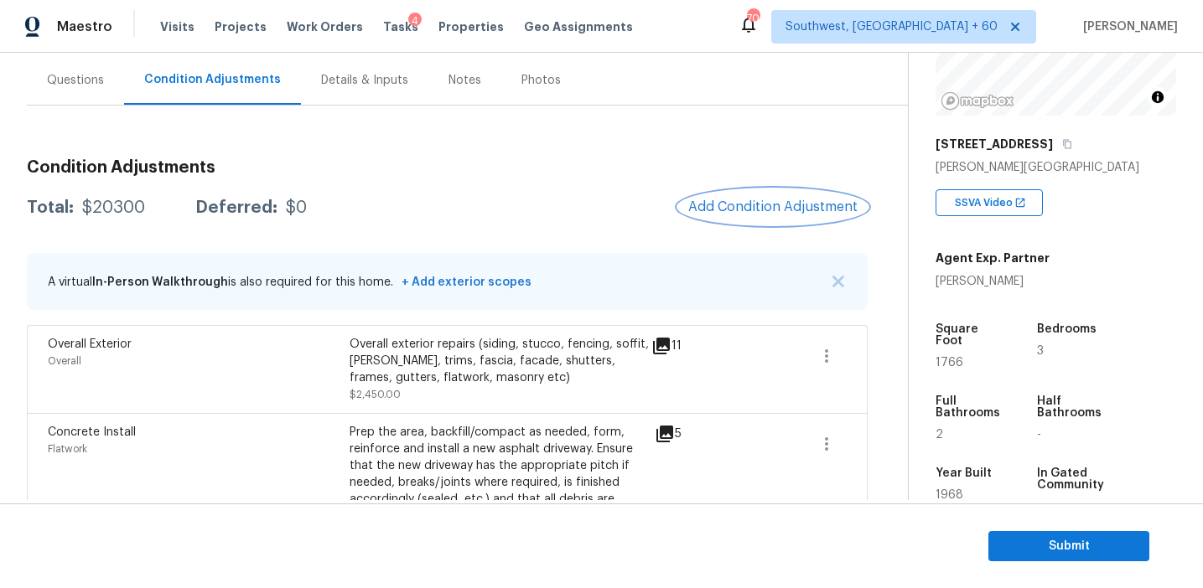
click at [733, 205] on span "Add Condition Adjustment" at bounding box center [772, 206] width 169 height 15
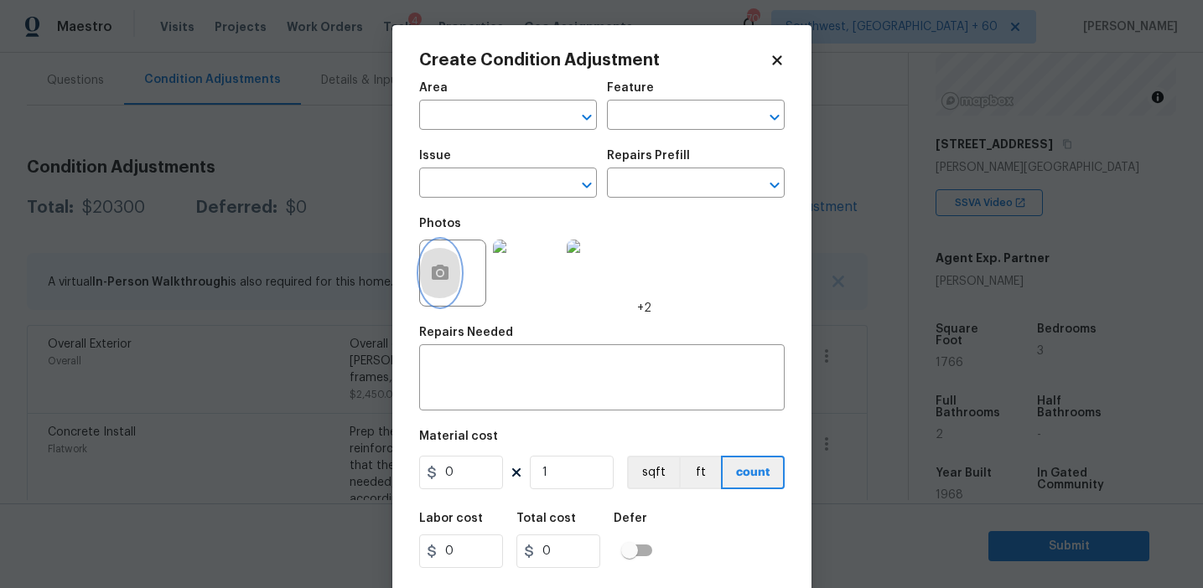
click at [450, 282] on button "button" at bounding box center [440, 273] width 40 height 65
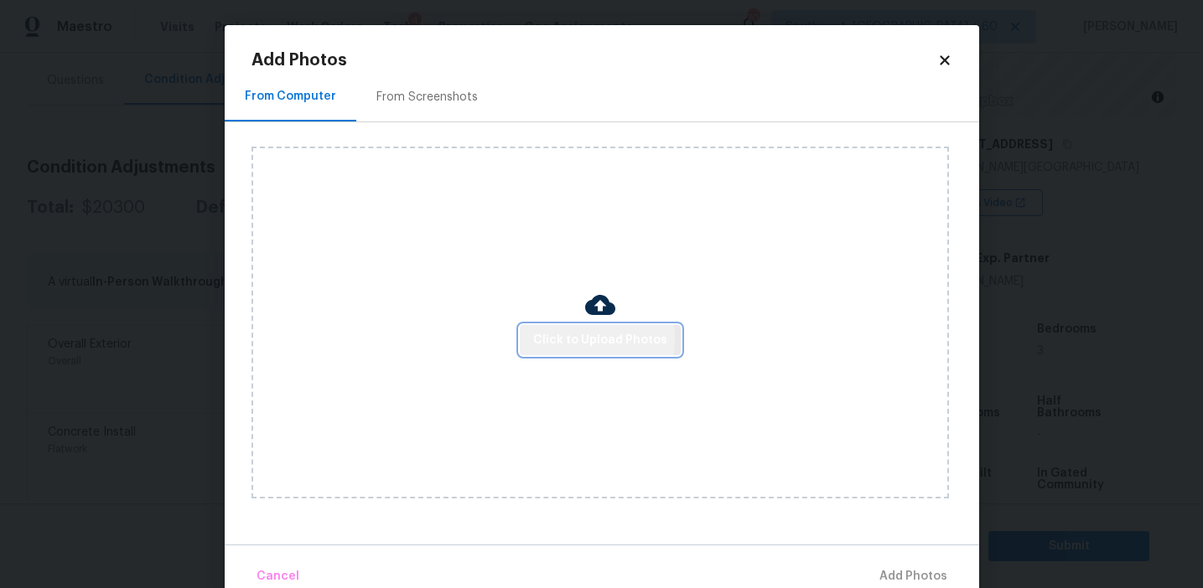
click at [547, 339] on span "Click to Upload Photos" at bounding box center [600, 340] width 134 height 21
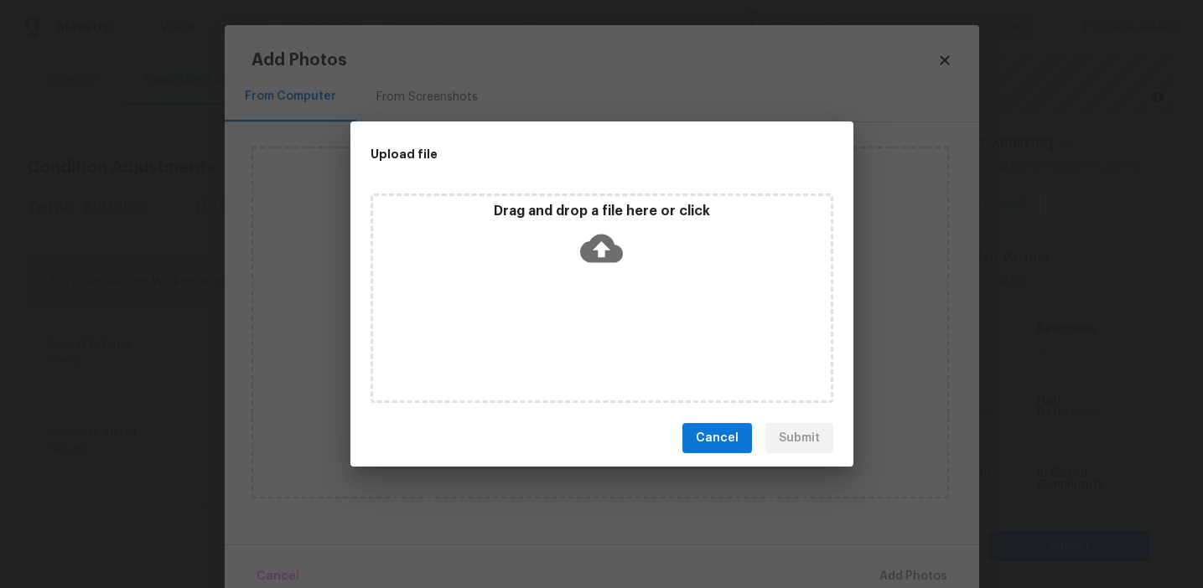
click at [548, 218] on p "Drag and drop a file here or click" at bounding box center [602, 212] width 458 height 18
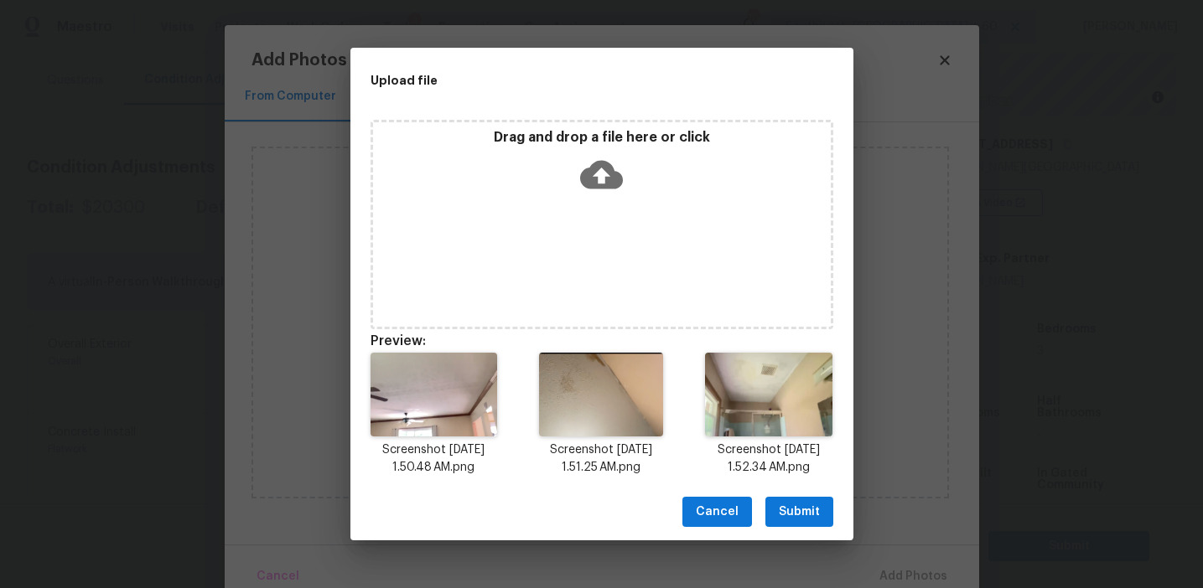
click at [796, 499] on button "Submit" at bounding box center [799, 512] width 68 height 31
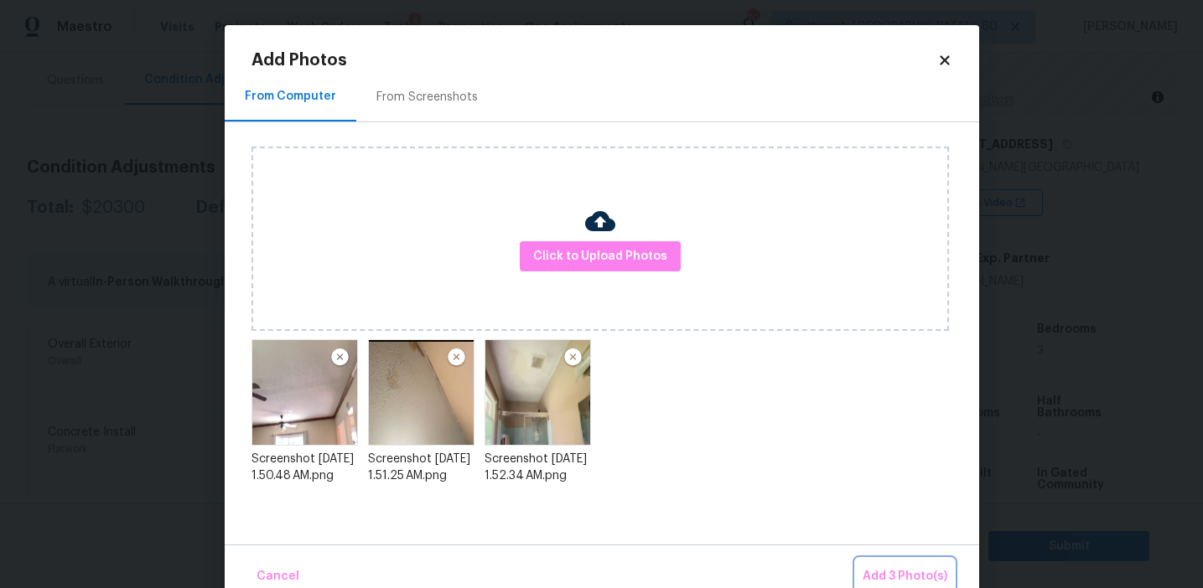
click at [882, 567] on span "Add 3 Photo(s)" at bounding box center [905, 577] width 85 height 21
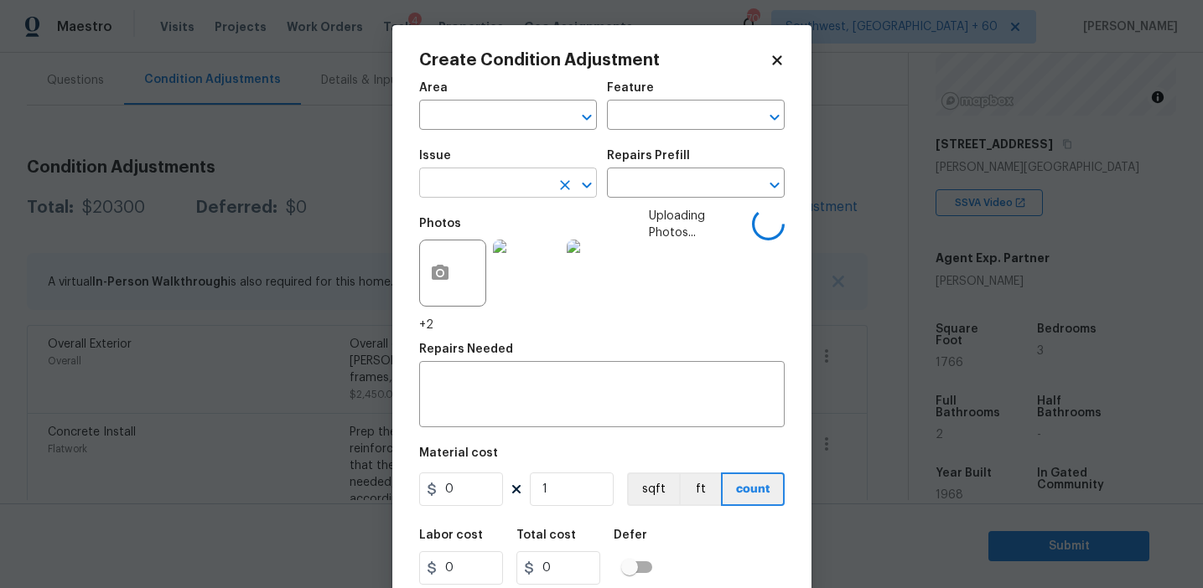
click at [461, 174] on input "text" at bounding box center [484, 185] width 131 height 26
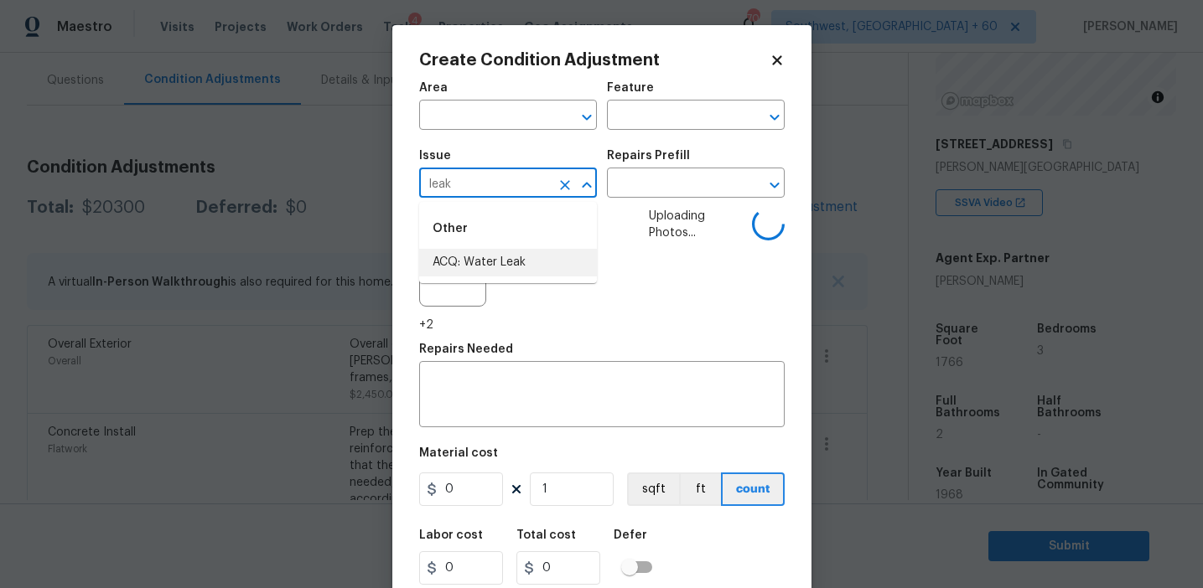
click at [490, 263] on li "ACQ: Water Leak" at bounding box center [508, 263] width 178 height 28
type input "ACQ: Water Leak"
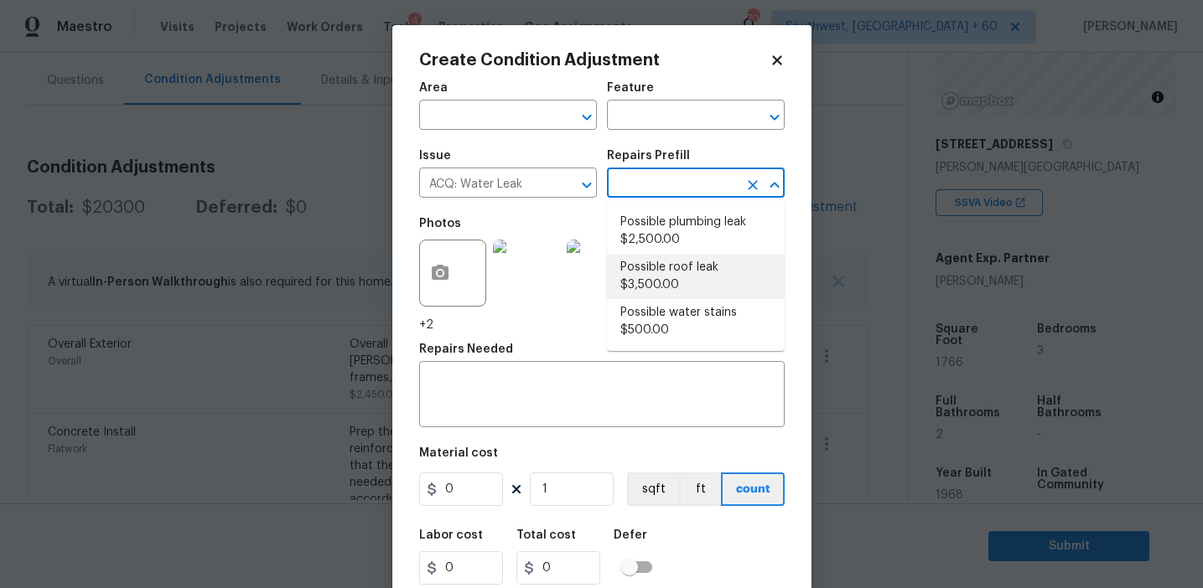
click at [669, 283] on li "Possible roof leak $3,500.00" at bounding box center [696, 276] width 178 height 45
type input "Acquisition"
type textarea "Acquisition Scope: Possible roof leak"
type input "3500"
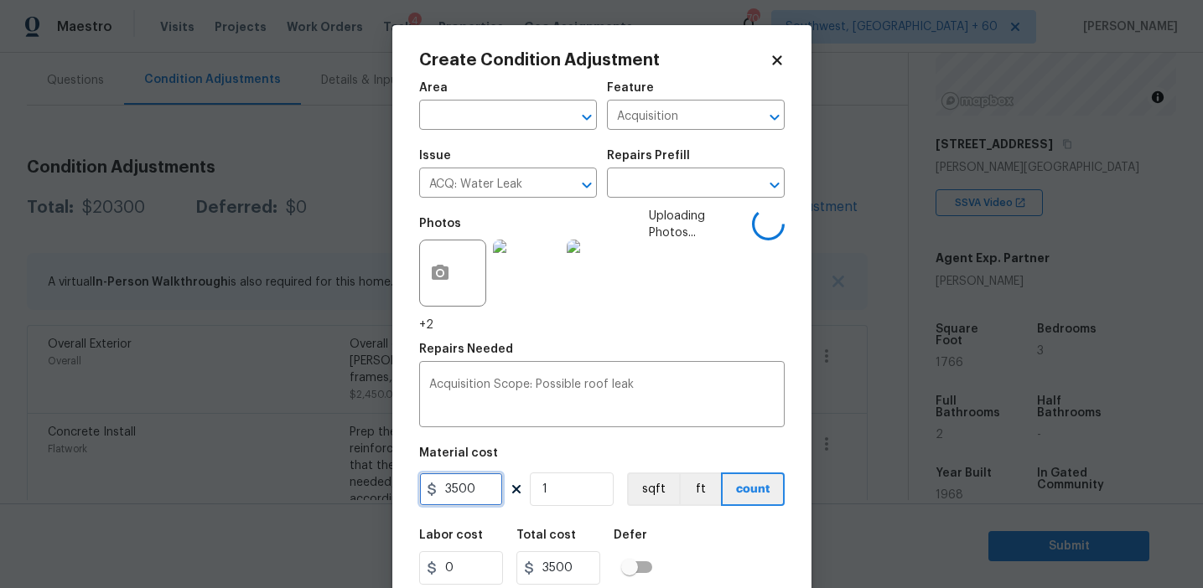
click at [453, 481] on input "3500" at bounding box center [461, 490] width 84 height 34
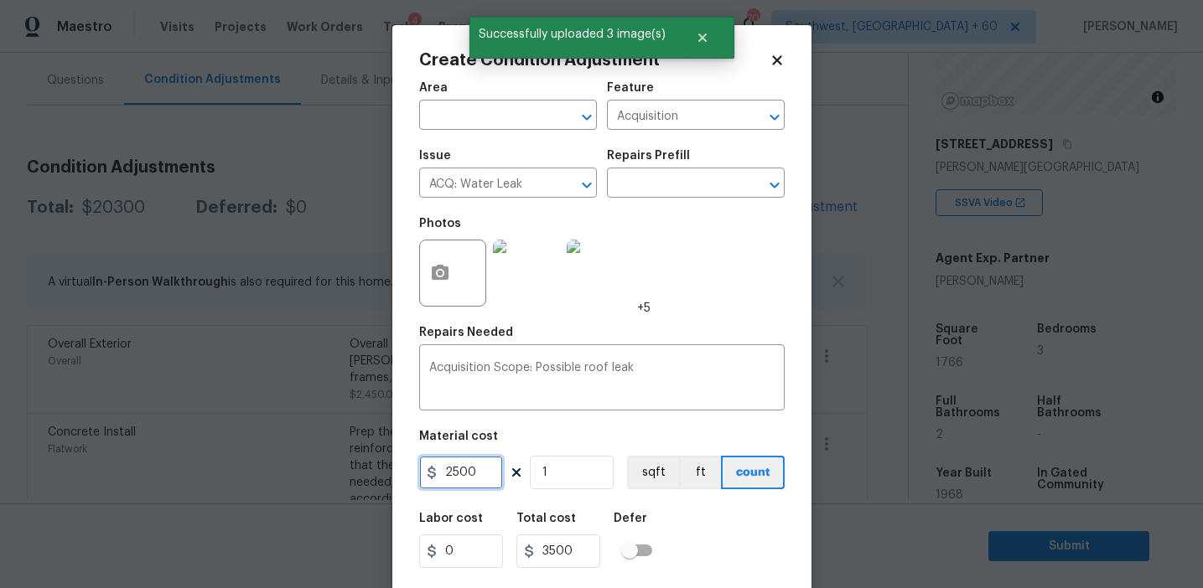
type input "2500"
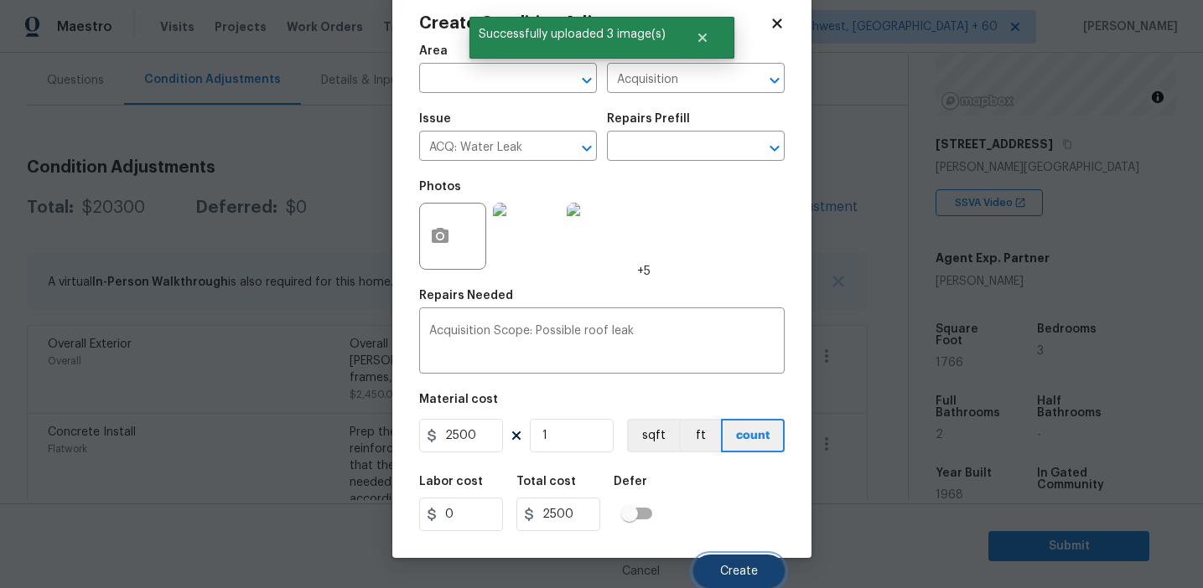
click at [740, 564] on button "Create" at bounding box center [738, 572] width 91 height 34
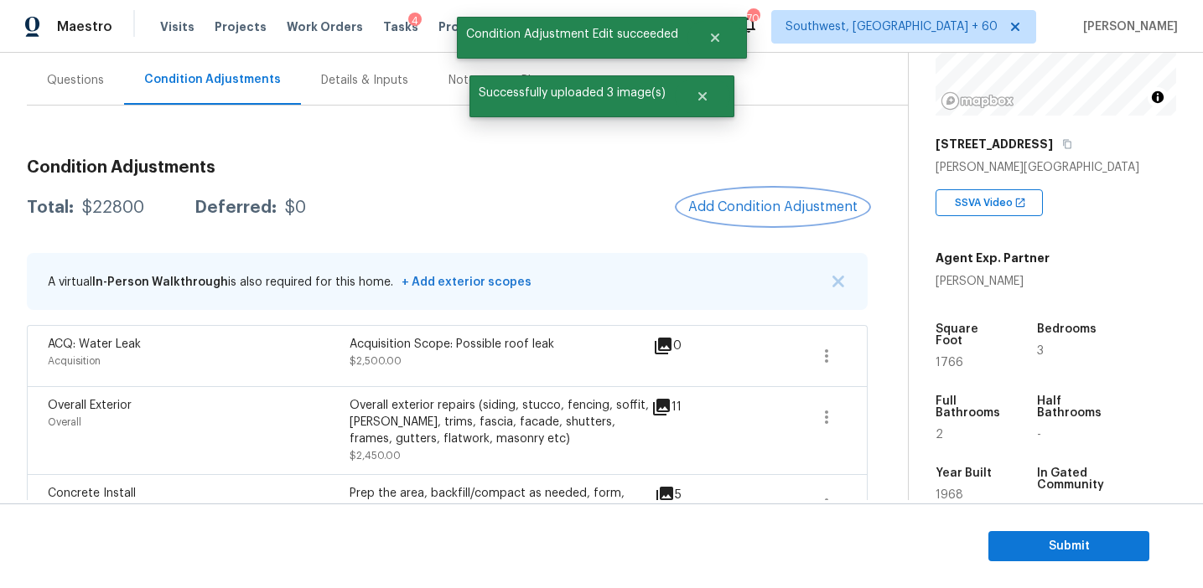
scroll to position [0, 0]
click at [95, 79] on div "Questions" at bounding box center [75, 80] width 57 height 17
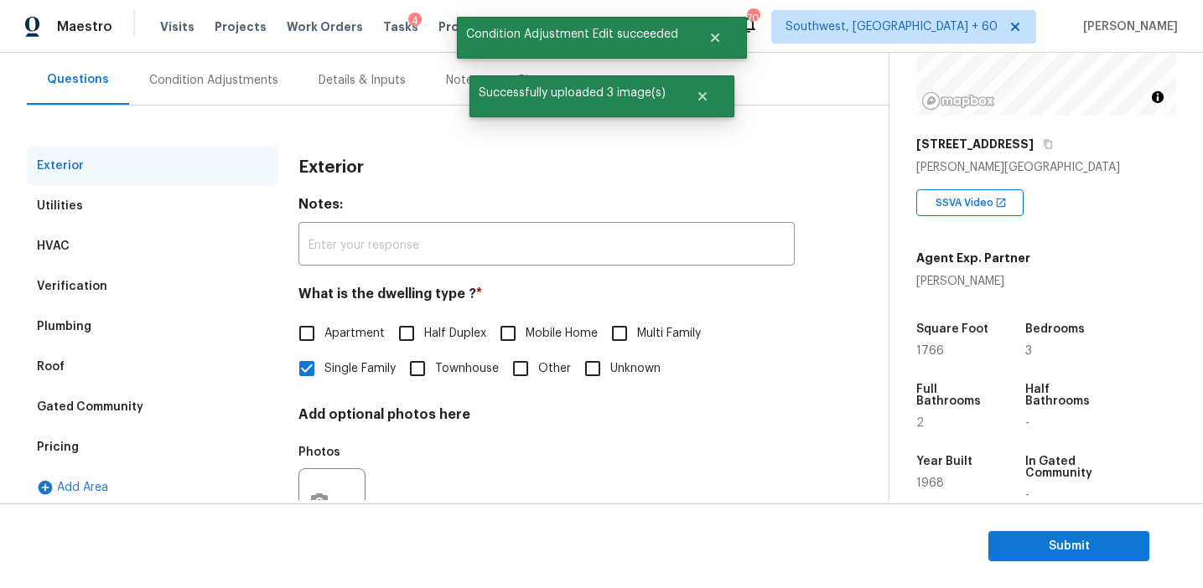
click at [127, 282] on div "Verification" at bounding box center [152, 287] width 251 height 40
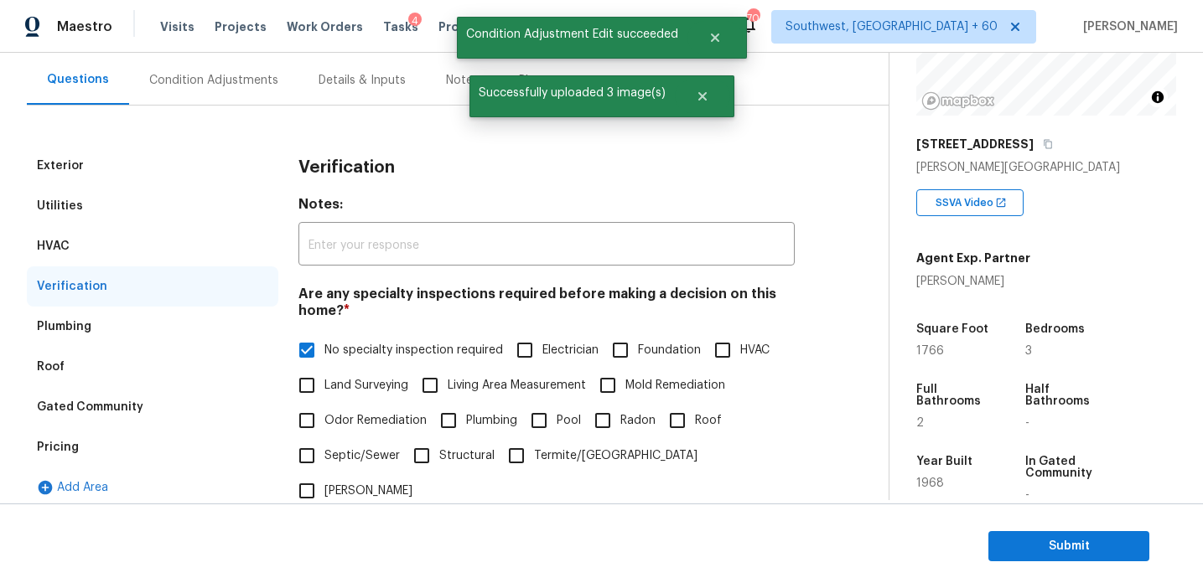
click at [702, 427] on span "Roof" at bounding box center [708, 421] width 27 height 18
click at [695, 427] on input "Roof" at bounding box center [677, 420] width 35 height 35
checkbox input "true"
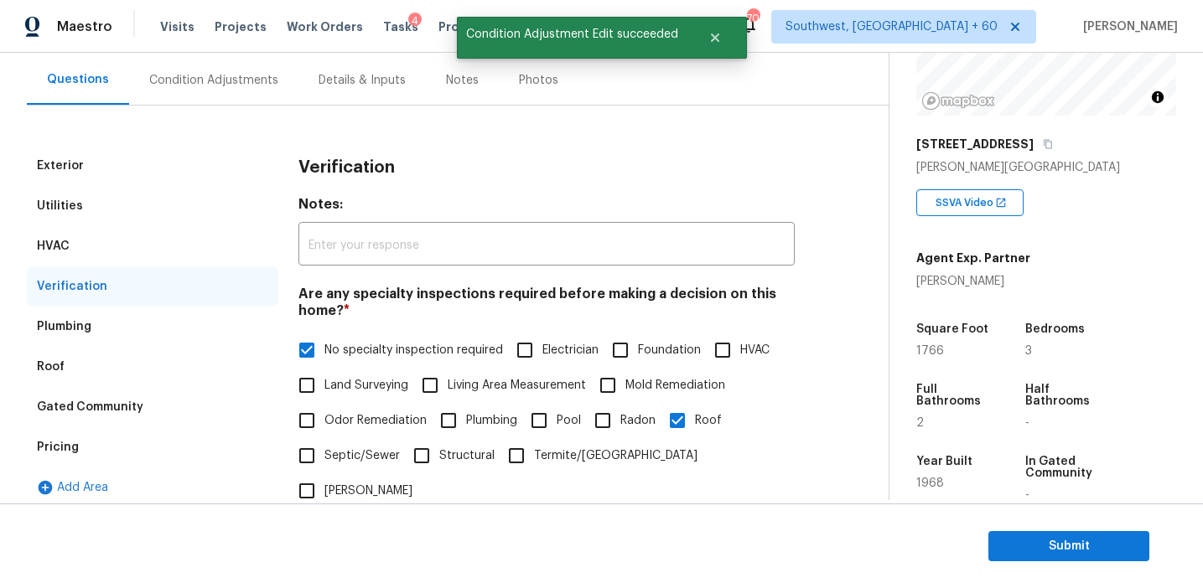
click at [495, 410] on label "Plumbing" at bounding box center [474, 420] width 86 height 35
click at [466, 410] on input "Plumbing" at bounding box center [448, 420] width 35 height 35
checkbox input "true"
click at [428, 346] on span "No specialty inspection required" at bounding box center [413, 351] width 179 height 18
click at [324, 346] on input "No specialty inspection required" at bounding box center [306, 350] width 35 height 35
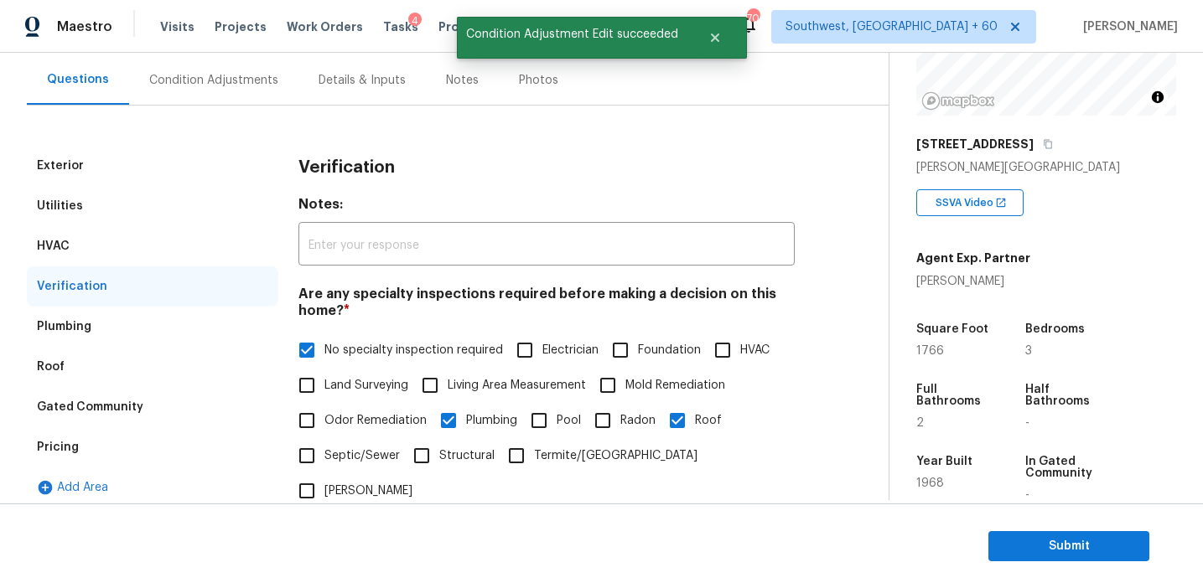
checkbox input "false"
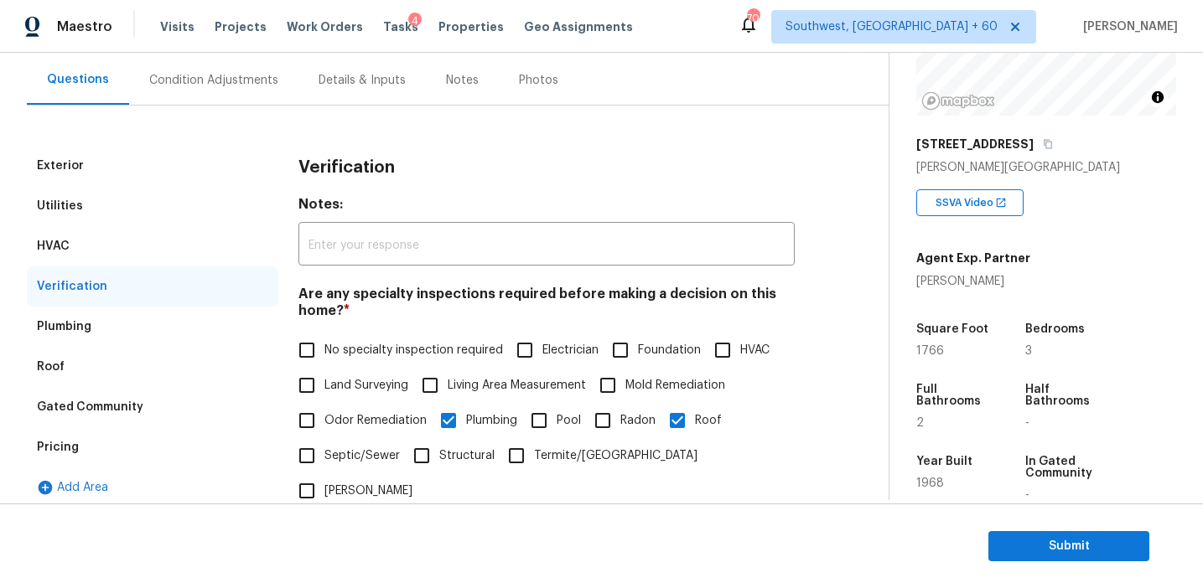
click at [740, 358] on span "HVAC" at bounding box center [754, 351] width 29 height 18
click at [740, 358] on input "HVAC" at bounding box center [722, 350] width 35 height 35
checkbox input "true"
click at [244, 84] on div "Condition Adjustments" at bounding box center [213, 80] width 129 height 17
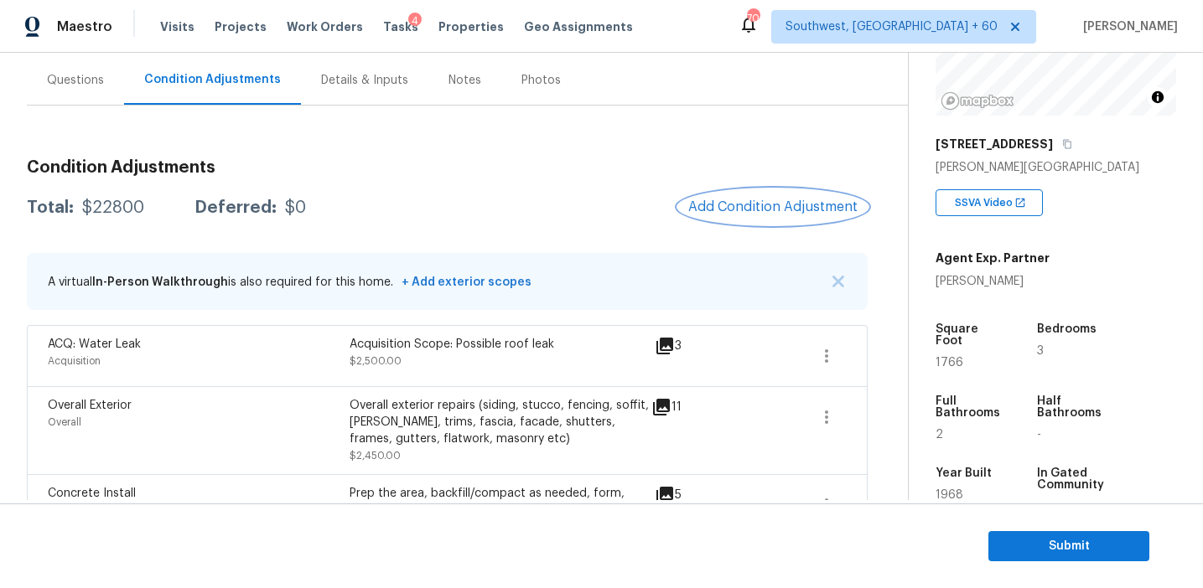
click at [757, 218] on button "Add Condition Adjustment" at bounding box center [772, 206] width 189 height 35
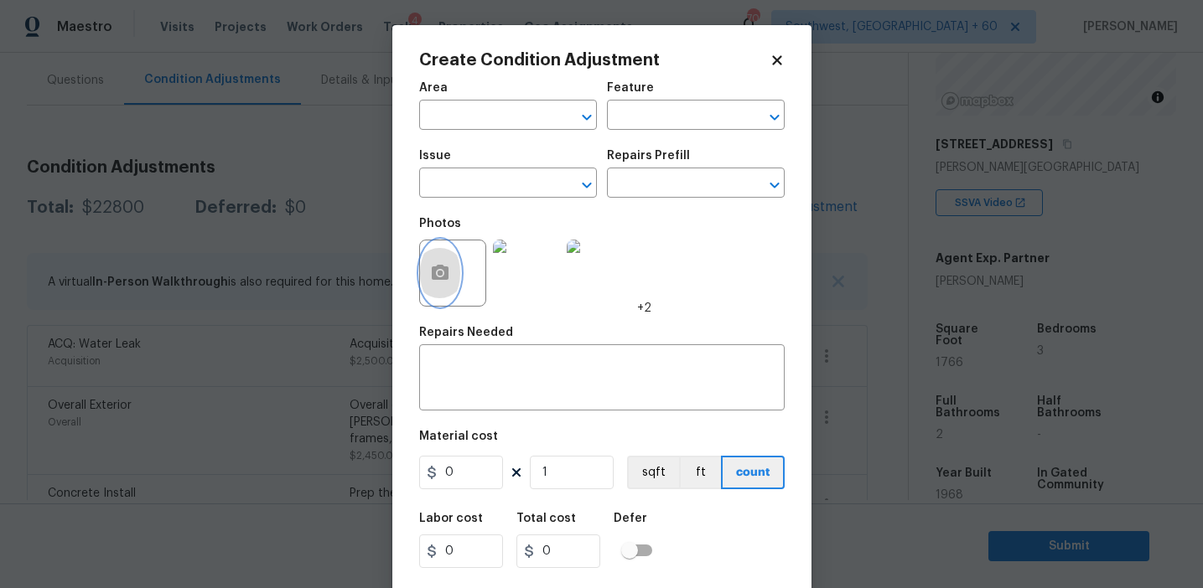
click at [423, 290] on button "button" at bounding box center [440, 273] width 40 height 65
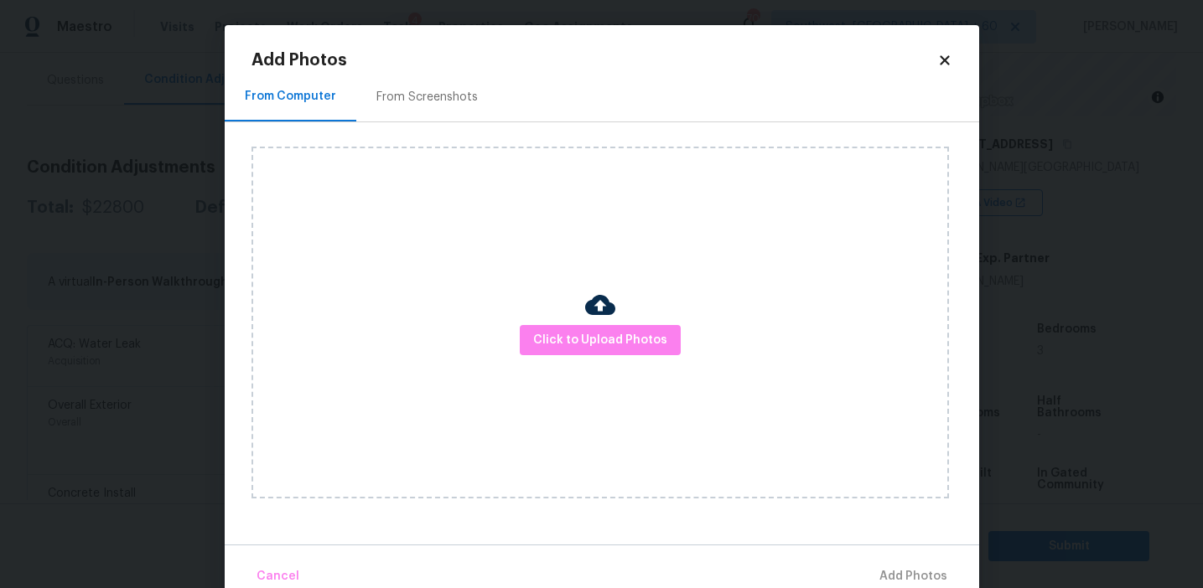
click at [588, 365] on div "Click to Upload Photos" at bounding box center [599, 323] width 697 height 352
click at [588, 341] on span "Click to Upload Photos" at bounding box center [600, 340] width 134 height 21
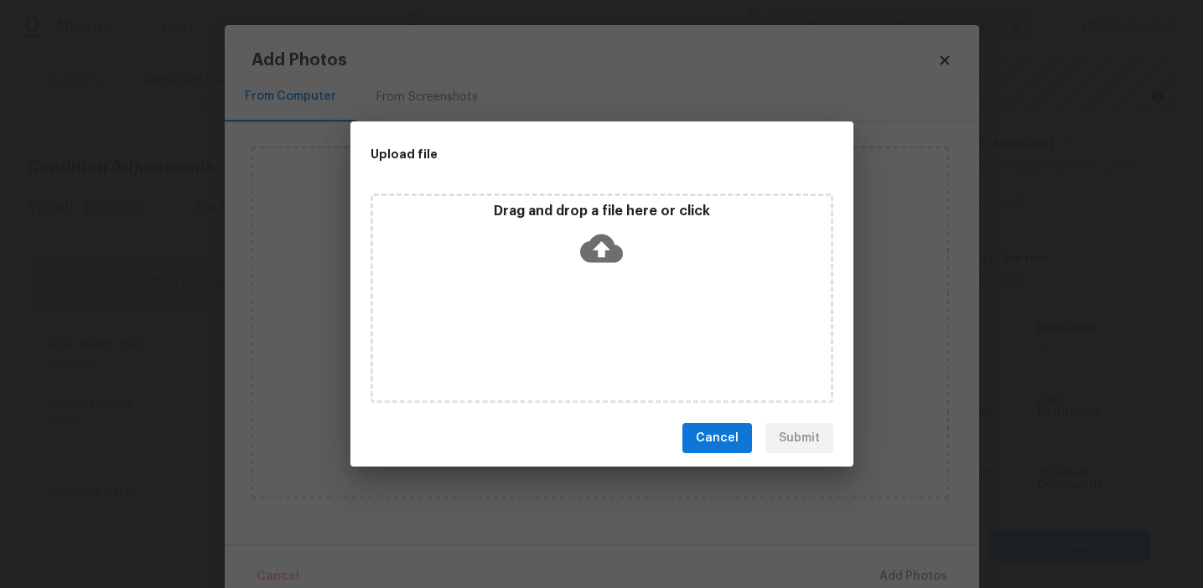
click at [612, 231] on icon at bounding box center [601, 248] width 43 height 43
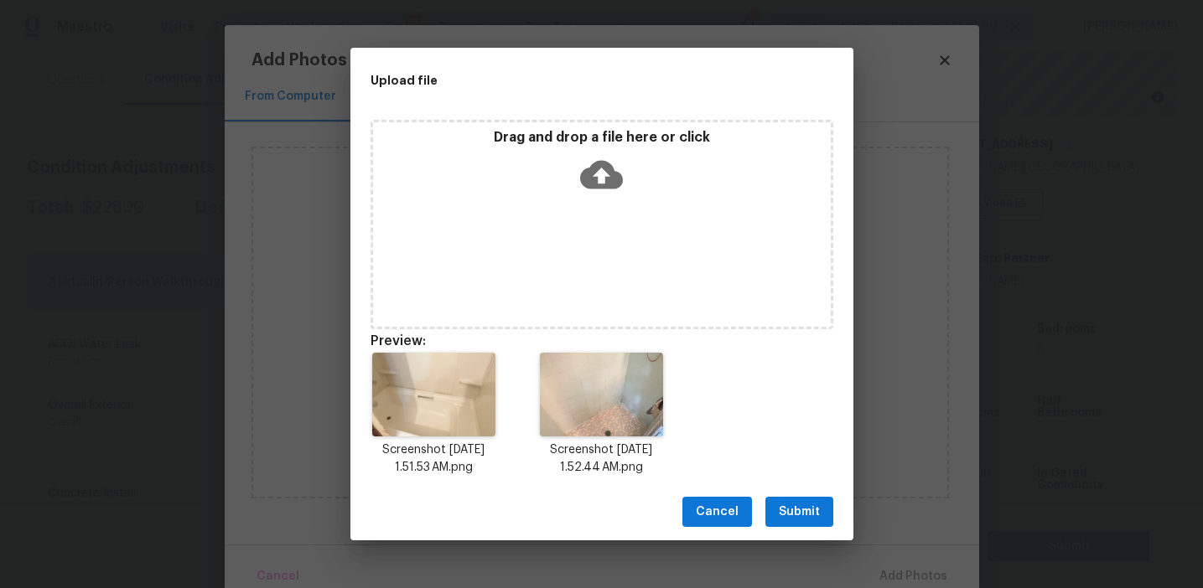
click at [806, 505] on span "Submit" at bounding box center [799, 512] width 41 height 21
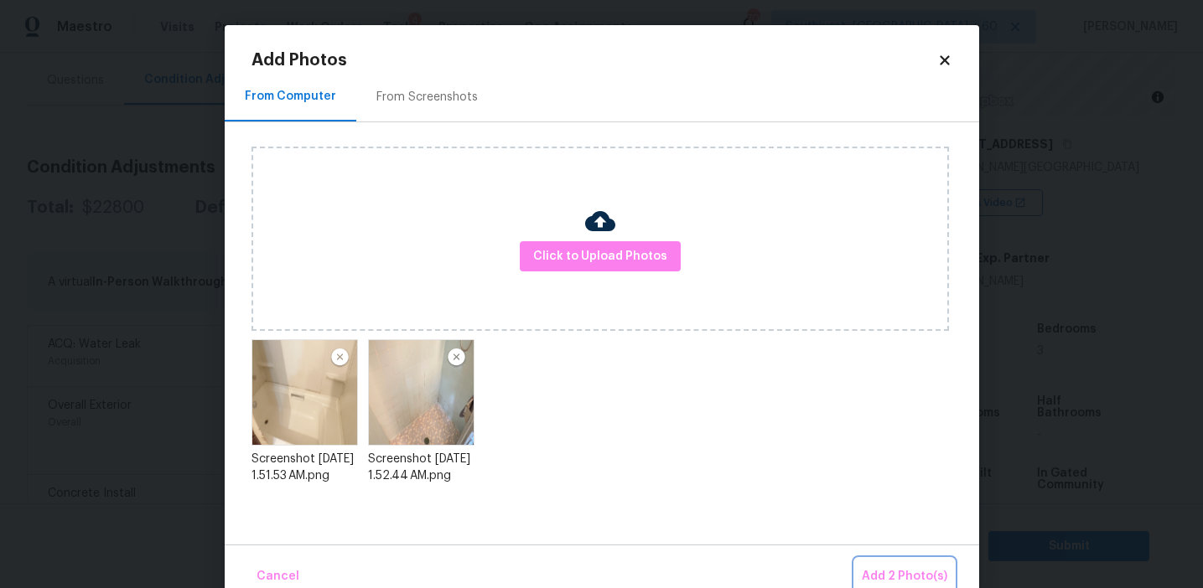
click at [896, 583] on span "Add 2 Photo(s)" at bounding box center [904, 577] width 85 height 21
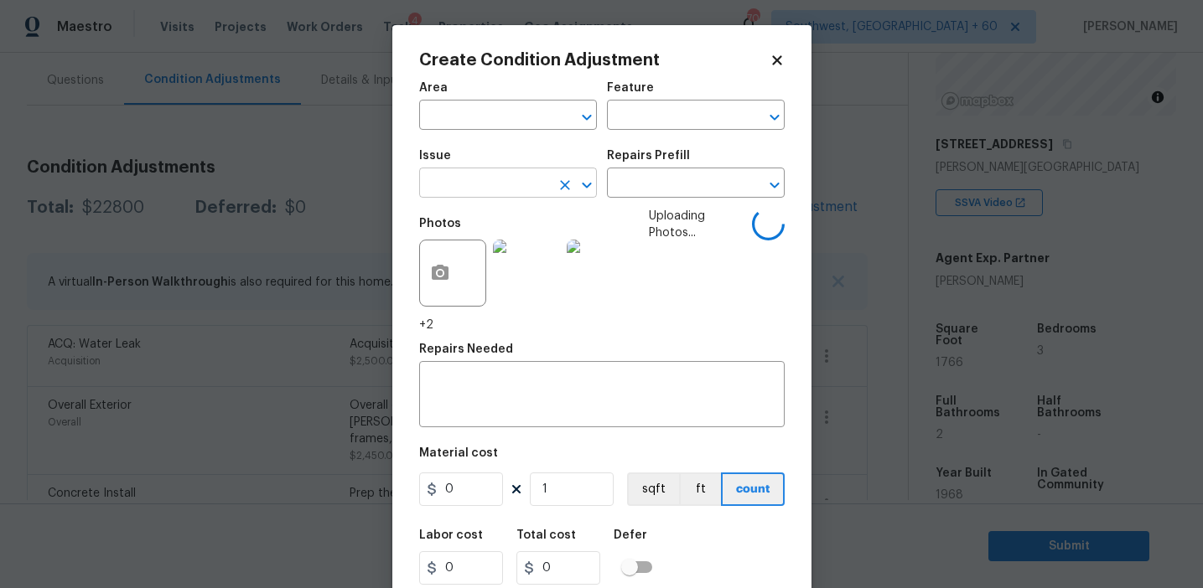
click at [495, 180] on input "text" at bounding box center [484, 185] width 131 height 26
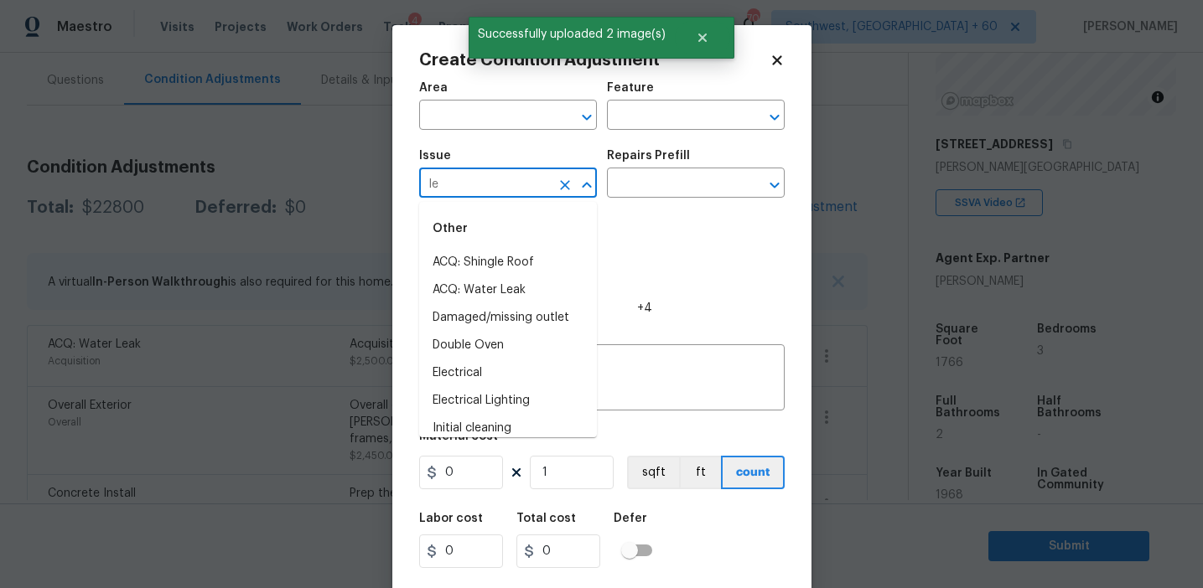
type input "l"
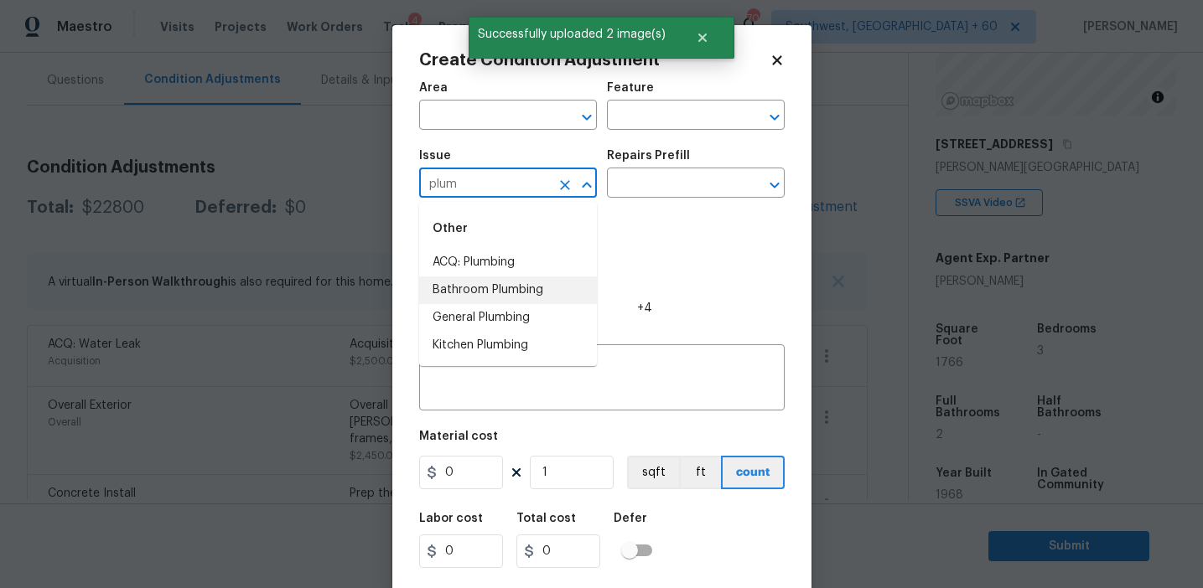
click at [543, 293] on li "Bathroom Plumbing" at bounding box center [508, 291] width 178 height 28
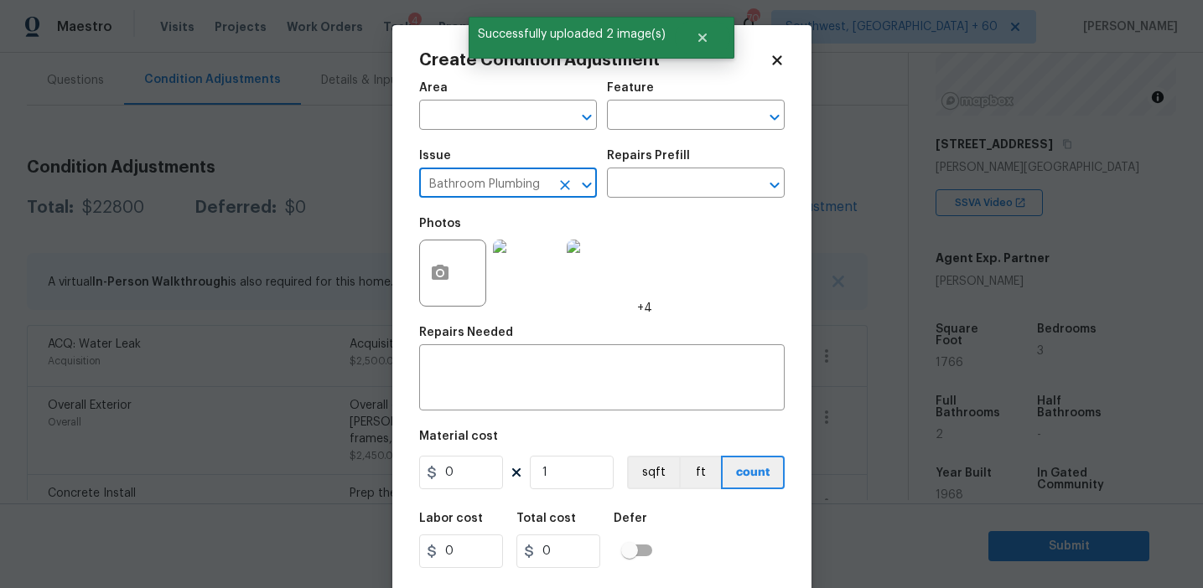
type input "Bathroom Plumbing"
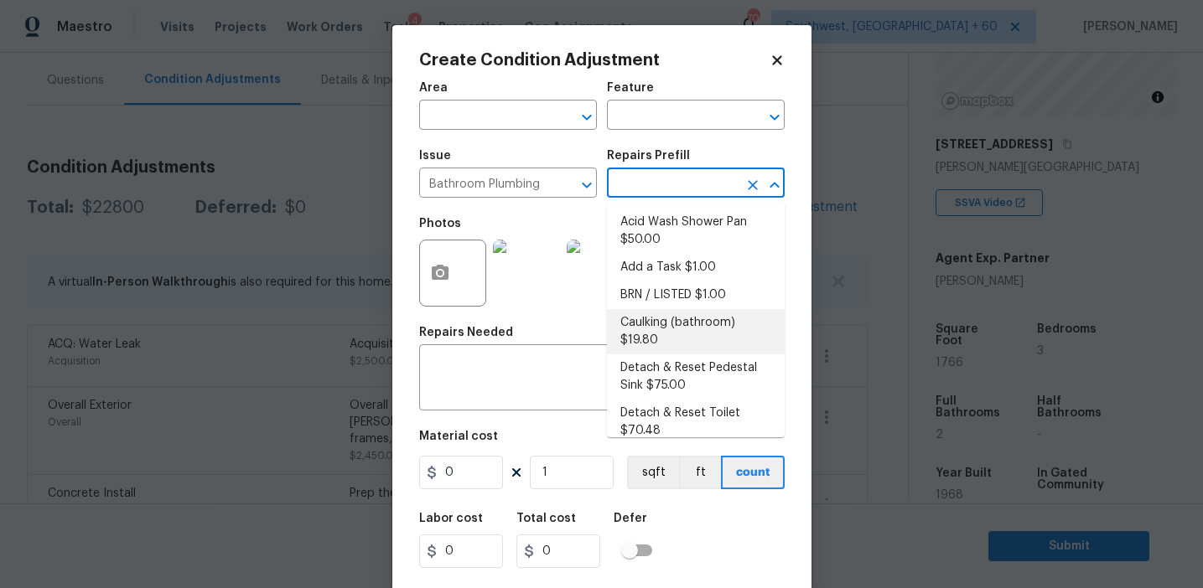
scroll to position [922, 0]
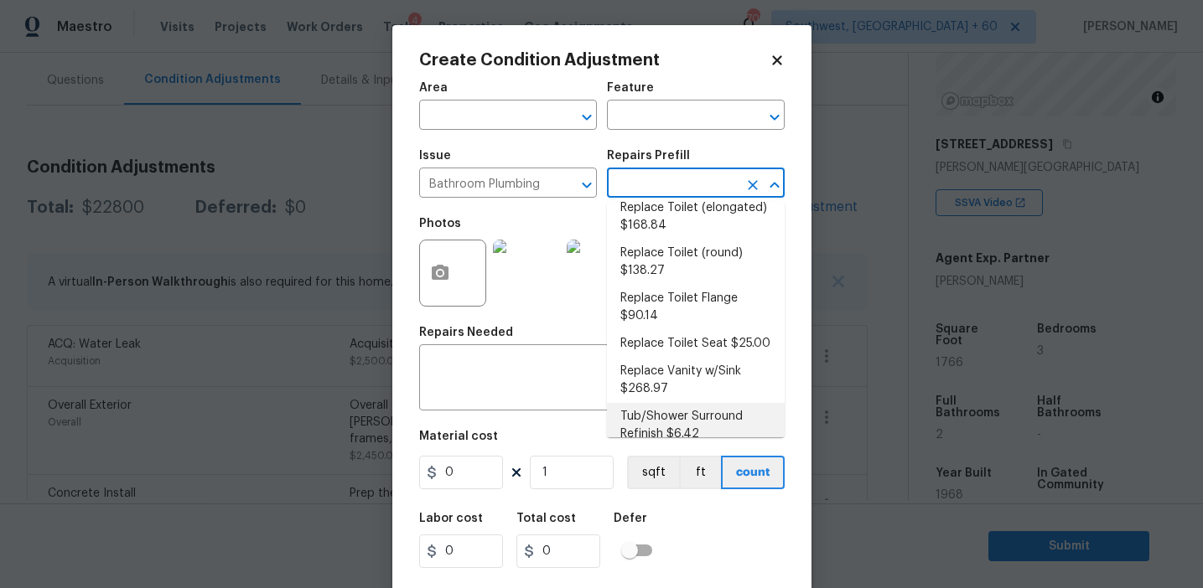
click at [665, 412] on li "Tub/Shower Surround Refinish $6.42" at bounding box center [696, 425] width 178 height 45
type input "Plumbing"
type textarea "Prep, mask, clean and refinish the tub/shower tile surround both all sides ensu…"
type input "6.42"
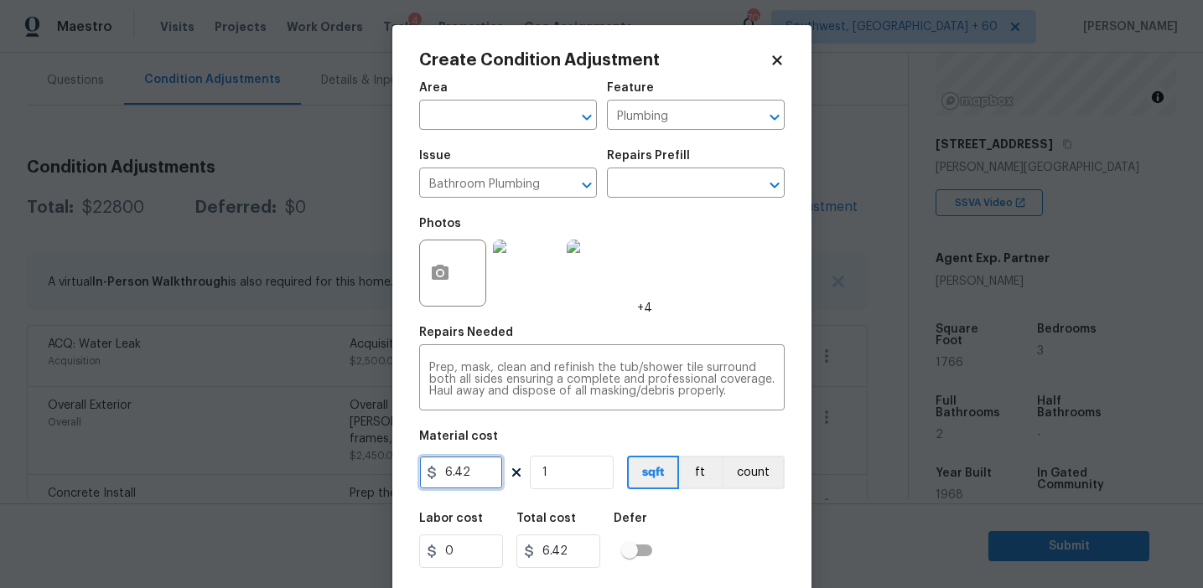
click at [468, 470] on input "6.42" at bounding box center [461, 473] width 84 height 34
type input "350"
type input "2"
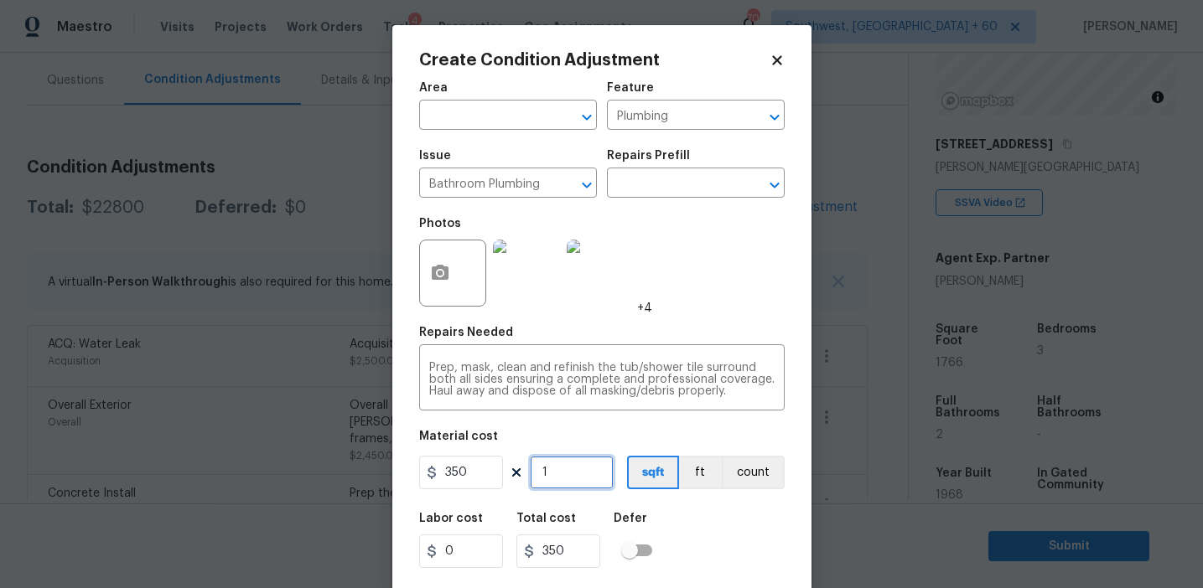
type input "700"
type input "2"
click at [738, 481] on button "count" at bounding box center [753, 473] width 63 height 34
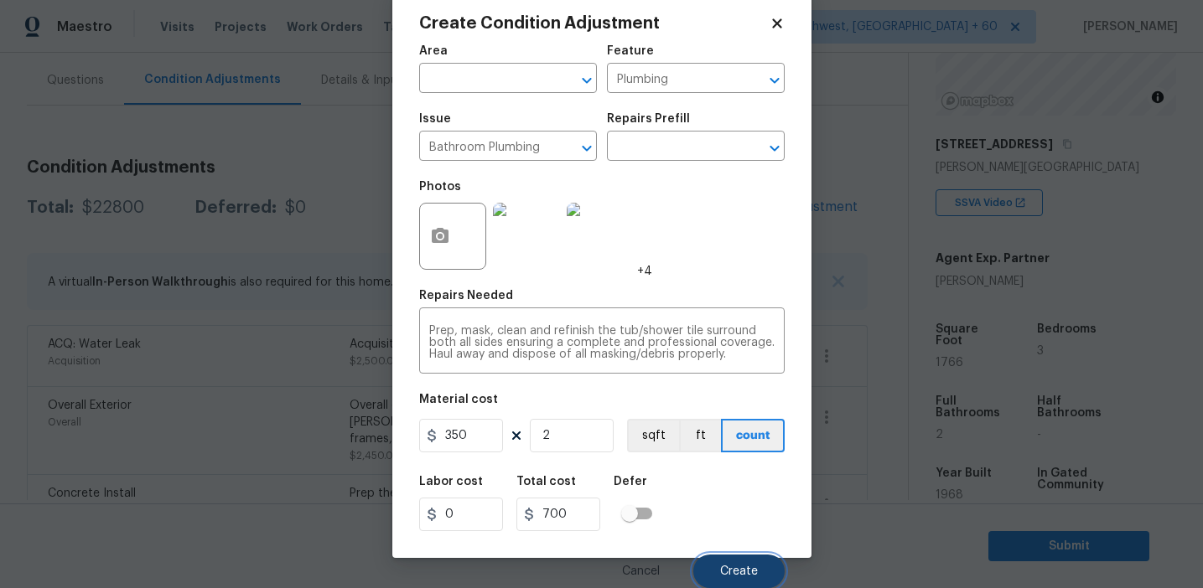
click at [738, 562] on button "Create" at bounding box center [738, 572] width 91 height 34
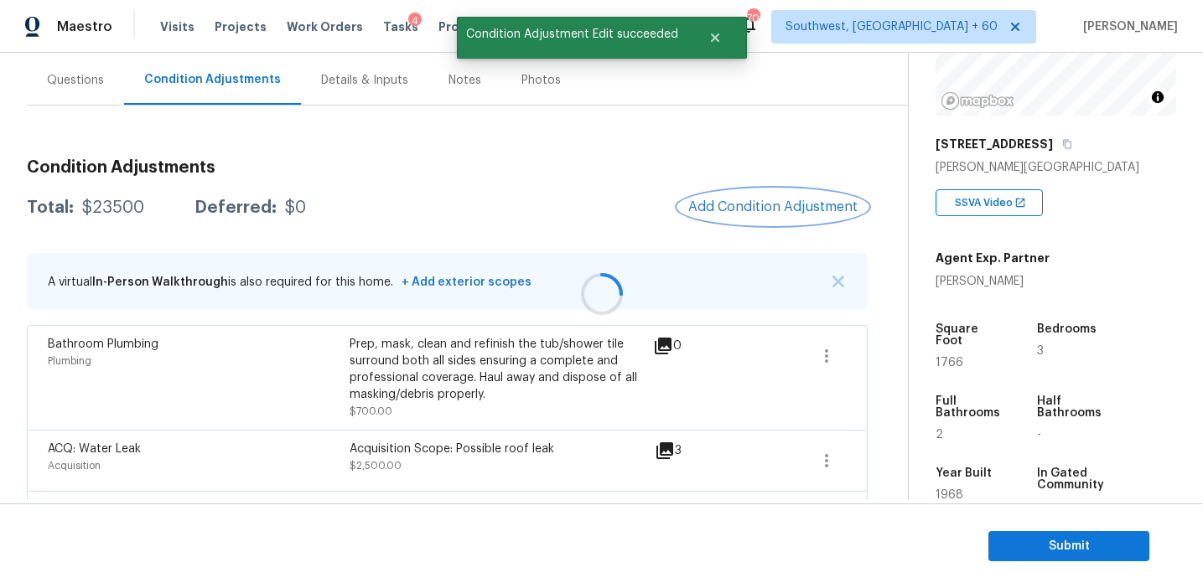
scroll to position [0, 0]
click at [738, 219] on button "Add Condition Adjustment" at bounding box center [772, 206] width 189 height 35
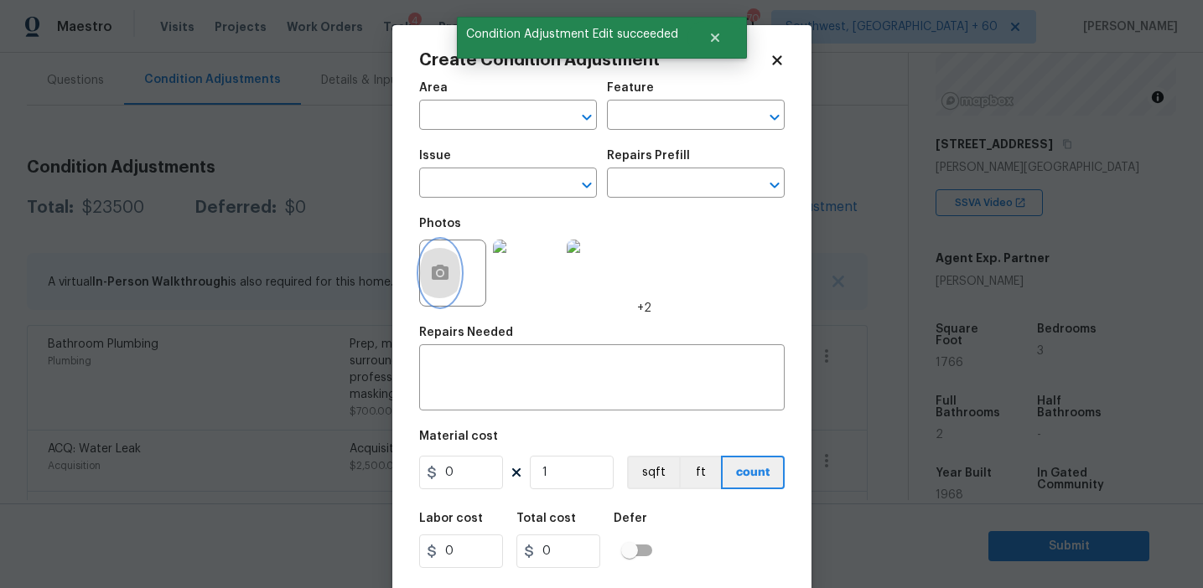
click at [445, 284] on button "button" at bounding box center [440, 273] width 40 height 65
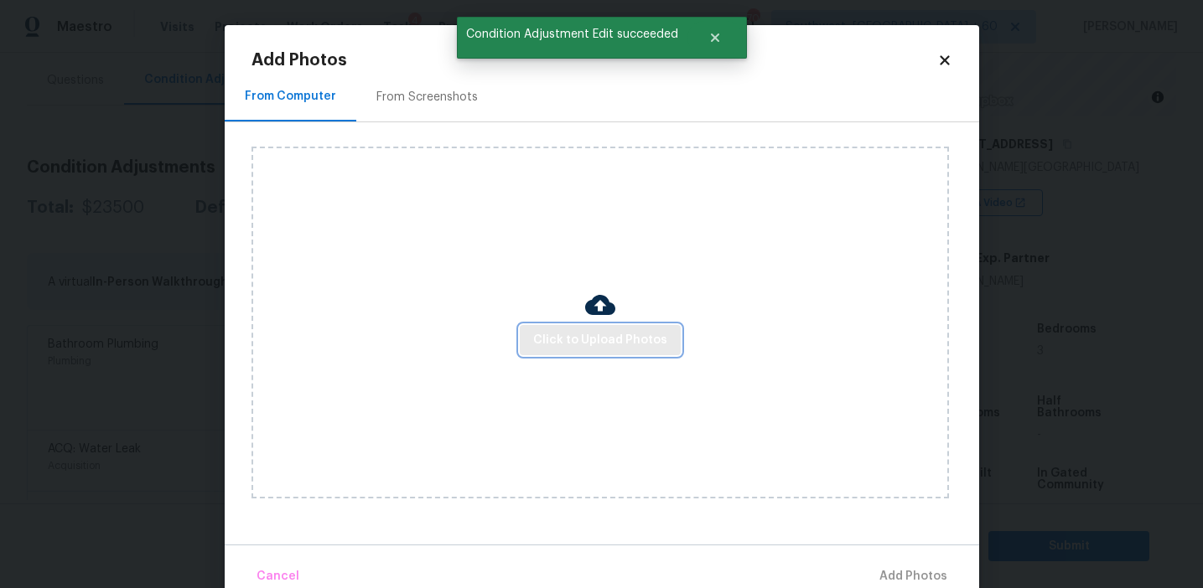
click at [584, 334] on span "Click to Upload Photos" at bounding box center [600, 340] width 134 height 21
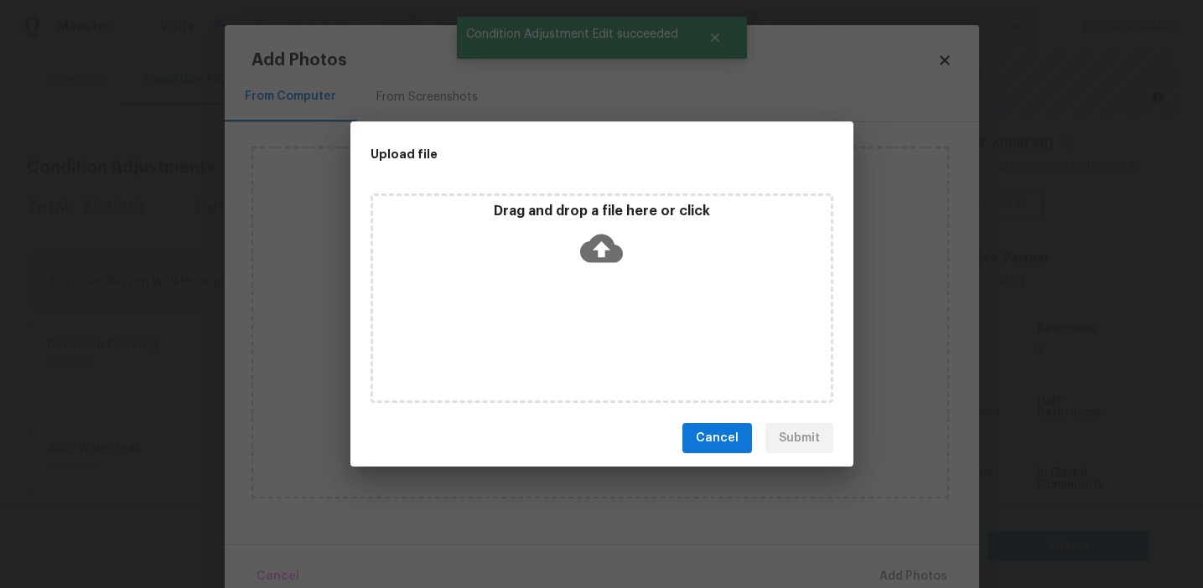
click at [593, 218] on p "Drag and drop a file here or click" at bounding box center [602, 212] width 458 height 18
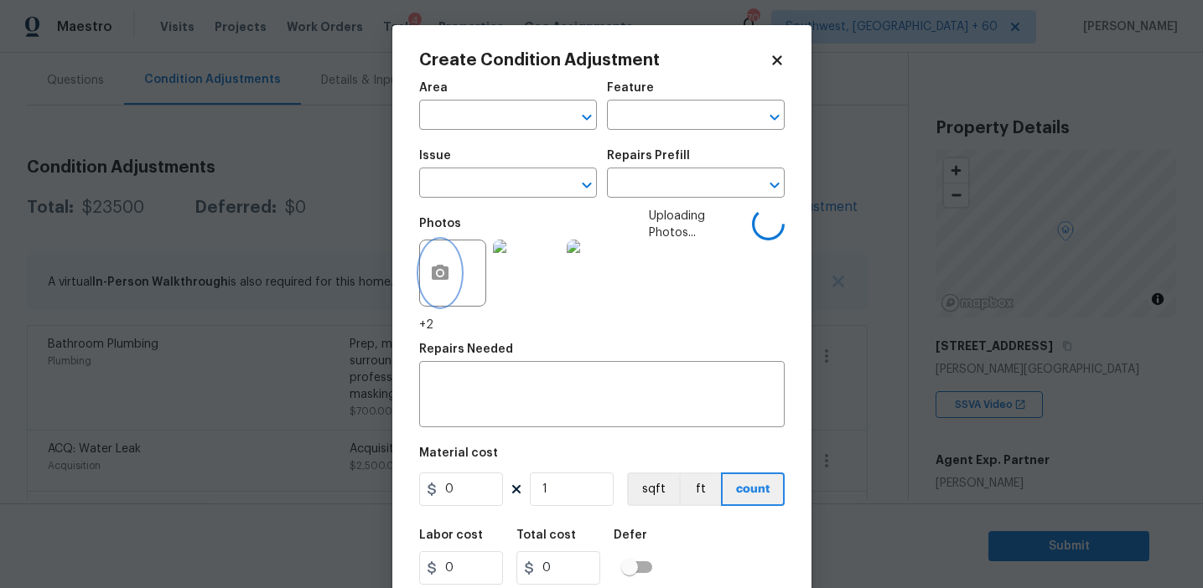
scroll to position [202, 0]
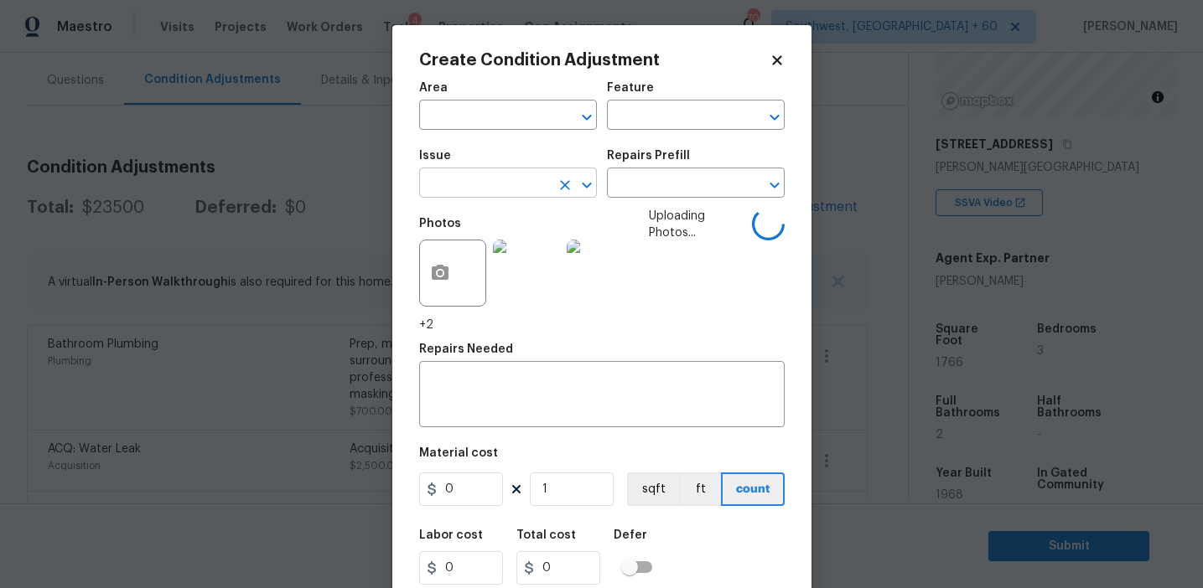
click at [472, 184] on input "text" at bounding box center [484, 185] width 131 height 26
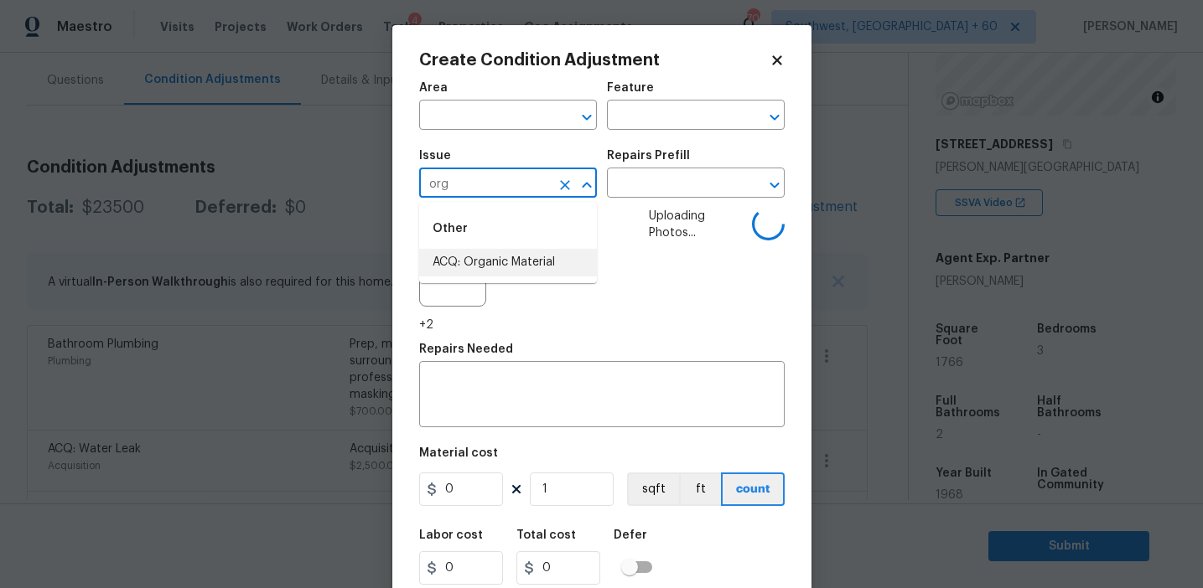
click at [523, 263] on li "ACQ: Organic Material" at bounding box center [508, 263] width 178 height 28
type input "ACQ: Organic Material"
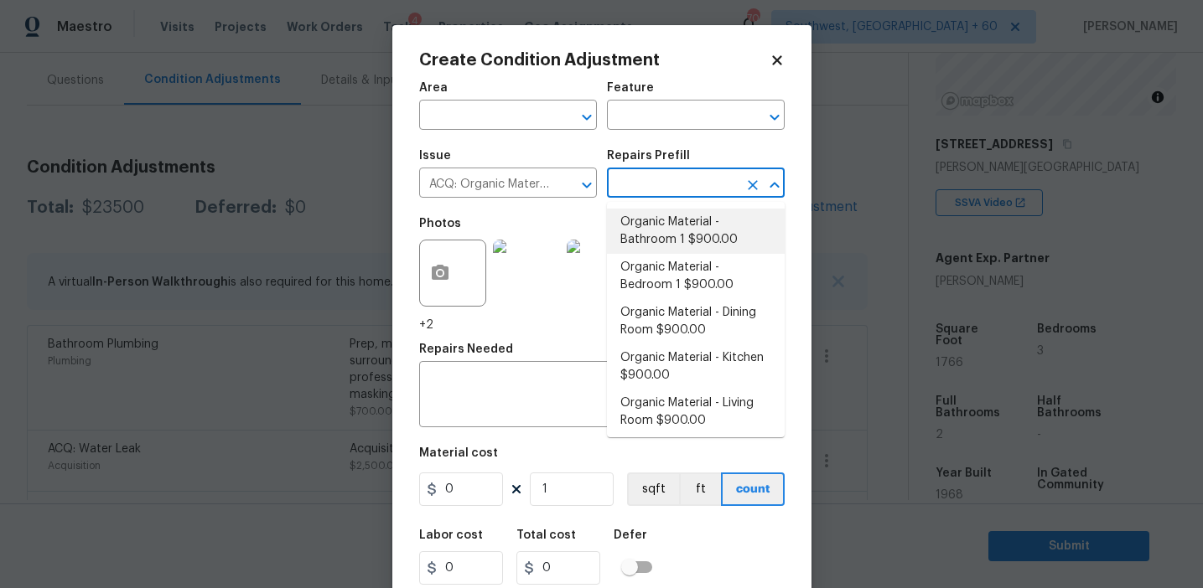
click at [670, 236] on li "Organic Material - Bathroom 1 $900.00" at bounding box center [696, 231] width 178 height 45
type input "Acquisition"
type input "900"
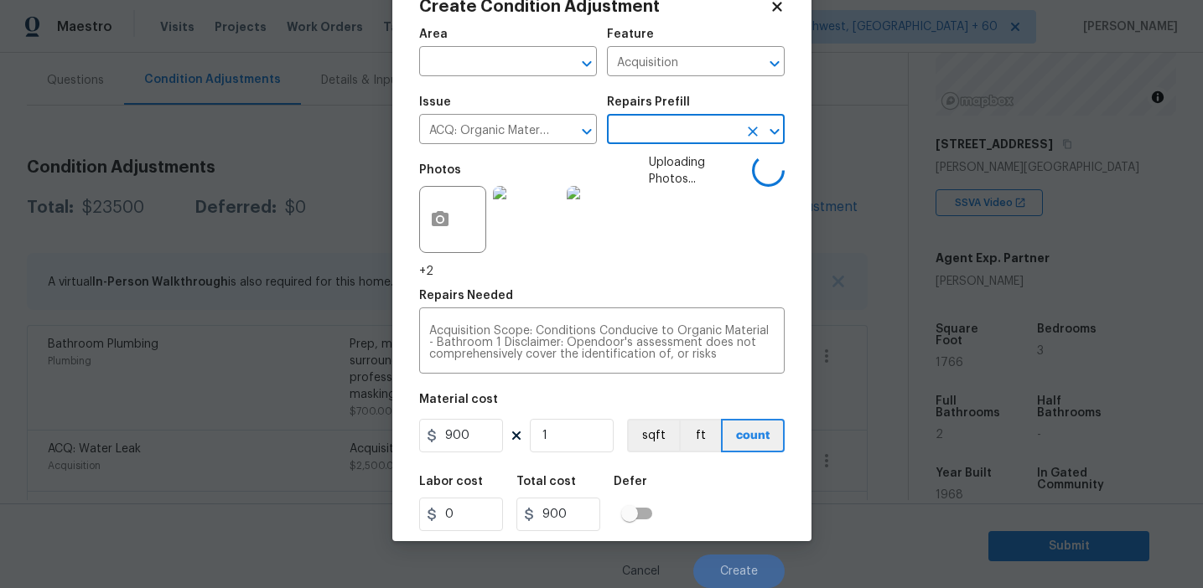
scroll to position [38, 0]
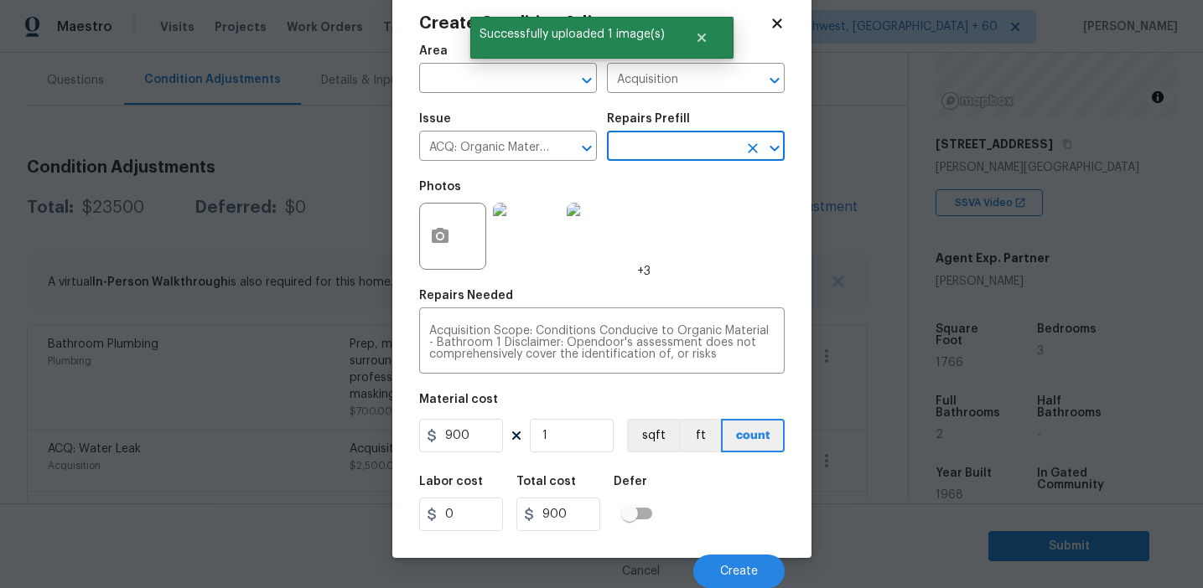
click at [709, 511] on div "Labor cost 0 Total cost 900 Defer" at bounding box center [601, 503] width 365 height 75
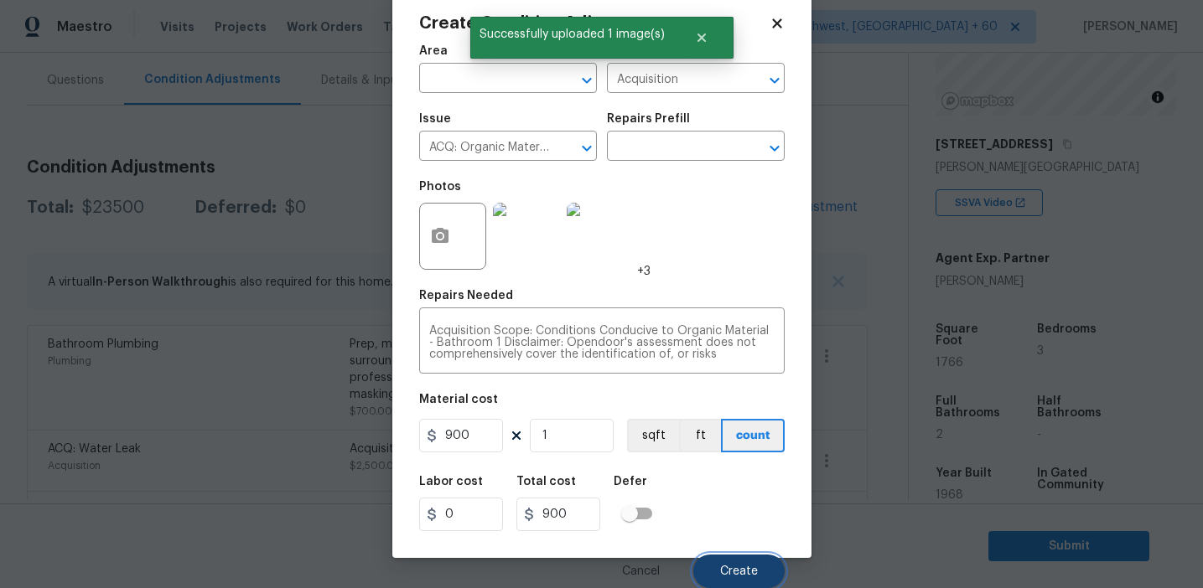
click at [724, 563] on button "Create" at bounding box center [738, 572] width 91 height 34
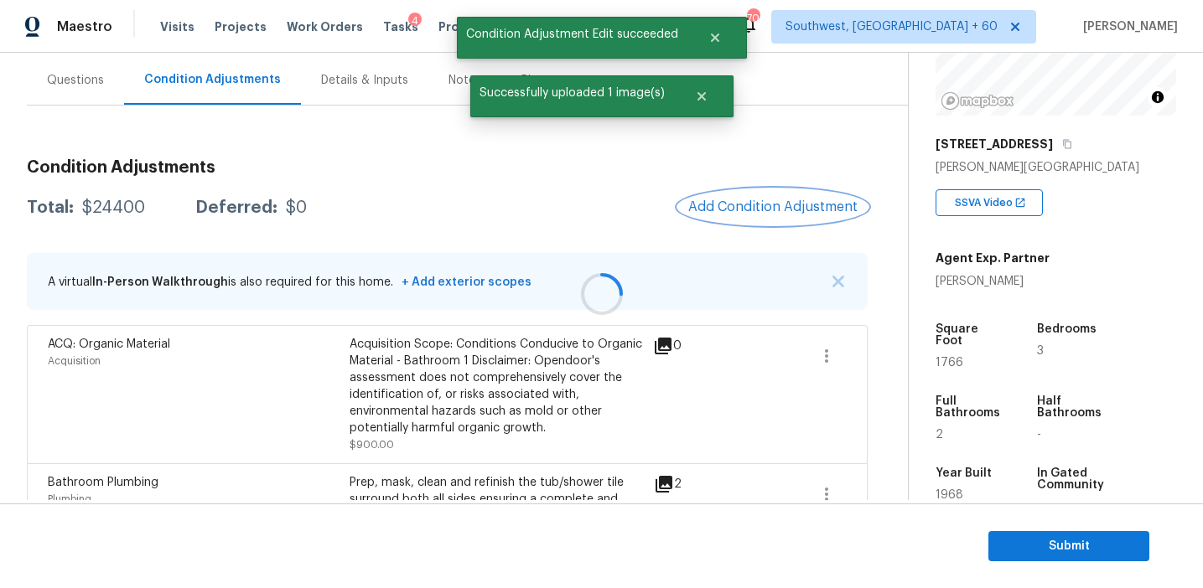
scroll to position [0, 0]
click at [749, 200] on span "Add Condition Adjustment" at bounding box center [772, 206] width 169 height 15
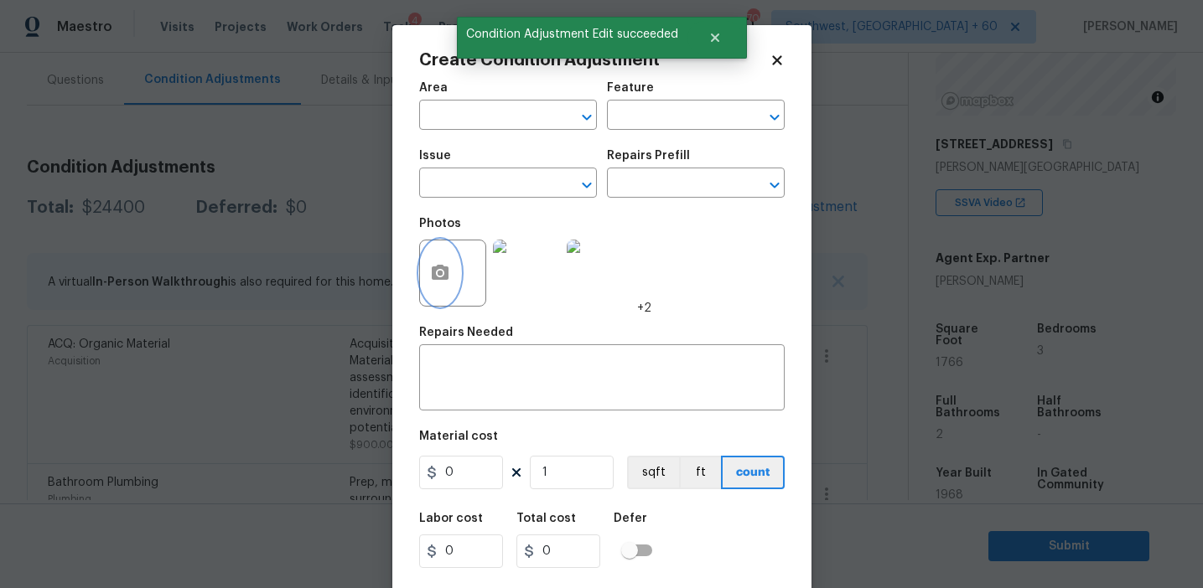
click at [451, 267] on button "button" at bounding box center [440, 273] width 40 height 65
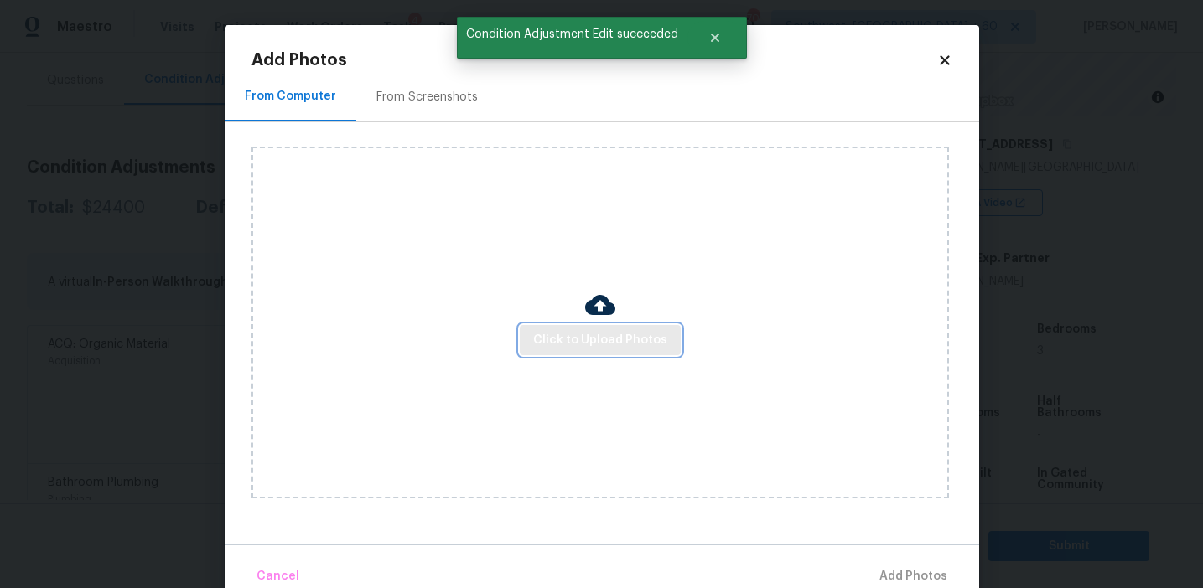
click at [623, 345] on span "Click to Upload Photos" at bounding box center [600, 340] width 134 height 21
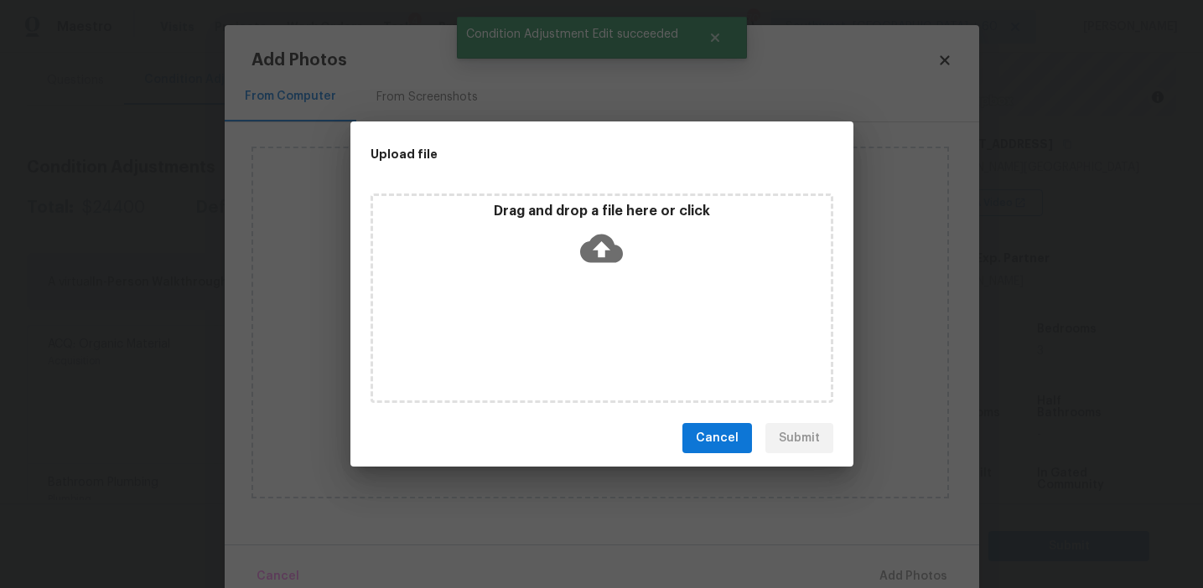
click at [637, 256] on div "Drag and drop a file here or click" at bounding box center [602, 239] width 458 height 72
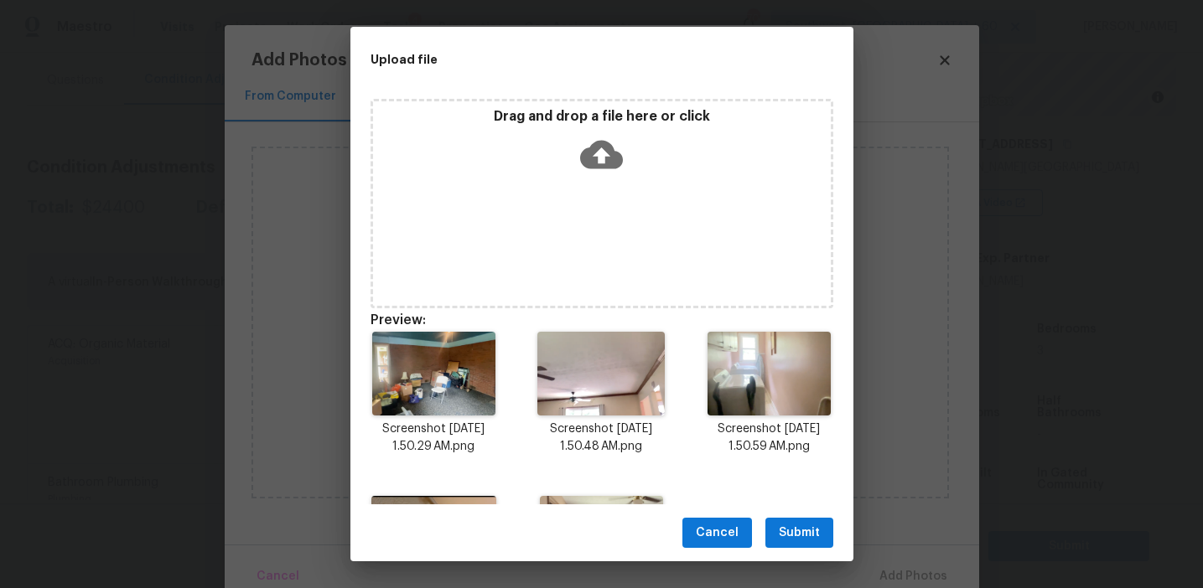
click at [814, 529] on span "Submit" at bounding box center [799, 533] width 41 height 21
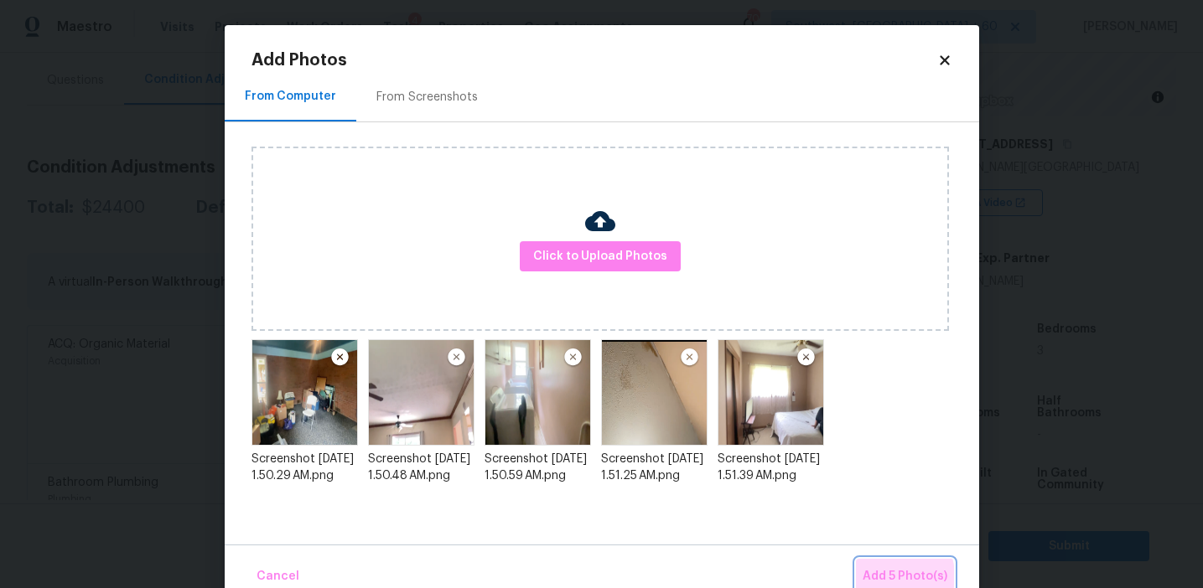
click at [888, 577] on span "Add 5 Photo(s)" at bounding box center [905, 577] width 85 height 21
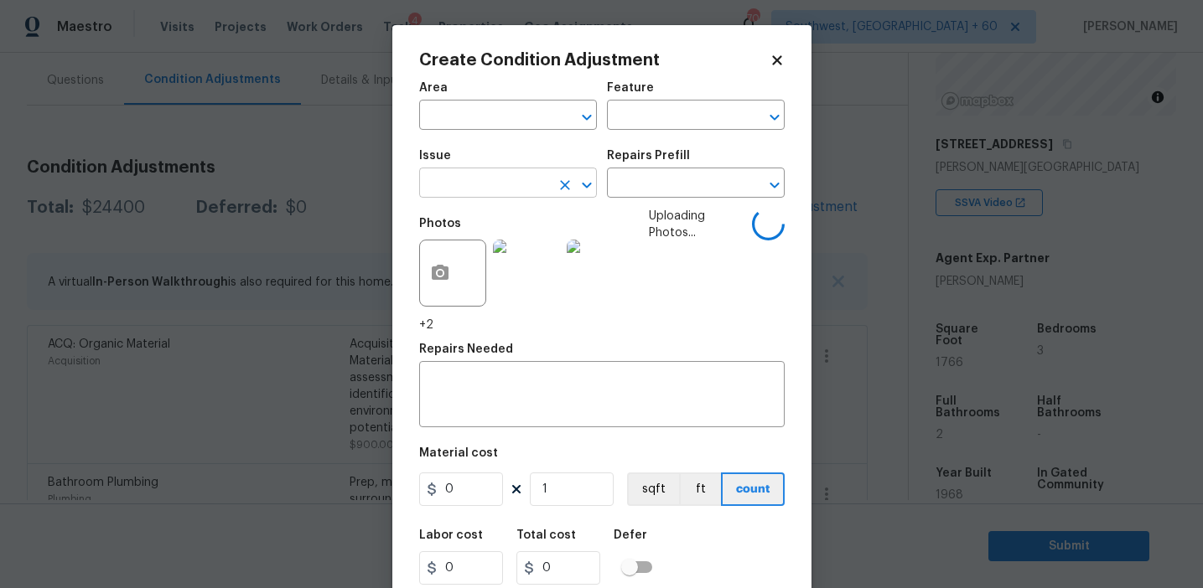
click at [485, 179] on input "text" at bounding box center [484, 185] width 131 height 26
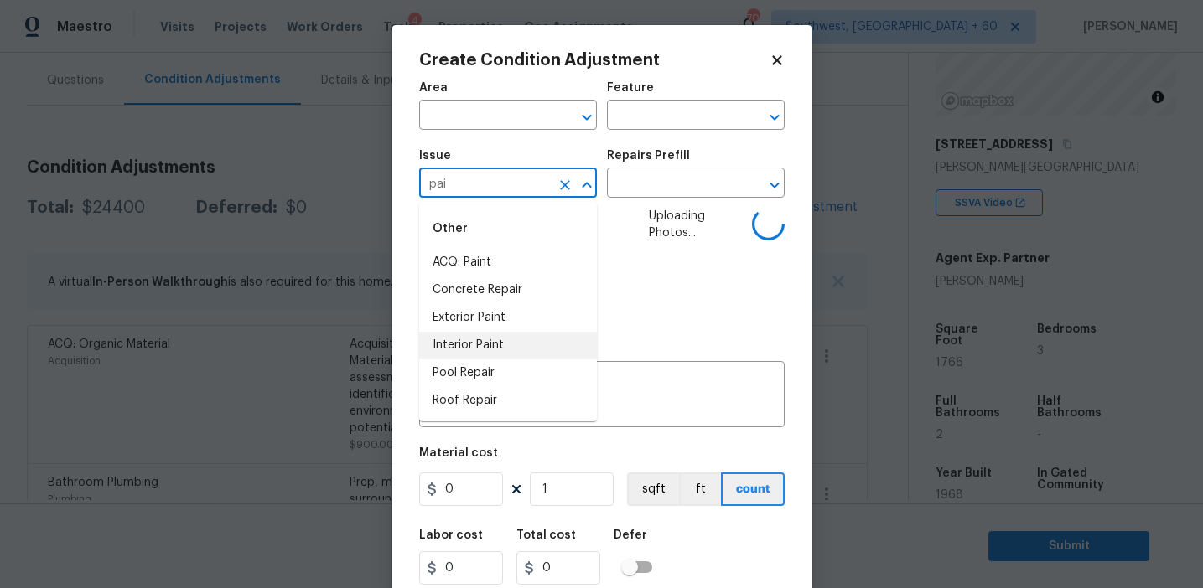
click at [513, 345] on li "Interior Paint" at bounding box center [508, 346] width 178 height 28
type input "Interior Paint"
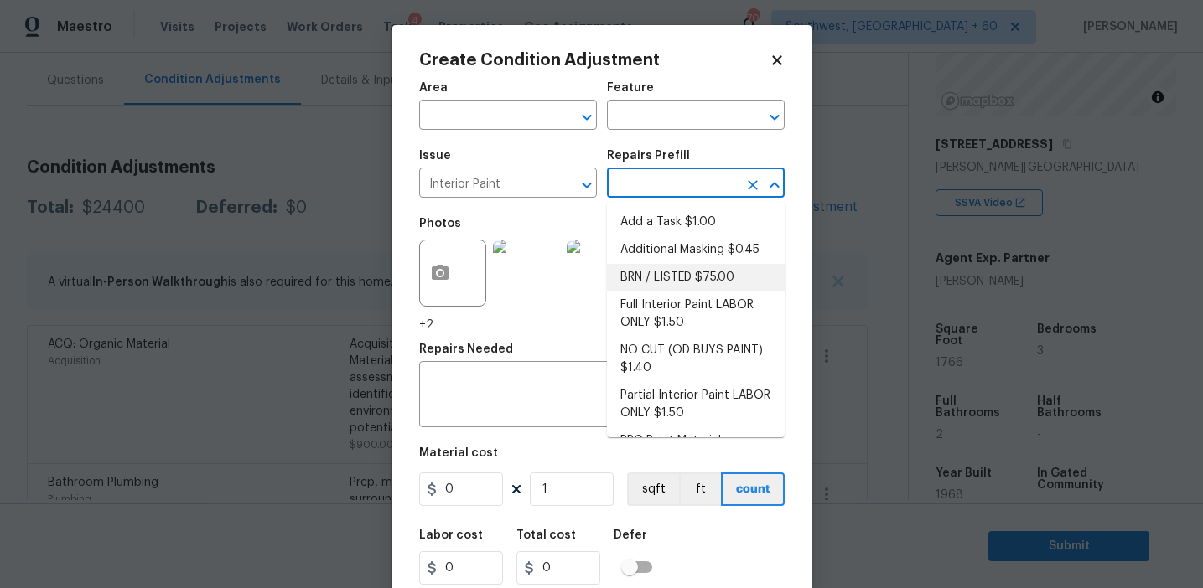
scroll to position [70, 0]
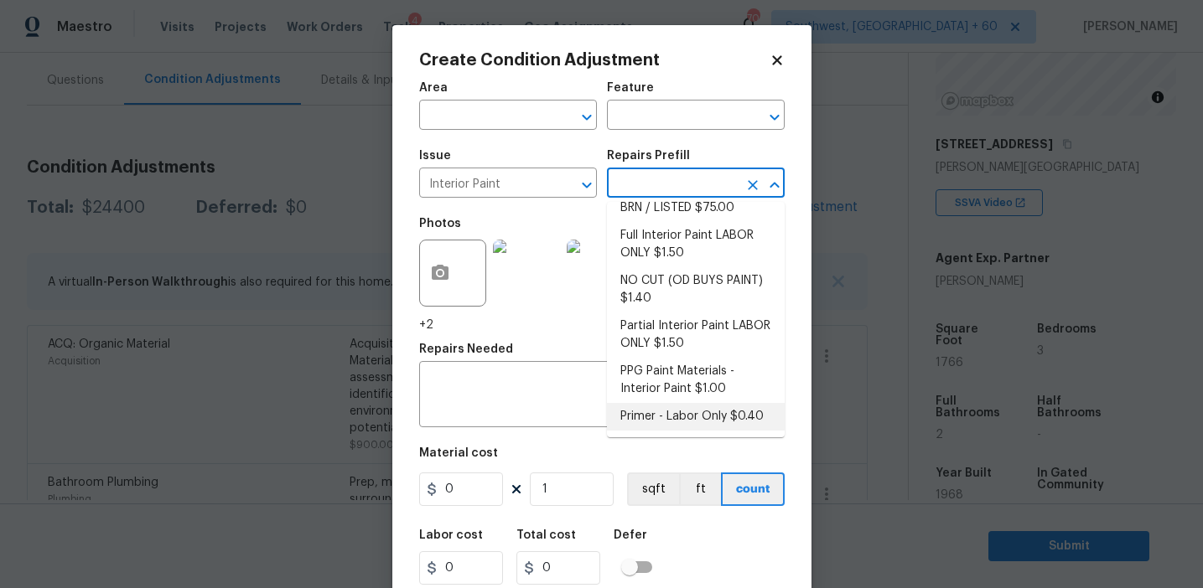
click at [663, 422] on li "Primer - Labor Only $0.40" at bounding box center [696, 417] width 178 height 28
type input "Overall Paint"
type textarea "Interior primer - PRIMER PROVIDED BY OPENDOOR - All nails, screws, drywall anch…"
type input "0.4"
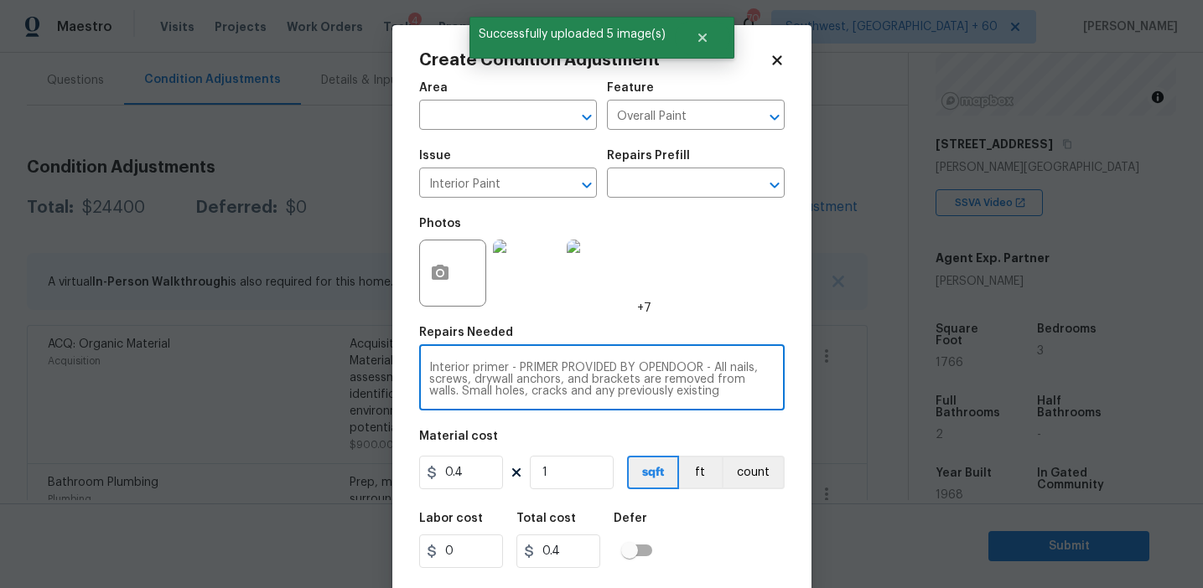
scroll to position [35, 0]
drag, startPoint x: 509, startPoint y: 382, endPoint x: 712, endPoint y: 418, distance: 206.8
click at [712, 418] on div "Area ​ Feature Overall Paint ​ Issue Interior Paint ​ Repairs Prefill ​ Photos …" at bounding box center [601, 348] width 365 height 553
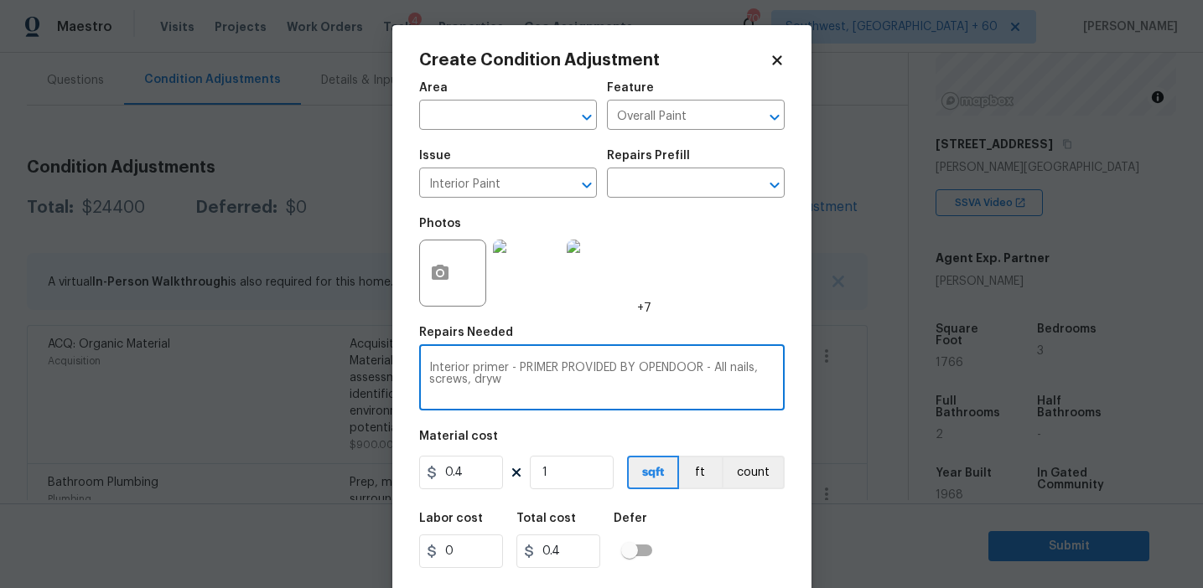
drag, startPoint x: 510, startPoint y: 368, endPoint x: 523, endPoint y: 372, distance: 14.1
click at [523, 374] on textarea "Interior primer - PRIMER PROVIDED BY OPENDOOR - All nails, screws, dryw" at bounding box center [601, 379] width 345 height 35
click at [524, 379] on textarea "Interior primer - PRIMER PROVIDED BY OPENDOOR - All nails, screws, dryw" at bounding box center [601, 379] width 345 height 35
type textarea "Interior primer"
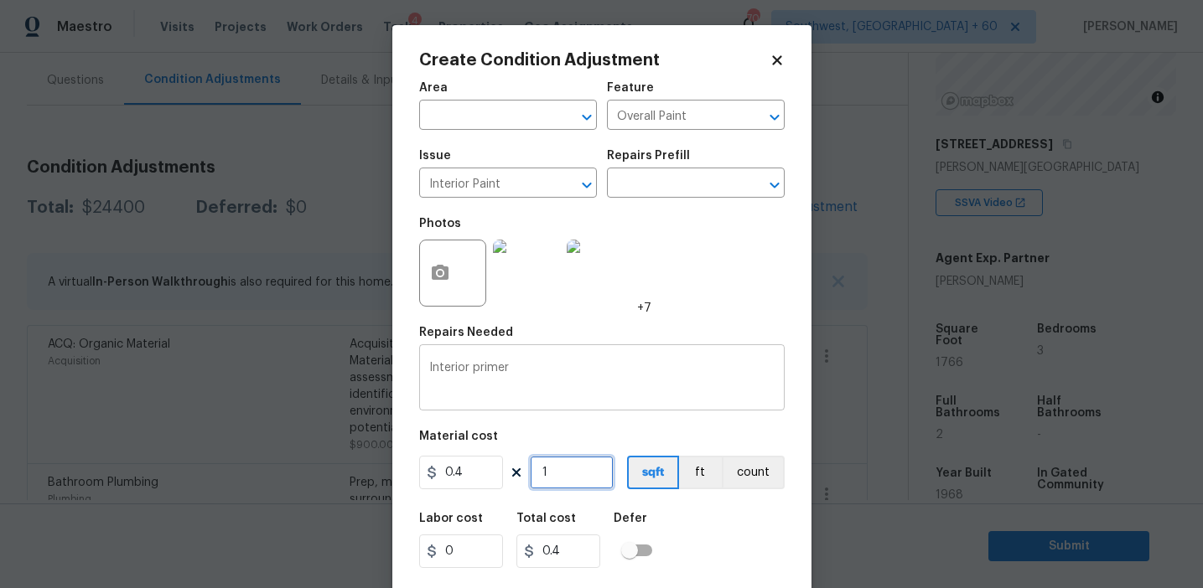
type input "17"
type input "6.8"
type input "176"
type input "70.4"
type input "1766"
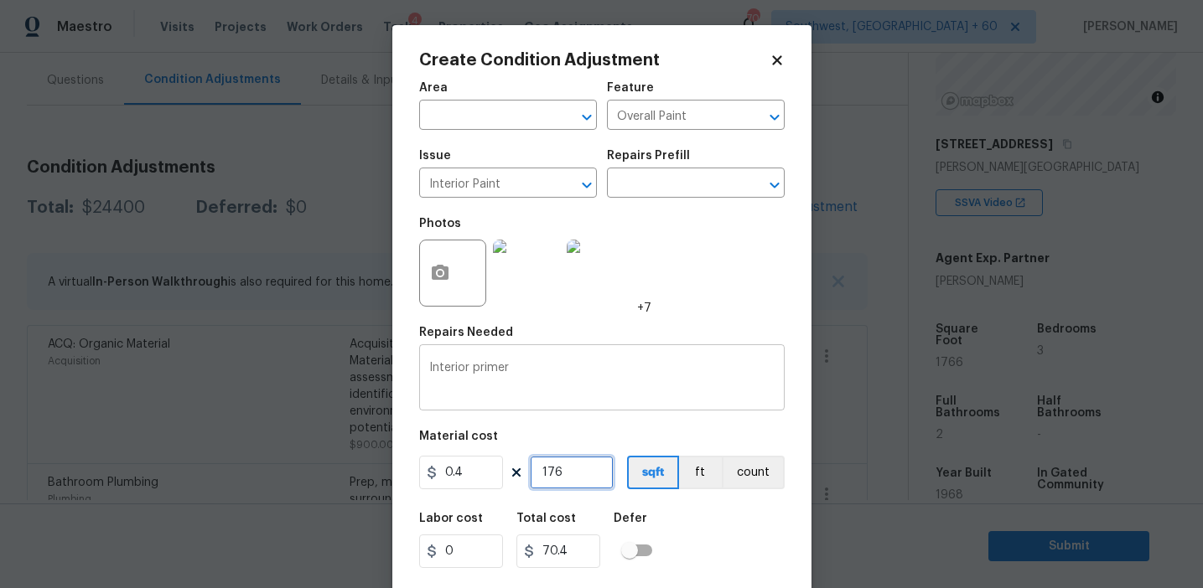
type input "706.4"
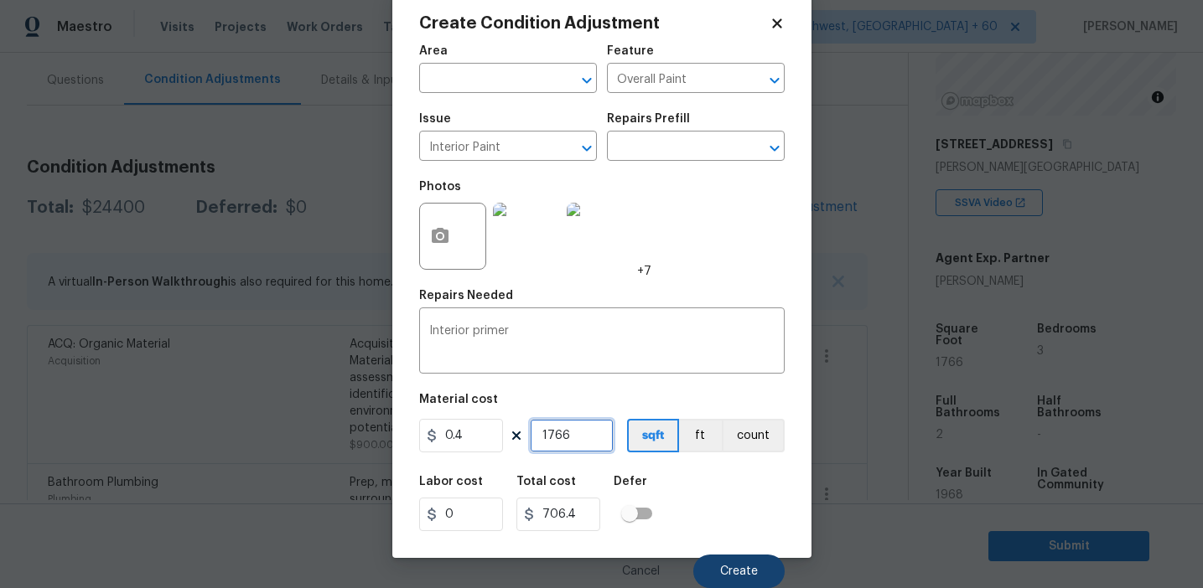
type input "1766"
click at [730, 563] on button "Create" at bounding box center [738, 572] width 91 height 34
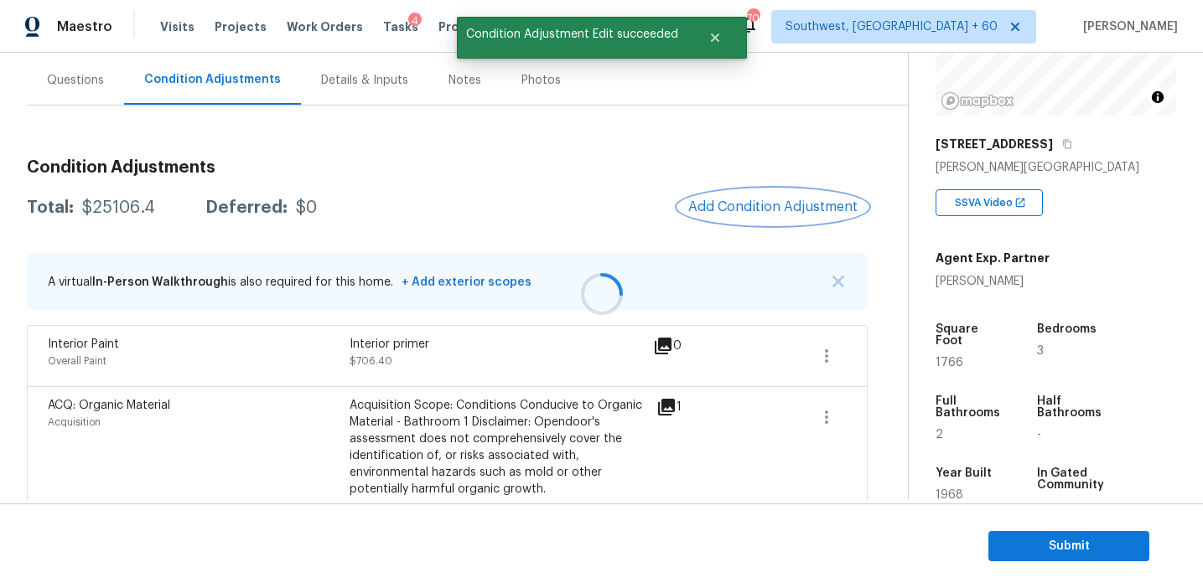
scroll to position [0, 0]
click at [740, 202] on span "Add Condition Adjustment" at bounding box center [772, 206] width 169 height 15
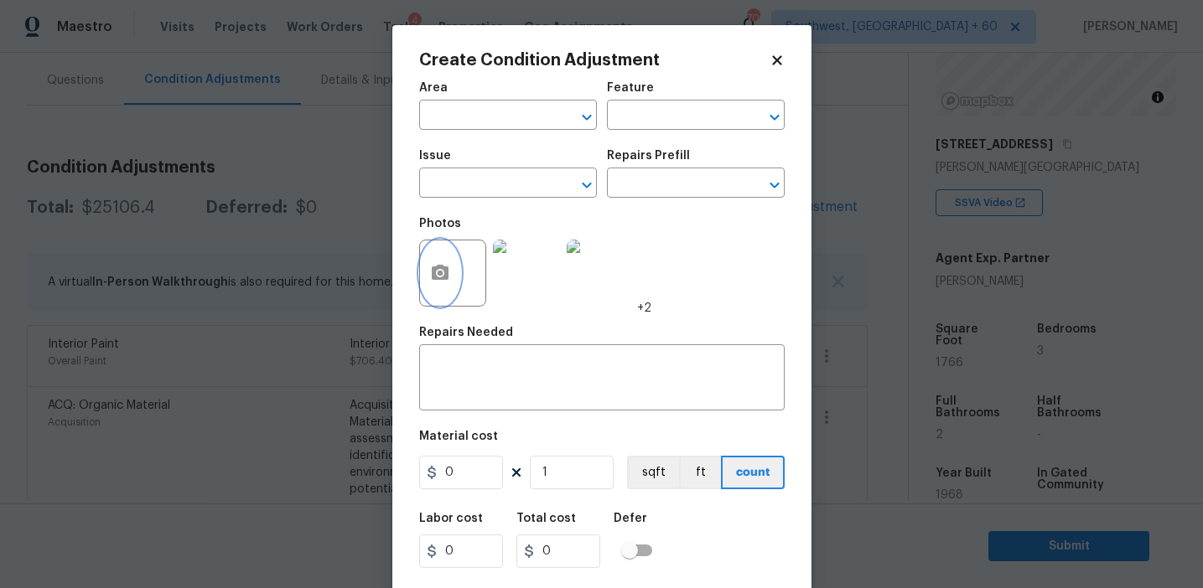
click at [454, 277] on button "button" at bounding box center [440, 273] width 40 height 65
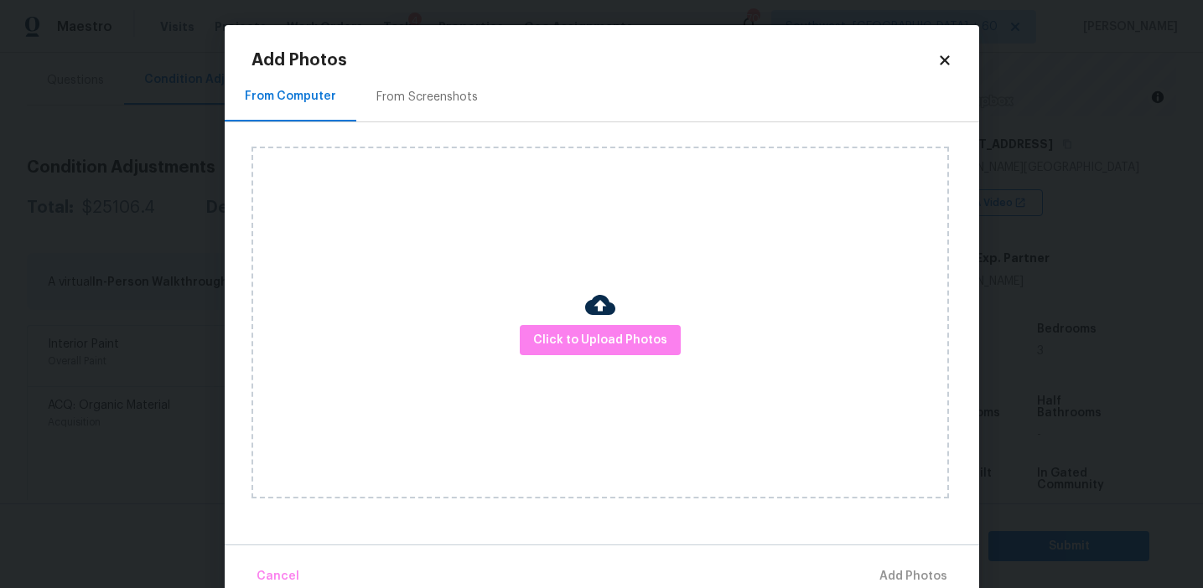
click at [613, 355] on div "Click to Upload Photos" at bounding box center [599, 323] width 697 height 352
click at [628, 283] on div "Click to Upload Photos" at bounding box center [599, 323] width 697 height 352
click at [625, 334] on span "Click to Upload Photos" at bounding box center [600, 340] width 134 height 21
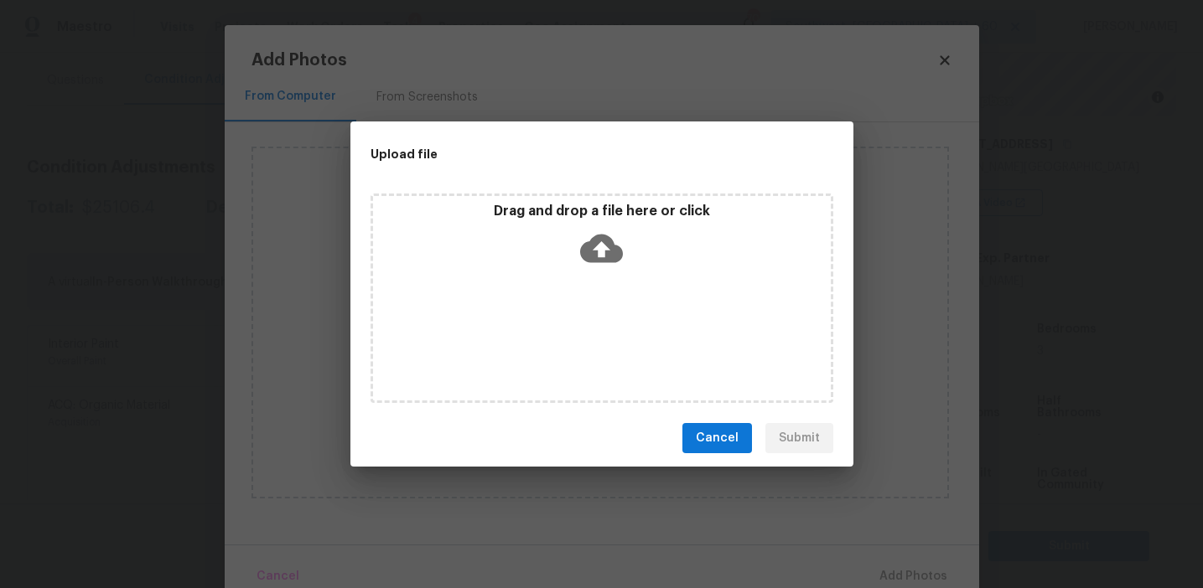
click at [625, 225] on div "Drag and drop a file here or click" at bounding box center [602, 239] width 458 height 72
click at [726, 439] on span "Cancel" at bounding box center [717, 438] width 43 height 21
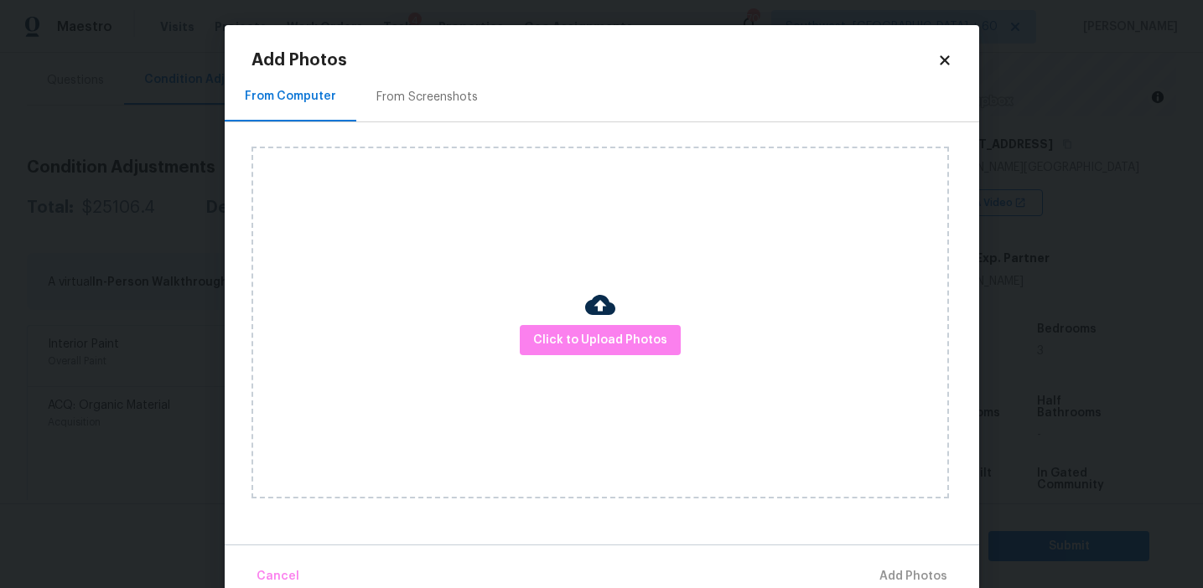
click at [449, 76] on div "From Screenshots" at bounding box center [427, 96] width 142 height 49
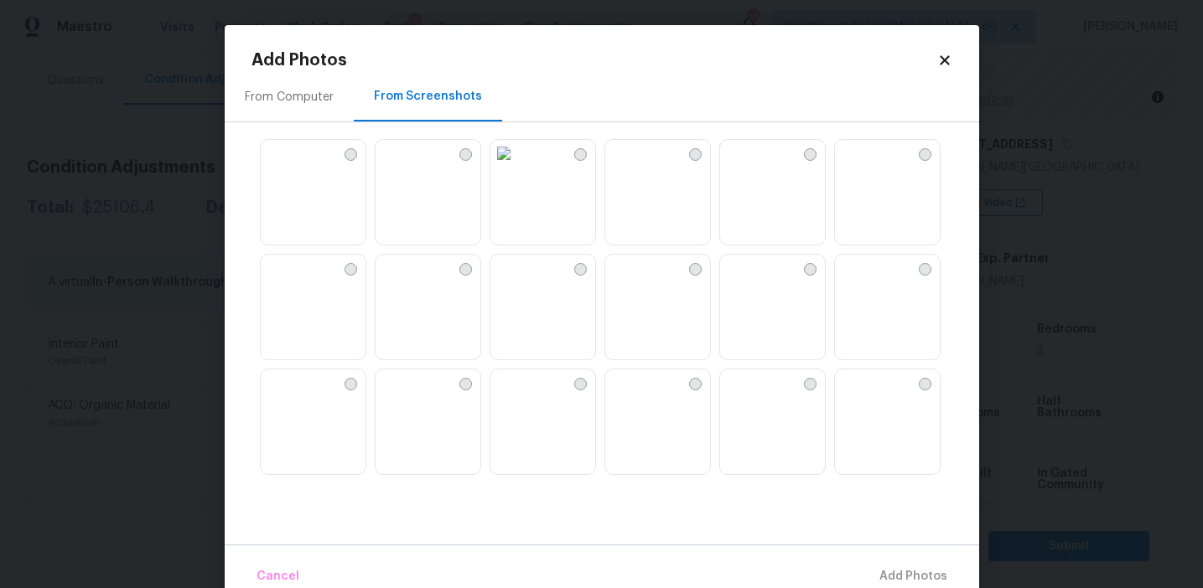
click at [517, 167] on img at bounding box center [503, 153] width 27 height 27
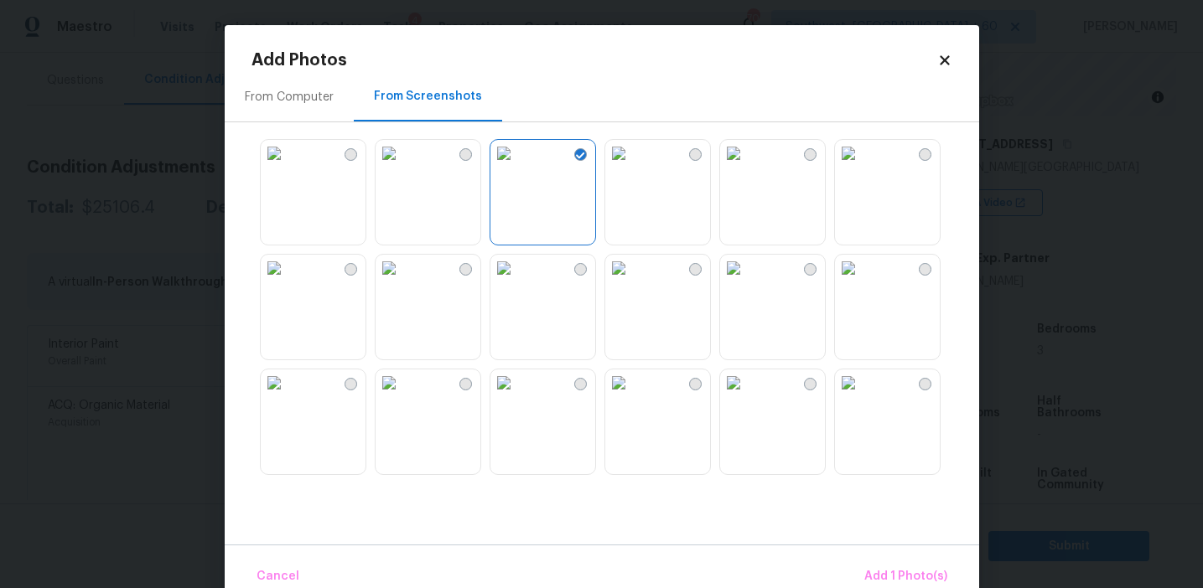
click at [747, 282] on img at bounding box center [733, 268] width 27 height 27
click at [852, 167] on img at bounding box center [848, 153] width 27 height 27
click at [862, 396] on img at bounding box center [848, 383] width 27 height 27
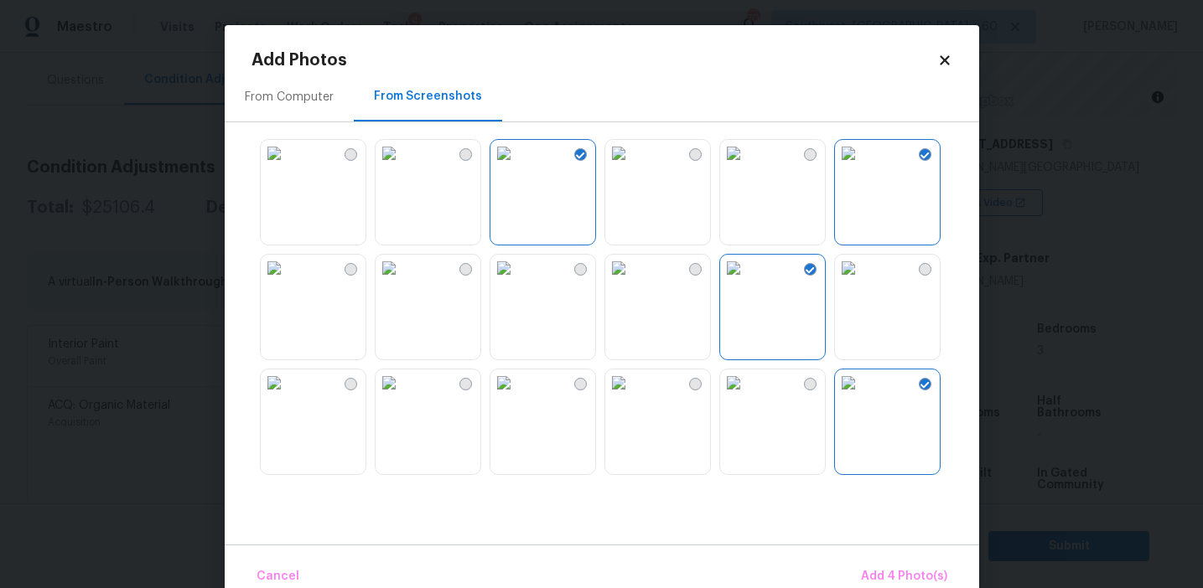
click at [632, 396] on img at bounding box center [618, 383] width 27 height 27
click at [515, 396] on img at bounding box center [503, 383] width 27 height 27
click at [868, 553] on div "Cancel Add 6 Photo(s)" at bounding box center [602, 570] width 754 height 50
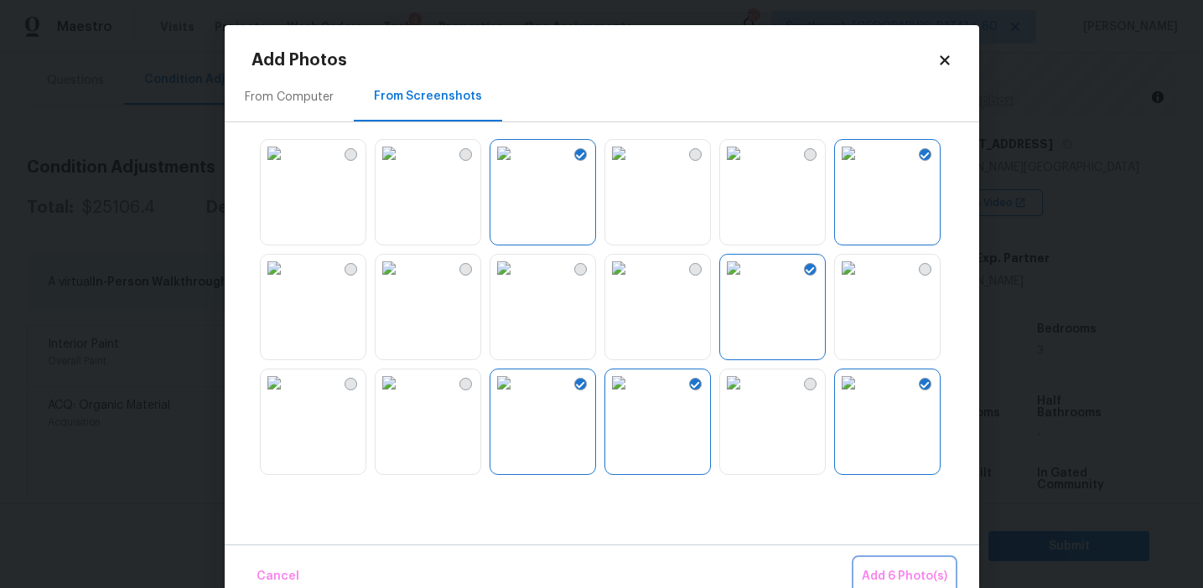
click at [886, 572] on span "Add 6 Photo(s)" at bounding box center [904, 577] width 85 height 21
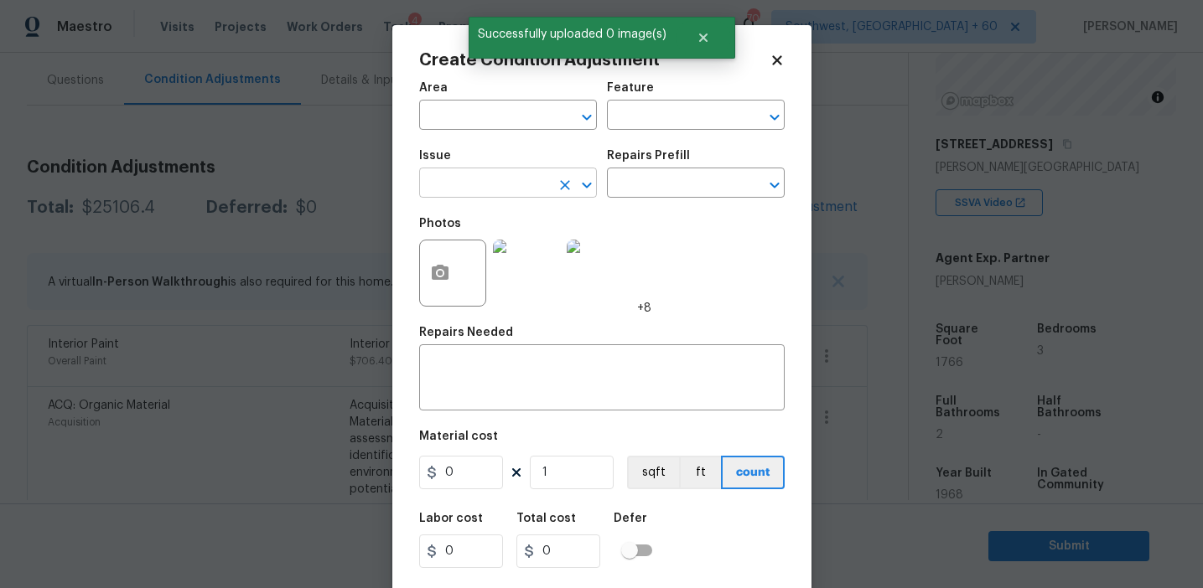
click at [483, 188] on input "text" at bounding box center [484, 185] width 131 height 26
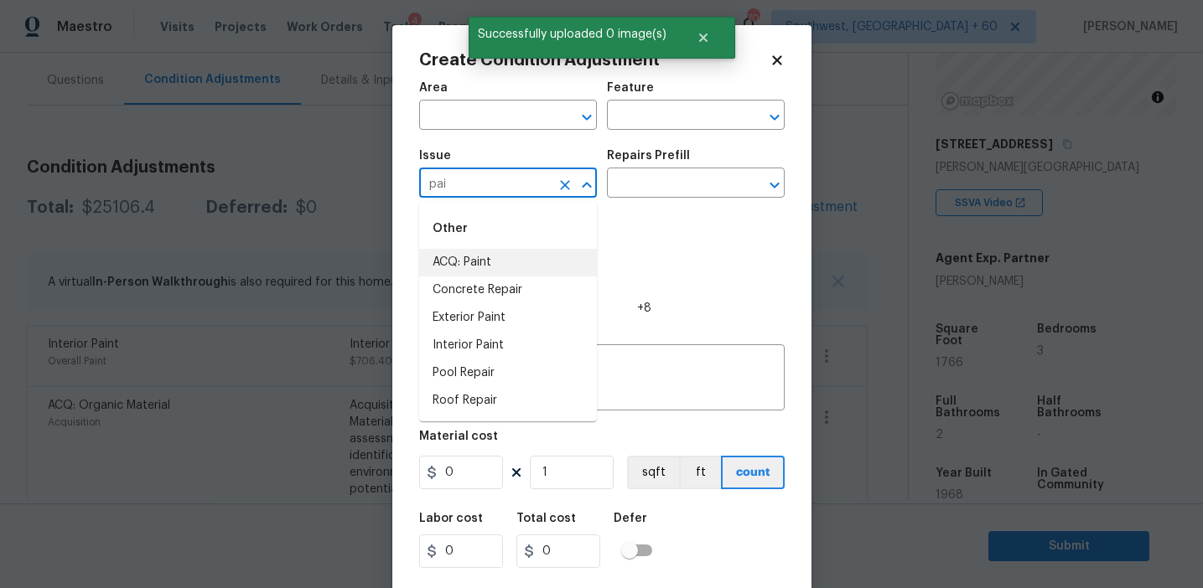
click at [512, 268] on li "ACQ: Paint" at bounding box center [508, 263] width 178 height 28
type input "ACQ: Paint"
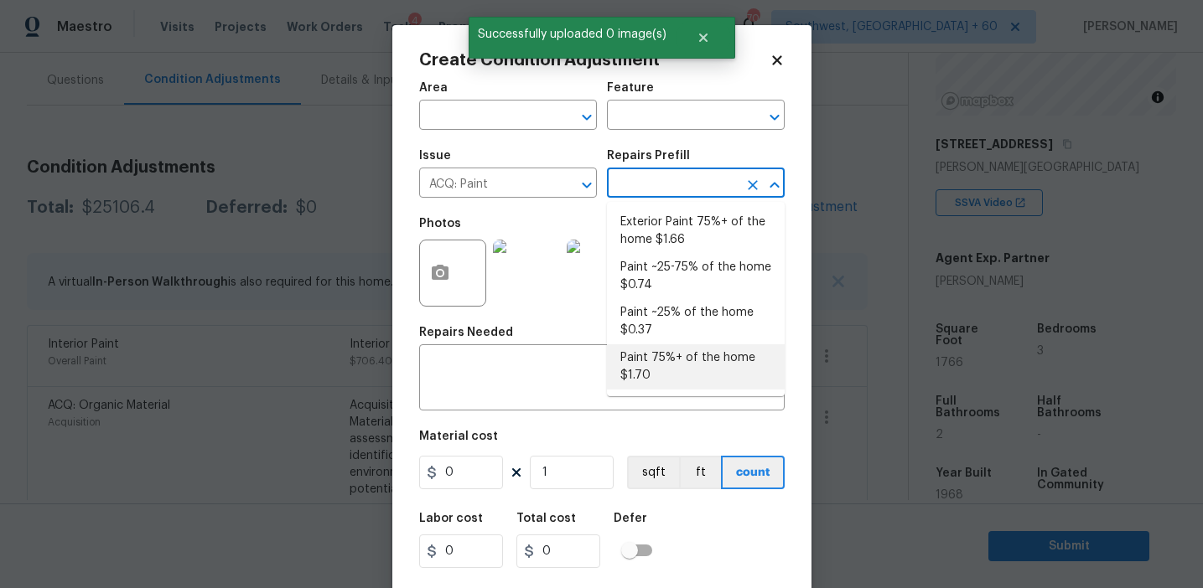
click at [644, 368] on li "Paint 75%+ of the home $1.70" at bounding box center [696, 367] width 178 height 45
type input "Acquisition"
type textarea "Acquisition Scope: 75%+ of the home will likely require interior paint"
type input "1.7"
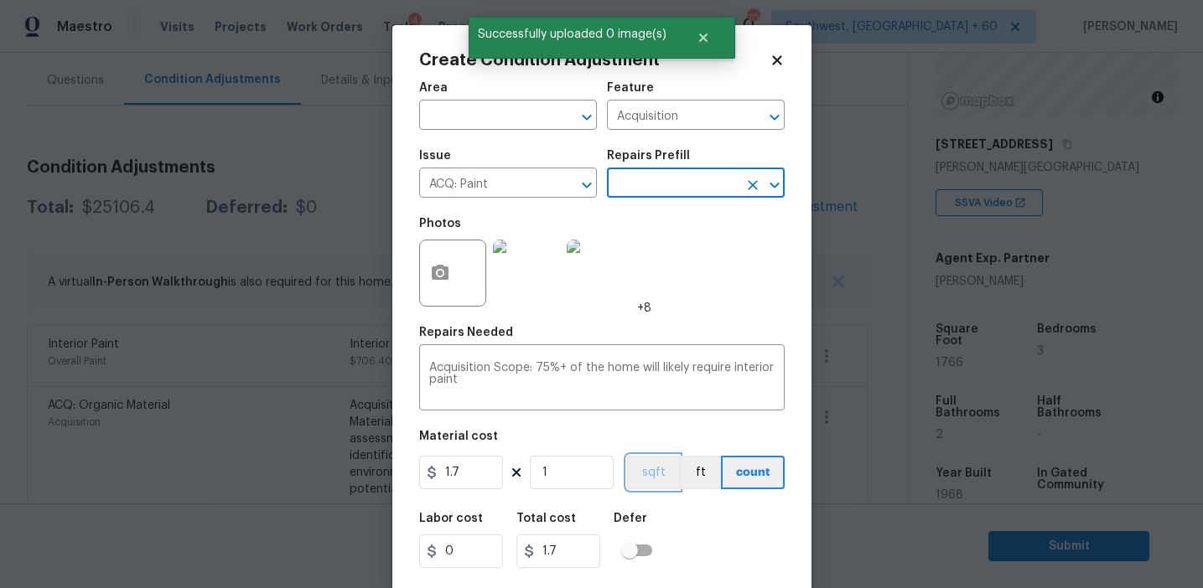
click at [646, 475] on button "sqft" at bounding box center [653, 473] width 52 height 34
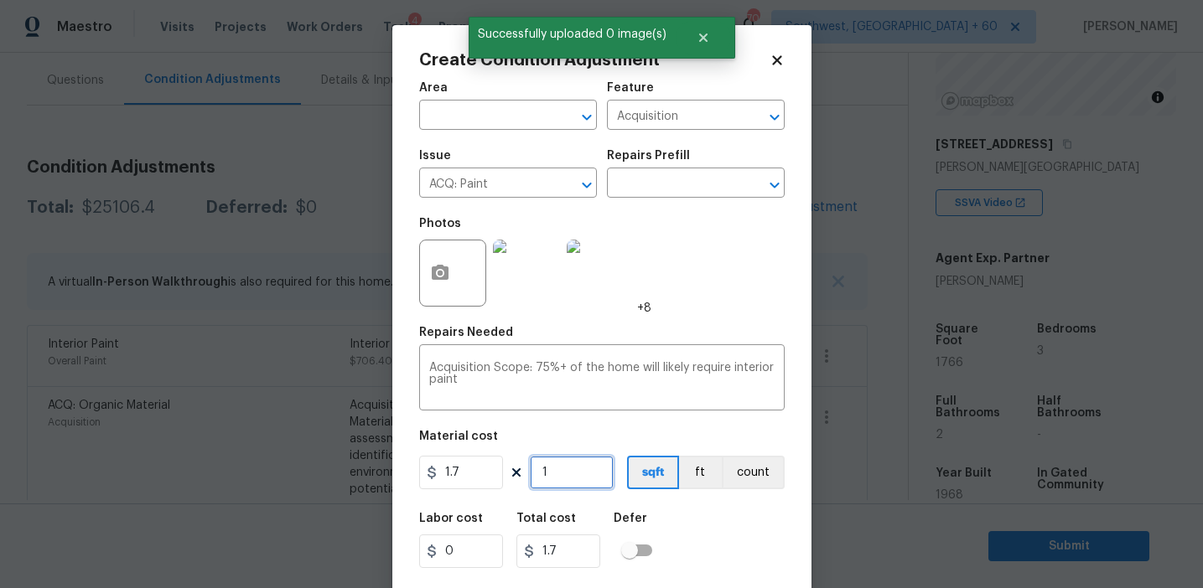
click at [598, 469] on input "1" at bounding box center [572, 473] width 84 height 34
type input "17"
type input "28.9"
type input "176"
type input "299.2"
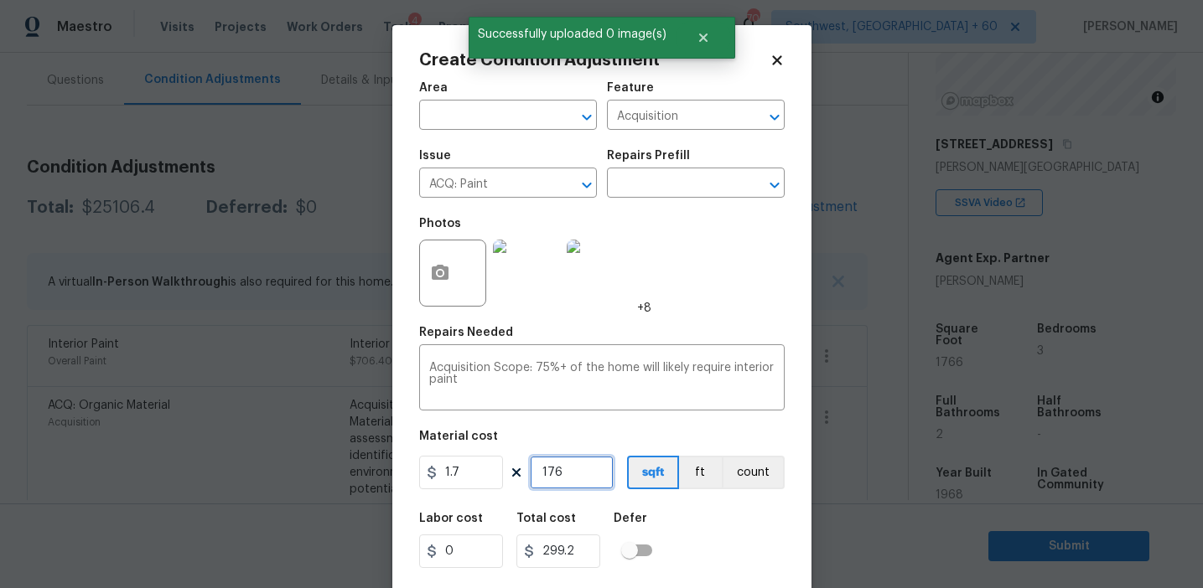
type input "1766"
type input "3002.2"
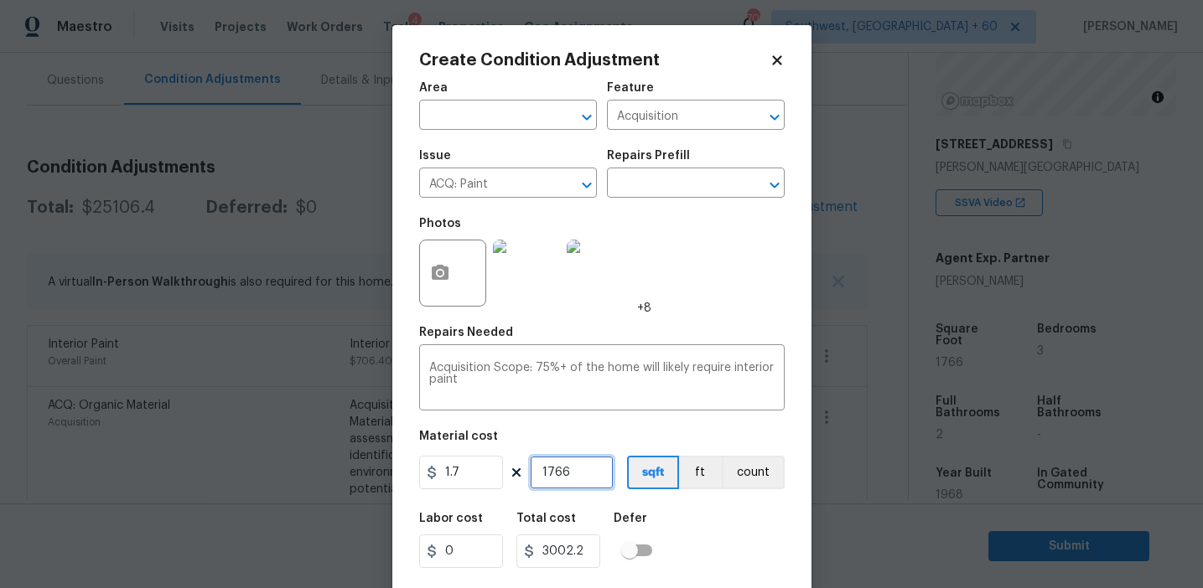
scroll to position [38, 0]
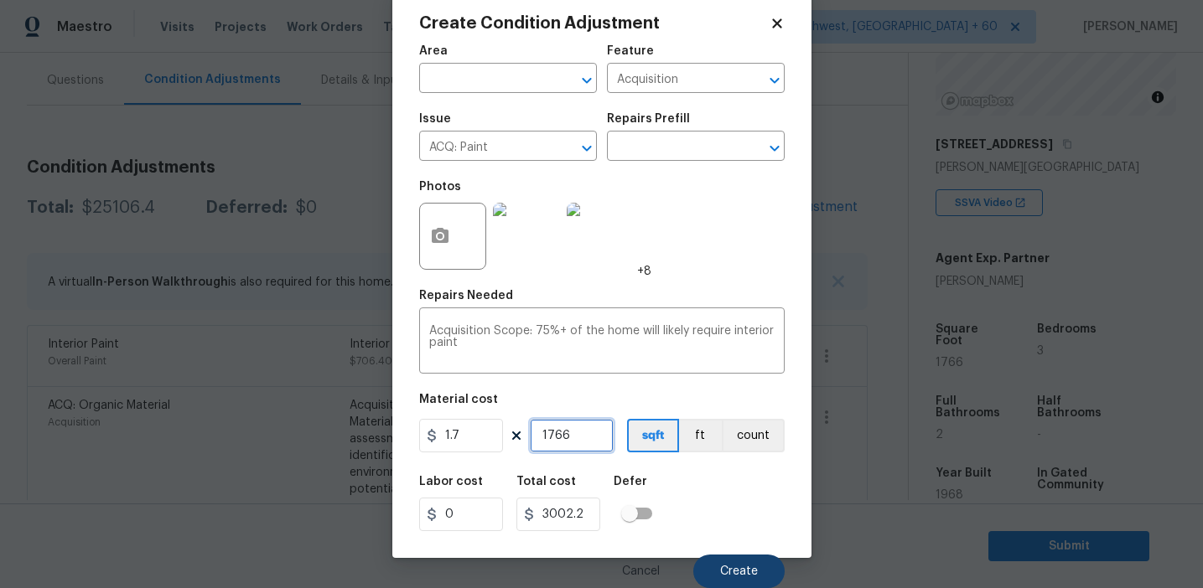
type input "1766"
click at [738, 556] on button "Create" at bounding box center [738, 572] width 91 height 34
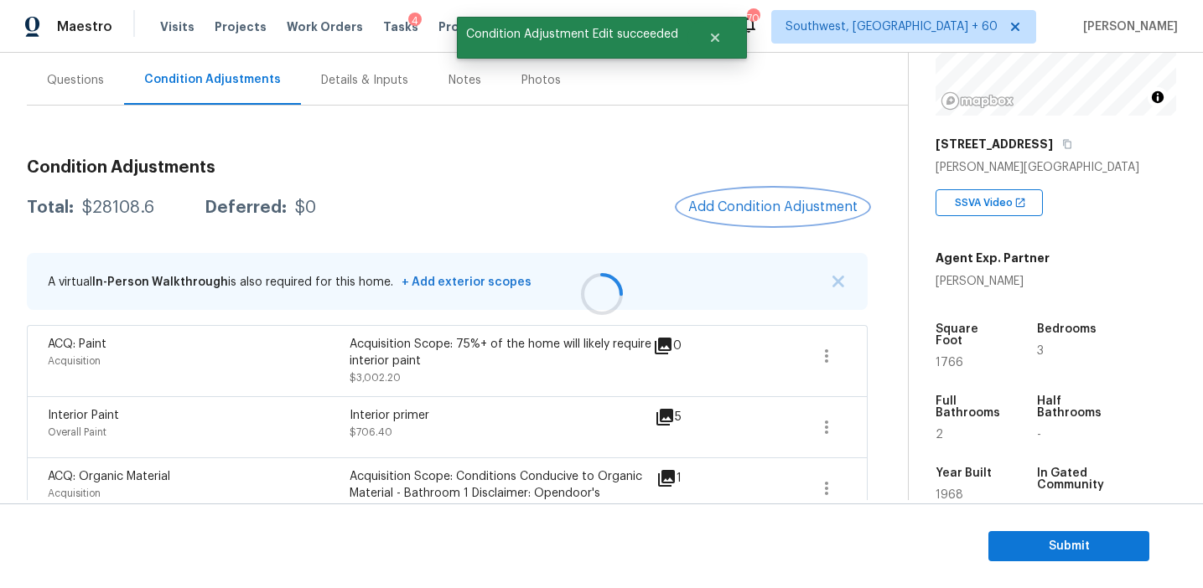
scroll to position [0, 0]
click at [729, 202] on span "Add Condition Adjustment" at bounding box center [772, 206] width 169 height 15
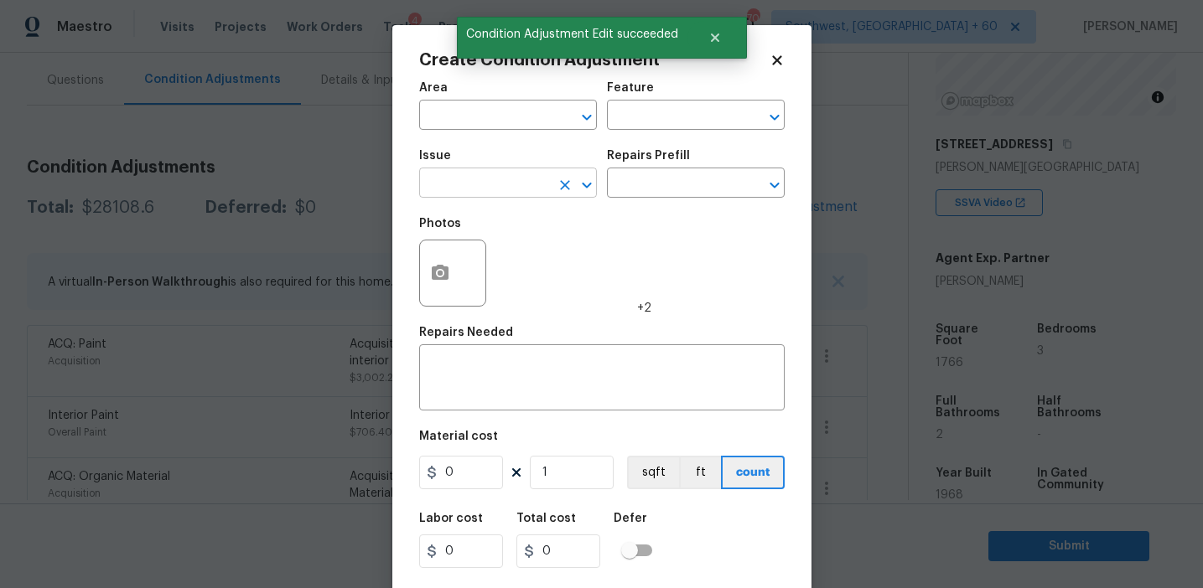
click at [506, 193] on input "text" at bounding box center [484, 185] width 131 height 26
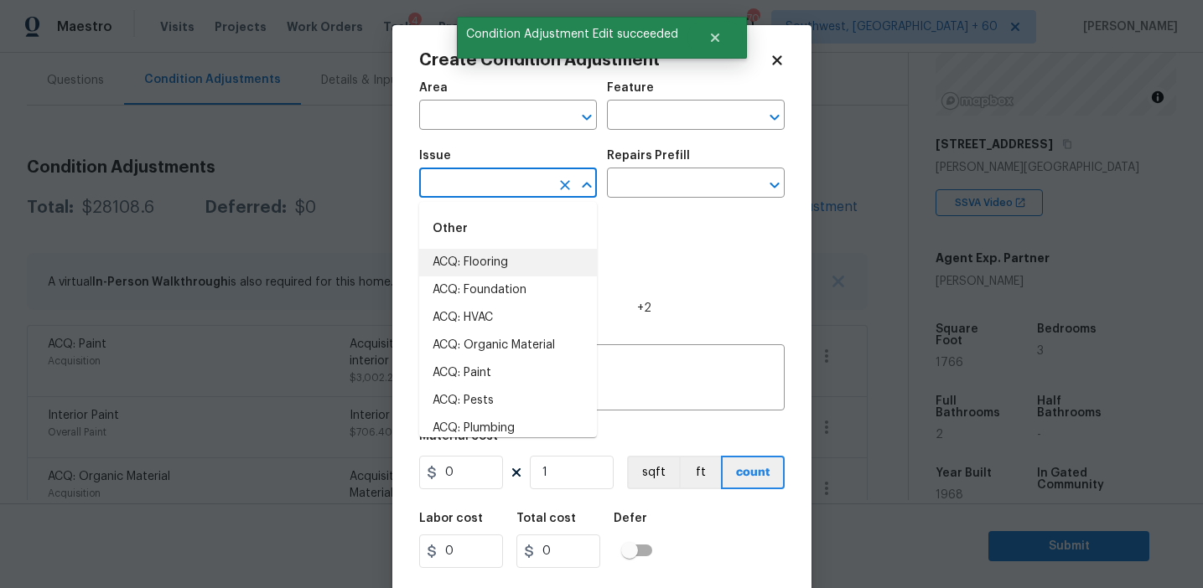
click at [523, 266] on li "ACQ: Flooring" at bounding box center [508, 263] width 178 height 28
type input "ACQ: Flooring"
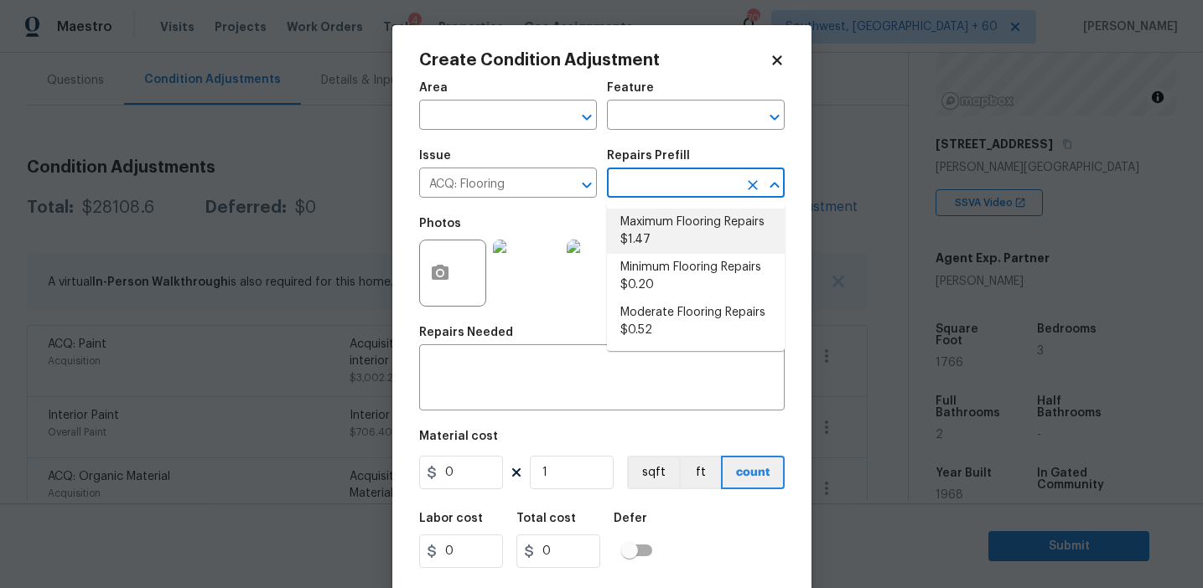
click at [658, 219] on li "Maximum Flooring Repairs $1.47" at bounding box center [696, 231] width 178 height 45
type input "Acquisition"
type textarea "Acquisition Scope: Maximum flooring repairs"
type input "1.47"
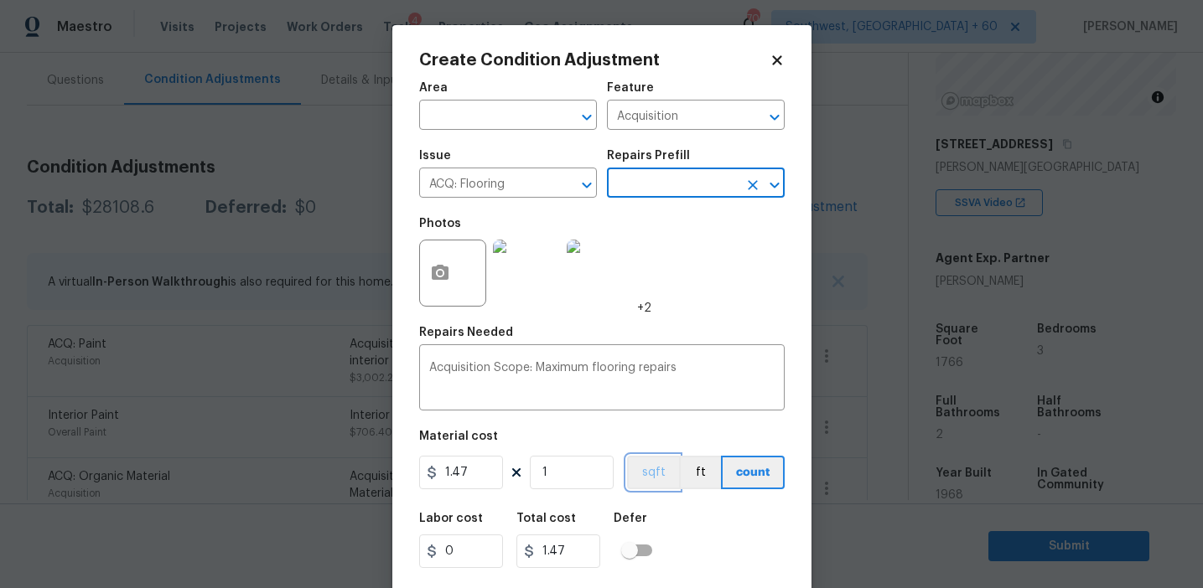
click at [653, 466] on button "sqft" at bounding box center [653, 473] width 52 height 34
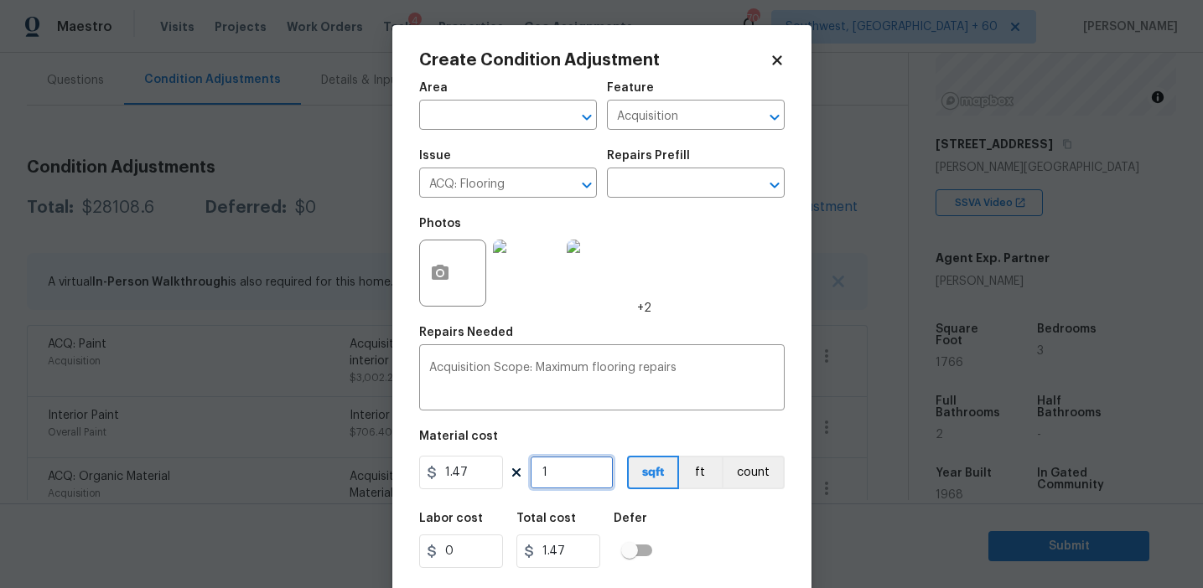
click at [556, 471] on input "1" at bounding box center [572, 473] width 84 height 34
type input "0"
paste input "1766"
type input "1766"
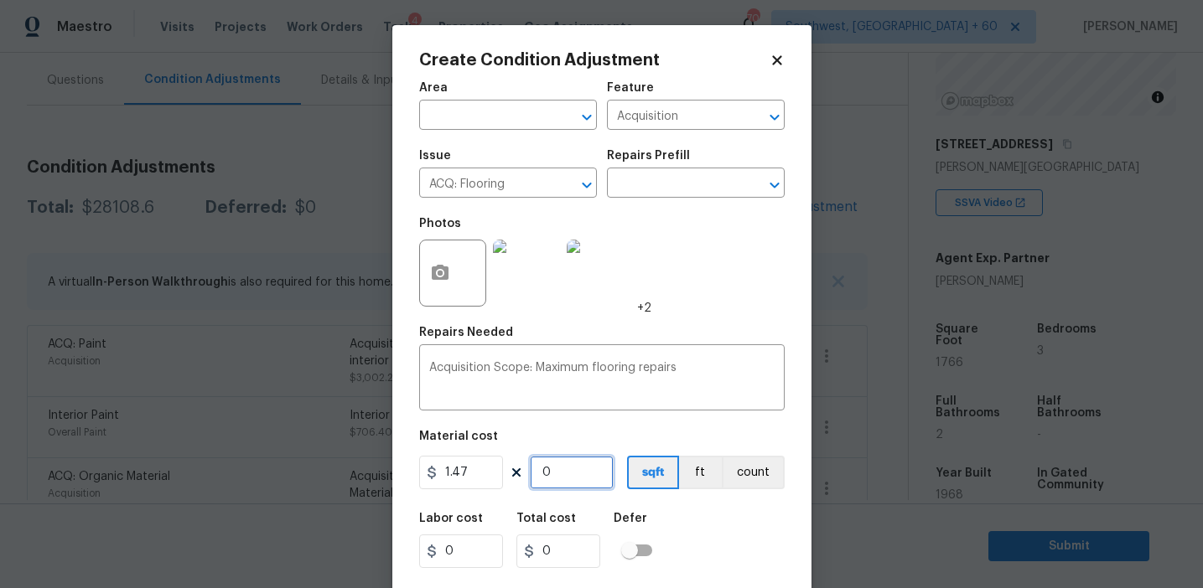
type input "2596.02"
type input "1766"
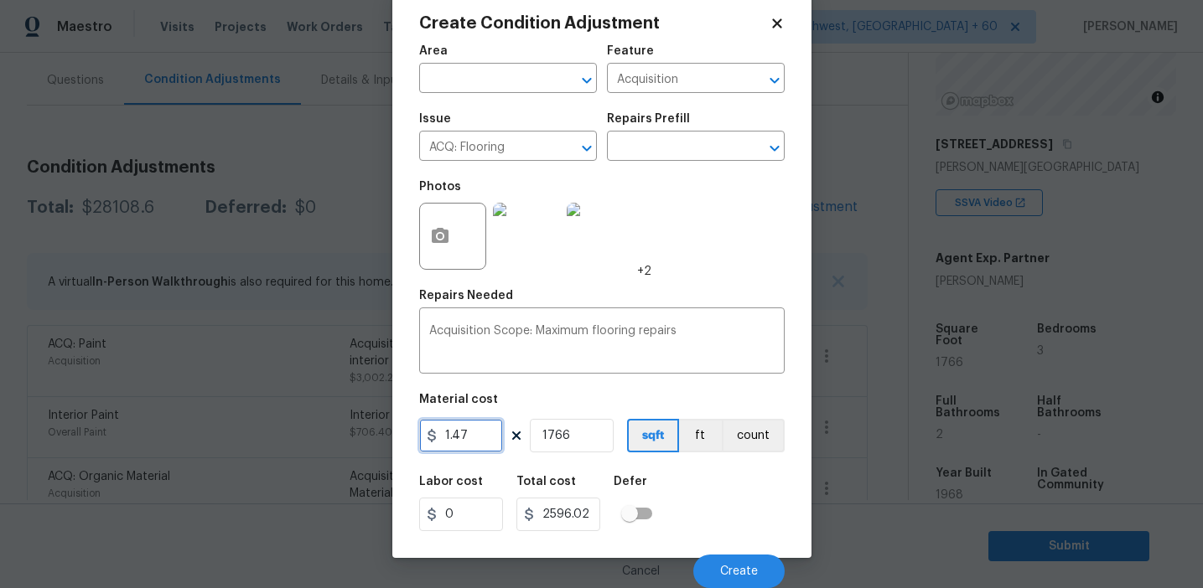
click at [457, 438] on input "1.47" at bounding box center [461, 436] width 84 height 34
type input "2.2"
type input "3885.2000000000007"
click at [497, 433] on input "2.2" at bounding box center [461, 436] width 84 height 34
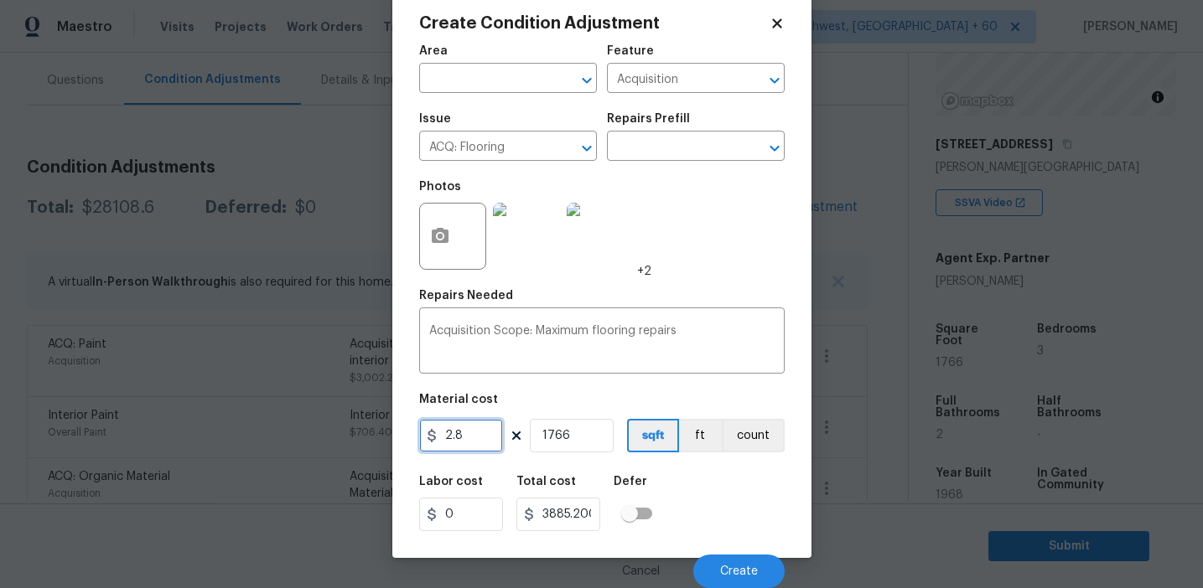
type input "2.8"
type input "4944.8"
click at [669, 470] on div "Labor cost 0 Total cost 4944.8 Defer" at bounding box center [601, 503] width 365 height 75
click at [442, 234] on circle "button" at bounding box center [439, 236] width 5 height 5
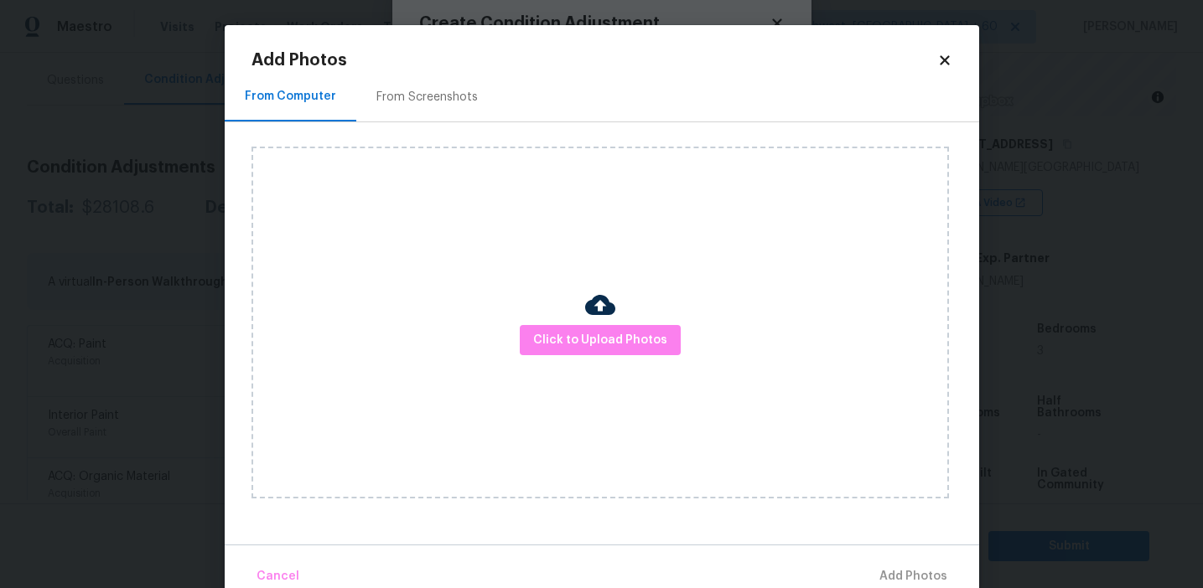
click at [429, 81] on div "From Screenshots" at bounding box center [427, 96] width 142 height 49
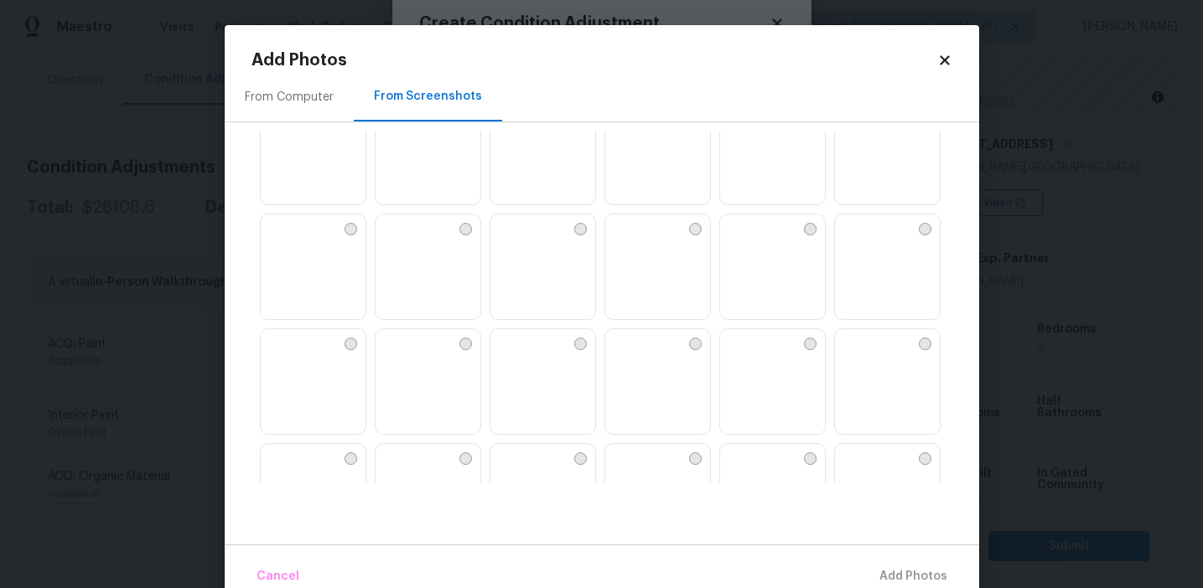
scroll to position [1601, 0]
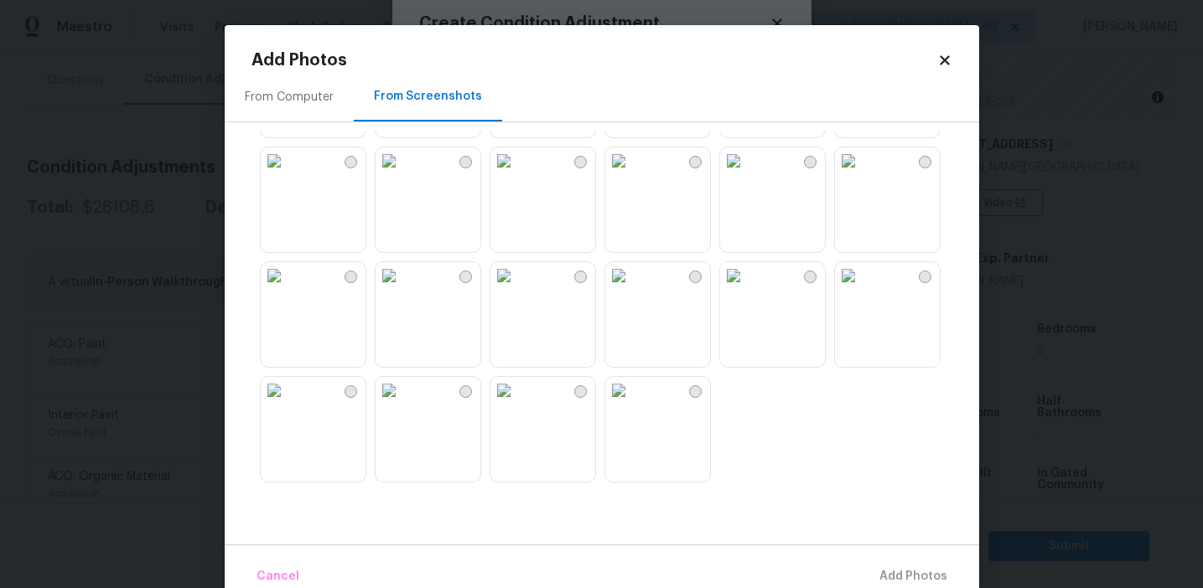
click at [402, 289] on img at bounding box center [389, 275] width 27 height 27
click at [517, 289] on img at bounding box center [503, 275] width 27 height 27
click at [402, 404] on img at bounding box center [389, 390] width 27 height 27
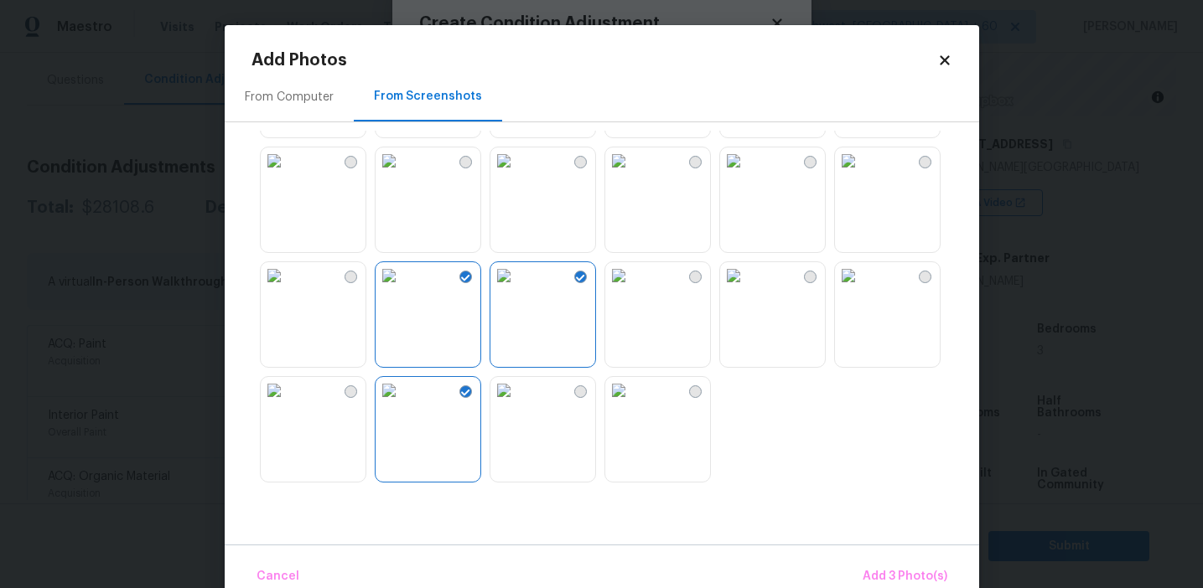
click at [288, 404] on img at bounding box center [274, 390] width 27 height 27
click at [288, 289] on img at bounding box center [274, 275] width 27 height 27
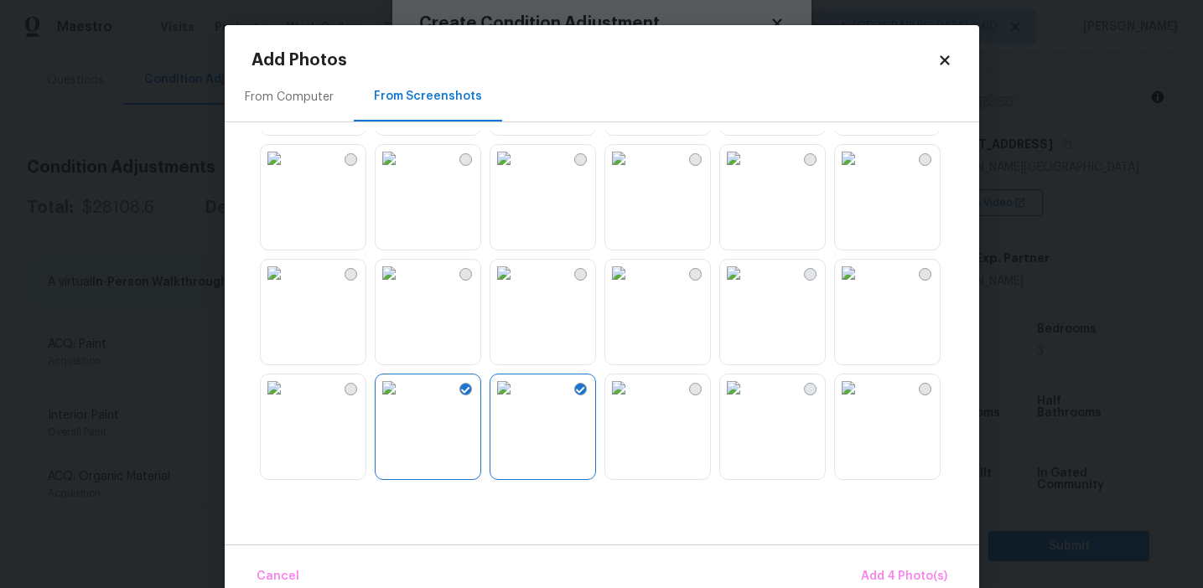
click at [862, 401] on img at bounding box center [848, 388] width 27 height 27
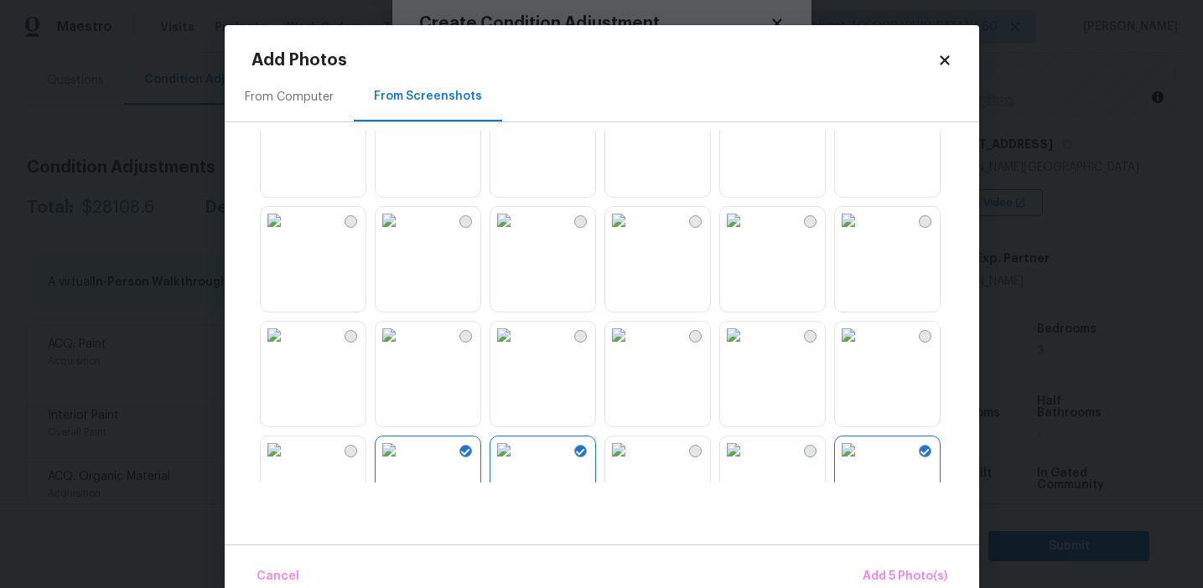
click at [857, 234] on img at bounding box center [848, 220] width 27 height 27
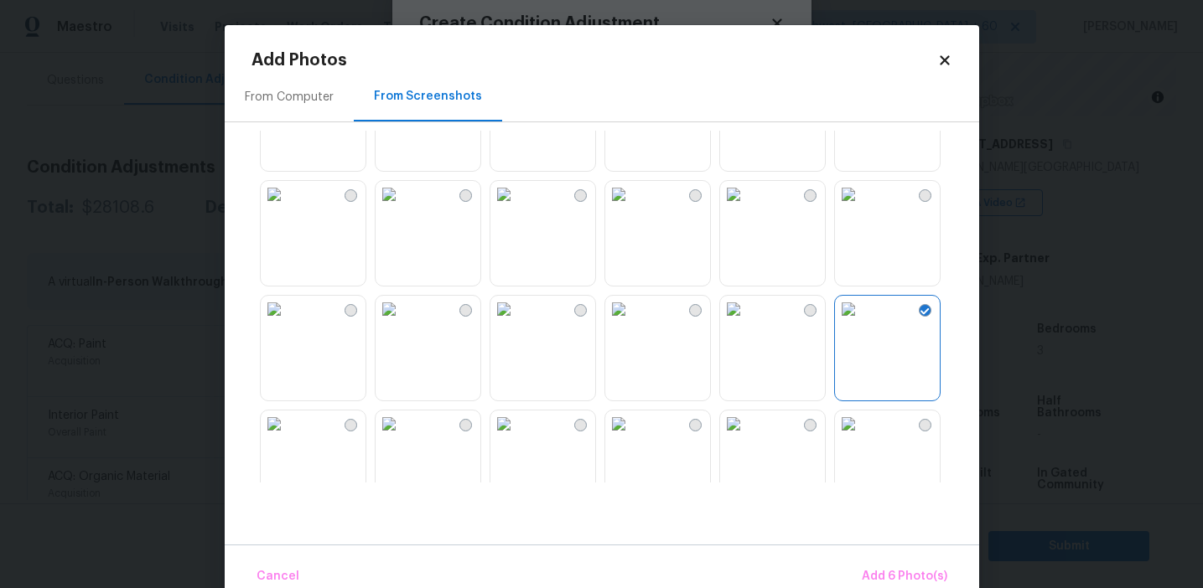
click at [857, 208] on img at bounding box center [848, 194] width 27 height 27
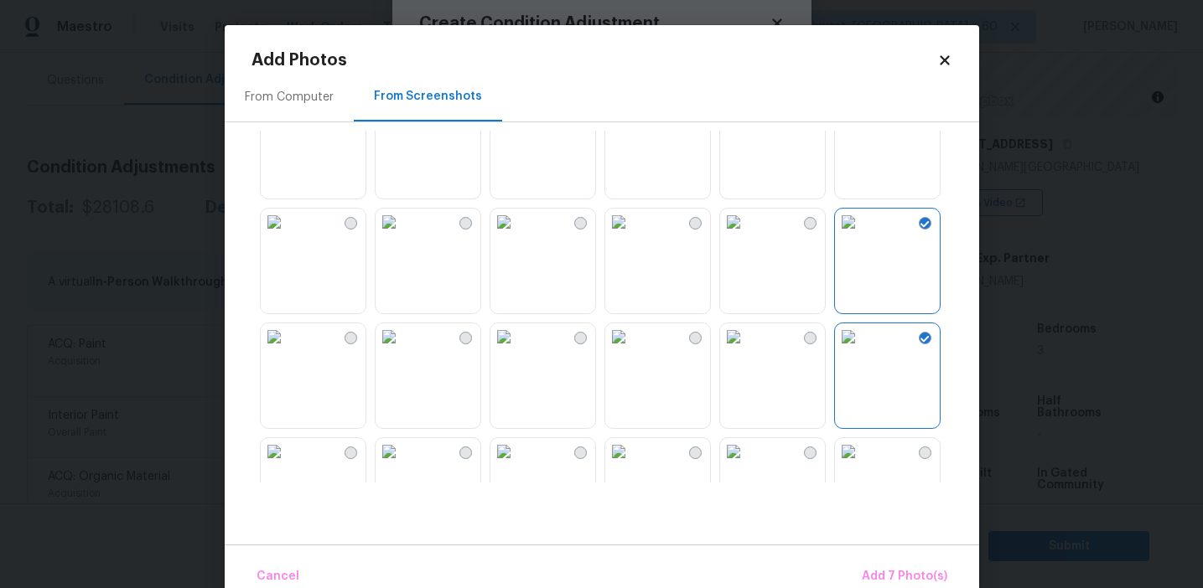
scroll to position [1294, 0]
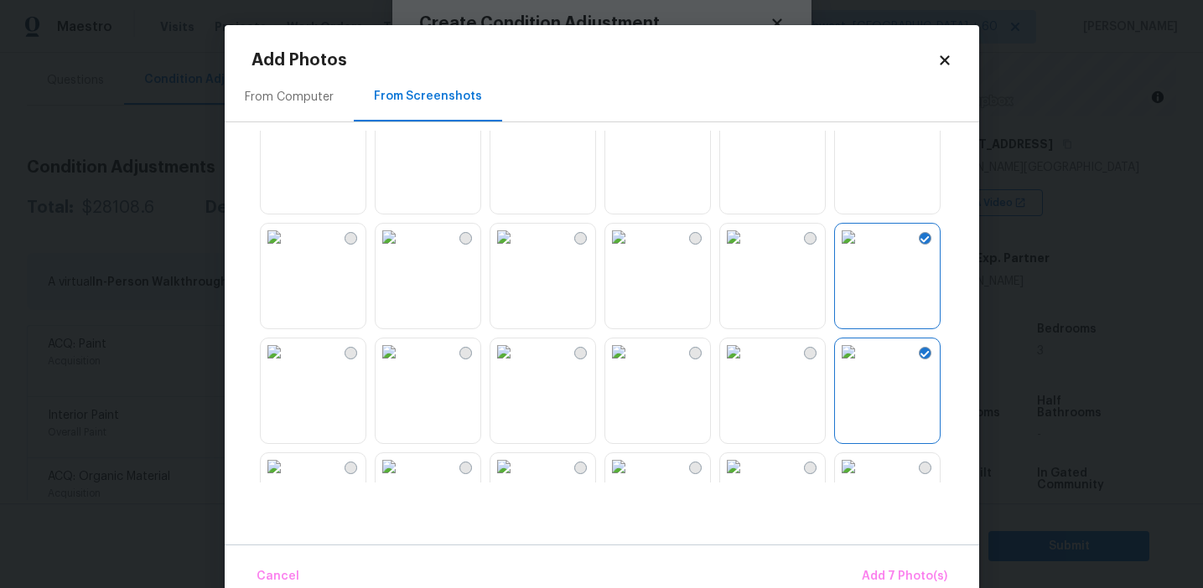
click at [862, 136] on img at bounding box center [848, 122] width 27 height 27
click at [870, 582] on span "Add 8 Photo(s)" at bounding box center [904, 577] width 85 height 21
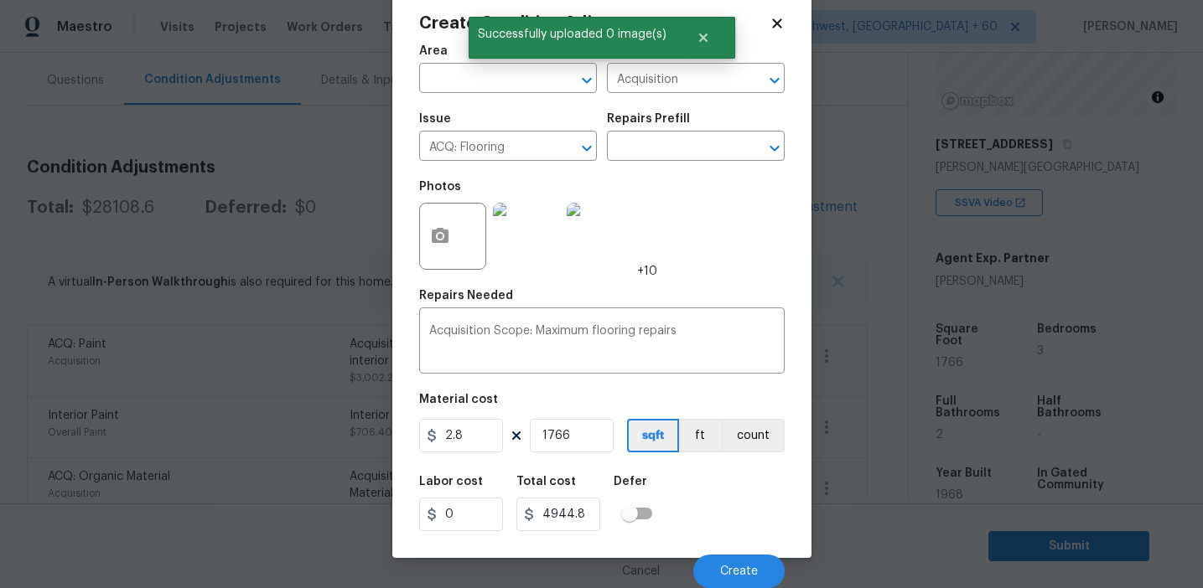
click at [729, 526] on div "Labor cost 0 Total cost 4944.8 Defer" at bounding box center [601, 503] width 365 height 75
click at [477, 435] on input "2.8" at bounding box center [461, 436] width 84 height 34
type input "2.2"
type input "3885.2000000000007"
click at [747, 566] on span "Create" at bounding box center [739, 572] width 38 height 13
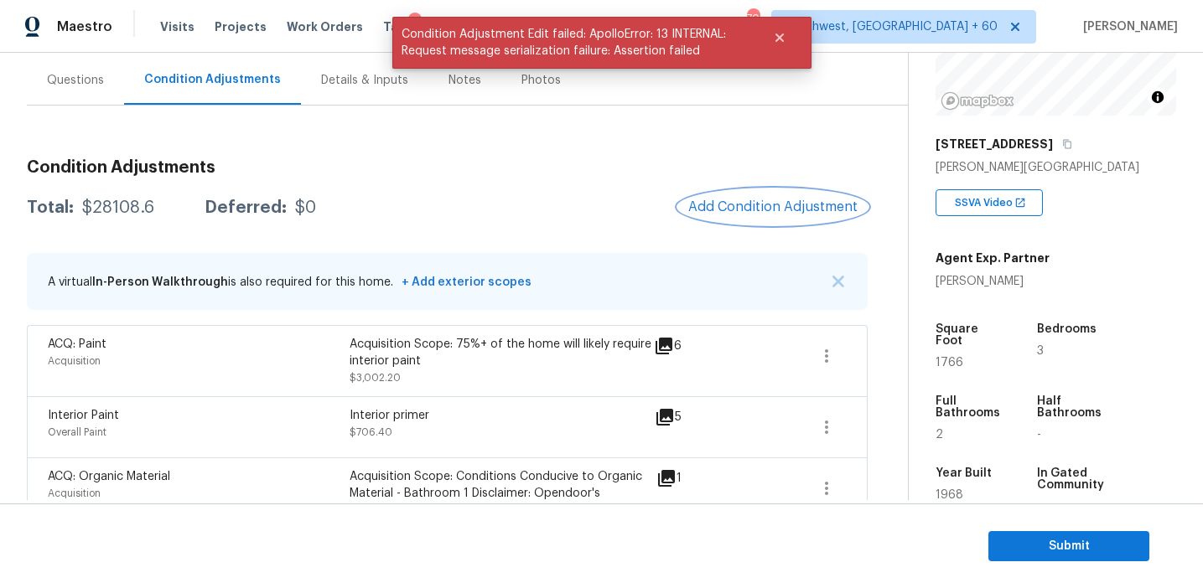
scroll to position [0, 0]
click at [749, 215] on button "Add Condition Adjustment" at bounding box center [772, 206] width 189 height 35
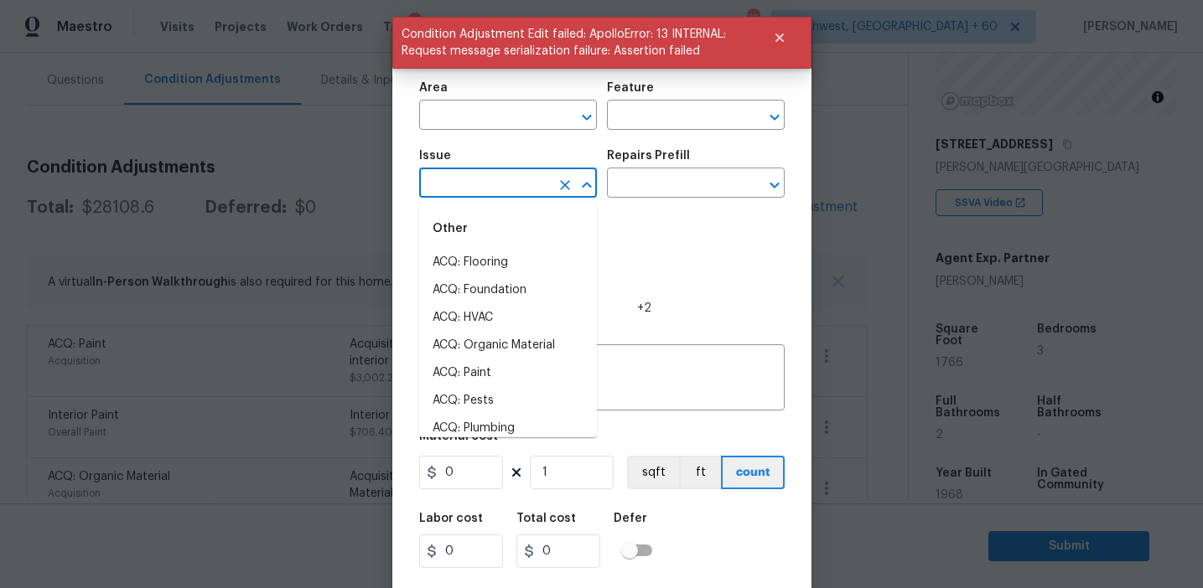
click at [469, 184] on input "text" at bounding box center [484, 185] width 131 height 26
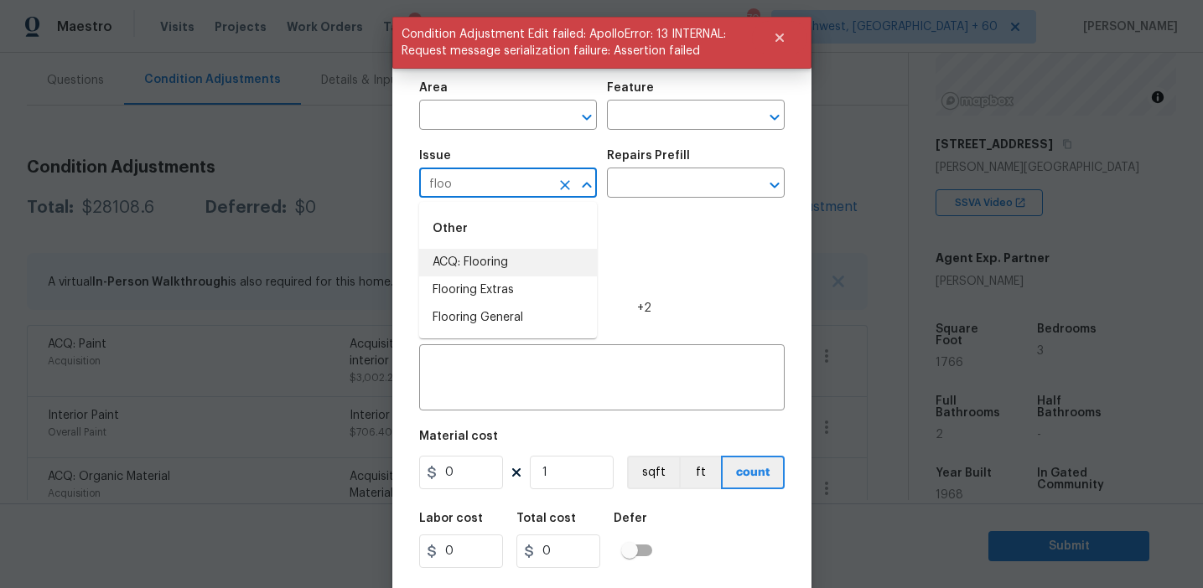
click at [516, 263] on li "ACQ: Flooring" at bounding box center [508, 263] width 178 height 28
type input "ACQ: Flooring"
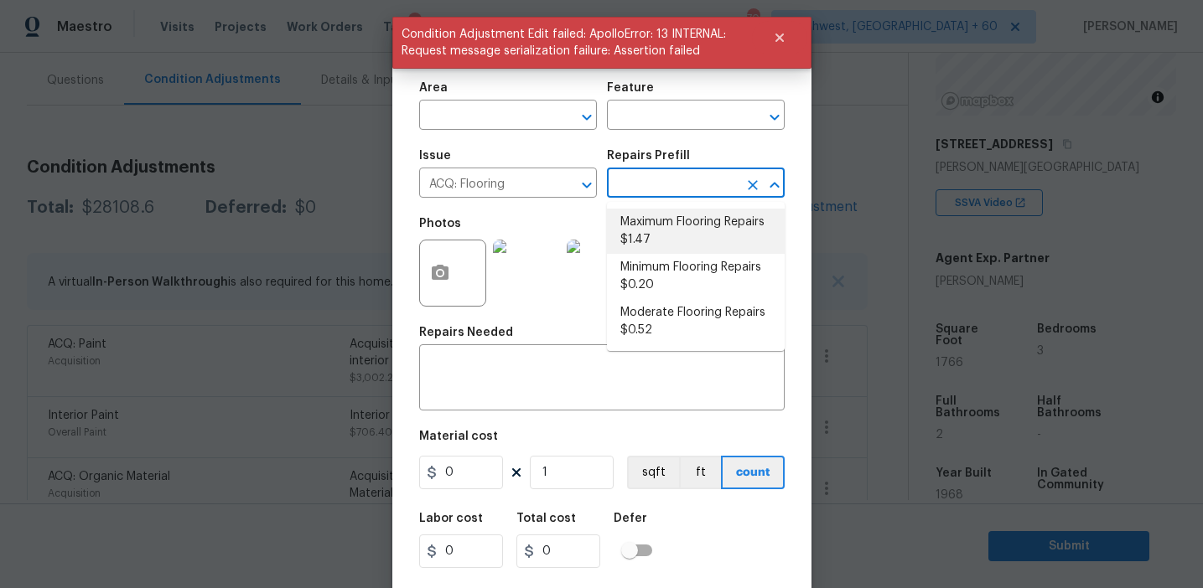
click at [672, 225] on li "Maximum Flooring Repairs $1.47" at bounding box center [696, 231] width 178 height 45
type input "Acquisition"
type textarea "Acquisition Scope: Maximum flooring repairs"
type input "1.47"
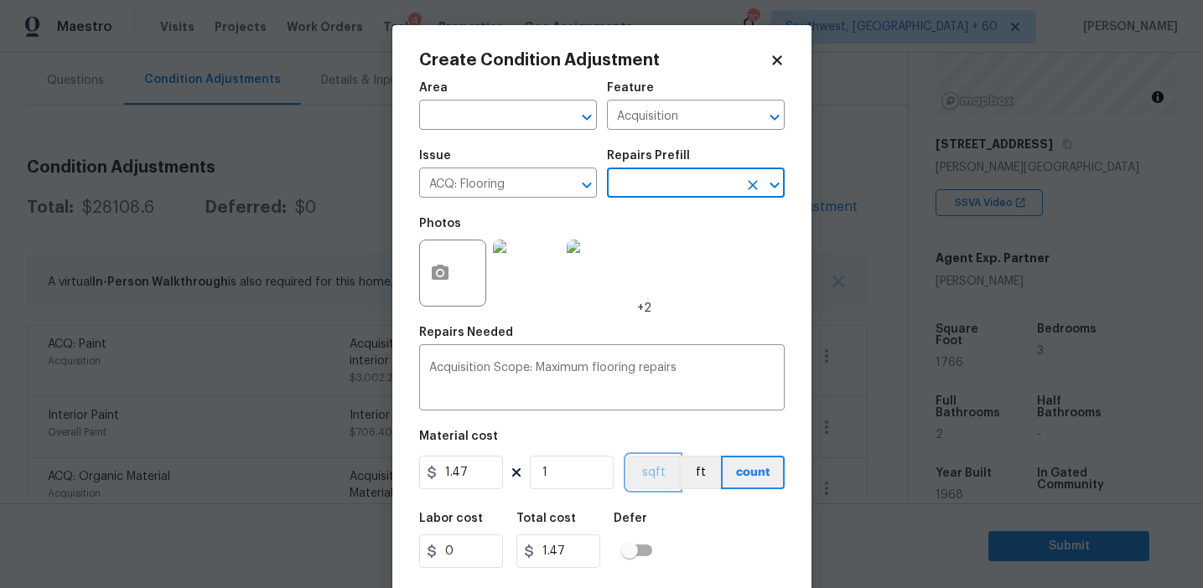
click at [645, 473] on button "sqft" at bounding box center [653, 473] width 52 height 34
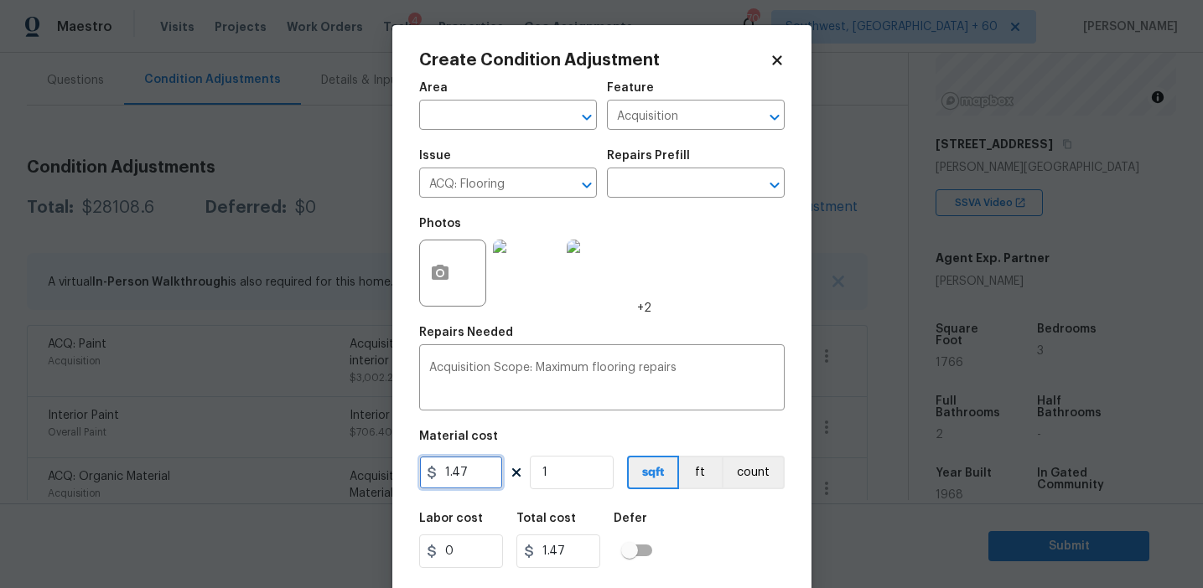
click at [480, 474] on input "1.47" at bounding box center [461, 473] width 84 height 34
type input "2.2"
type input "17"
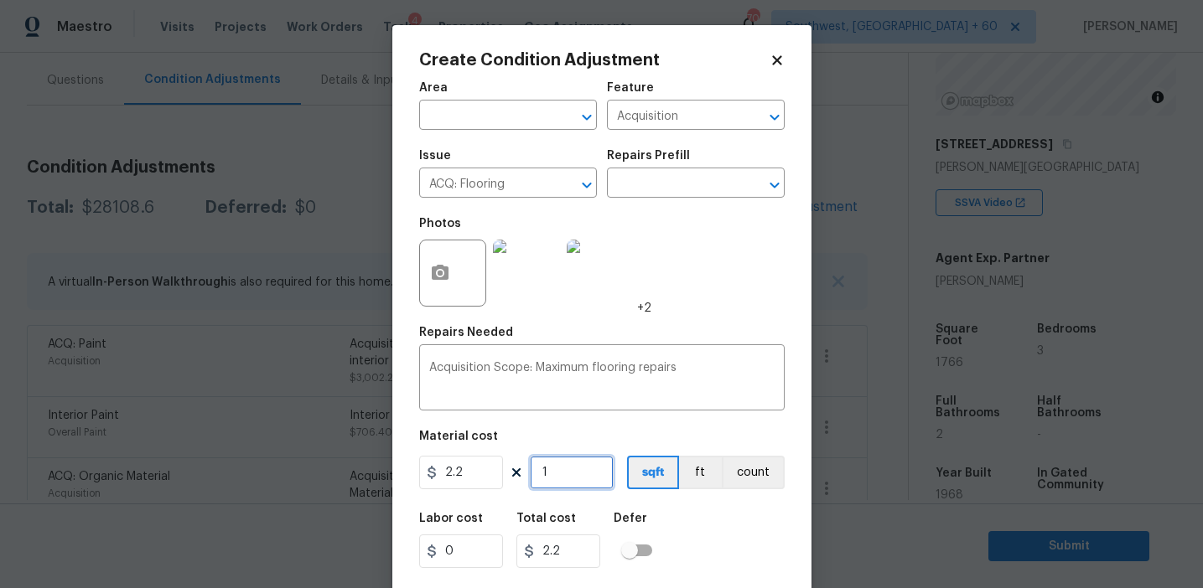
type input "37.400000000000006"
type input "176"
type input "387.20000000000005"
type input "1766"
type input "3885.2000000000007"
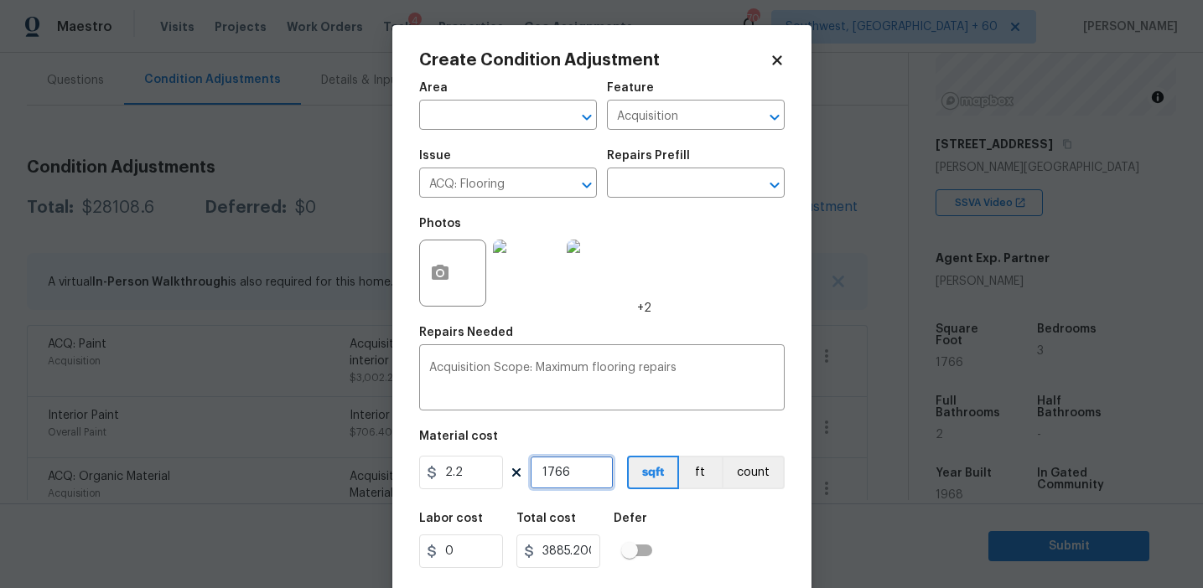
type input "1766"
click at [489, 470] on input "2.2" at bounding box center [461, 473] width 84 height 34
type input "3885"
type input "6860910"
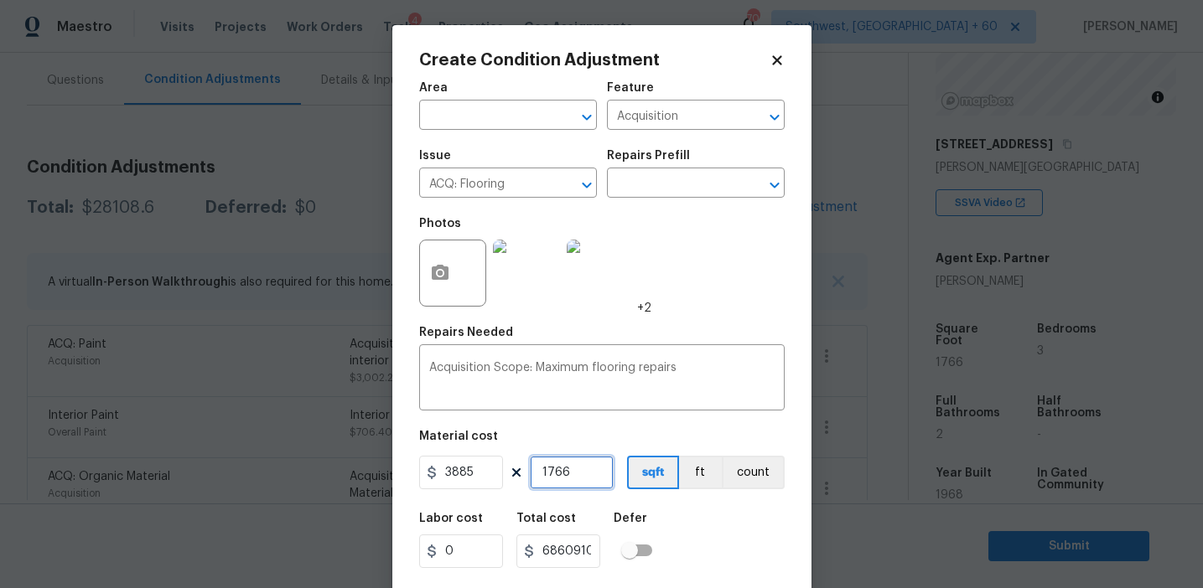
type input "1"
type input "3885"
type input "1"
click at [750, 486] on button "count" at bounding box center [753, 473] width 63 height 34
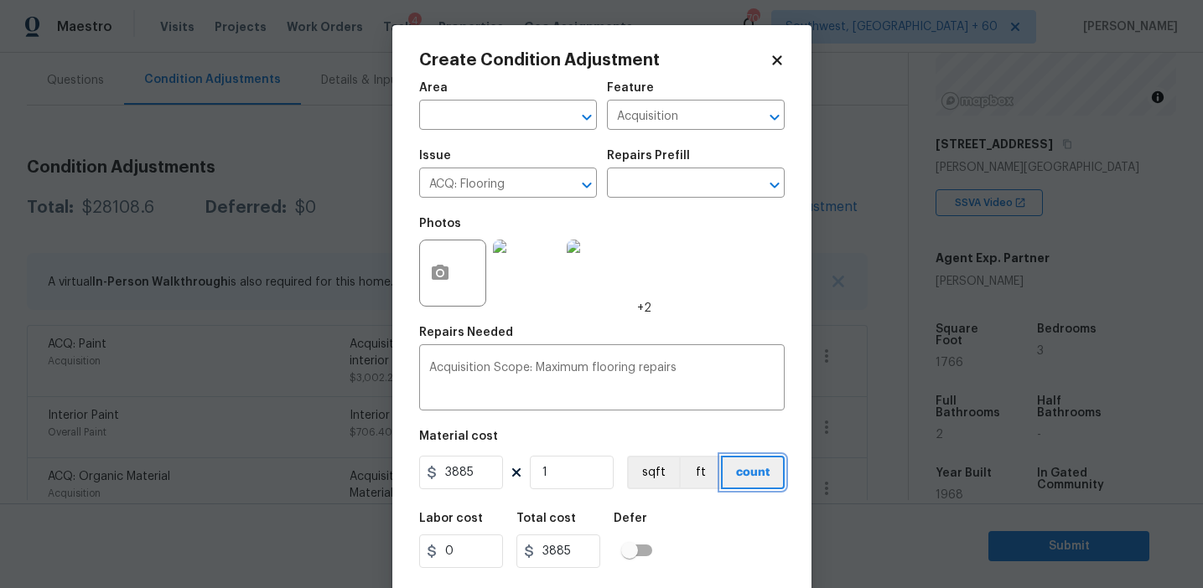
scroll to position [38, 0]
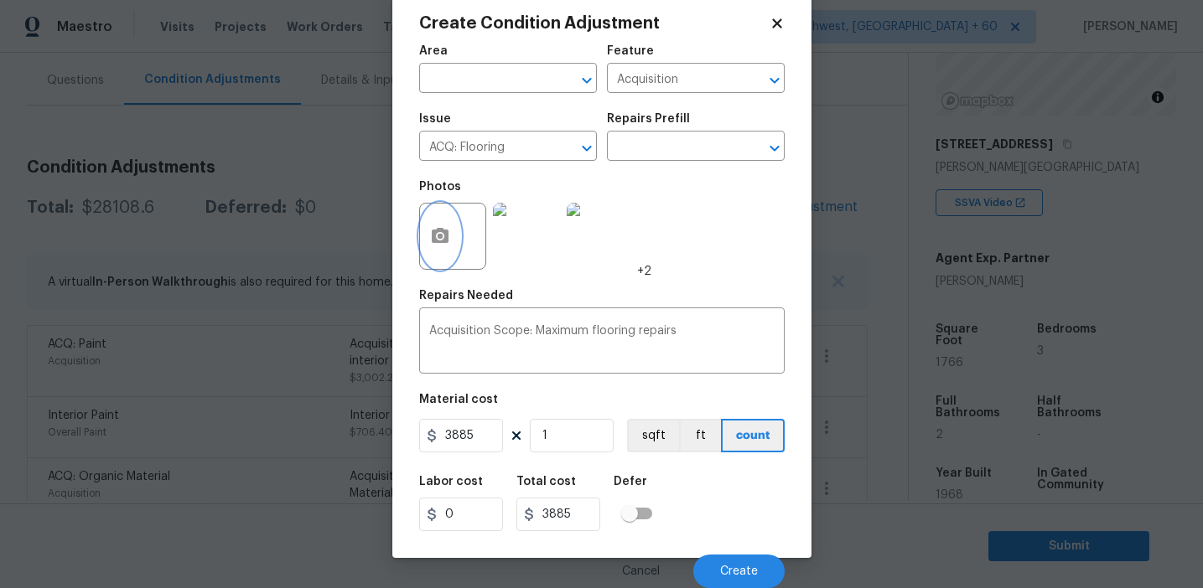
click at [425, 233] on button "button" at bounding box center [440, 236] width 40 height 65
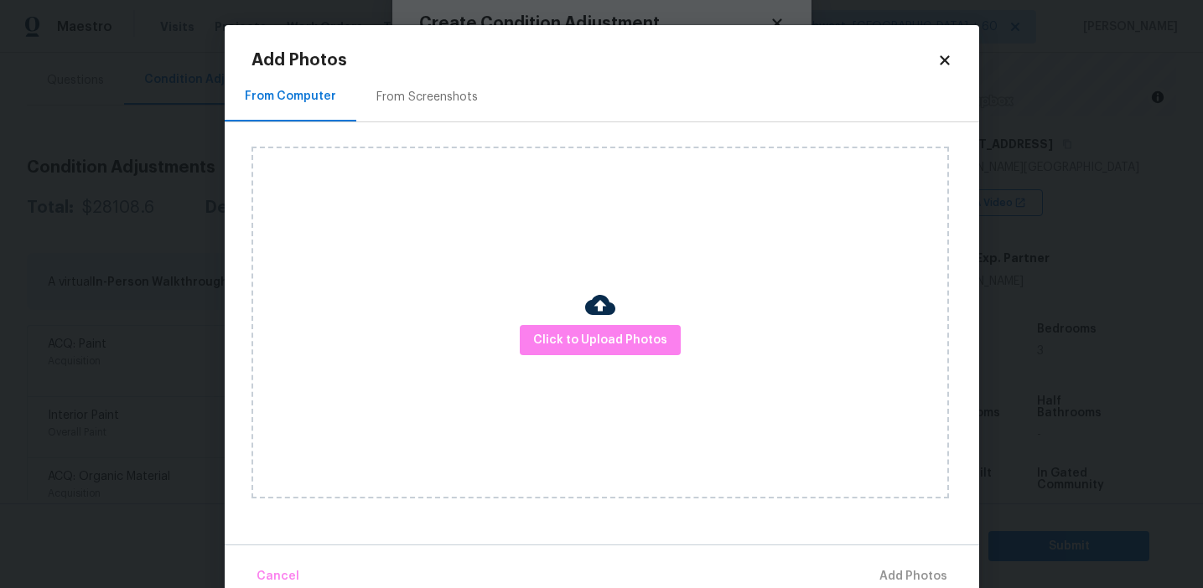
click at [427, 69] on div "Add Photos From Computer From Screenshots Click to Upload Photos Cancel Add Pho…" at bounding box center [601, 323] width 701 height 543
click at [438, 106] on div "From Screenshots" at bounding box center [427, 96] width 142 height 49
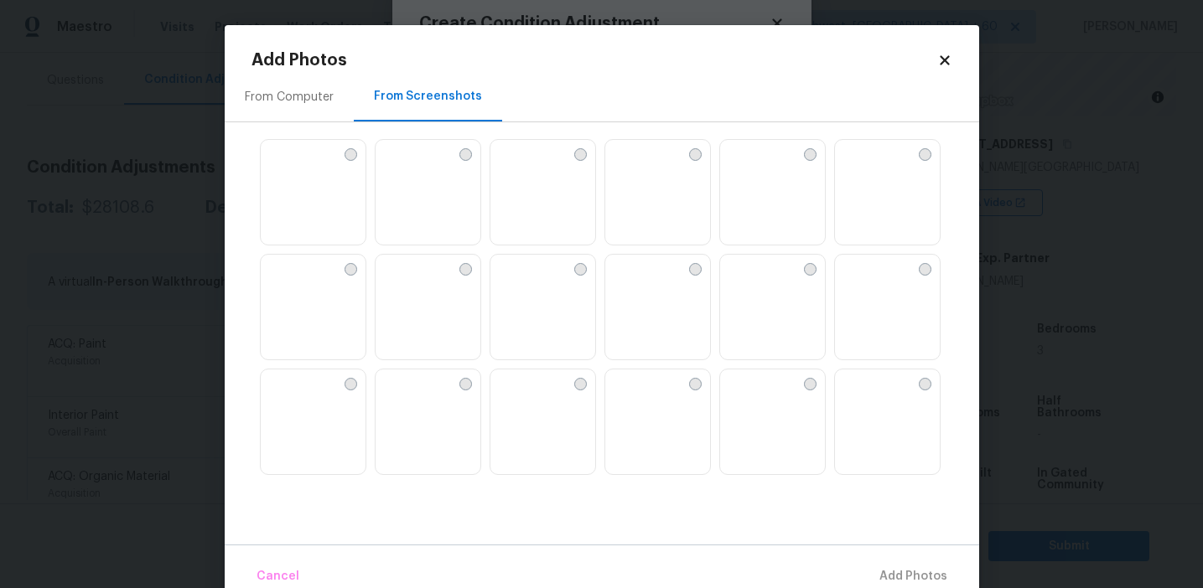
click at [305, 313] on img at bounding box center [313, 308] width 105 height 106
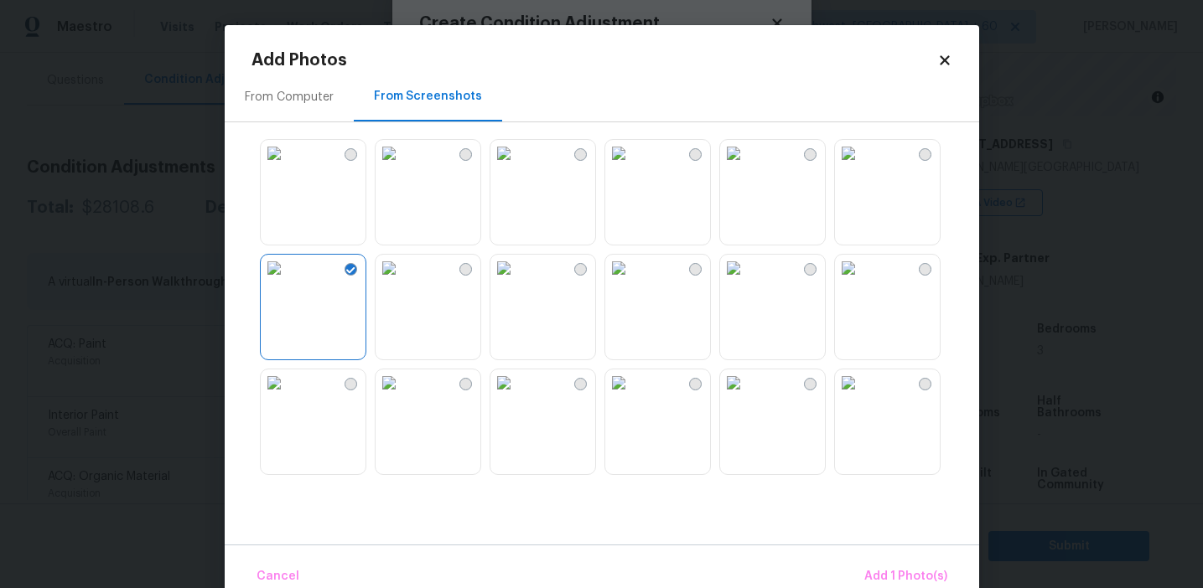
click at [402, 282] on img at bounding box center [389, 268] width 27 height 27
click at [747, 282] on img at bounding box center [733, 268] width 27 height 27
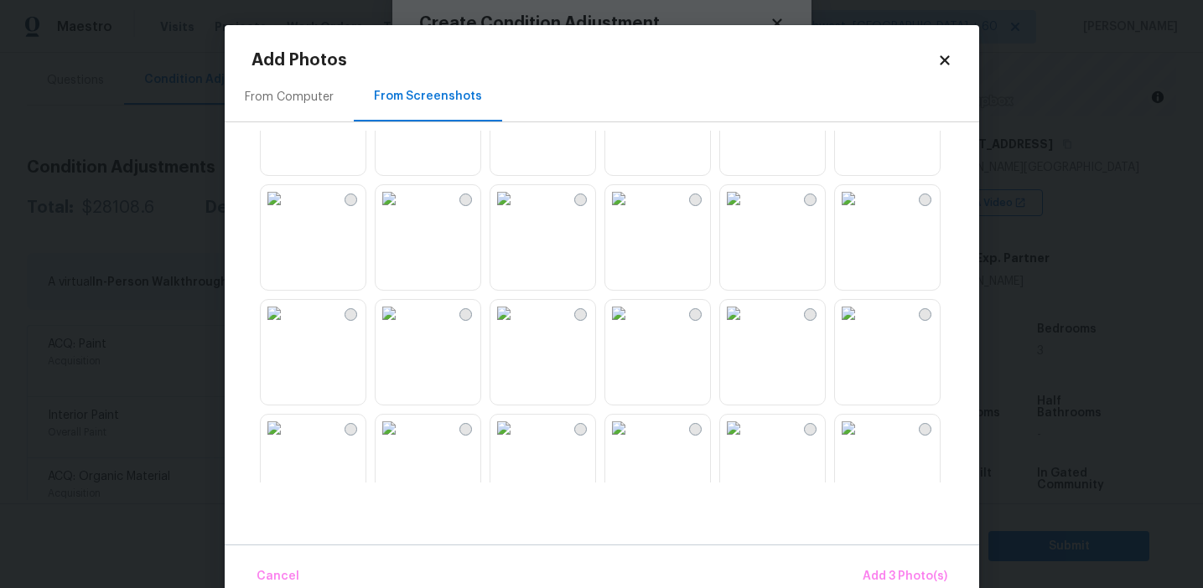
scroll to position [521, 0]
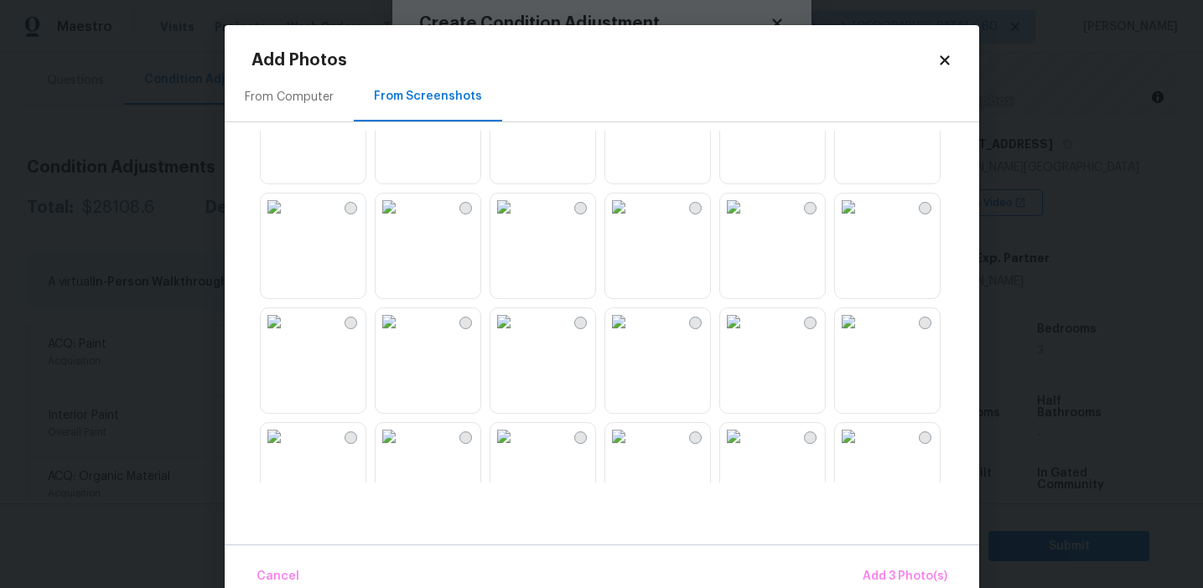
click at [747, 220] on img at bounding box center [733, 207] width 27 height 27
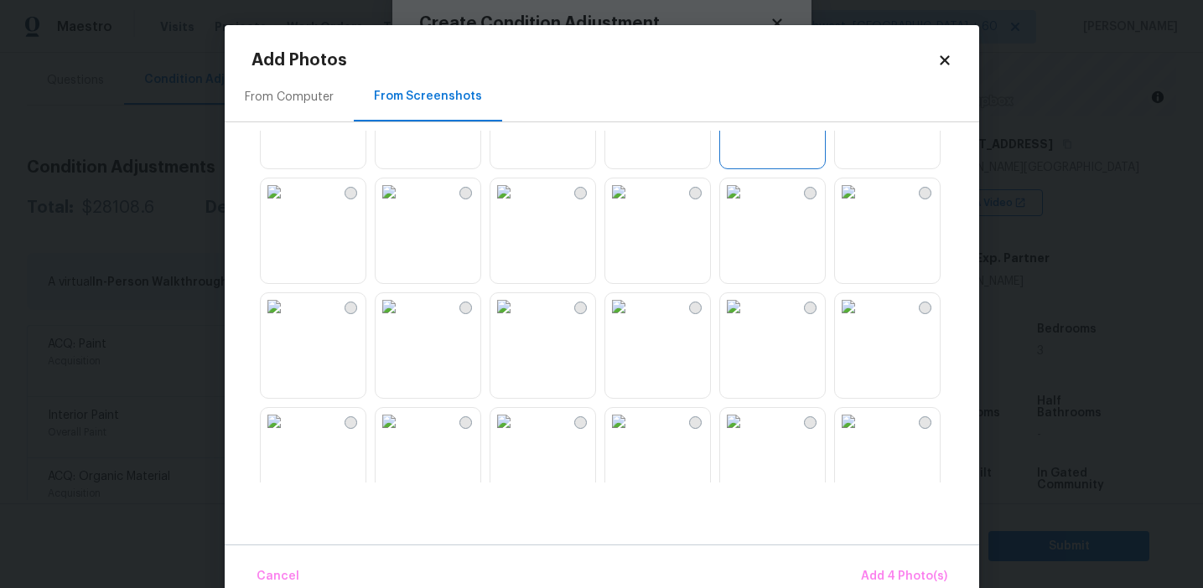
scroll to position [675, 0]
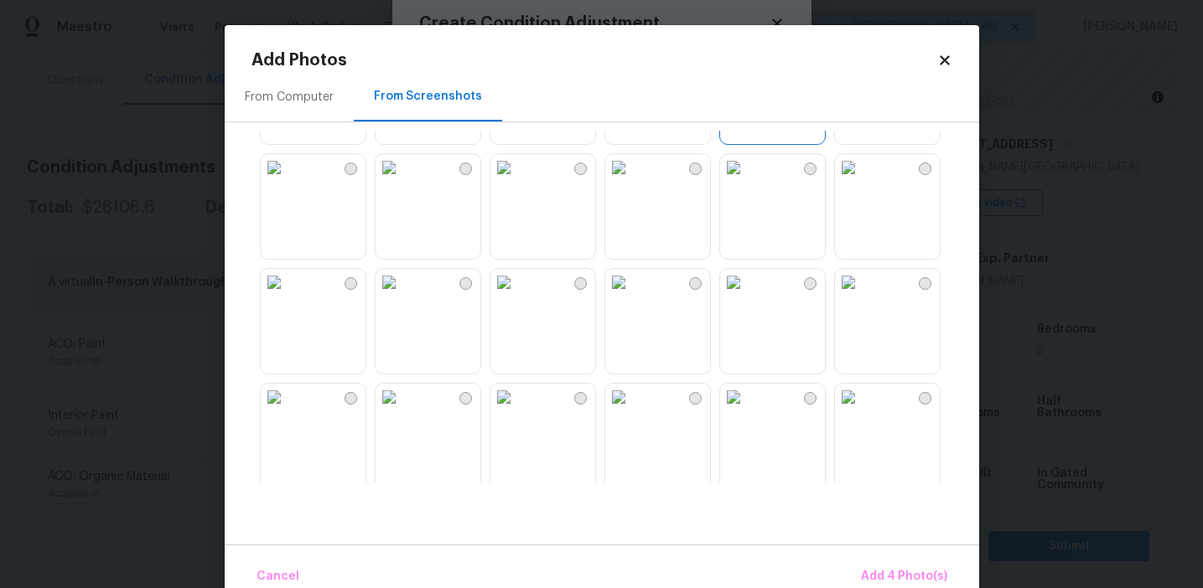
click at [288, 296] on img at bounding box center [274, 282] width 27 height 27
click at [862, 388] on img at bounding box center [848, 397] width 27 height 27
click at [747, 411] on img at bounding box center [733, 397] width 27 height 27
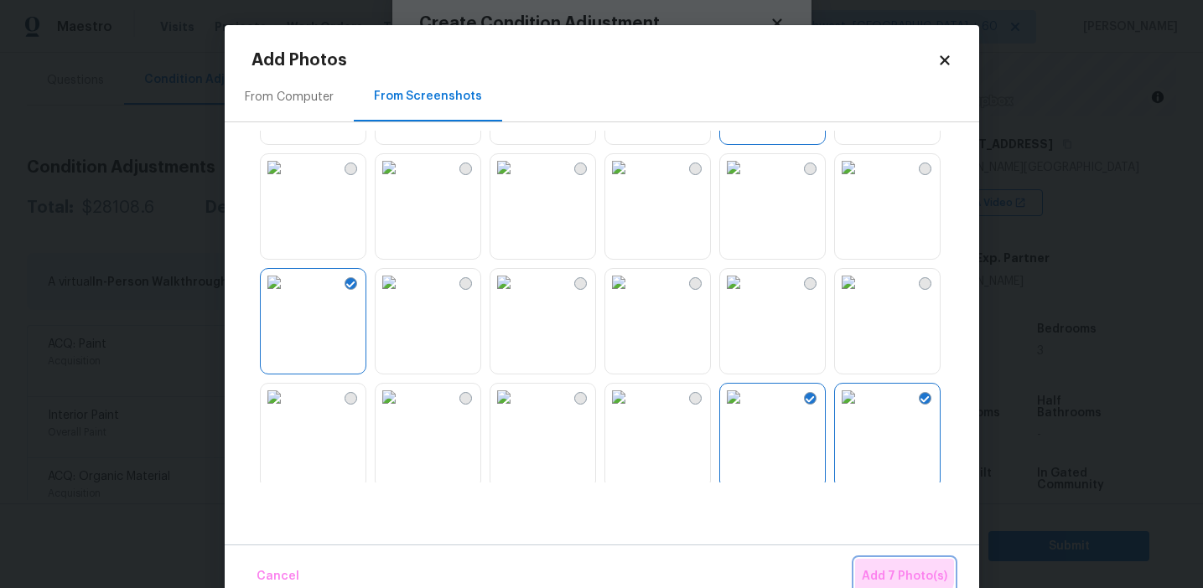
click at [873, 566] on button "Add 7 Photo(s)" at bounding box center [904, 577] width 99 height 36
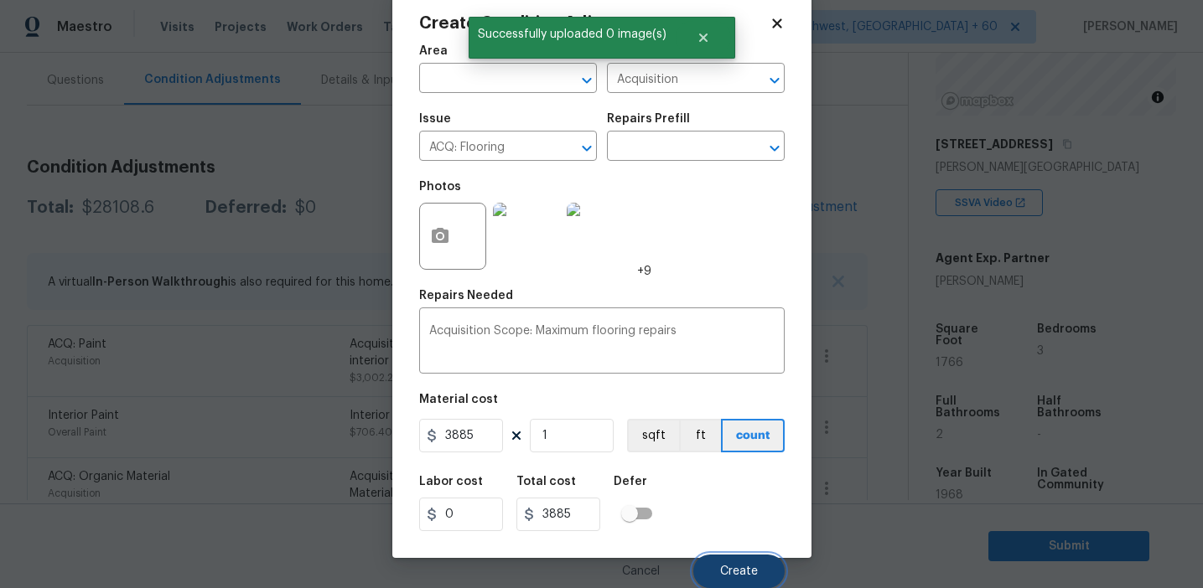
click at [738, 555] on button "Create" at bounding box center [738, 572] width 91 height 34
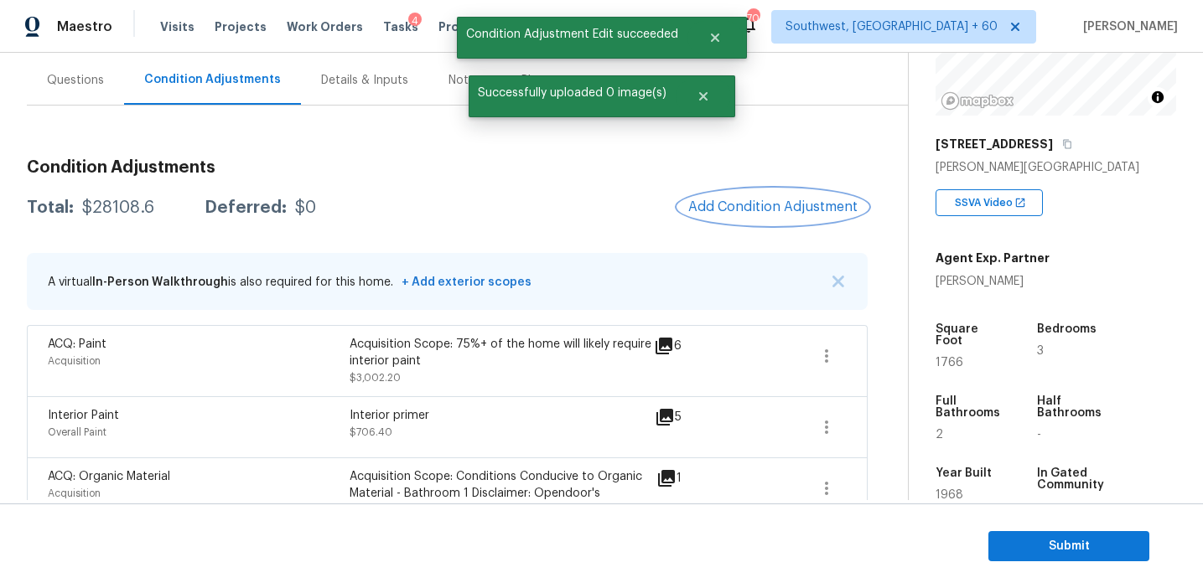
scroll to position [0, 0]
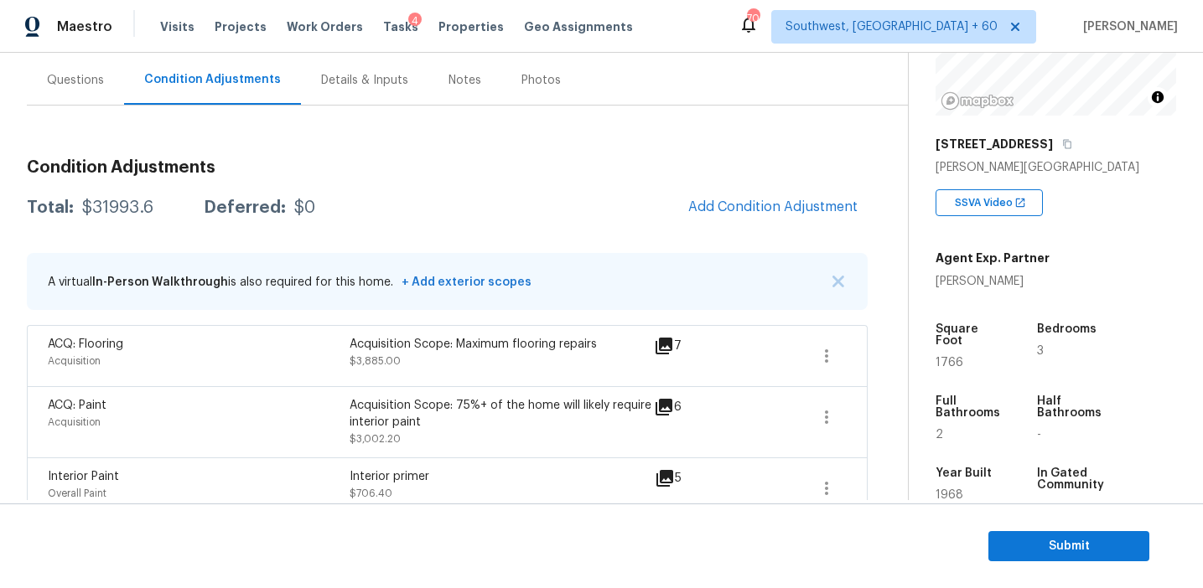
click at [636, 203] on div "Total: $31993.6 Deferred: $0 Add Condition Adjustment" at bounding box center [447, 207] width 841 height 37
click at [126, 207] on div "$31993.6" at bounding box center [117, 207] width 71 height 17
copy div "31993.6"
click at [587, 202] on div "Total: $31993.6 Deferred: $0 Add Condition Adjustment" at bounding box center [447, 207] width 841 height 37
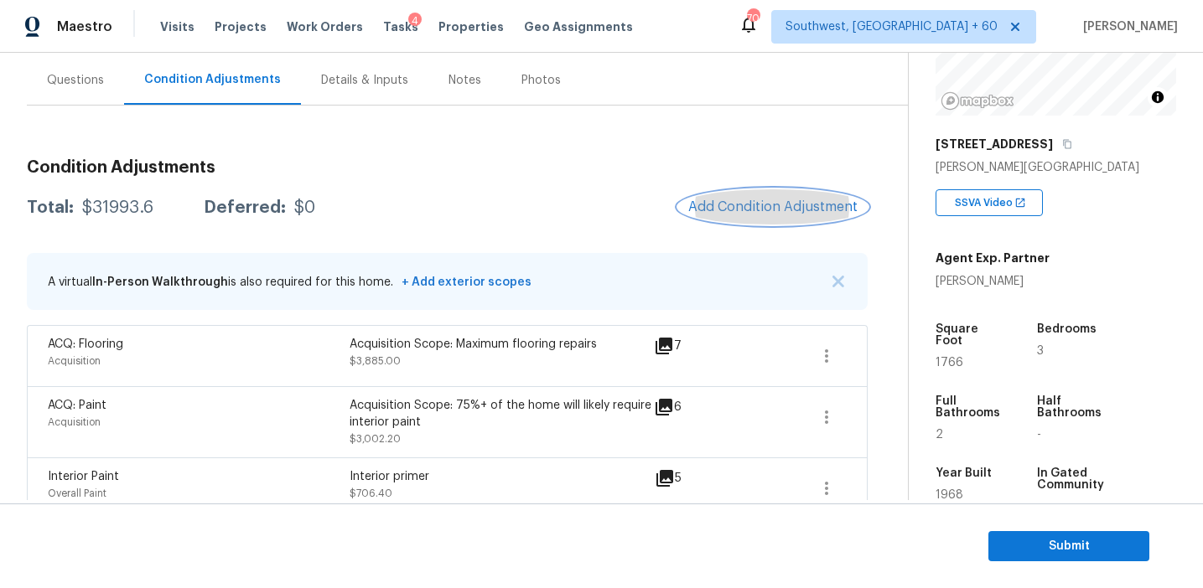
click at [730, 215] on button "Add Condition Adjustment" at bounding box center [772, 206] width 189 height 35
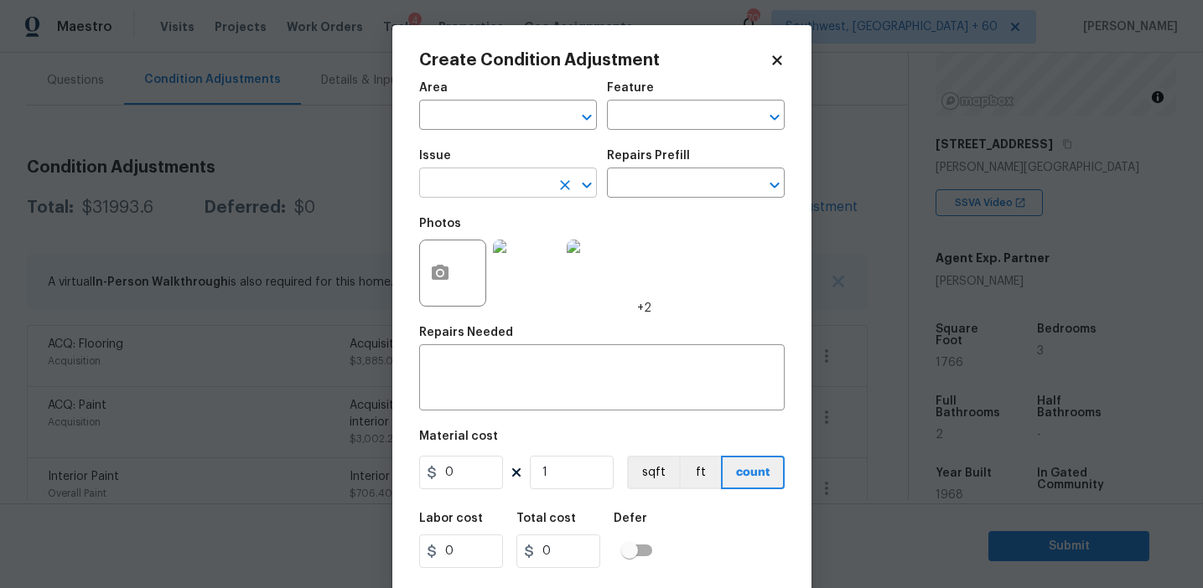
click at [463, 189] on input "text" at bounding box center [484, 185] width 131 height 26
type input "p"
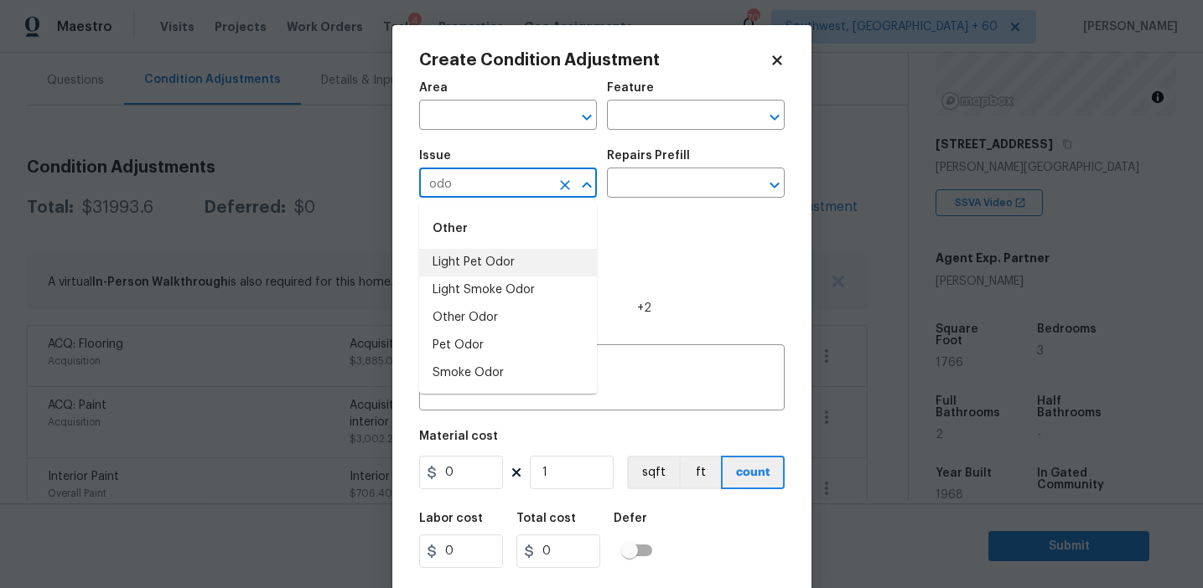
click at [477, 257] on li "Light Pet Odor" at bounding box center [508, 263] width 178 height 28
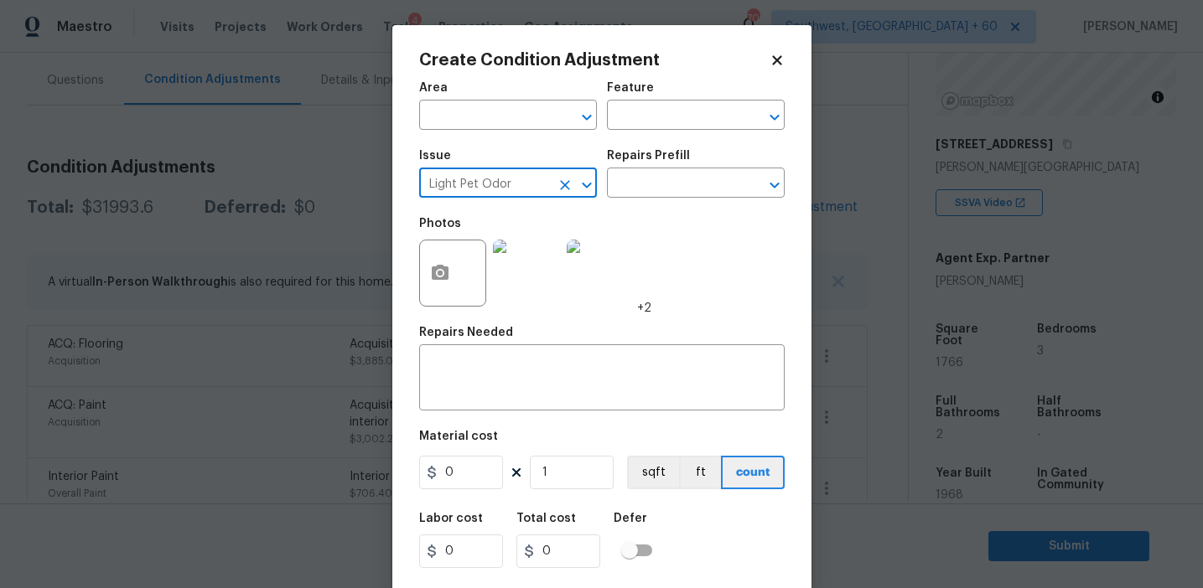
type input "Light Pet Odor"
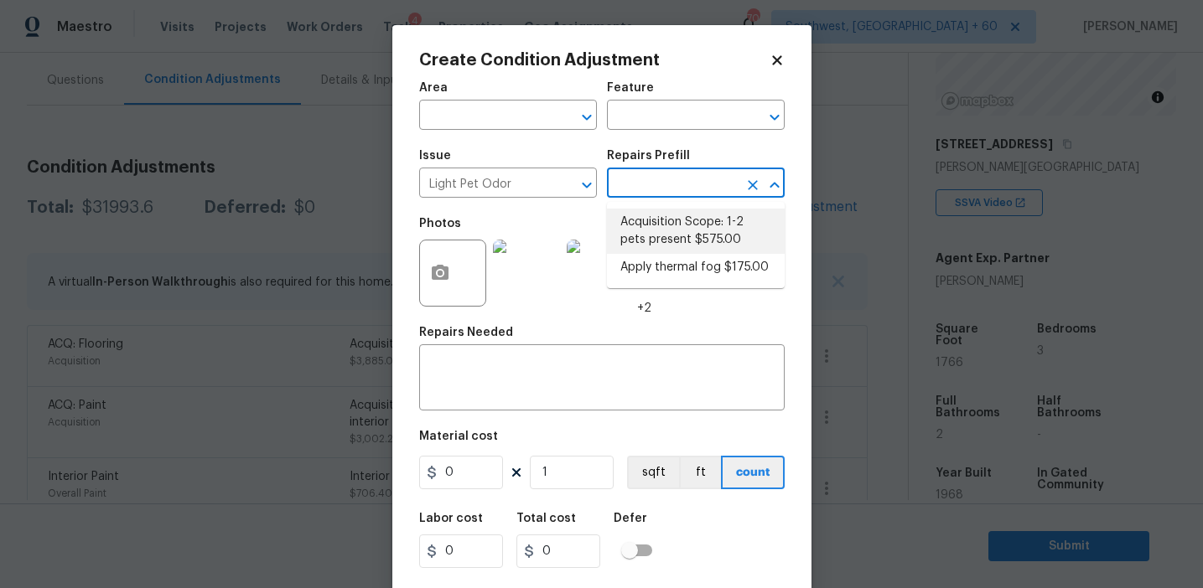
click at [680, 235] on li "Acquisition Scope: 1-2 pets present $575.00" at bounding box center [696, 231] width 178 height 45
type textarea "Acquisition Scope: 1-2 pets present"
type input "575"
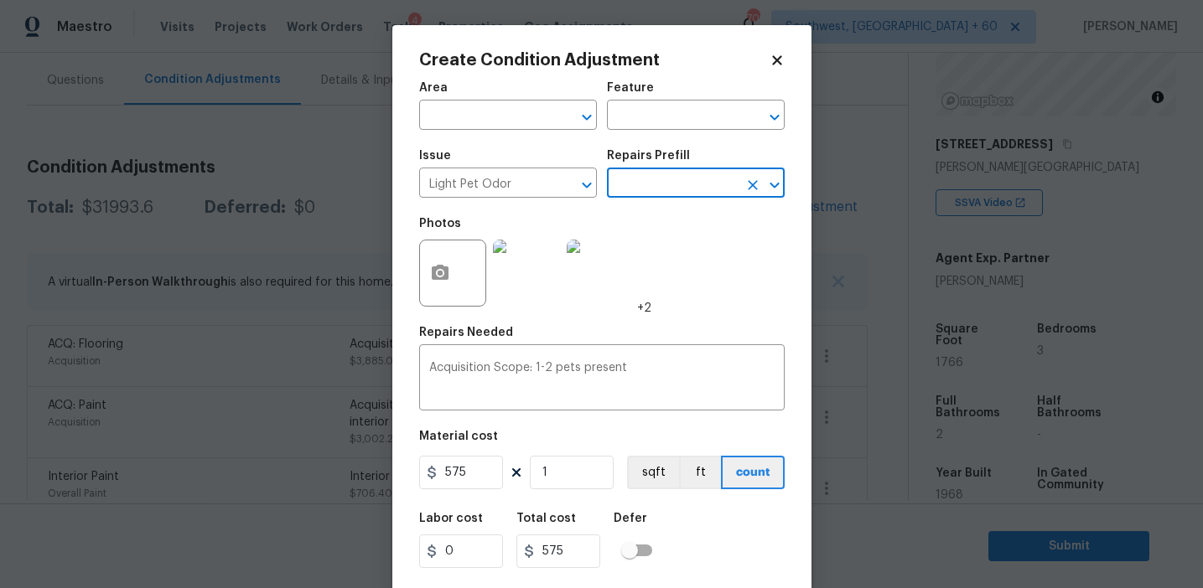
scroll to position [38, 0]
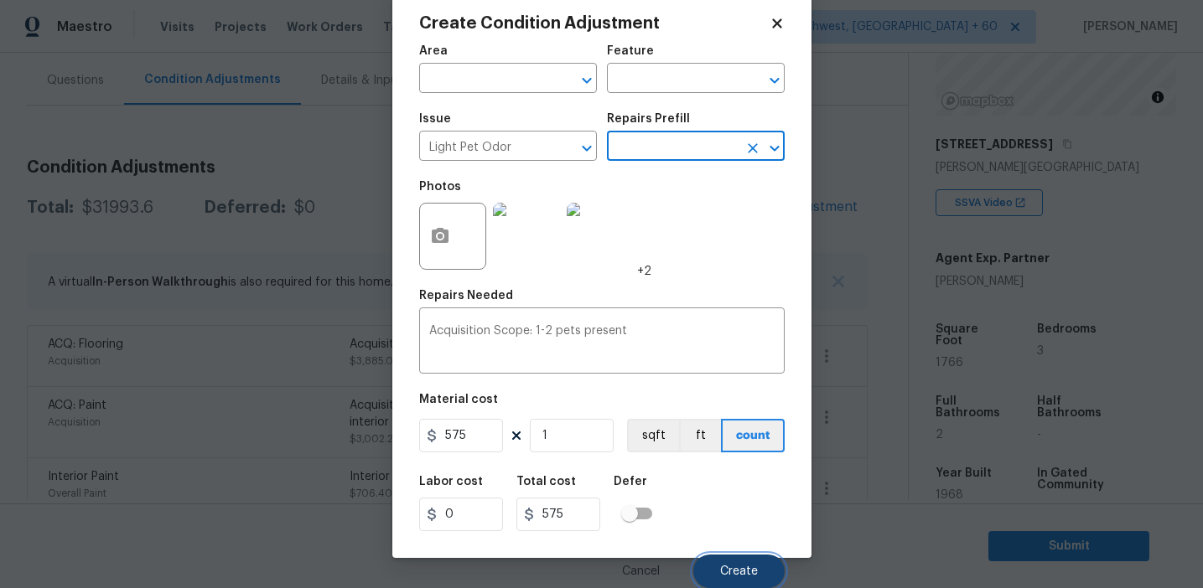
click at [722, 572] on span "Create" at bounding box center [739, 572] width 38 height 13
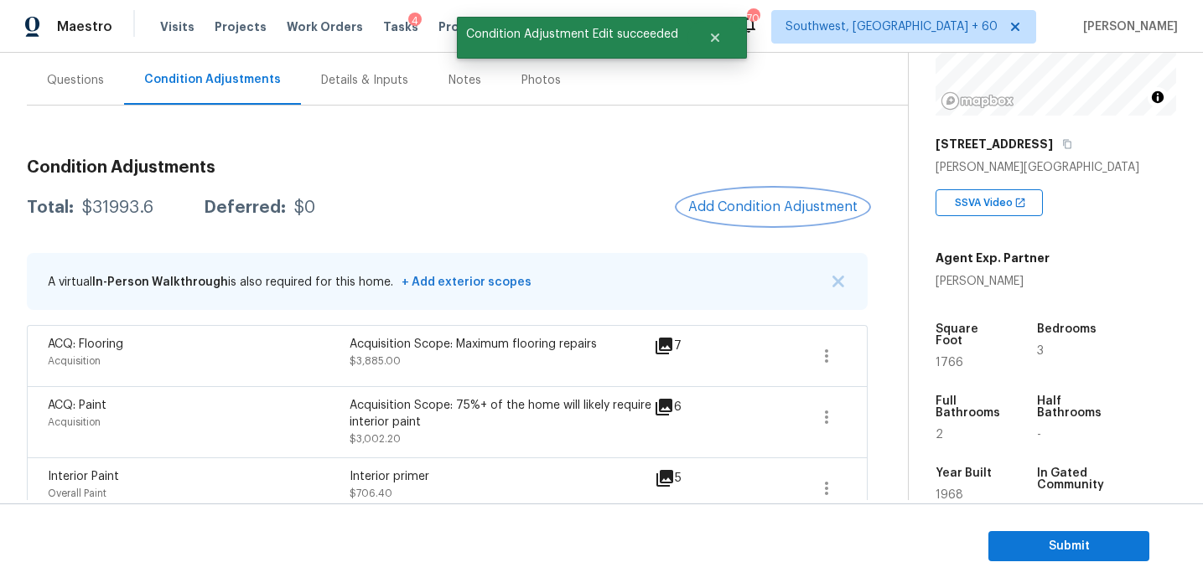
scroll to position [0, 0]
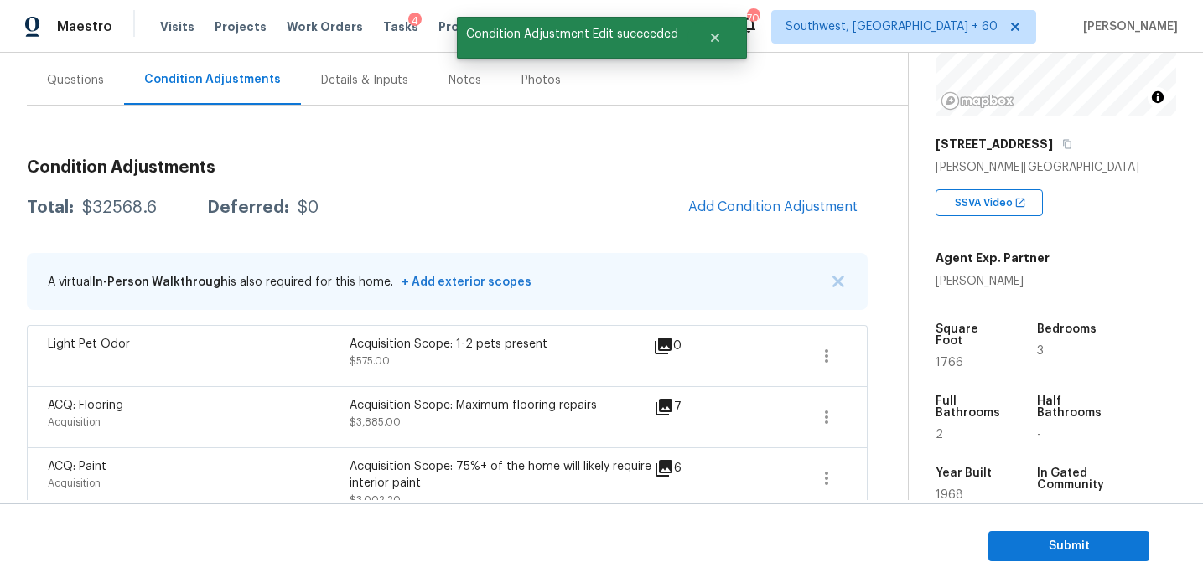
click at [605, 159] on h3 "Condition Adjustments" at bounding box center [447, 167] width 841 height 17
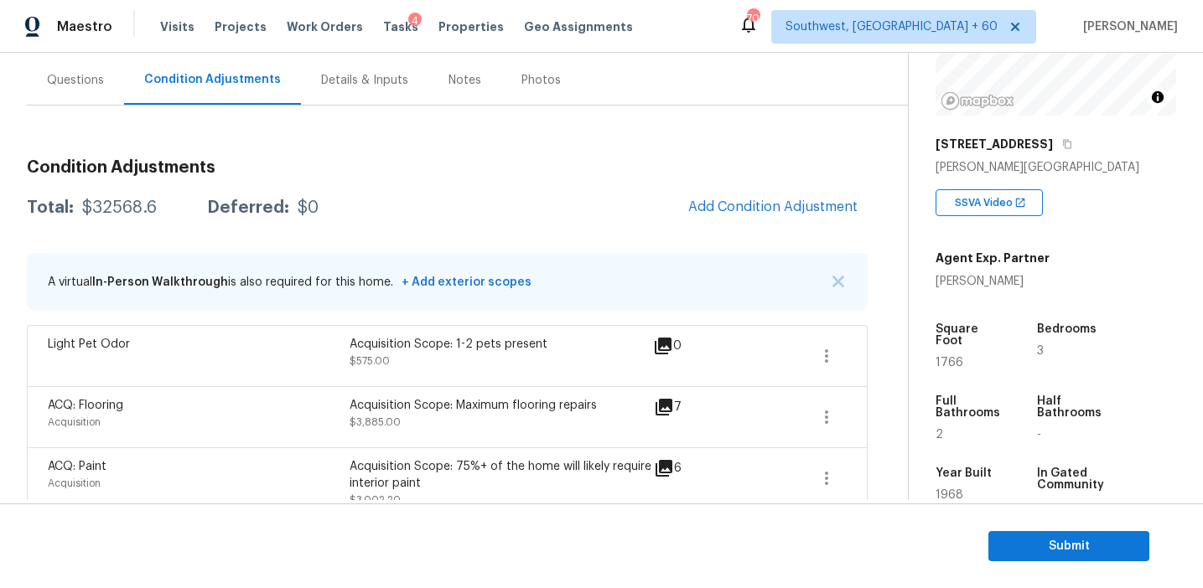
click at [605, 189] on div "Total: $32568.6 Deferred: $0 Add Condition Adjustment" at bounding box center [447, 207] width 841 height 37
click at [96, 88] on div "Questions" at bounding box center [75, 79] width 97 height 49
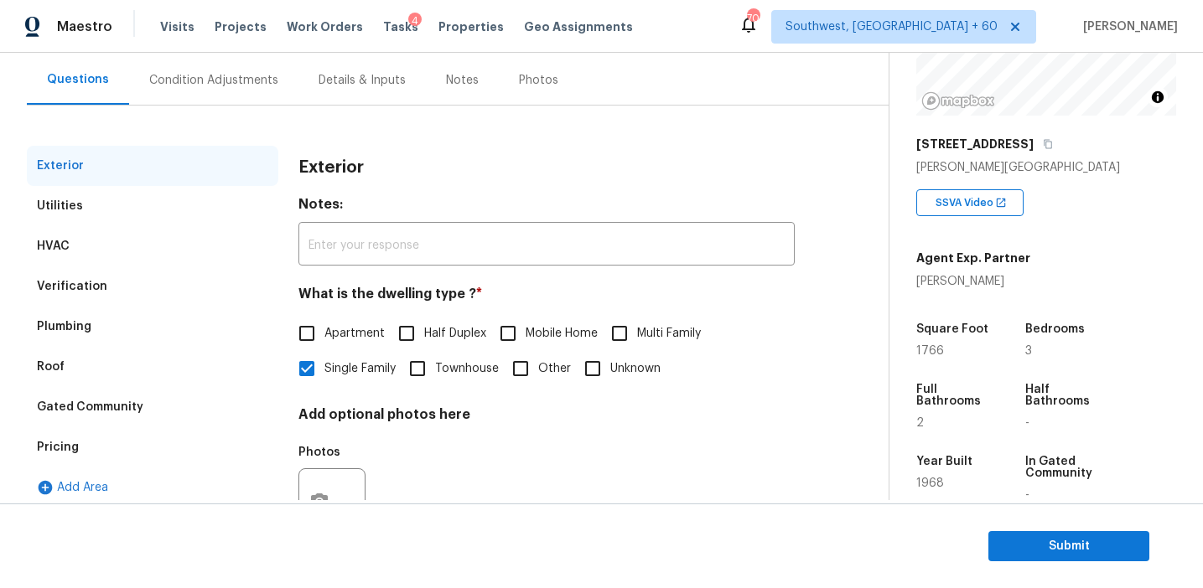
click at [152, 441] on div "Pricing" at bounding box center [152, 447] width 251 height 40
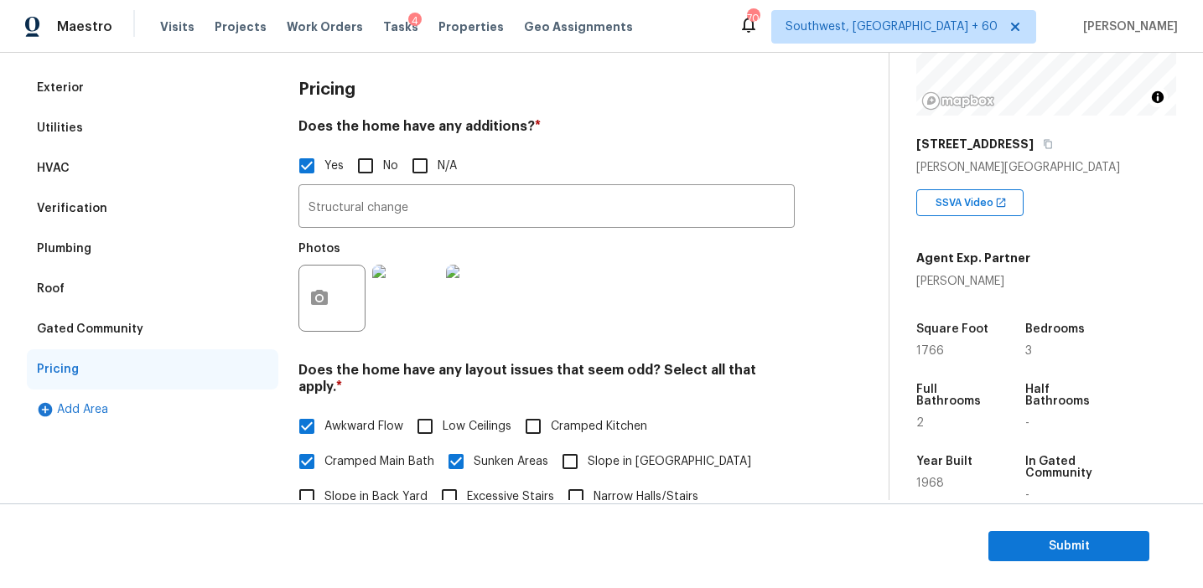
click at [143, 328] on div "Gated Community" at bounding box center [152, 329] width 251 height 40
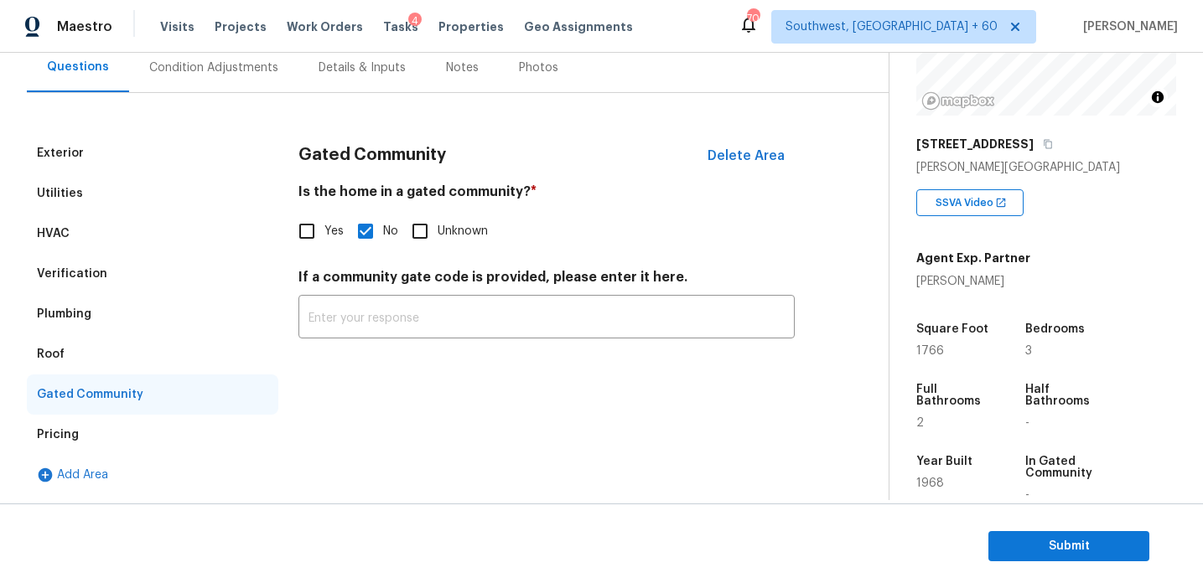
scroll to position [161, 0]
click at [106, 309] on div "Plumbing" at bounding box center [152, 314] width 251 height 40
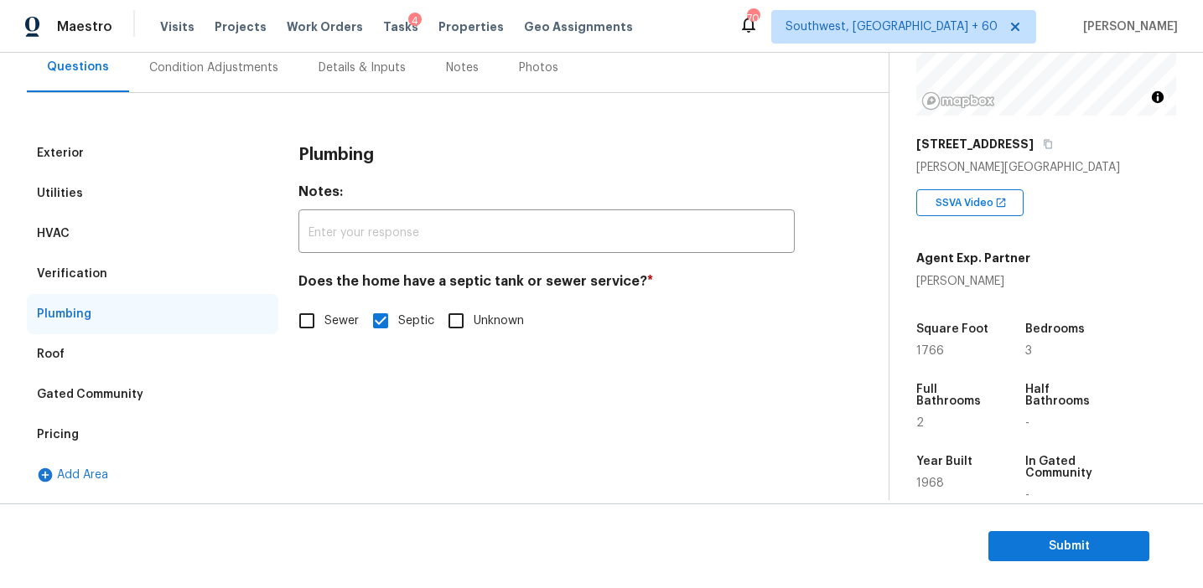
click at [100, 355] on div "Roof" at bounding box center [152, 354] width 251 height 40
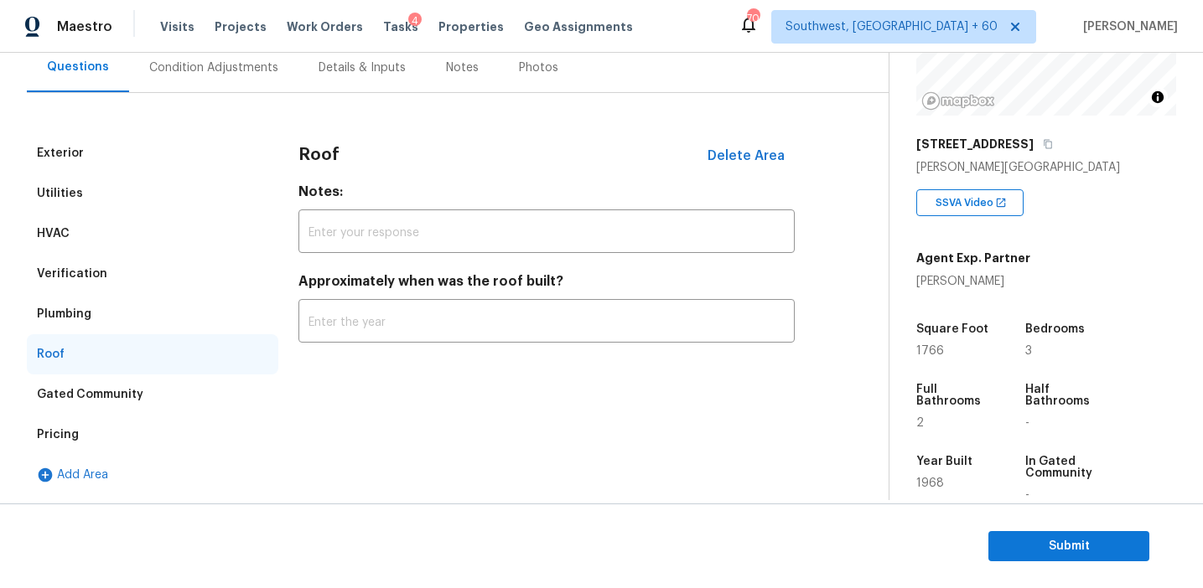
click at [115, 277] on div "Verification" at bounding box center [152, 274] width 251 height 40
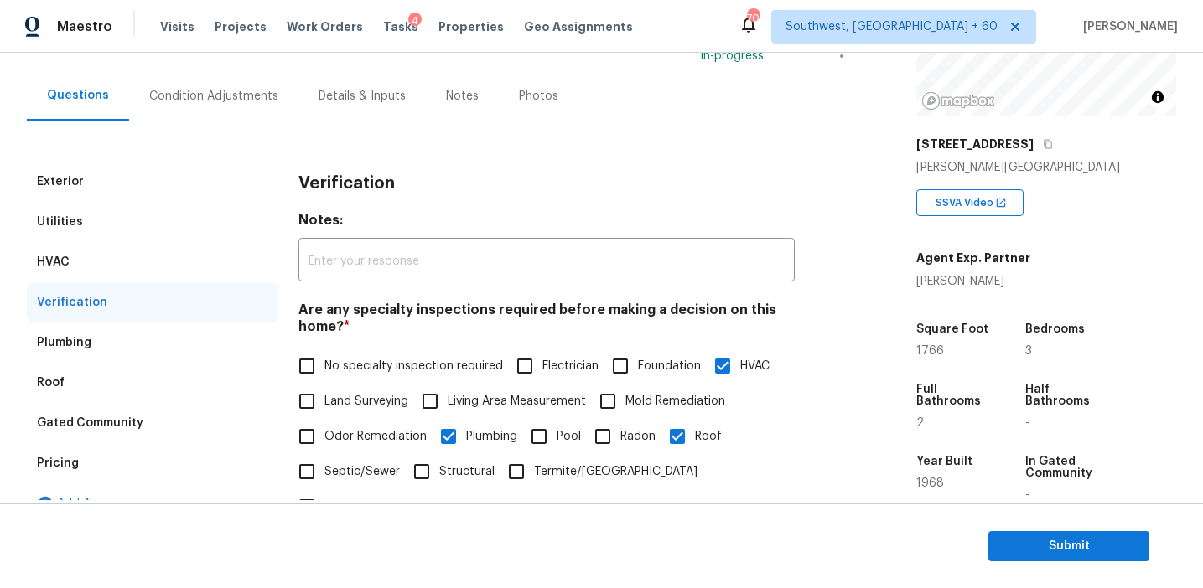
scroll to position [123, 0]
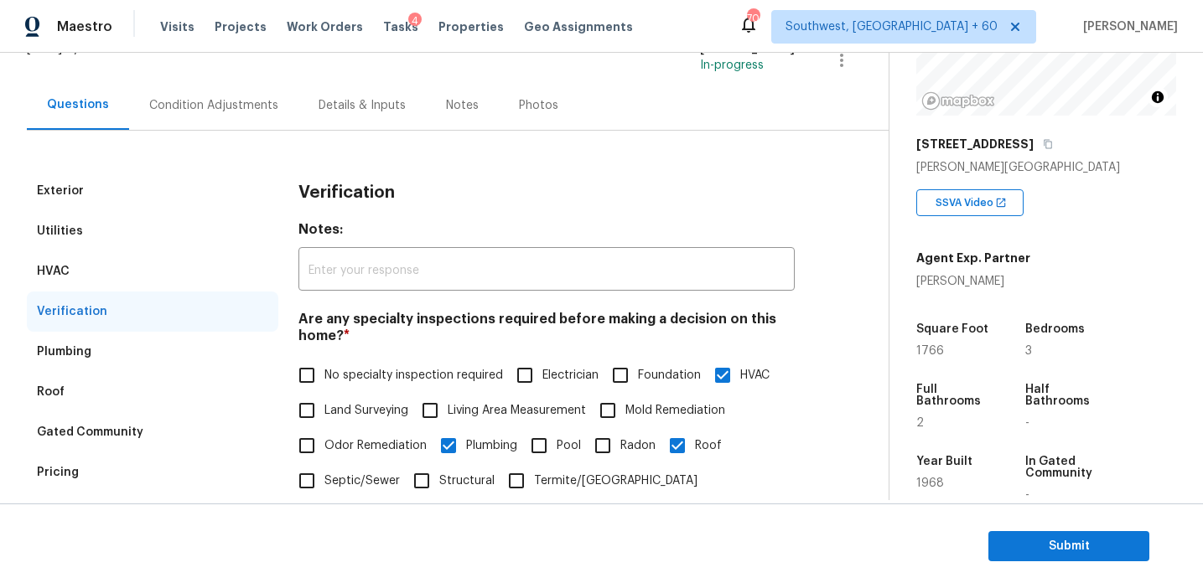
click at [204, 271] on div "HVAC" at bounding box center [152, 271] width 251 height 40
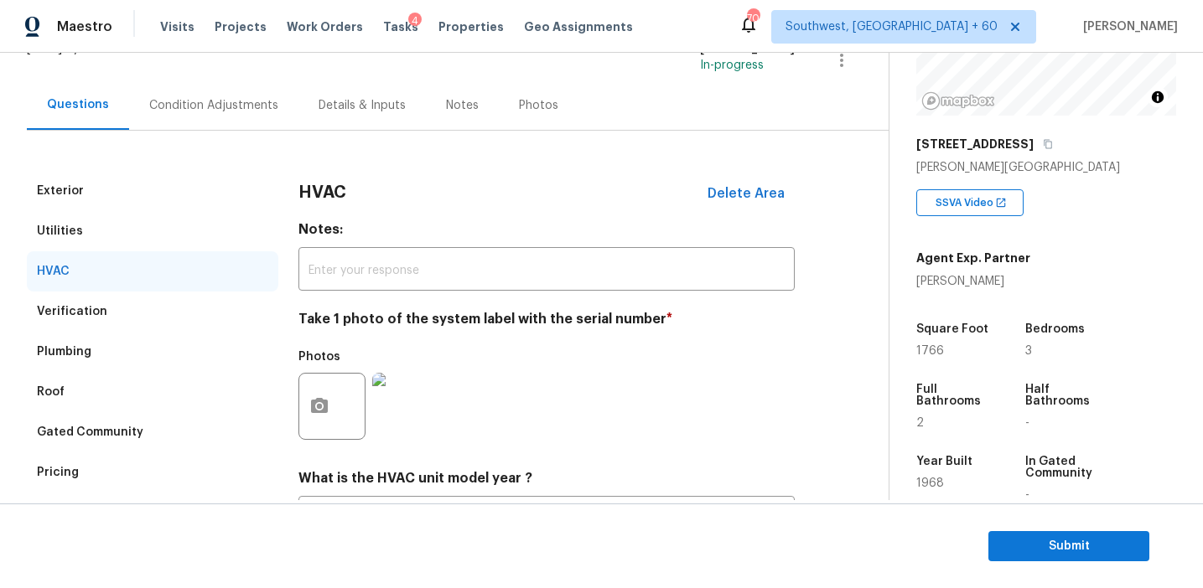
click at [199, 241] on div "Utilities" at bounding box center [152, 231] width 251 height 40
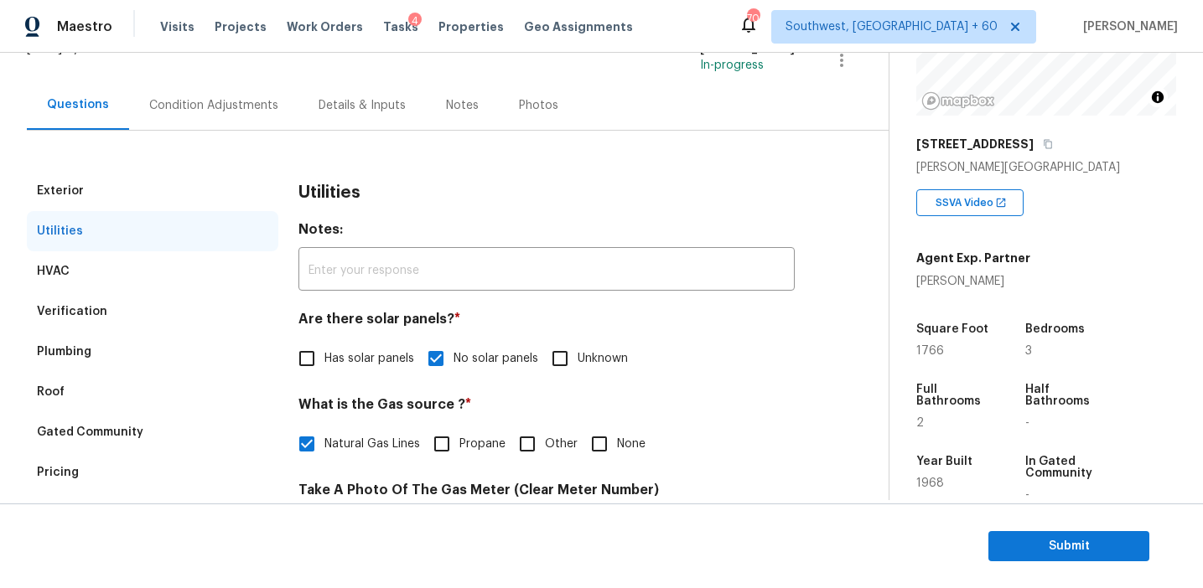
click at [199, 184] on div "Exterior" at bounding box center [152, 191] width 251 height 40
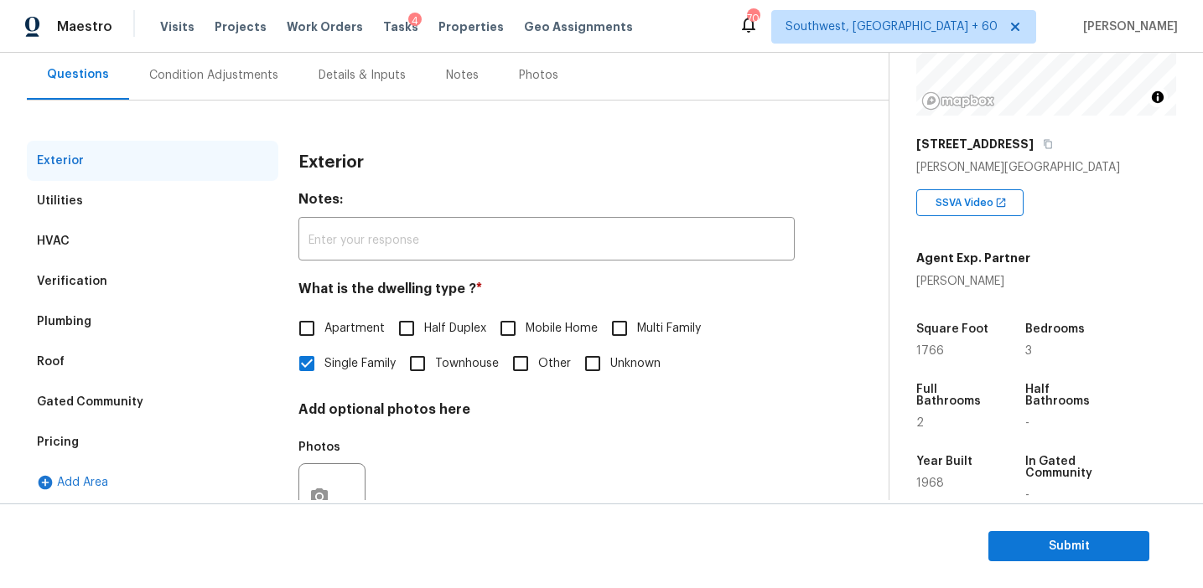
scroll to position [150, 0]
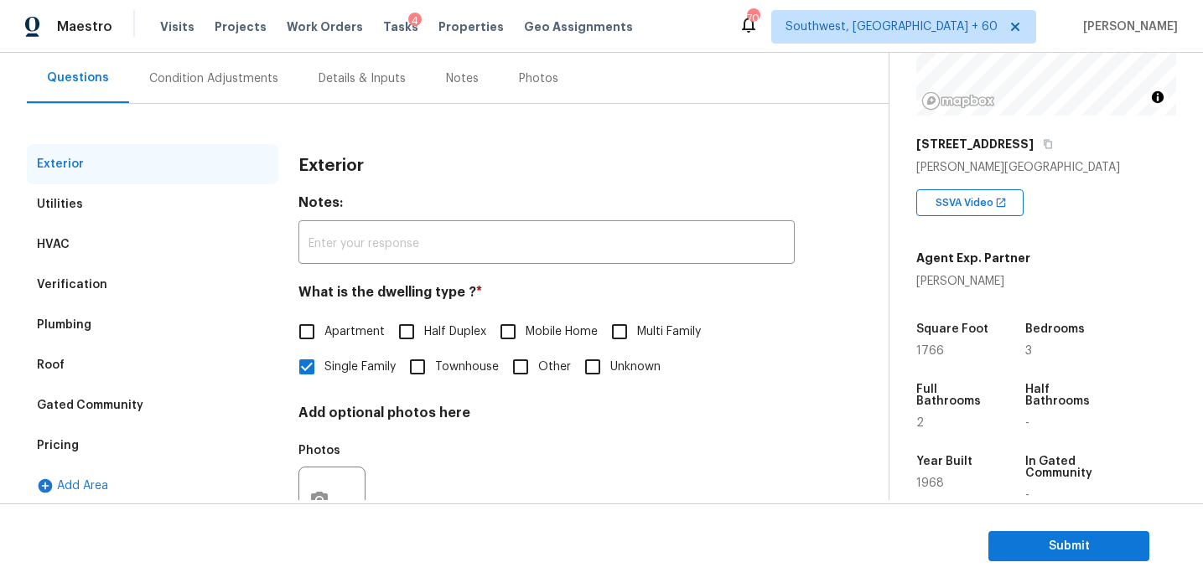
click at [236, 87] on div "Condition Adjustments" at bounding box center [213, 78] width 169 height 49
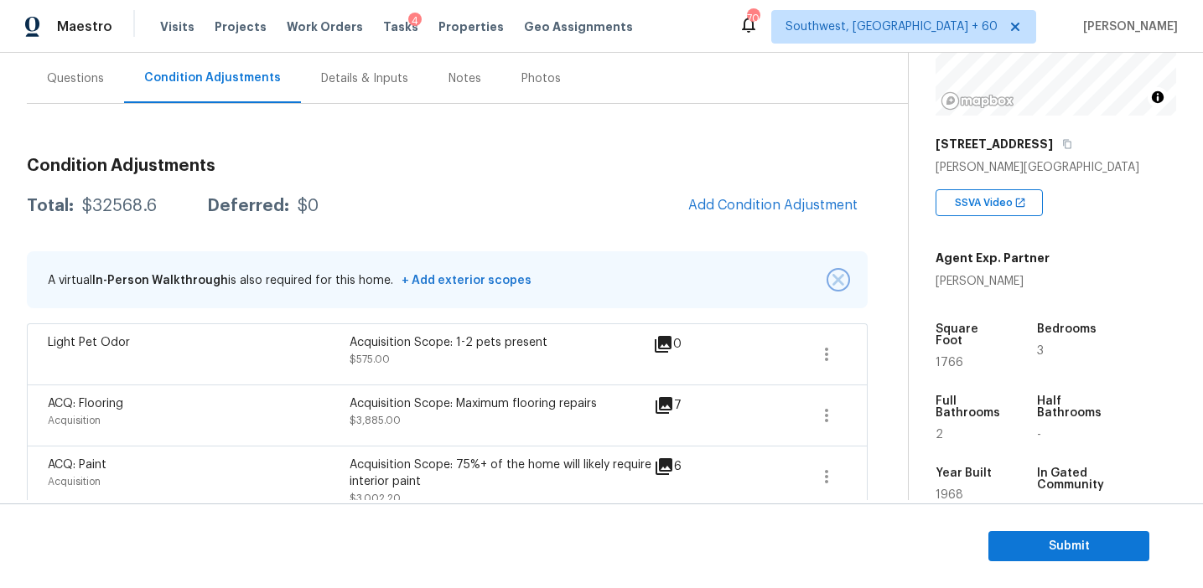
click at [839, 281] on img "button" at bounding box center [838, 280] width 12 height 12
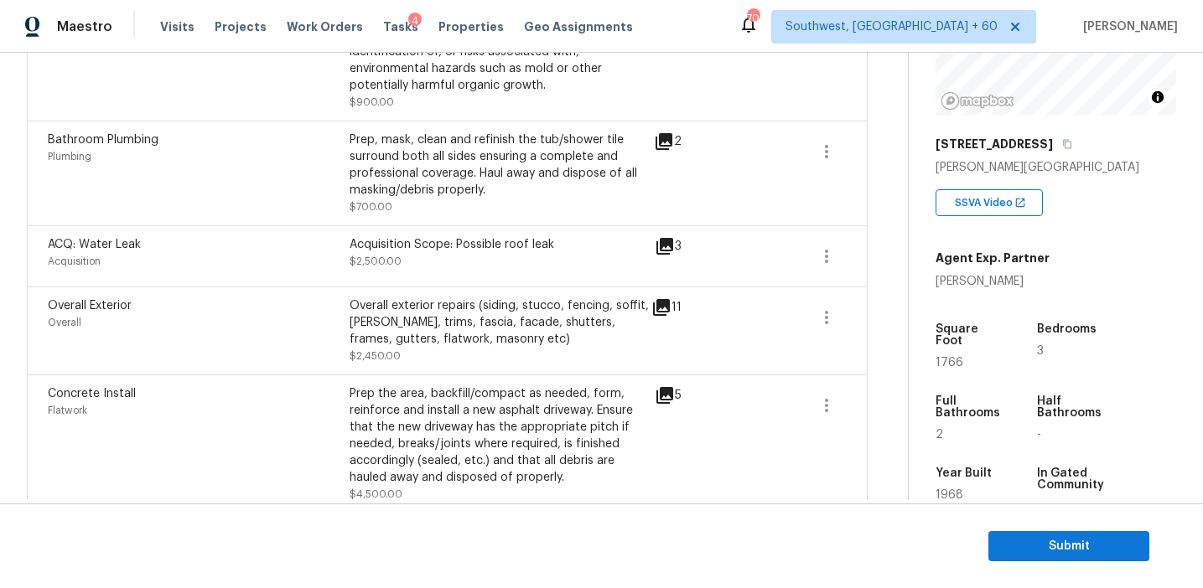
scroll to position [1199, 0]
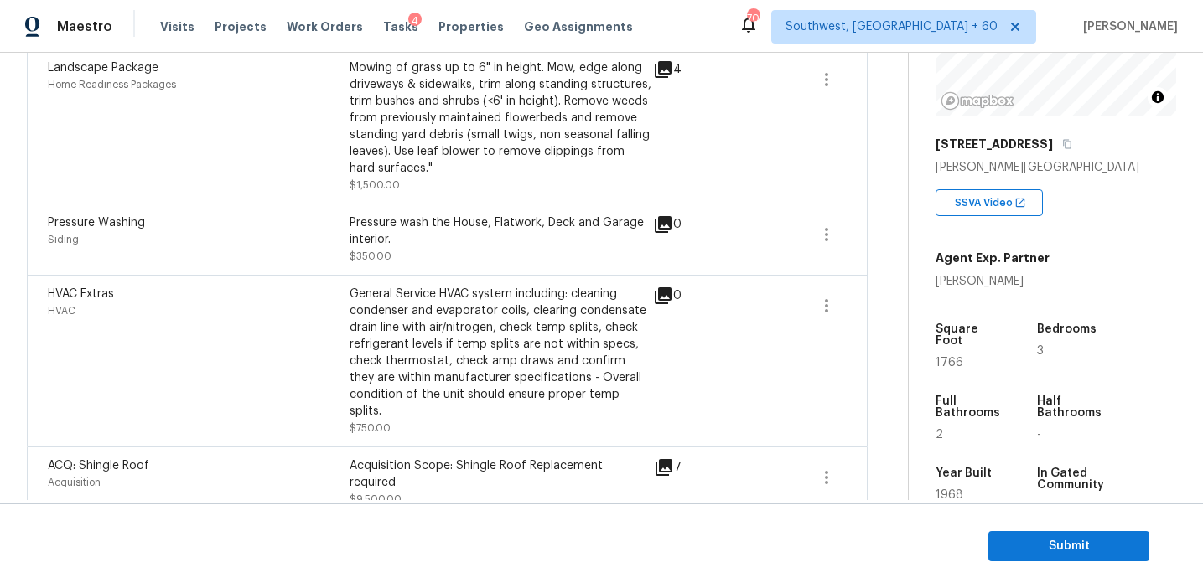
click at [565, 298] on div "General Service HVAC system including: cleaning condenser and evaporator coils,…" at bounding box center [501, 353] width 302 height 134
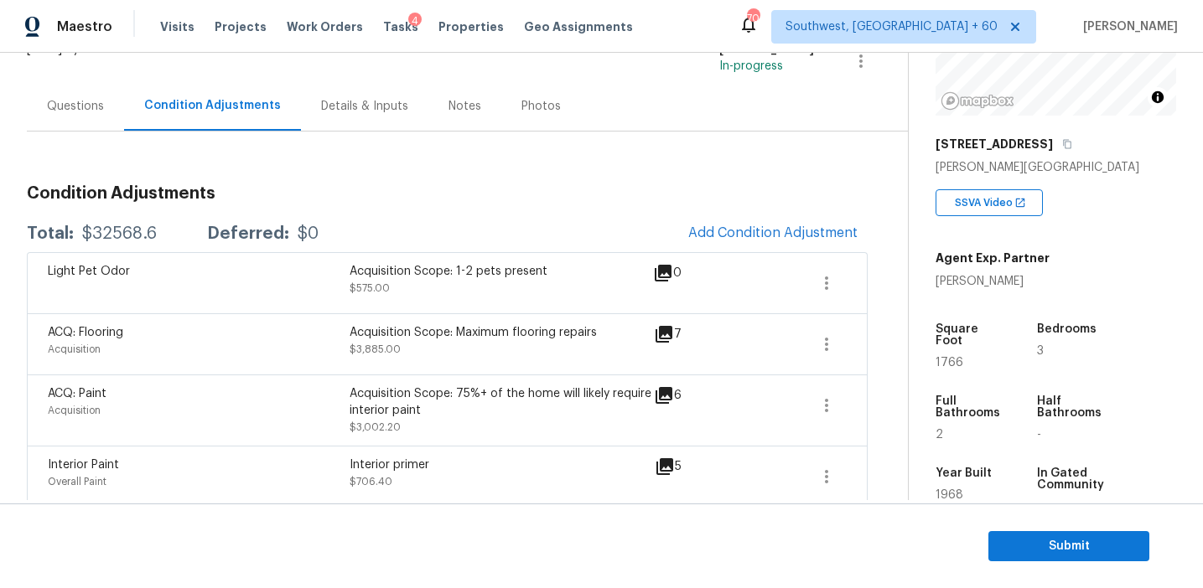
click at [108, 103] on div "Questions" at bounding box center [75, 105] width 97 height 49
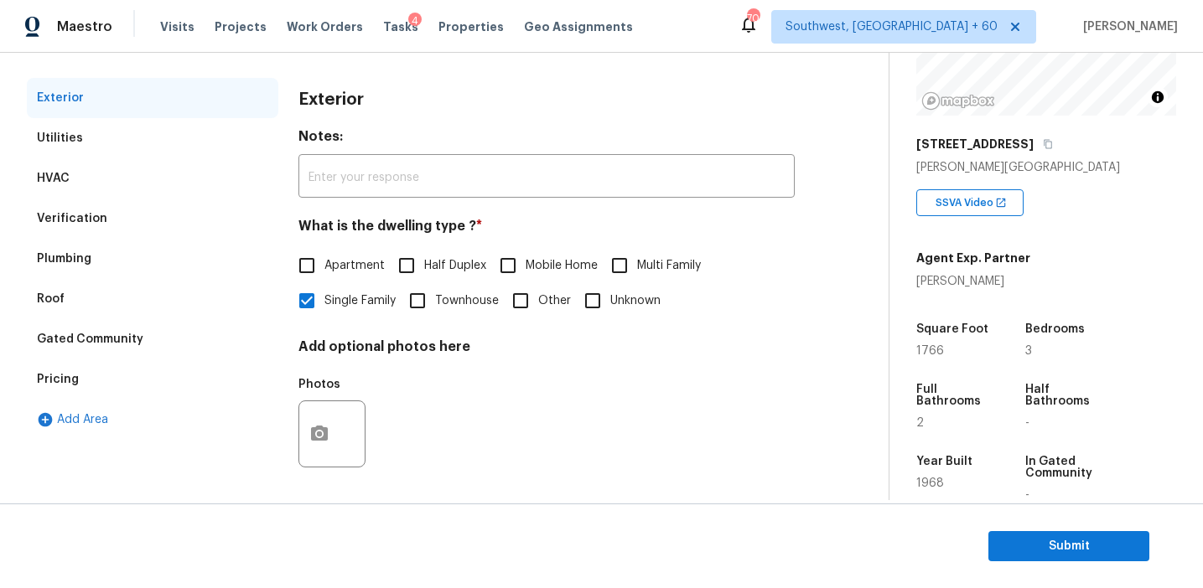
click at [193, 380] on div "Pricing" at bounding box center [152, 380] width 251 height 40
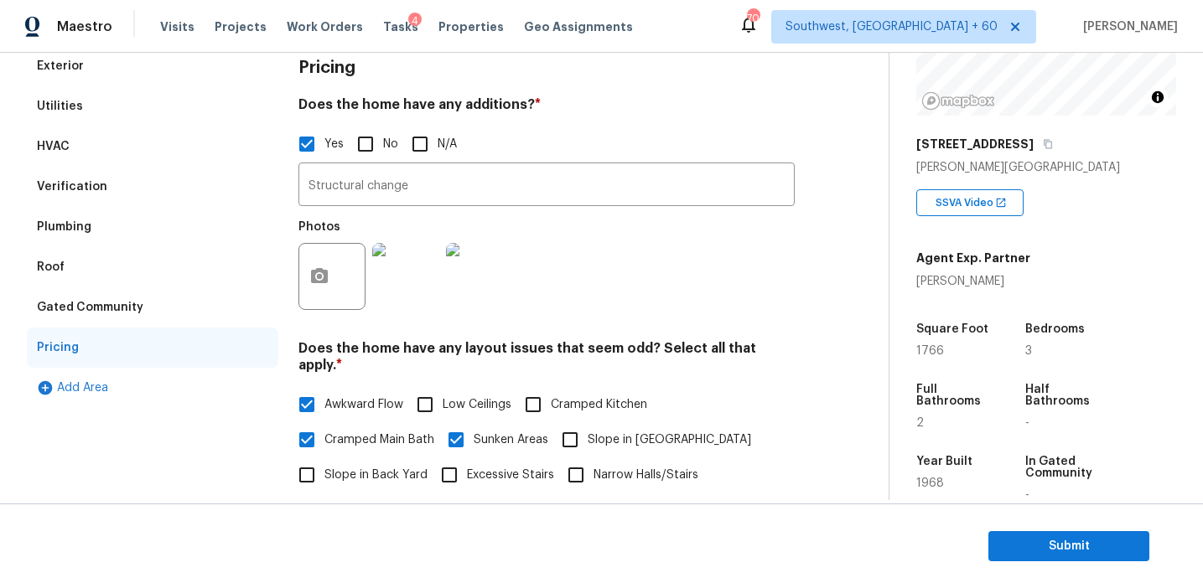
scroll to position [65, 0]
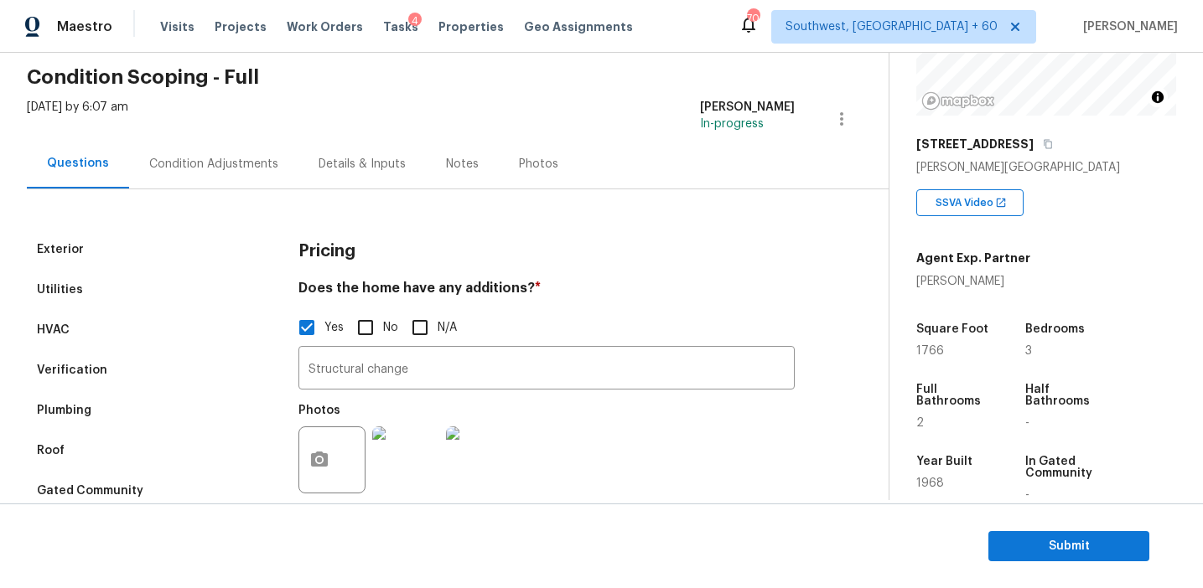
click at [108, 485] on div "Gated Community" at bounding box center [90, 491] width 106 height 17
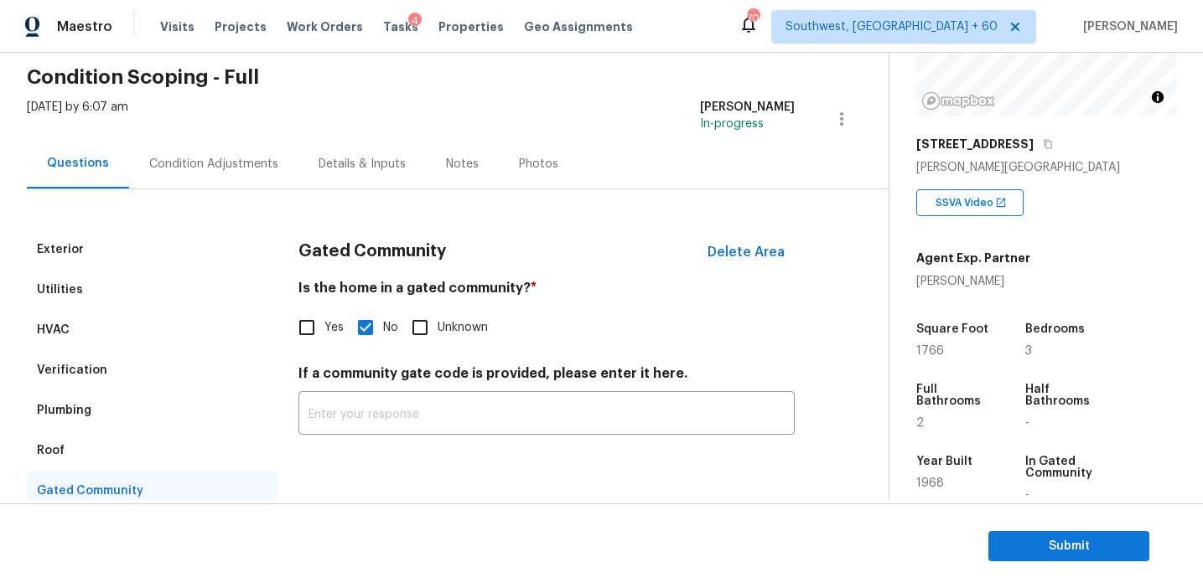
click at [99, 450] on div "Roof" at bounding box center [152, 451] width 251 height 40
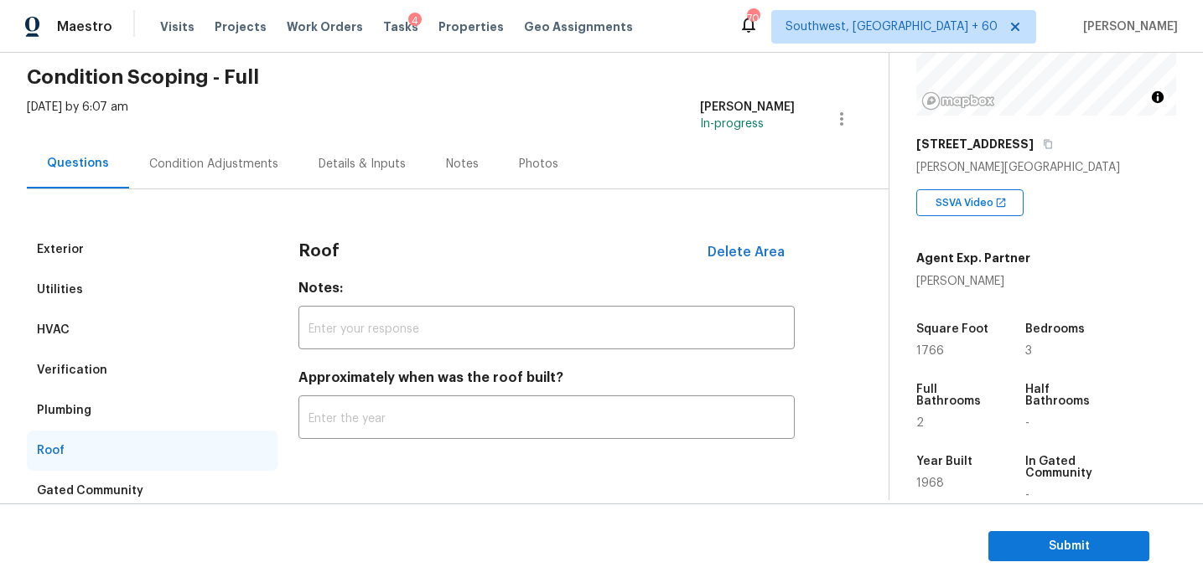
click at [105, 398] on div "Plumbing" at bounding box center [152, 411] width 251 height 40
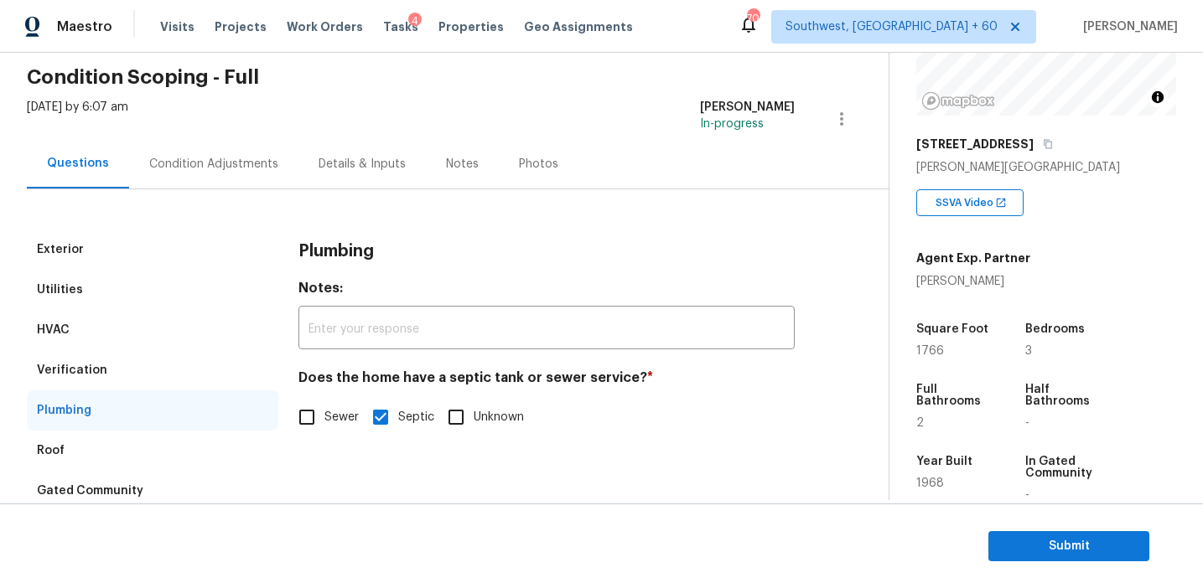
click at [110, 365] on div "Verification" at bounding box center [152, 370] width 251 height 40
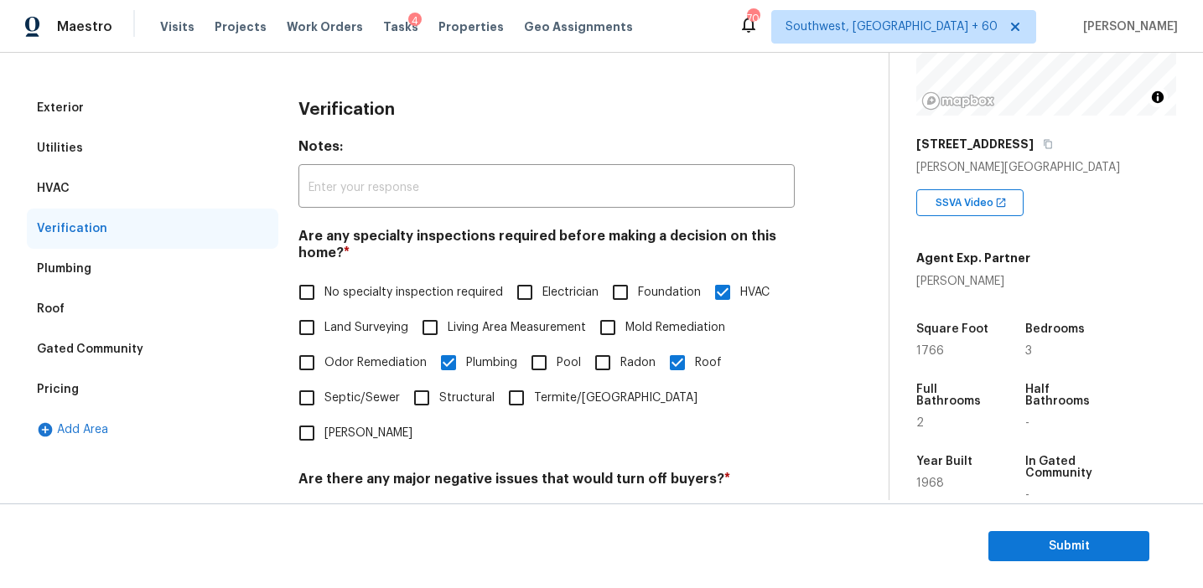
scroll to position [159, 0]
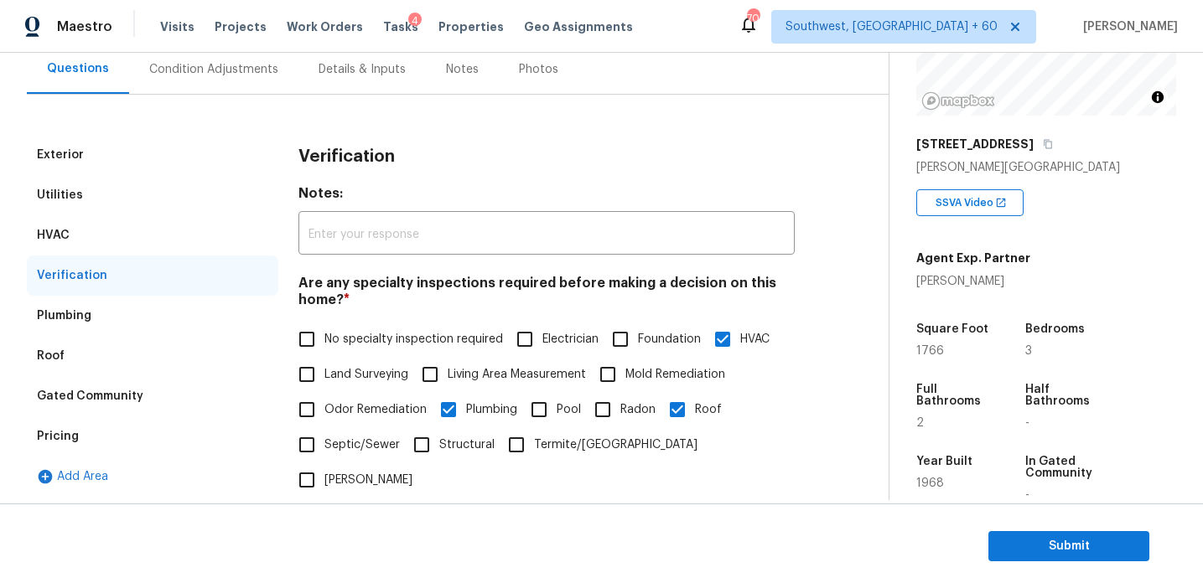
click at [117, 220] on div "HVAC" at bounding box center [152, 235] width 251 height 40
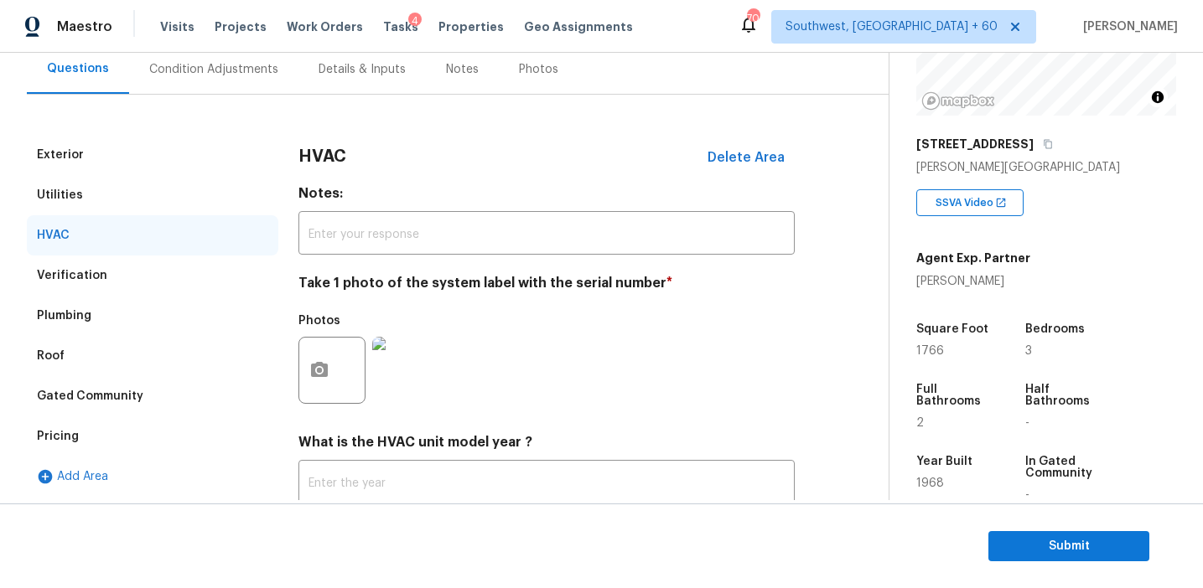
click at [117, 199] on div "Utilities" at bounding box center [152, 195] width 251 height 40
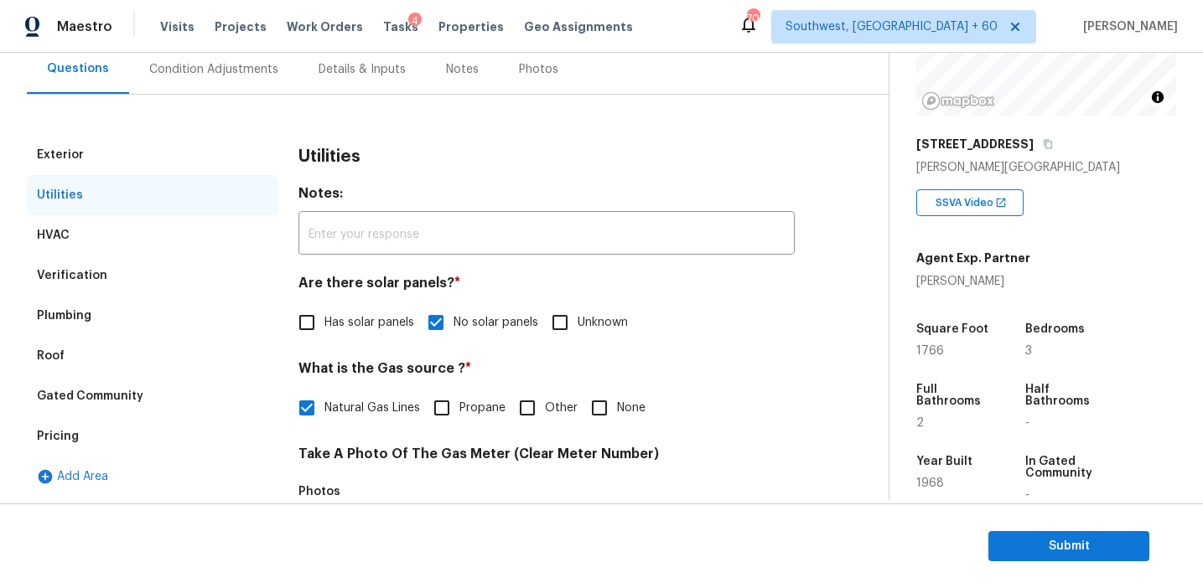
click at [117, 141] on div "Exterior" at bounding box center [152, 155] width 251 height 40
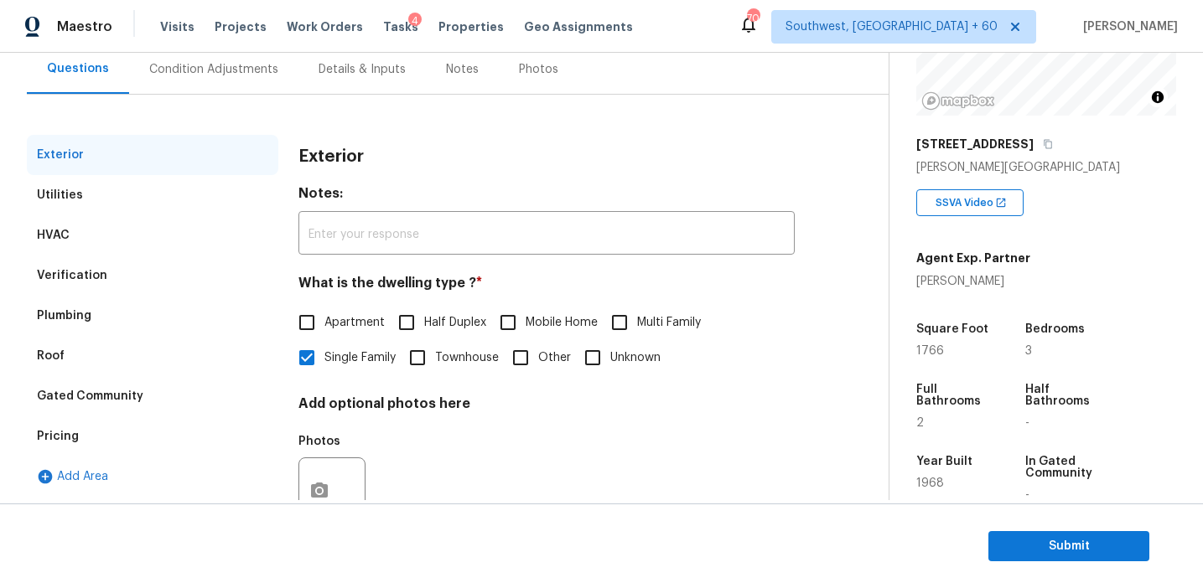
click at [239, 88] on div "Condition Adjustments" at bounding box center [213, 68] width 169 height 49
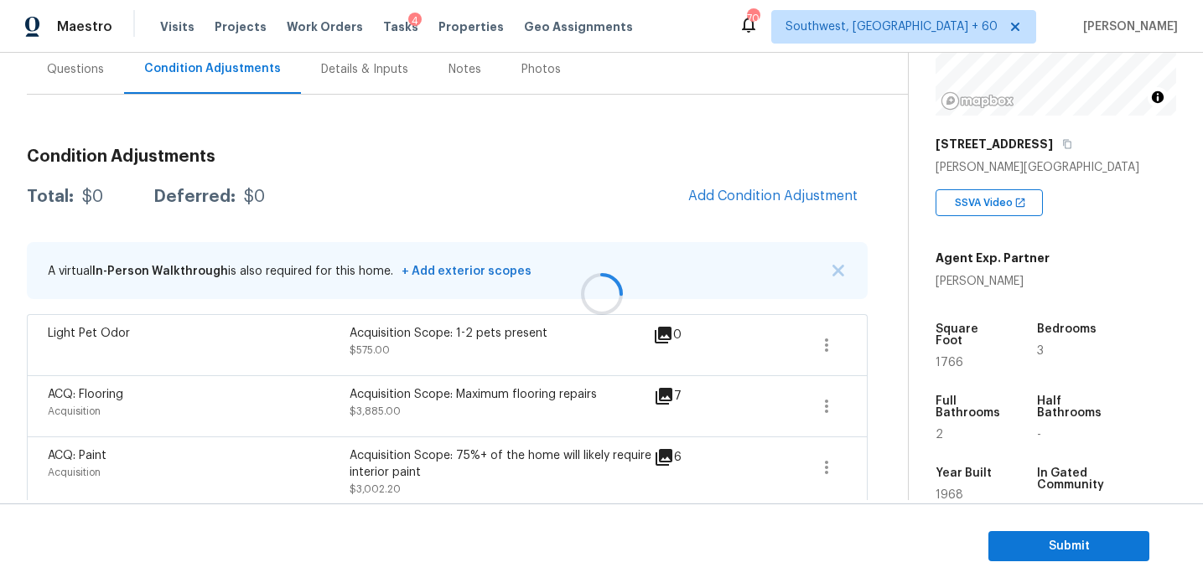
scroll to position [160, 0]
click at [837, 273] on img "button" at bounding box center [838, 270] width 12 height 12
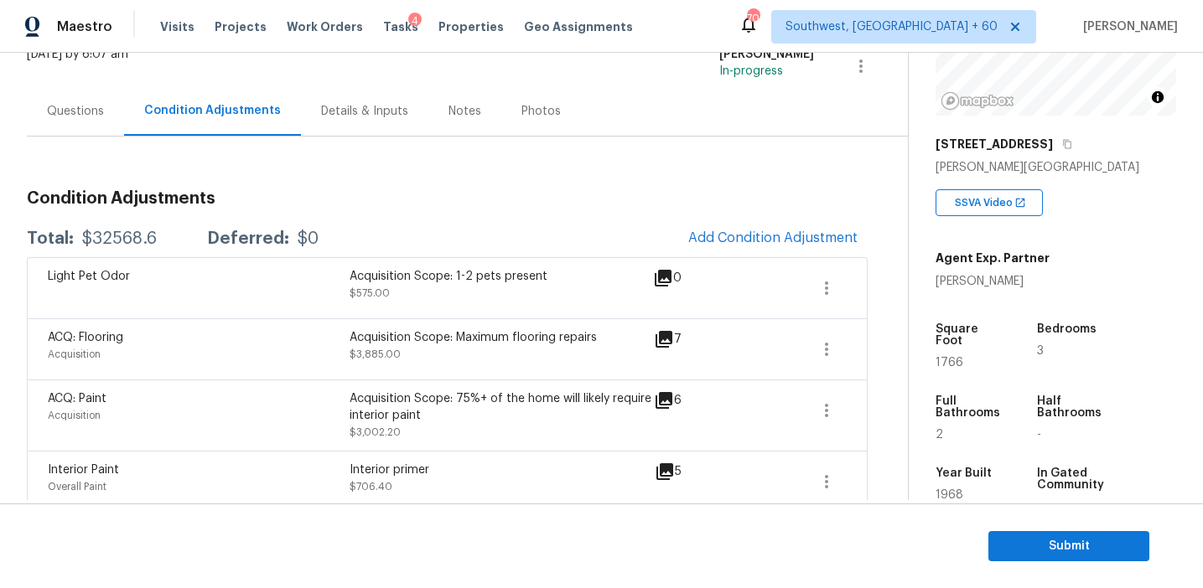
scroll to position [139, 0]
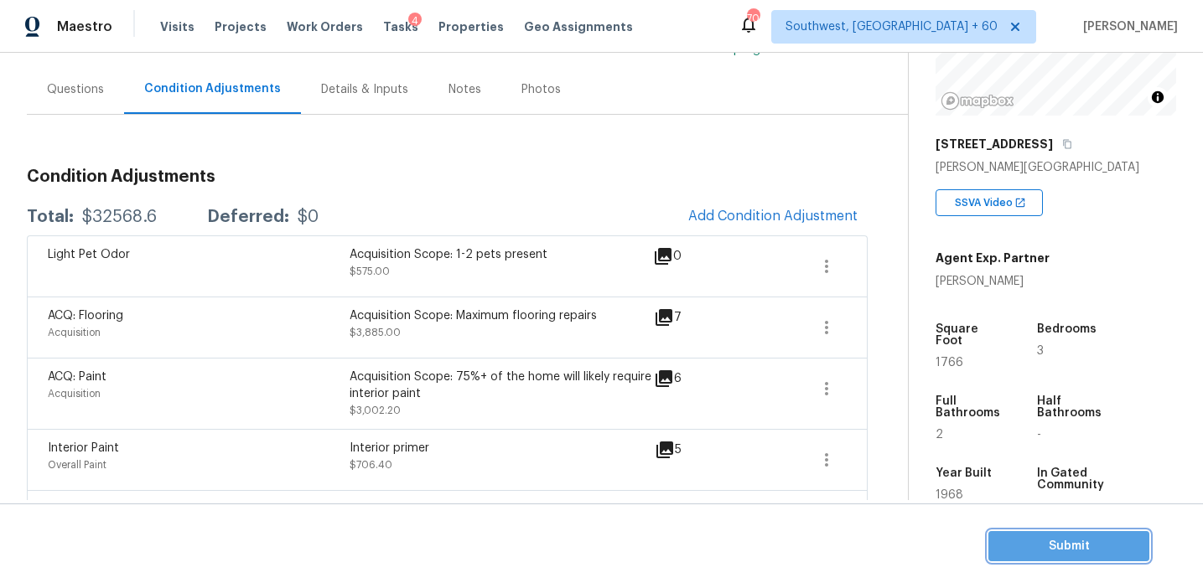
click at [1048, 537] on span "Submit" at bounding box center [1069, 546] width 134 height 21
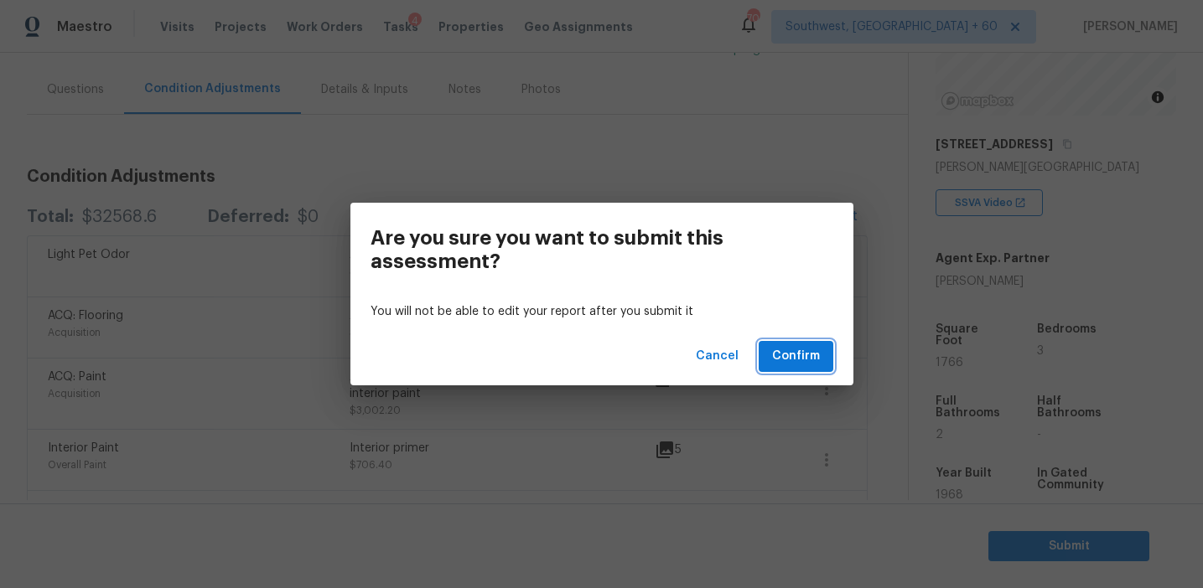
click at [782, 355] on span "Confirm" at bounding box center [796, 356] width 48 height 21
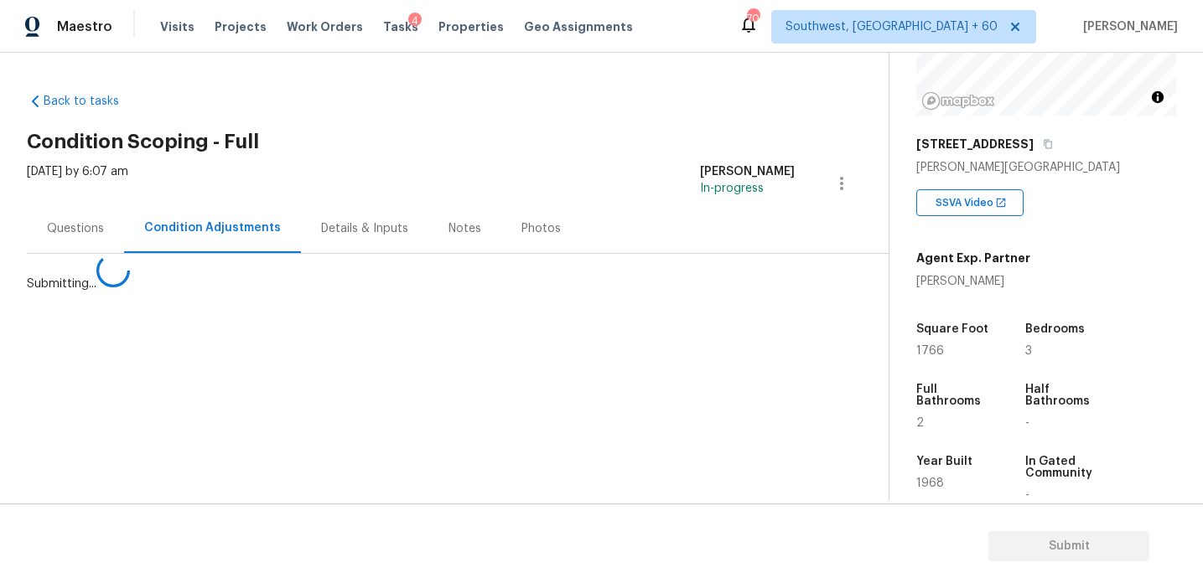
scroll to position [0, 0]
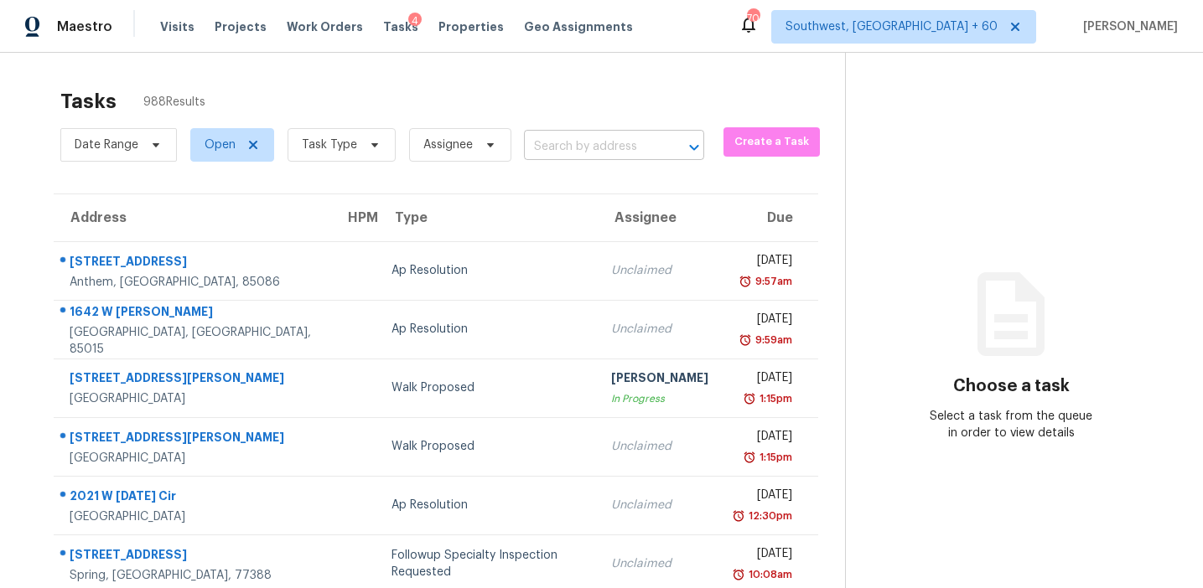
click at [579, 153] on input "text" at bounding box center [590, 147] width 133 height 26
paste input "7525 Shell Rd Winston, GA, 30187"
type input "7525 Shell Rd Winston, GA, 30187"
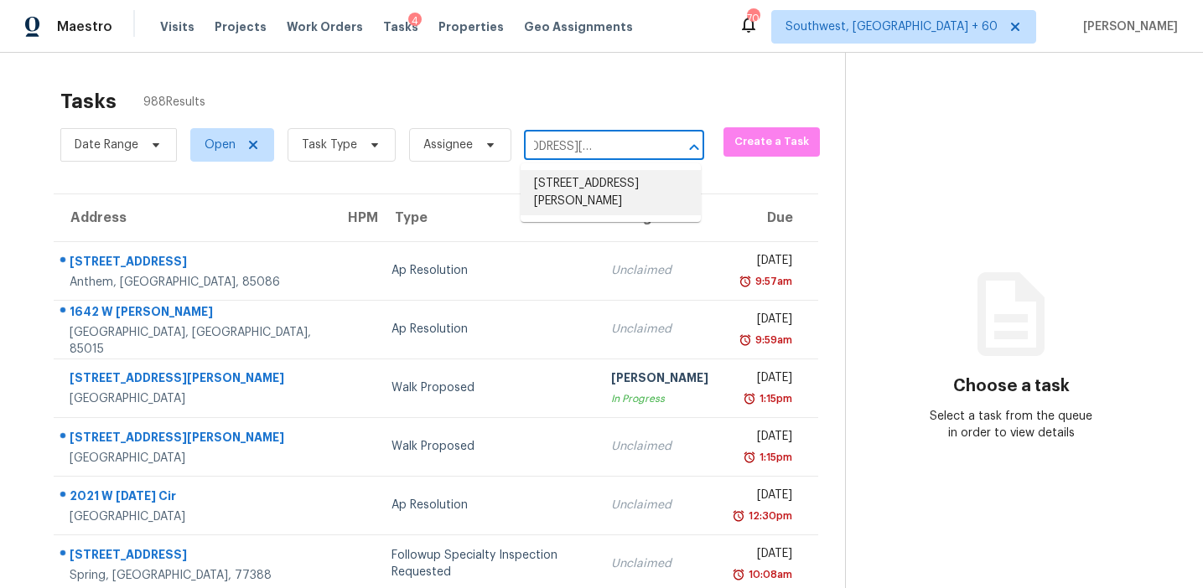
click at [599, 191] on li "7525 Shell Rd, Winston, GA 30187" at bounding box center [611, 192] width 180 height 45
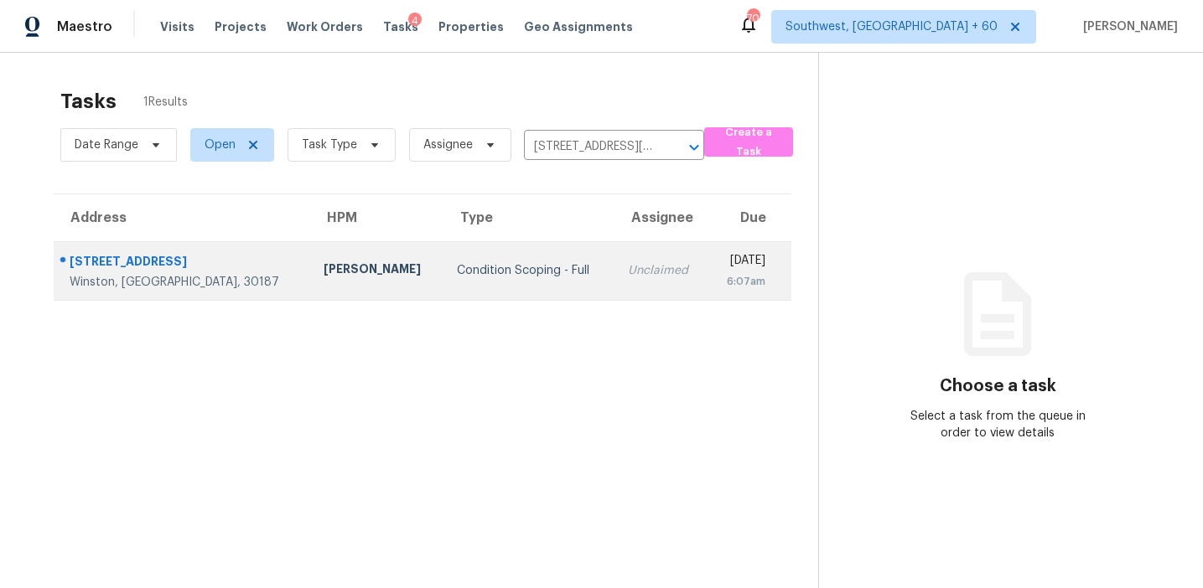
click at [628, 267] on div "Unclaimed" at bounding box center [661, 270] width 67 height 17
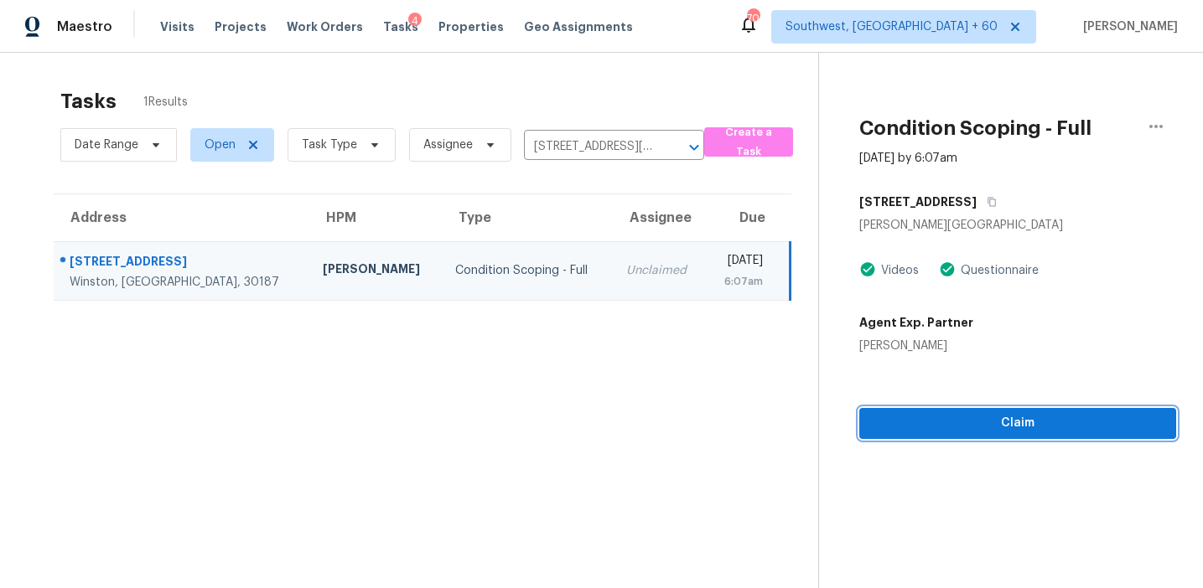
click at [946, 422] on span "Claim" at bounding box center [1018, 423] width 290 height 21
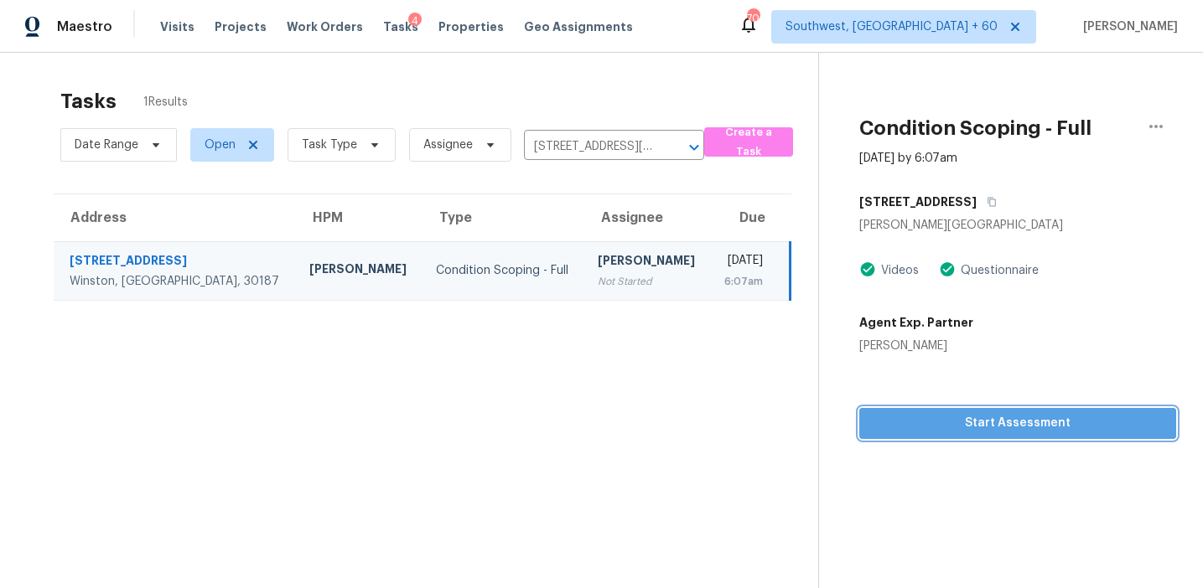
click at [937, 429] on span "Start Assessment" at bounding box center [1018, 423] width 290 height 21
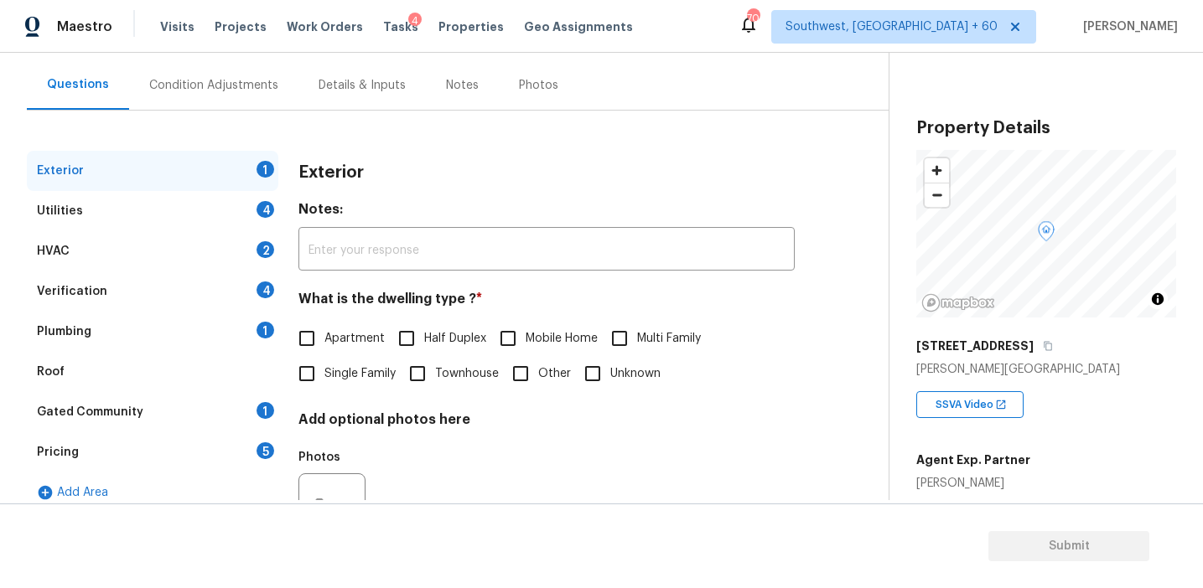
scroll to position [148, 0]
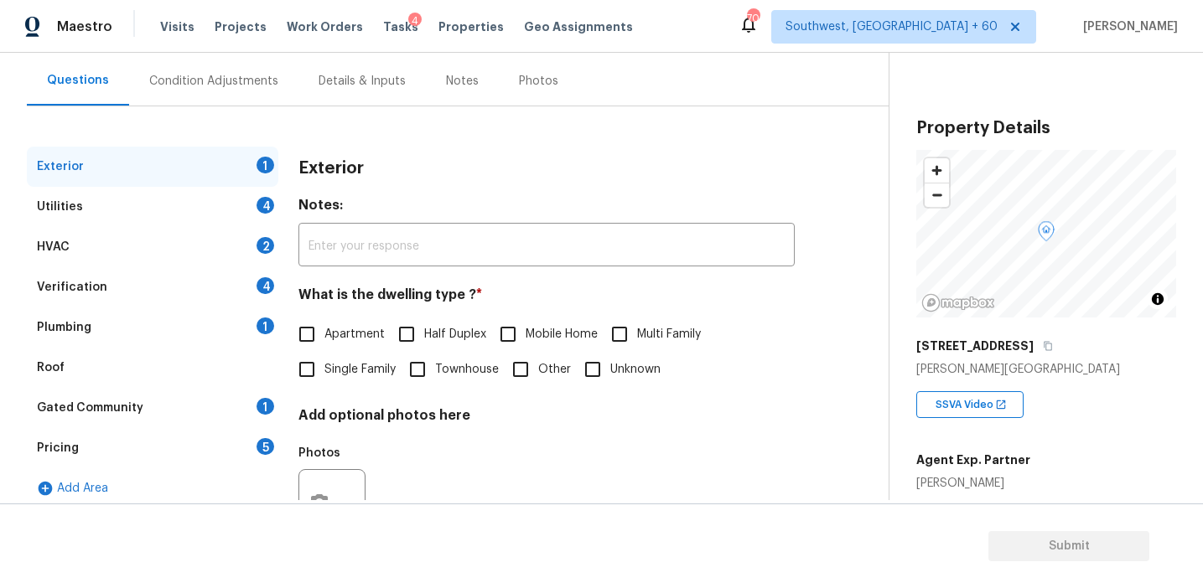
click at [240, 454] on div "Pricing 5" at bounding box center [152, 448] width 251 height 40
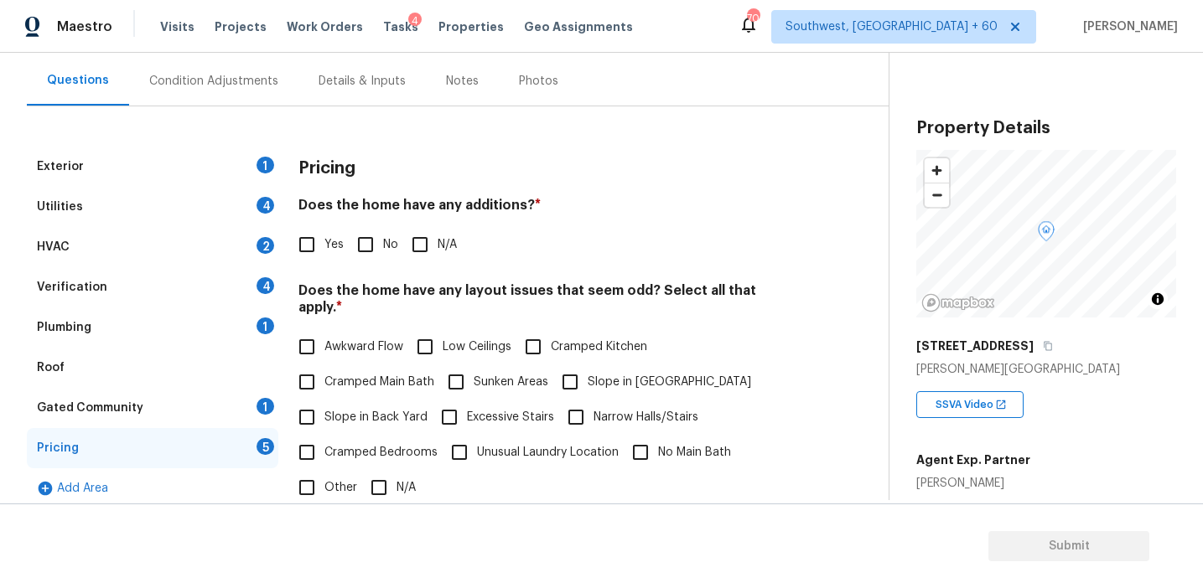
click at [711, 284] on h4 "Does the home have any layout issues that seem odd? Select all that apply. *" at bounding box center [546, 302] width 496 height 40
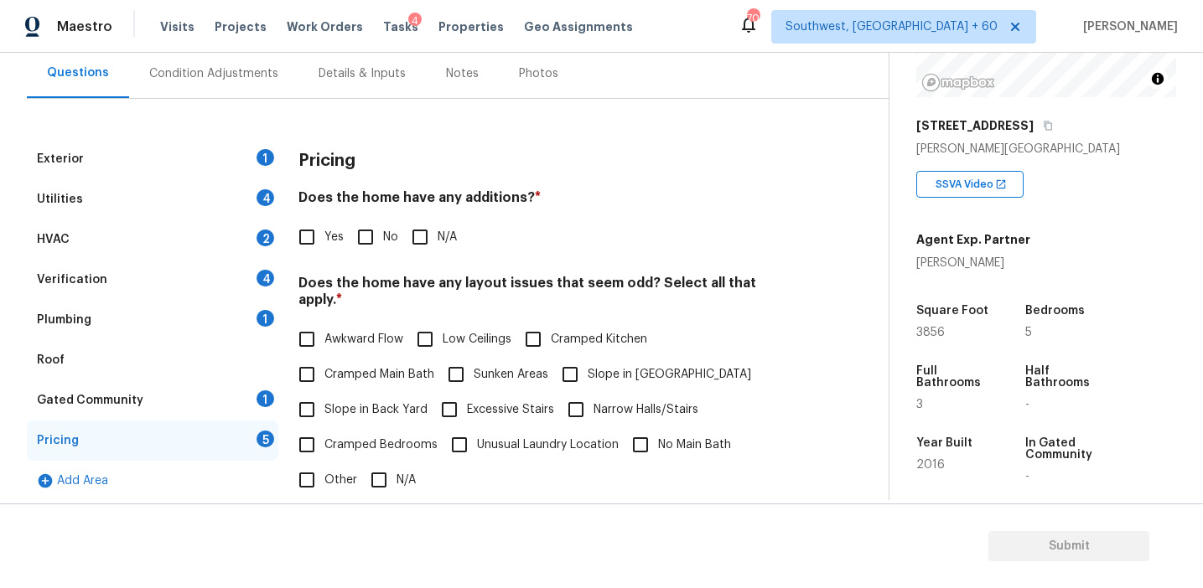
scroll to position [205, 0]
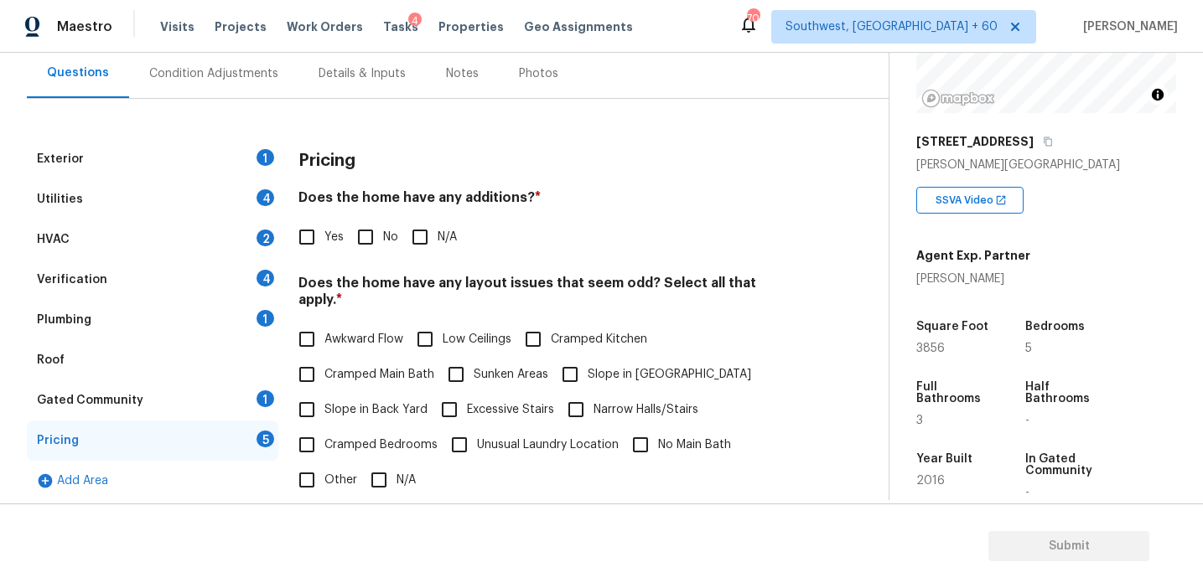
click at [806, 294] on div "Exterior 1 Utilities 4 HVAC 2 Verification 4 Plumbing 1 Roof Gated Community 1 …" at bounding box center [437, 465] width 821 height 652
click at [925, 308] on div "Square Foot 3856" at bounding box center [968, 338] width 104 height 60
click at [431, 185] on div "Pricing Does the home have any additions? * Yes No N/A Does the home have any l…" at bounding box center [546, 465] width 496 height 652
click at [501, 197] on h4 "Does the home have any additions? *" at bounding box center [546, 200] width 496 height 23
click at [256, 94] on div "Condition Adjustments" at bounding box center [213, 73] width 169 height 49
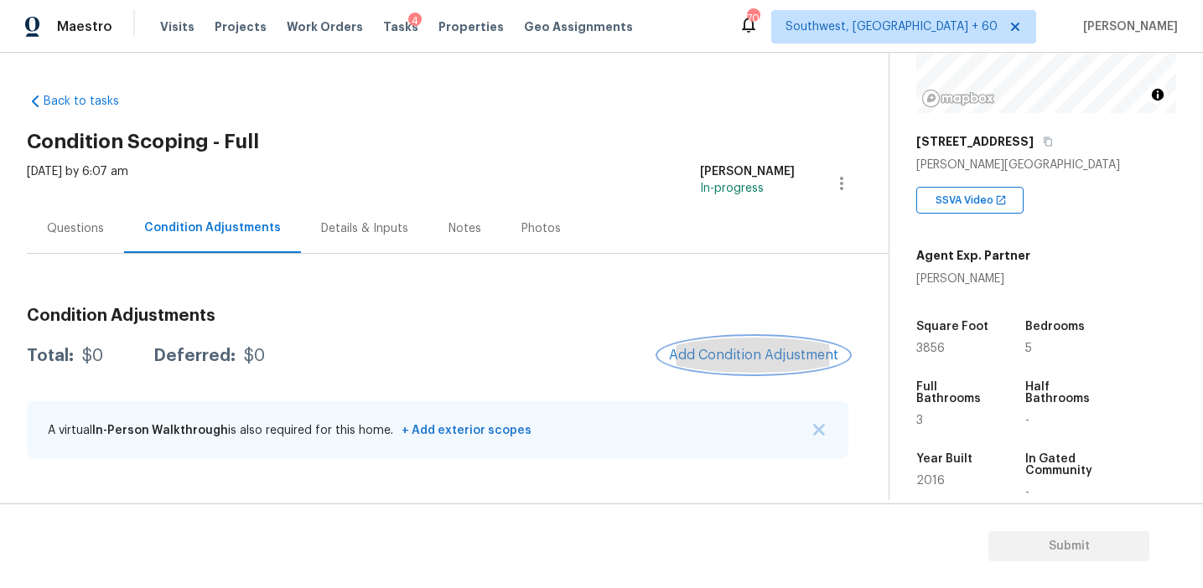
click at [735, 351] on span "Add Condition Adjustment" at bounding box center [753, 355] width 169 height 15
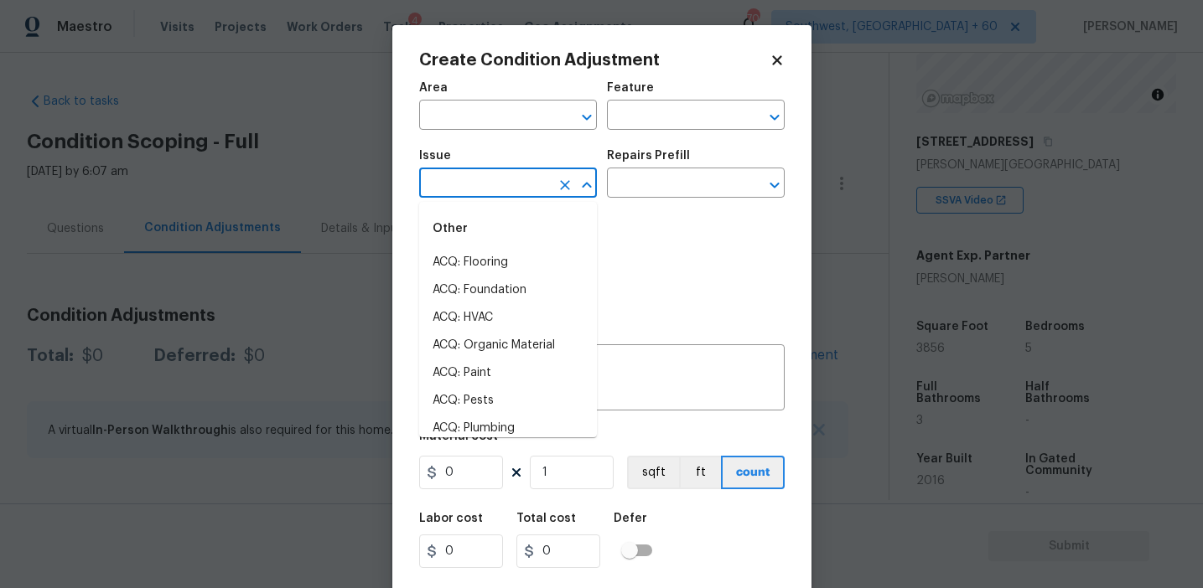
click at [500, 184] on input "text" at bounding box center [484, 185] width 131 height 26
click at [520, 256] on li "Light Pet Odor" at bounding box center [508, 263] width 178 height 28
type input "Light Pet Odor"
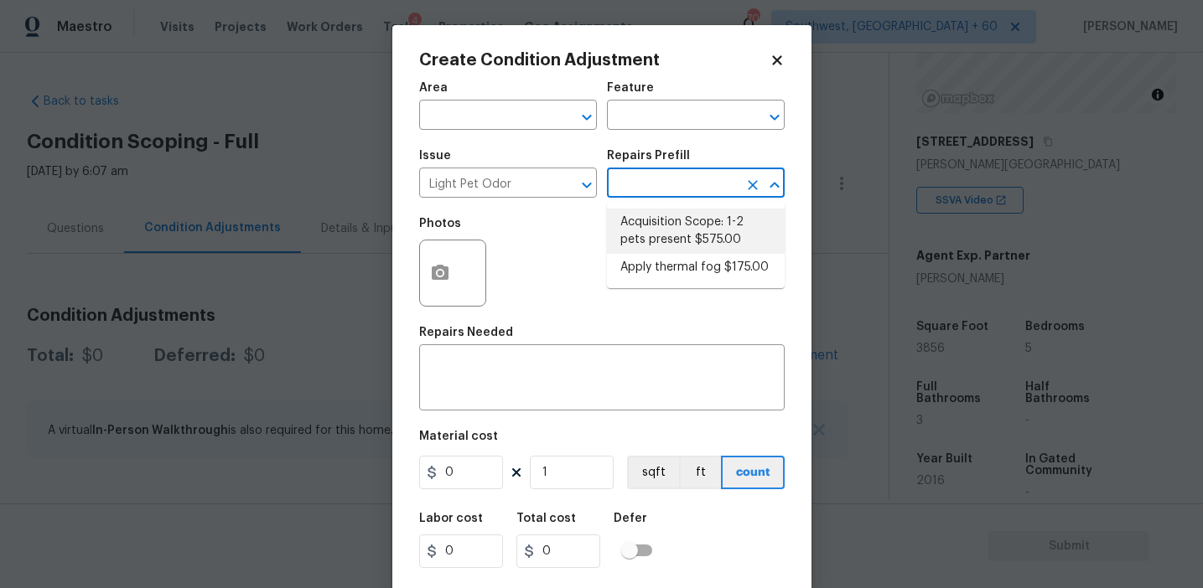
click at [670, 210] on li "Acquisition Scope: 1-2 pets present $575.00" at bounding box center [696, 231] width 178 height 45
type textarea "Acquisition Scope: 1-2 pets present"
type input "575"
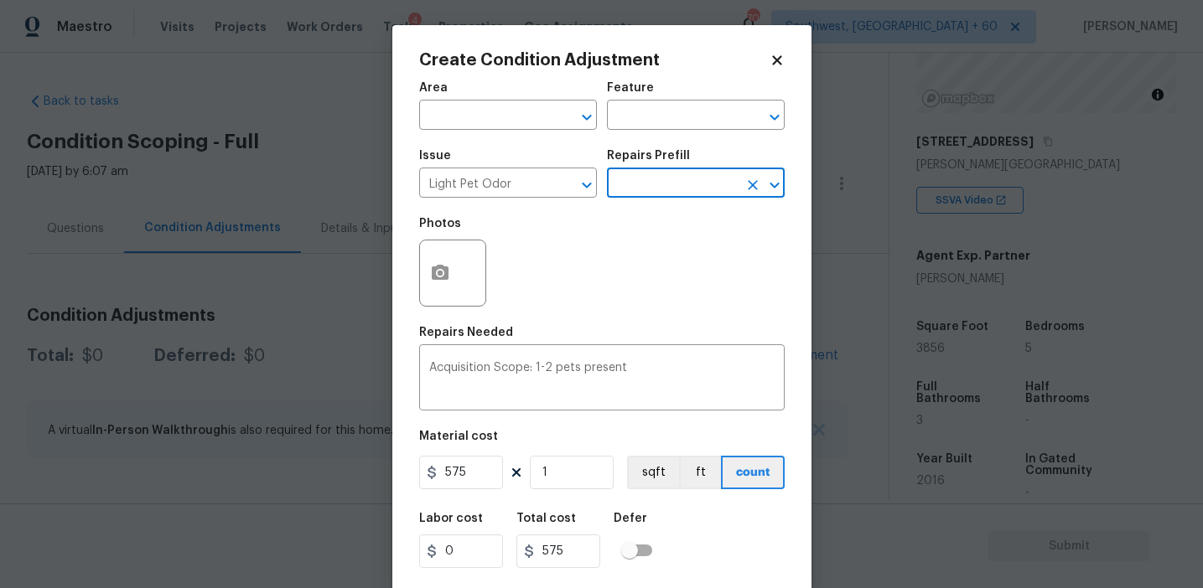
scroll to position [38, 0]
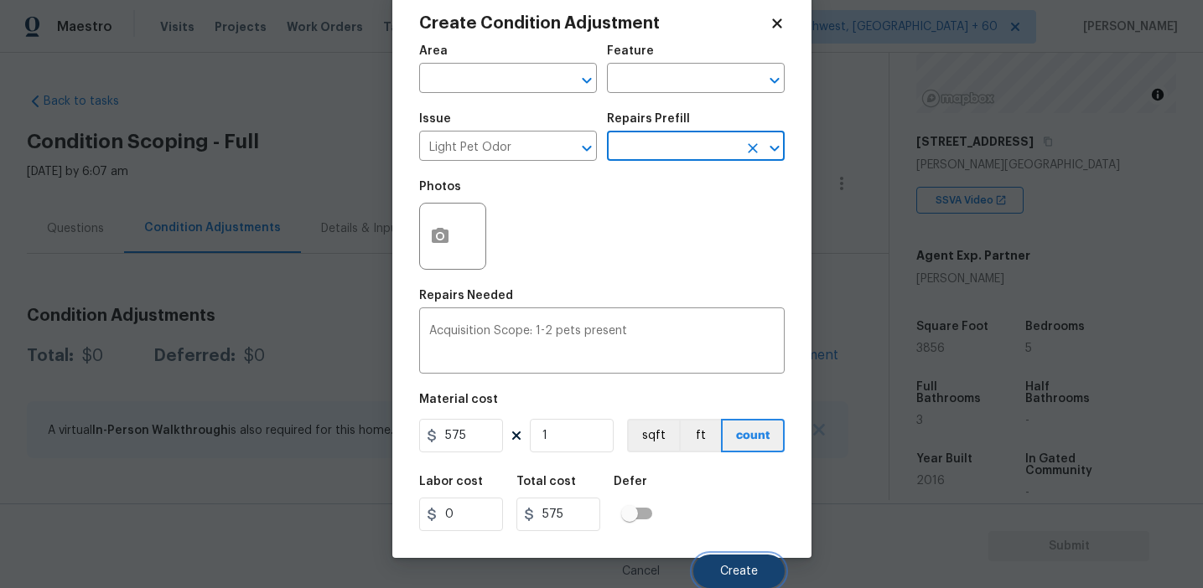
click at [715, 563] on button "Create" at bounding box center [738, 572] width 91 height 34
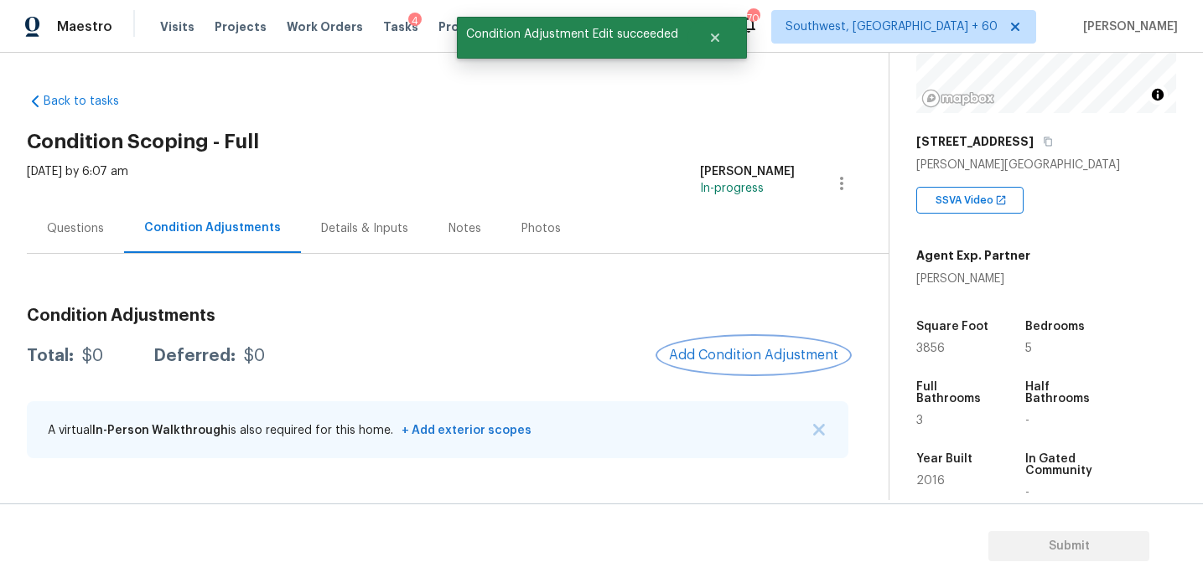
scroll to position [0, 0]
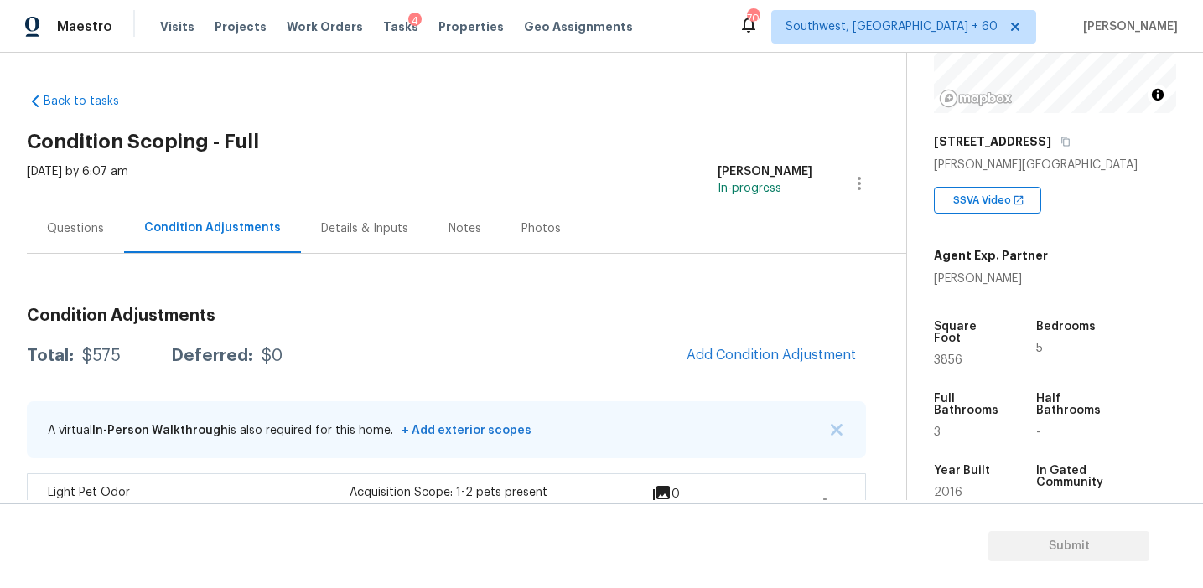
click at [614, 309] on h3 "Condition Adjustments" at bounding box center [446, 316] width 839 height 17
click at [141, 221] on div "Condition Adjustments" at bounding box center [212, 228] width 177 height 49
click at [90, 236] on div "Questions" at bounding box center [75, 228] width 57 height 17
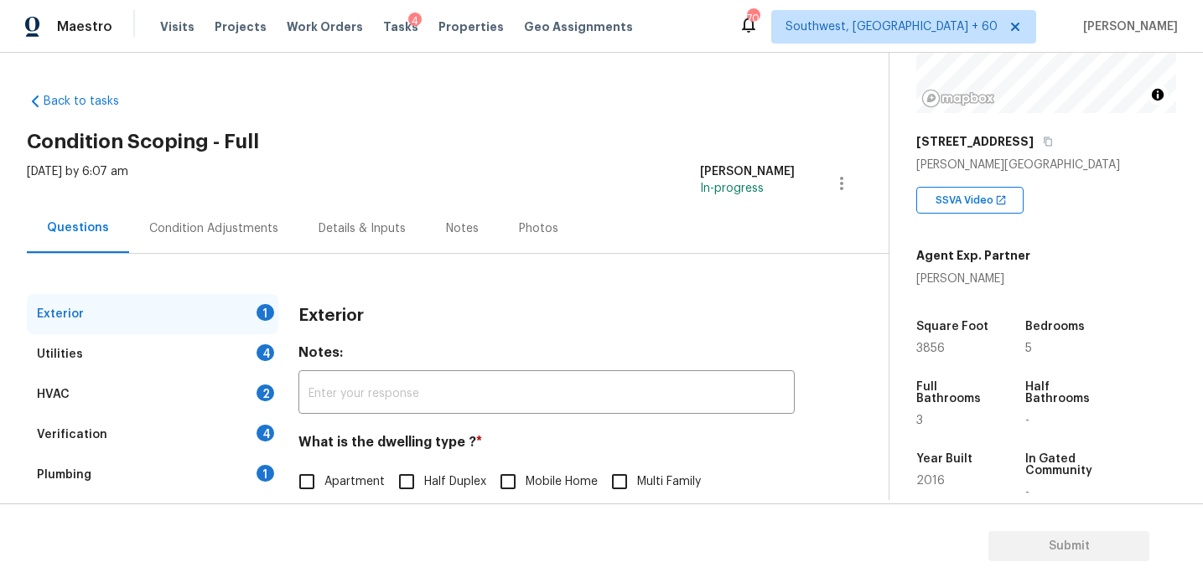
scroll to position [219, 0]
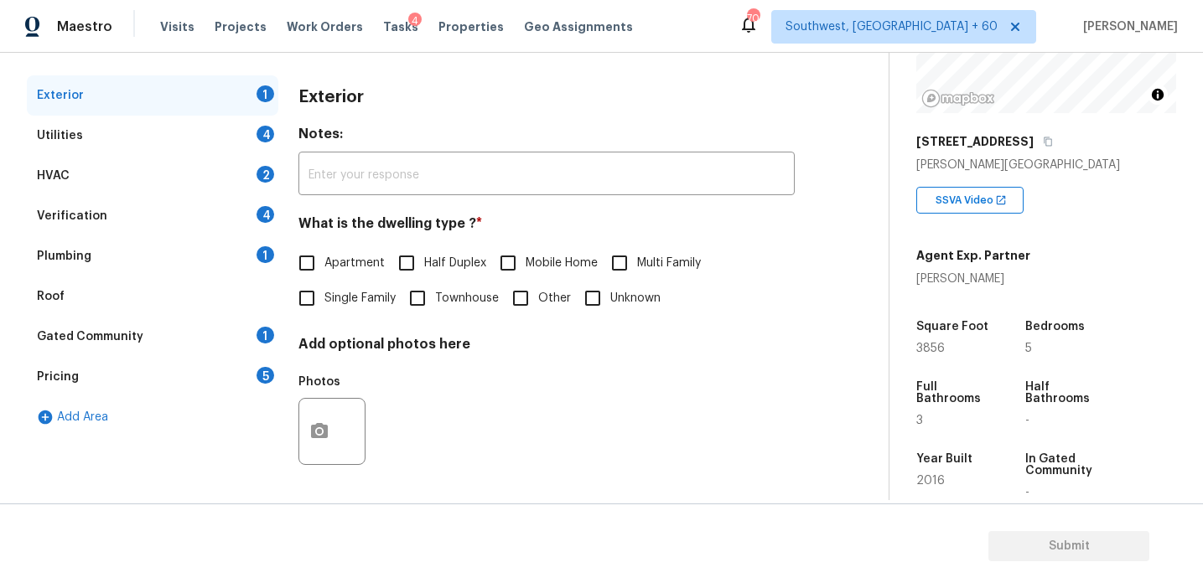
click at [217, 368] on div "Pricing 5" at bounding box center [152, 377] width 251 height 40
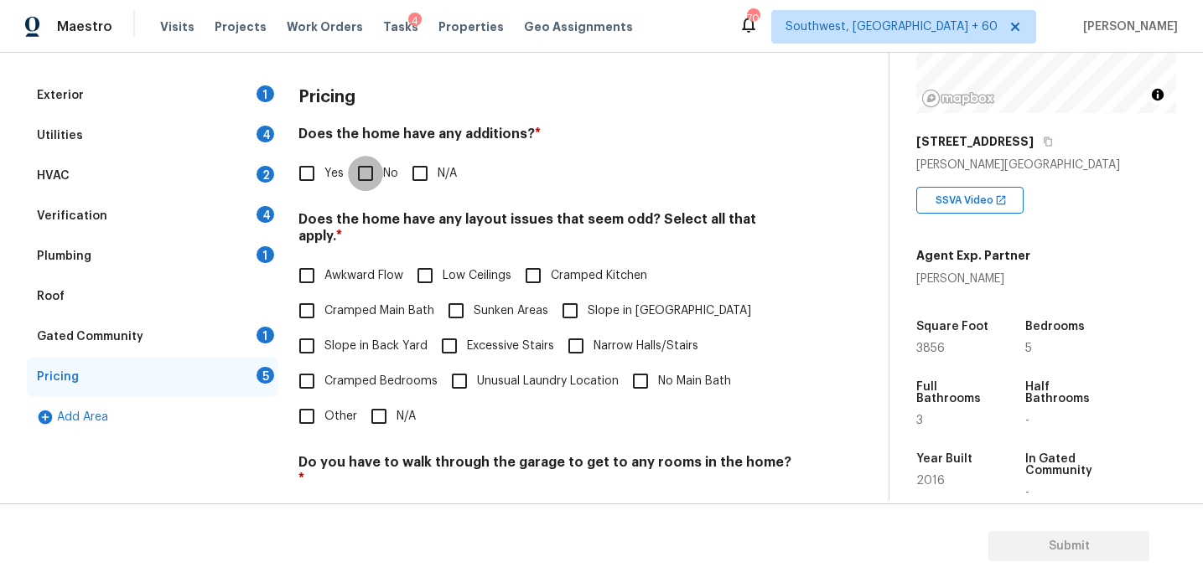
click at [367, 168] on input "No" at bounding box center [365, 173] width 35 height 35
checkbox input "true"
click at [364, 339] on span "Slope in Back Yard" at bounding box center [375, 348] width 103 height 18
click at [324, 330] on input "Slope in Back Yard" at bounding box center [306, 347] width 35 height 35
checkbox input "true"
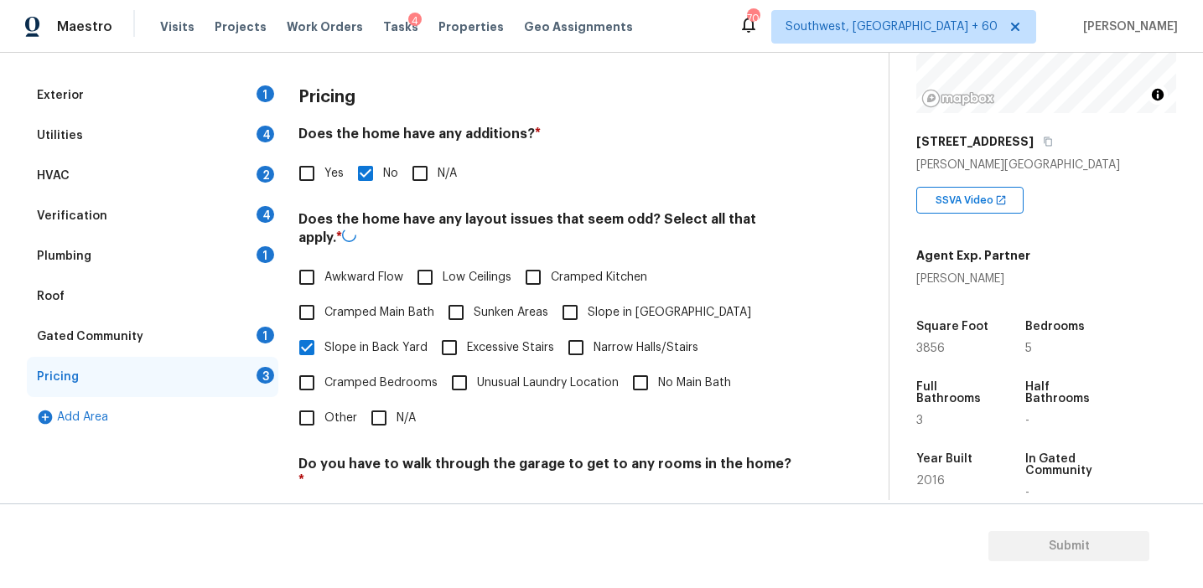
click at [599, 300] on label "Slope in [GEOGRAPHIC_DATA]" at bounding box center [651, 312] width 199 height 35
click at [588, 300] on input "Slope in [GEOGRAPHIC_DATA]" at bounding box center [569, 312] width 35 height 35
checkbox input "true"
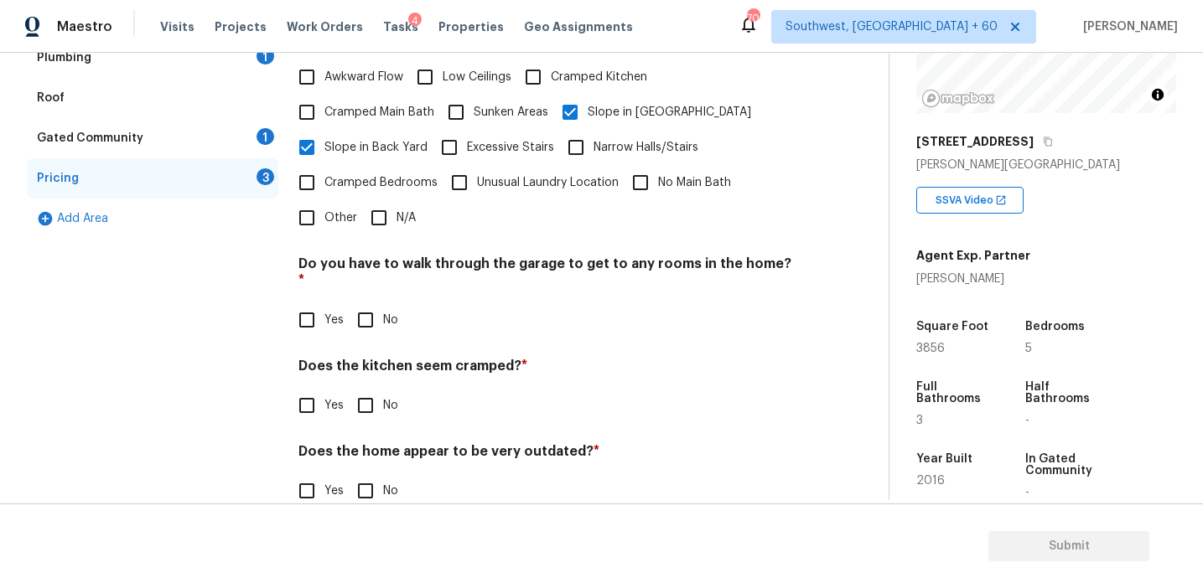
click at [363, 303] on input "No" at bounding box center [365, 320] width 35 height 35
checkbox input "true"
click at [365, 390] on input "No" at bounding box center [365, 407] width 35 height 35
checkbox input "true"
click at [360, 475] on input "No" at bounding box center [365, 492] width 35 height 35
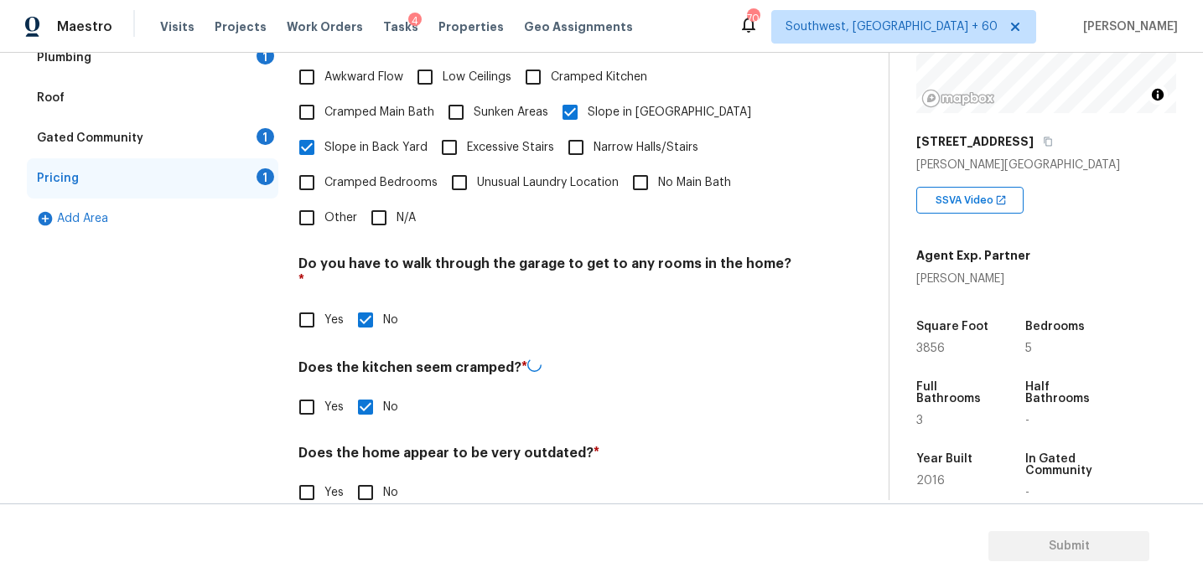
checkbox input "true"
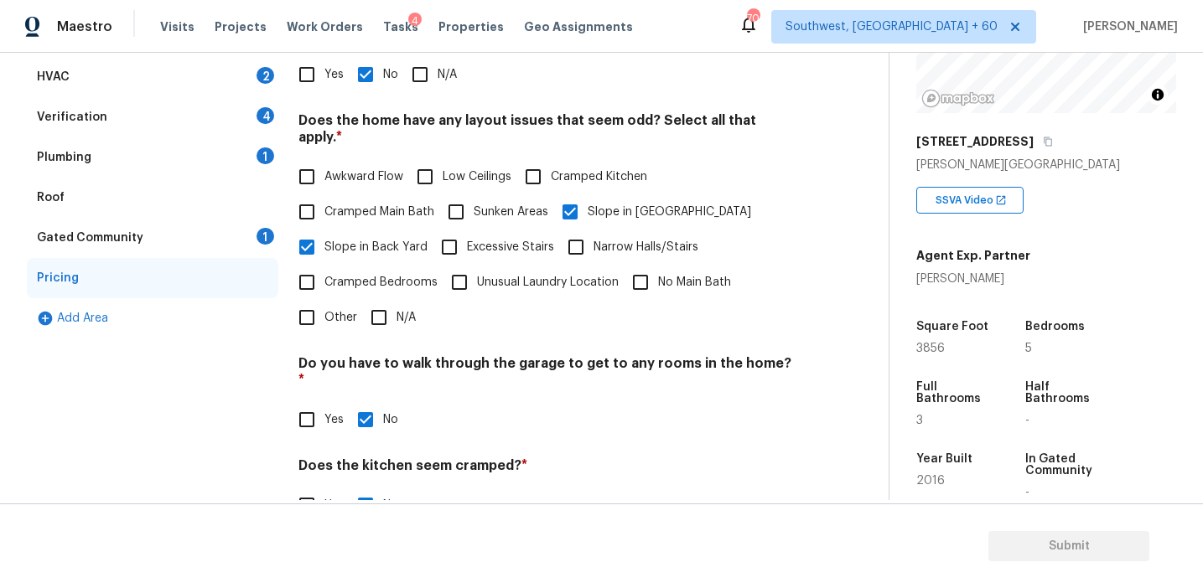
click at [246, 235] on div "Gated Community 1" at bounding box center [152, 238] width 251 height 40
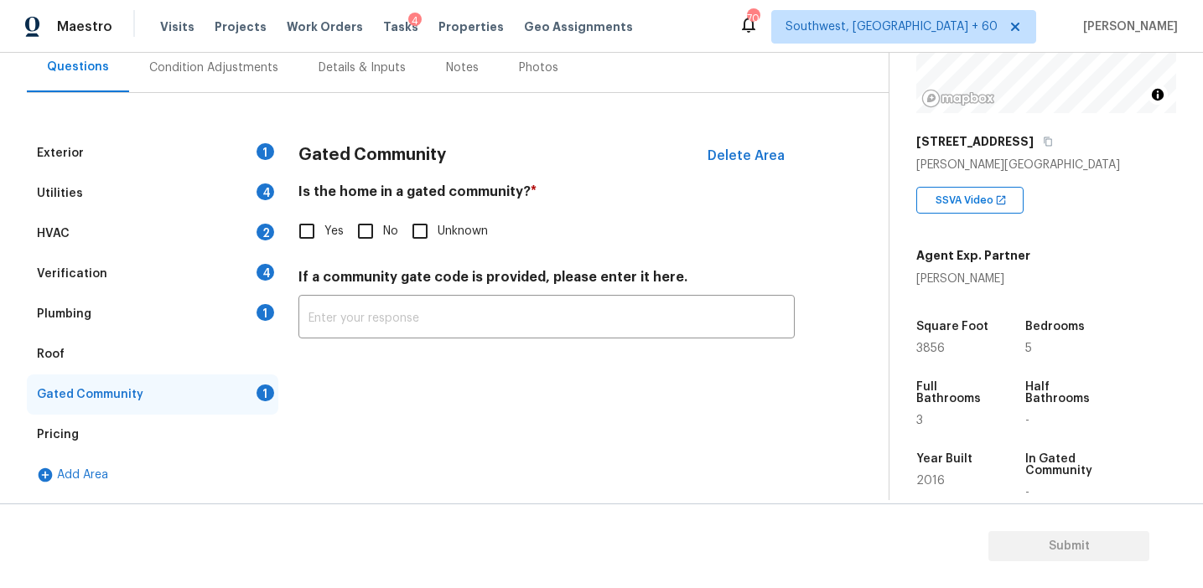
scroll to position [161, 0]
click at [360, 223] on input "No" at bounding box center [365, 231] width 35 height 35
checkbox input "true"
click at [230, 313] on div "Plumbing 1" at bounding box center [152, 314] width 251 height 40
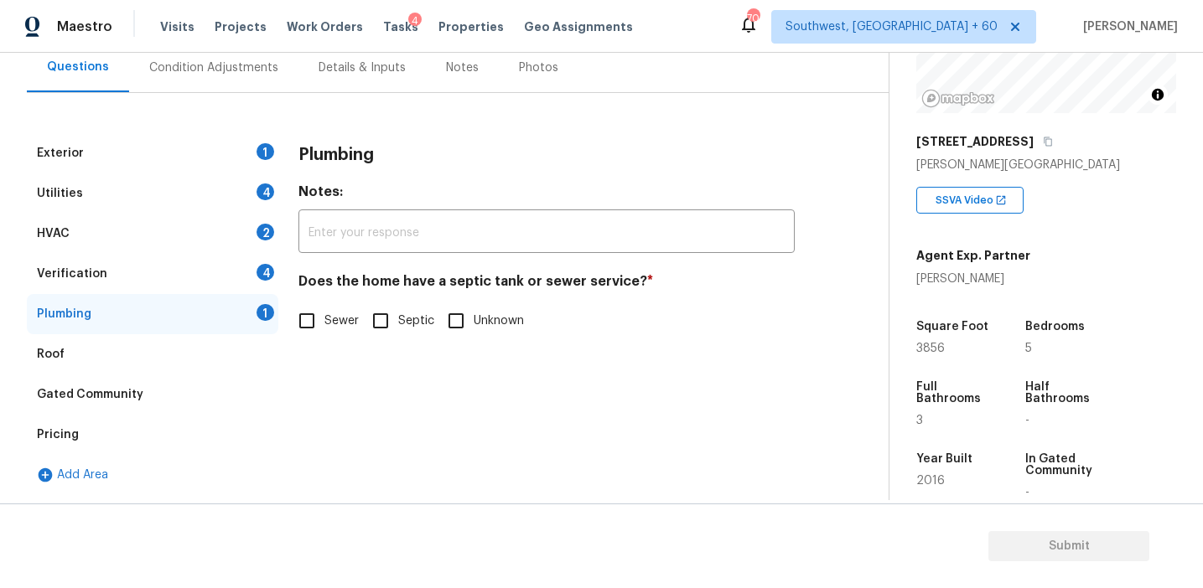
click at [303, 313] on input "Sewer" at bounding box center [306, 320] width 35 height 35
checkbox input "true"
click at [363, 318] on input "Septic" at bounding box center [380, 320] width 35 height 35
checkbox input "true"
checkbox input "false"
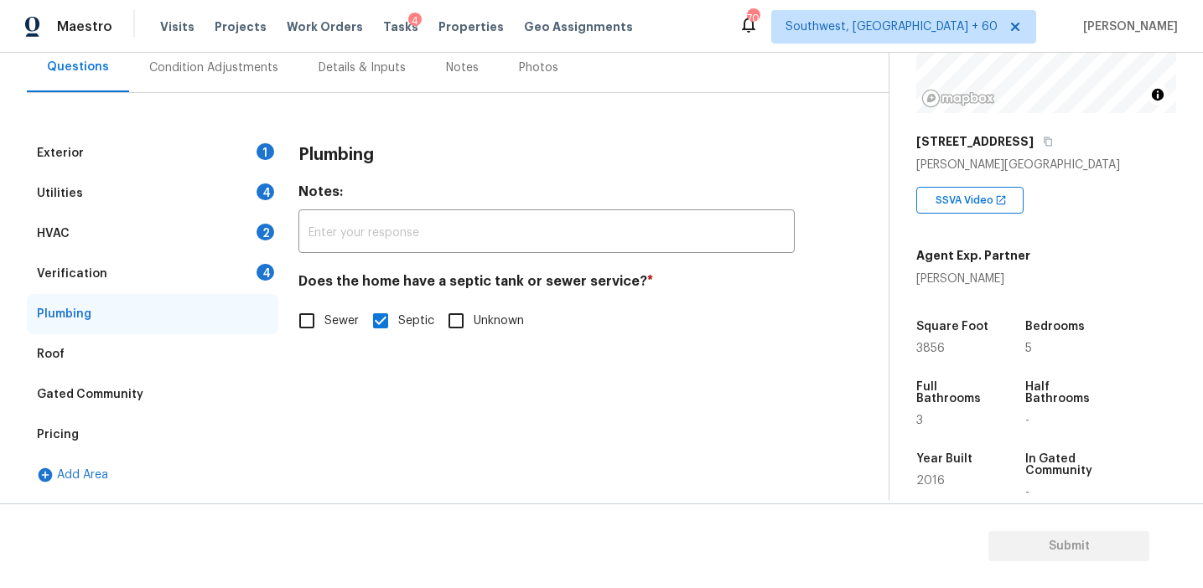
click at [258, 272] on div "4" at bounding box center [265, 272] width 18 height 17
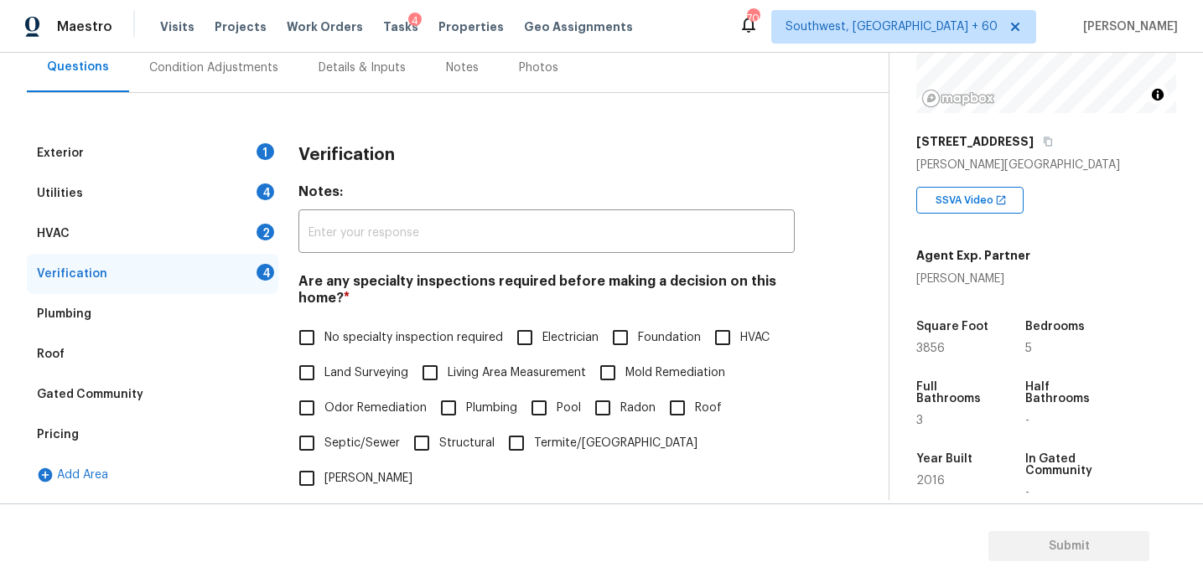
click at [221, 267] on div "Verification 4" at bounding box center [152, 274] width 251 height 40
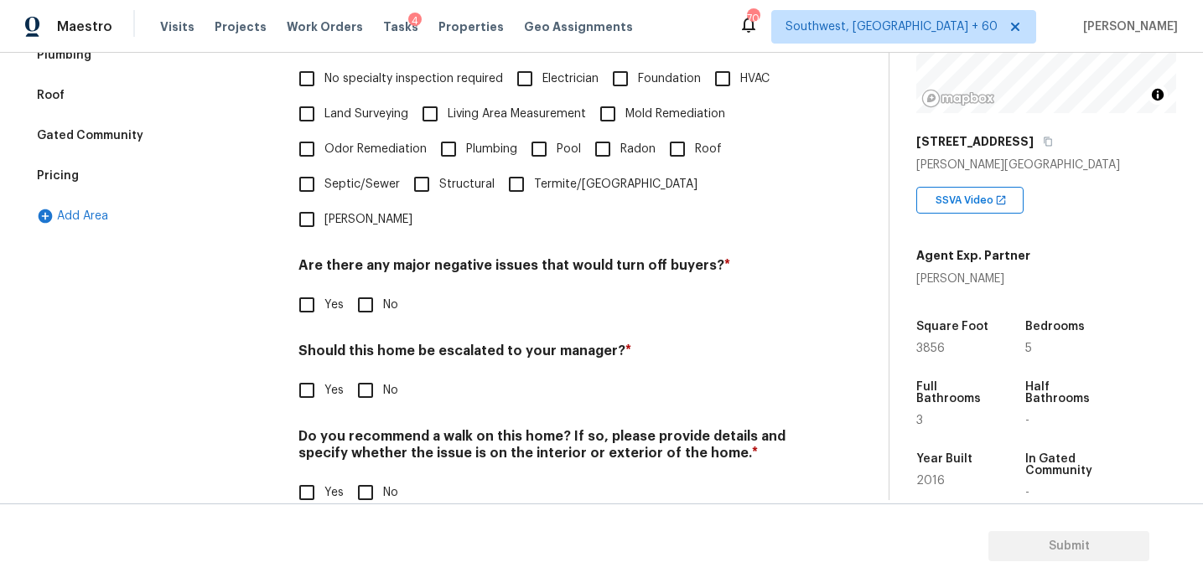
click at [370, 288] on input "No" at bounding box center [365, 305] width 35 height 35
checkbox input "true"
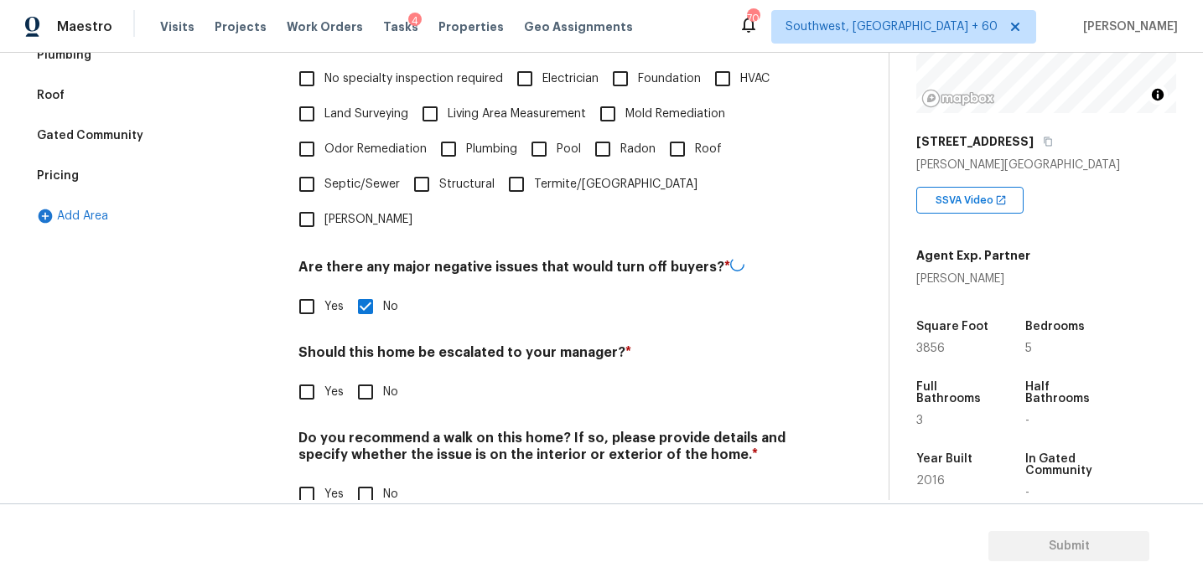
click at [367, 375] on input "No" at bounding box center [365, 392] width 35 height 35
checkbox input "true"
click at [366, 477] on input "No" at bounding box center [365, 494] width 35 height 35
checkbox input "true"
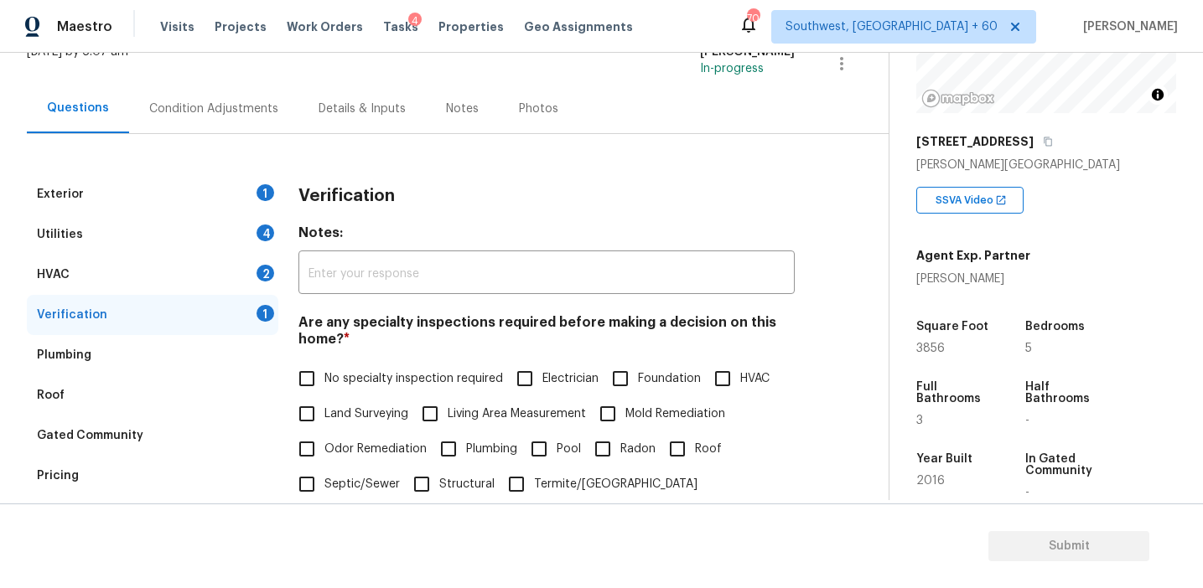
scroll to position [132, 0]
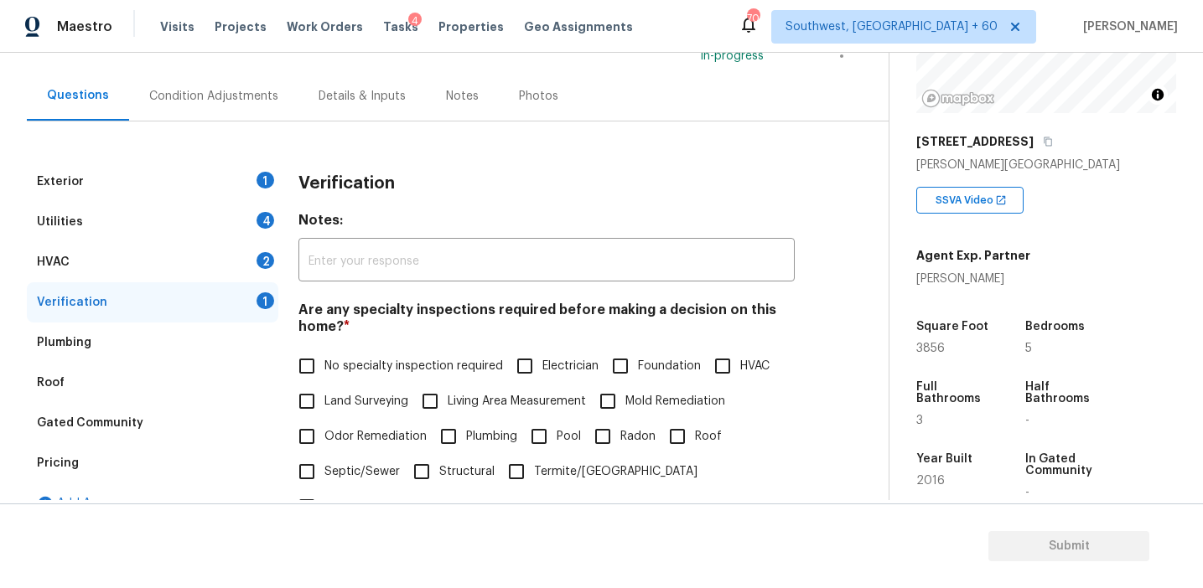
click at [354, 343] on div "Are any specialty inspections required before making a decision on this home? *…" at bounding box center [546, 413] width 496 height 223
click at [352, 361] on span "No specialty inspection required" at bounding box center [413, 367] width 179 height 18
click at [324, 361] on input "No specialty inspection required" at bounding box center [306, 366] width 35 height 35
checkbox input "true"
click at [237, 257] on div "HVAC 2" at bounding box center [152, 262] width 251 height 40
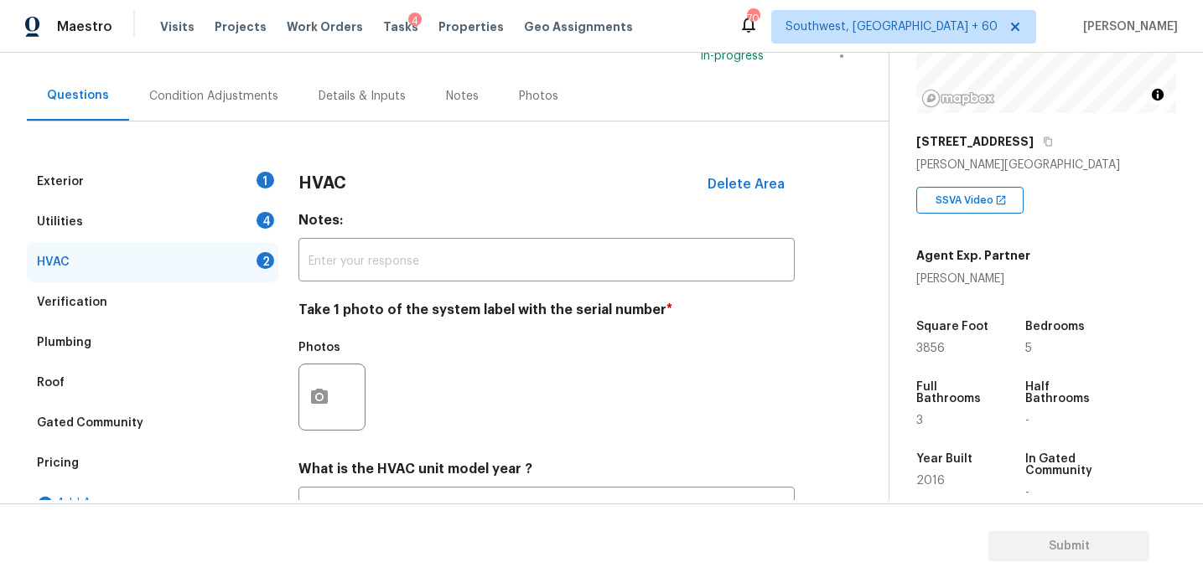
scroll to position [274, 0]
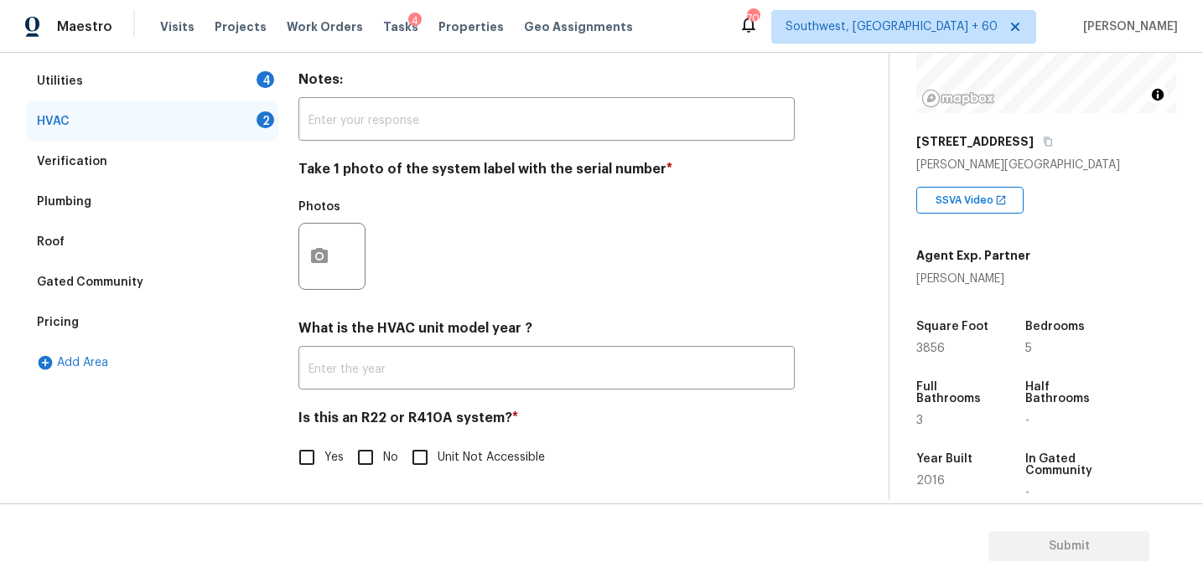
click at [367, 453] on input "No" at bounding box center [365, 457] width 35 height 35
checkbox input "true"
click at [318, 260] on icon "button" at bounding box center [319, 255] width 17 height 15
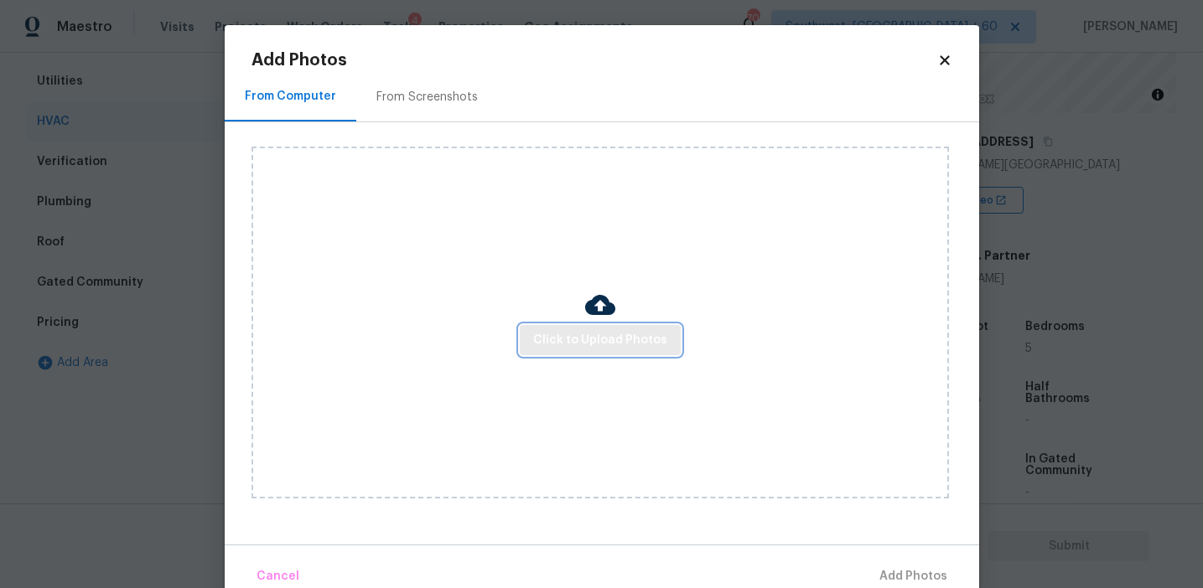
click at [598, 336] on span "Click to Upload Photos" at bounding box center [600, 340] width 134 height 21
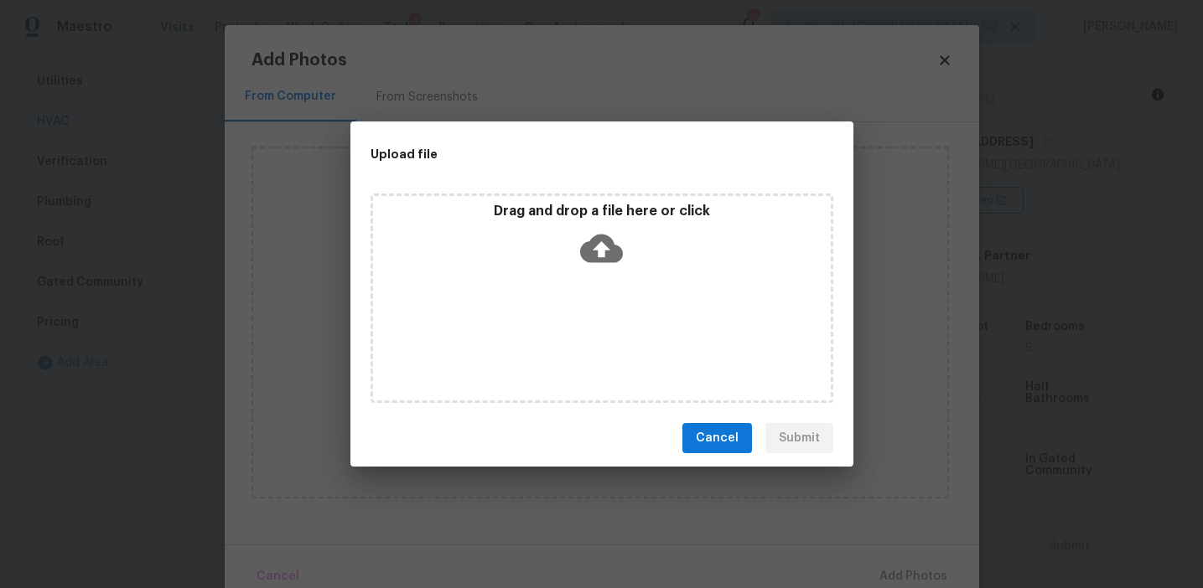
click at [593, 222] on div "Drag and drop a file here or click" at bounding box center [602, 239] width 458 height 72
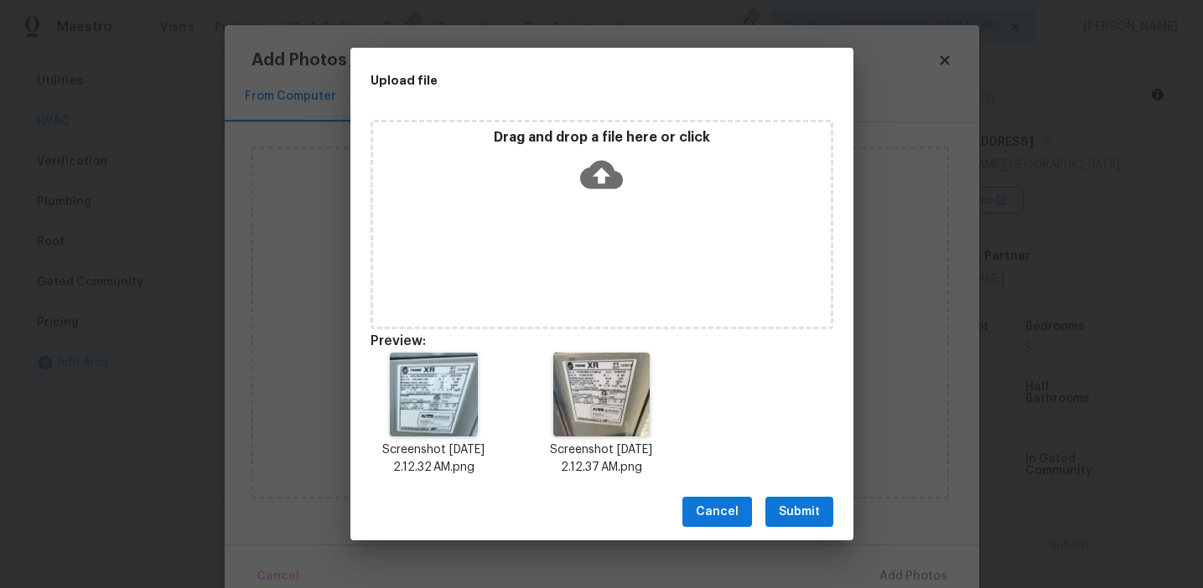
click at [817, 500] on button "Submit" at bounding box center [799, 512] width 68 height 31
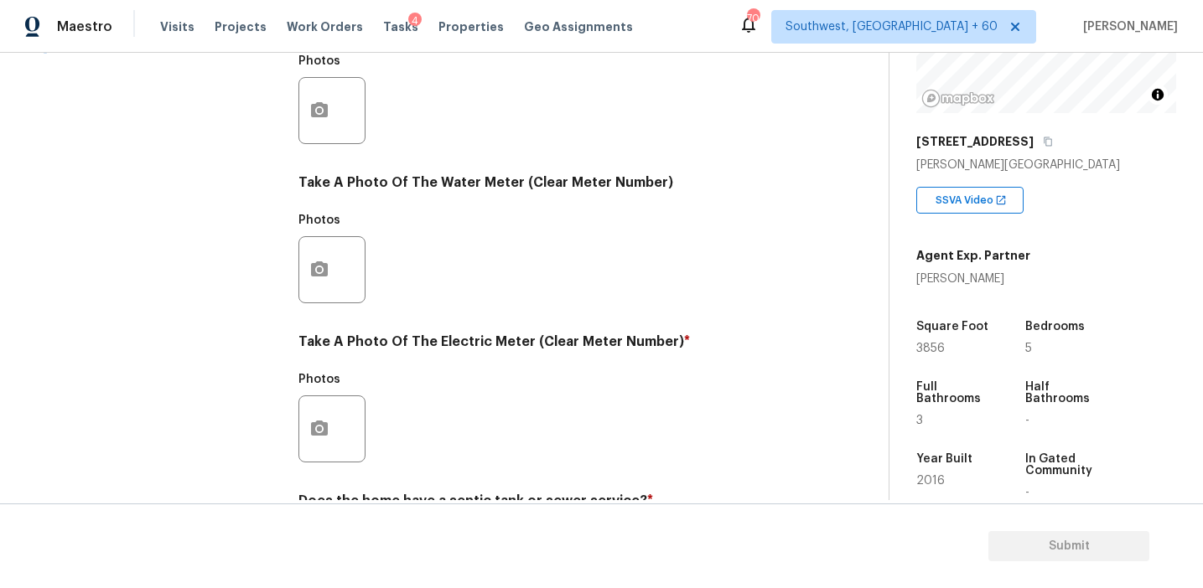
scroll to position [673, 0]
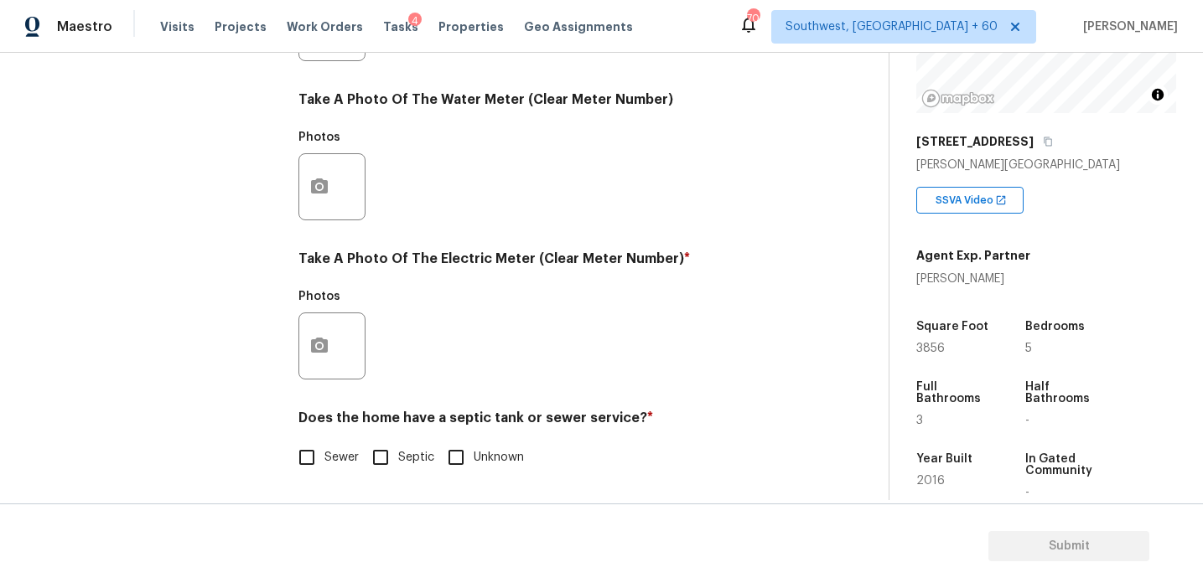
click at [313, 467] on input "Sewer" at bounding box center [306, 457] width 35 height 35
checkbox input "true"
click at [376, 476] on div "Utilities Notes: ​ Are there solar panels? * Has solar panels No solar panels U…" at bounding box center [546, 58] width 496 height 874
click at [381, 447] on input "Septic" at bounding box center [380, 457] width 35 height 35
checkbox input "true"
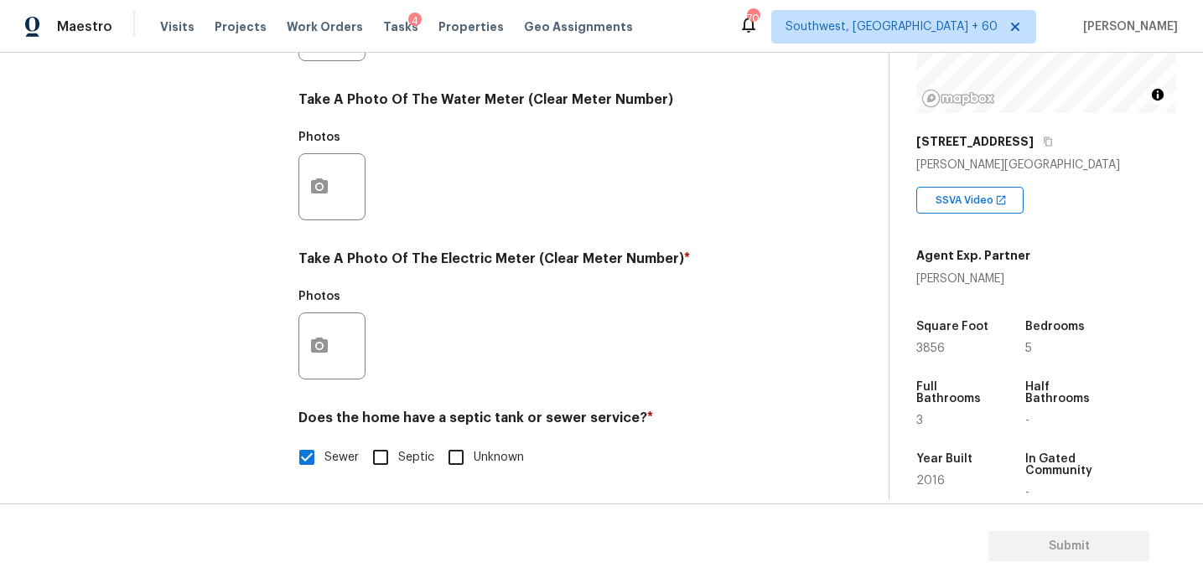
checkbox input "false"
click at [329, 369] on button "button" at bounding box center [319, 345] width 40 height 65
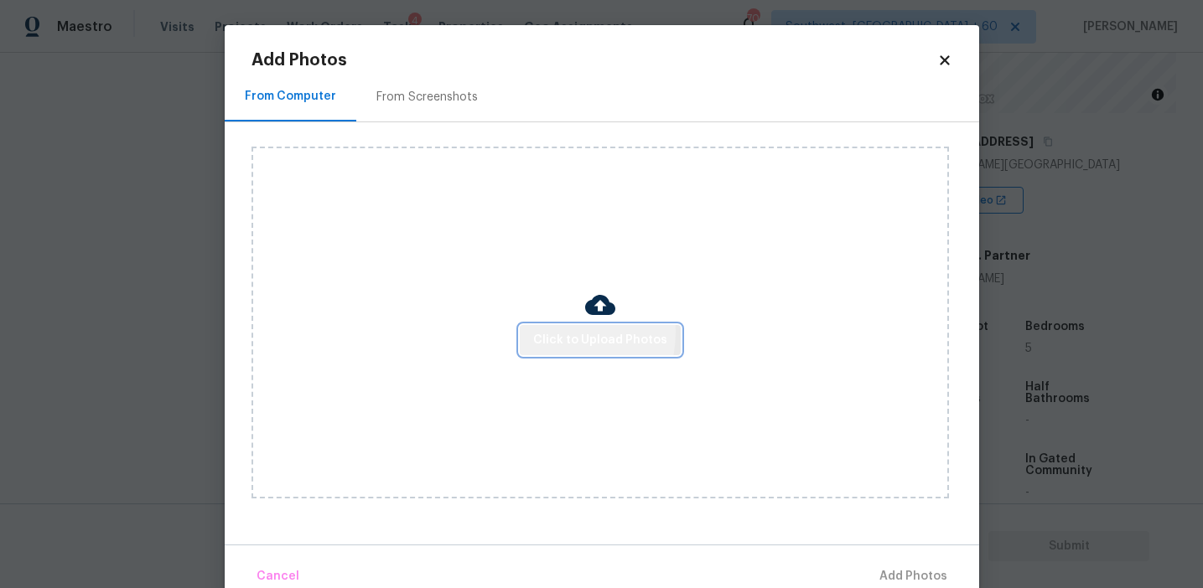
click at [546, 331] on span "Click to Upload Photos" at bounding box center [600, 340] width 134 height 21
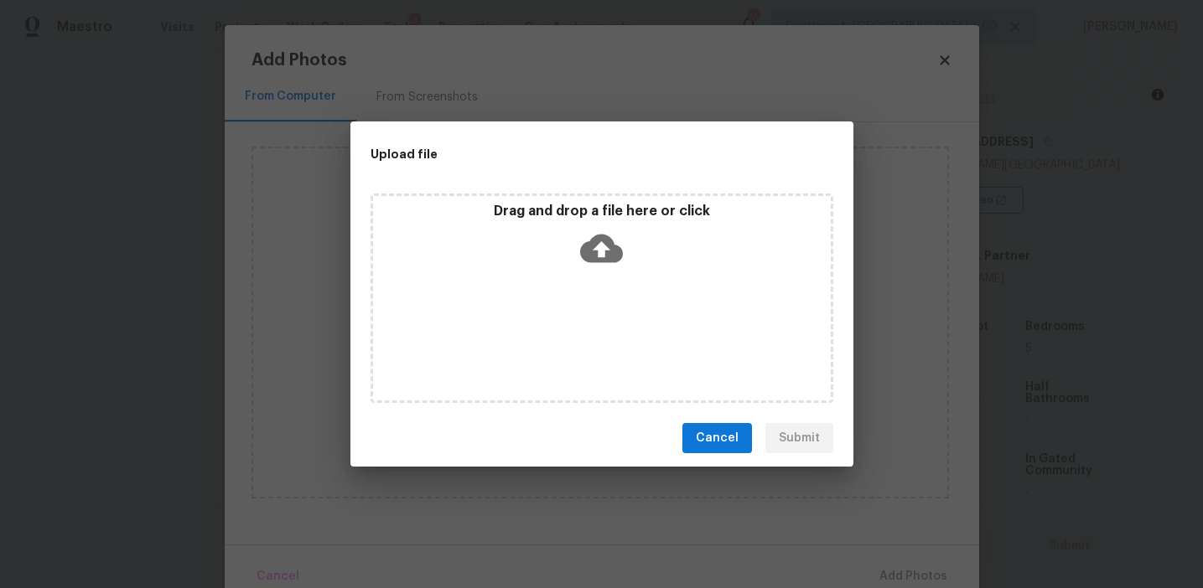
click at [545, 231] on div "Drag and drop a file here or click" at bounding box center [602, 239] width 458 height 72
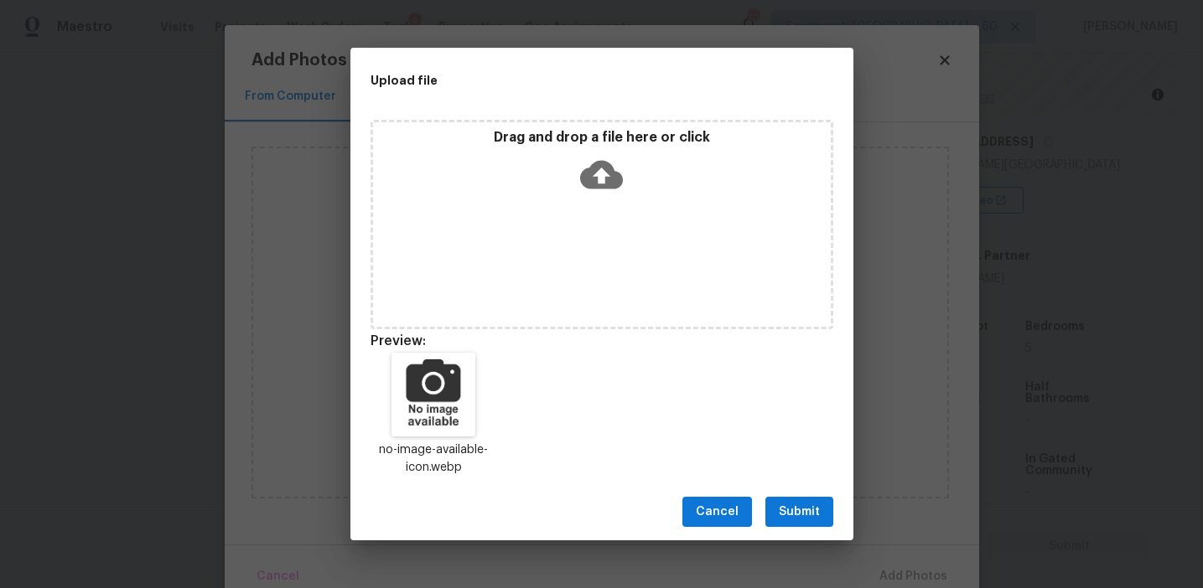
click at [783, 500] on button "Submit" at bounding box center [799, 512] width 68 height 31
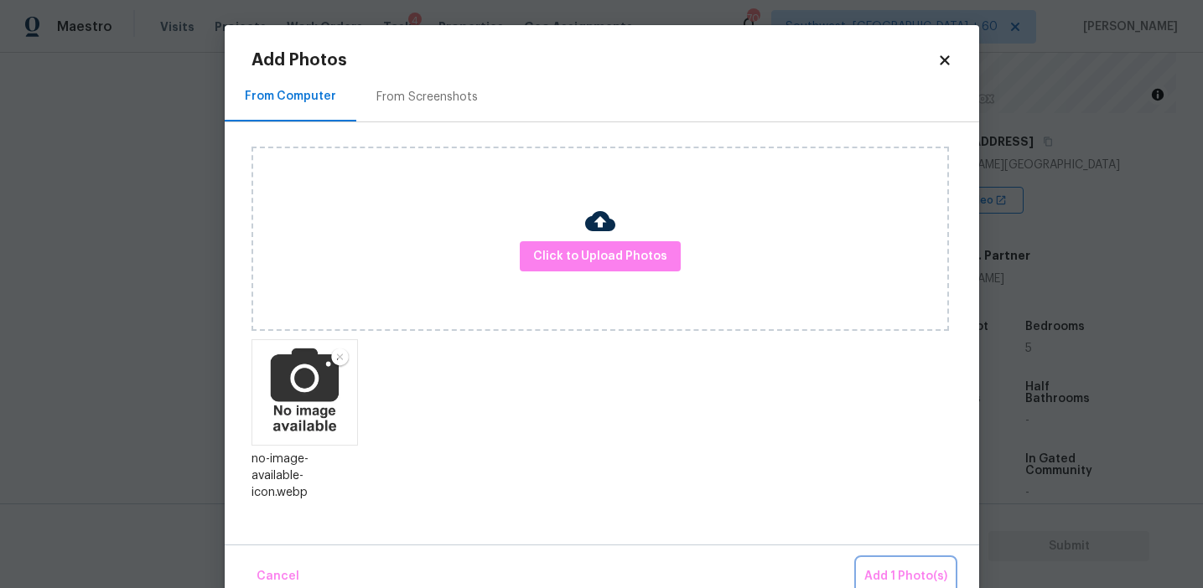
click at [902, 574] on span "Add 1 Photo(s)" at bounding box center [905, 577] width 83 height 21
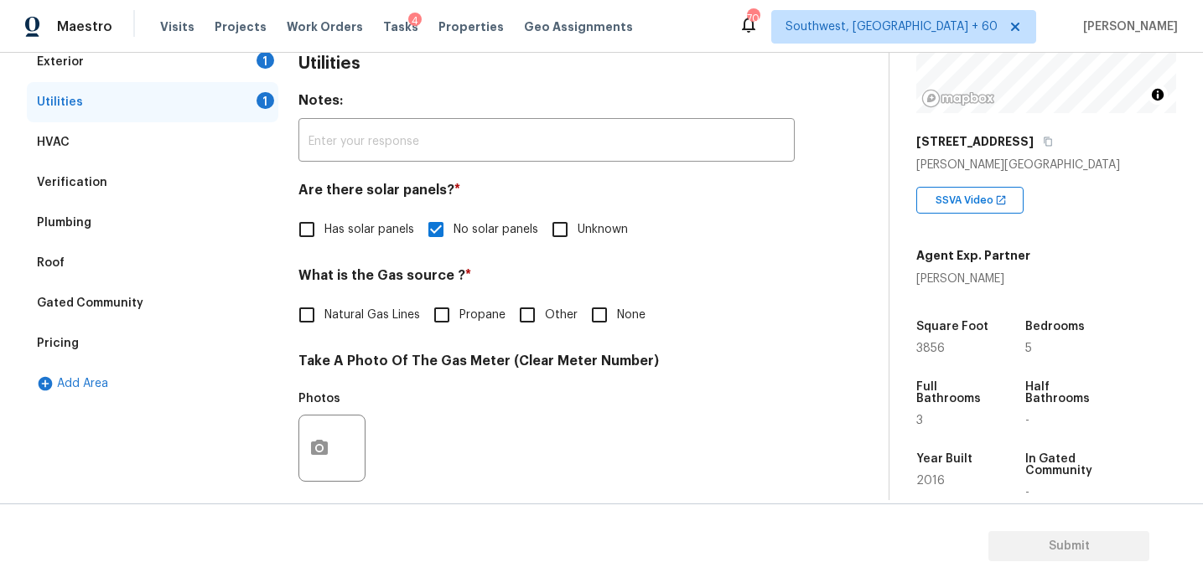
scroll to position [195, 0]
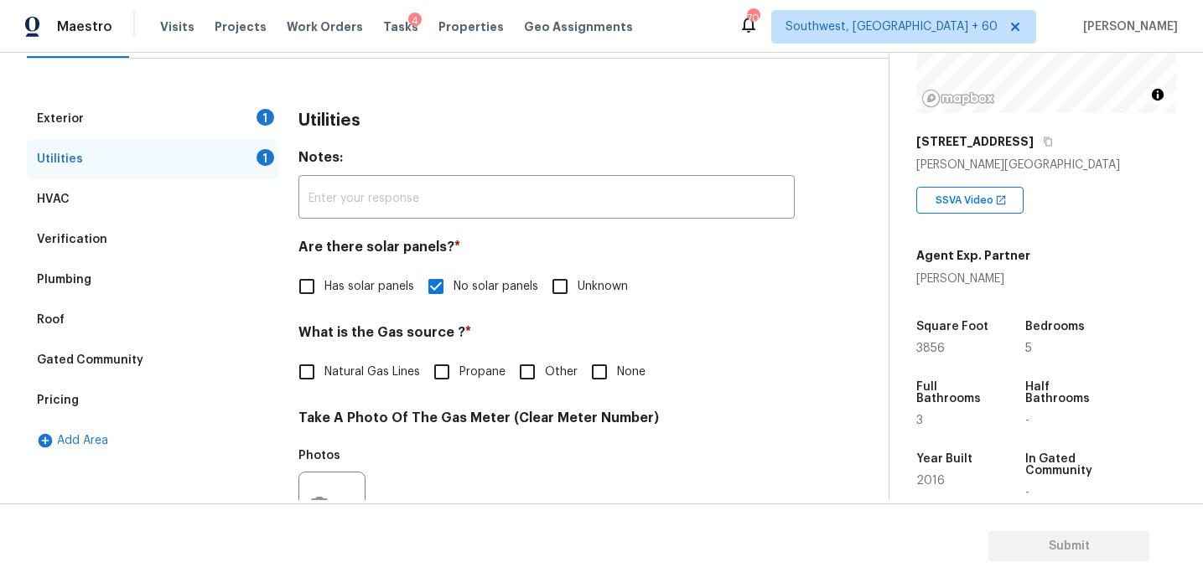
click at [232, 116] on div "Exterior 1" at bounding box center [152, 119] width 251 height 40
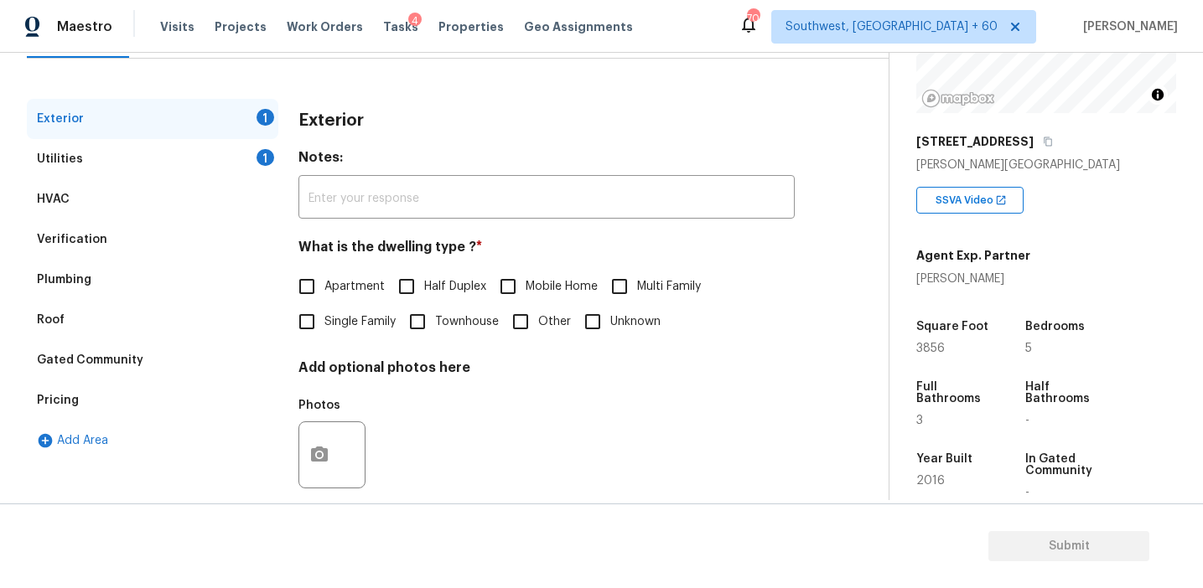
click at [237, 155] on div "Utilities 1" at bounding box center [152, 159] width 251 height 40
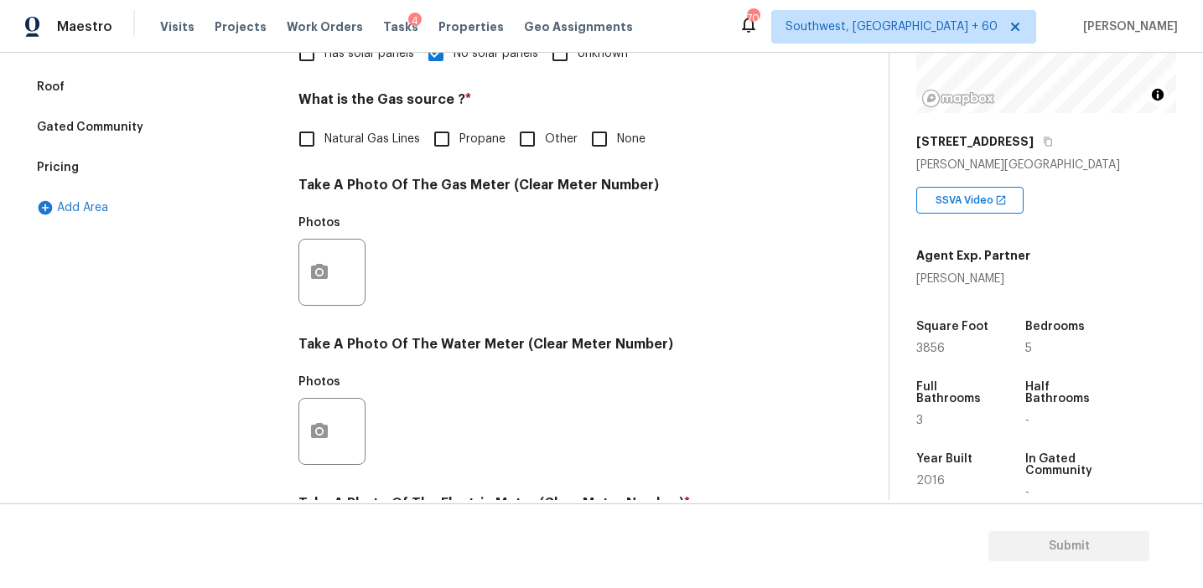
click at [365, 143] on span "Natural Gas Lines" at bounding box center [372, 140] width 96 height 18
click at [324, 143] on input "Natural Gas Lines" at bounding box center [306, 139] width 35 height 35
checkbox input "true"
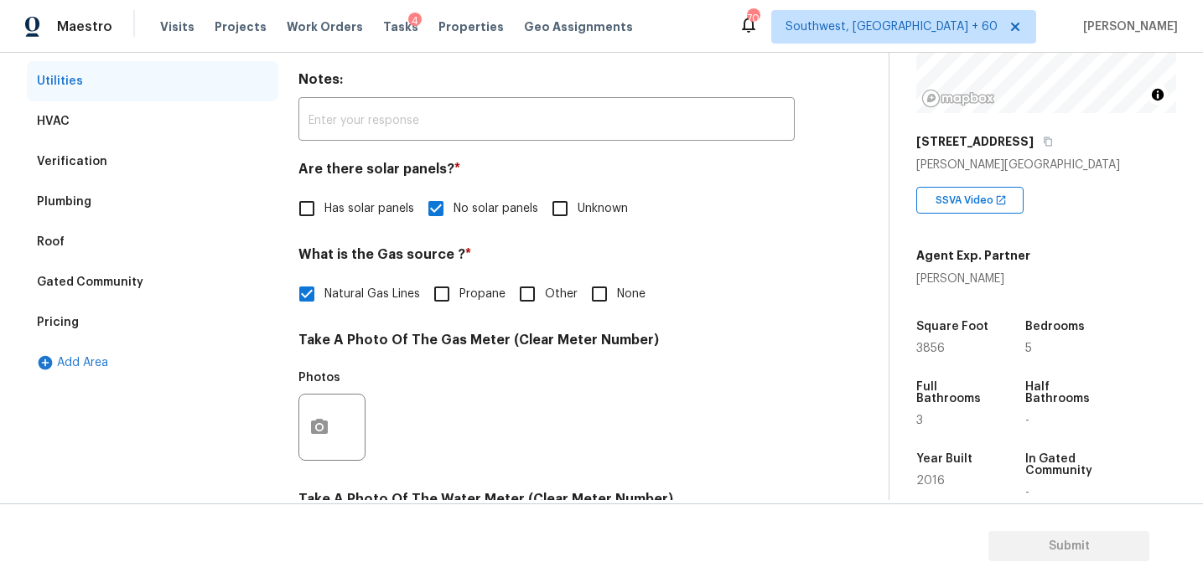
scroll to position [199, 0]
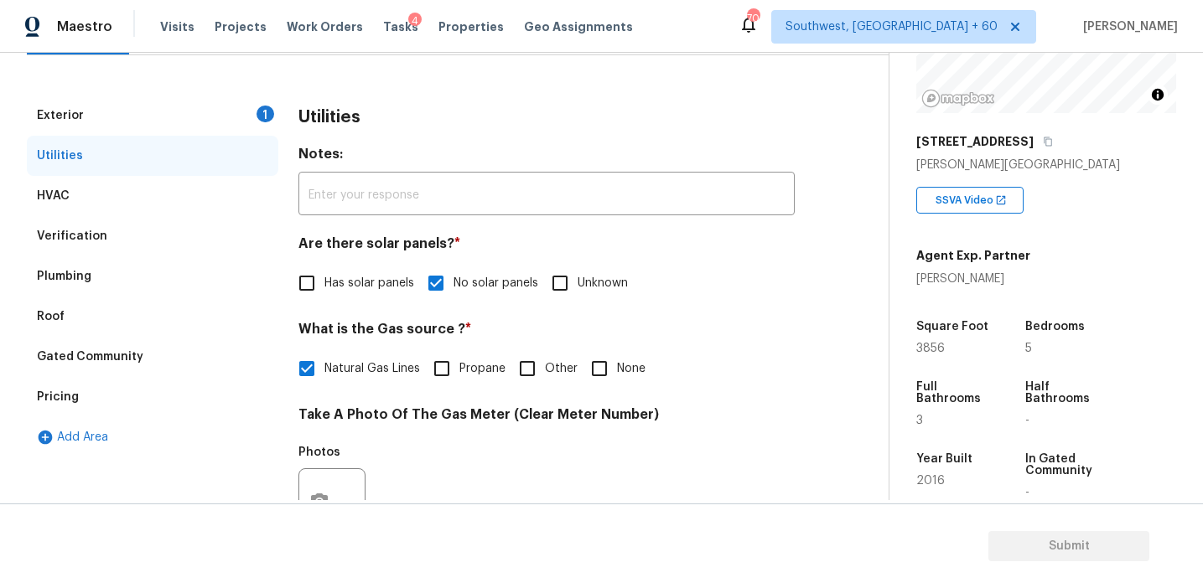
click at [232, 109] on div "Exterior 1" at bounding box center [152, 116] width 251 height 40
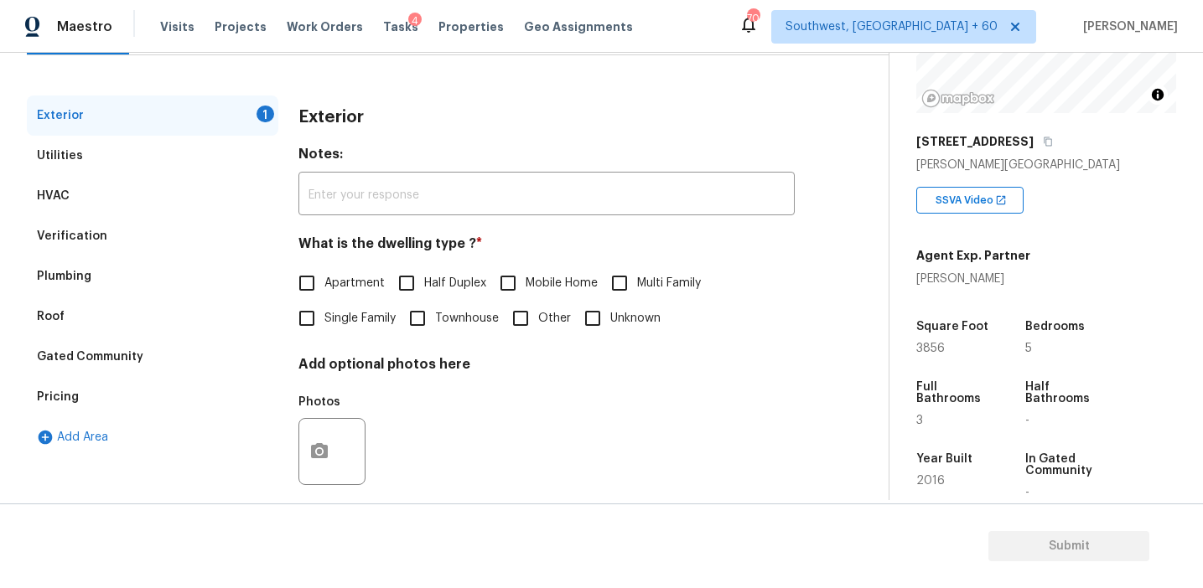
click at [329, 312] on span "Single Family" at bounding box center [359, 319] width 71 height 18
click at [324, 312] on input "Single Family" at bounding box center [306, 318] width 35 height 35
checkbox input "true"
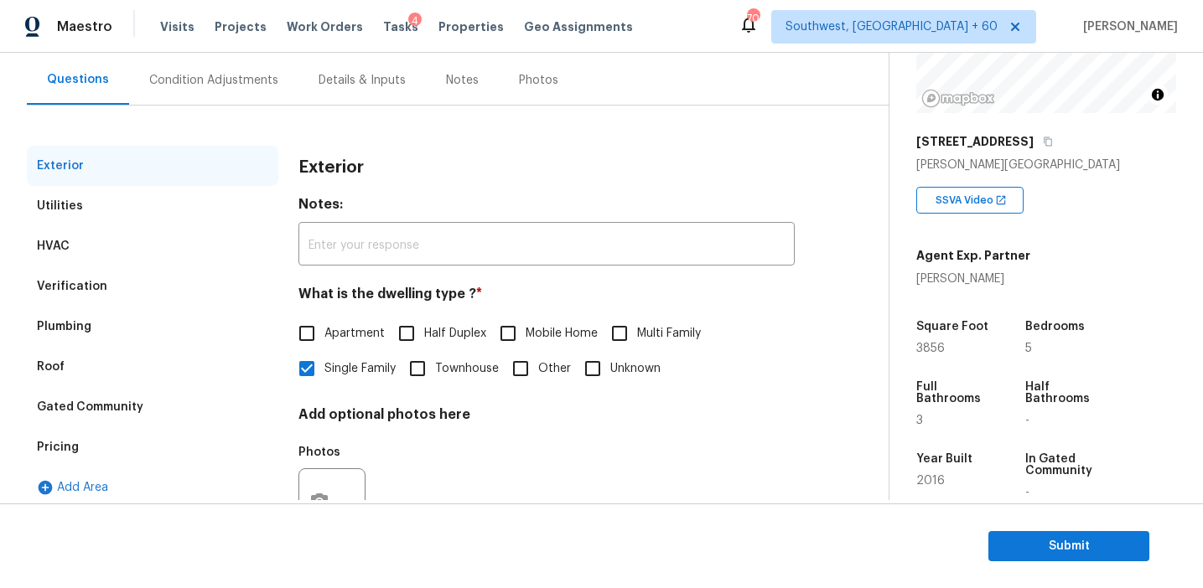
click at [234, 91] on div "Condition Adjustments" at bounding box center [213, 79] width 169 height 49
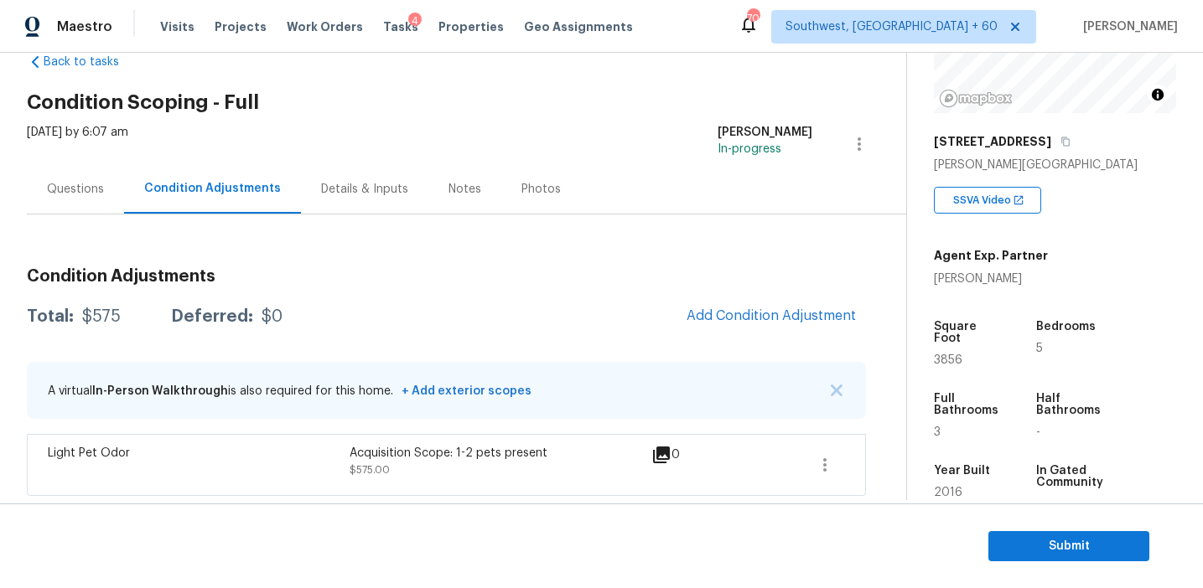
scroll to position [40, 0]
click at [734, 306] on button "Add Condition Adjustment" at bounding box center [770, 315] width 189 height 35
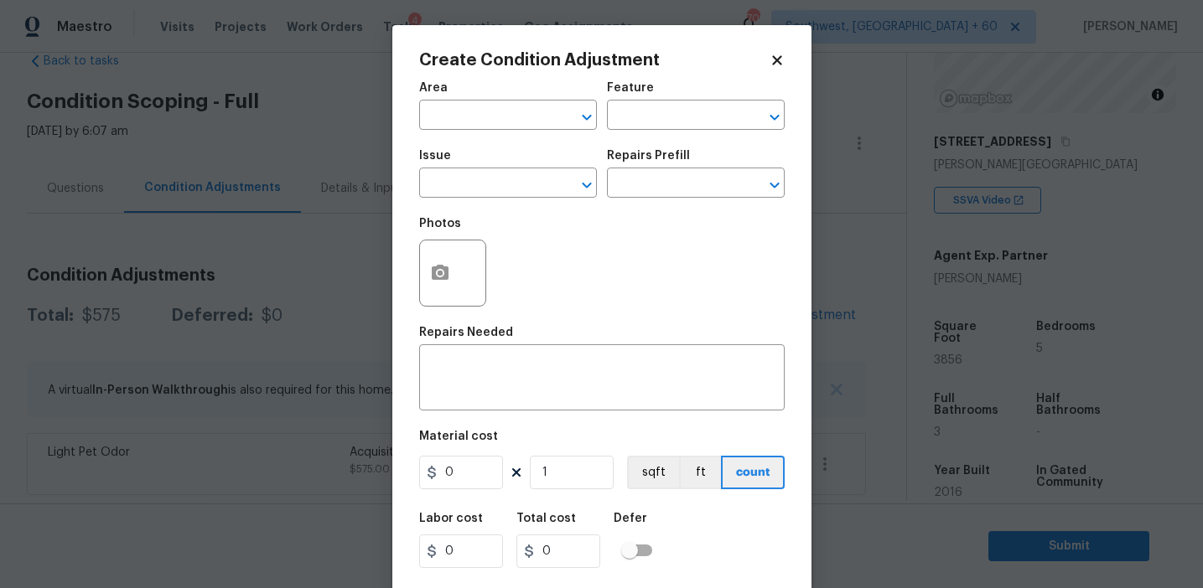
scroll to position [38, 0]
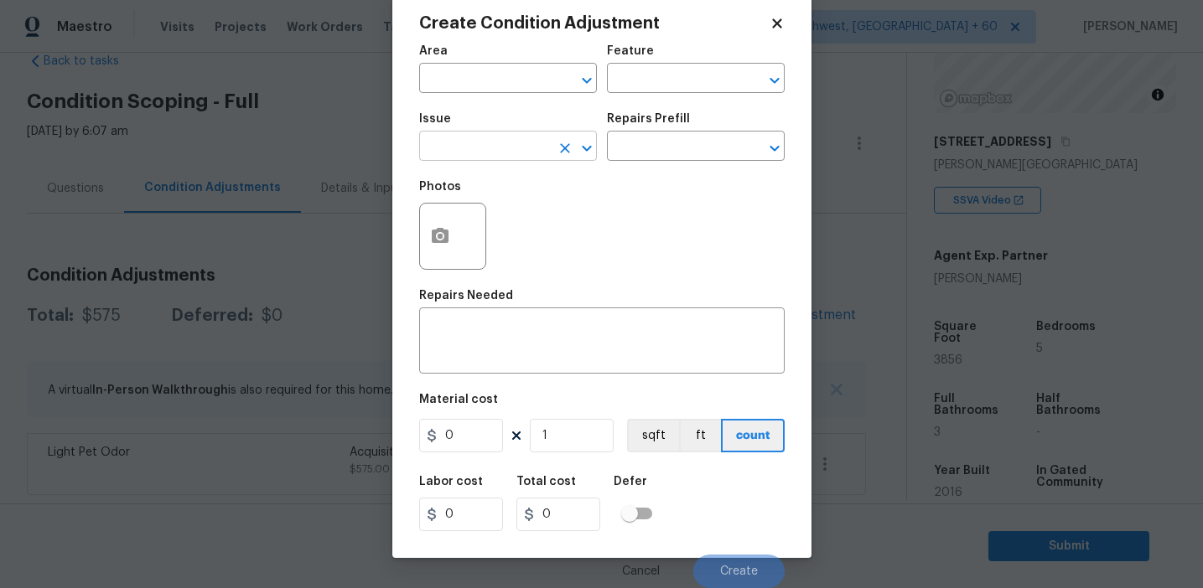
click at [465, 152] on input "text" at bounding box center [484, 148] width 131 height 26
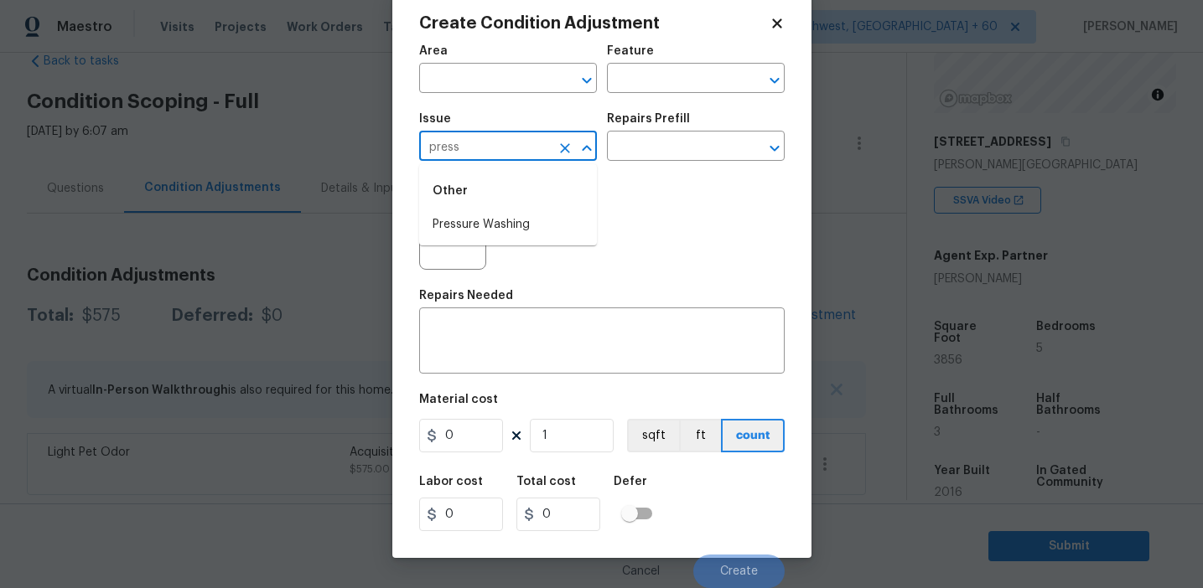
click at [496, 234] on li "Pressure Washing" at bounding box center [508, 225] width 178 height 28
type input "Pressure Washing"
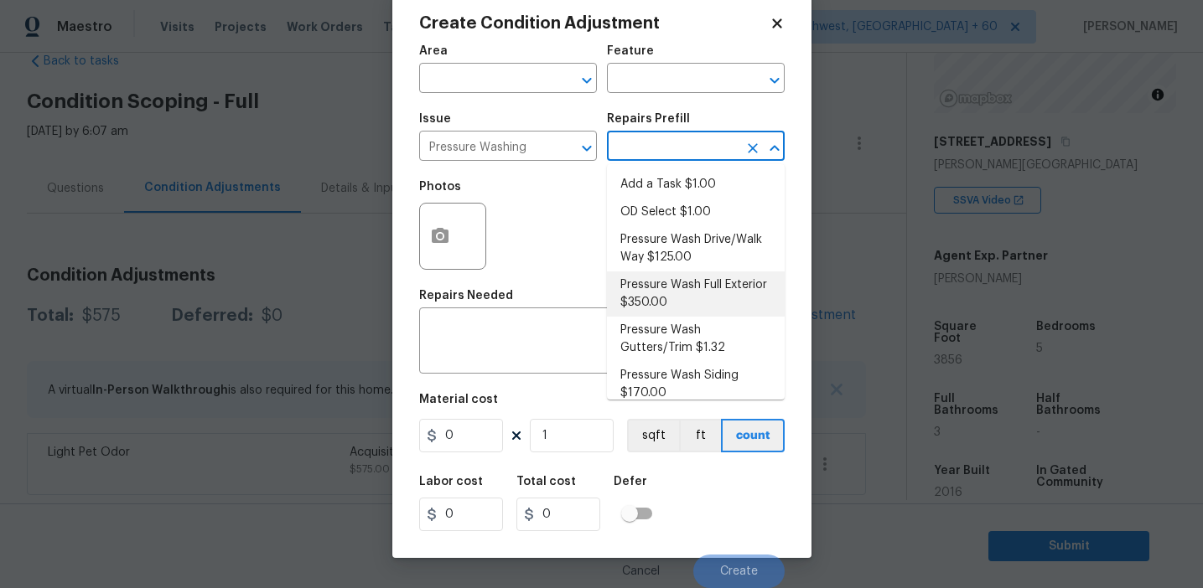
click at [644, 300] on li "Pressure Wash Full Exterior $350.00" at bounding box center [696, 294] width 178 height 45
type input "Siding"
type textarea "Pressure wash the House, Flatwork, Deck and Garage interior."
type input "350"
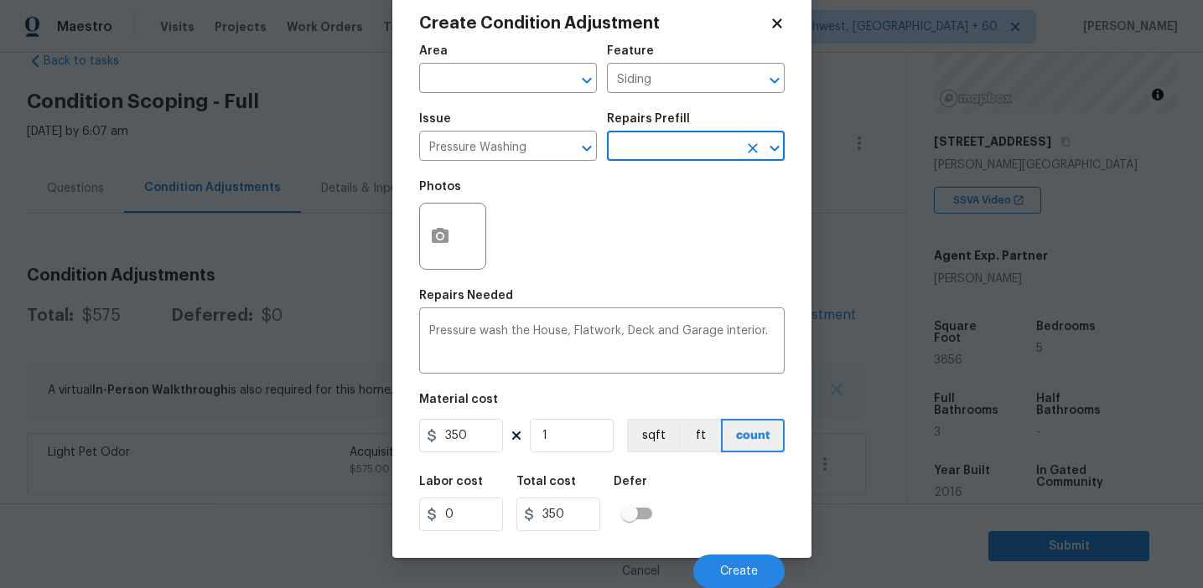
click at [715, 551] on div "Cancel Create" at bounding box center [601, 564] width 365 height 47
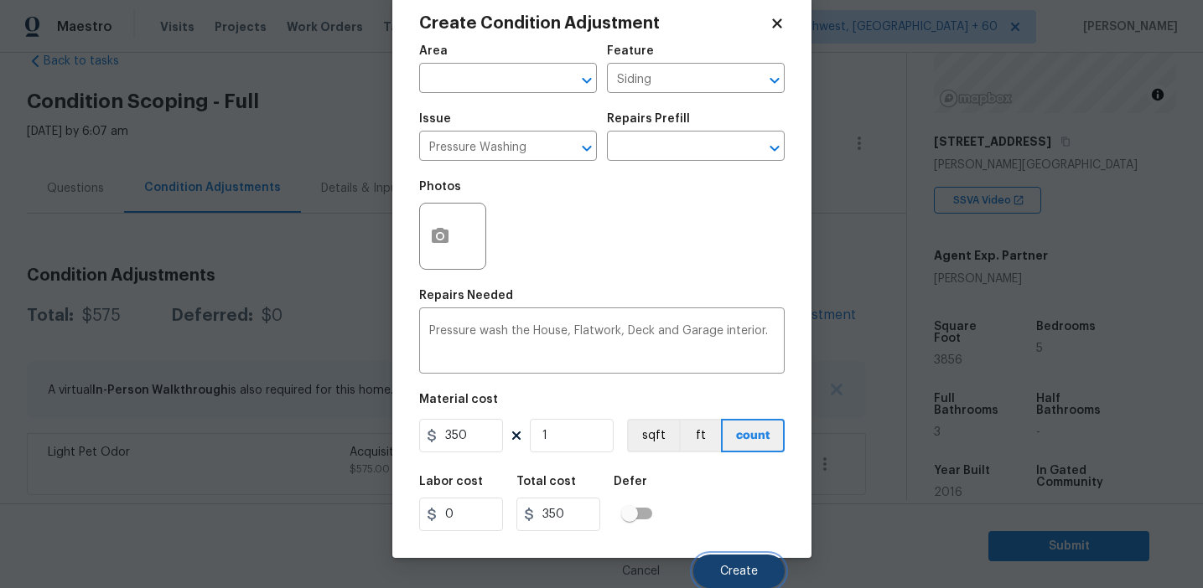
click at [714, 567] on button "Create" at bounding box center [738, 572] width 91 height 34
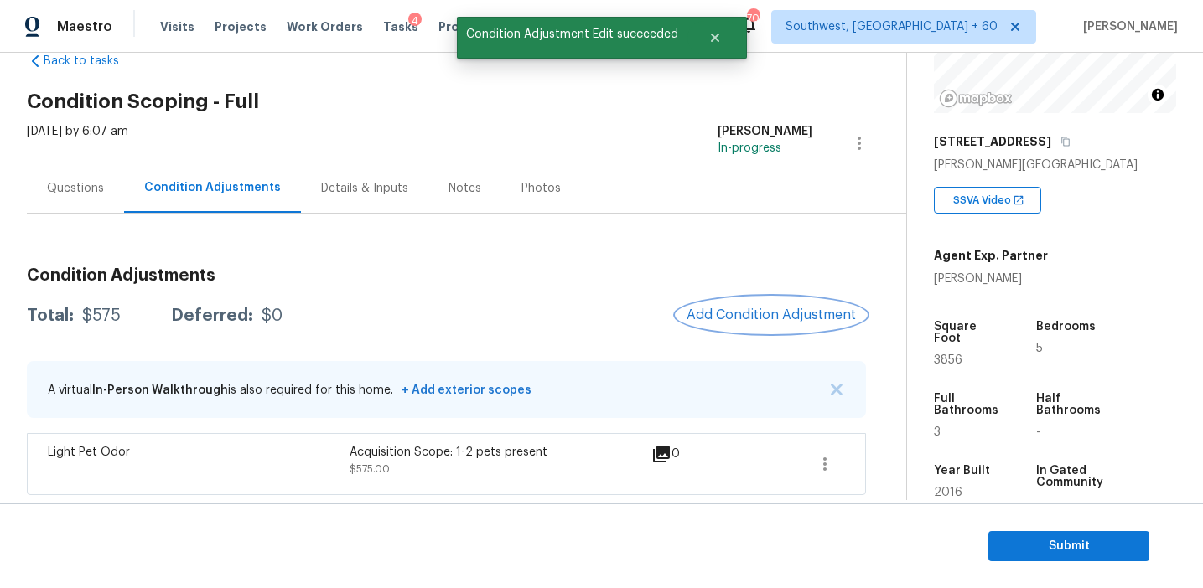
scroll to position [0, 0]
click at [749, 319] on span "Add Condition Adjustment" at bounding box center [770, 315] width 169 height 15
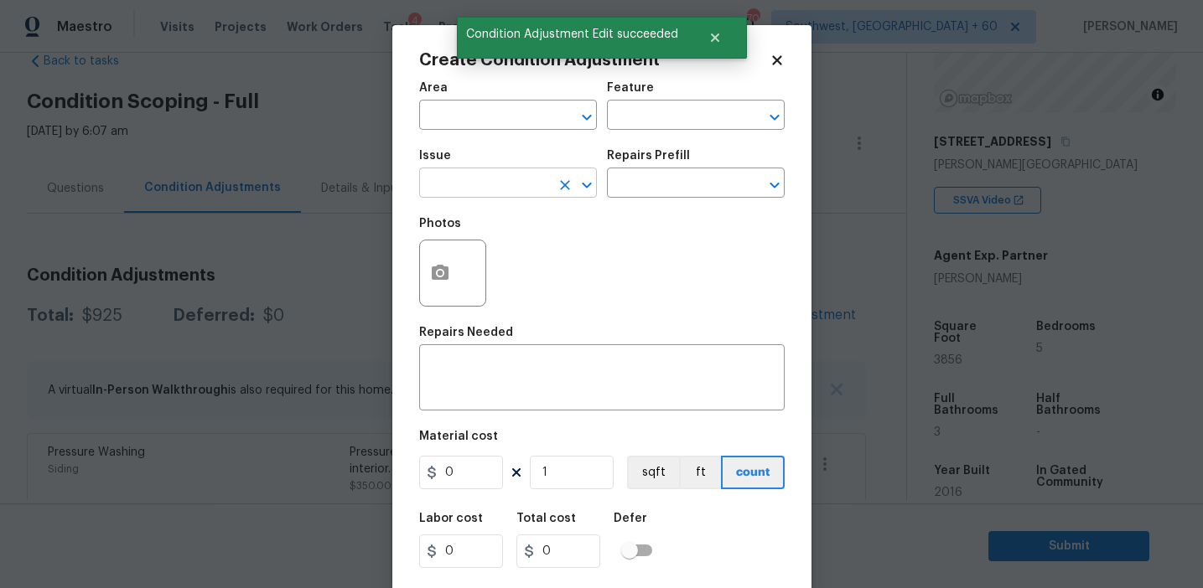
click at [493, 186] on input "text" at bounding box center [484, 185] width 131 height 26
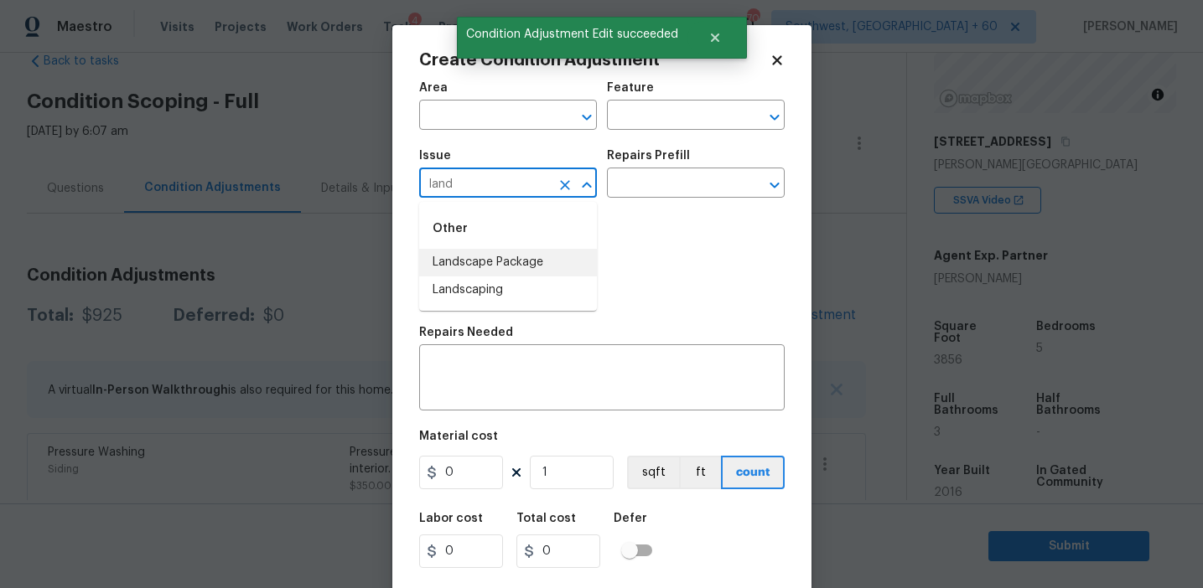
click at [539, 259] on li "Landscape Package" at bounding box center [508, 263] width 178 height 28
type input "Landscape Package"
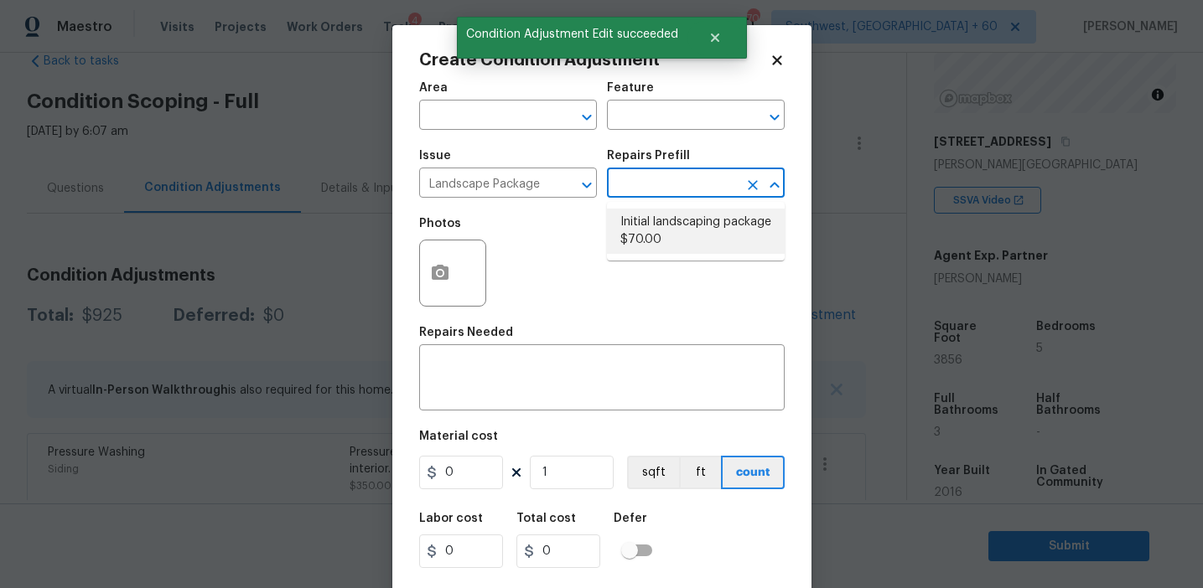
click at [655, 247] on li "Initial landscaping package $70.00" at bounding box center [696, 231] width 178 height 45
type input "Home Readiness Packages"
type textarea "Mowing of grass up to 6" in height. Mow, edge along driveways & sidewalks, trim…"
type input "70"
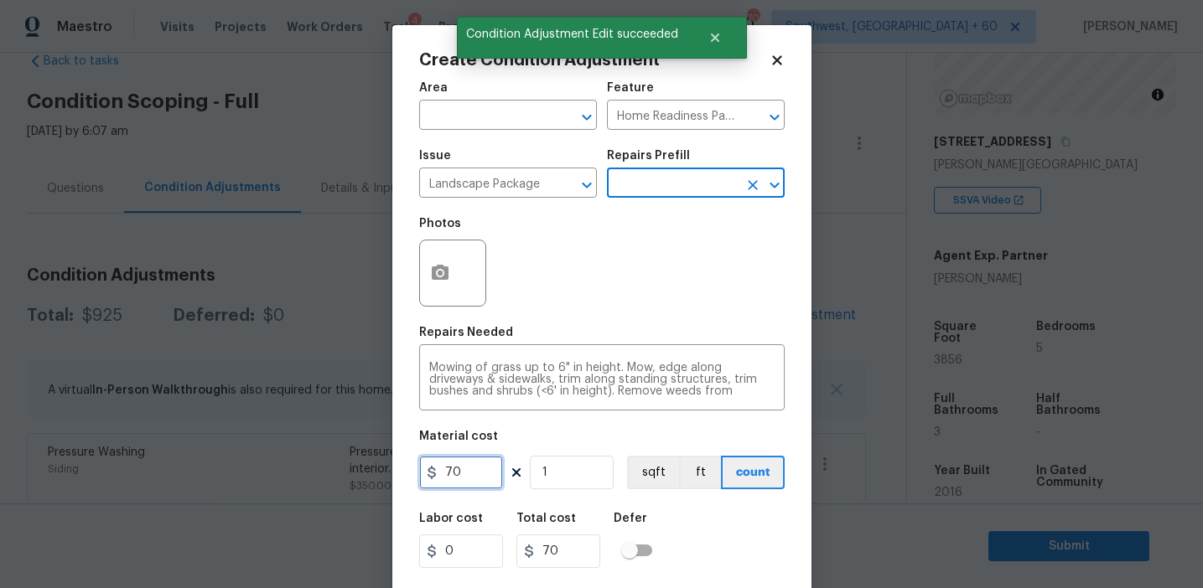
click at [464, 477] on input "70" at bounding box center [461, 473] width 84 height 34
type input "300"
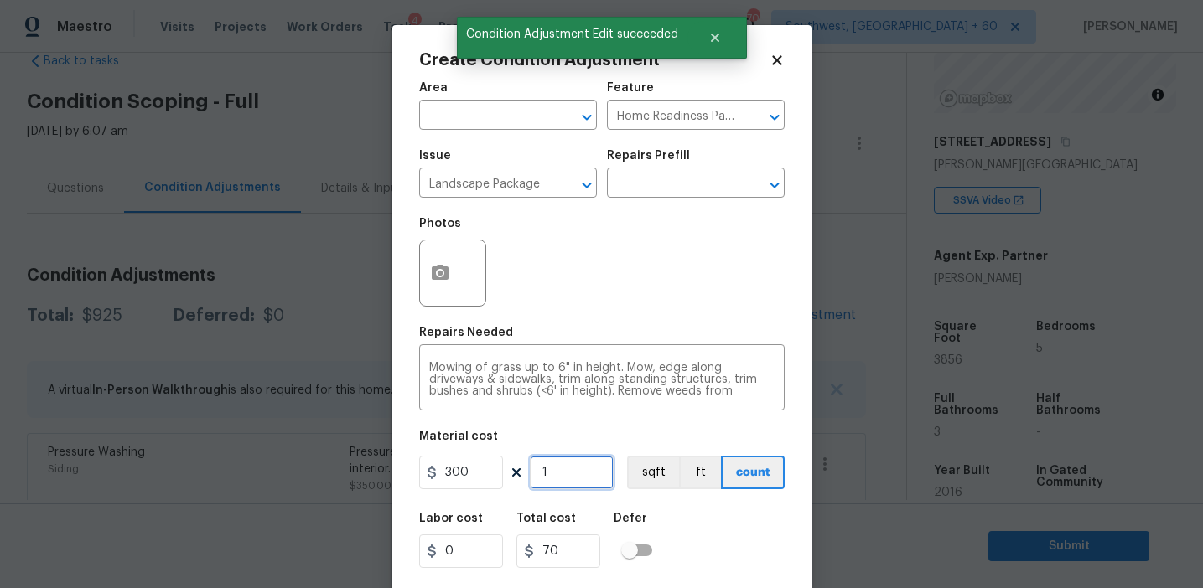
type input "300"
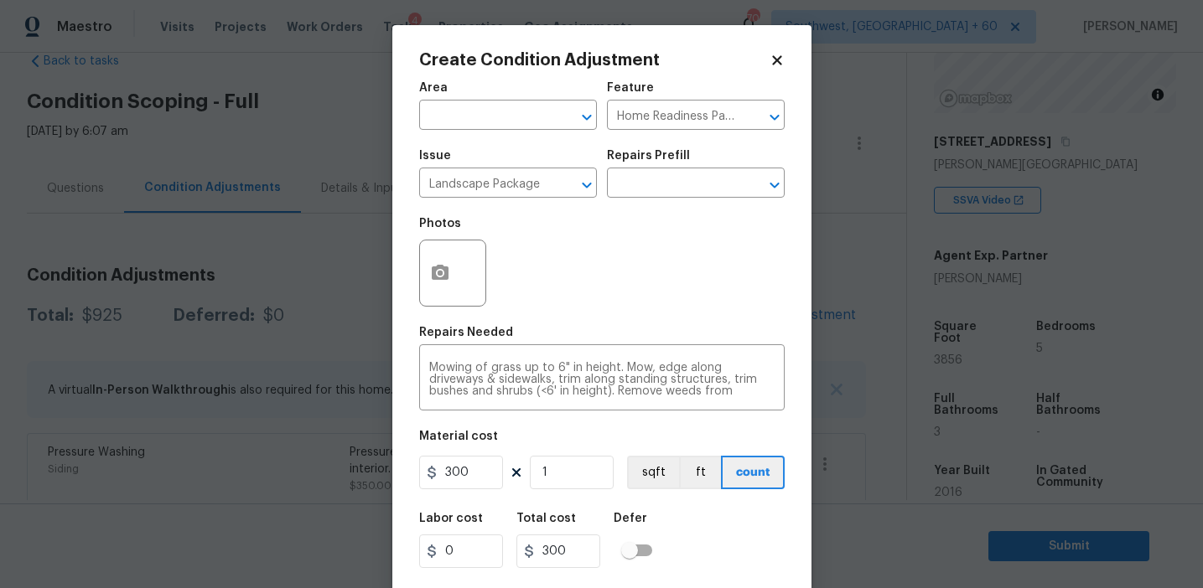
click at [426, 242] on div at bounding box center [452, 273] width 67 height 67
click at [442, 283] on icon "button" at bounding box center [440, 273] width 20 height 20
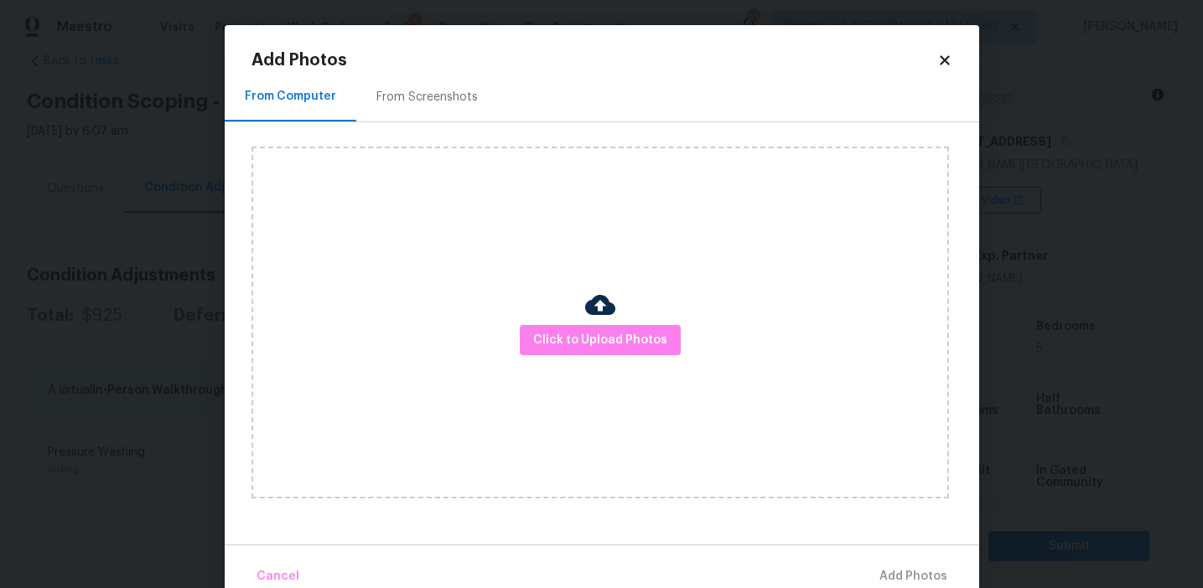
click at [484, 150] on div "Click to Upload Photos" at bounding box center [599, 323] width 697 height 352
click at [455, 76] on div "From Screenshots" at bounding box center [427, 96] width 142 height 49
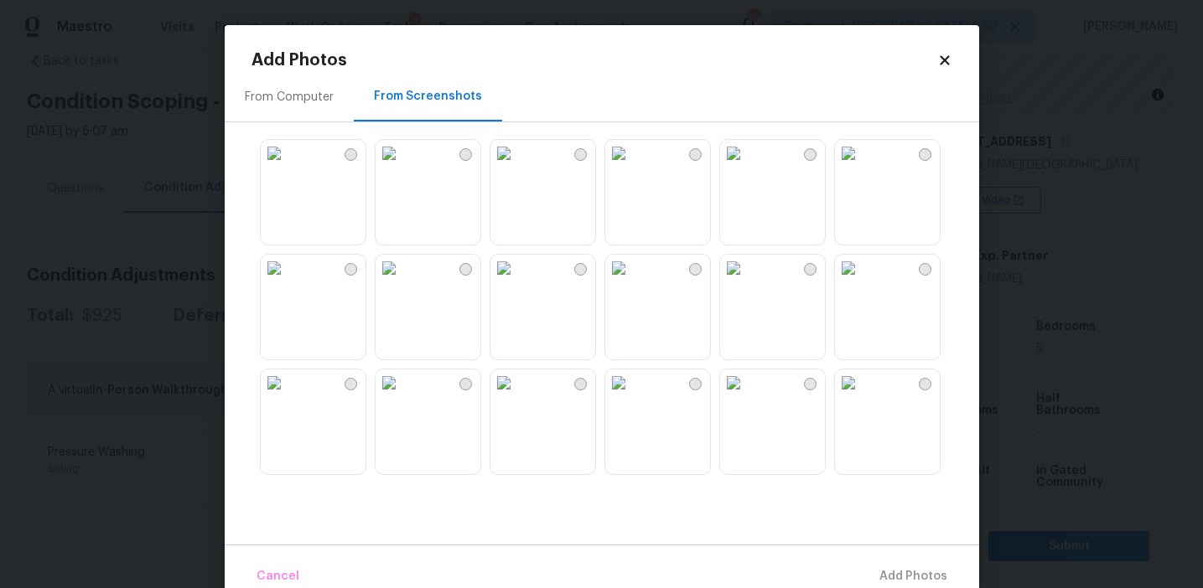
click at [288, 167] on img at bounding box center [274, 153] width 27 height 27
click at [396, 167] on img at bounding box center [389, 153] width 27 height 27
click at [632, 282] on img at bounding box center [618, 268] width 27 height 27
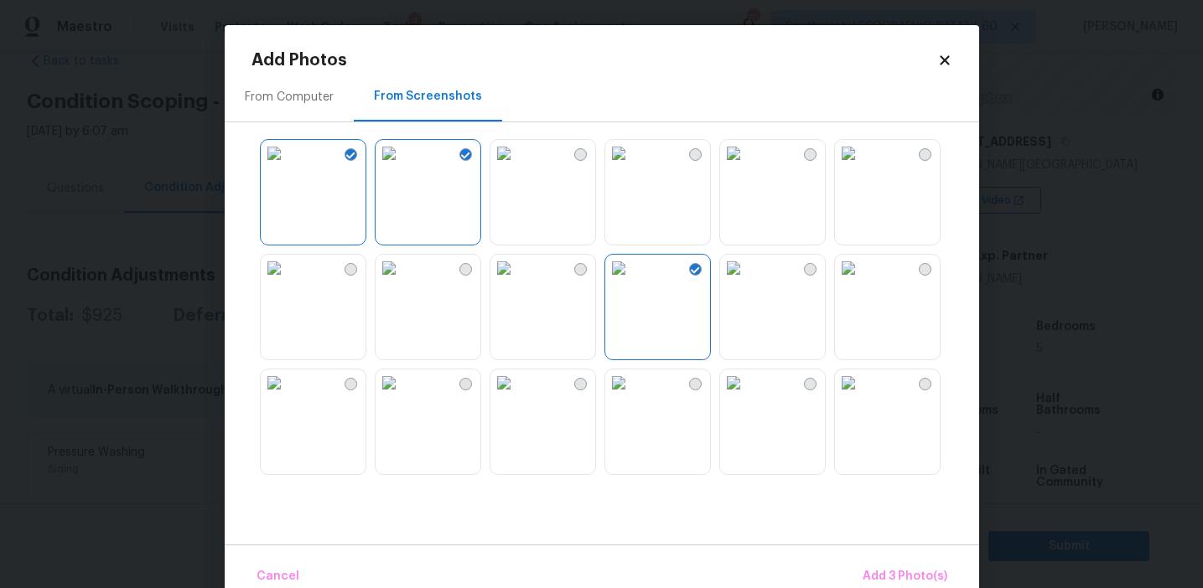
click at [632, 167] on img at bounding box center [618, 153] width 27 height 27
click at [862, 396] on img at bounding box center [848, 383] width 27 height 27
click at [392, 396] on img at bounding box center [389, 383] width 27 height 27
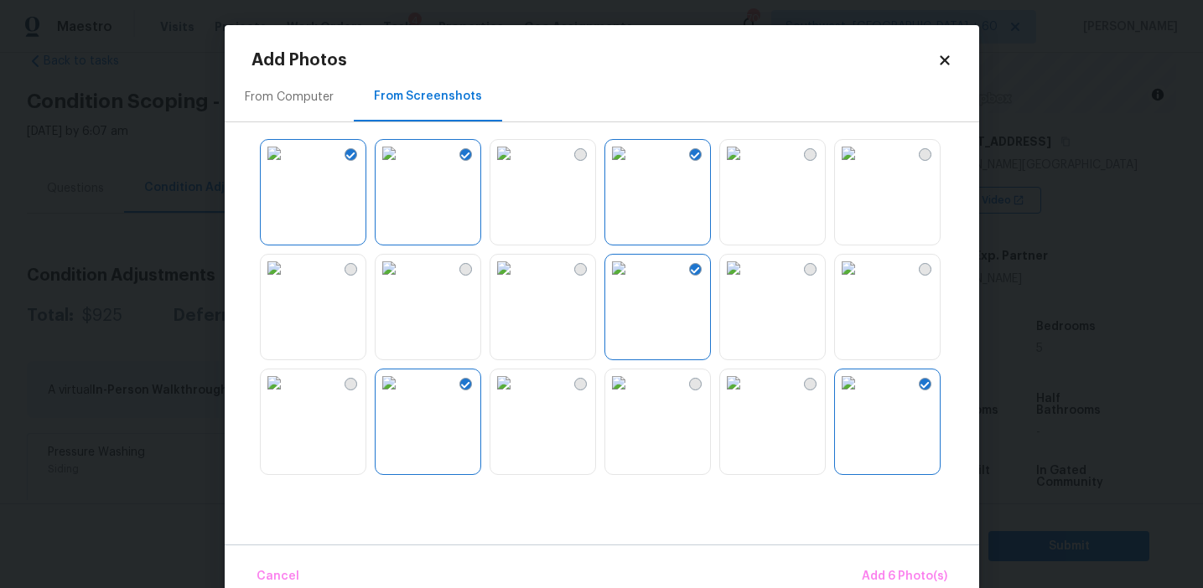
click at [288, 396] on img at bounding box center [274, 383] width 27 height 27
click at [882, 576] on span "Add 7 Photo(s)" at bounding box center [904, 577] width 85 height 21
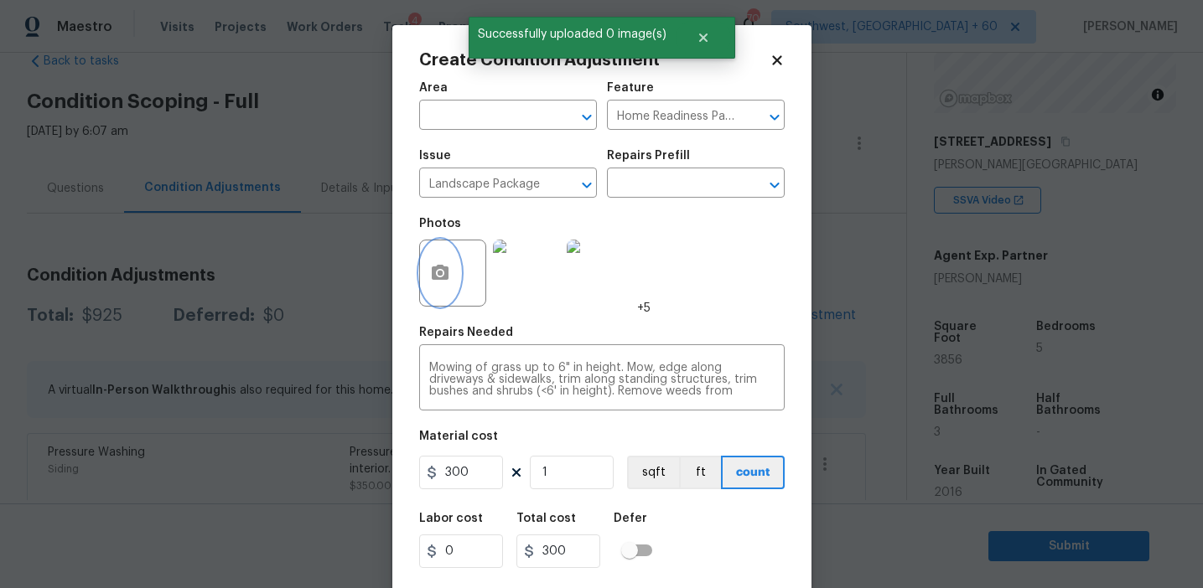
scroll to position [38, 0]
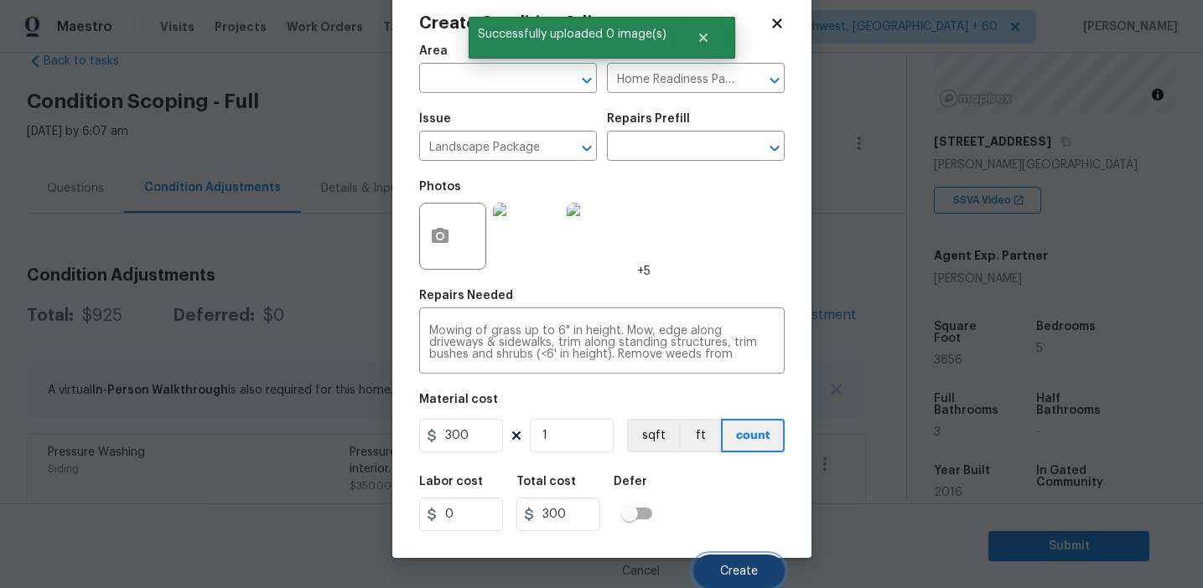
click at [764, 557] on button "Create" at bounding box center [738, 572] width 91 height 34
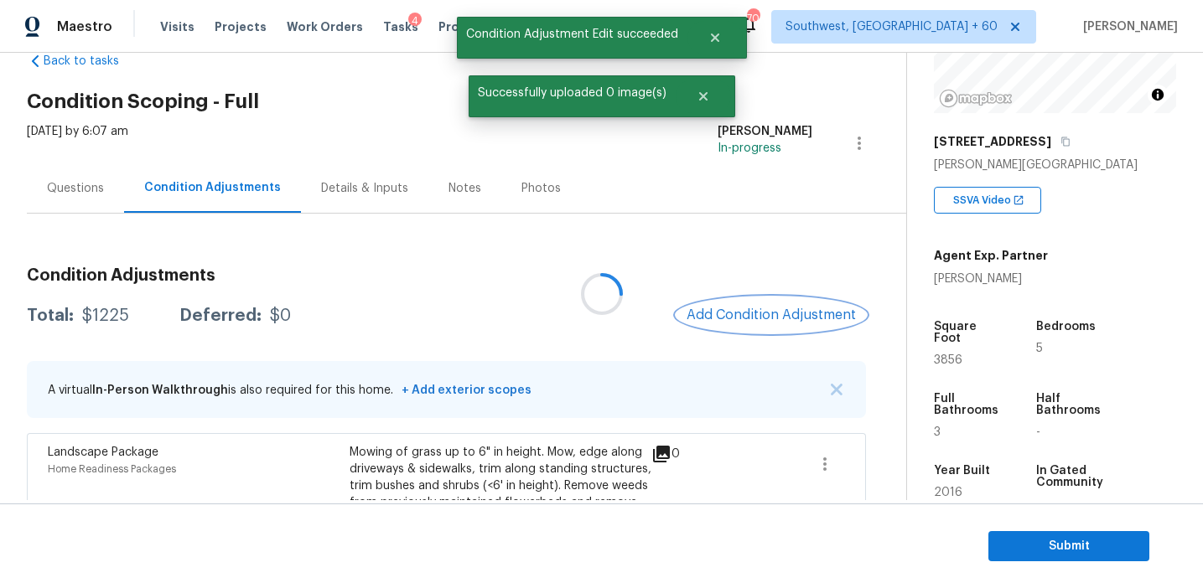
scroll to position [0, 0]
click at [754, 331] on button "Add Condition Adjustment" at bounding box center [770, 315] width 189 height 35
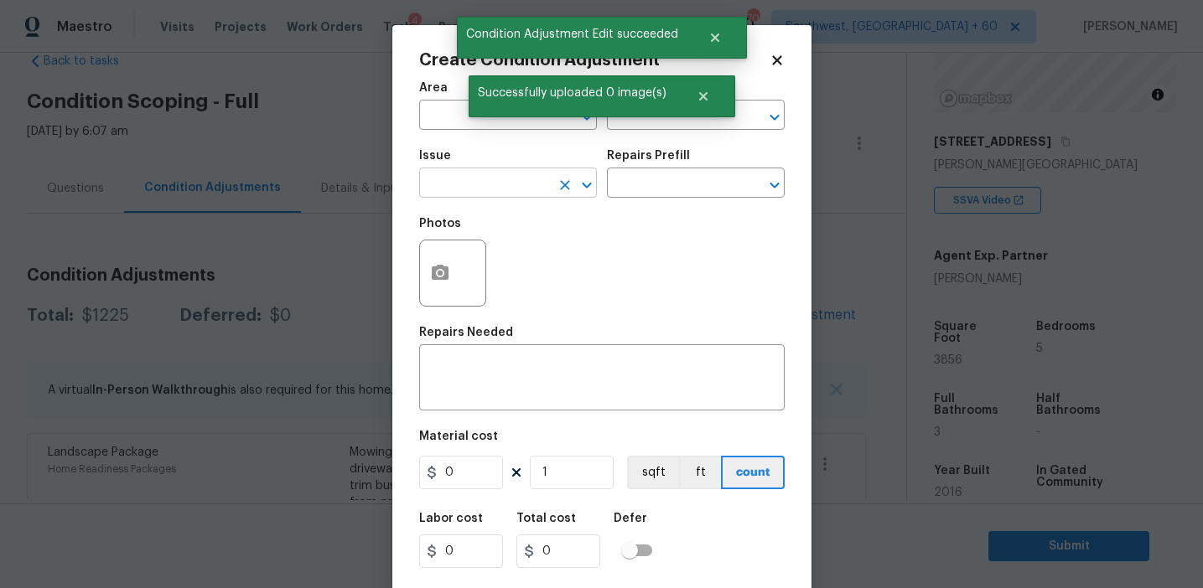
click at [494, 190] on input "text" at bounding box center [484, 185] width 131 height 26
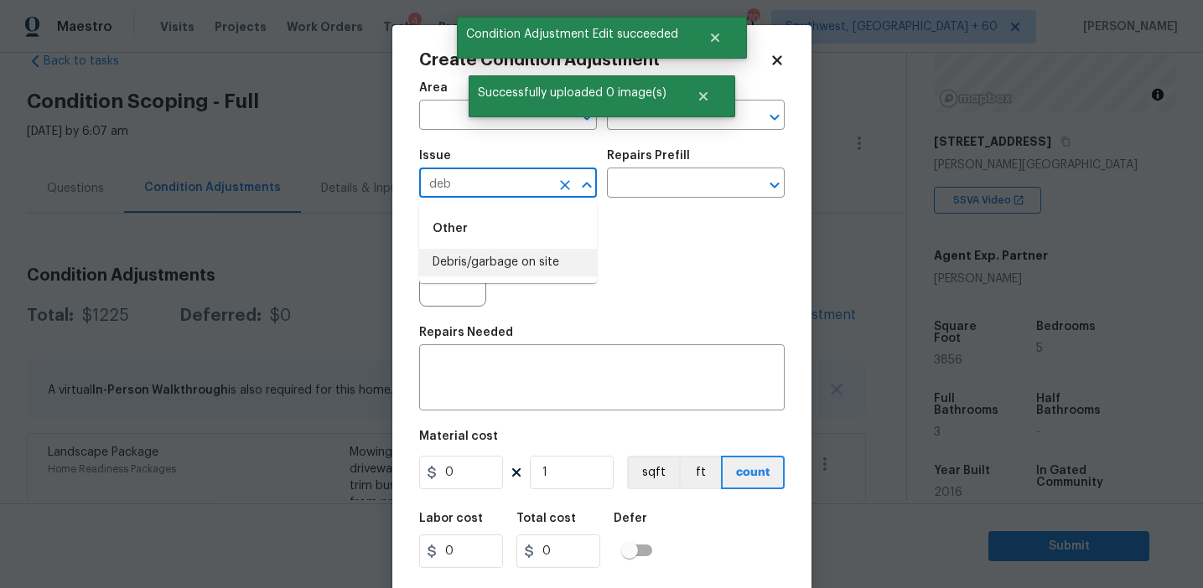
click at [526, 253] on li "Debris/garbage on site" at bounding box center [508, 263] width 178 height 28
type input "Debris/garbage on site"
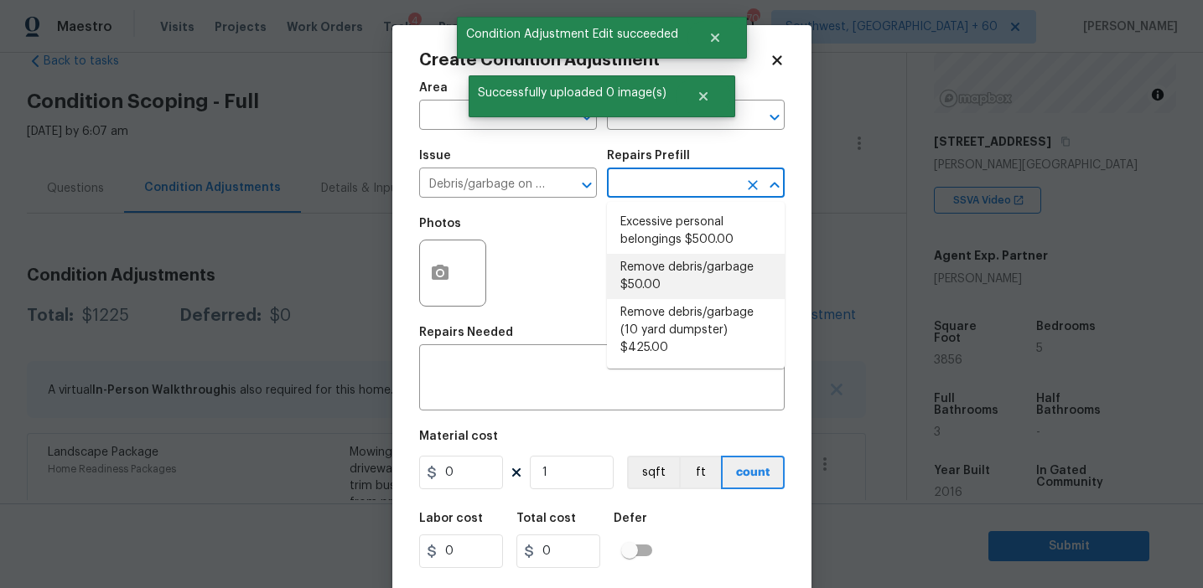
click at [644, 262] on li "Remove debris/garbage $50.00" at bounding box center [696, 276] width 178 height 45
type textarea "Remove, haul off, and properly dispose of any debris left by seller to offsite …"
type input "50"
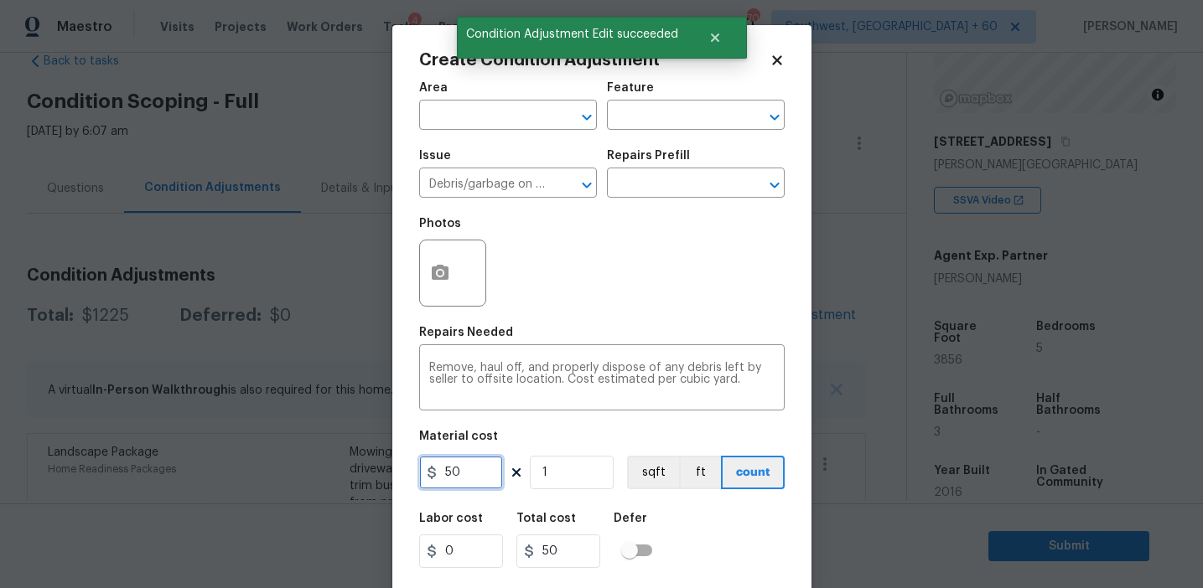
click at [467, 462] on input "50" at bounding box center [461, 473] width 84 height 34
type input "1000"
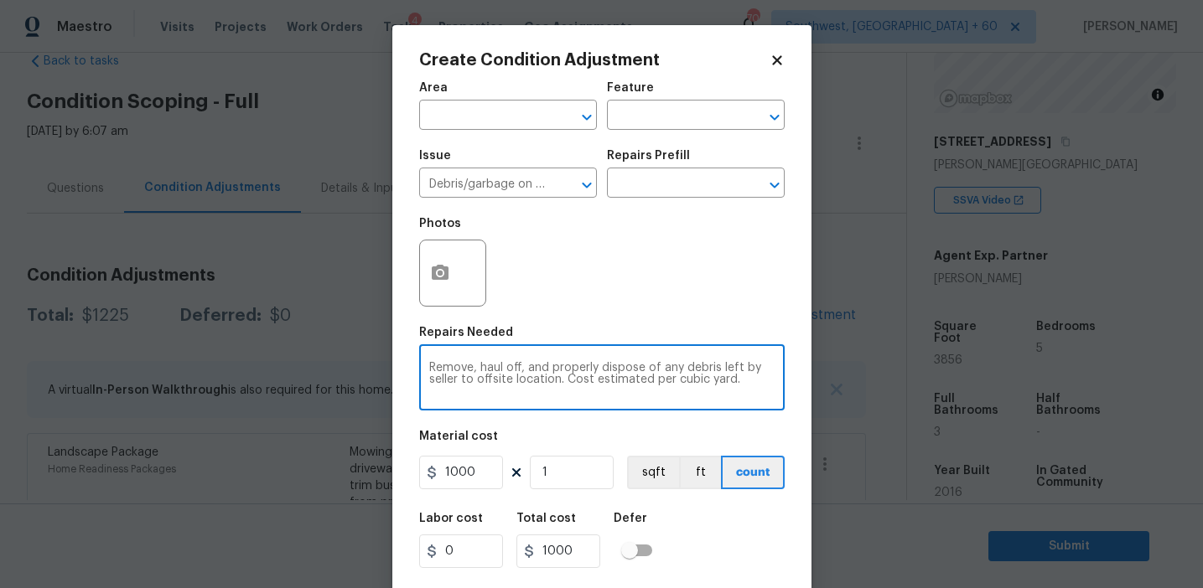
click at [471, 370] on textarea "Remove, haul off, and properly dispose of any debris left by seller to offsite …" at bounding box center [601, 379] width 345 height 35
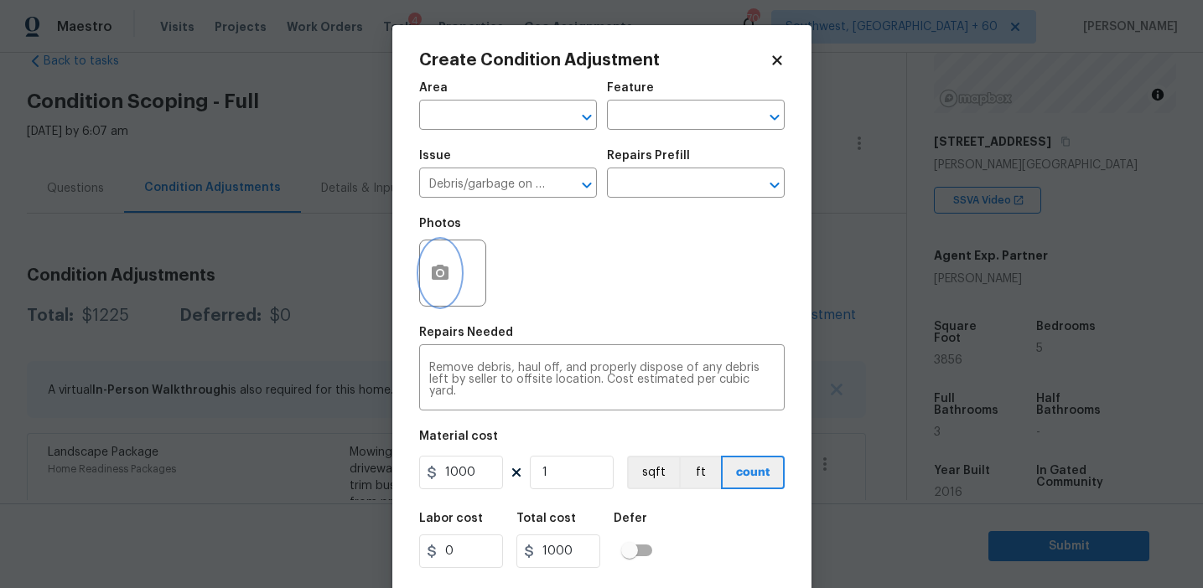
click at [439, 264] on icon "button" at bounding box center [440, 273] width 20 height 20
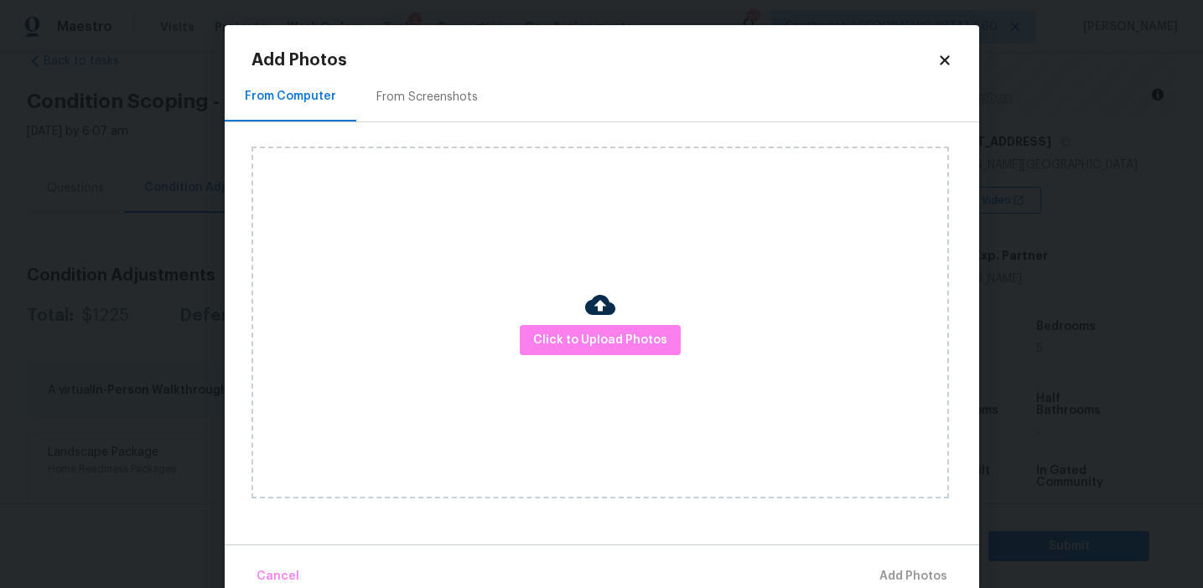
click at [439, 119] on div "From Screenshots" at bounding box center [427, 96] width 142 height 49
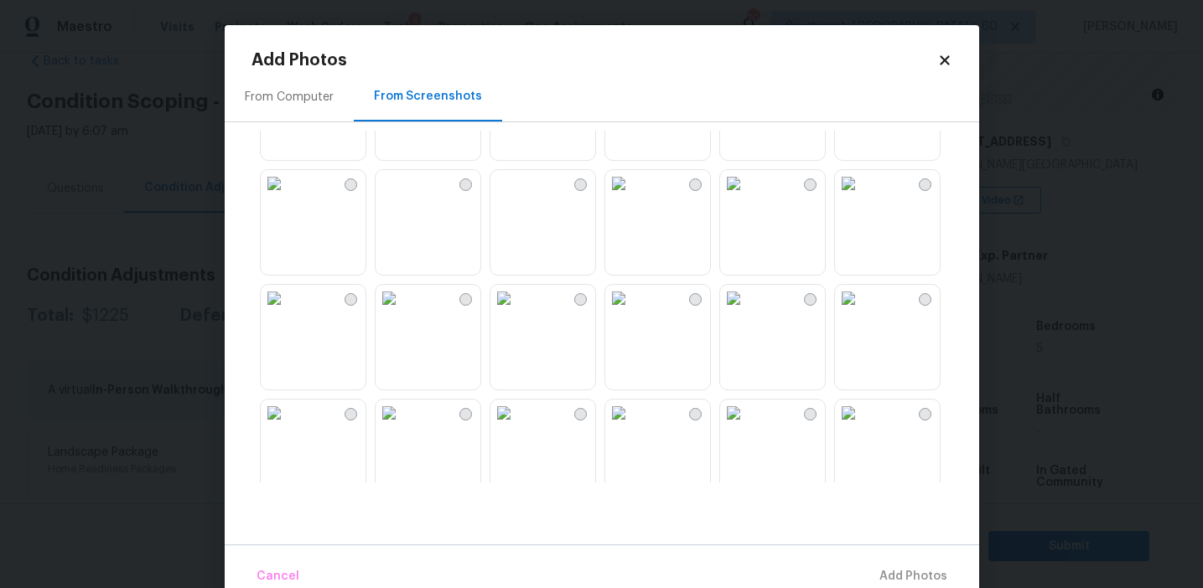
scroll to position [1601, 0]
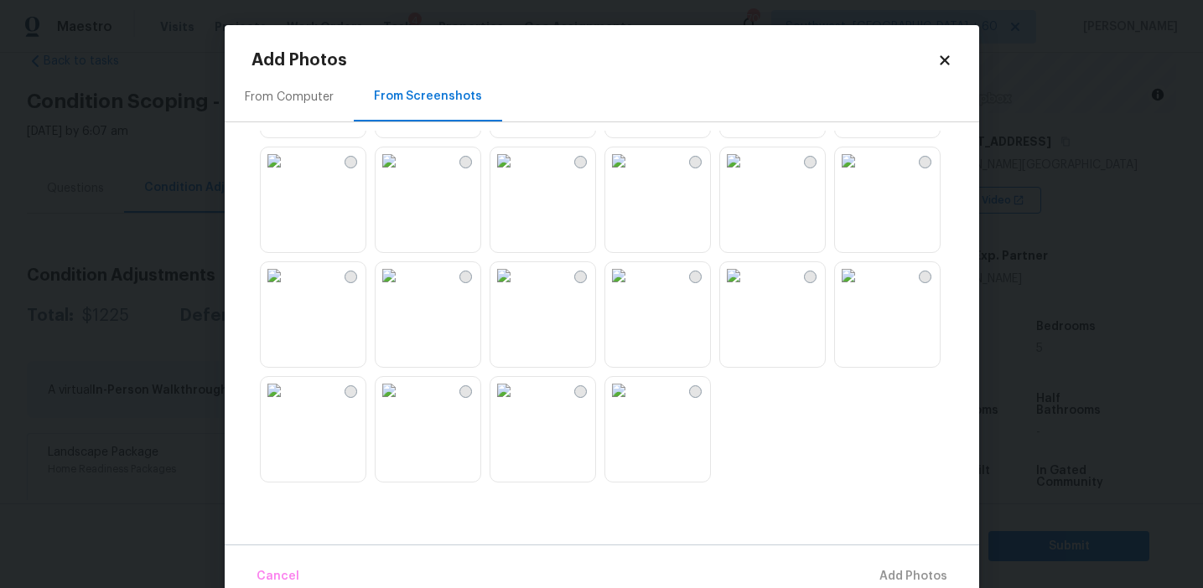
click at [632, 404] on img at bounding box center [618, 390] width 27 height 27
click at [891, 576] on span "Add 1 Photo(s)" at bounding box center [905, 577] width 83 height 21
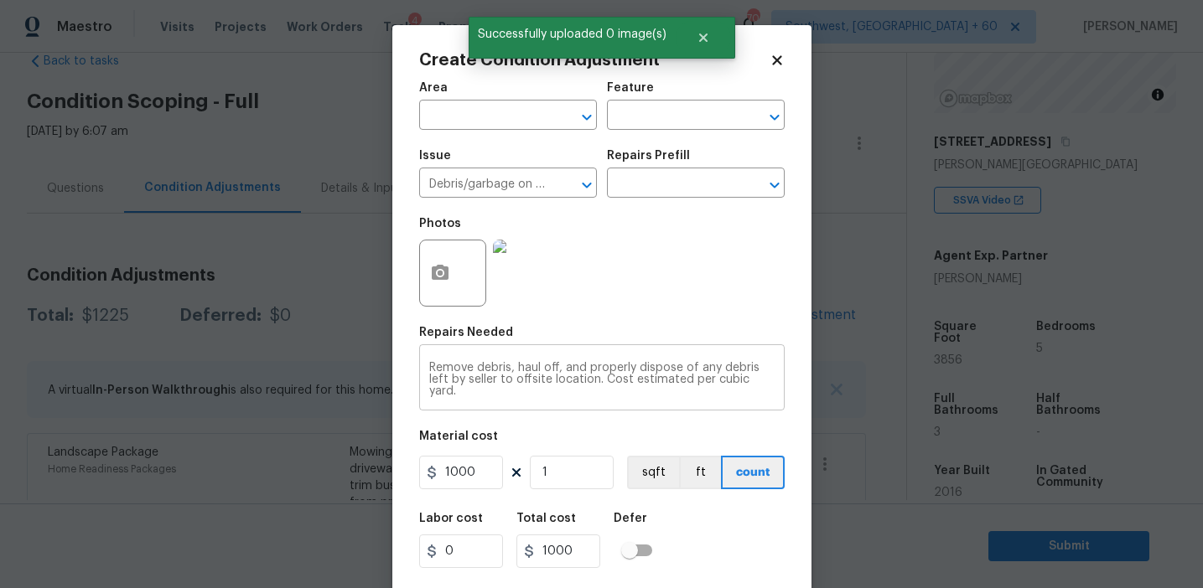
click at [471, 368] on textarea "Remove debris, haul off, and properly dispose of any debris left by seller to o…" at bounding box center [601, 379] width 345 height 35
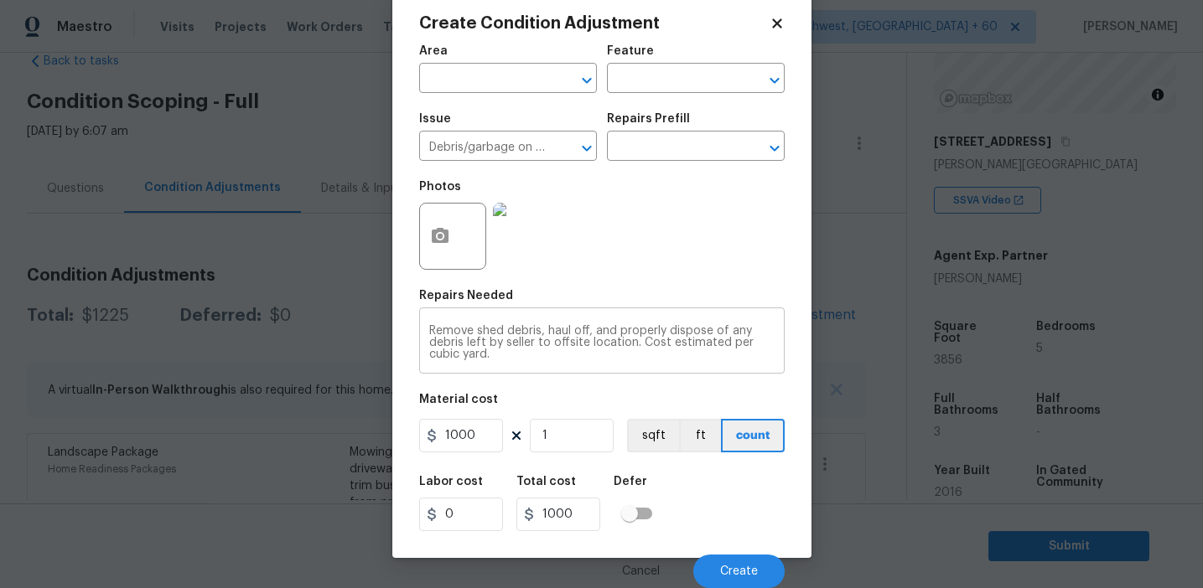
click at [508, 325] on textarea "Remove shed debris, haul off, and properly dispose of any debris left by seller…" at bounding box center [601, 342] width 345 height 35
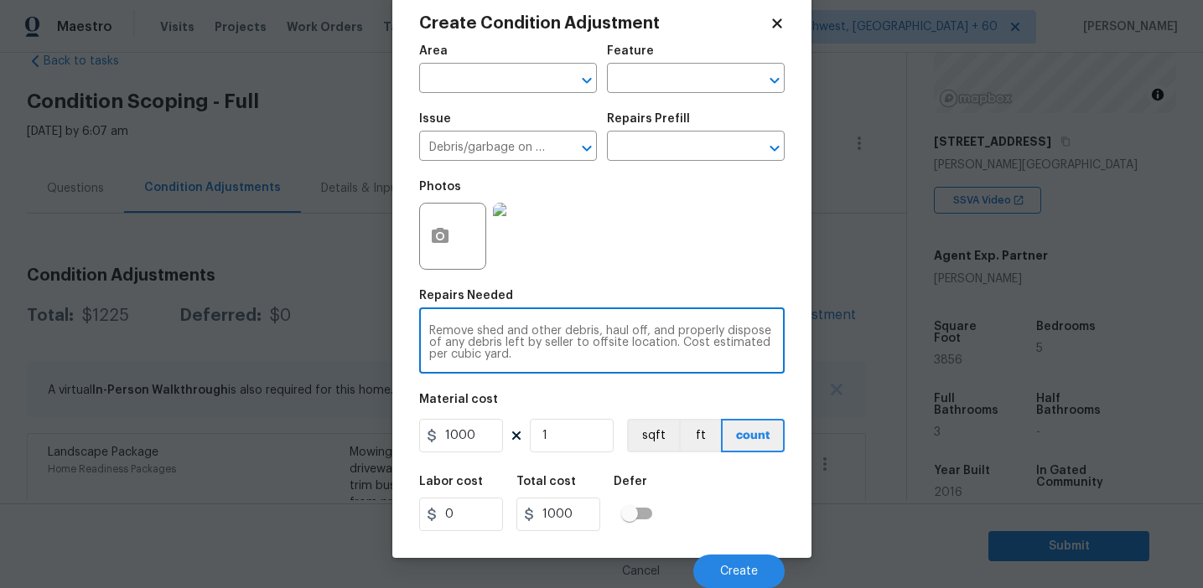
type textarea "Remove shed and other debris, haul off, and properly dispose of any debris left…"
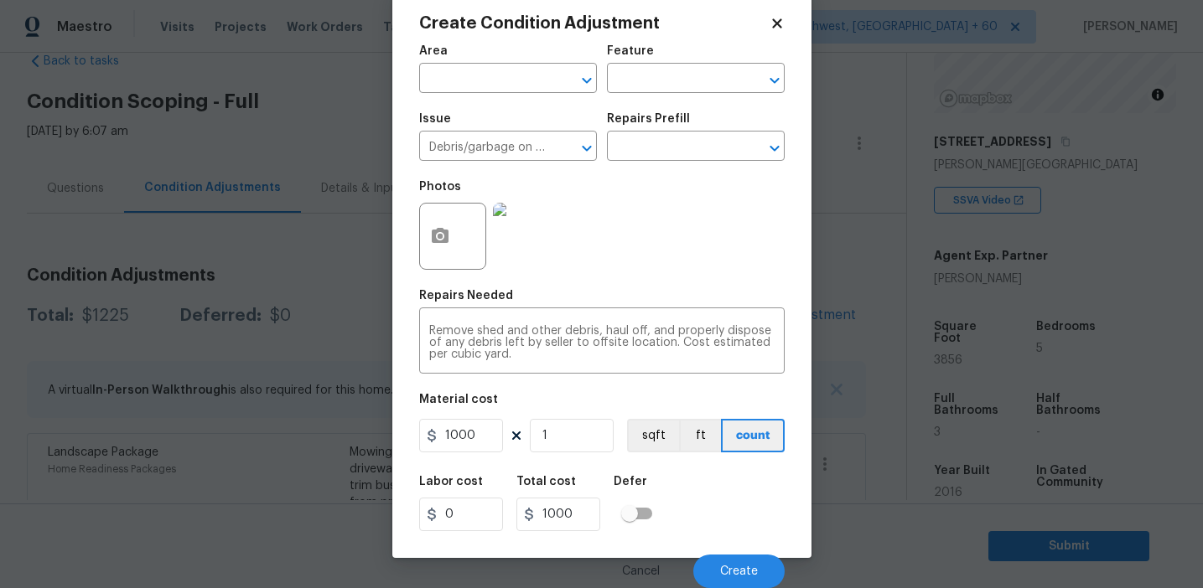
click at [711, 553] on div "Cancel Create" at bounding box center [601, 564] width 365 height 47
click at [717, 564] on button "Create" at bounding box center [738, 572] width 91 height 34
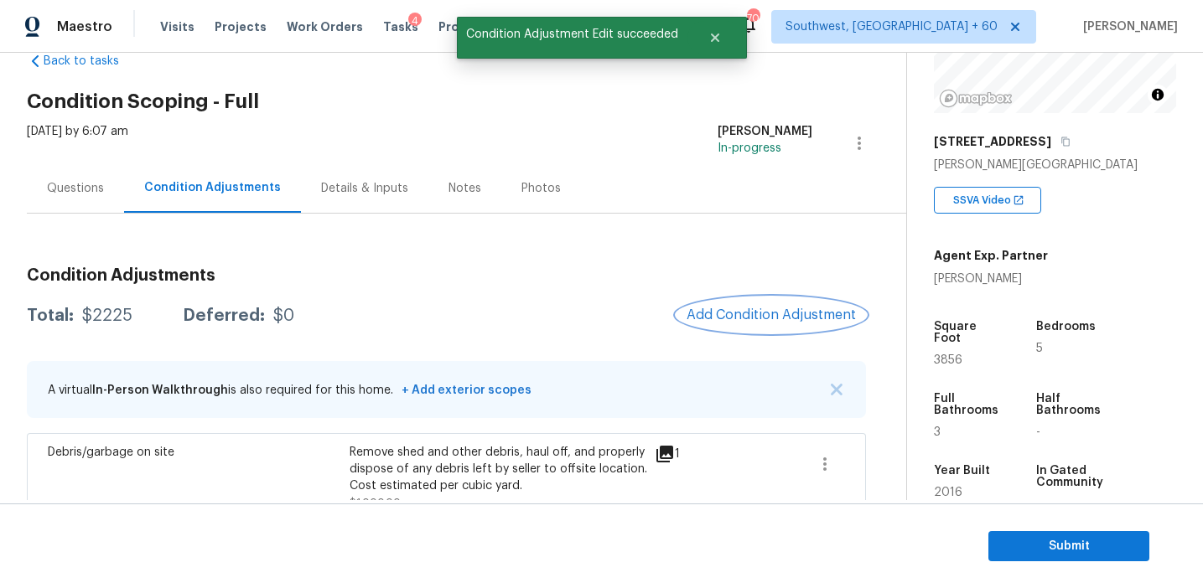
scroll to position [206, 0]
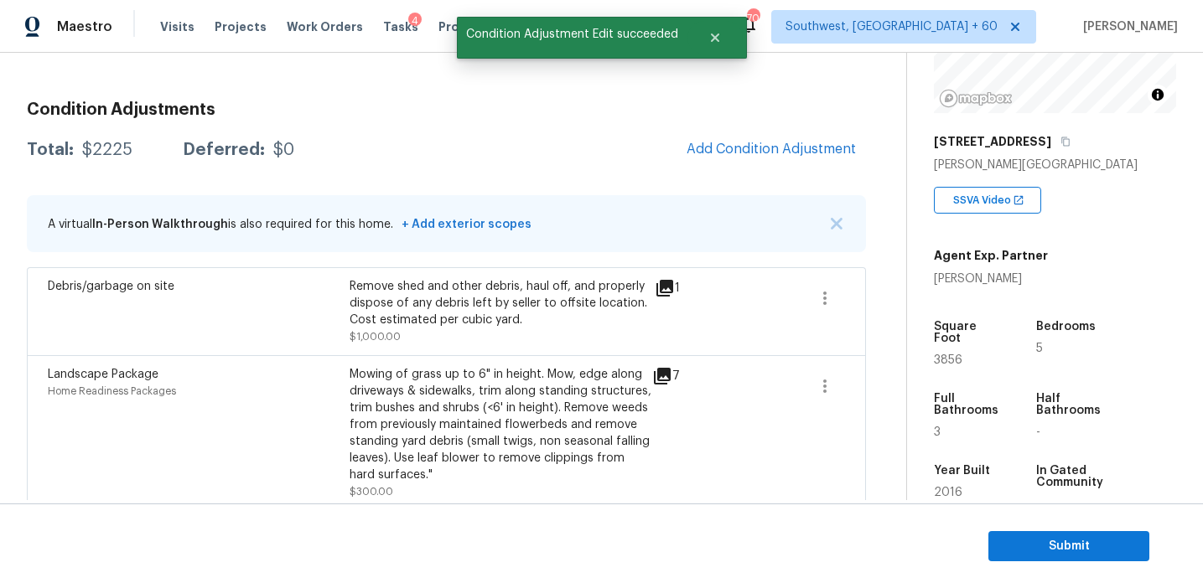
click at [655, 165] on div "Total: $2225 Deferred: $0 Add Condition Adjustment" at bounding box center [446, 150] width 839 height 37
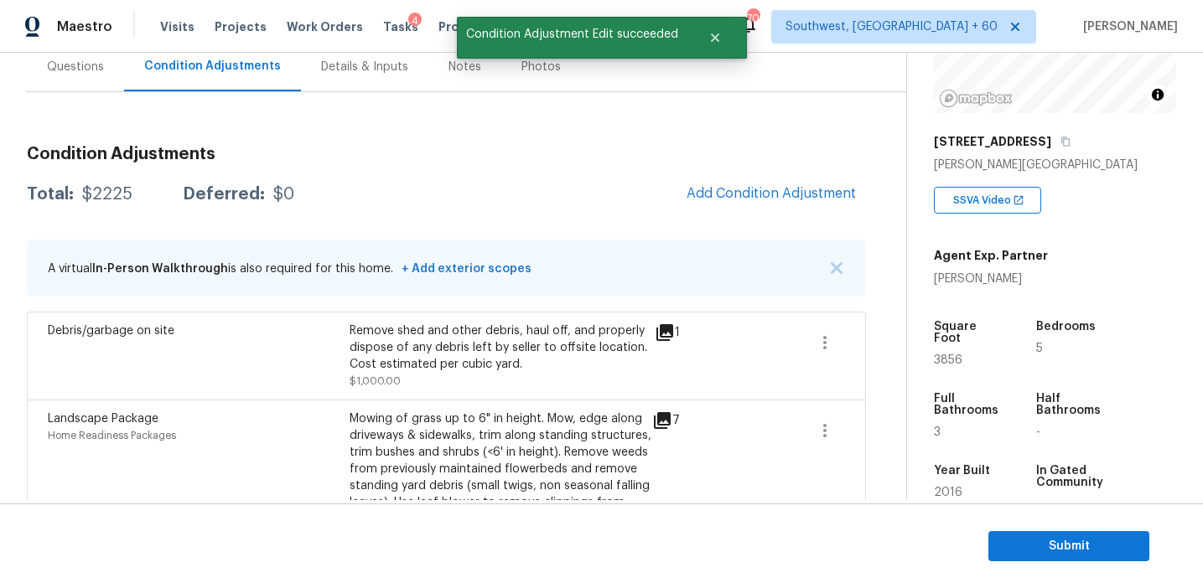
scroll to position [156, 0]
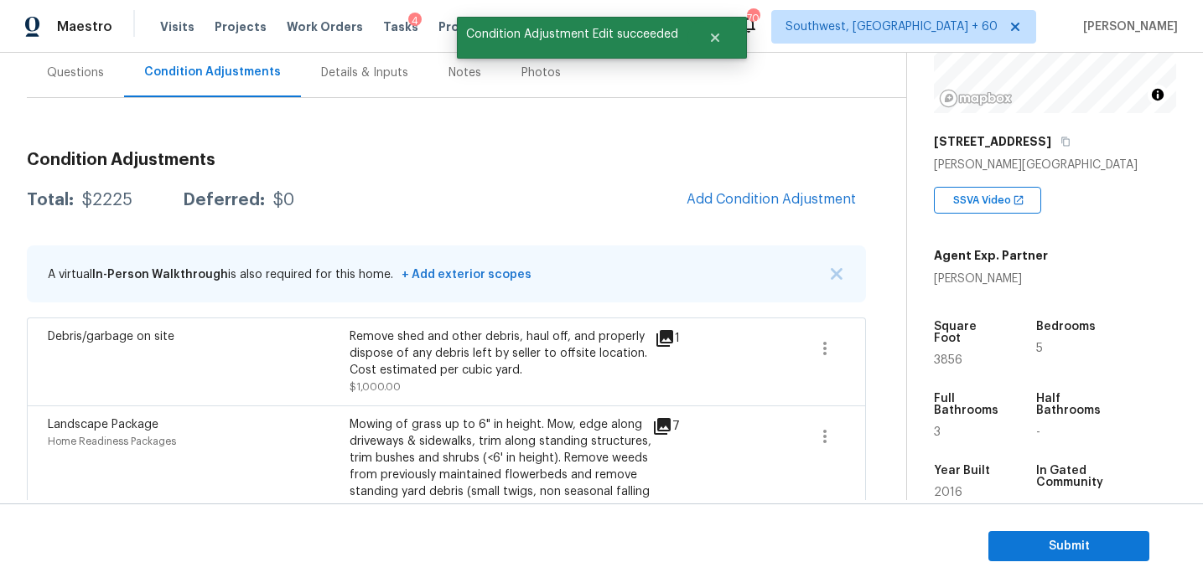
click at [655, 165] on h3 "Condition Adjustments" at bounding box center [446, 160] width 839 height 17
click at [726, 192] on span "Add Condition Adjustment" at bounding box center [770, 199] width 169 height 15
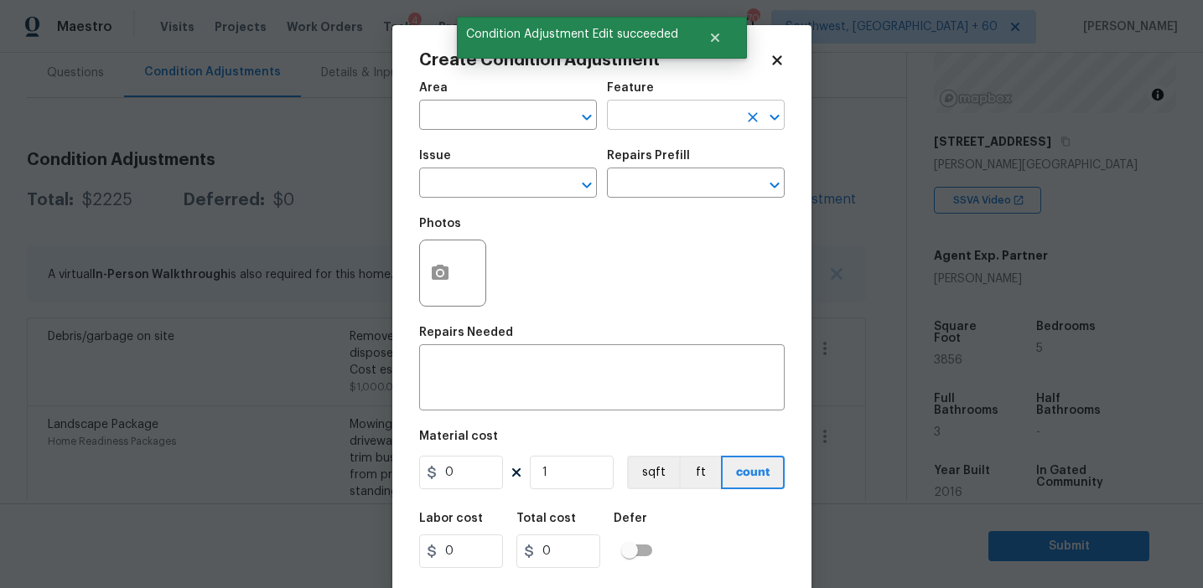
click at [619, 115] on input "text" at bounding box center [672, 117] width 131 height 26
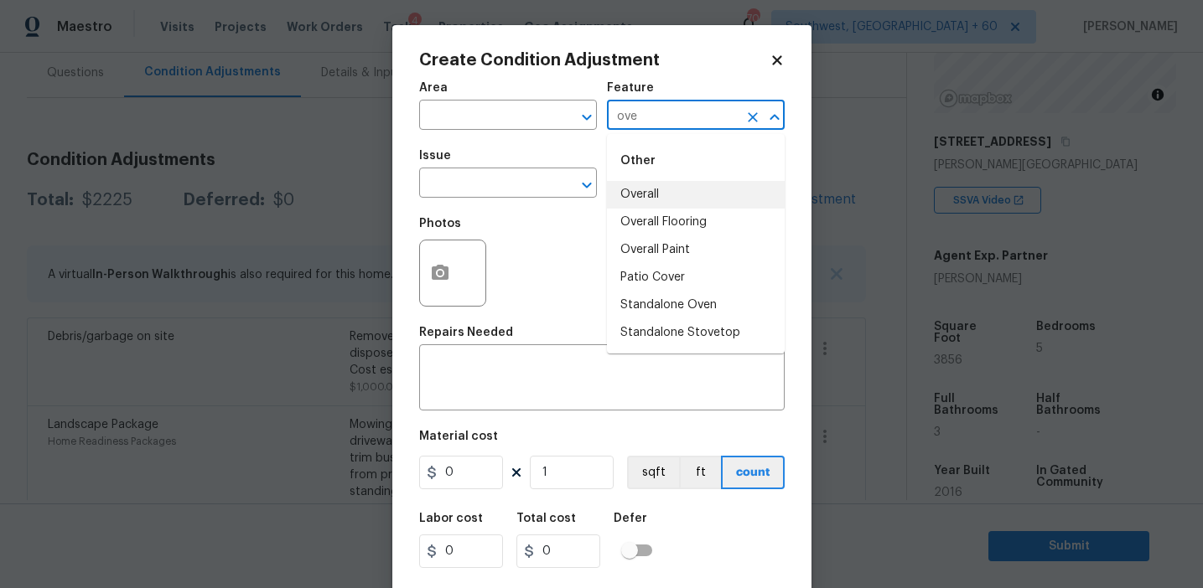
click at [661, 189] on li "Overall" at bounding box center [696, 195] width 178 height 28
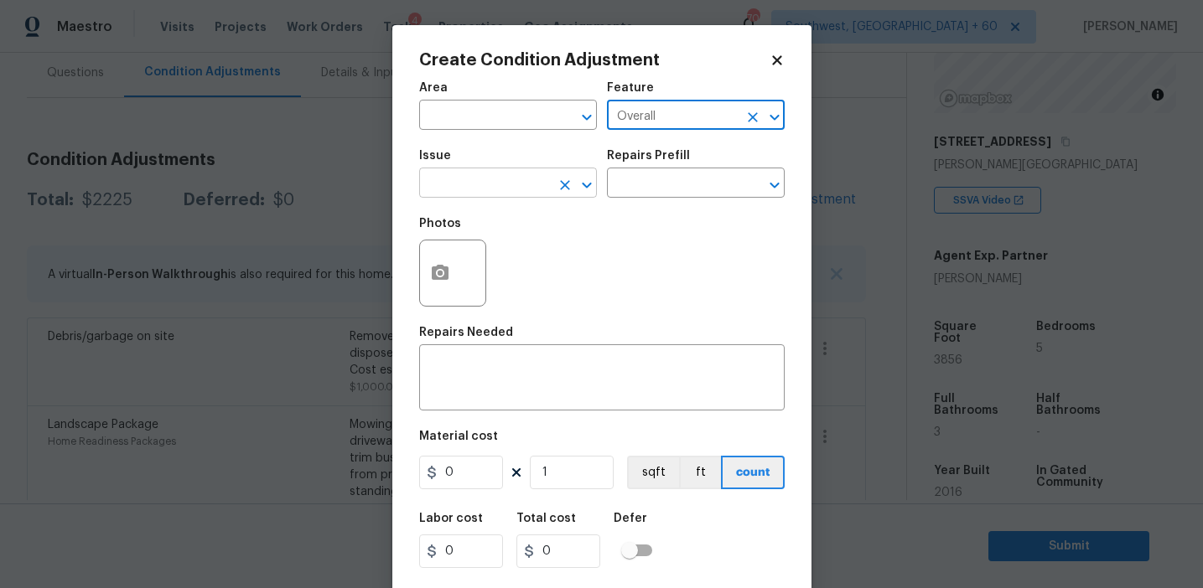
type input "Overall"
click at [462, 193] on input "text" at bounding box center [484, 185] width 131 height 26
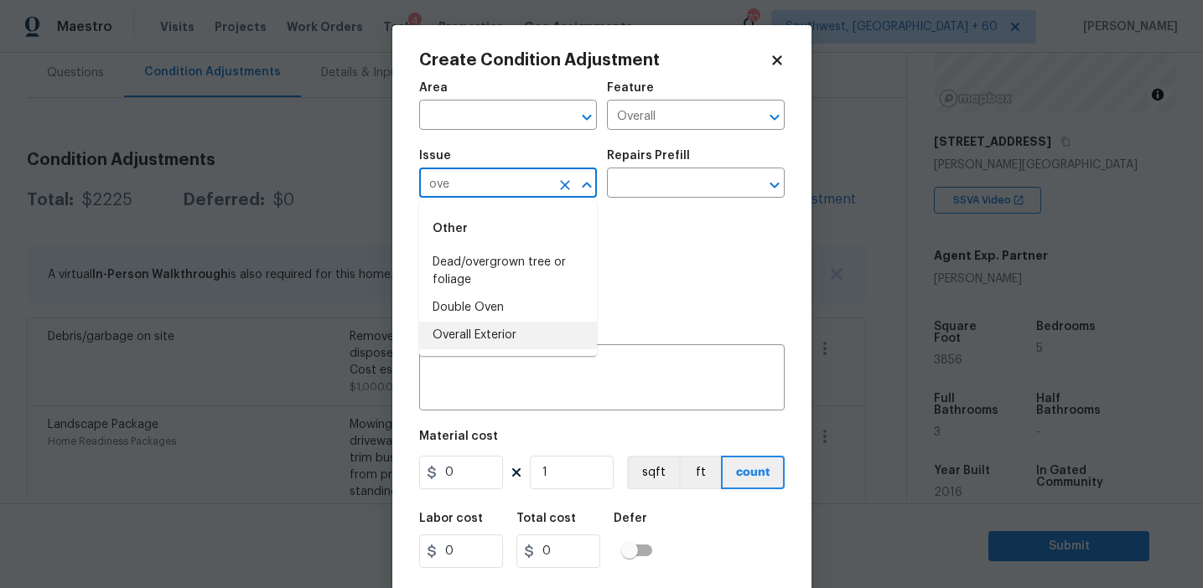
click at [483, 339] on li "Overall Exterior" at bounding box center [508, 336] width 178 height 28
type input "Overall Exterior"
click at [556, 382] on textarea at bounding box center [601, 379] width 345 height 35
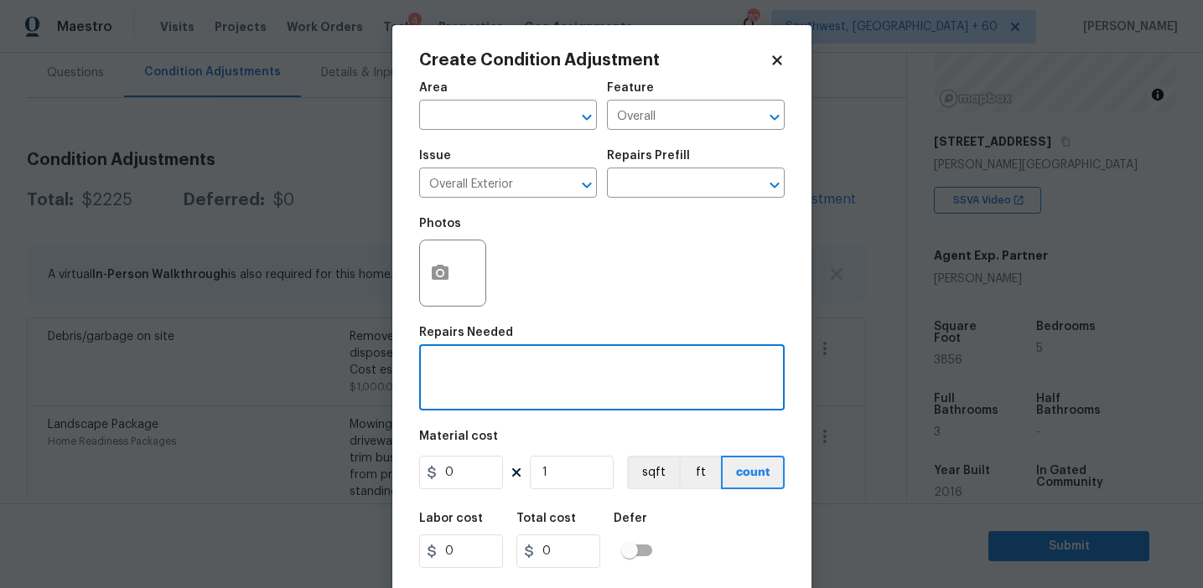
paste textarea "Overall exterior repairs (siding, stucco, fencing, soffit, [PERSON_NAME], trims…"
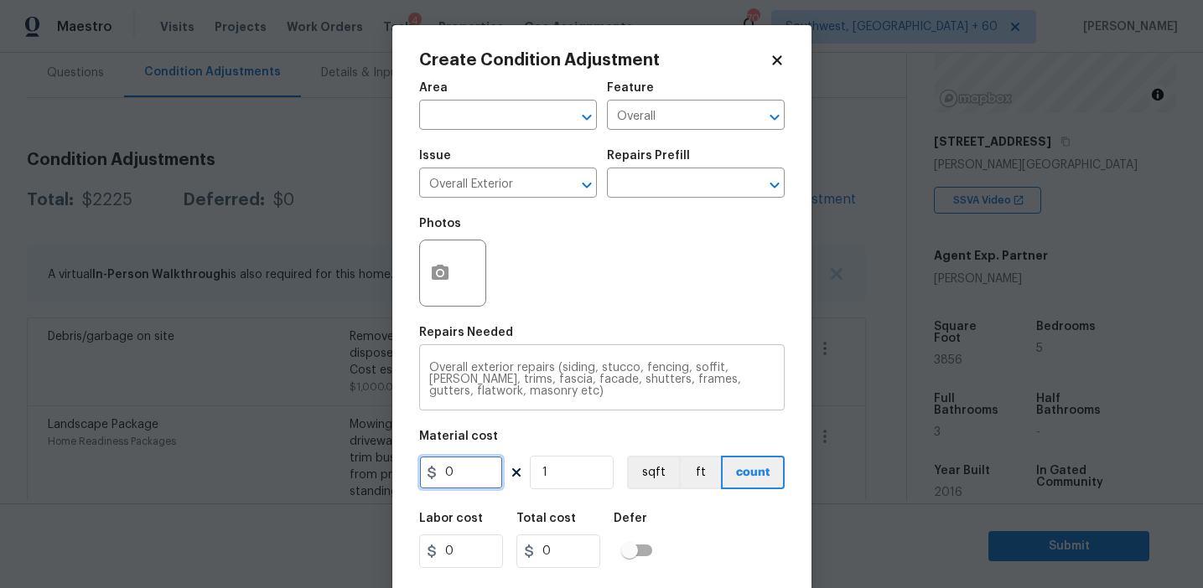
scroll to position [0, 0]
click at [455, 391] on textarea "Overall exterior repairs (siding, stucco, fencing, soffit, [PERSON_NAME], trims…" at bounding box center [601, 379] width 345 height 35
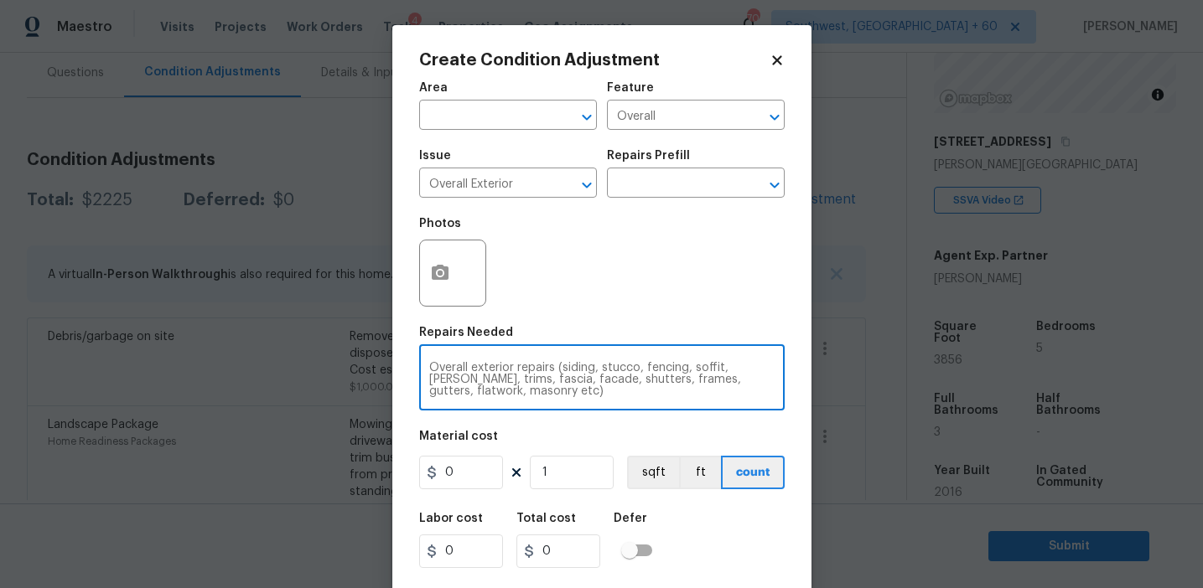
click at [455, 391] on textarea "Overall exterior repairs (siding, stucco, fencing, soffit, [PERSON_NAME], trims…" at bounding box center [601, 379] width 345 height 35
type textarea "Overall exterior repairs (siding, stucco, fencing, soffit, [PERSON_NAME], trims…"
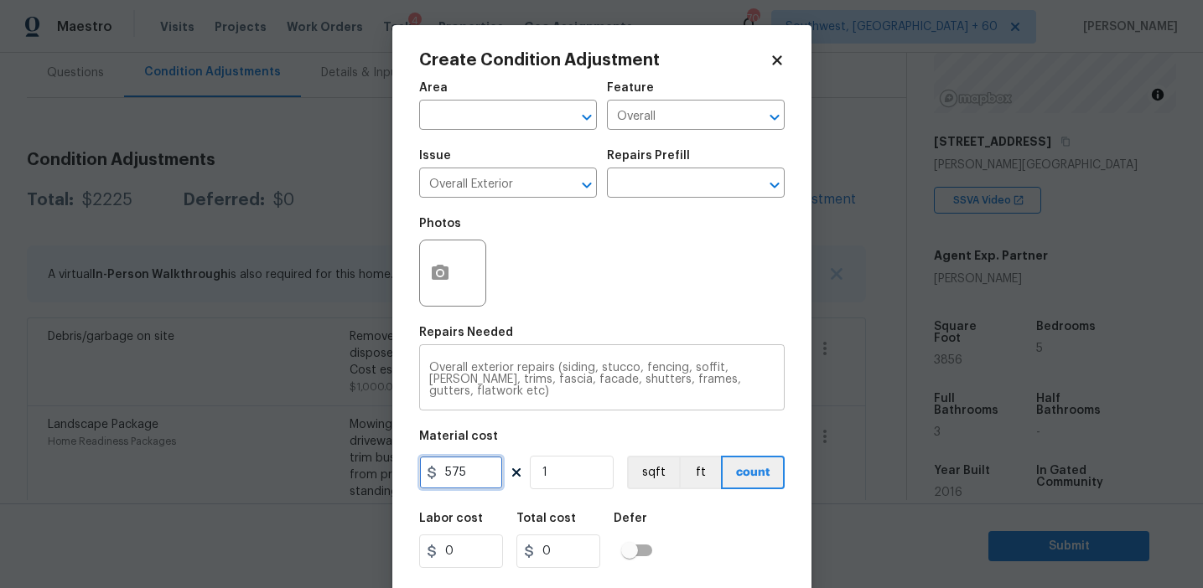
type input "575"
click at [439, 267] on icon "button" at bounding box center [440, 272] width 17 height 15
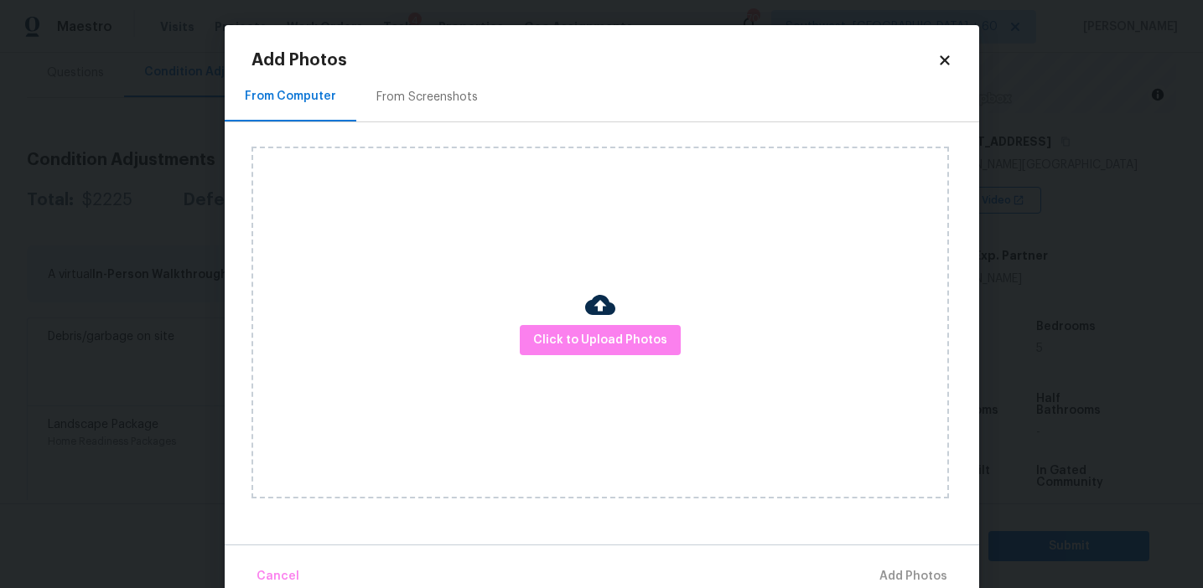
click at [443, 86] on div "From Screenshots" at bounding box center [427, 96] width 142 height 49
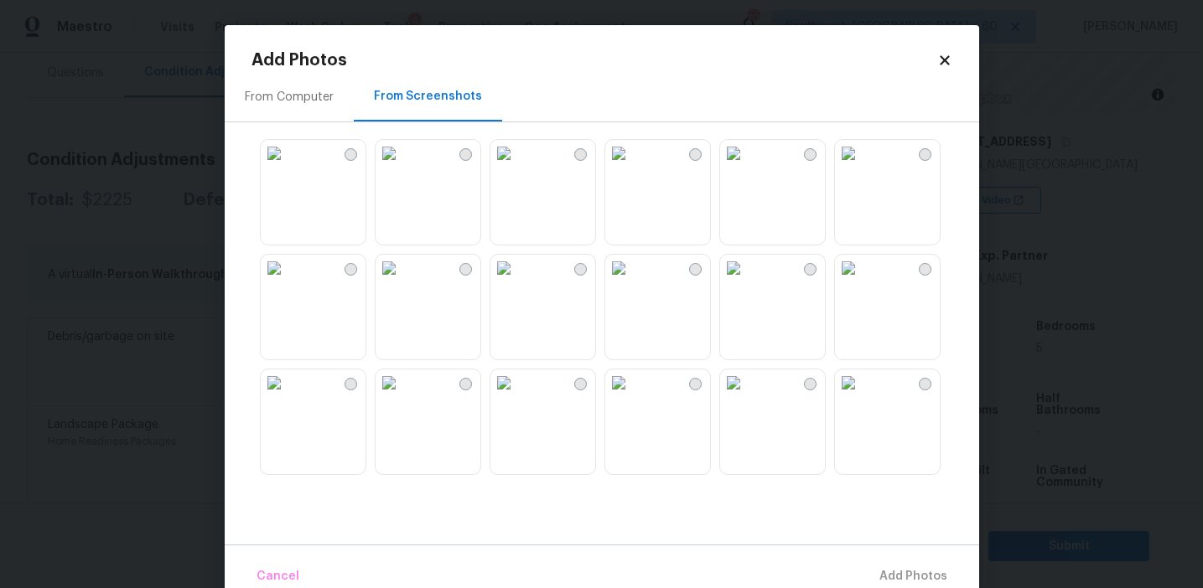
click at [288, 167] on img at bounding box center [274, 153] width 27 height 27
click at [402, 282] on img at bounding box center [389, 268] width 27 height 27
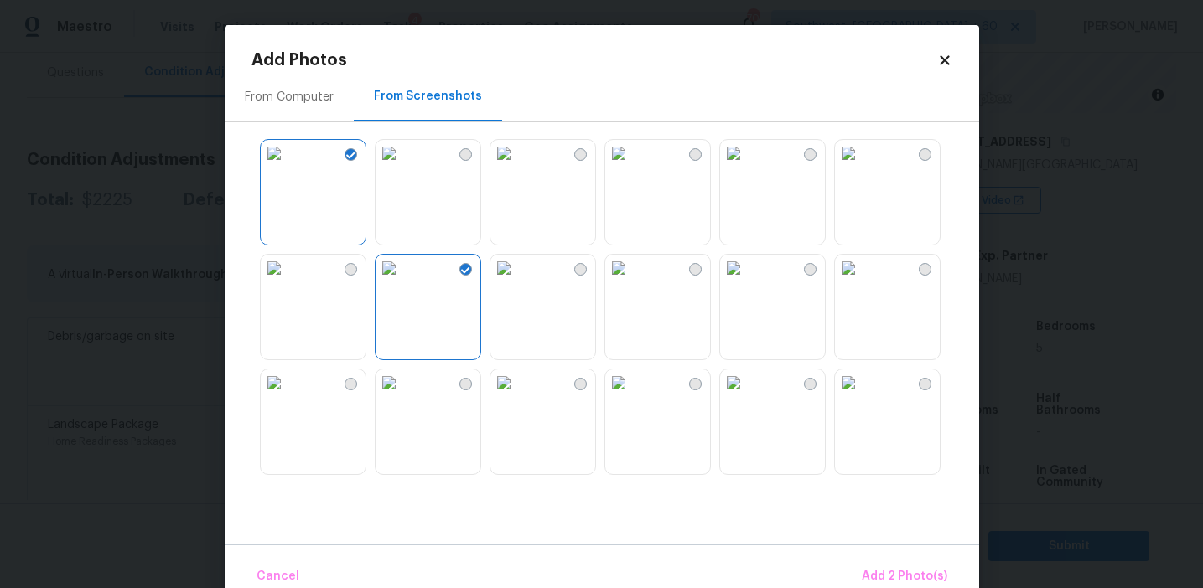
click at [517, 282] on img at bounding box center [503, 268] width 27 height 27
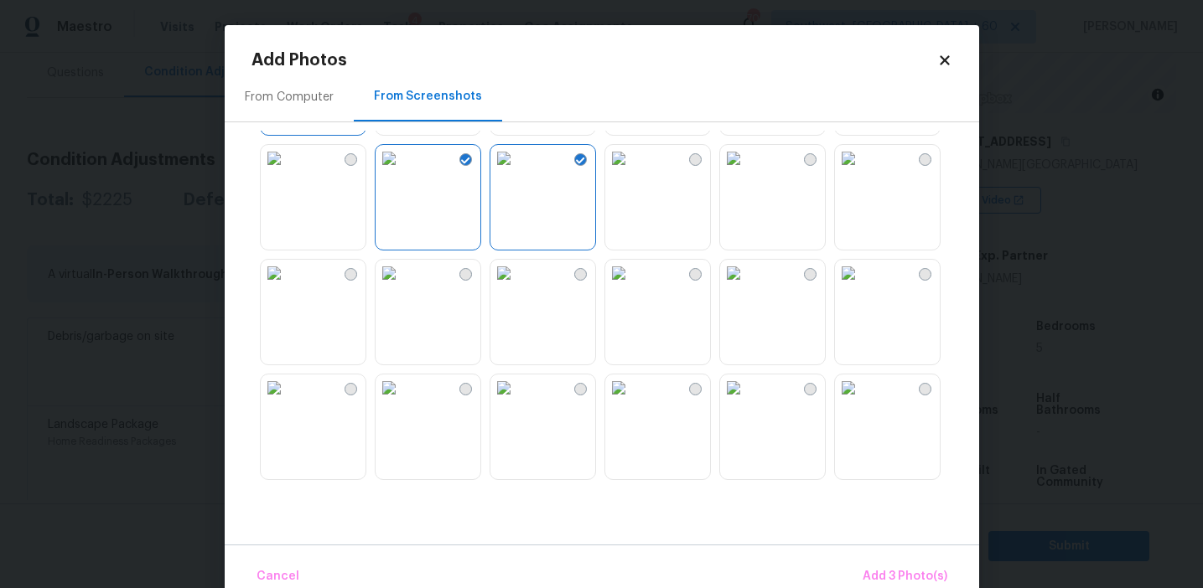
click at [288, 287] on img at bounding box center [274, 273] width 27 height 27
click at [288, 401] on img at bounding box center [274, 388] width 27 height 27
click at [747, 287] on img at bounding box center [733, 273] width 27 height 27
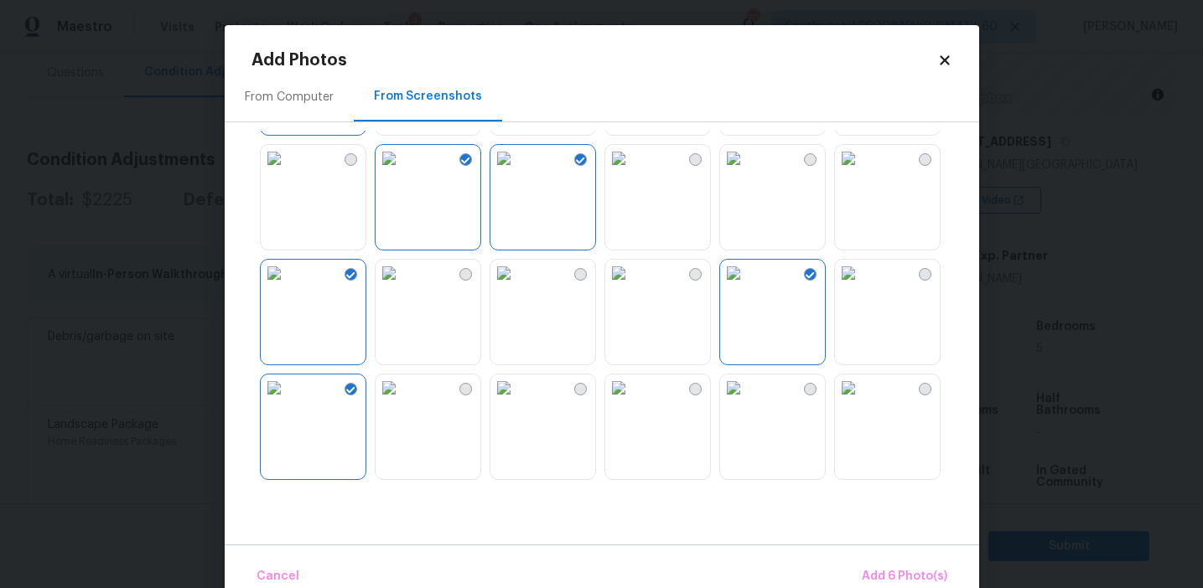
click at [852, 287] on img at bounding box center [848, 273] width 27 height 27
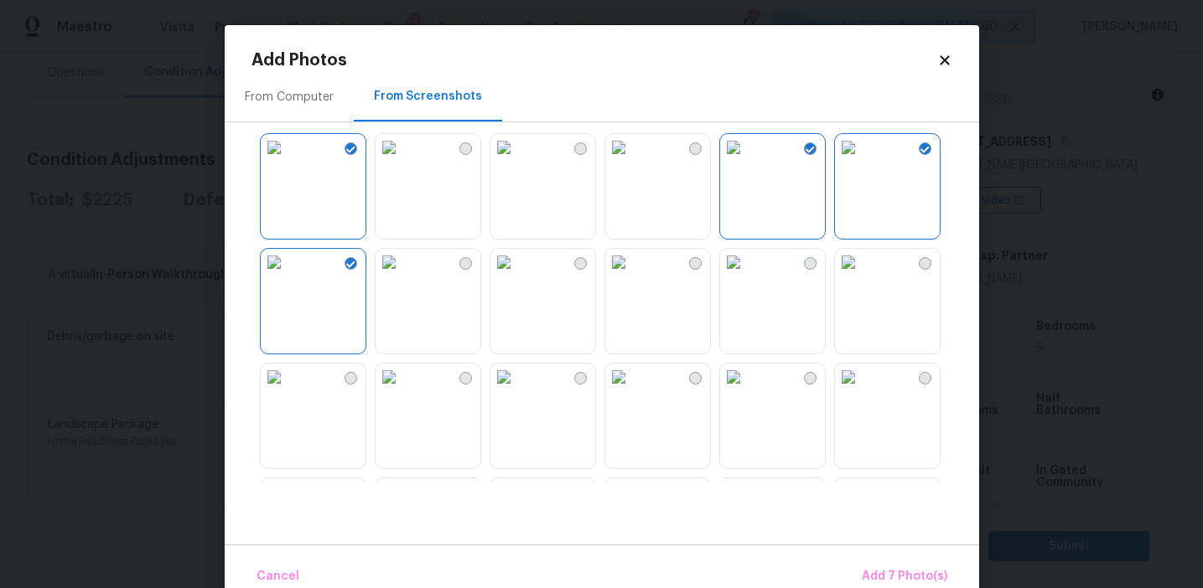
scroll to position [314, 0]
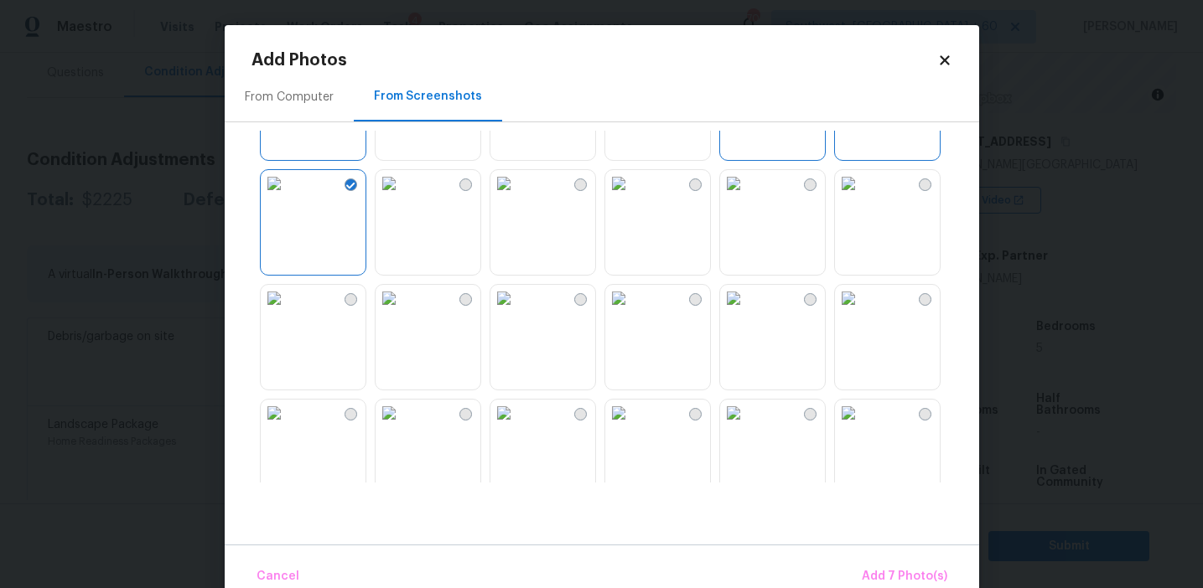
click at [827, 327] on div at bounding box center [615, 307] width 728 height 352
click at [860, 312] on img at bounding box center [848, 298] width 27 height 27
click at [402, 312] on img at bounding box center [389, 298] width 27 height 27
click at [288, 422] on img at bounding box center [274, 413] width 27 height 27
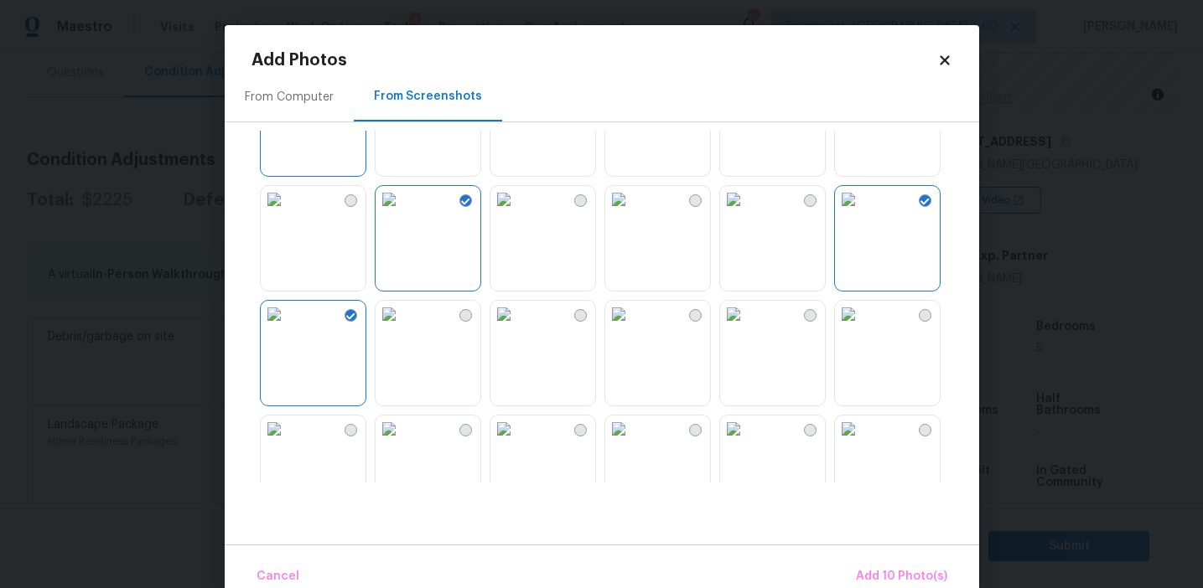
scroll to position [484, 0]
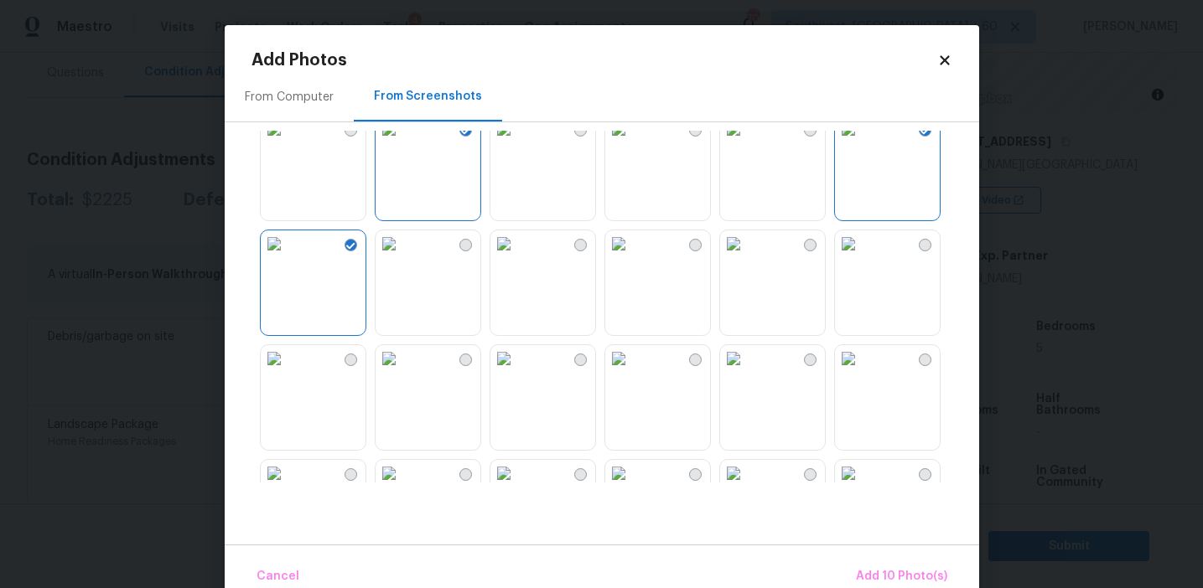
click at [862, 372] on img at bounding box center [848, 358] width 27 height 27
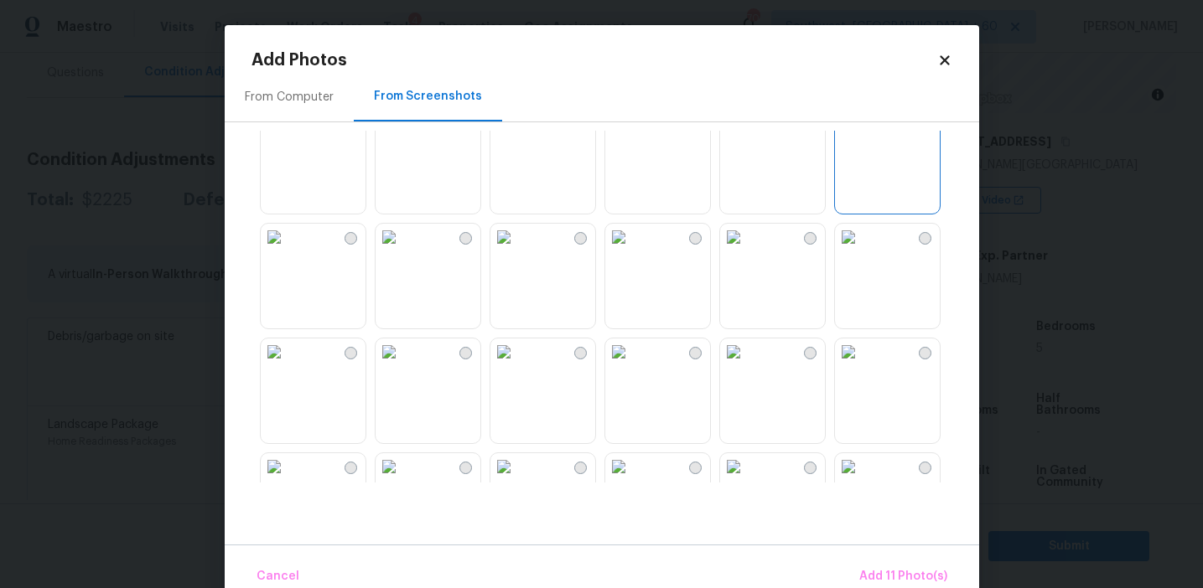
click at [632, 251] on img at bounding box center [618, 237] width 27 height 27
click at [884, 567] on span "Add 12 Photo(s)" at bounding box center [902, 577] width 91 height 21
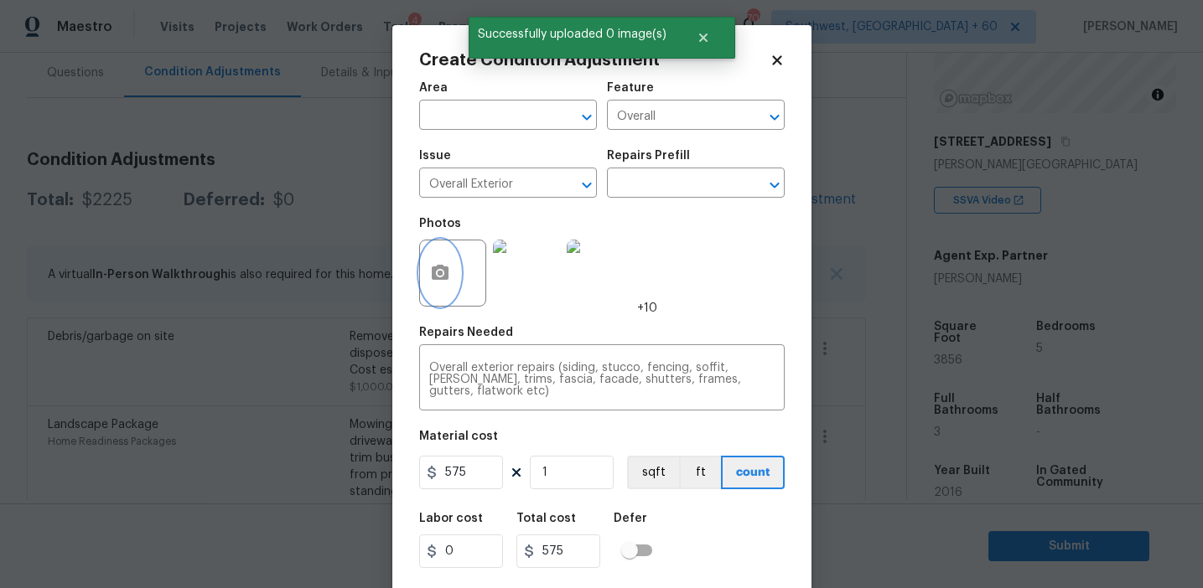
scroll to position [38, 0]
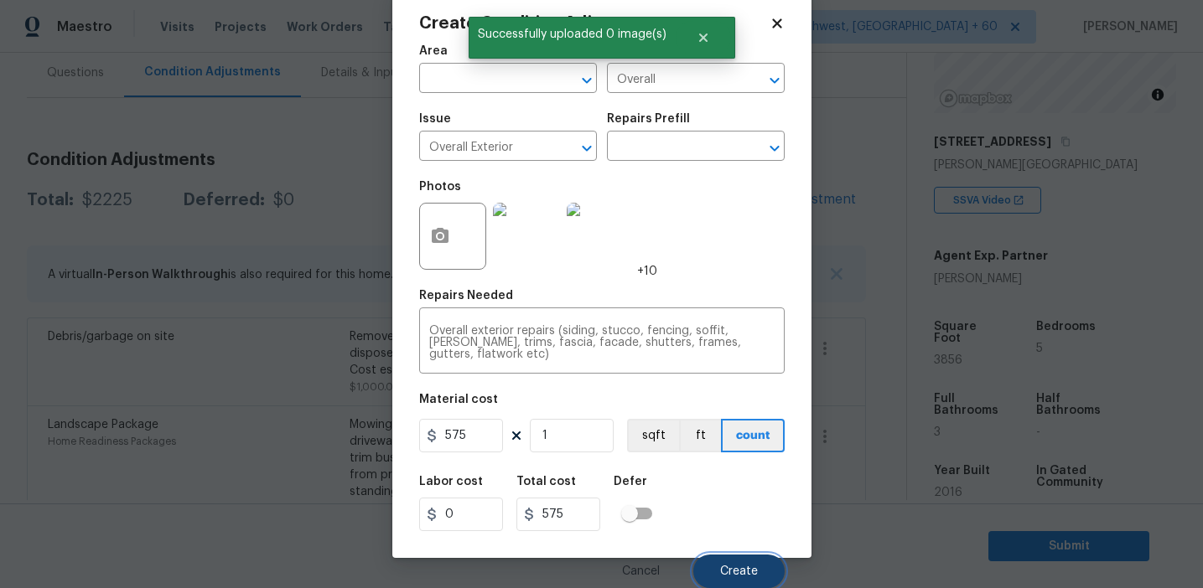
click at [712, 565] on button "Create" at bounding box center [738, 572] width 91 height 34
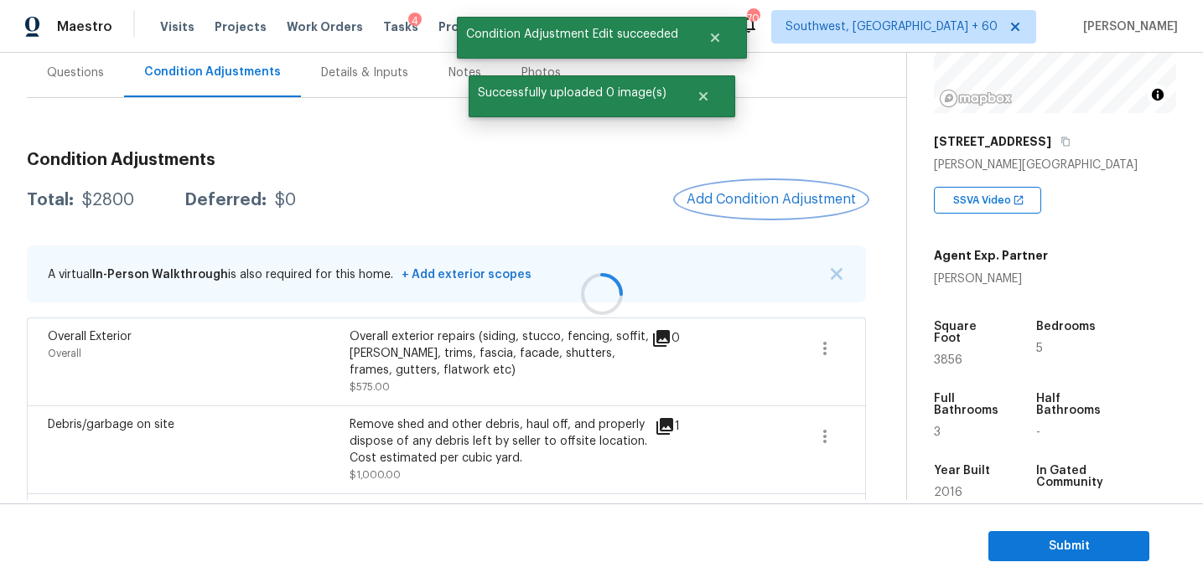
scroll to position [0, 0]
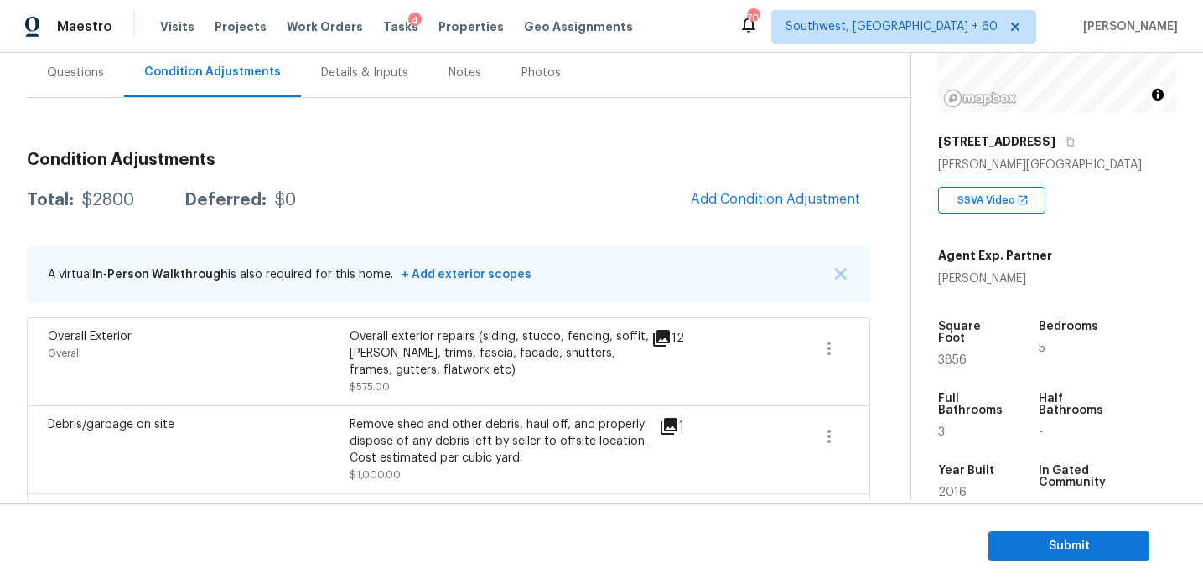
click at [533, 206] on div "Total: $2800 Deferred: $0 Add Condition Adjustment" at bounding box center [448, 200] width 843 height 37
click at [782, 199] on span "Add Condition Adjustment" at bounding box center [775, 199] width 169 height 15
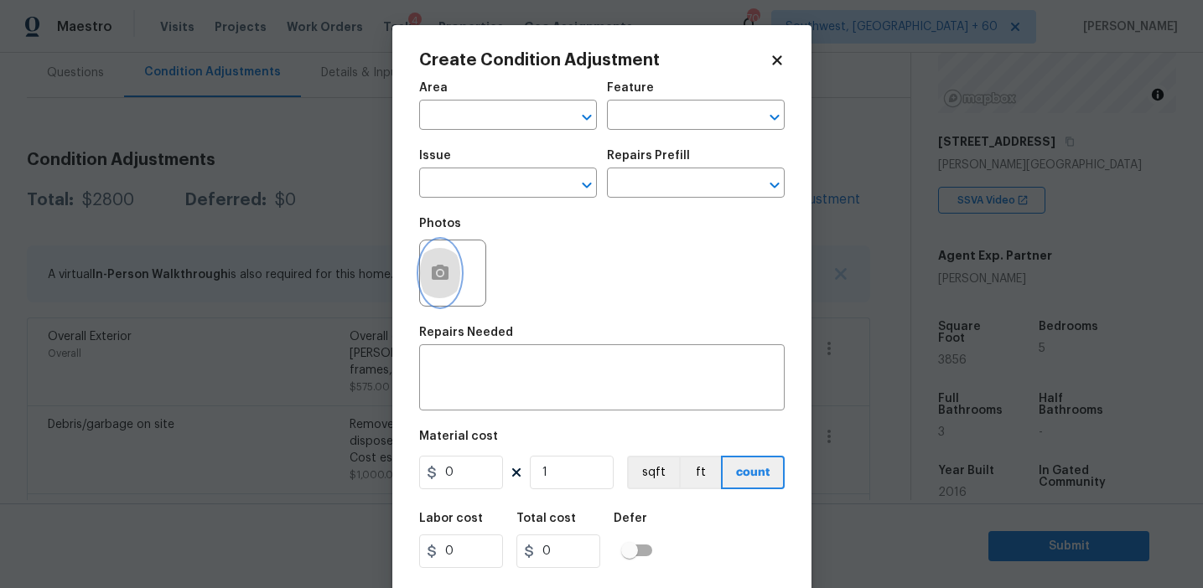
click at [438, 285] on button "button" at bounding box center [440, 273] width 40 height 65
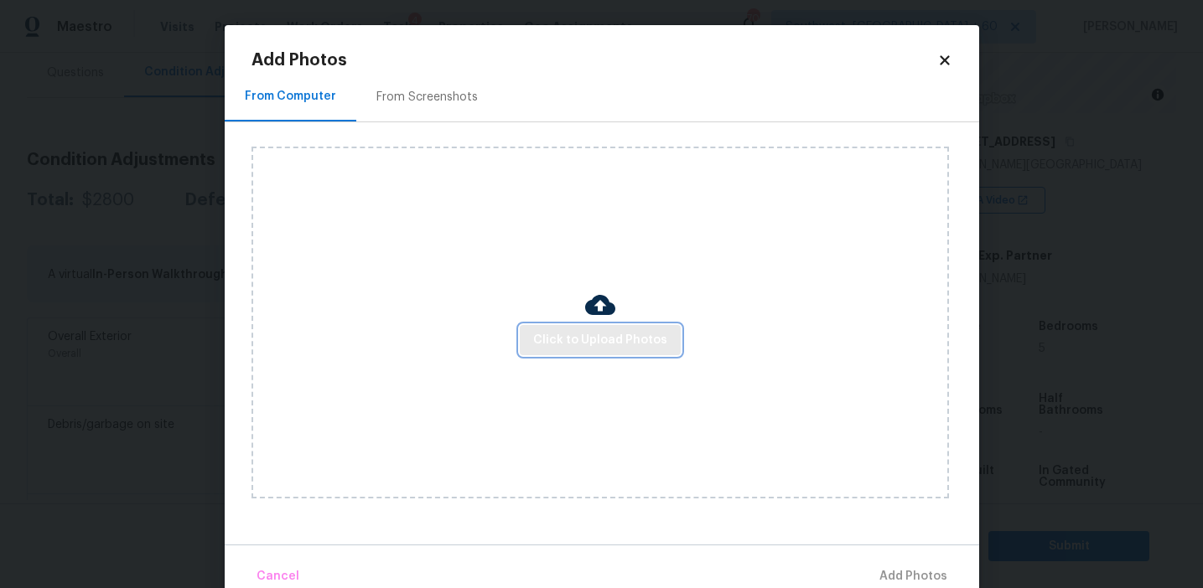
click at [570, 329] on button "Click to Upload Photos" at bounding box center [600, 340] width 161 height 31
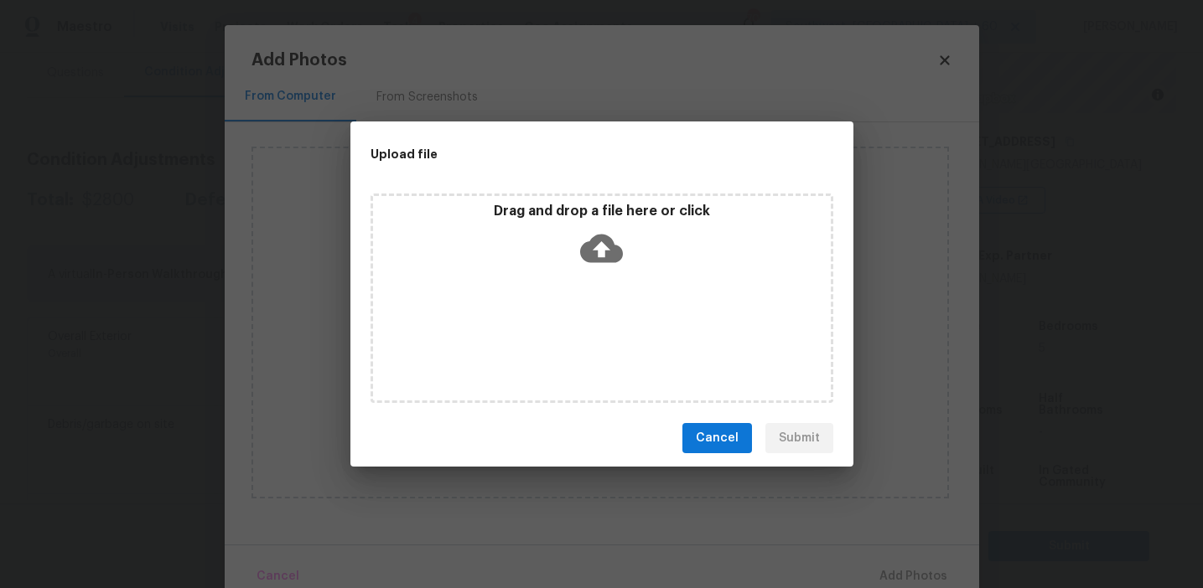
click at [569, 214] on p "Drag and drop a file here or click" at bounding box center [602, 212] width 458 height 18
click at [706, 439] on span "Cancel" at bounding box center [717, 438] width 43 height 21
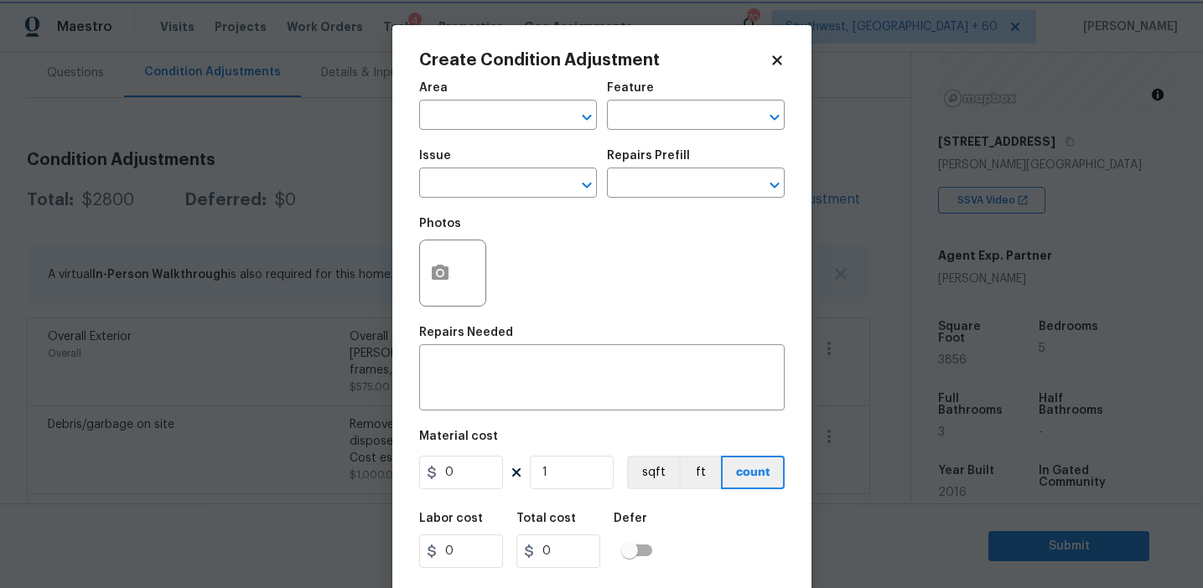
click at [220, 196] on body "Maestro Visits Projects Work Orders Tasks 4 Properties Geo Assignments [GEOGRAP…" at bounding box center [601, 294] width 1203 height 588
click at [448, 179] on input "text" at bounding box center [484, 185] width 131 height 26
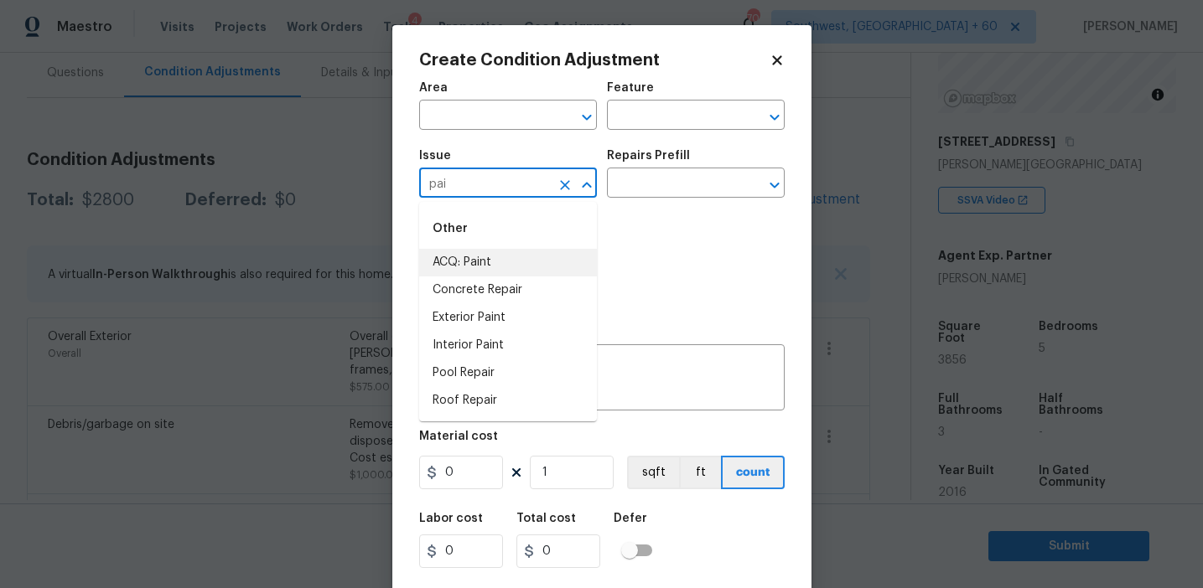
click at [495, 261] on li "ACQ: Paint" at bounding box center [508, 263] width 178 height 28
type input "ACQ: Paint"
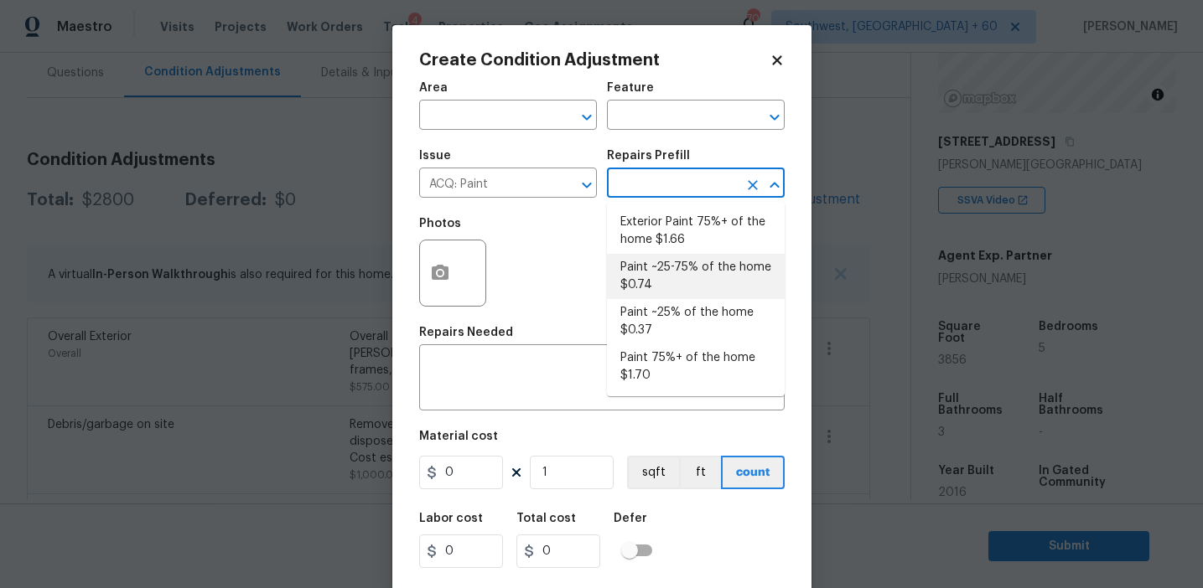
click at [661, 309] on li "Paint ~25% of the home $0.37" at bounding box center [696, 321] width 178 height 45
type input "Acquisition"
type textarea "Acquisition Scope: ~25% of the home needs interior paint"
type input "0.37"
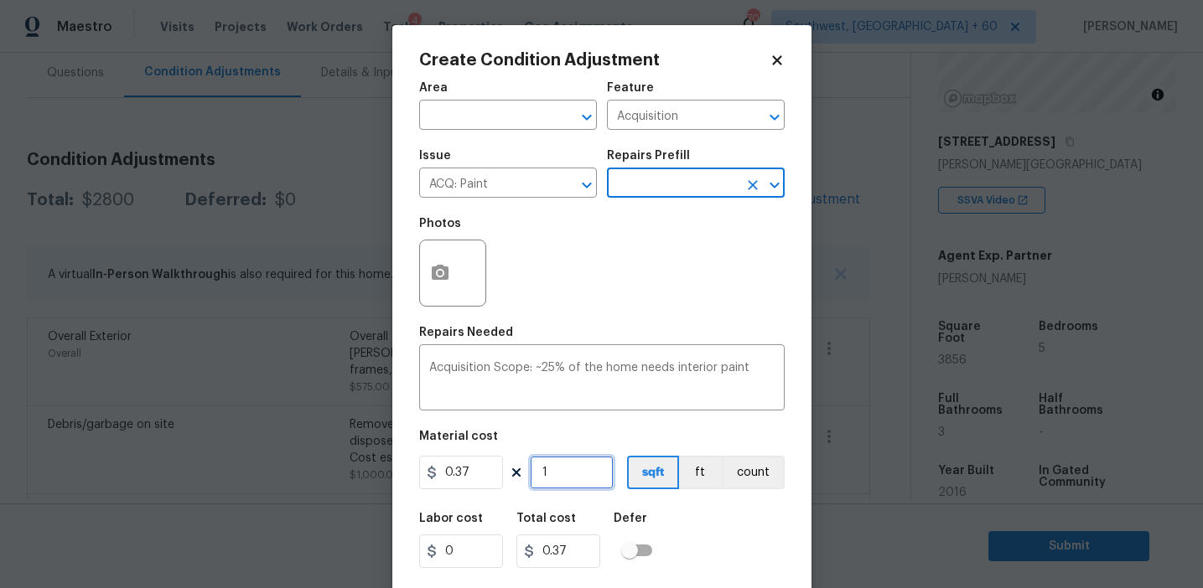
click at [597, 473] on input "1" at bounding box center [572, 473] width 84 height 34
type input "0"
type input "3"
type input "1.11"
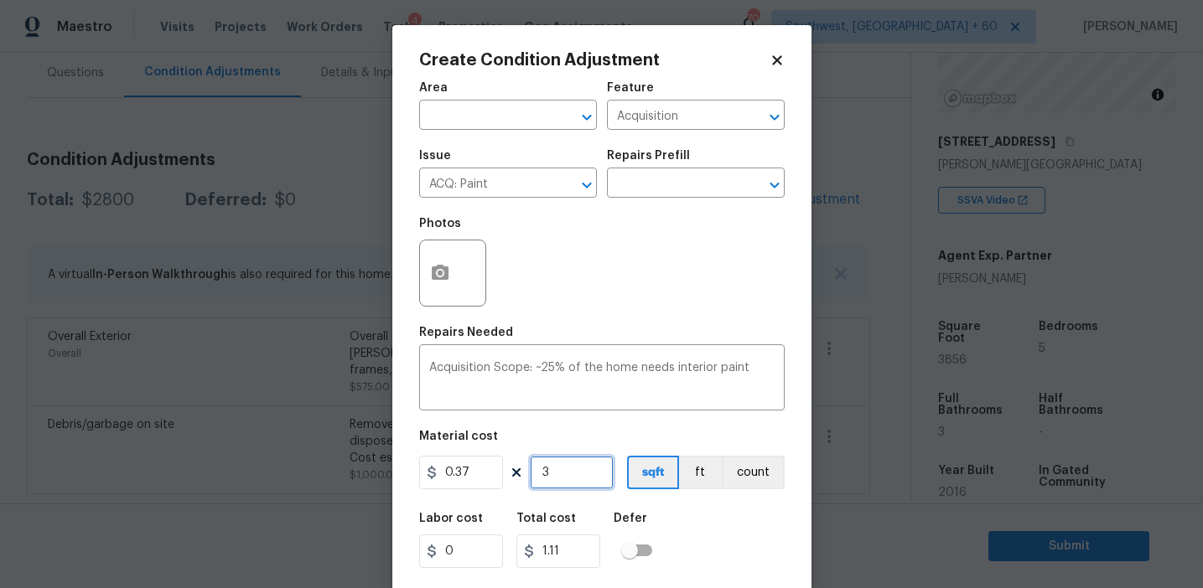
type input "38"
type input "14.06"
type input "385"
type input "142.45"
type input "385"
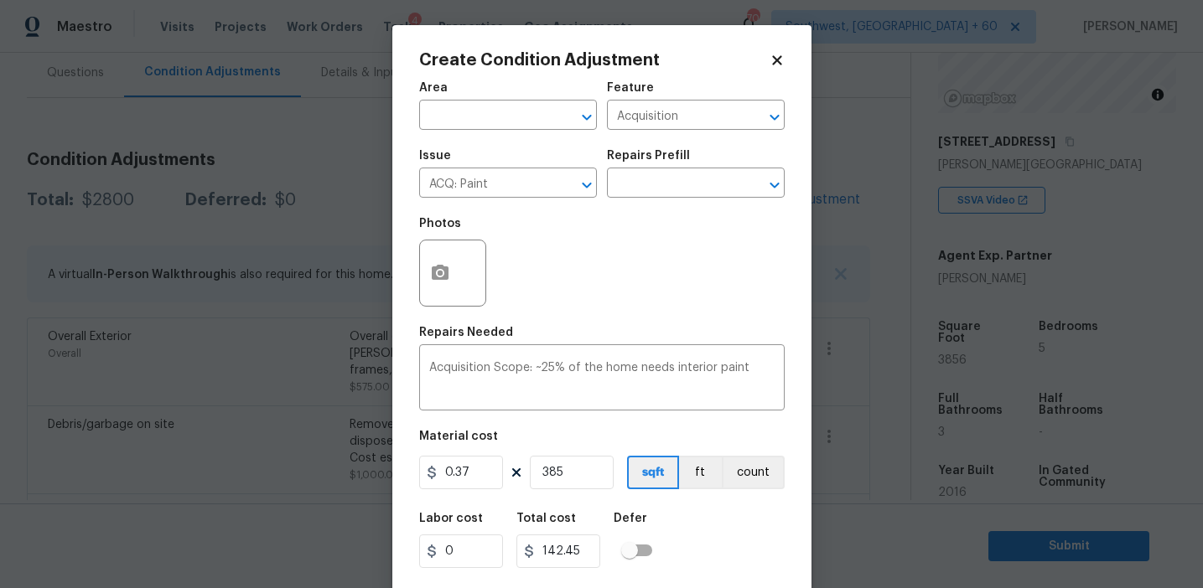
click at [619, 479] on div "0.37 385 sqft ft count" at bounding box center [601, 473] width 365 height 34
click at [583, 474] on input "385" at bounding box center [572, 473] width 84 height 34
type input "3856"
type input "1426.72"
type input "3856"
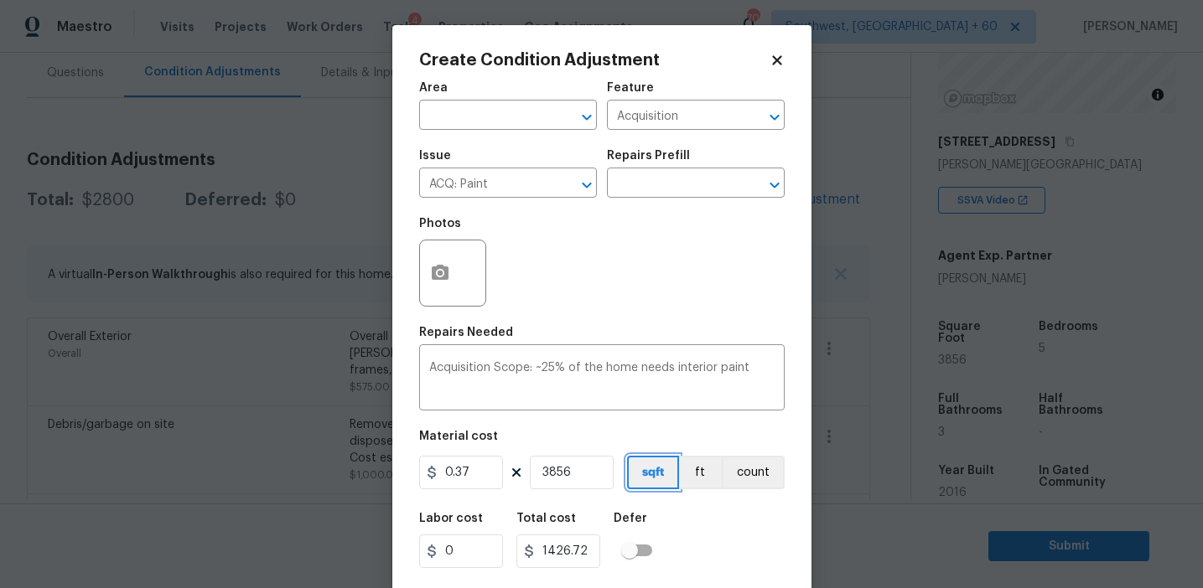
scroll to position [38, 0]
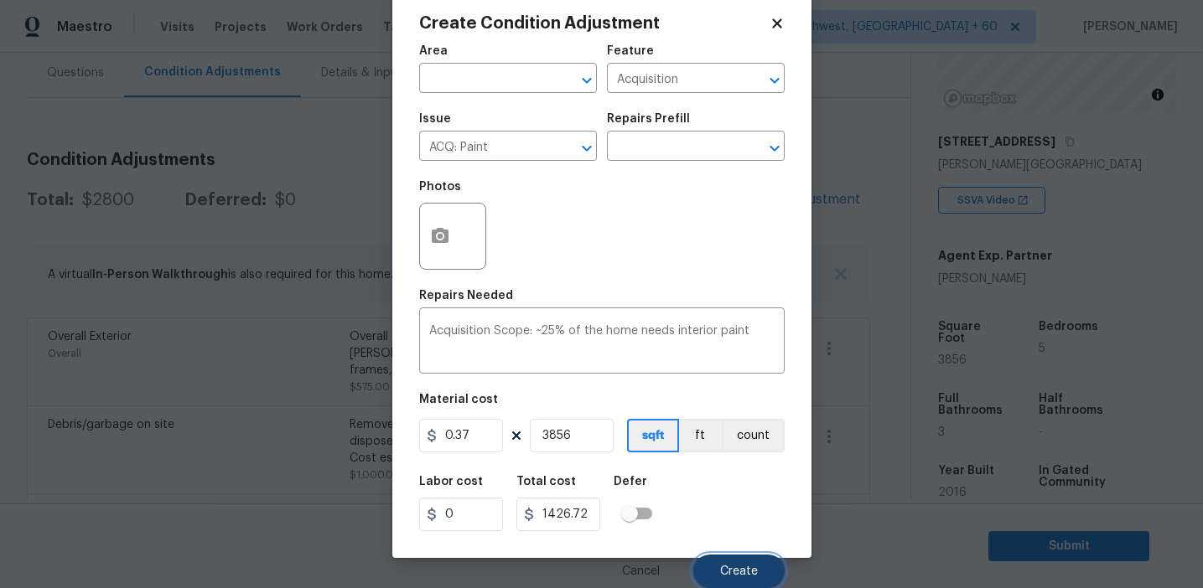
click at [717, 562] on button "Create" at bounding box center [738, 572] width 91 height 34
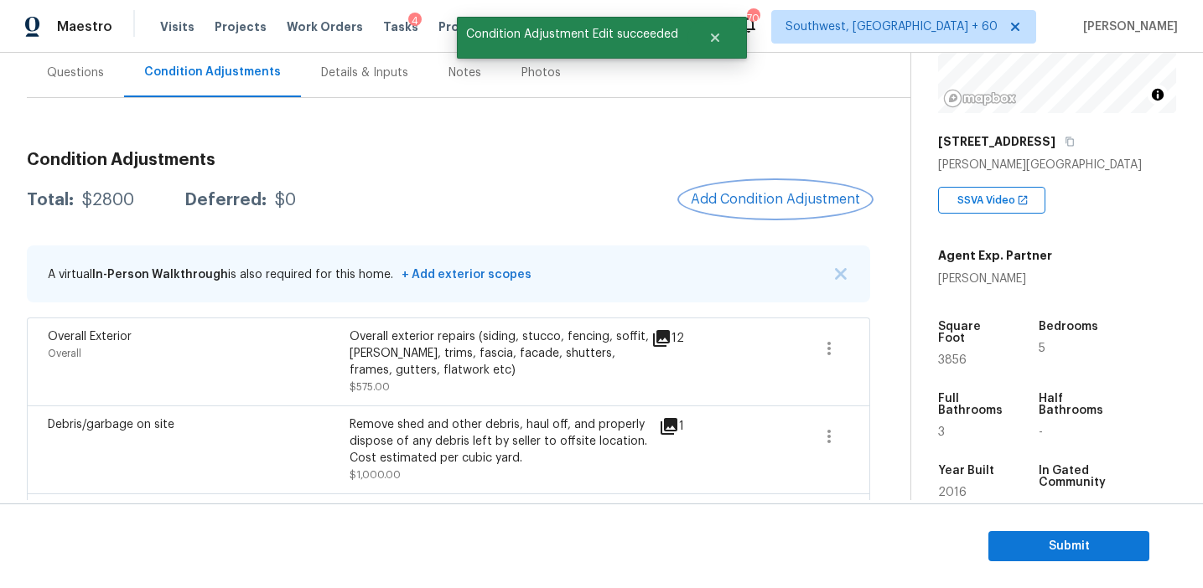
scroll to position [0, 0]
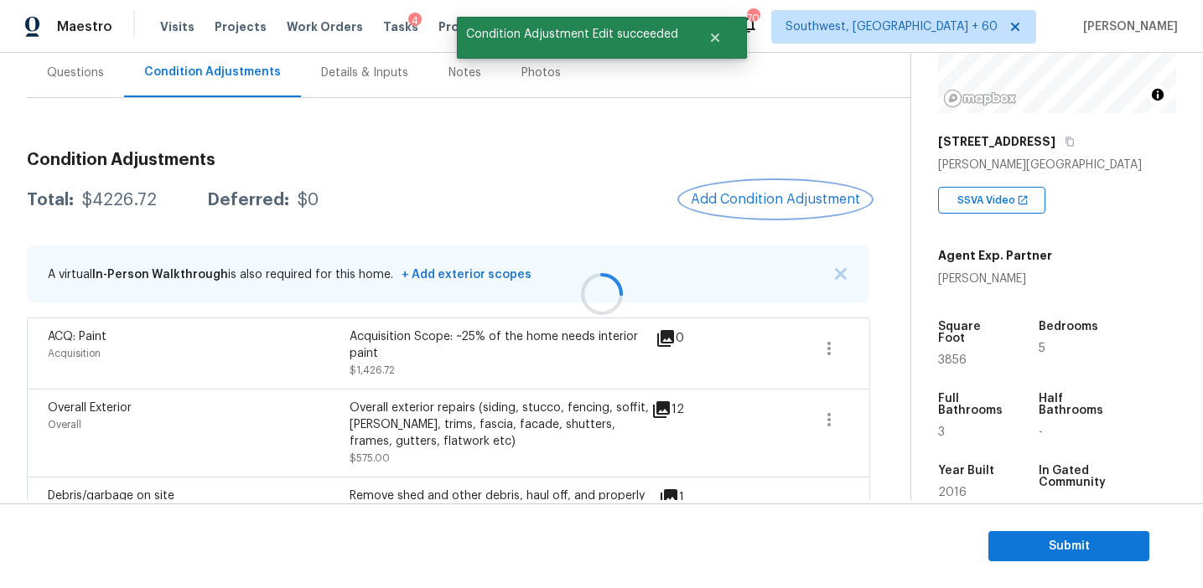
click at [756, 198] on span "Add Condition Adjustment" at bounding box center [775, 199] width 169 height 15
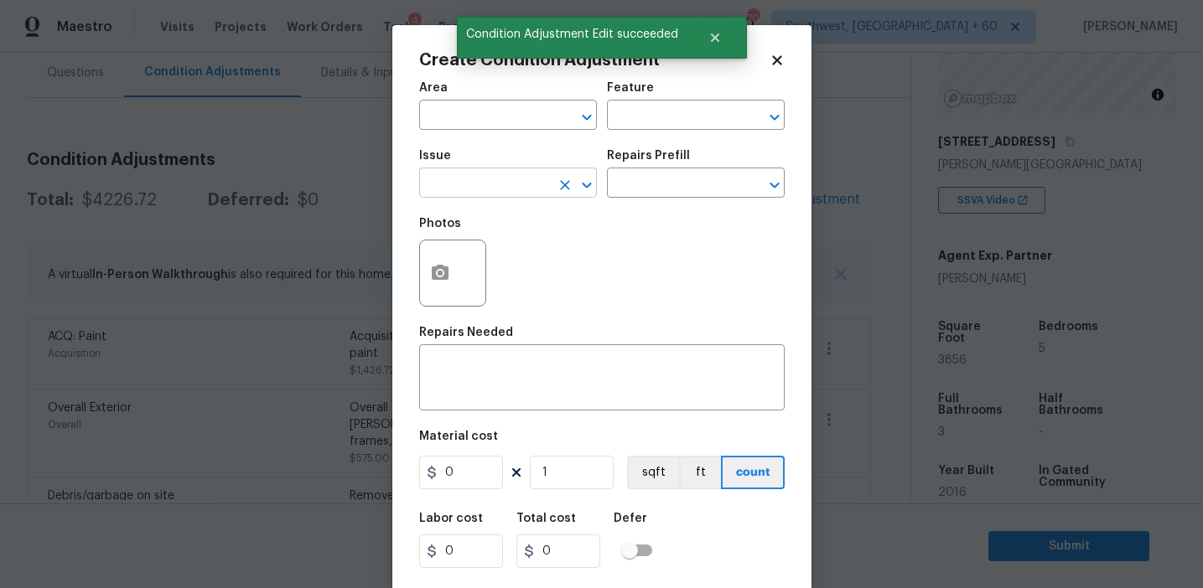
click at [495, 186] on input "text" at bounding box center [484, 185] width 131 height 26
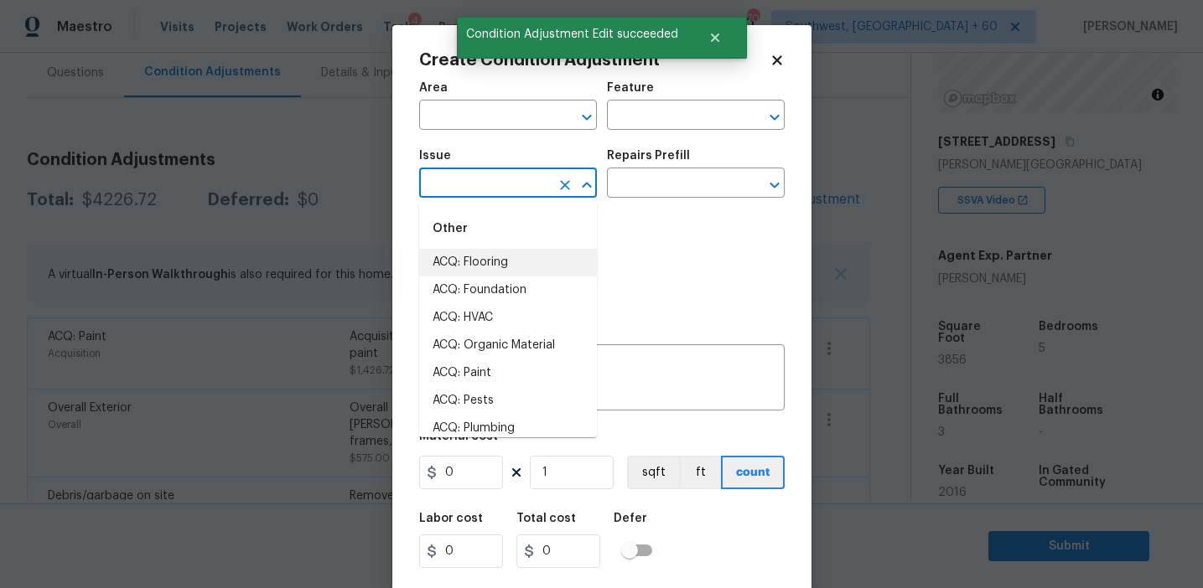
click at [518, 273] on li "ACQ: Flooring" at bounding box center [508, 263] width 178 height 28
type input "ACQ: Flooring"
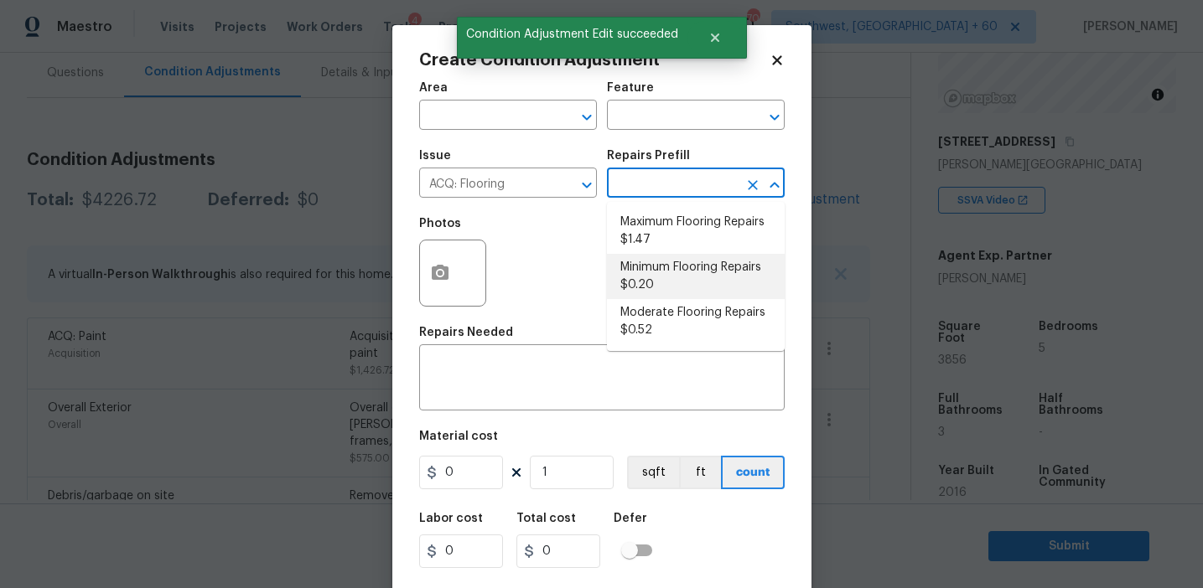
click at [649, 290] on li "Minimum Flooring Repairs $0.20" at bounding box center [696, 276] width 178 height 45
type input "Acquisition"
type textarea "Acquisition Scope: Minimum flooring repairs"
type input "0.2"
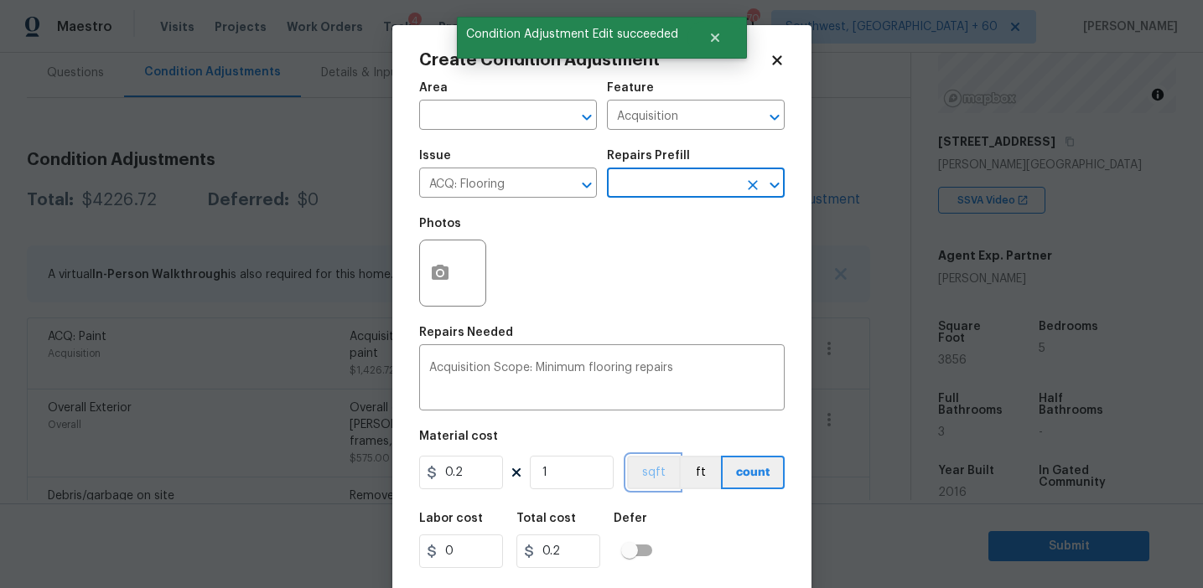
click at [642, 474] on button "sqft" at bounding box center [653, 473] width 52 height 34
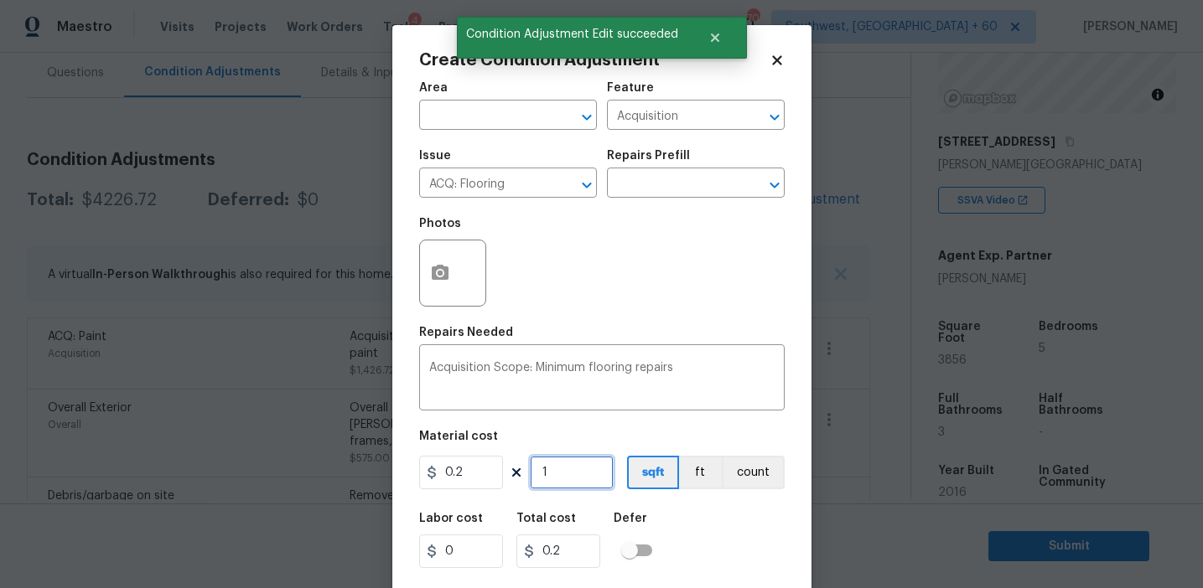
click at [597, 470] on input "1" at bounding box center [572, 473] width 84 height 34
type input "0"
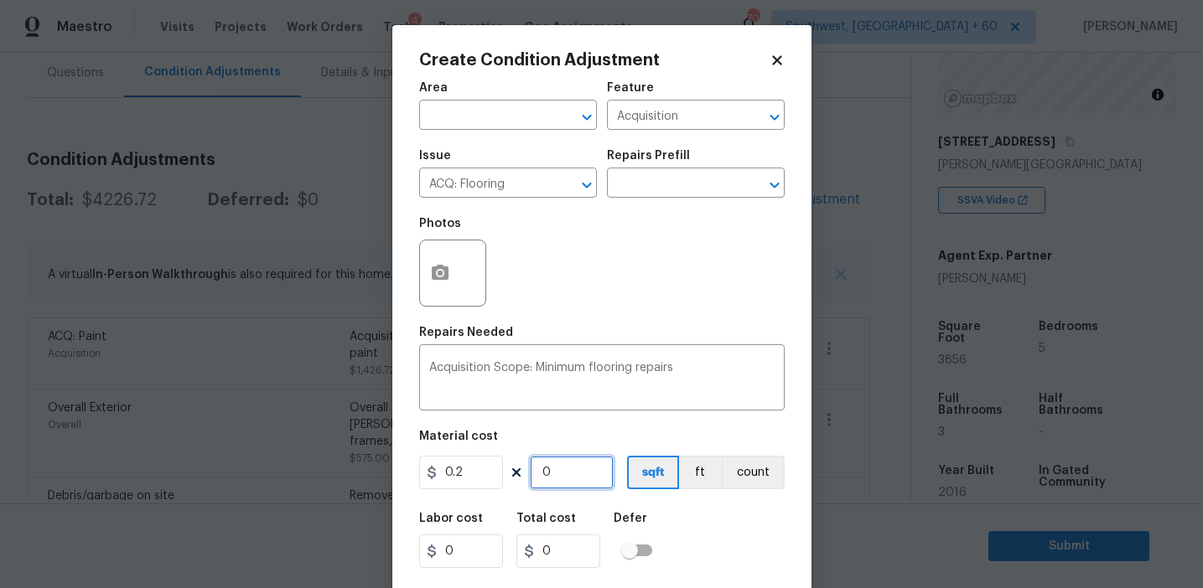
type input "3"
type input "0.6"
type input "38"
type input "7.6"
type input "385"
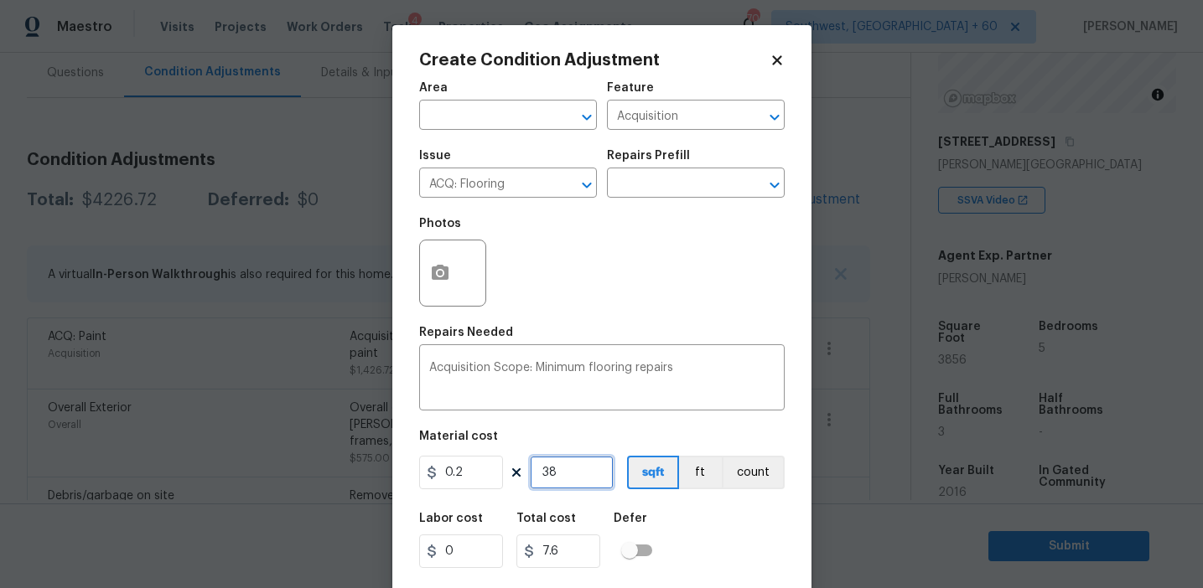
type input "77"
type input "3856"
type input "771.2"
type input "3856"
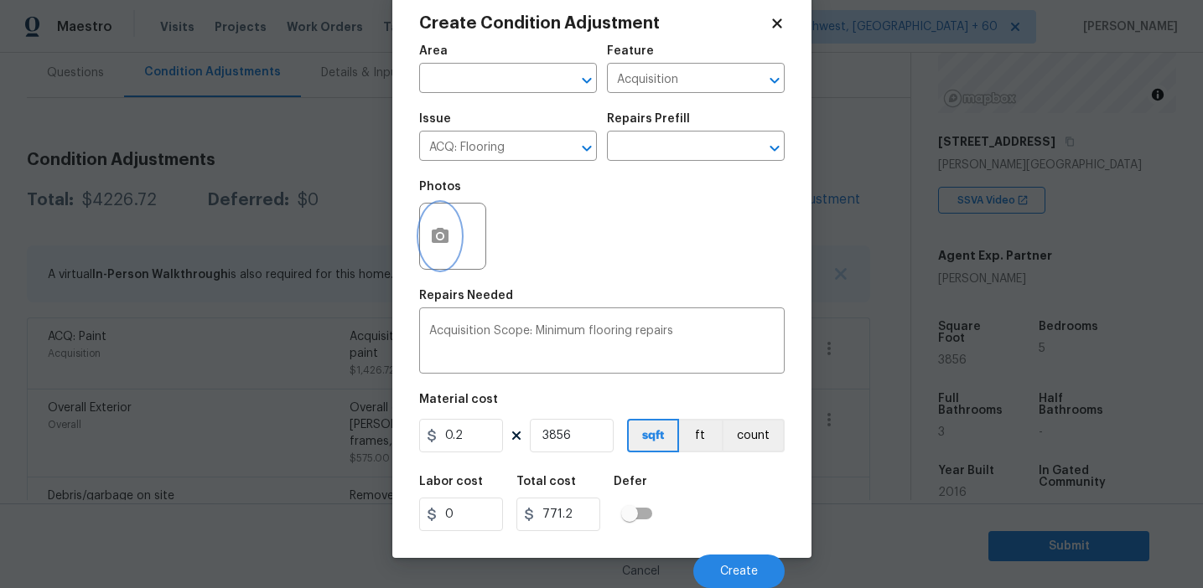
click at [441, 240] on icon "button" at bounding box center [440, 235] width 17 height 15
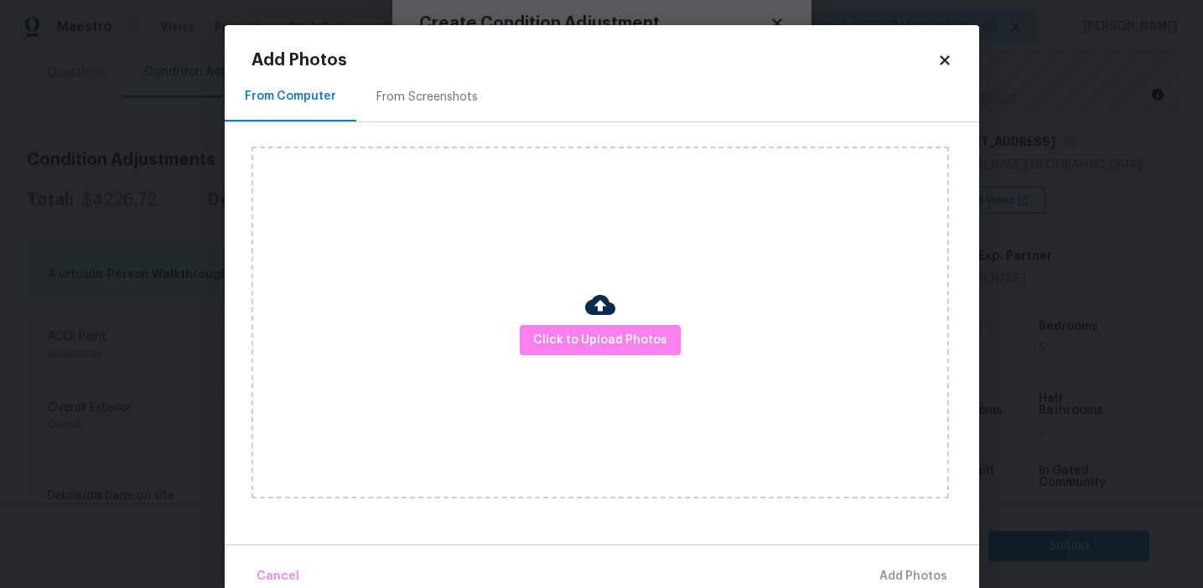
click at [432, 95] on div "From Screenshots" at bounding box center [426, 97] width 101 height 17
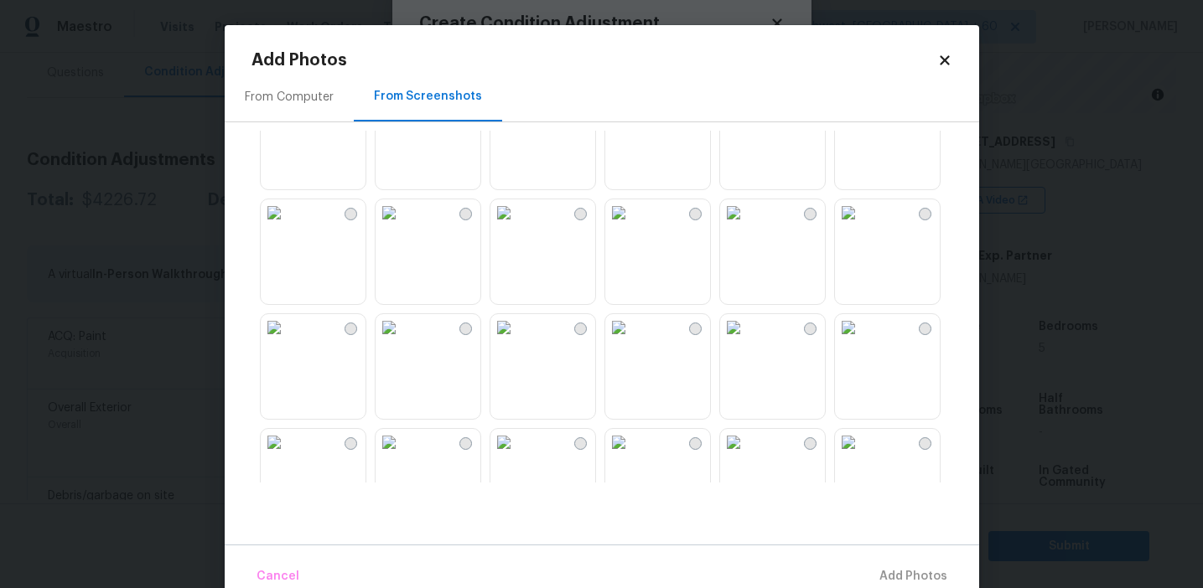
scroll to position [904, 0]
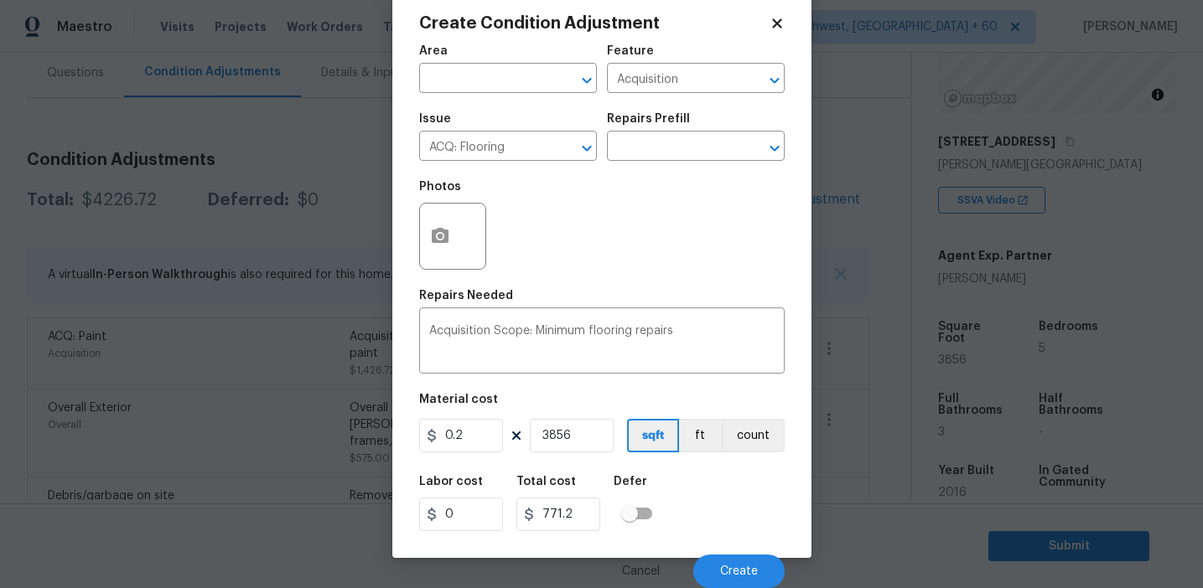
click at [189, 495] on body "Maestro Visits Projects Work Orders Tasks 4 Properties Geo Assignments 709 Sout…" at bounding box center [601, 294] width 1203 height 588
click at [724, 505] on div "Labor cost 0 Total cost 771.2 Defer" at bounding box center [601, 503] width 365 height 75
click at [737, 557] on button "Create" at bounding box center [738, 572] width 91 height 34
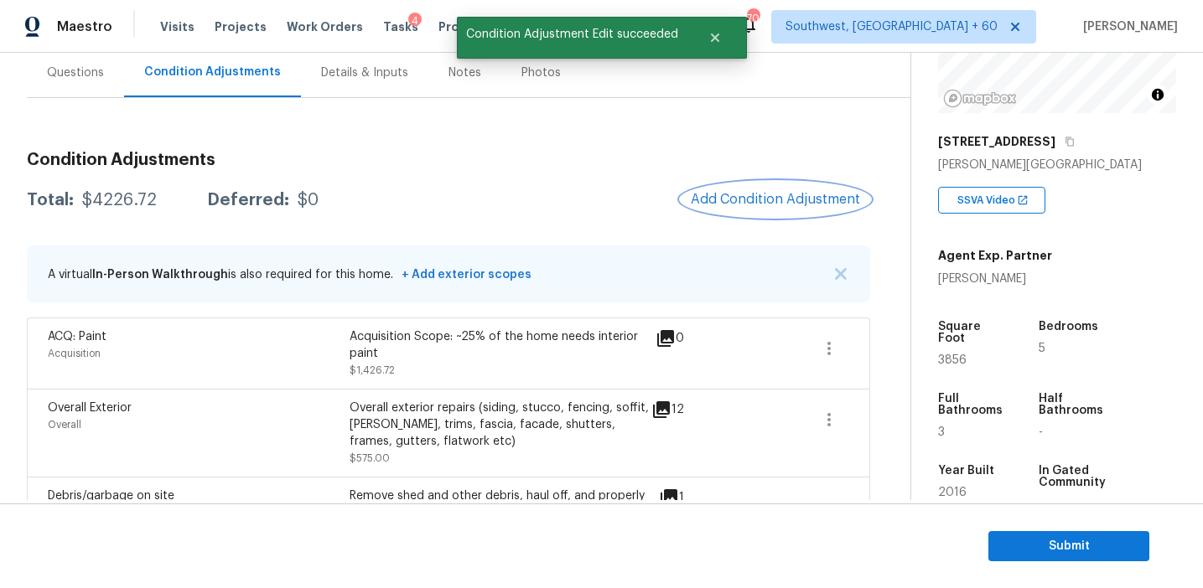
scroll to position [0, 0]
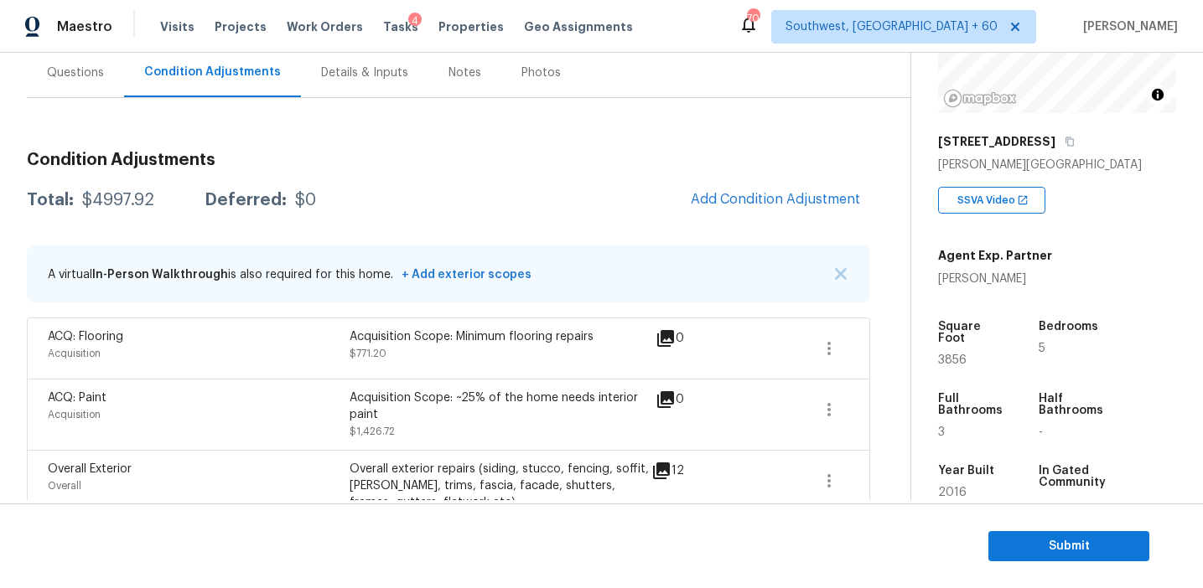
click at [115, 195] on div "$4997.92" at bounding box center [118, 200] width 72 height 17
copy div "4997.92"
click at [252, 176] on div "Condition Adjustments Total: $4997.92 Deferred: $0 Add Condition Adjustment A v…" at bounding box center [448, 526] width 843 height 776
click at [82, 80] on div "Questions" at bounding box center [75, 72] width 97 height 49
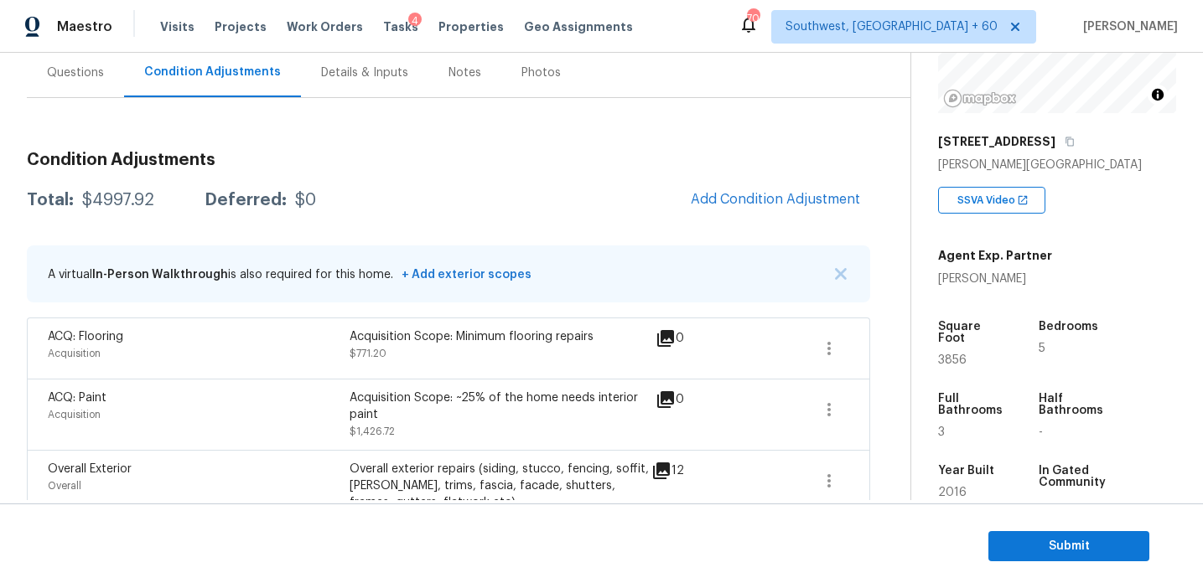
scroll to position [155, 0]
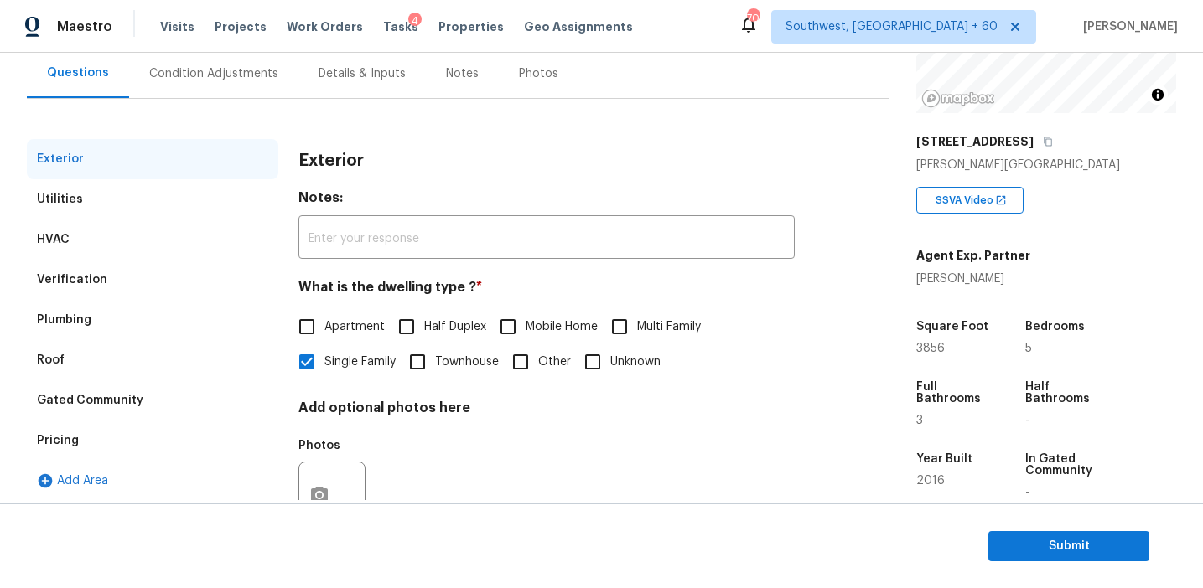
click at [127, 448] on div "Pricing" at bounding box center [152, 441] width 251 height 40
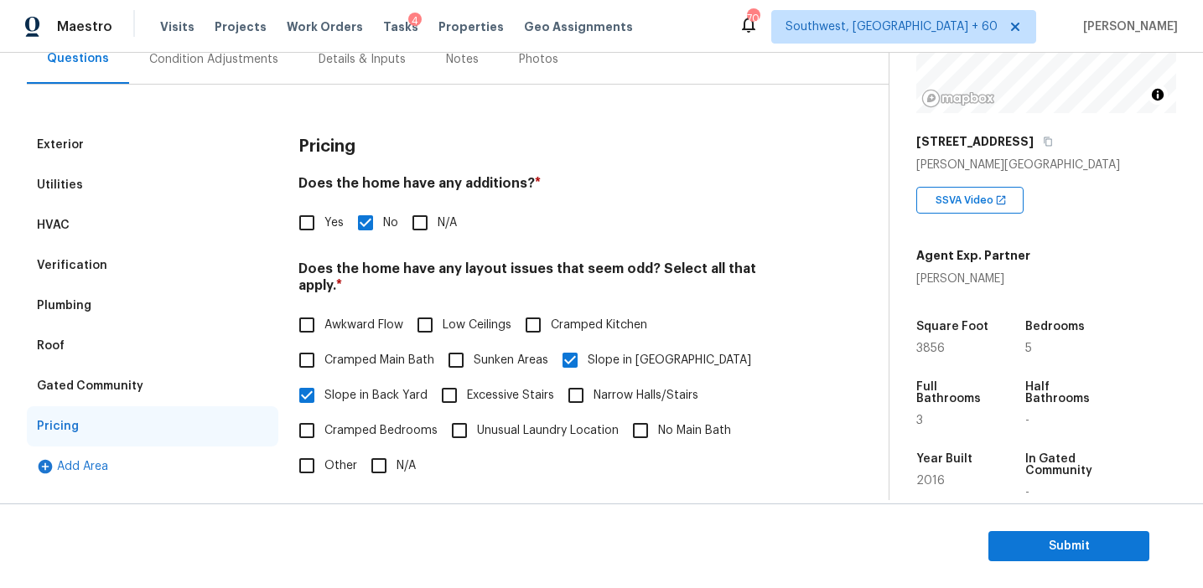
click at [173, 393] on div "Gated Community" at bounding box center [152, 386] width 251 height 40
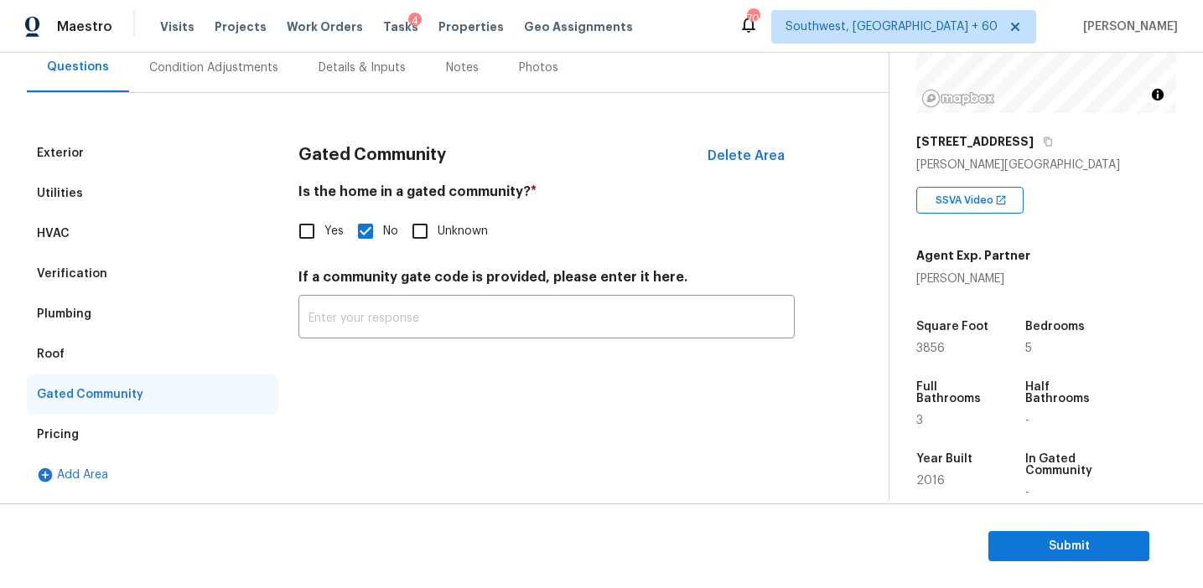
scroll to position [161, 0]
click at [111, 355] on div "Roof" at bounding box center [152, 354] width 251 height 40
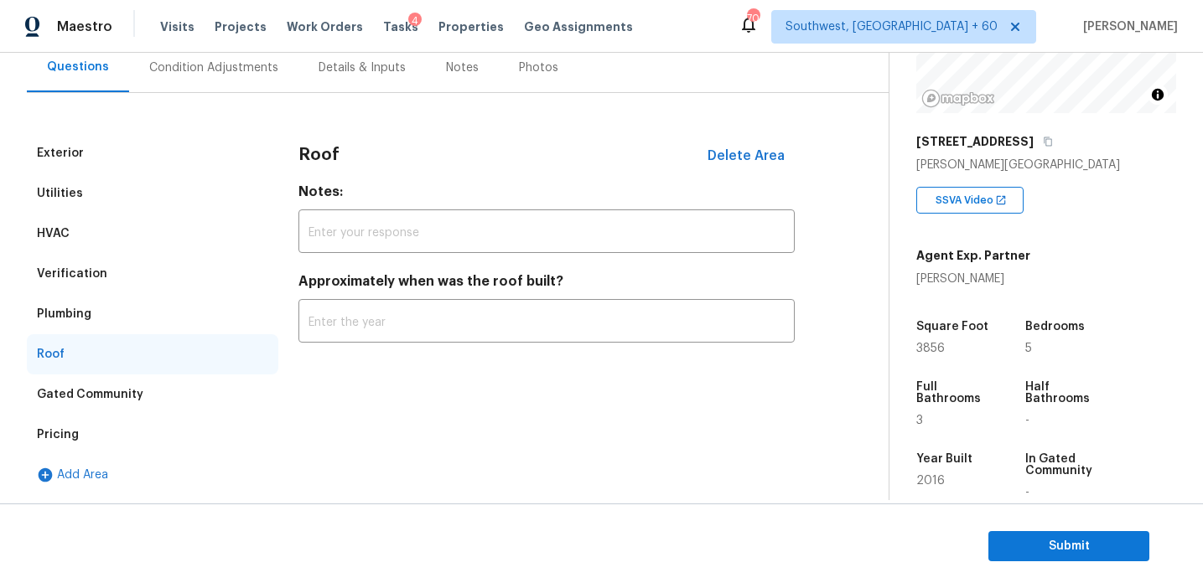
click at [111, 317] on div "Plumbing" at bounding box center [152, 314] width 251 height 40
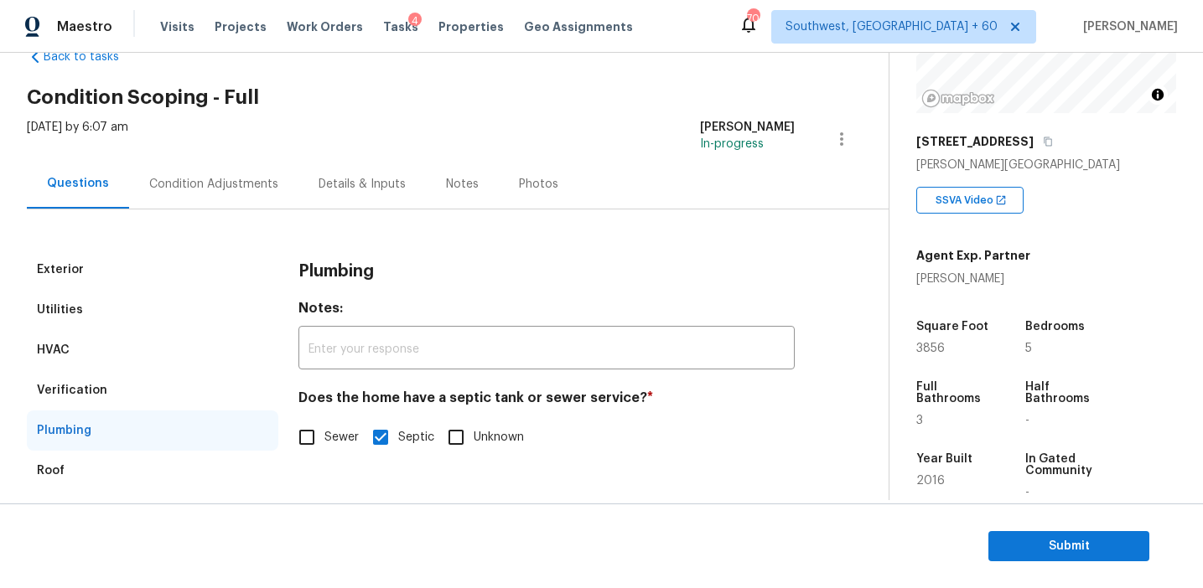
click at [177, 383] on div "Verification" at bounding box center [152, 390] width 251 height 40
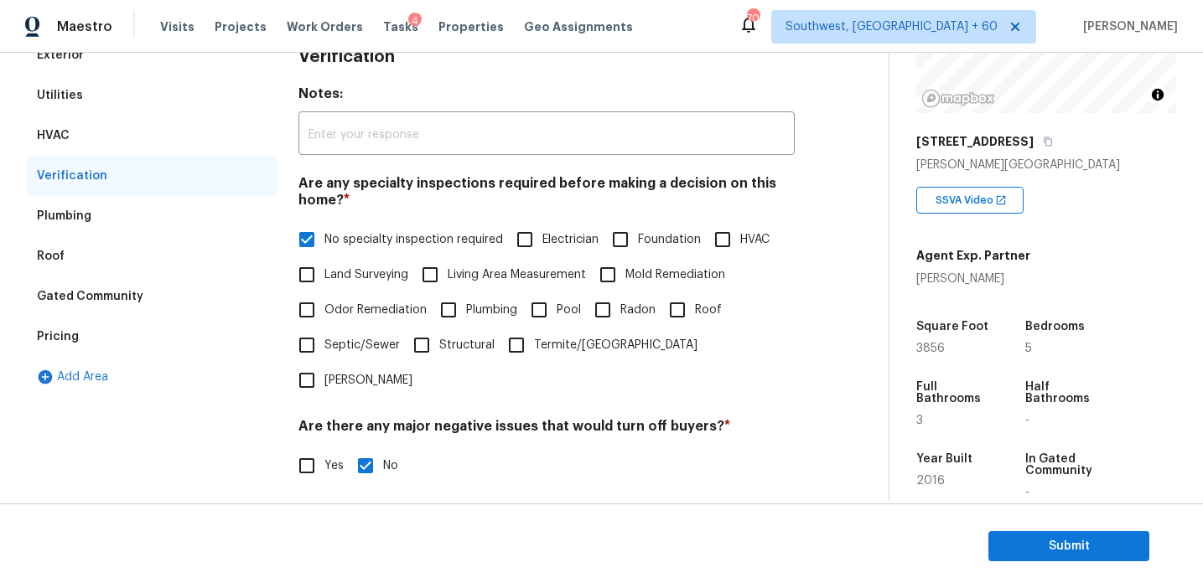
scroll to position [201, 0]
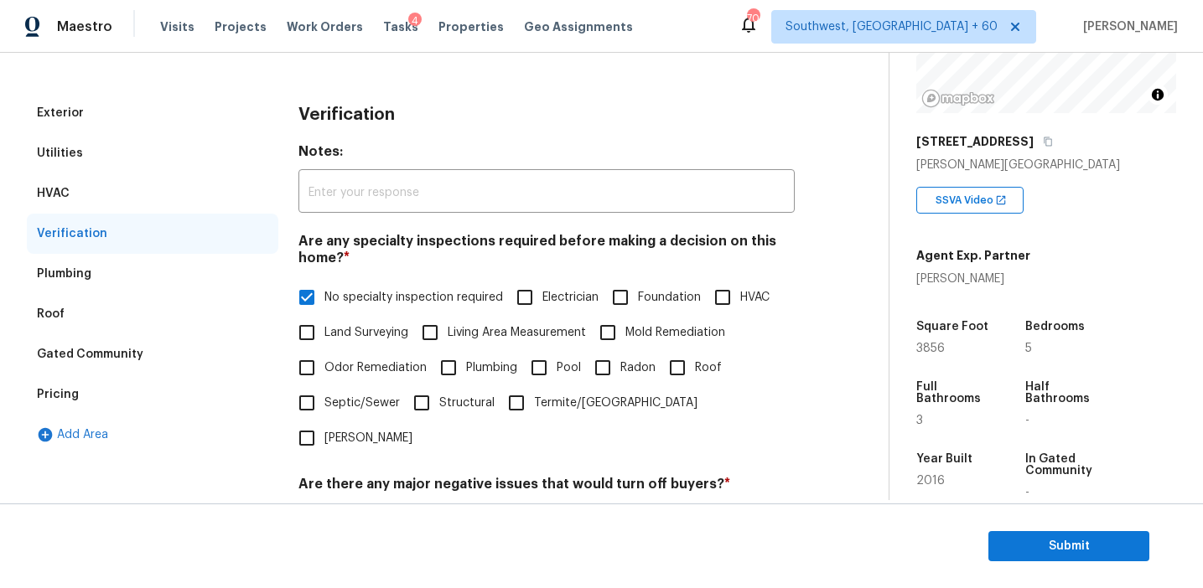
click at [163, 196] on div "HVAC" at bounding box center [152, 194] width 251 height 40
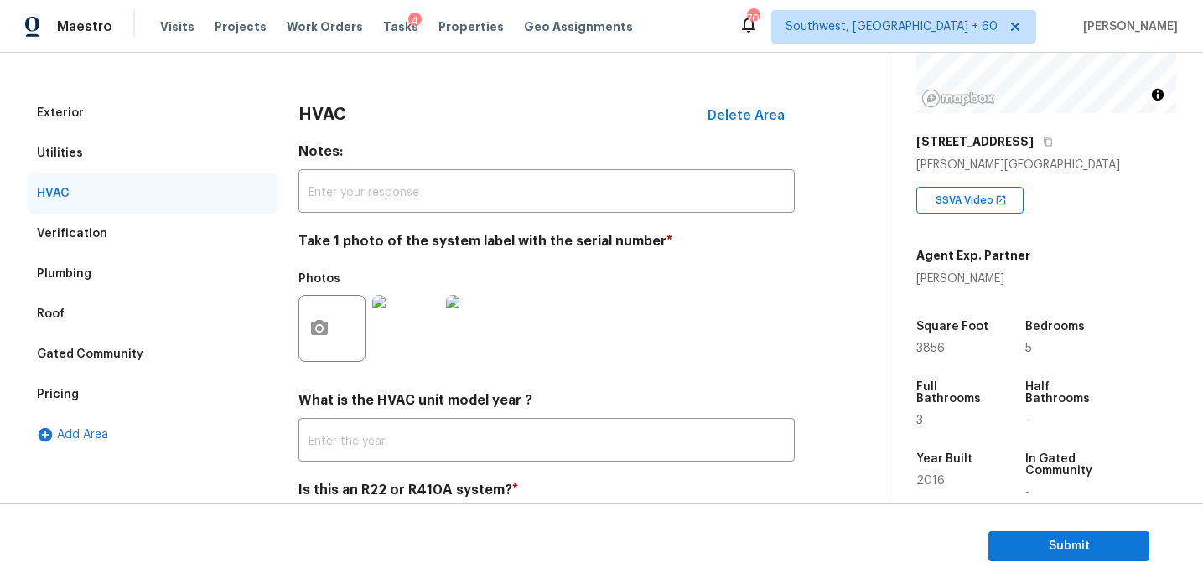
click at [158, 155] on div "Utilities" at bounding box center [152, 153] width 251 height 40
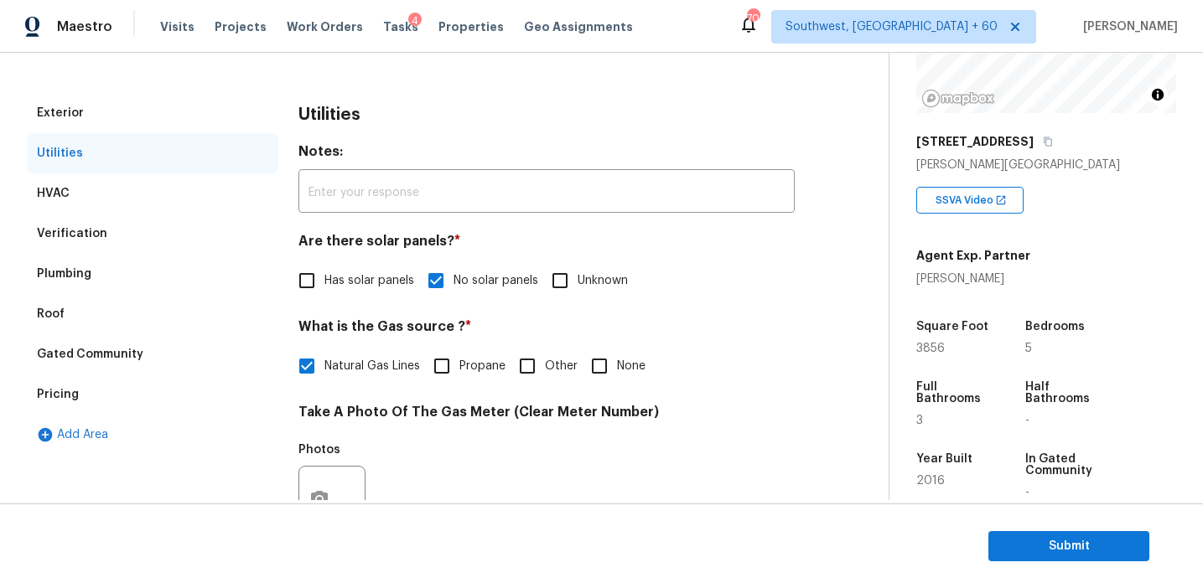
click at [159, 103] on div "Exterior" at bounding box center [152, 113] width 251 height 40
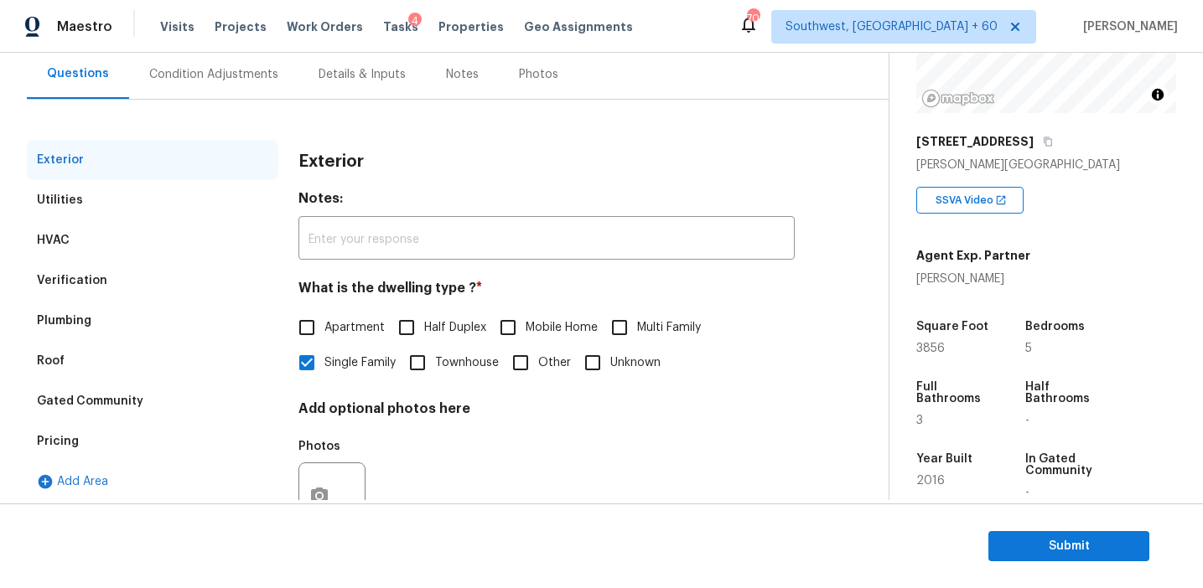
scroll to position [153, 0]
click at [159, 103] on div "Exterior Utilities HVAC Verification Plumbing Roof Gated Community Pricing Add …" at bounding box center [437, 331] width 821 height 460
click at [251, 76] on div "Condition Adjustments" at bounding box center [213, 76] width 129 height 17
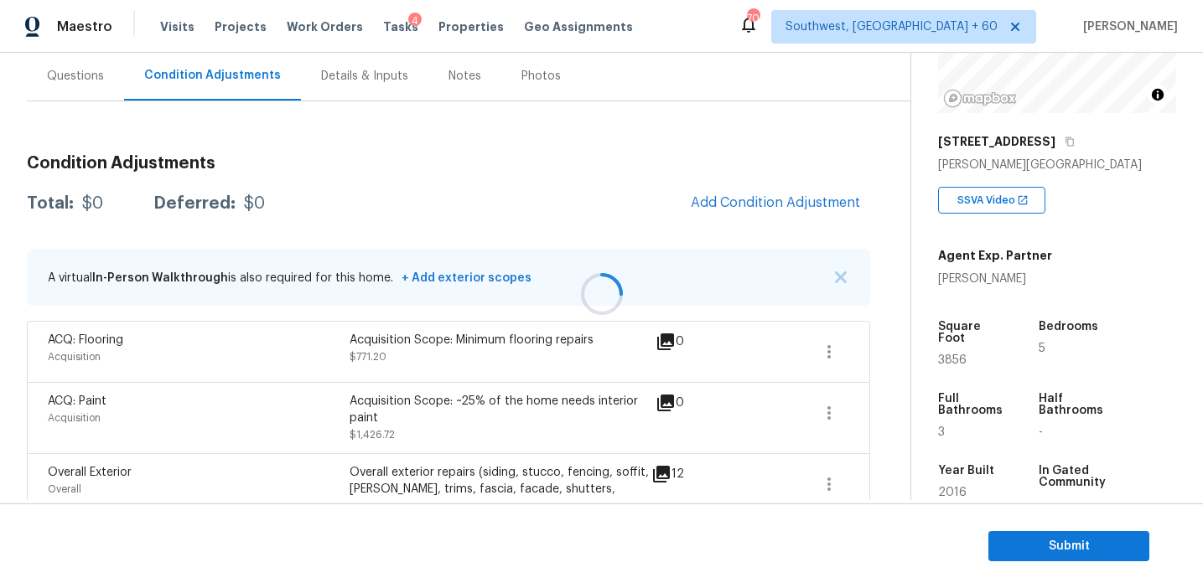
scroll to position [153, 0]
click at [841, 276] on img "button" at bounding box center [841, 277] width 12 height 12
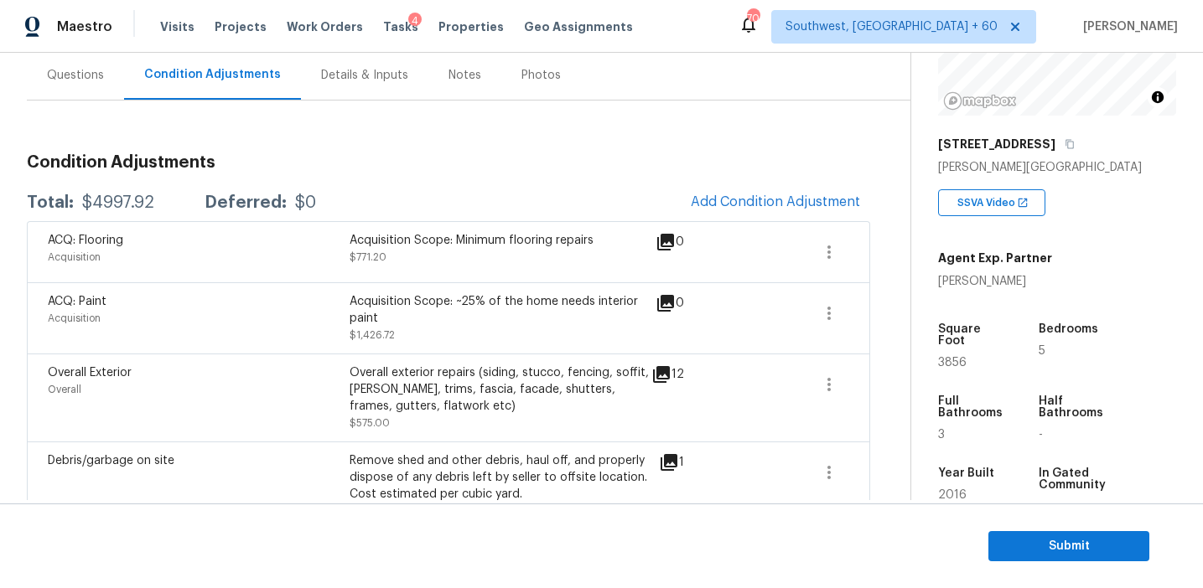
scroll to position [144, 0]
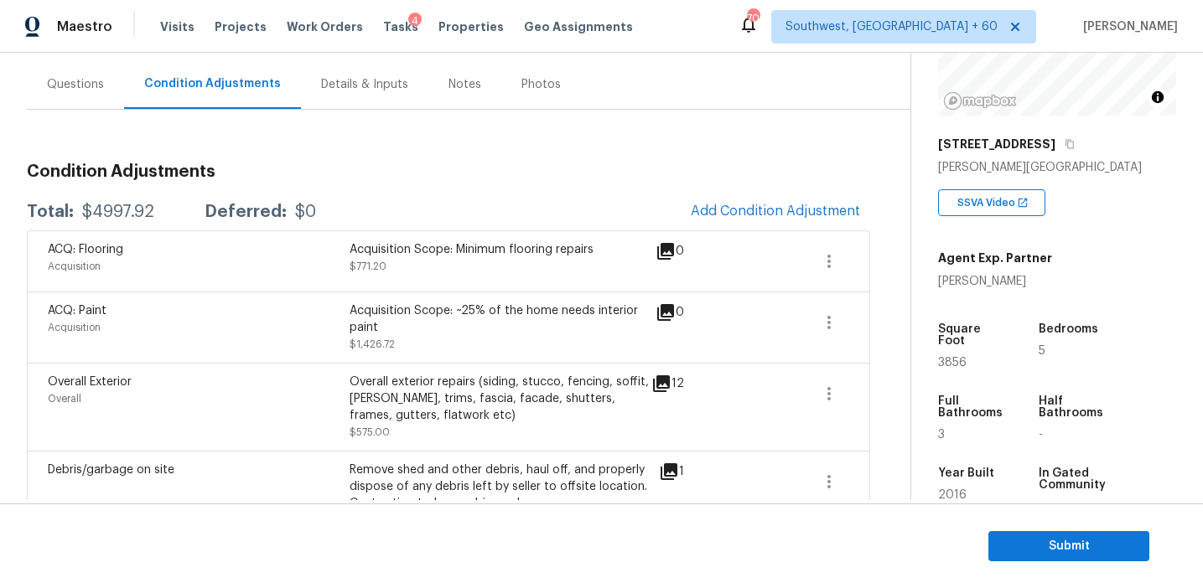
click at [579, 205] on div "Total: $4997.92 Deferred: $0 Add Condition Adjustment" at bounding box center [448, 212] width 843 height 37
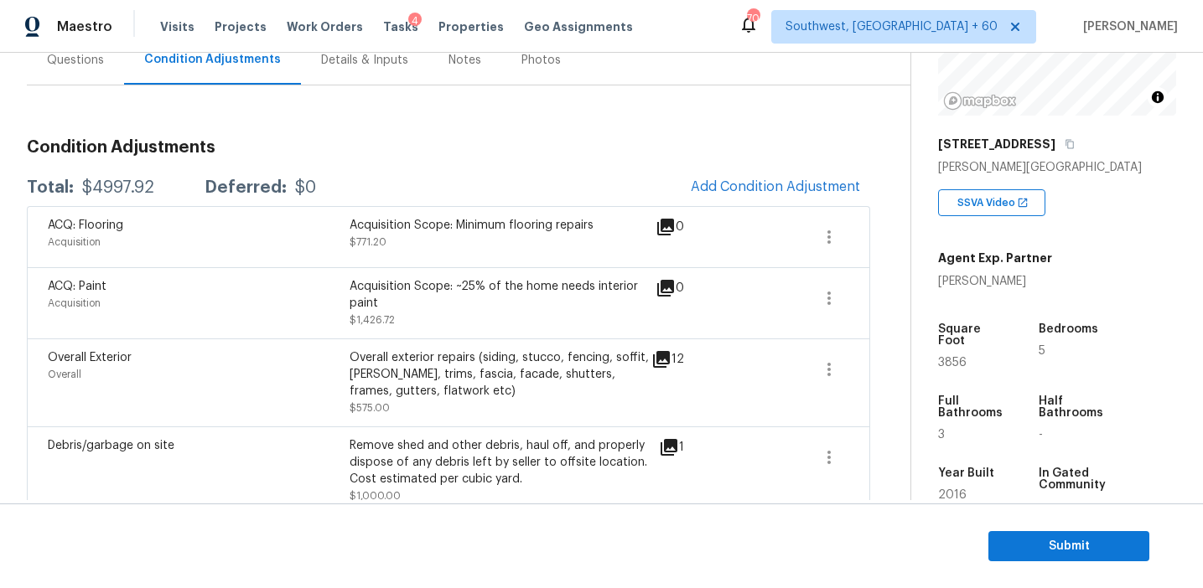
scroll to position [478, 0]
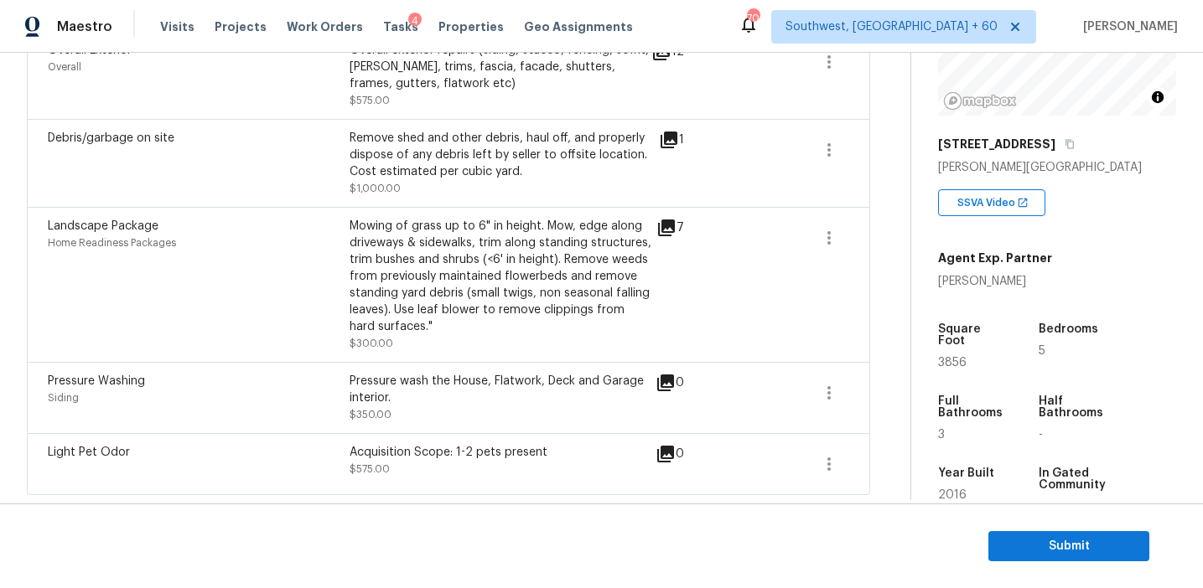
click at [580, 210] on div "Landscape Package Home Readiness Packages Mowing of grass up to 6" in height. M…" at bounding box center [448, 284] width 843 height 155
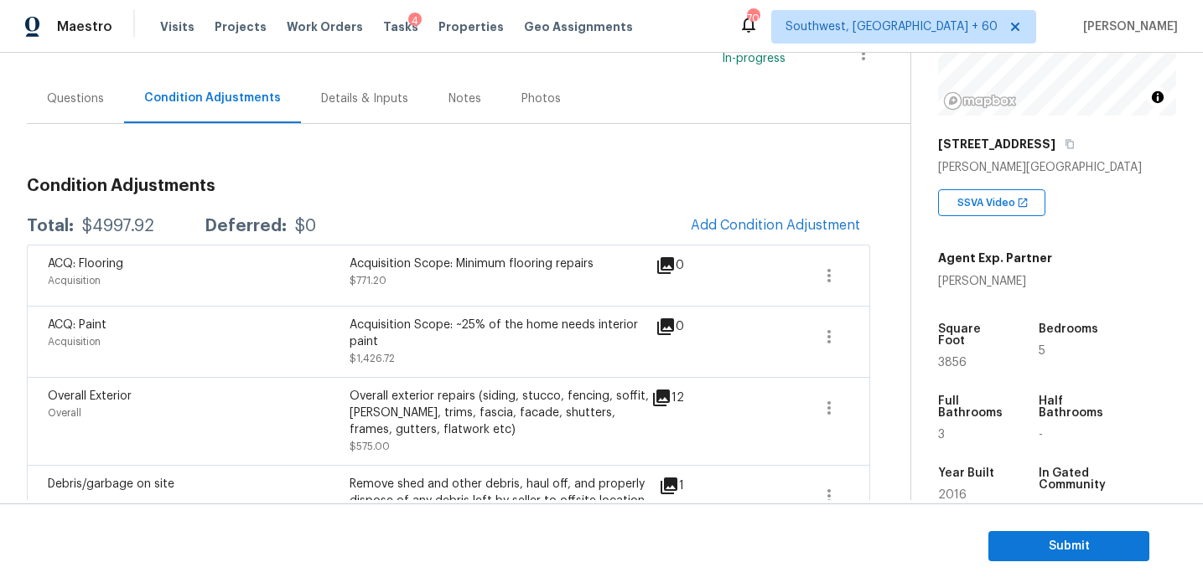
scroll to position [144, 0]
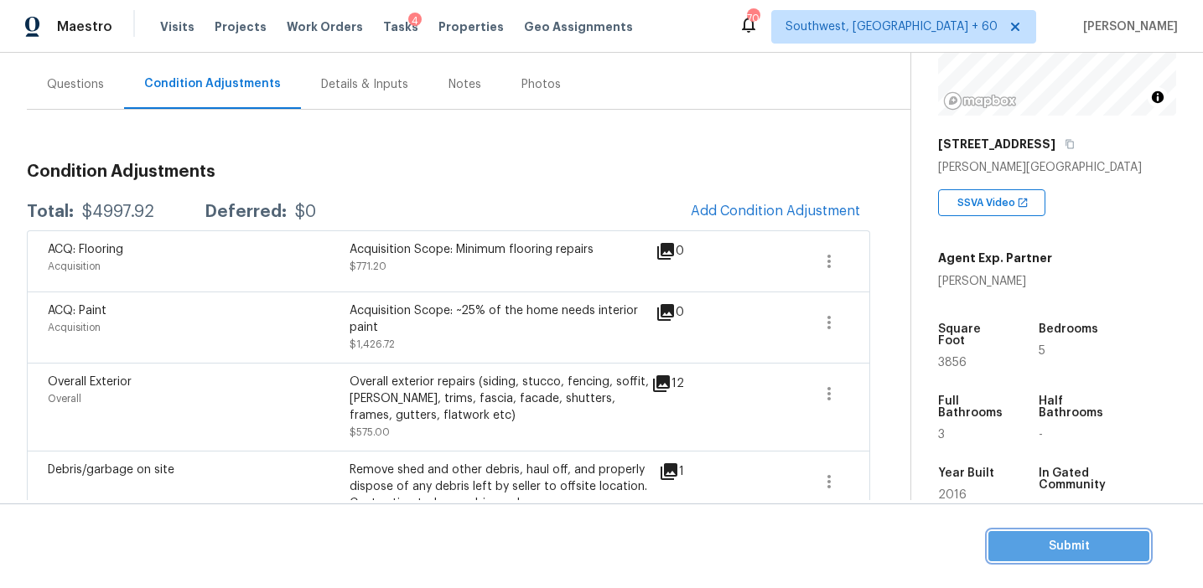
click at [1059, 559] on button "Submit" at bounding box center [1068, 546] width 161 height 31
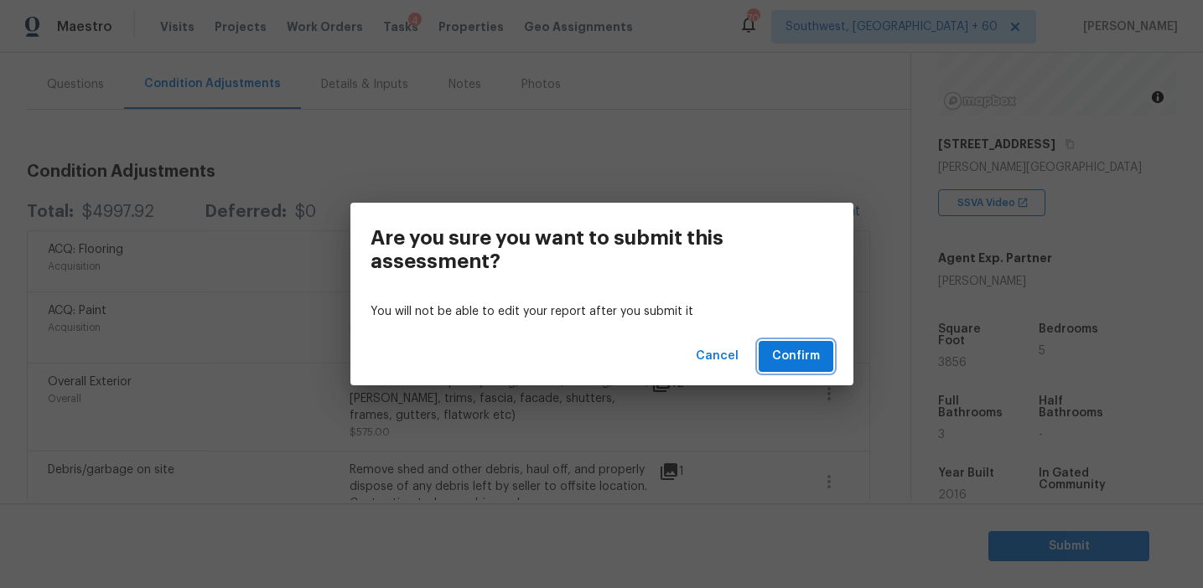
click at [795, 346] on span "Confirm" at bounding box center [796, 356] width 48 height 21
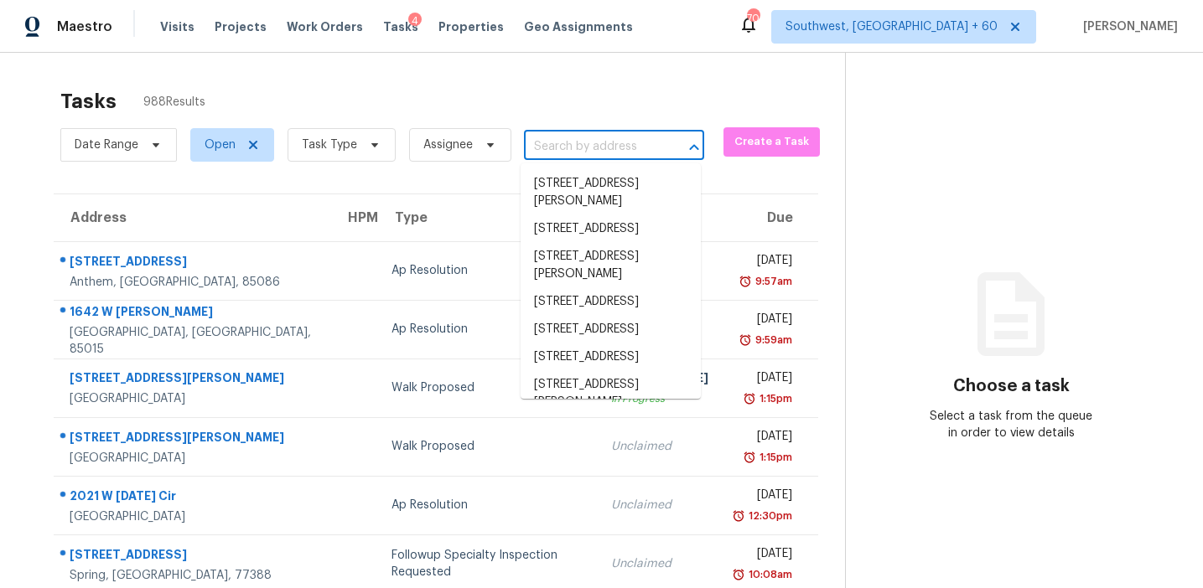
click at [568, 148] on input "text" at bounding box center [590, 147] width 133 height 26
paste input "[STREET_ADDRESS][PERSON_NAME]"
type input "[STREET_ADDRESS][PERSON_NAME]"
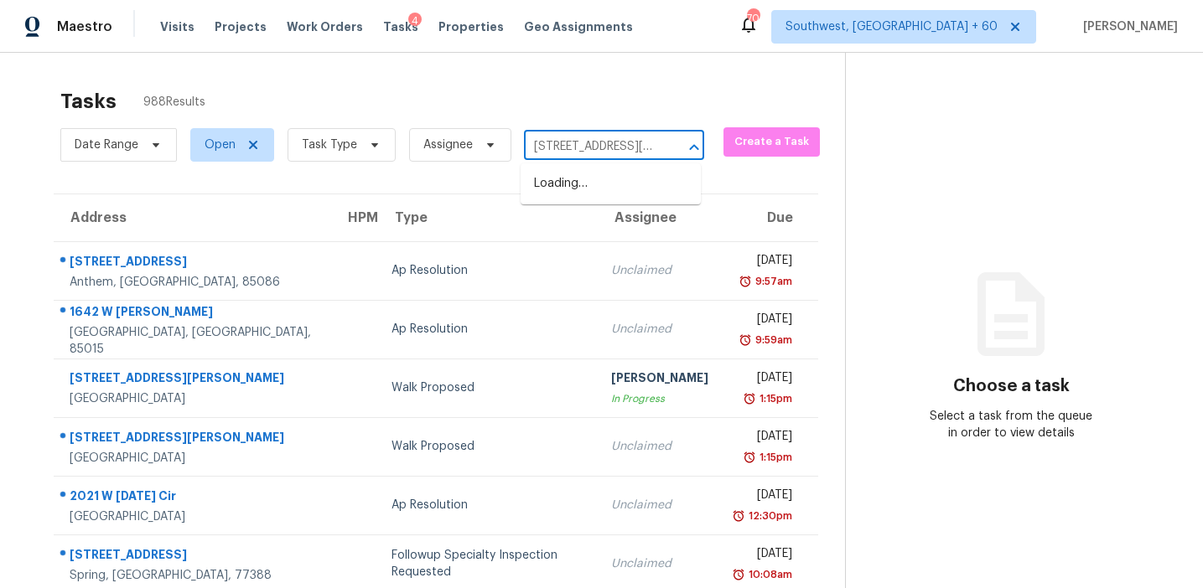
scroll to position [0, 123]
click at [575, 185] on li "[STREET_ADDRESS]" at bounding box center [611, 184] width 180 height 28
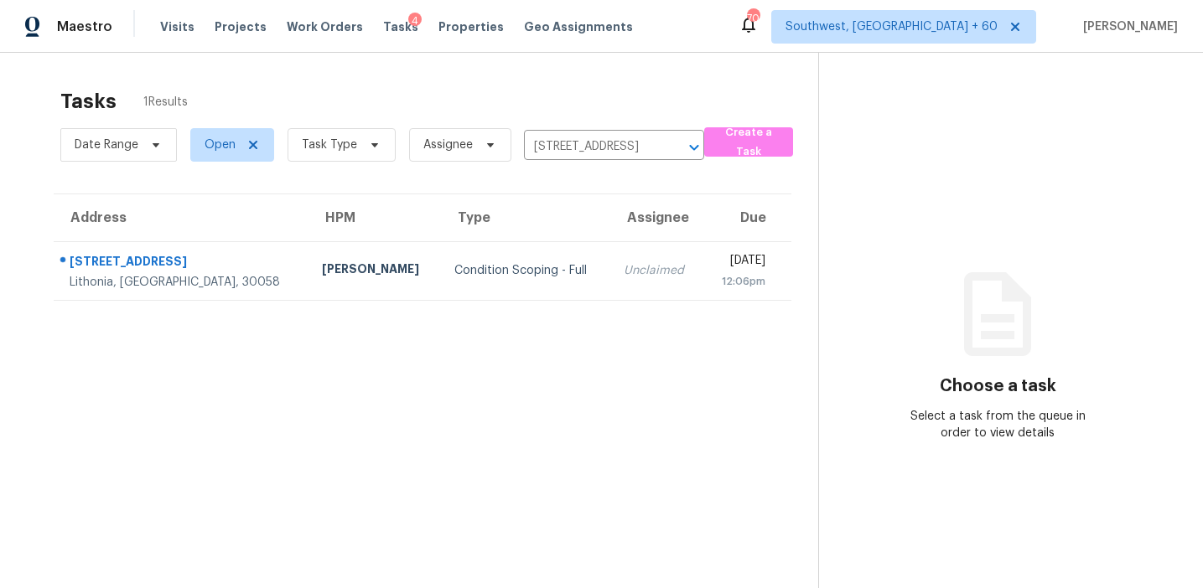
click at [624, 273] on div "Unclaimed" at bounding box center [657, 270] width 66 height 17
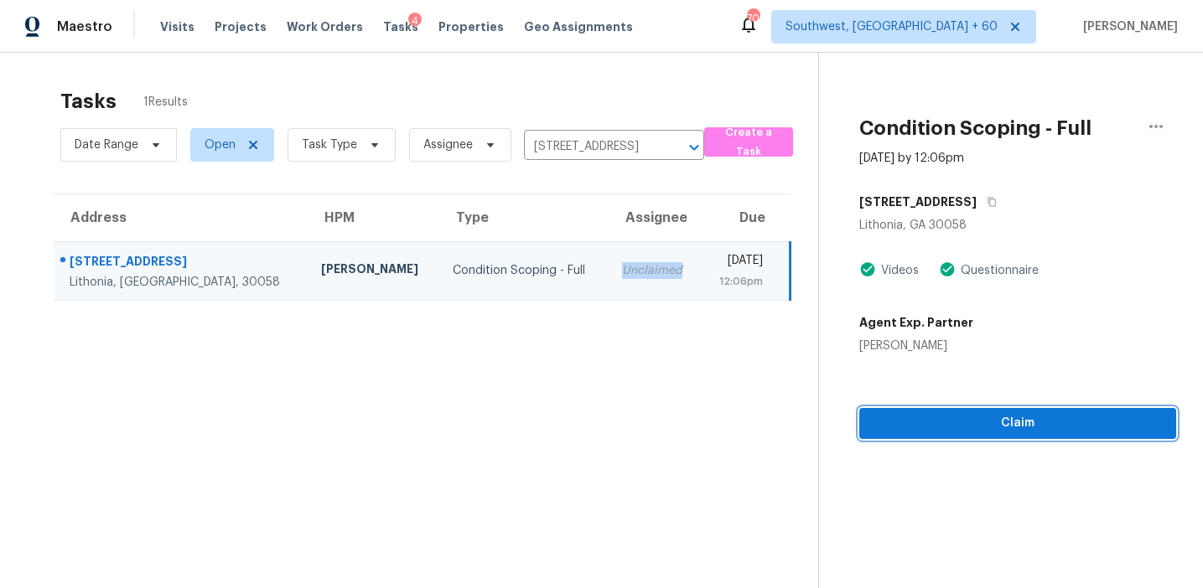
click at [906, 427] on span "Claim" at bounding box center [1018, 423] width 290 height 21
